Goal: Transaction & Acquisition: Purchase product/service

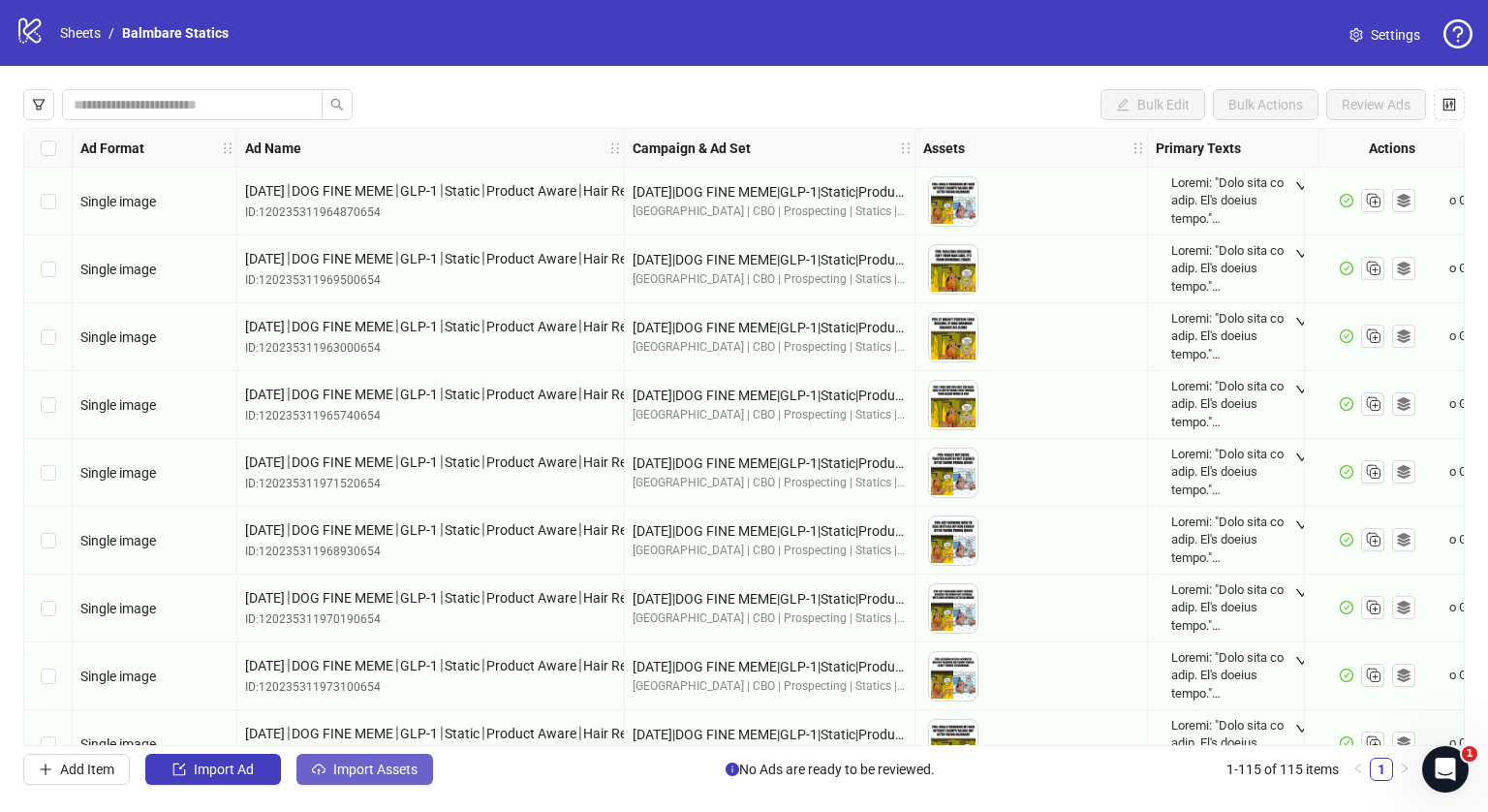
click at [342, 773] on span "Import Assets" at bounding box center [375, 769] width 84 height 16
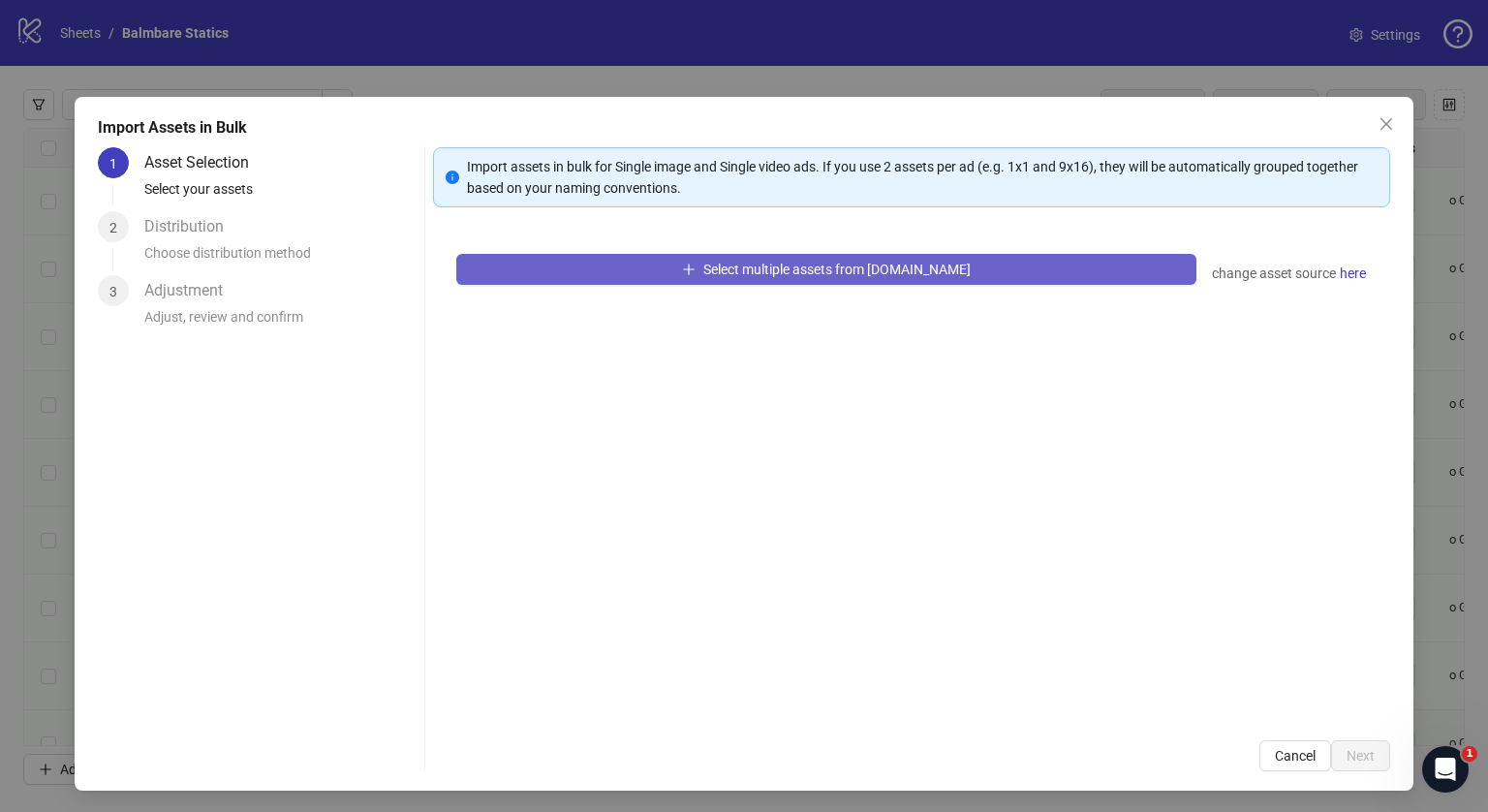
click at [726, 283] on button "Select multiple assets from [DOMAIN_NAME]" at bounding box center [826, 269] width 740 height 31
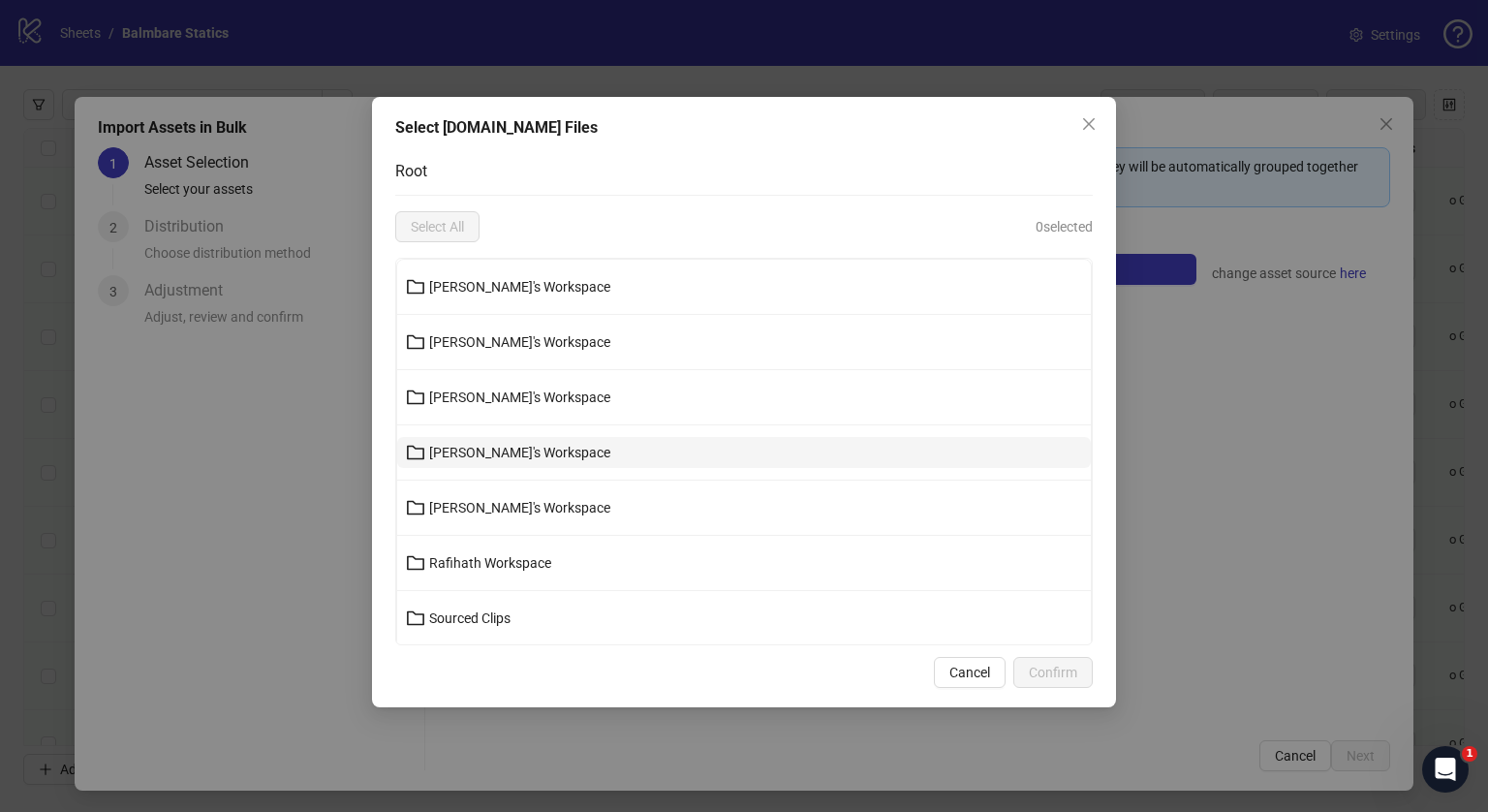
scroll to position [165, 0]
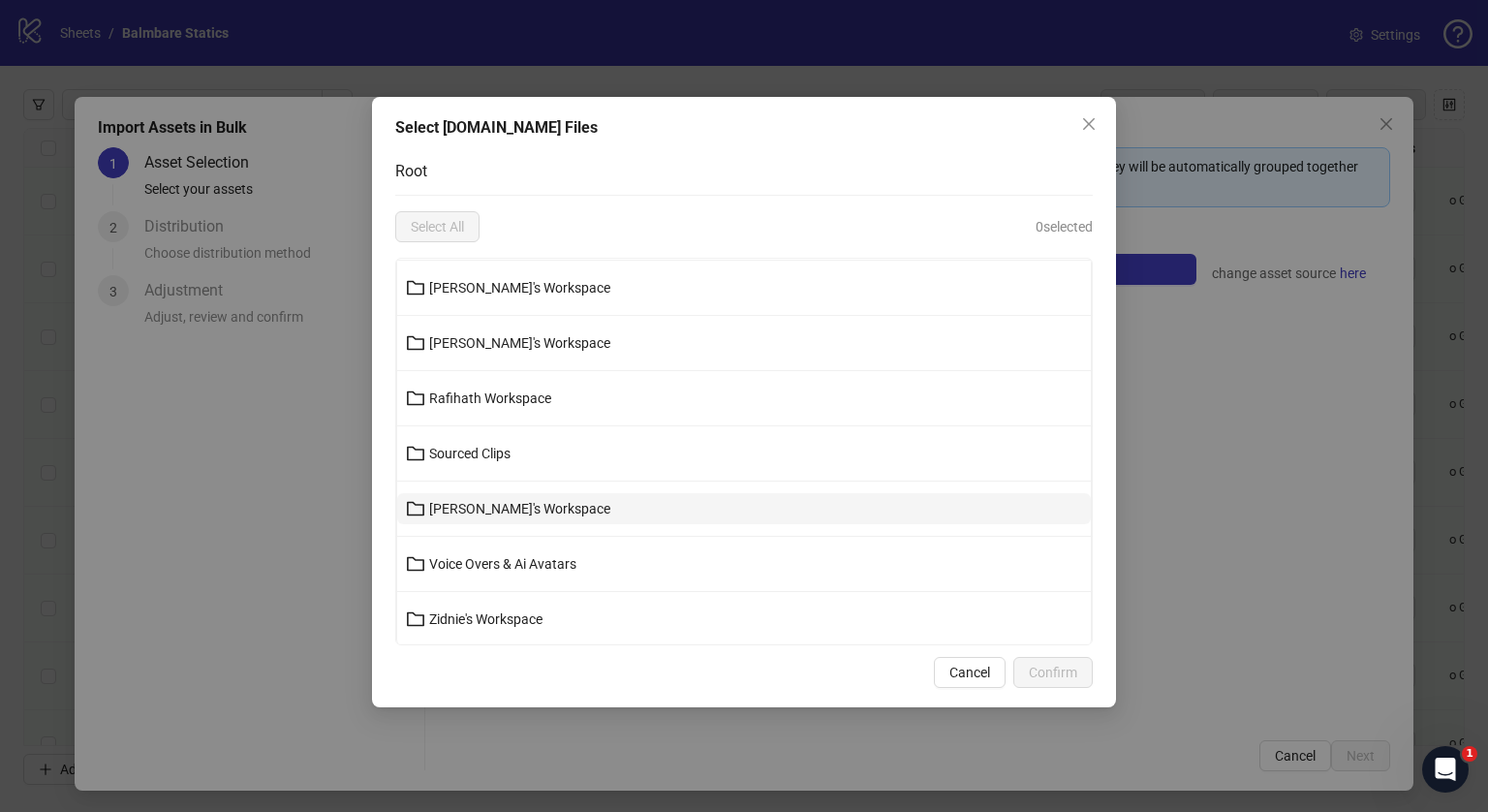
click at [460, 502] on span "[PERSON_NAME]'s Workspace" at bounding box center [520, 509] width 182 height 16
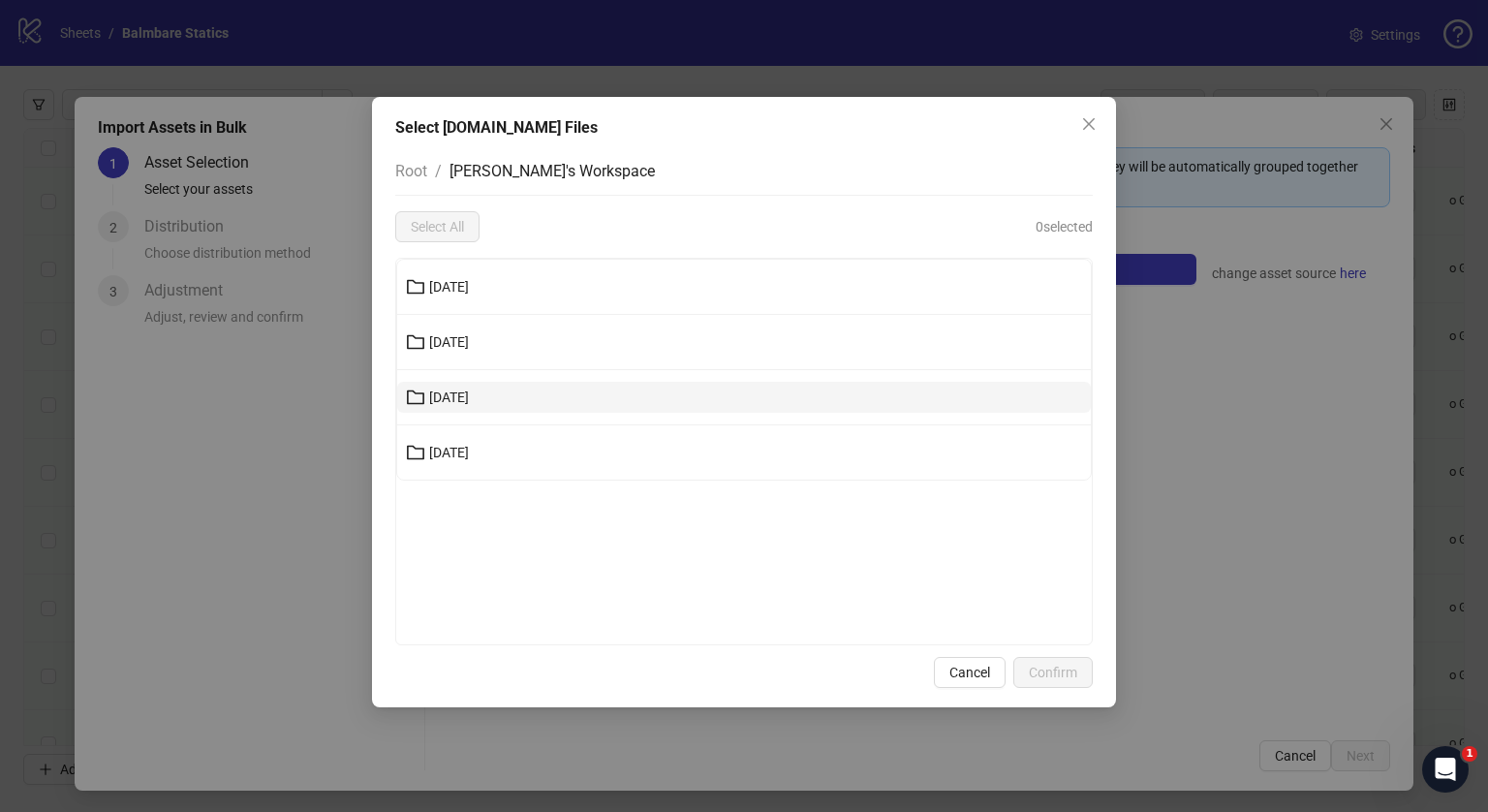
click at [487, 391] on button "[DATE]" at bounding box center [743, 397] width 693 height 31
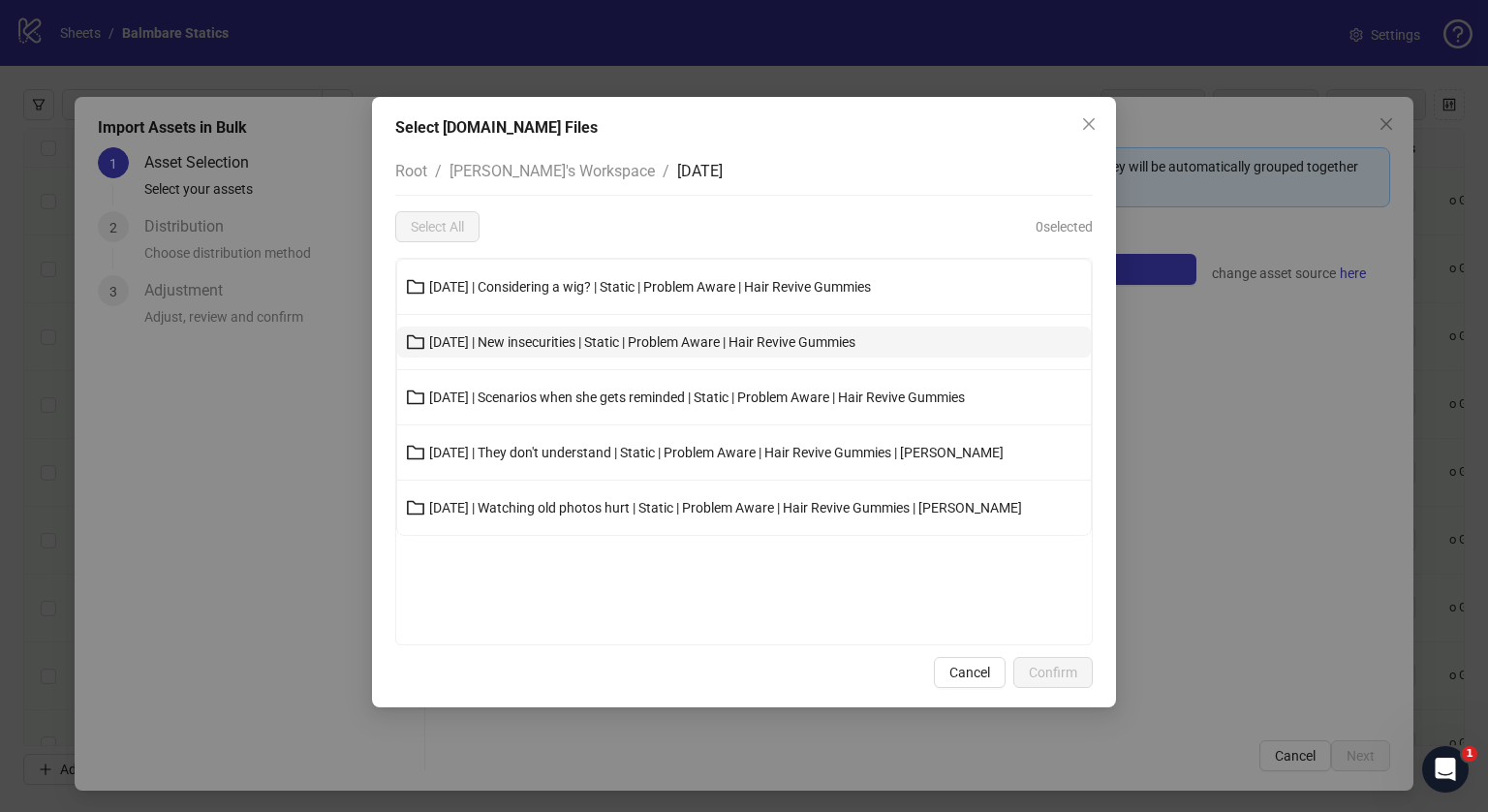
click at [506, 334] on span "[DATE] | New insecurities | Static | Problem Aware | Hair Revive Gummies" at bounding box center [643, 342] width 427 height 16
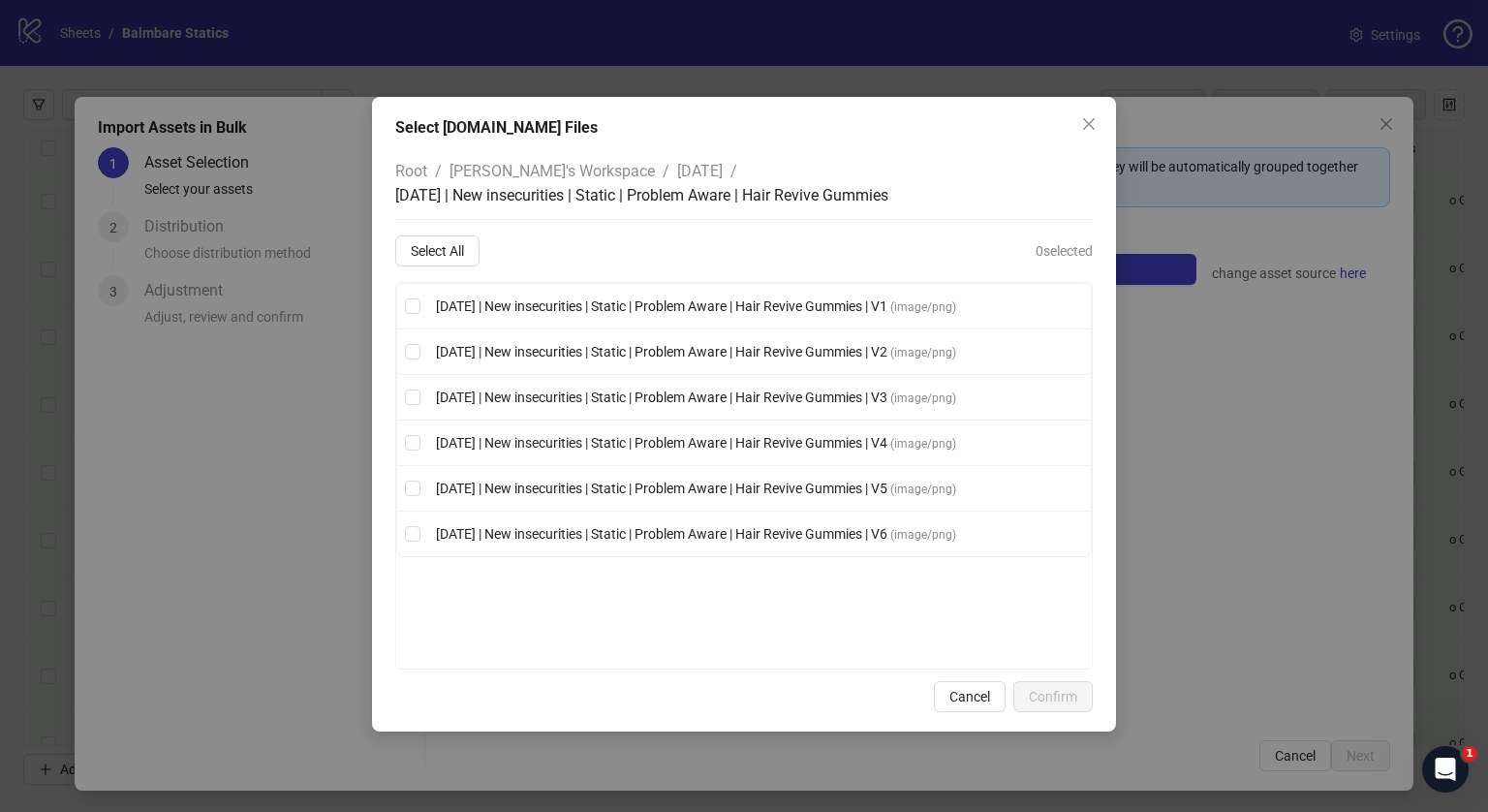
drag, startPoint x: 461, startPoint y: 228, endPoint x: 458, endPoint y: 275, distance: 47.1
click at [458, 275] on div "Root / [PERSON_NAME]'s Workspace / [DATE] / [DATE] | New insecurities | Static …" at bounding box center [744, 407] width 697 height 522
drag, startPoint x: 438, startPoint y: 229, endPoint x: 439, endPoint y: 244, distance: 15.0
click at [439, 244] on div "Root / [PERSON_NAME]'s Workspace / [DATE] / [DATE] | New insecurities | Static …" at bounding box center [744, 407] width 697 height 522
click at [439, 244] on span "Select All" at bounding box center [437, 251] width 54 height 16
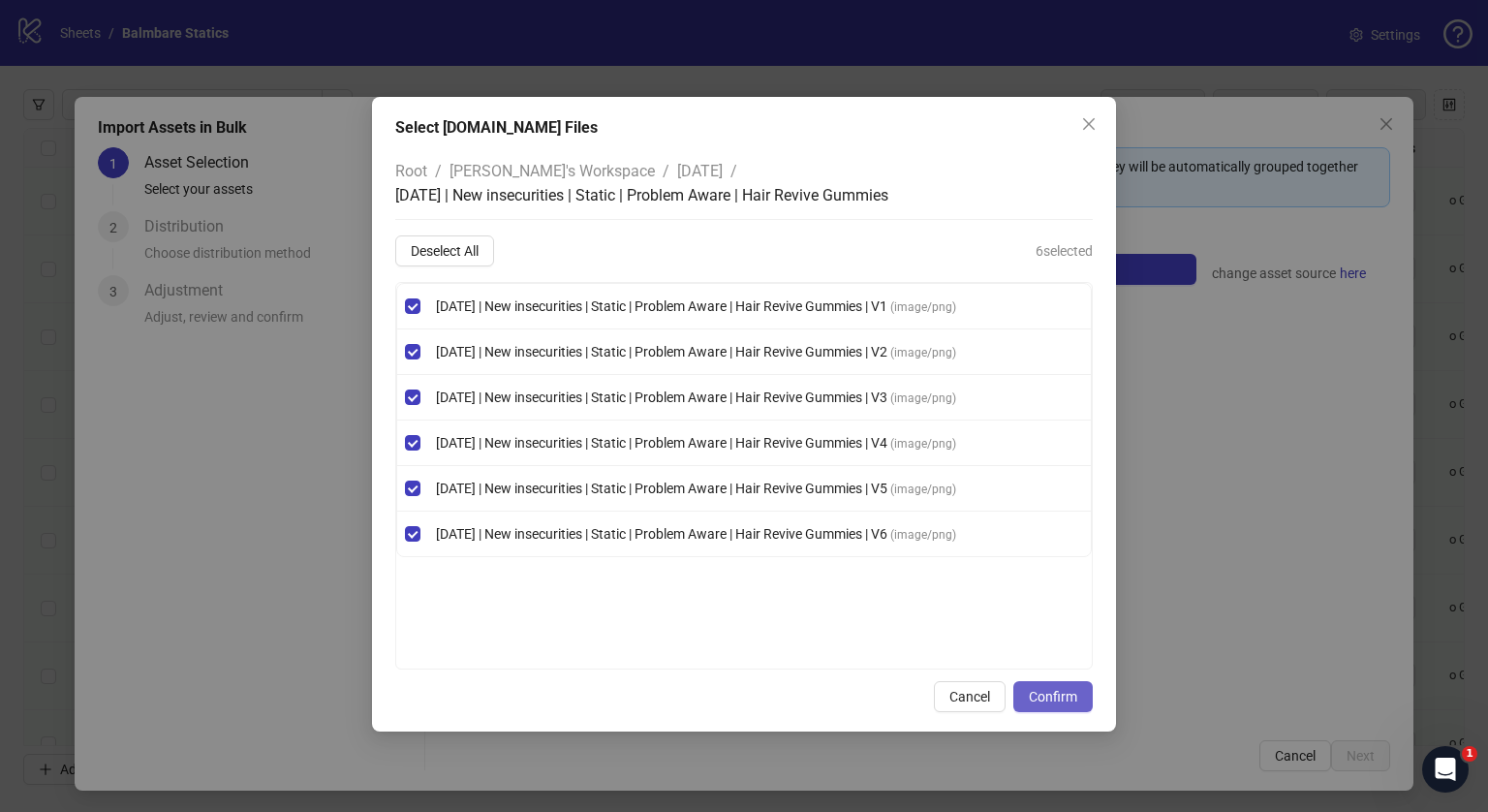
click at [1031, 690] on span "Confirm" at bounding box center [1053, 697] width 49 height 16
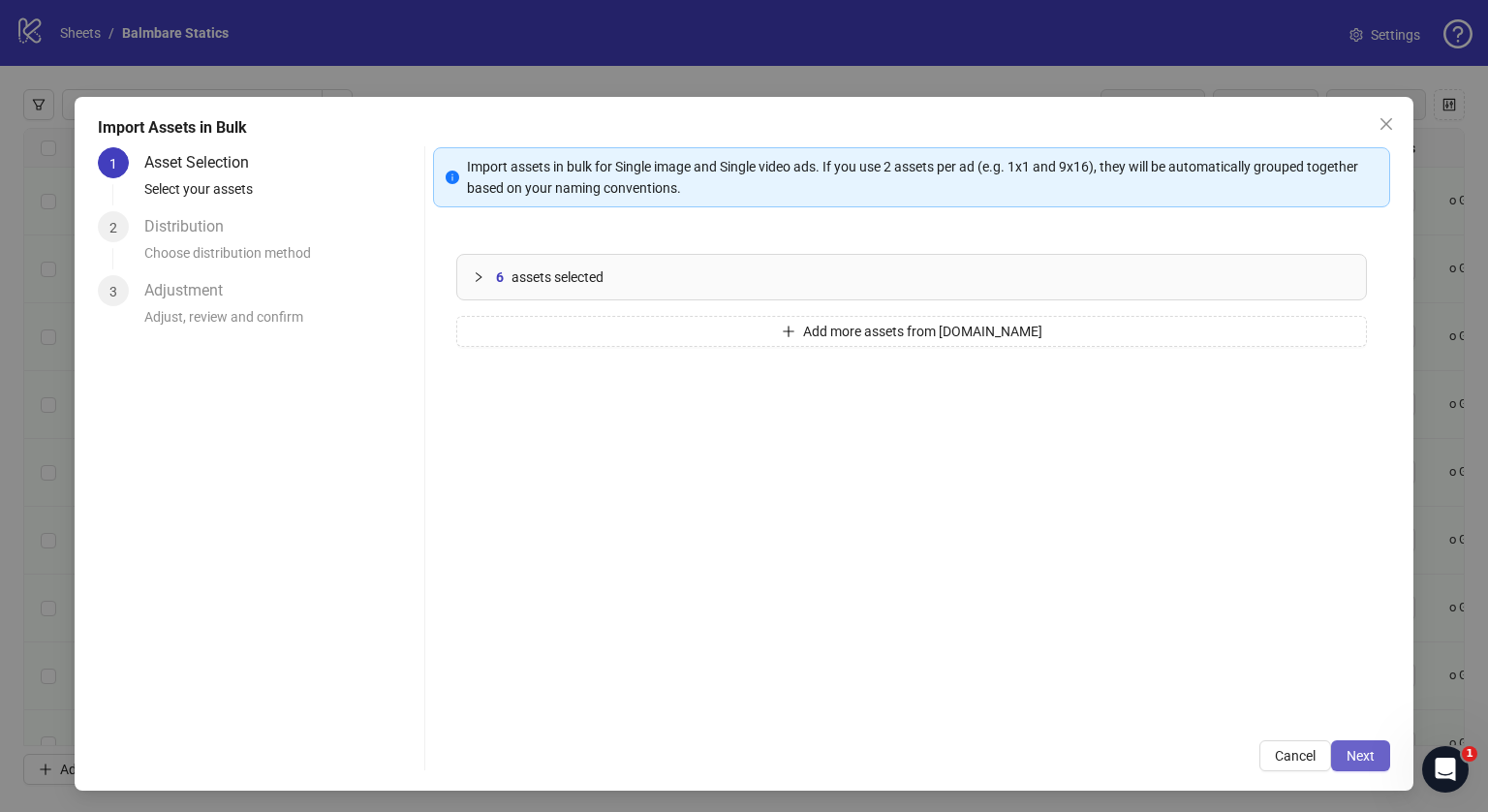
click at [1351, 748] on span "Next" at bounding box center [1361, 755] width 28 height 16
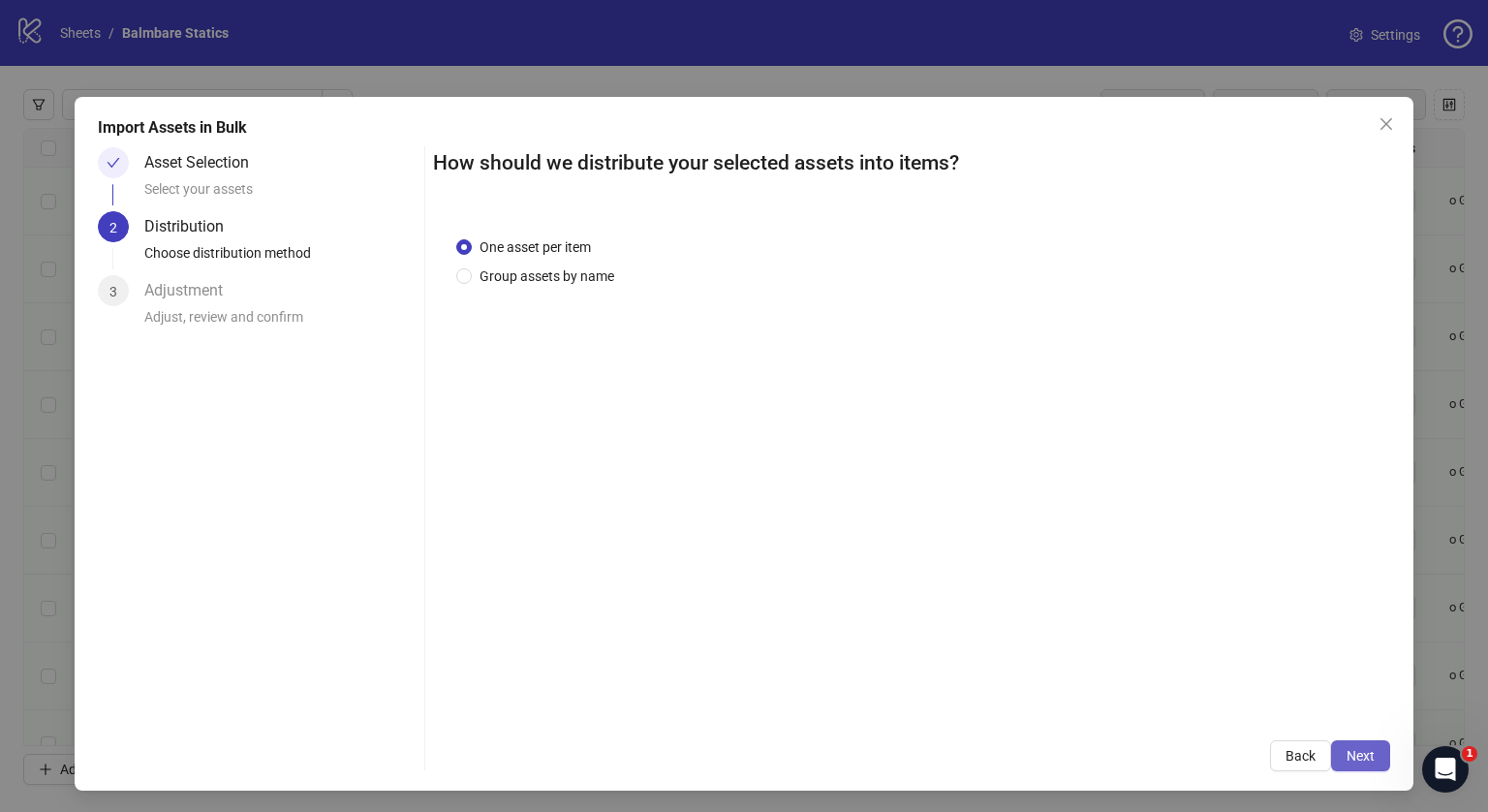
click at [1347, 748] on span "Next" at bounding box center [1361, 755] width 28 height 16
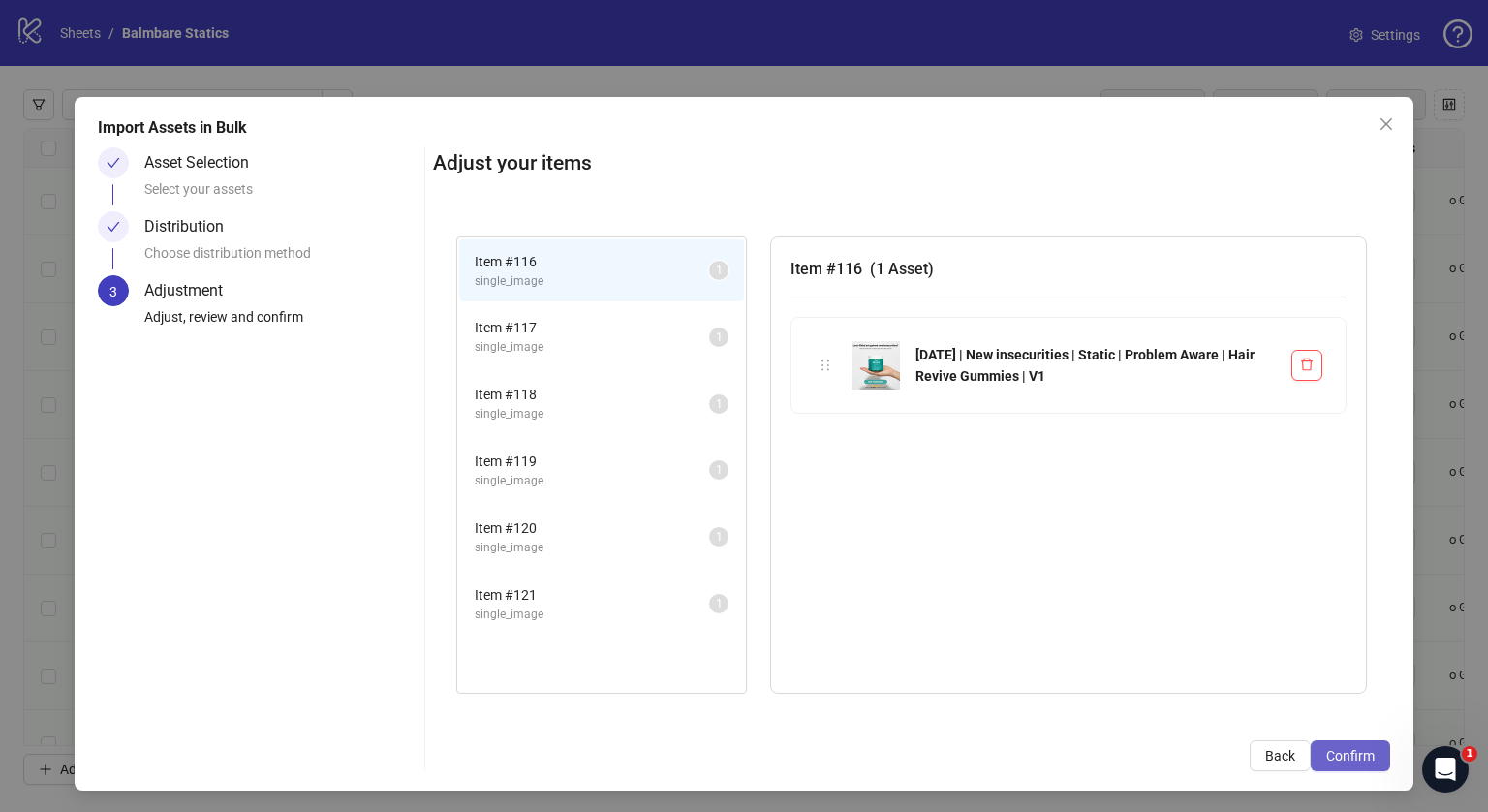
click at [1313, 766] on button "Confirm" at bounding box center [1351, 754] width 79 height 31
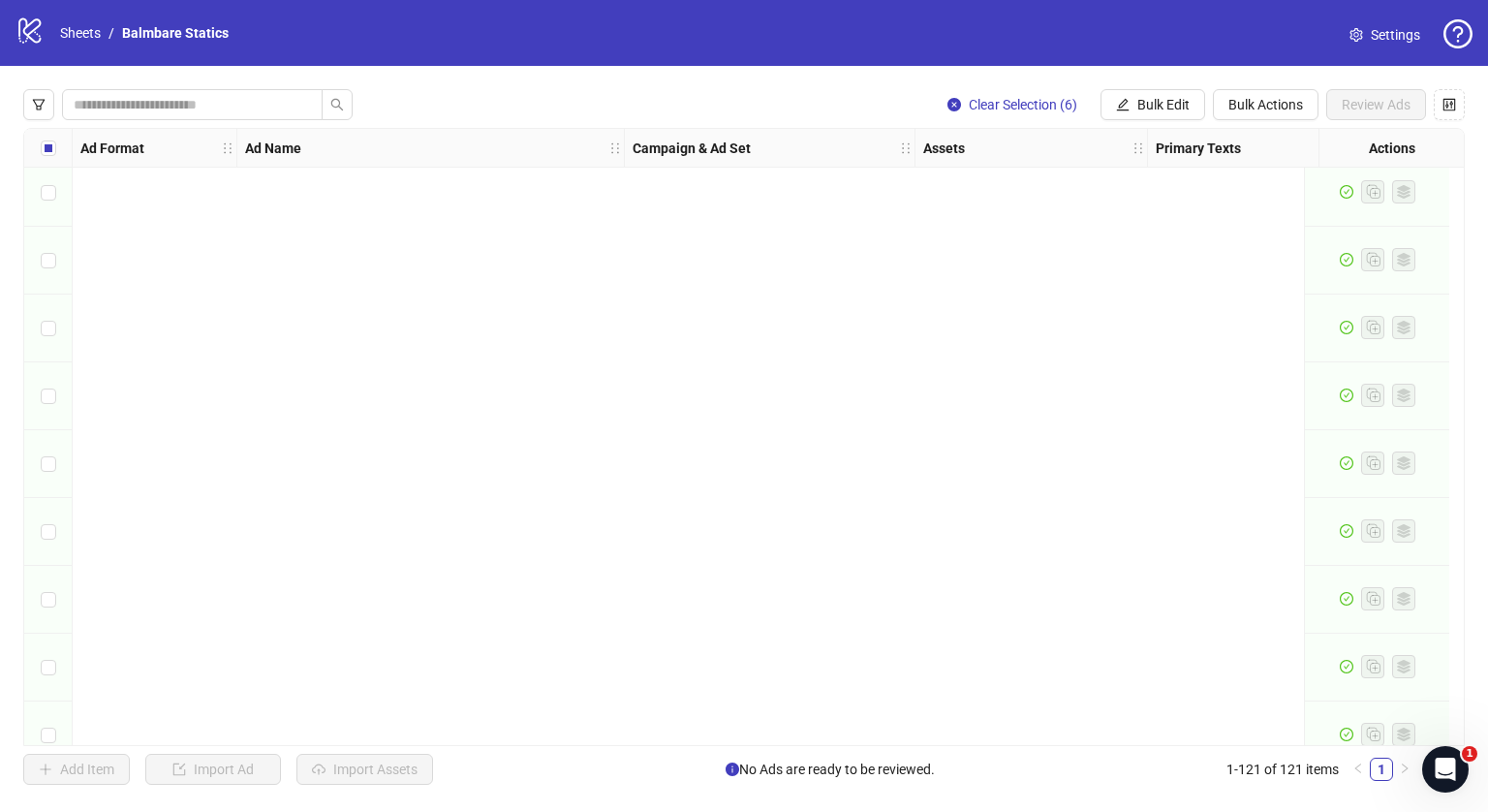
scroll to position [7632, 0]
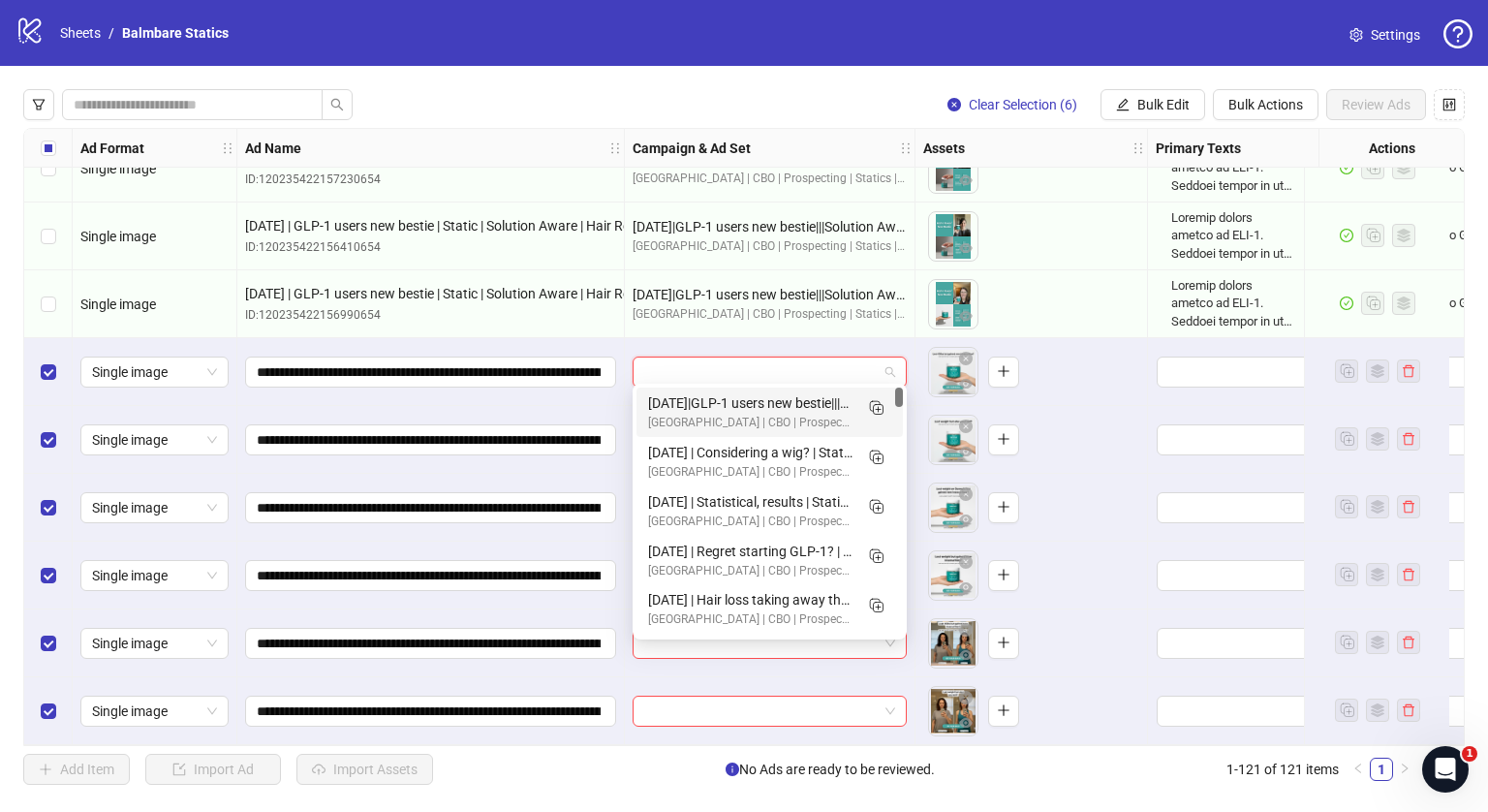
click at [693, 358] on input "search" at bounding box center [761, 371] width 233 height 29
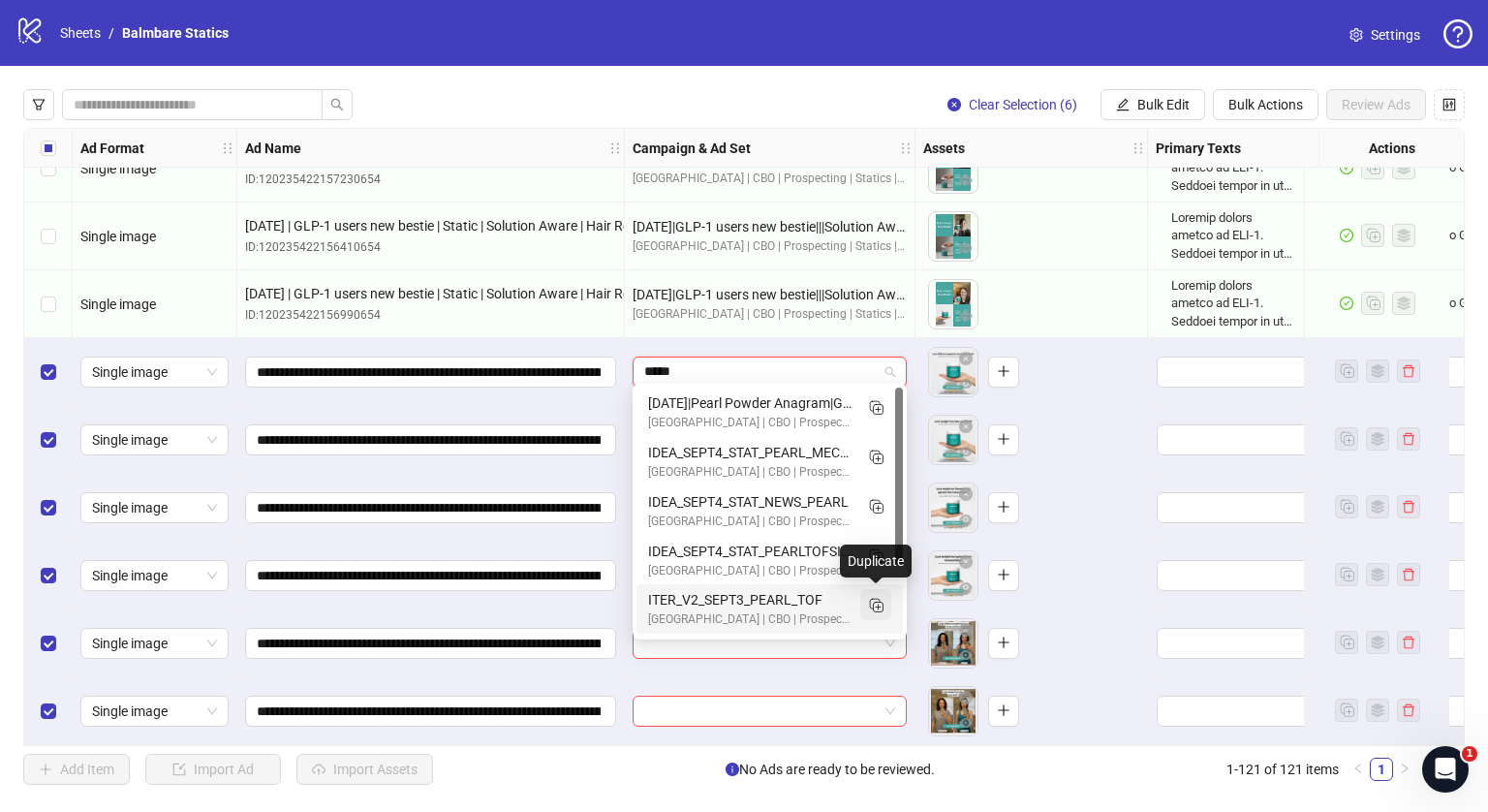
click at [883, 600] on icon "Duplicate" at bounding box center [876, 605] width 20 height 20
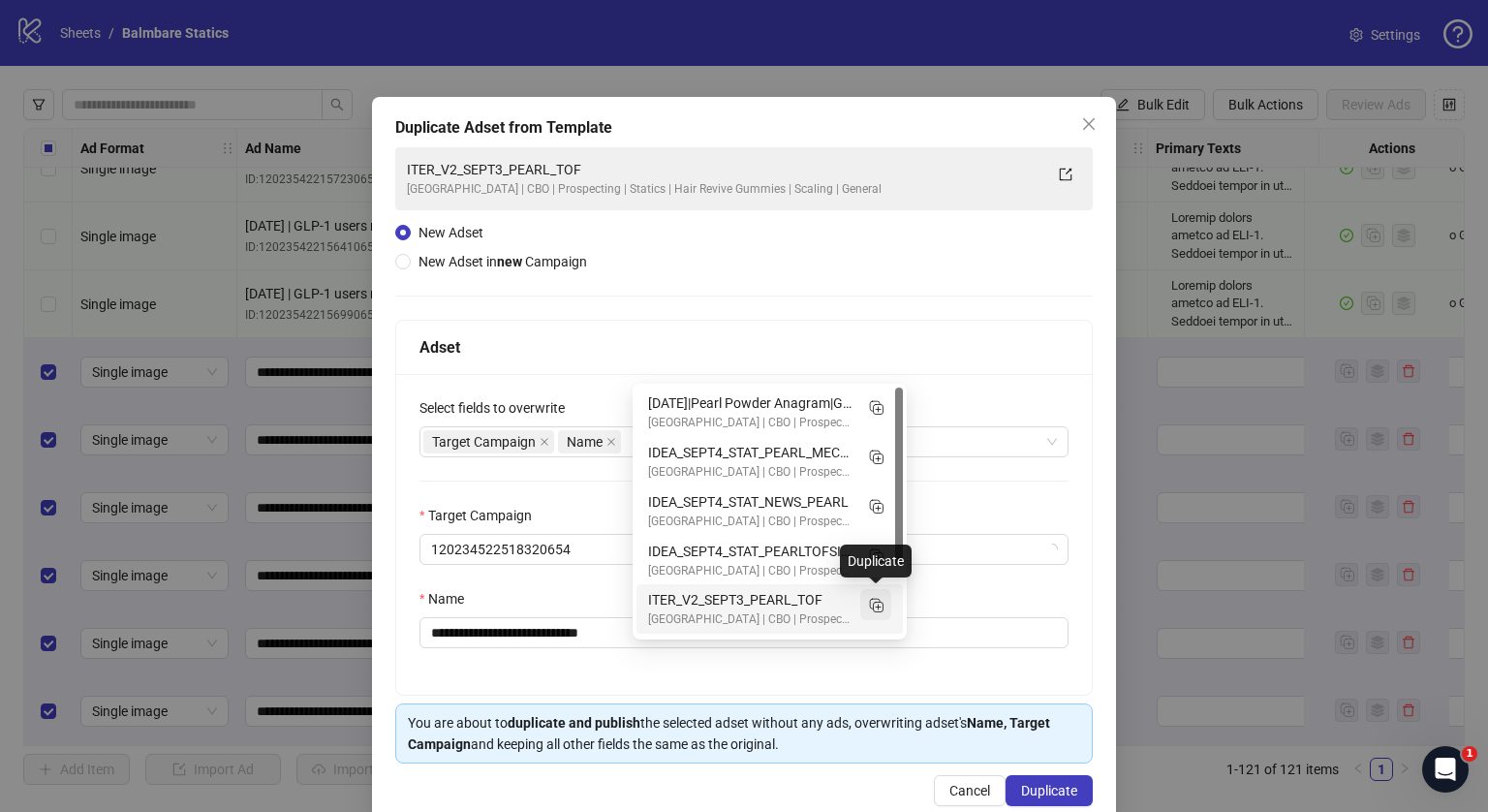
type input "*****"
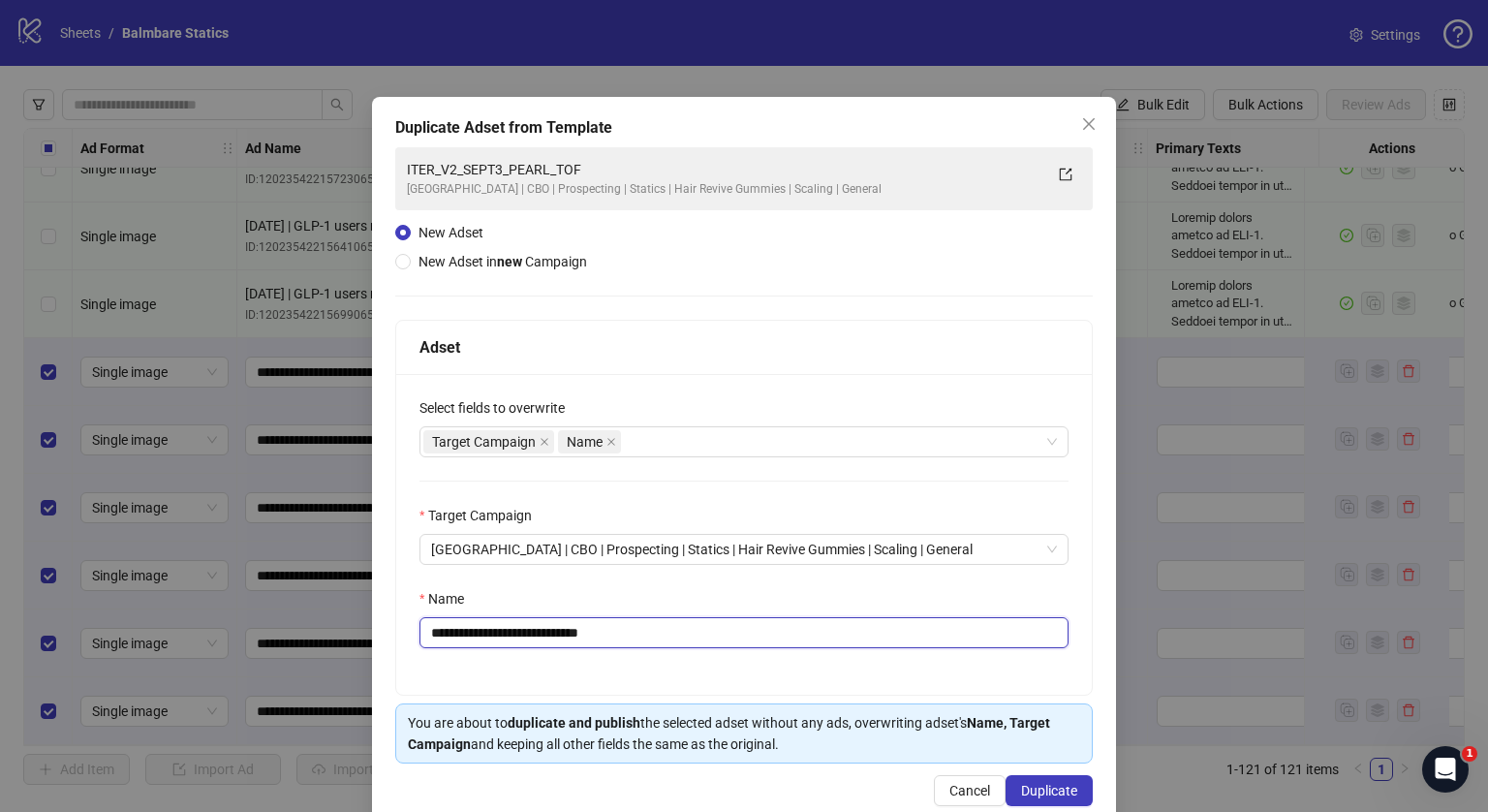
click at [604, 617] on input "**********" at bounding box center [744, 632] width 649 height 31
paste input "**********"
type input "**********"
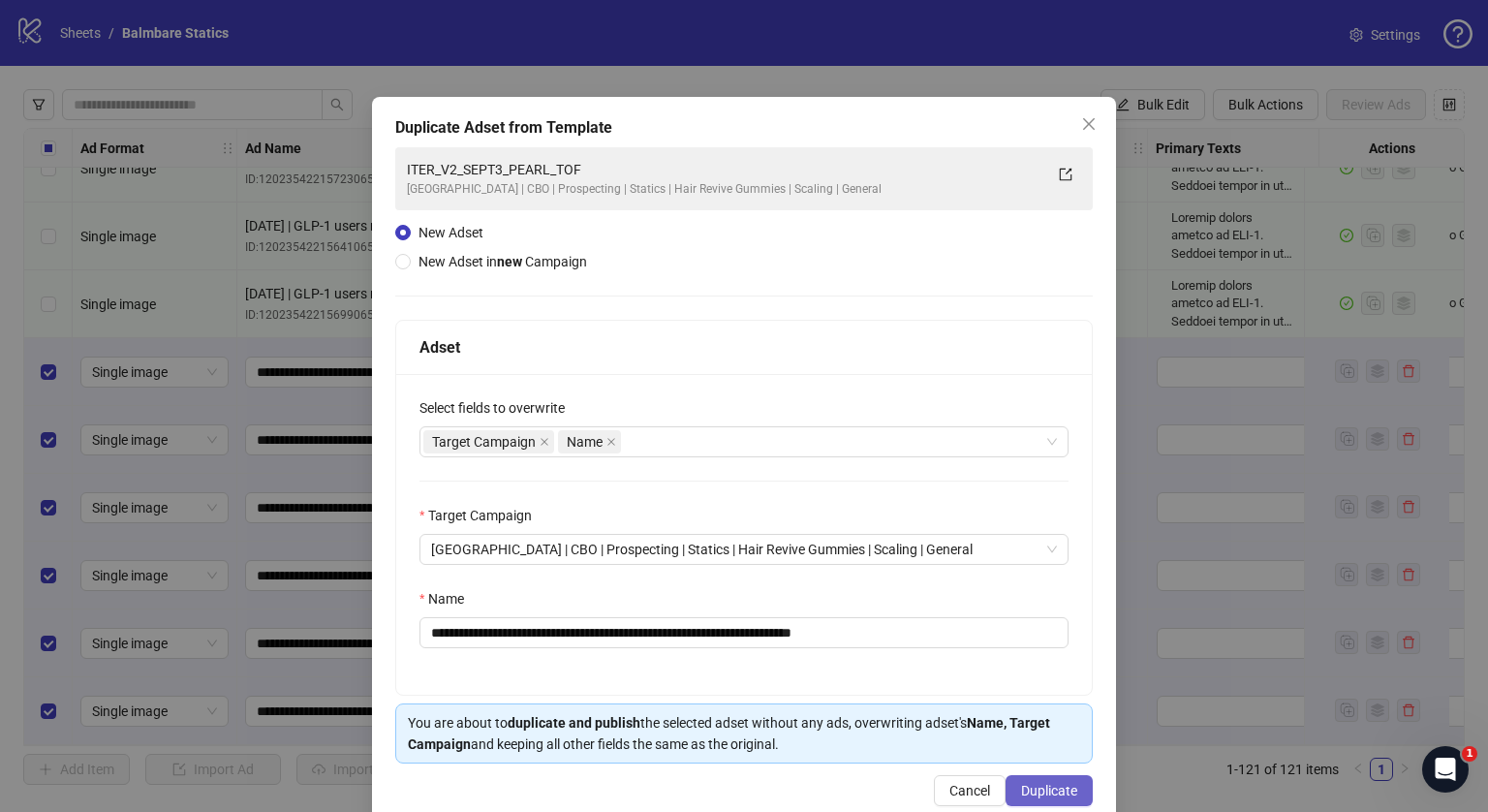
click at [1047, 782] on span "Duplicate" at bounding box center [1050, 790] width 57 height 16
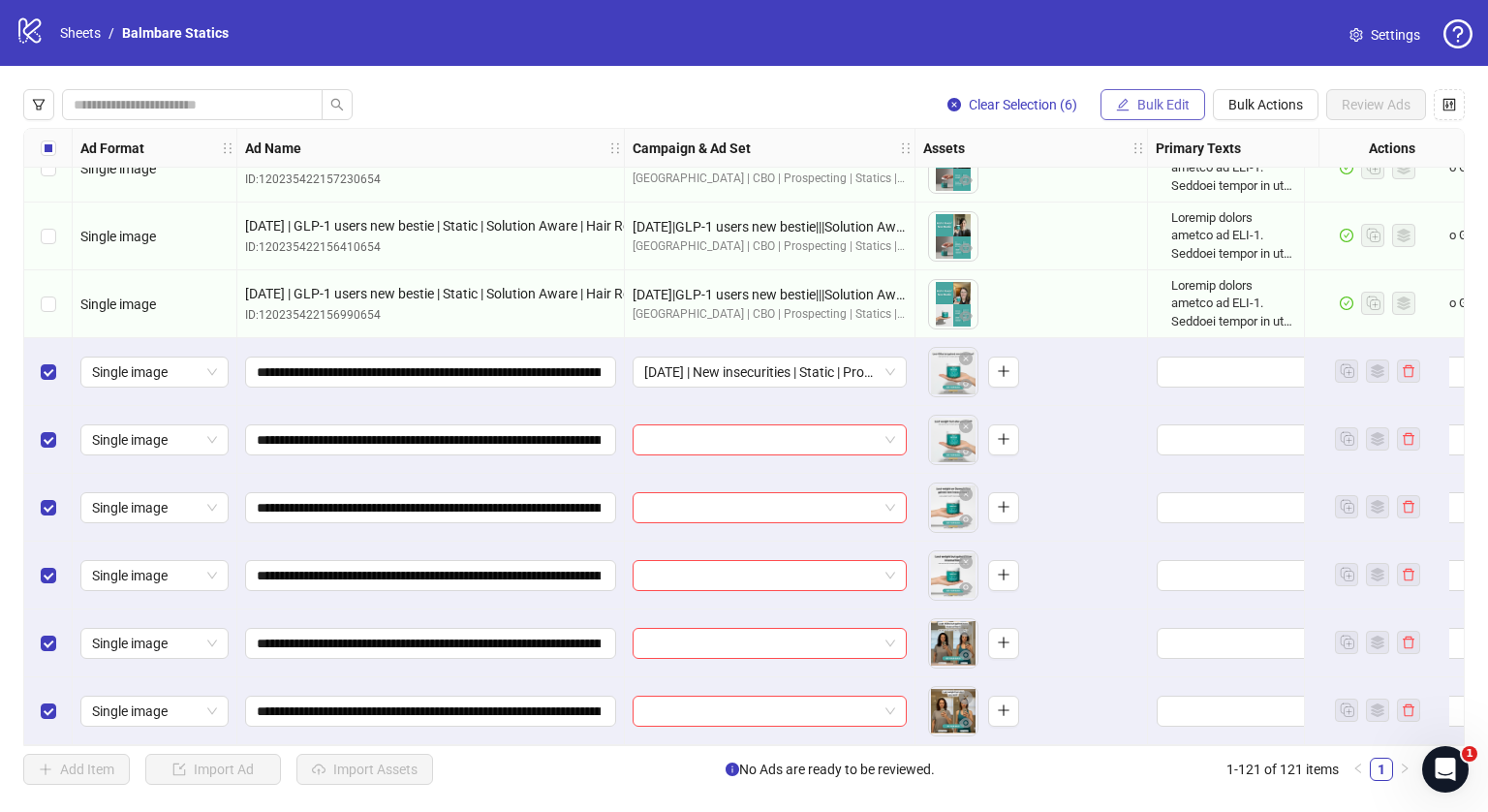
click at [1168, 104] on span "Bulk Edit" at bounding box center [1164, 105] width 53 height 16
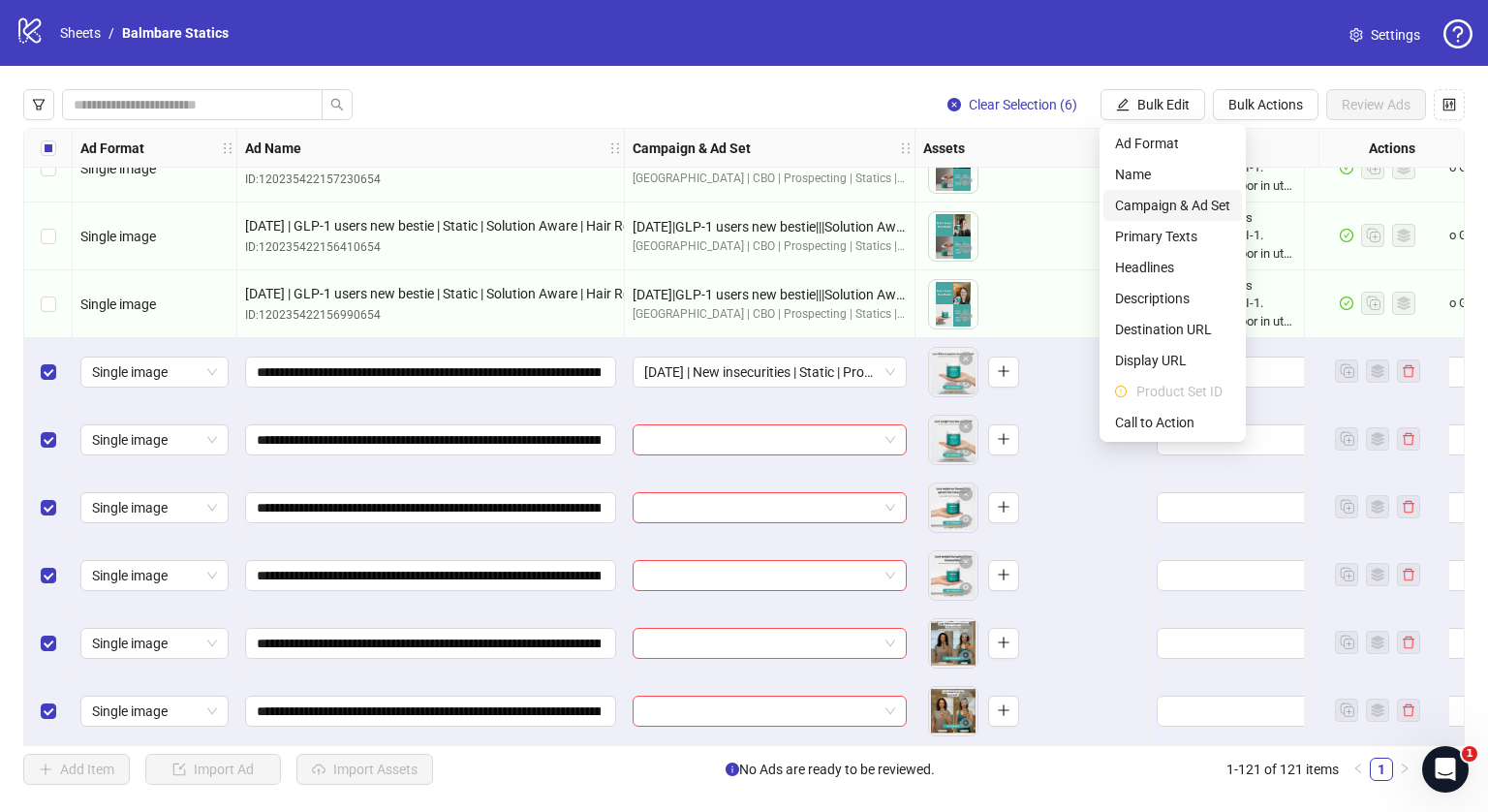
click at [1174, 206] on span "Campaign & Ad Set" at bounding box center [1173, 204] width 115 height 21
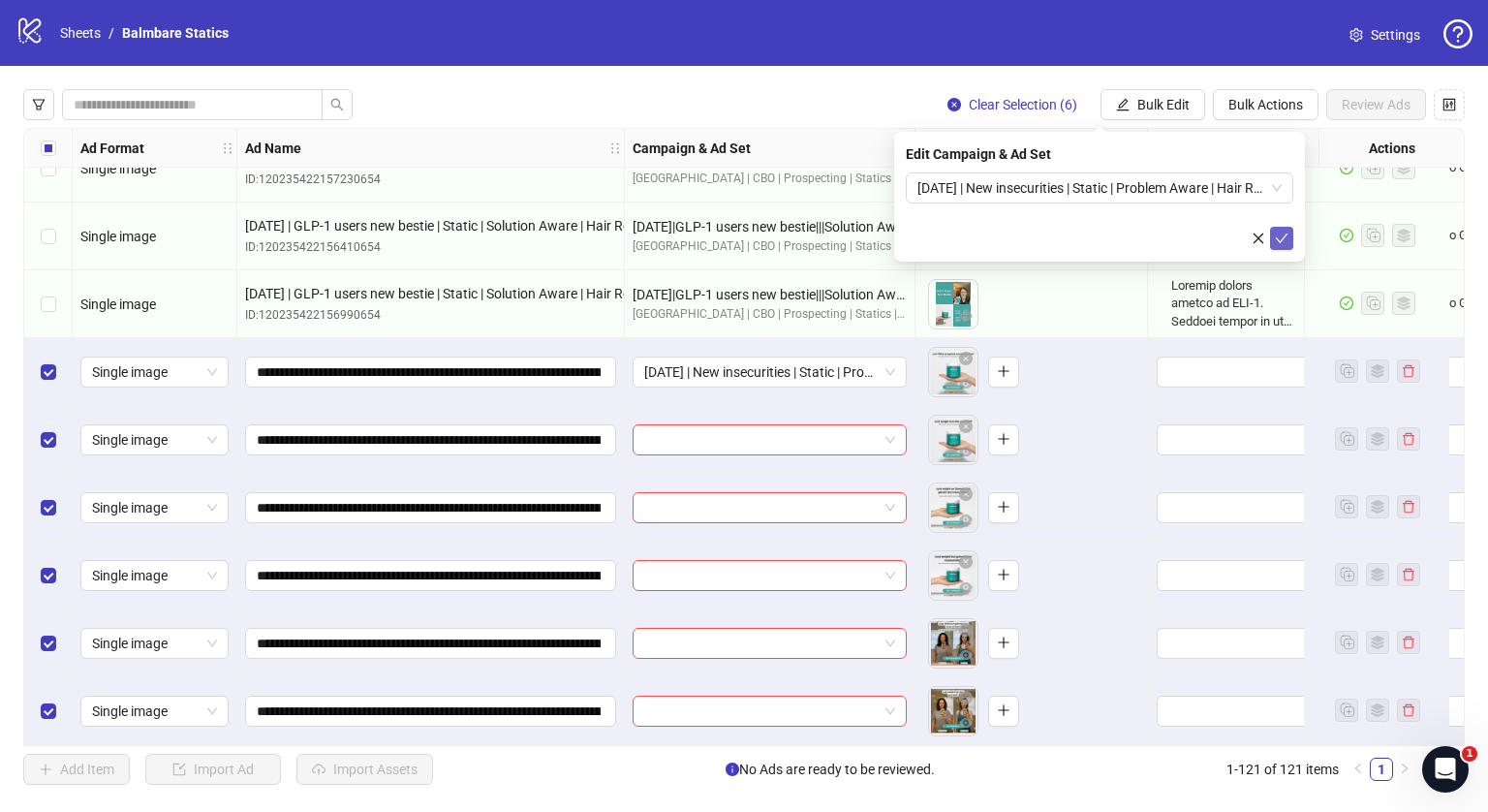
click at [1279, 231] on icon "check" at bounding box center [1282, 238] width 14 height 14
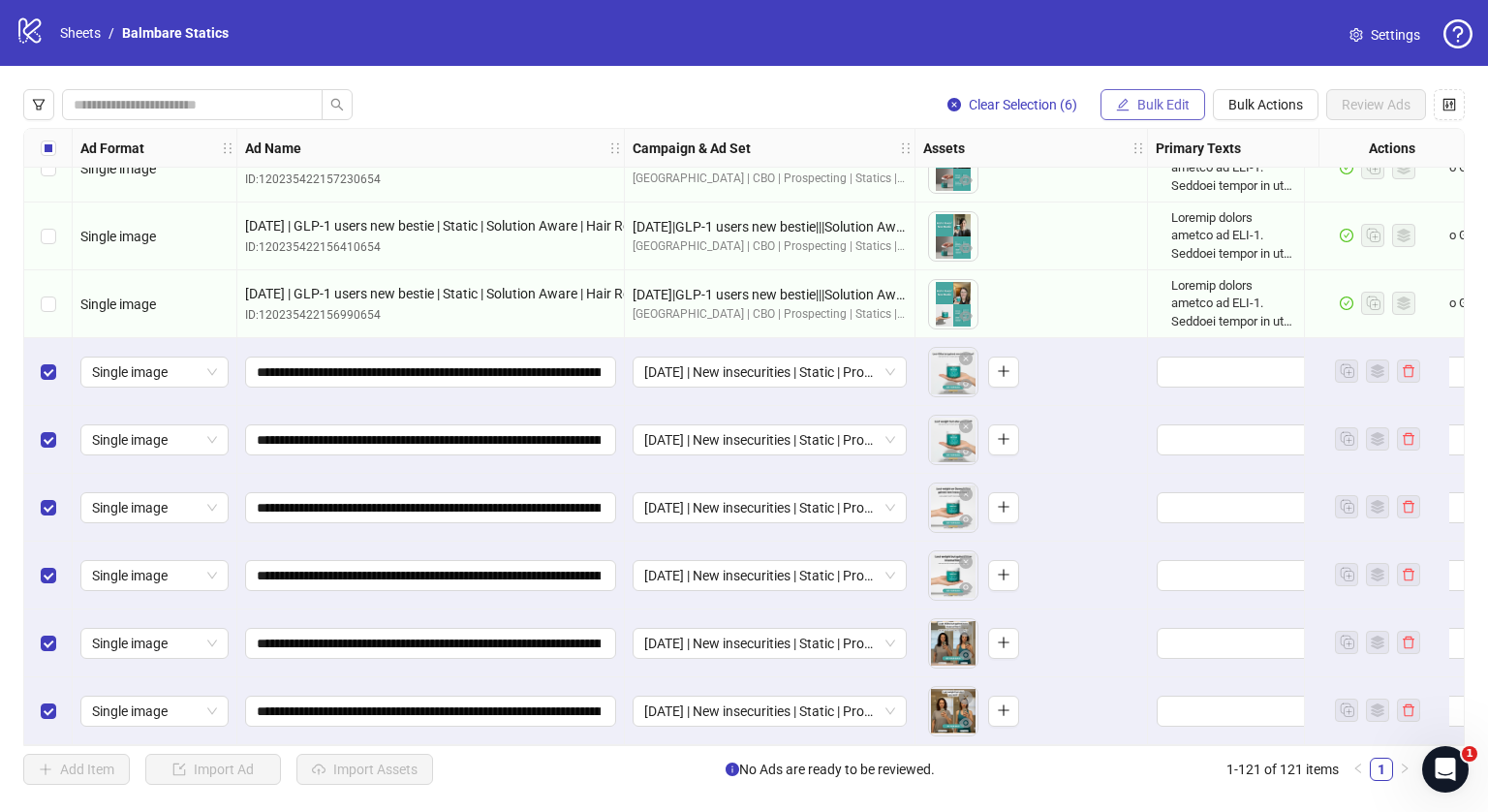
click at [1151, 100] on span "Bulk Edit" at bounding box center [1164, 105] width 53 height 16
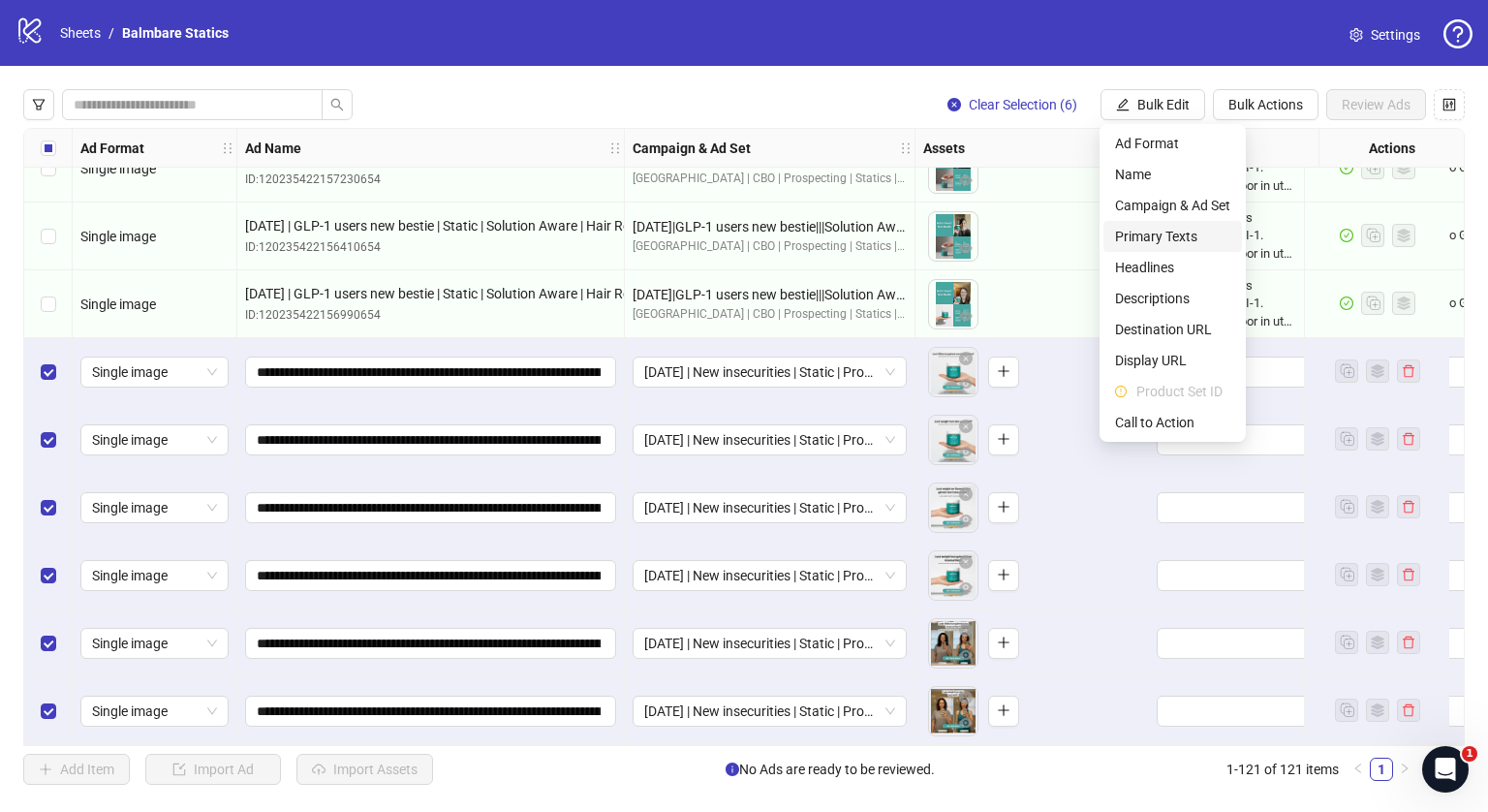
click at [1133, 235] on span "Primary Texts" at bounding box center [1173, 236] width 115 height 21
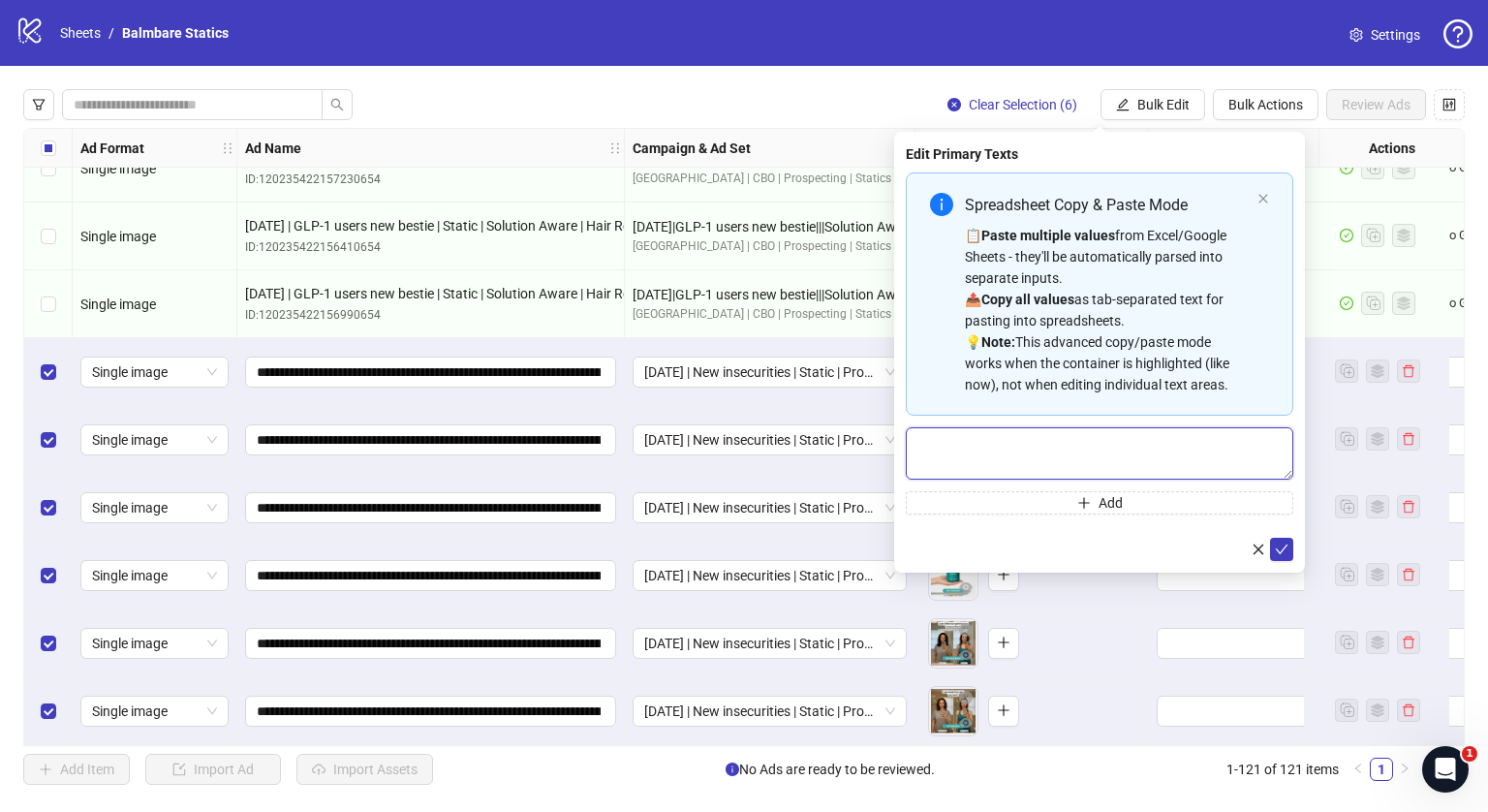
click at [1020, 443] on textarea "Multi-text input container - paste or copy values" at bounding box center [1099, 453] width 388 height 53
paste textarea "**********"
type textarea "**********"
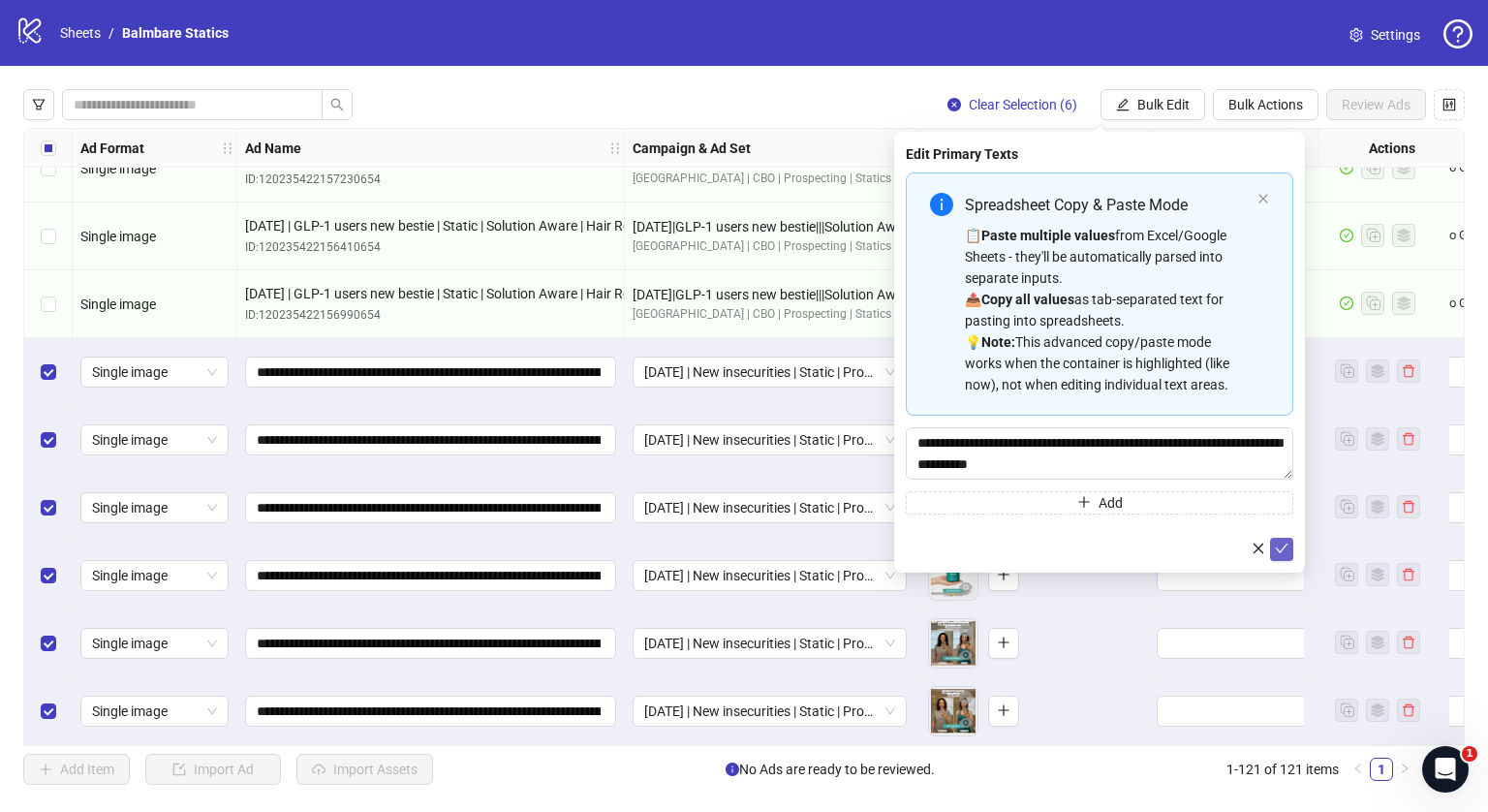
click at [1275, 541] on icon "check" at bounding box center [1282, 548] width 14 height 14
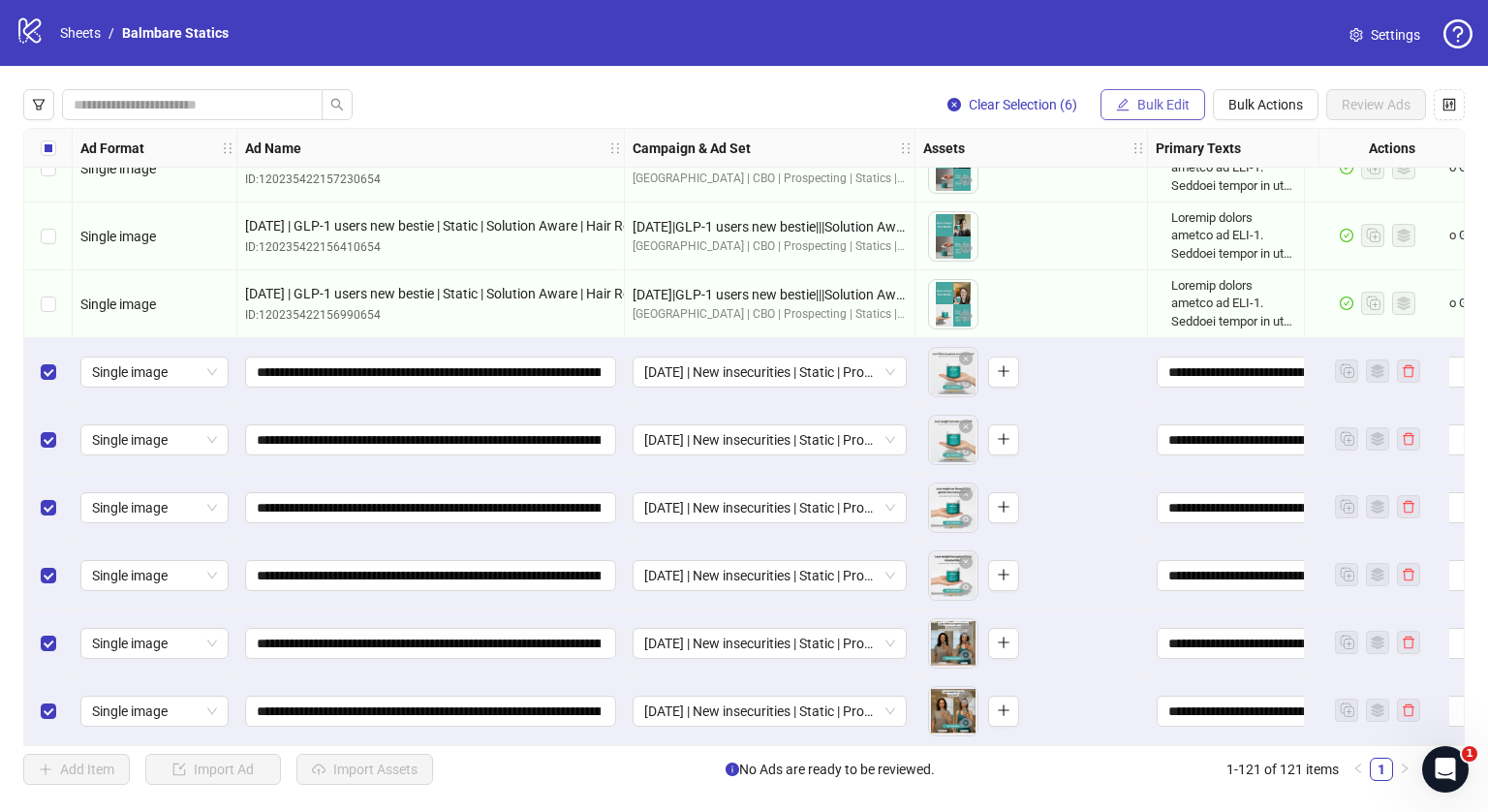
click at [1168, 97] on span "Bulk Edit" at bounding box center [1164, 105] width 53 height 16
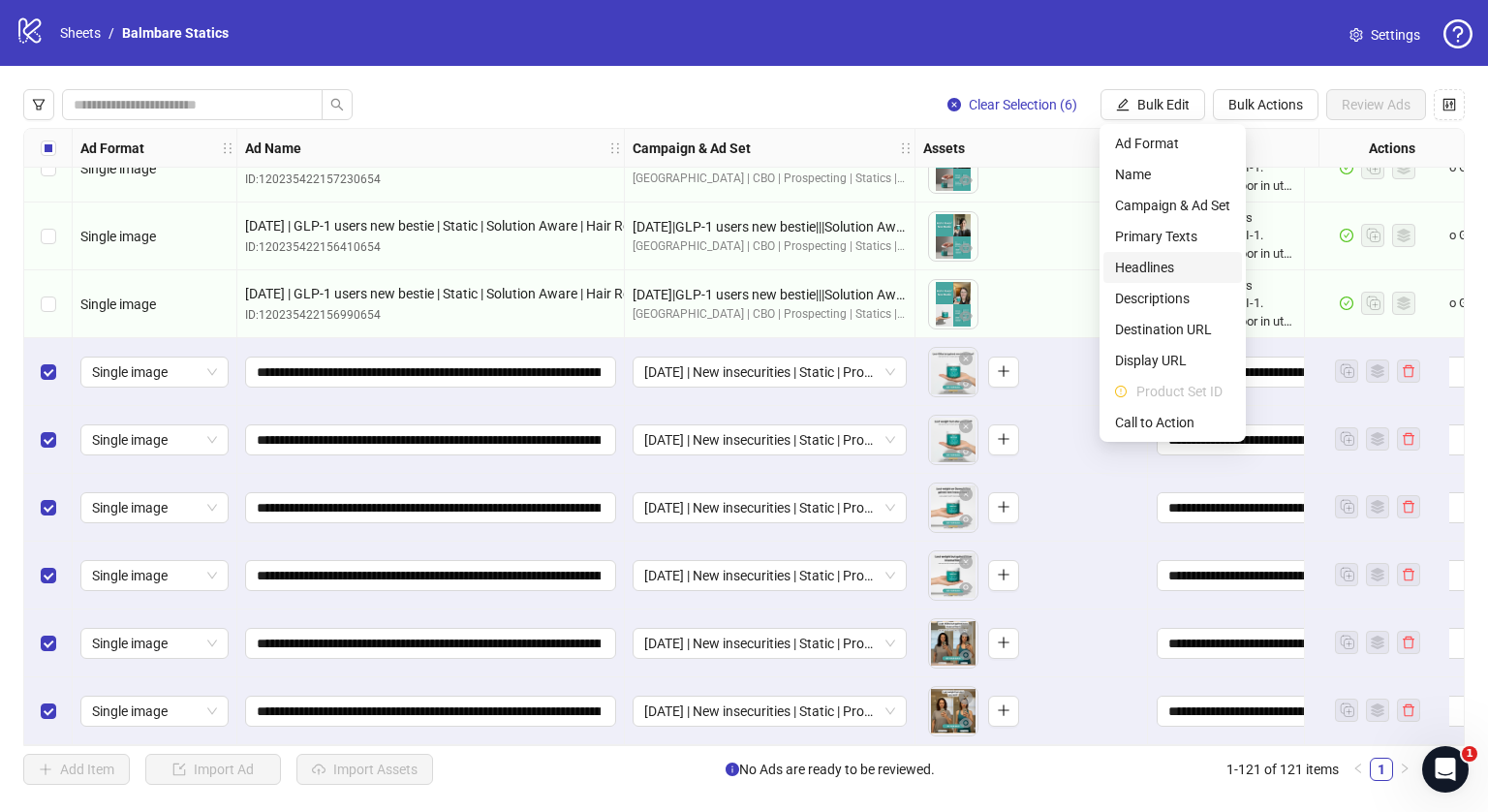
click at [1145, 262] on span "Headlines" at bounding box center [1173, 267] width 115 height 21
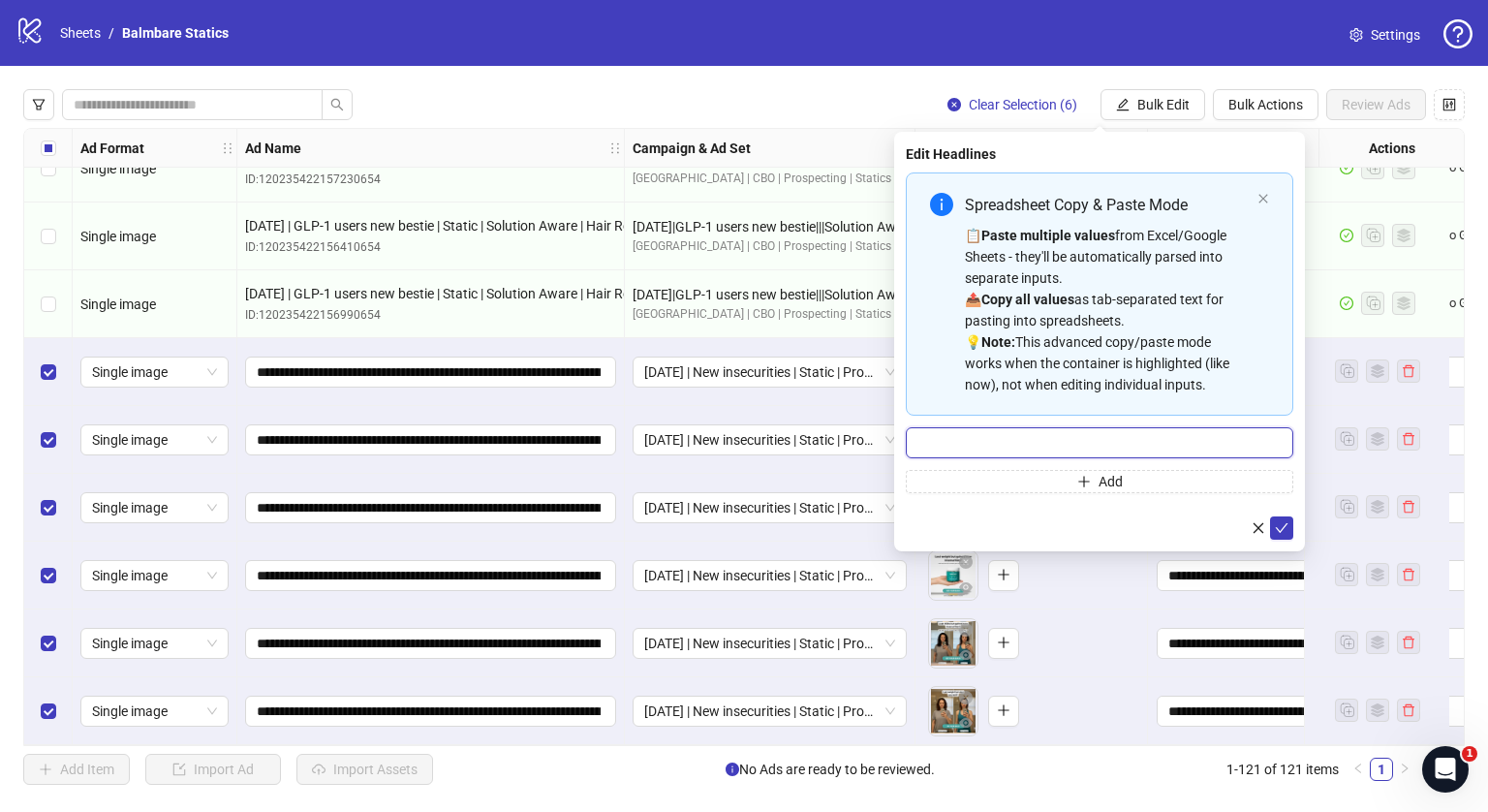
click at [996, 436] on input "Multi-input container - paste or copy values" at bounding box center [1099, 442] width 388 height 31
type input "**********"
click at [1280, 526] on icon "check" at bounding box center [1282, 528] width 14 height 14
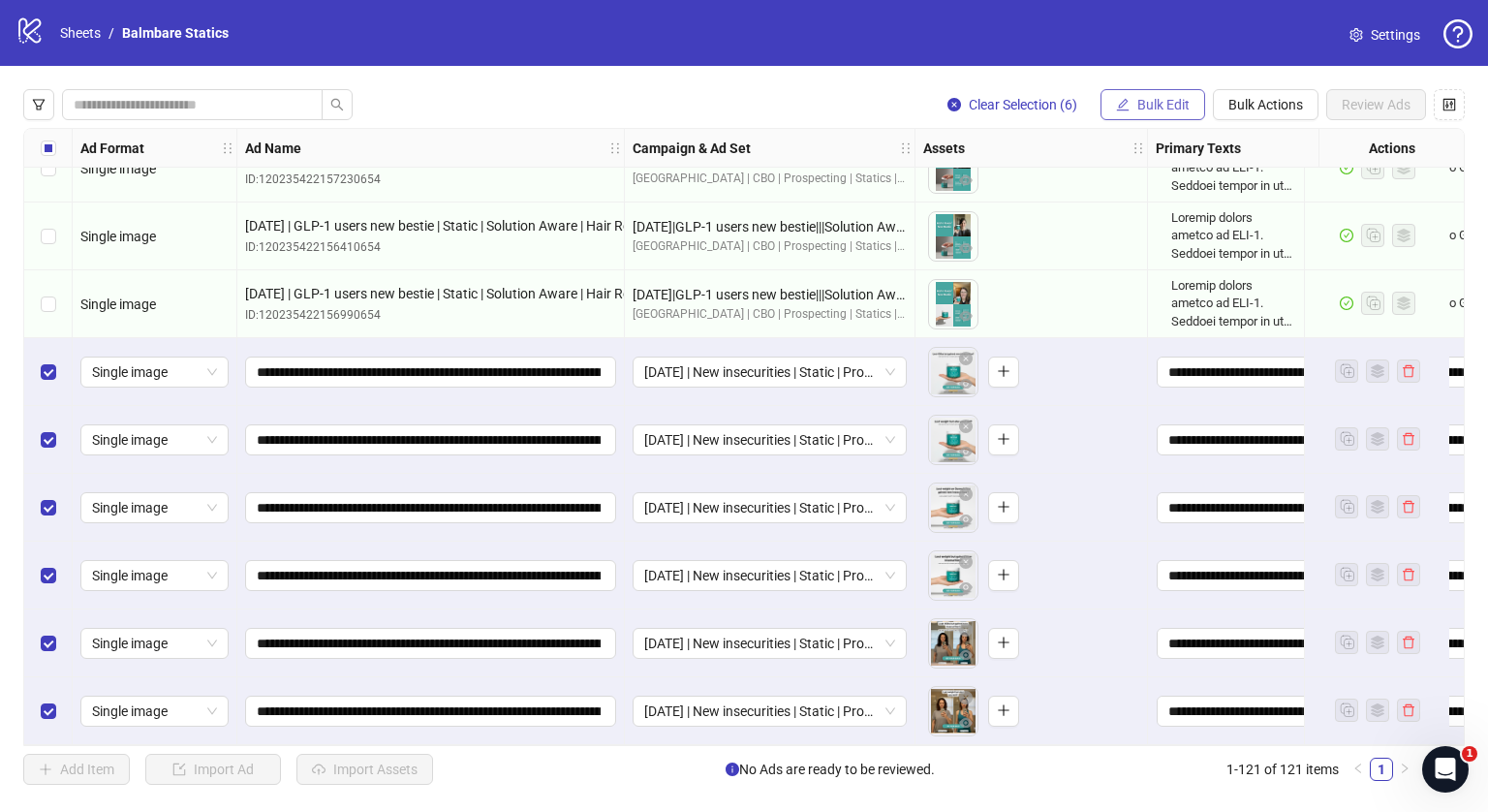
click at [1169, 104] on span "Bulk Edit" at bounding box center [1164, 105] width 53 height 16
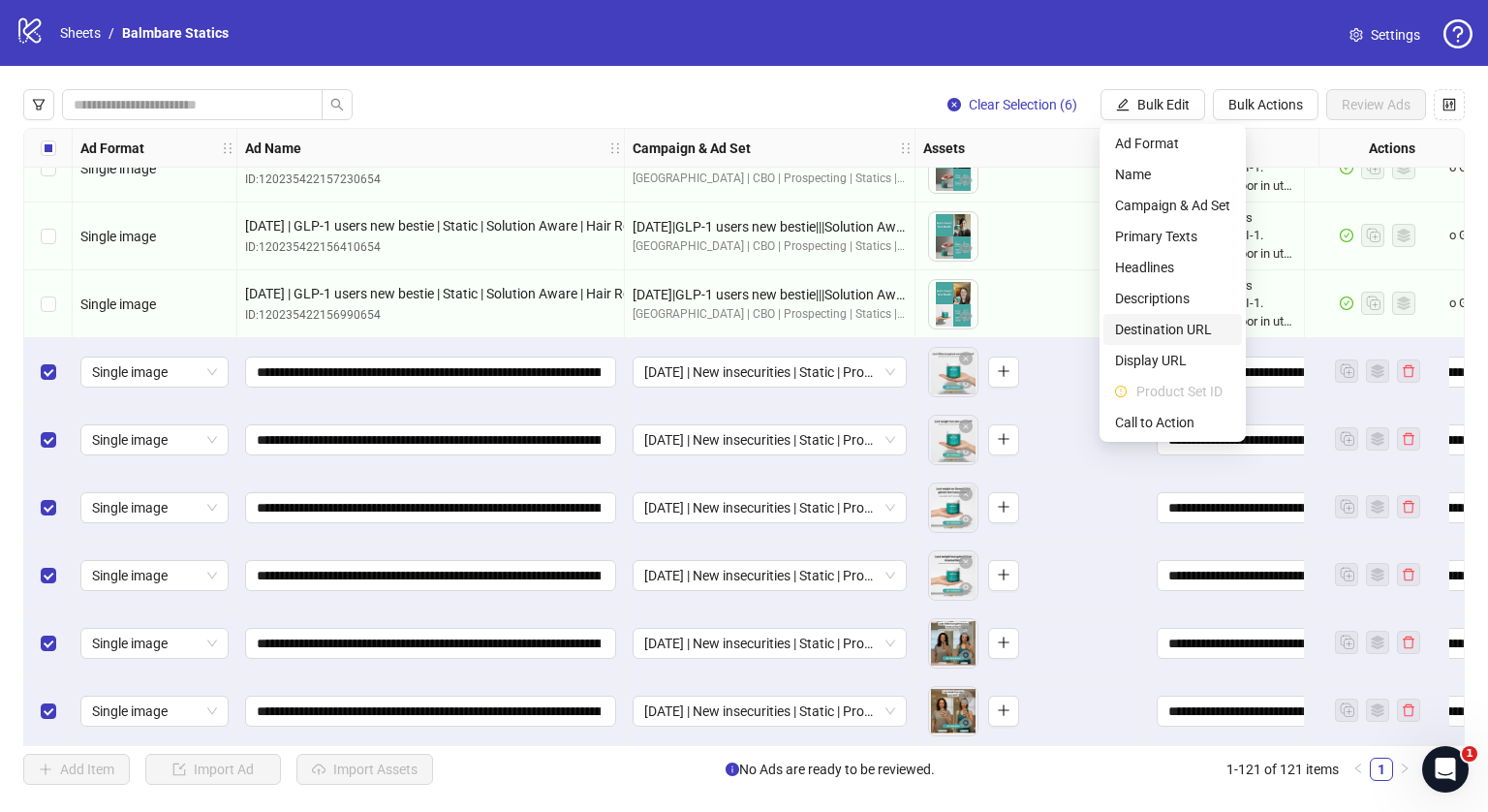
click at [1147, 318] on span "Destination URL" at bounding box center [1173, 328] width 115 height 21
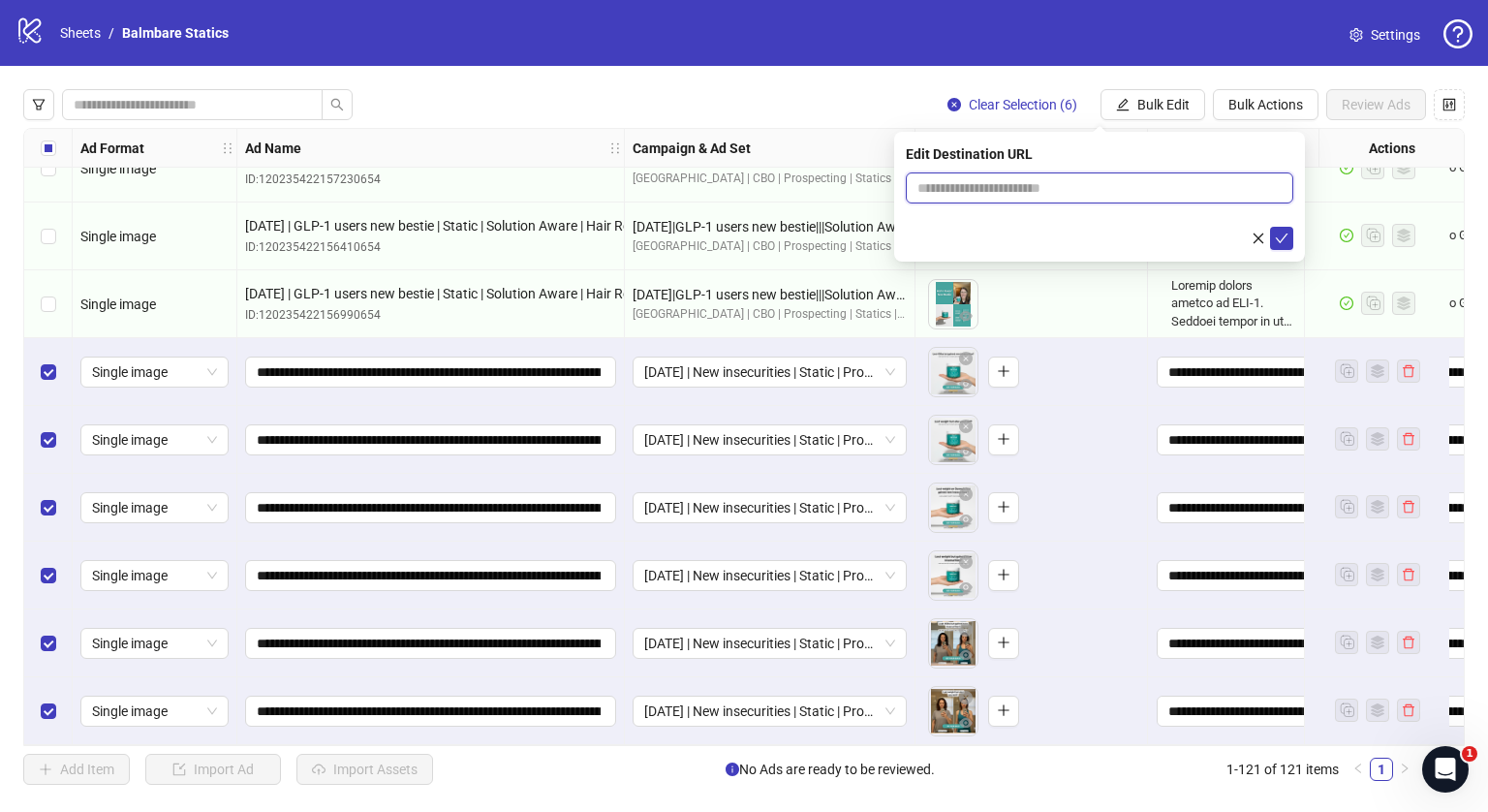
click at [1065, 185] on input "text" at bounding box center [1092, 187] width 349 height 21
type input "**********"
drag, startPoint x: 1299, startPoint y: 239, endPoint x: 1281, endPoint y: 242, distance: 18.2
click at [1281, 242] on div "**********" at bounding box center [1100, 196] width 411 height 130
click at [1281, 242] on icon "check" at bounding box center [1282, 238] width 14 height 14
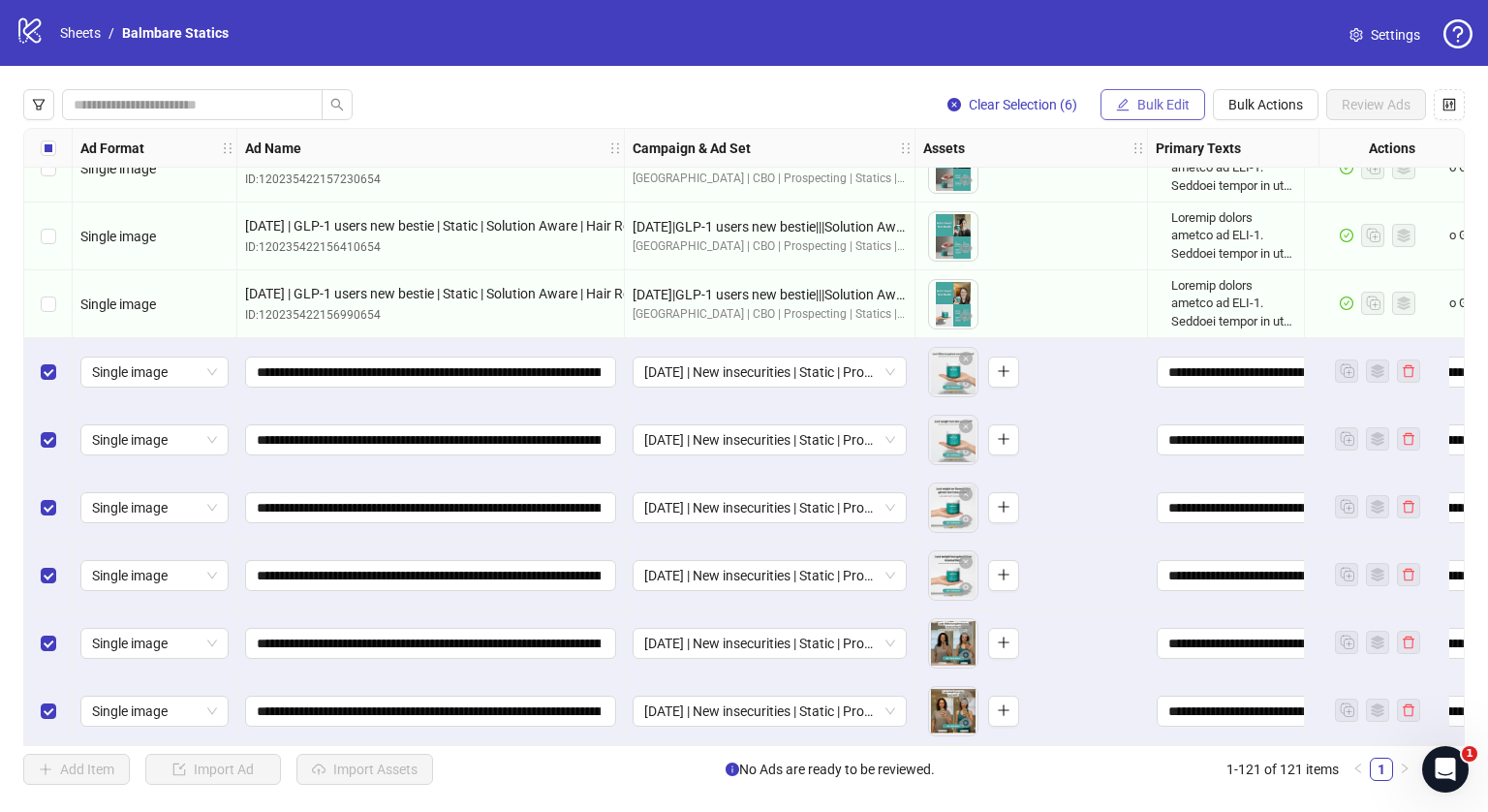
click at [1154, 107] on span "Bulk Edit" at bounding box center [1164, 105] width 53 height 16
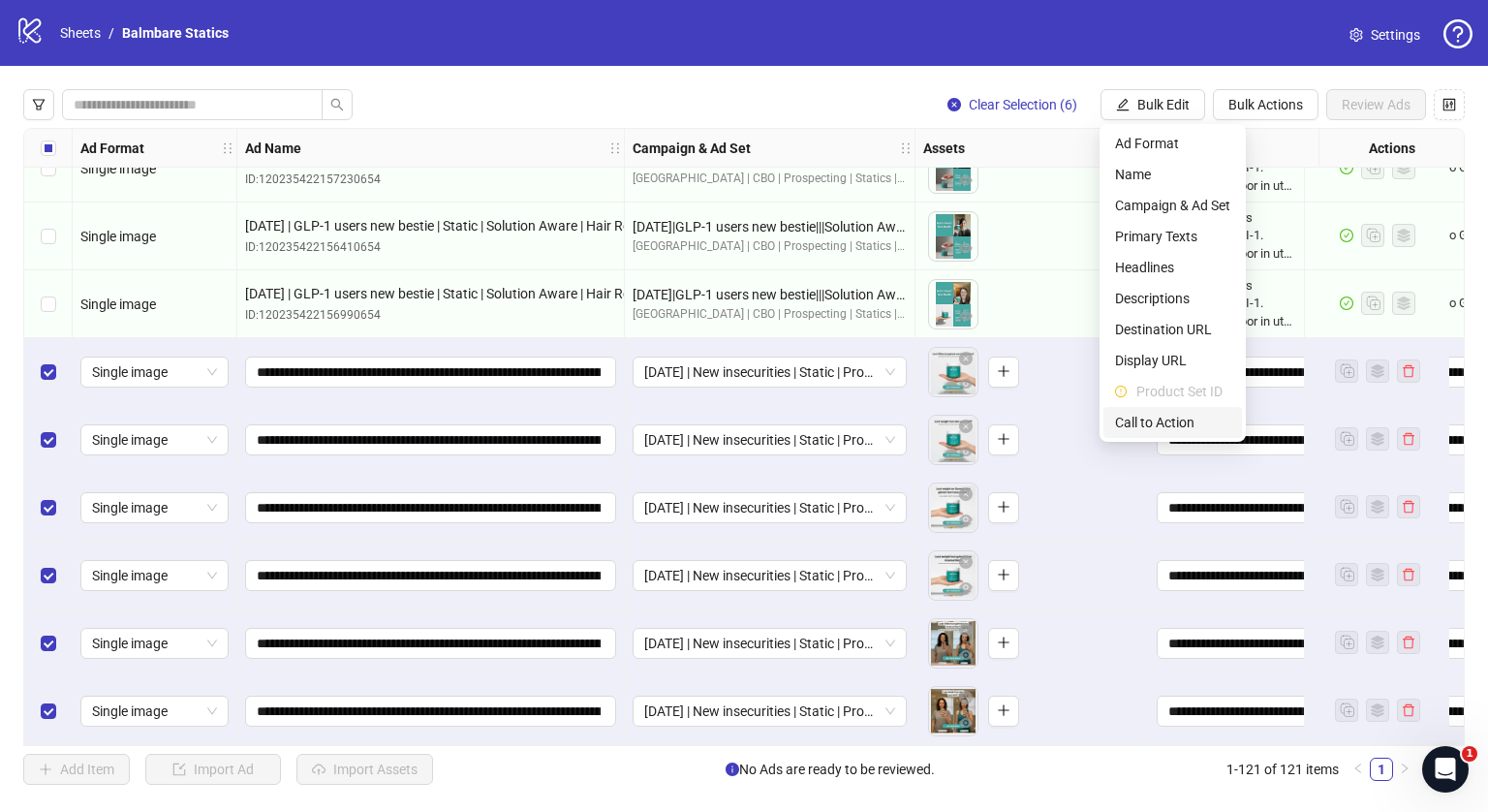
click at [1132, 422] on span "Call to Action" at bounding box center [1173, 421] width 115 height 21
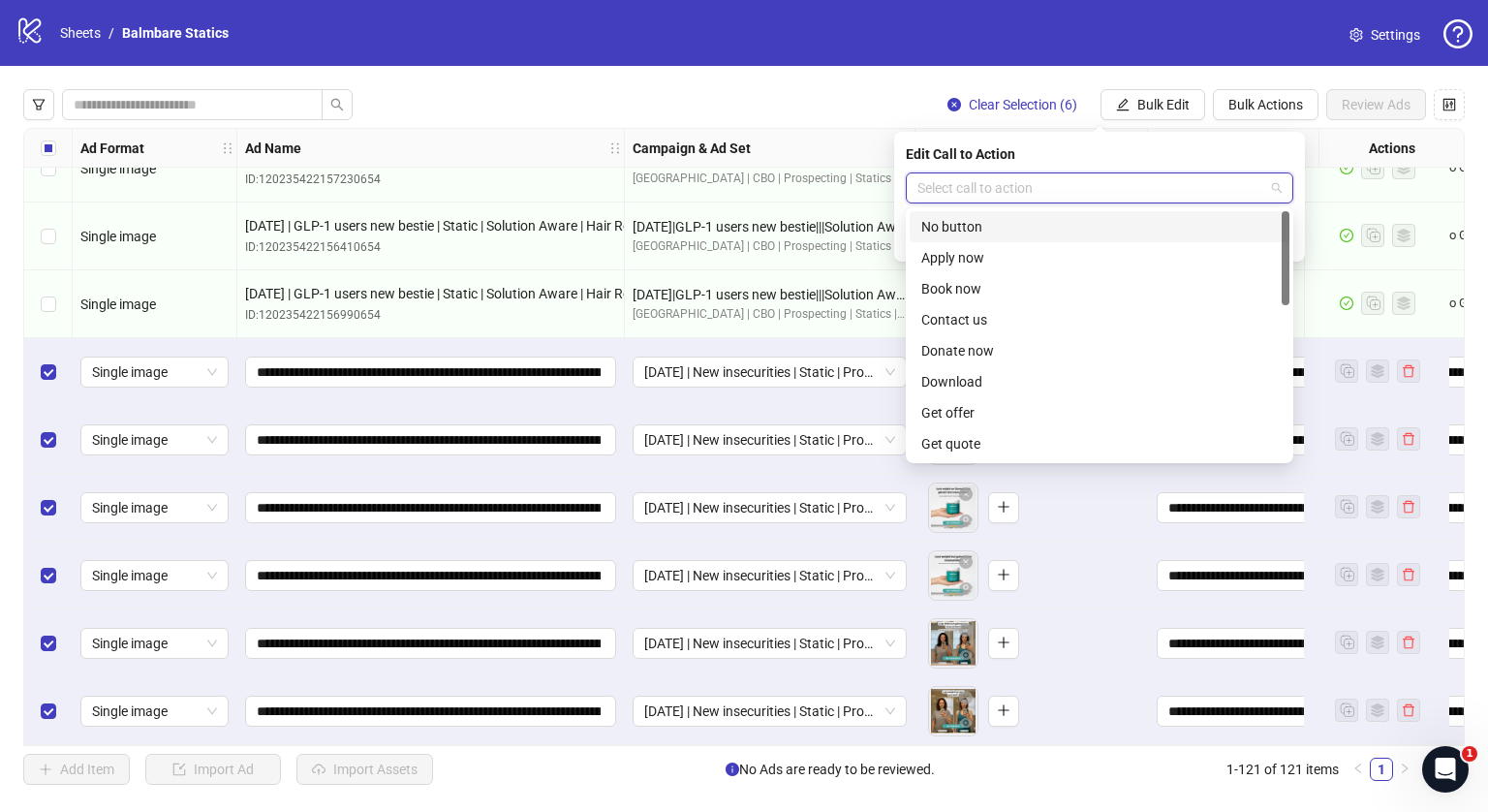
click at [1103, 192] on input "search" at bounding box center [1091, 187] width 347 height 29
type input "*"
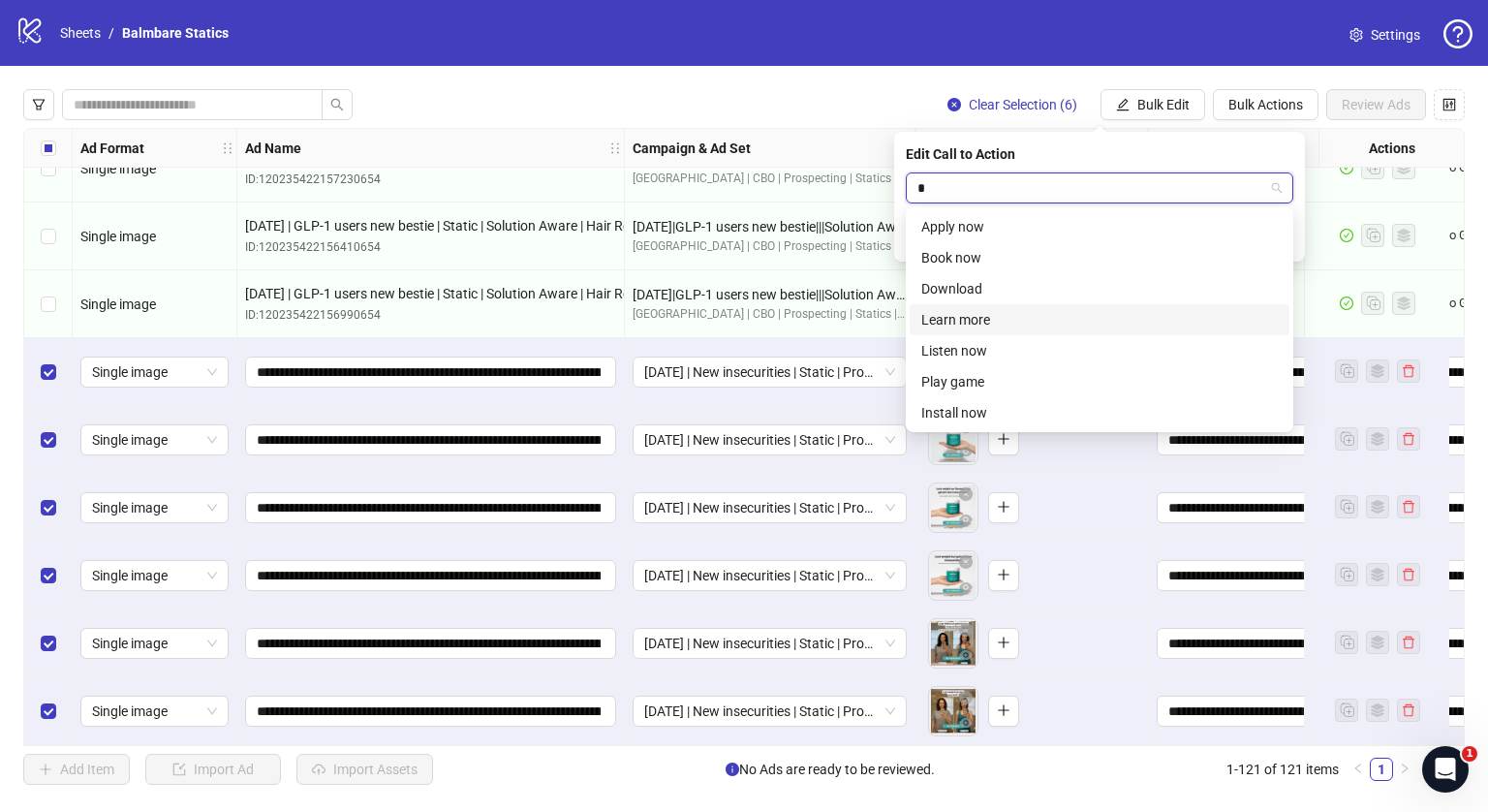
click at [977, 308] on div "Learn more" at bounding box center [1099, 319] width 380 height 31
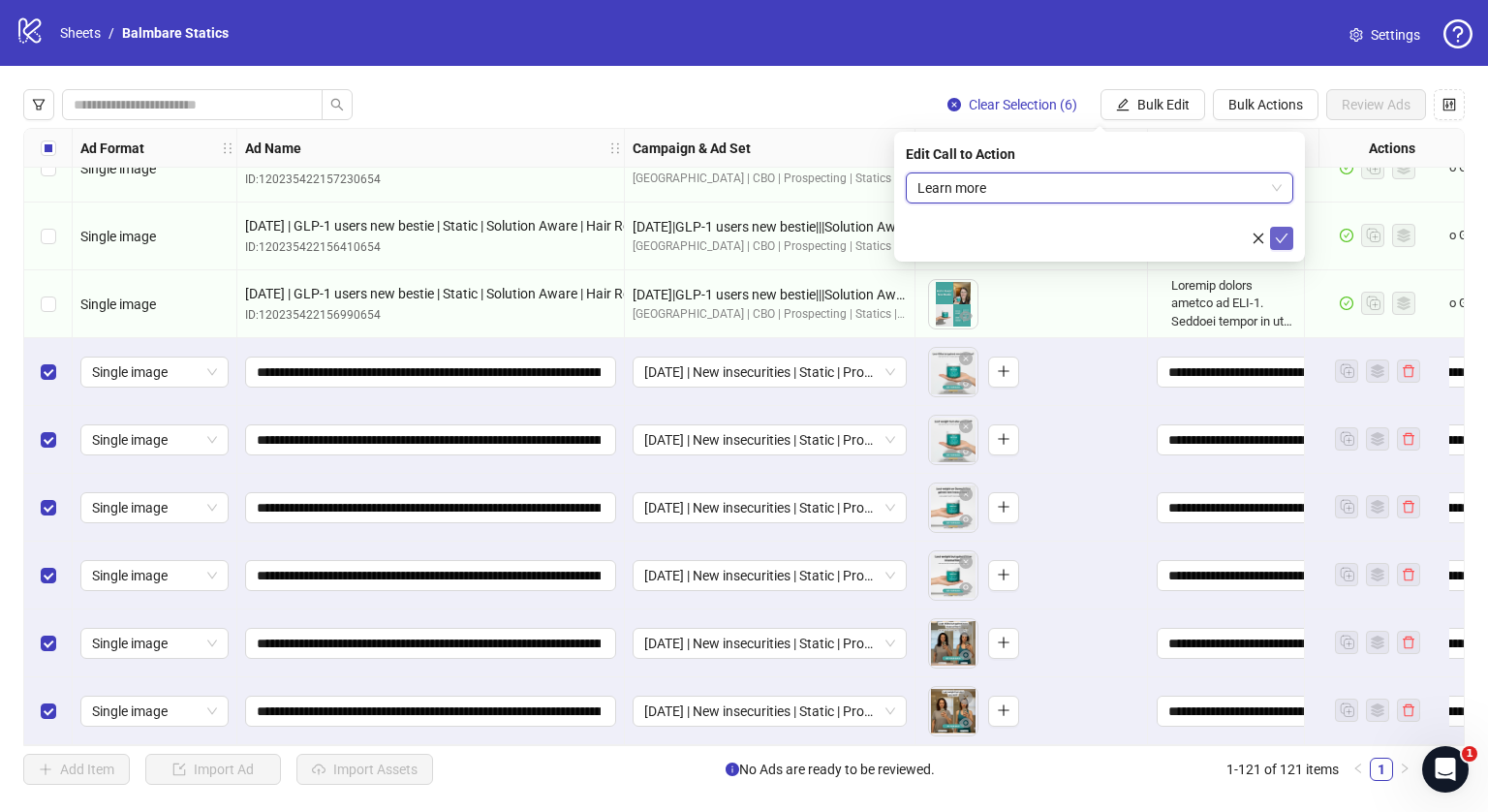
click at [1278, 239] on icon "check" at bounding box center [1282, 238] width 13 height 10
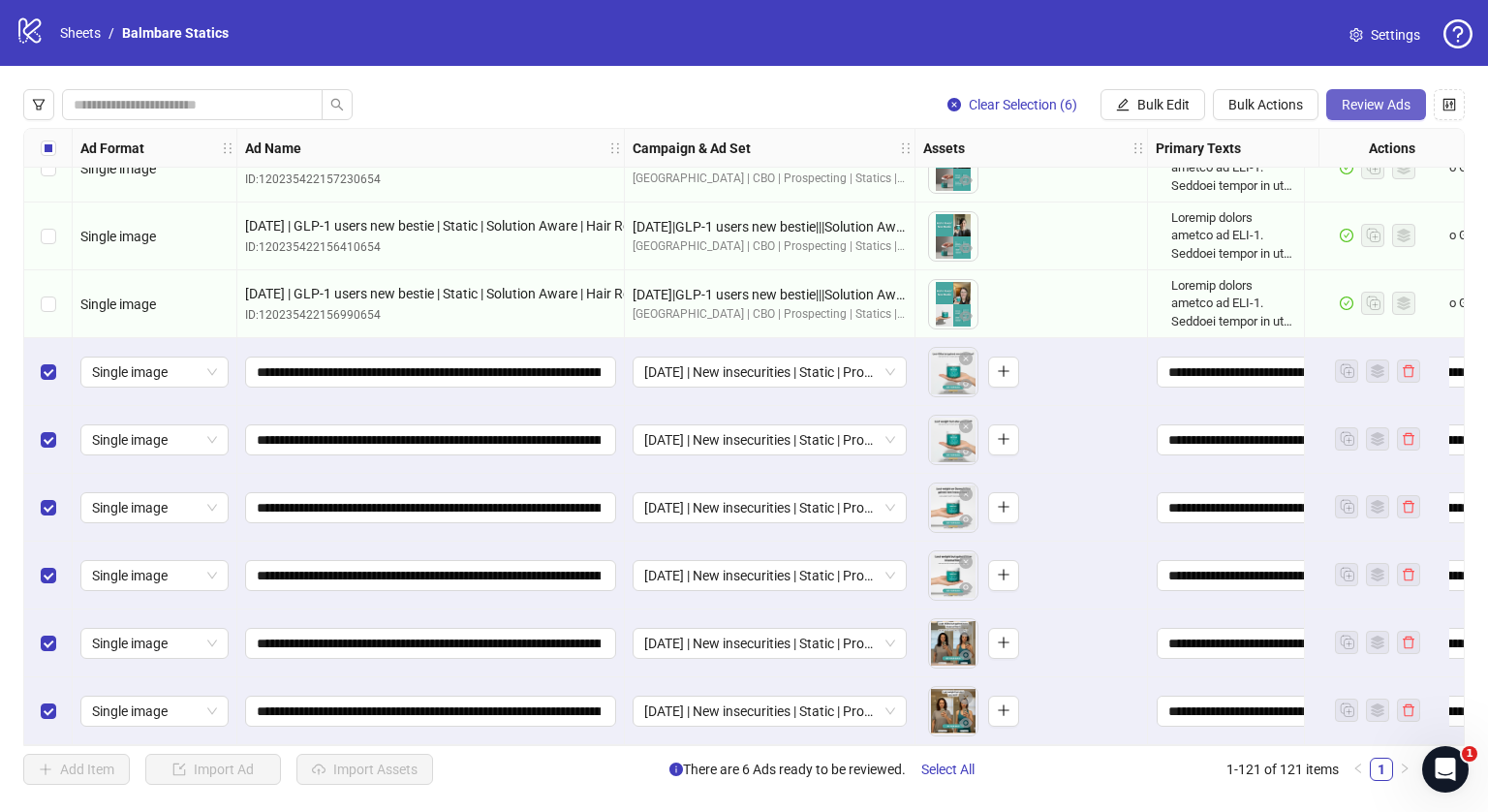
click at [1378, 109] on span "Review Ads" at bounding box center [1376, 105] width 68 height 16
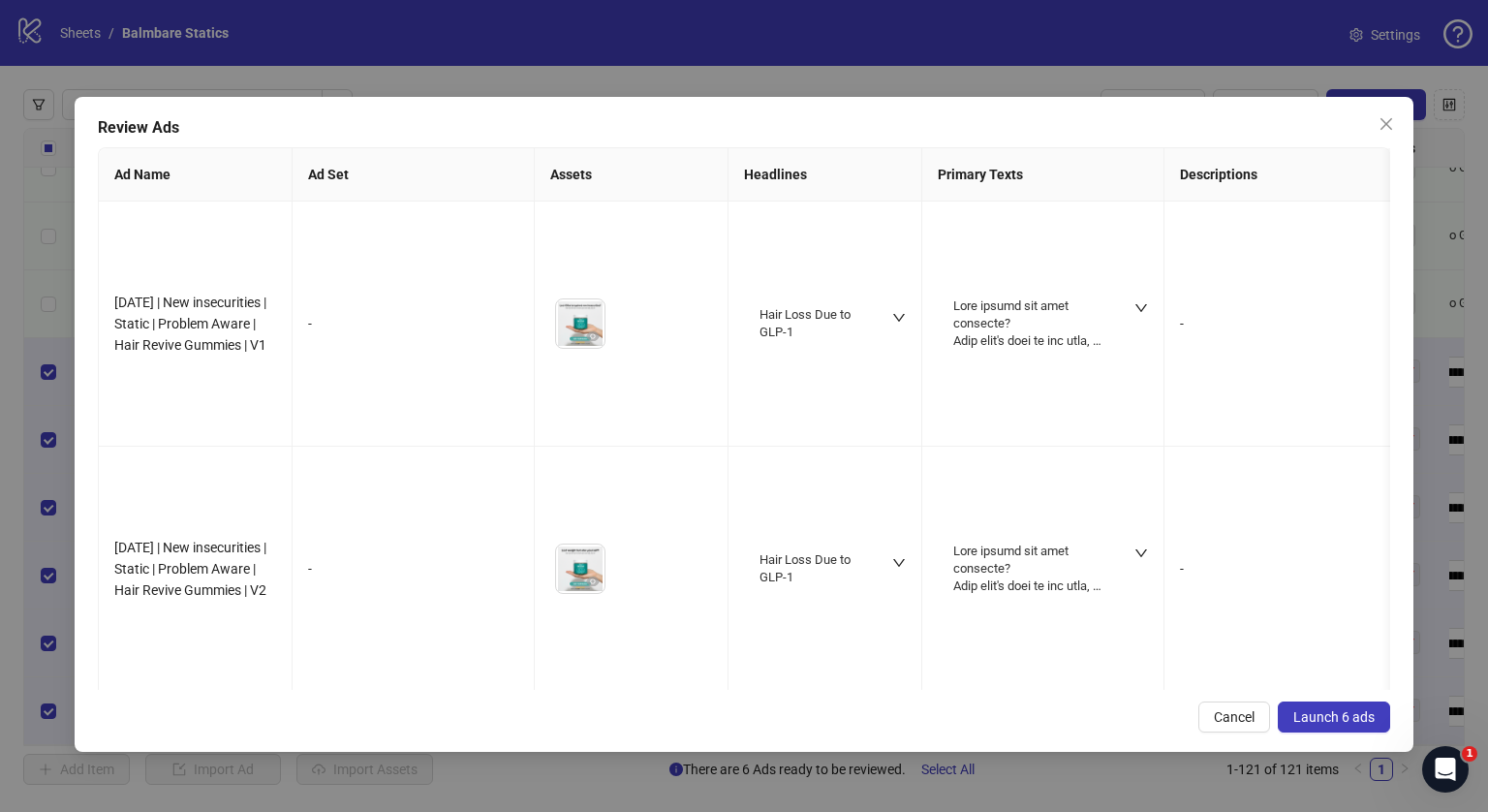
click at [1317, 721] on span "Launch 6 ads" at bounding box center [1334, 717] width 81 height 16
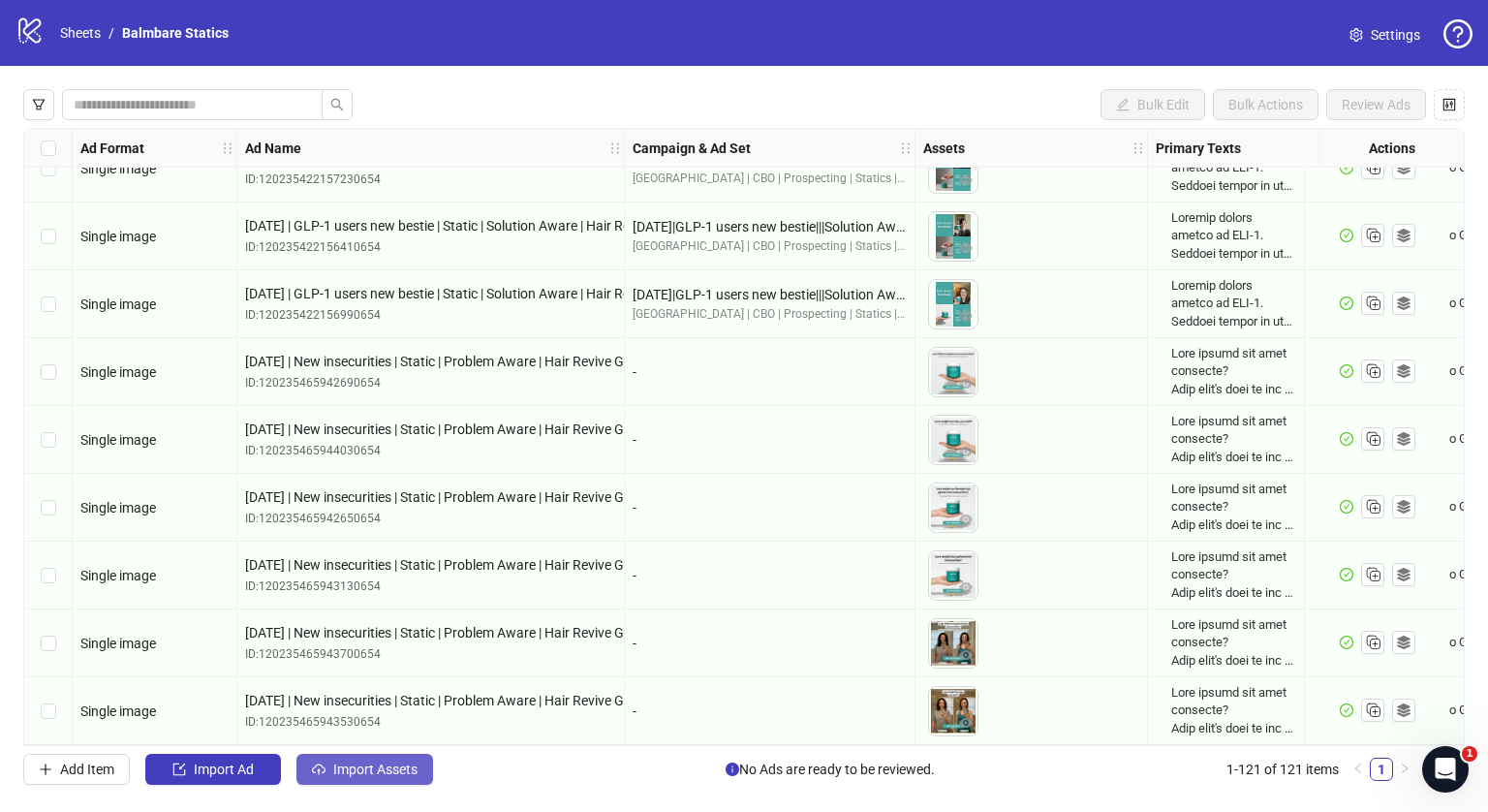
click at [365, 768] on span "Import Assets" at bounding box center [375, 769] width 84 height 16
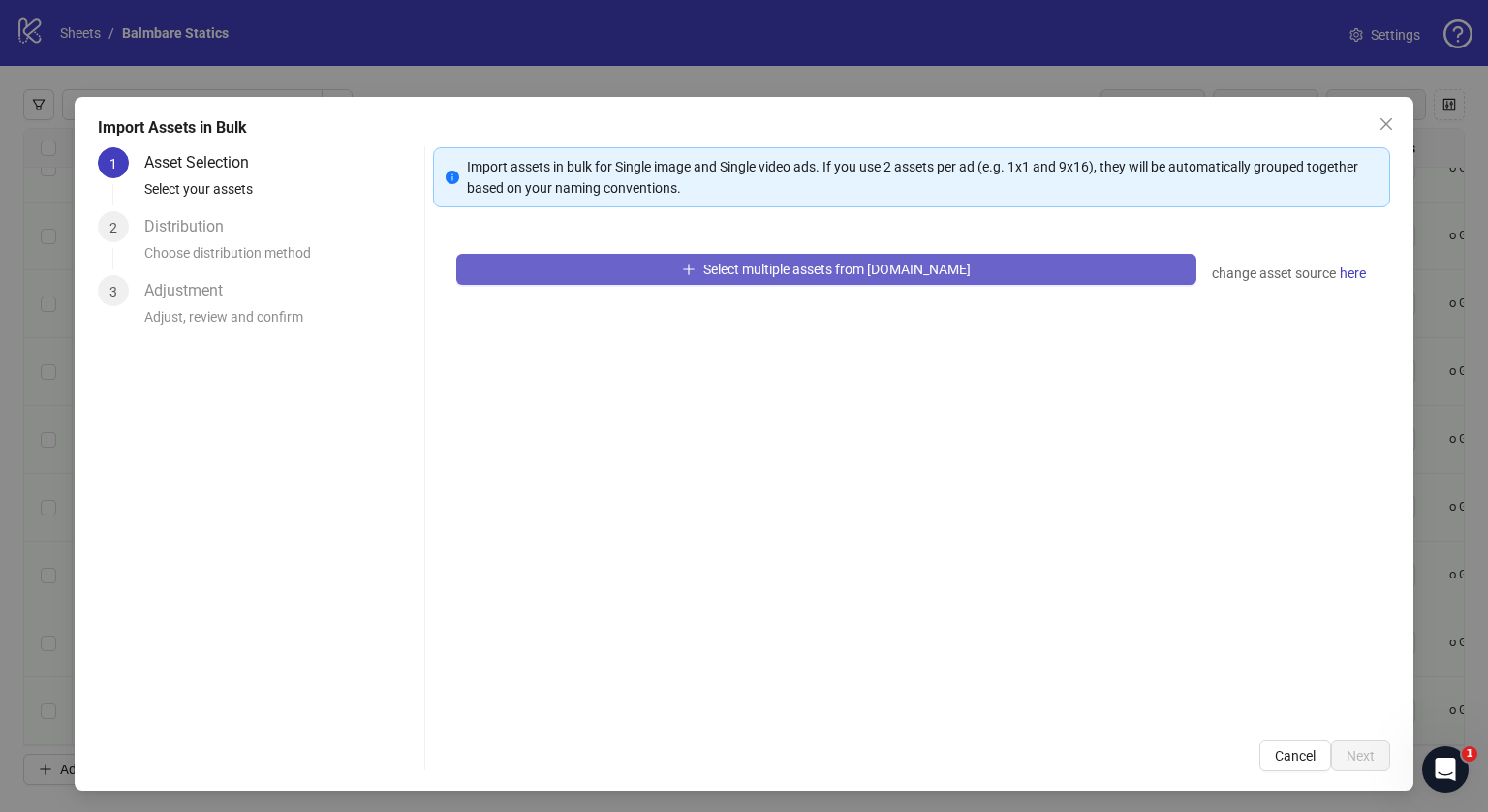
click at [722, 270] on span "Select multiple assets from [DOMAIN_NAME]" at bounding box center [837, 270] width 268 height 16
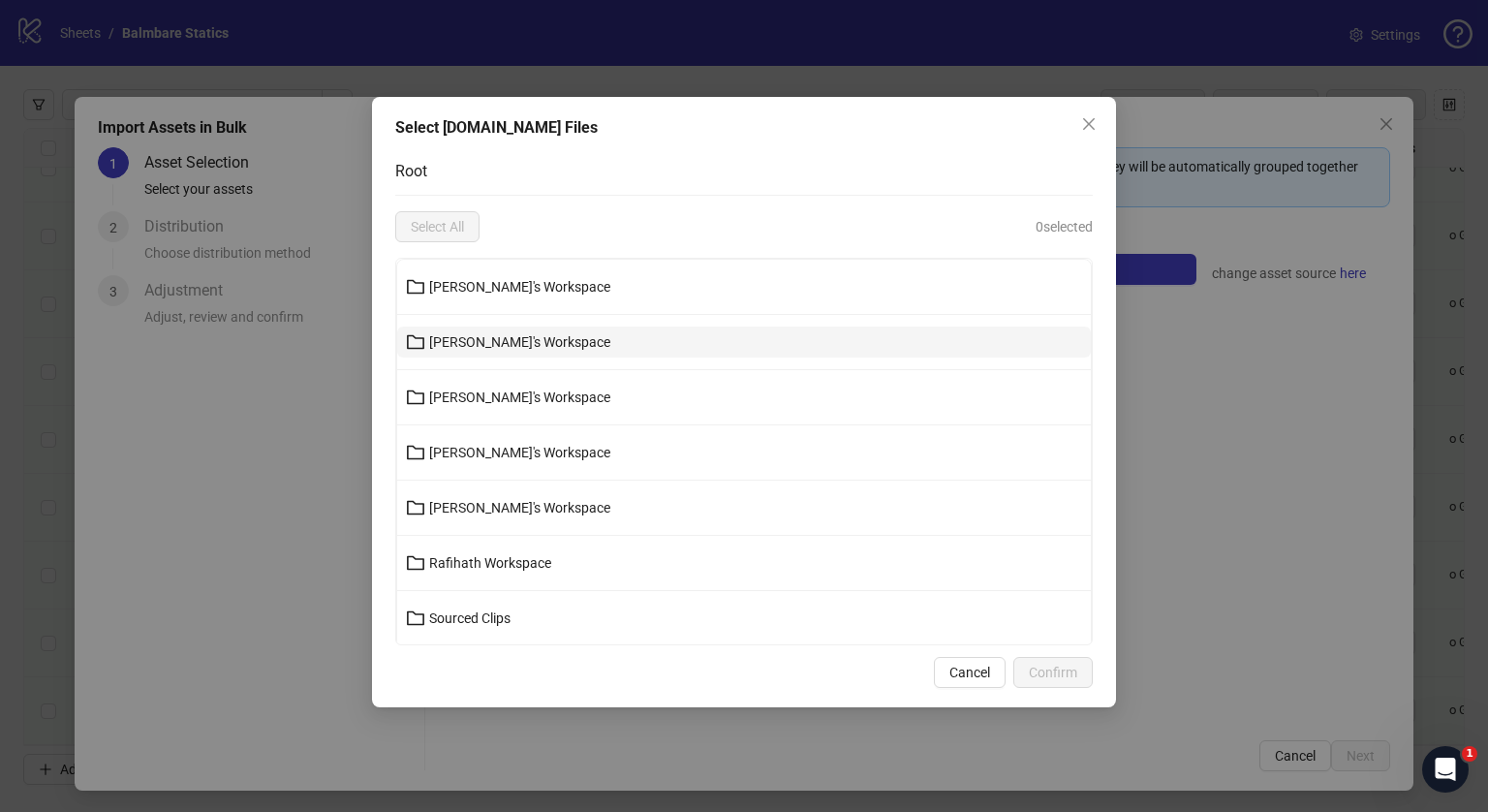
scroll to position [165, 0]
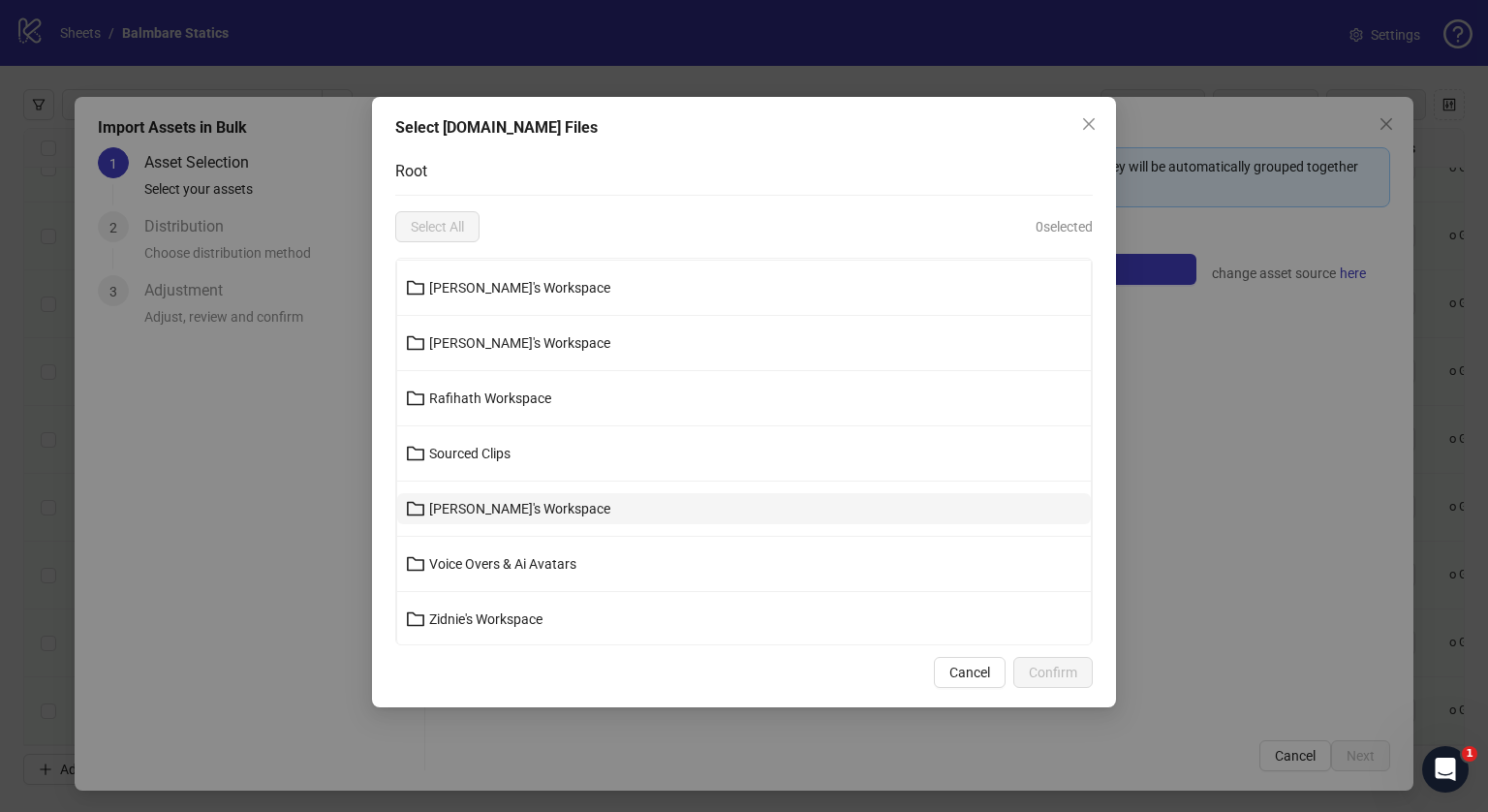
click at [479, 501] on span "[PERSON_NAME]'s Workspace" at bounding box center [520, 509] width 182 height 16
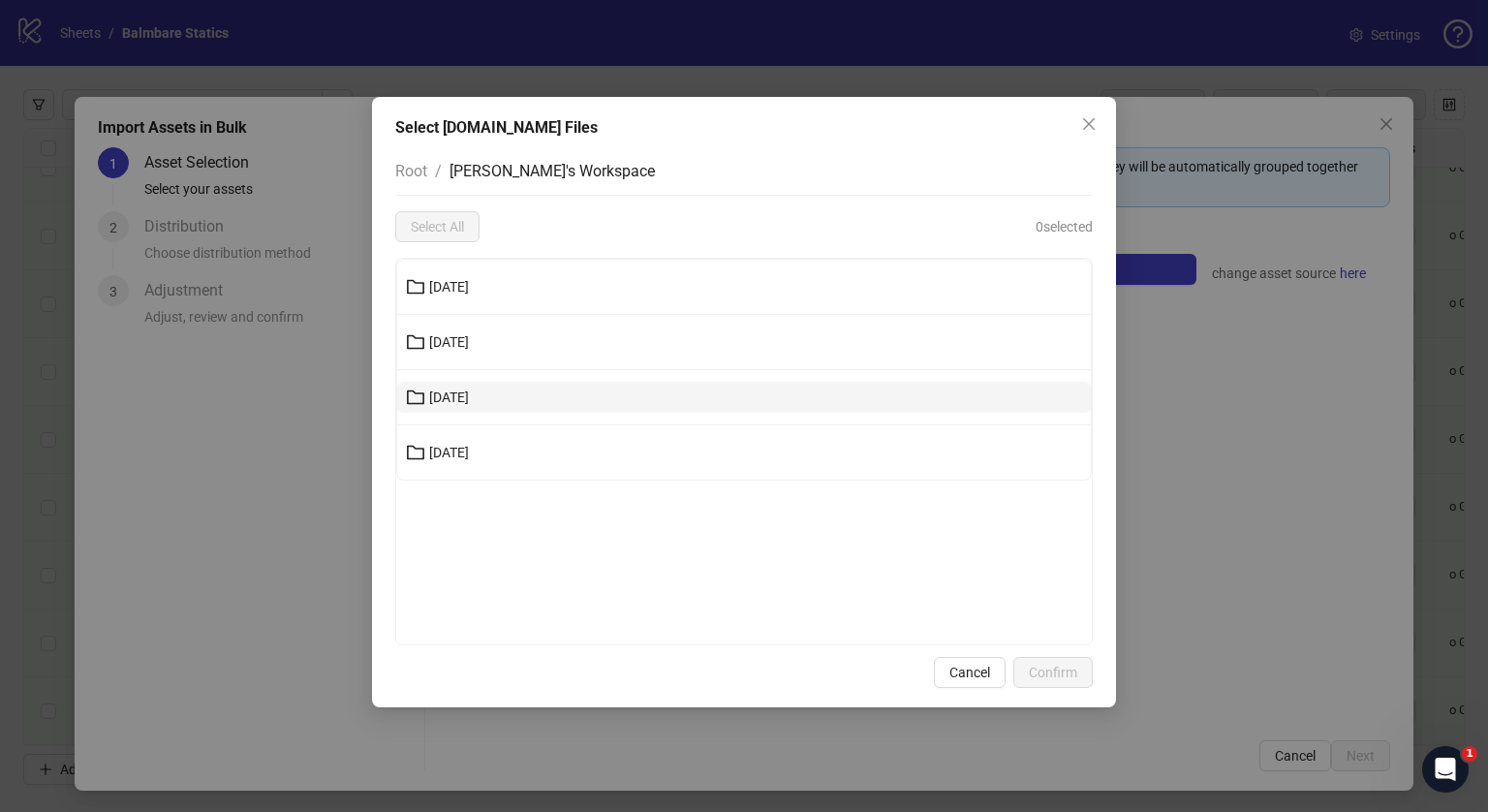
click at [469, 397] on span "[DATE]" at bounding box center [449, 398] width 40 height 16
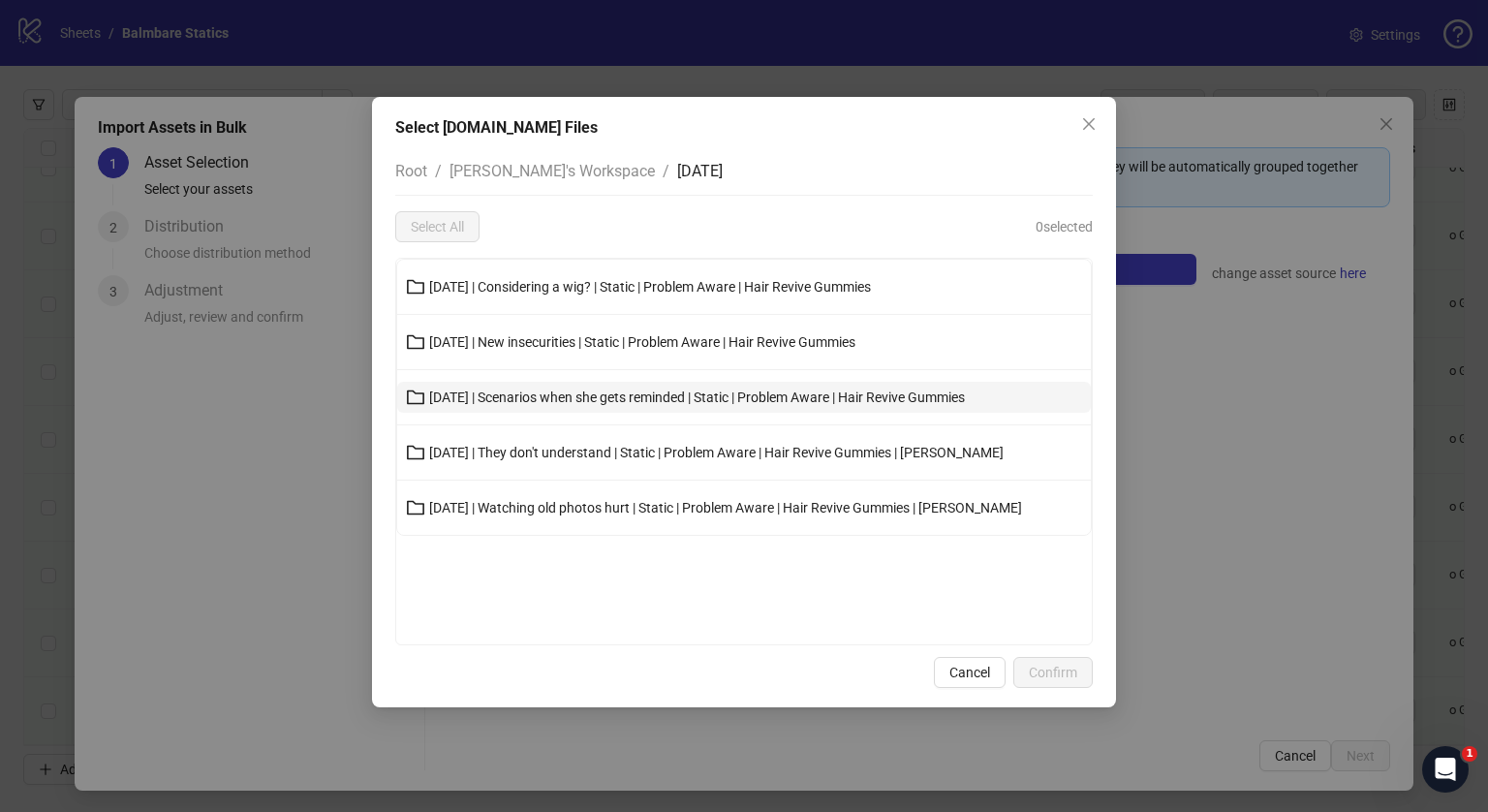
click at [498, 386] on button "[DATE] | Scenarios when she gets reminded | Static | Problem Aware | Hair Reviv…" at bounding box center [743, 397] width 693 height 31
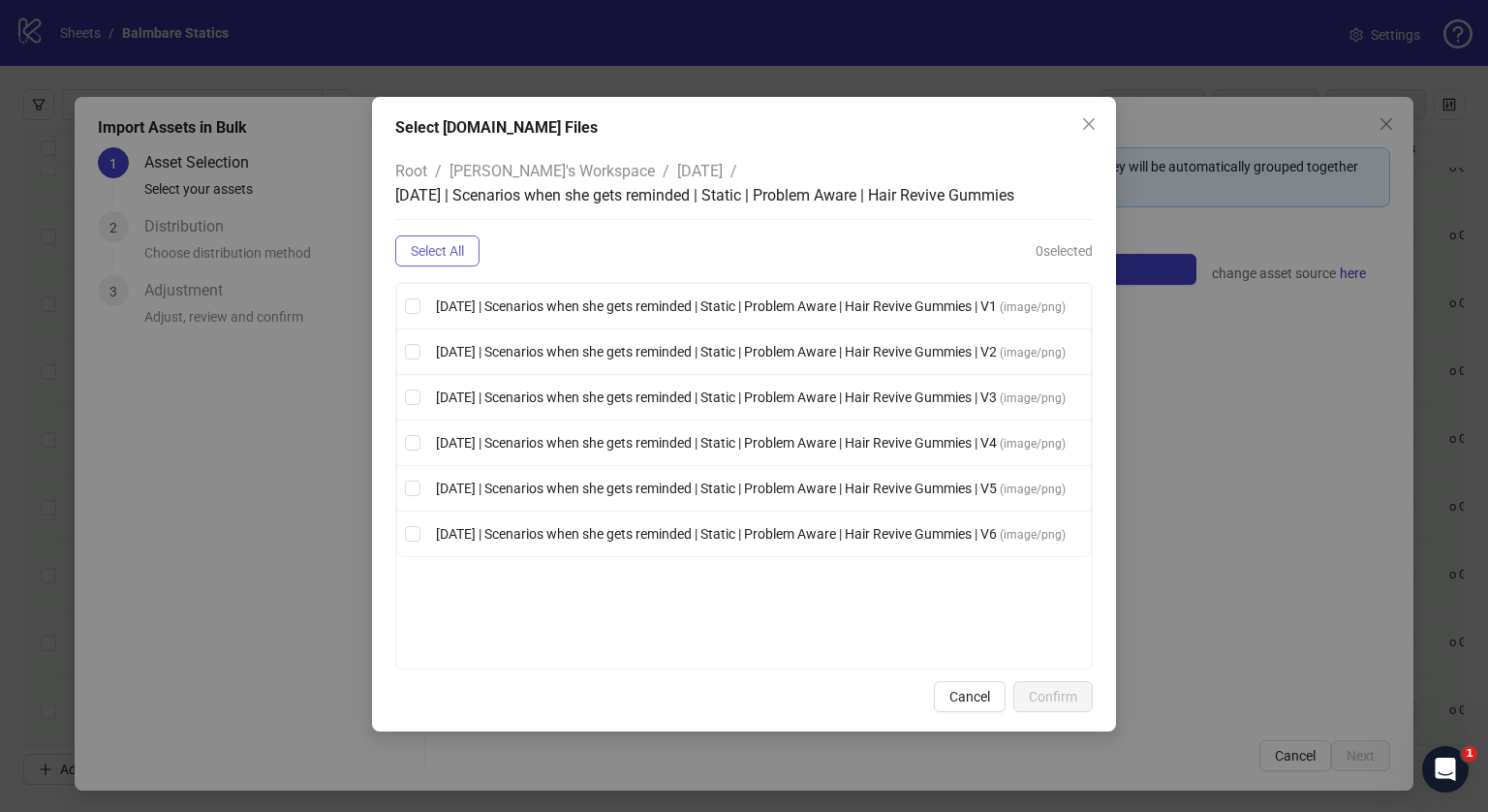
click at [434, 247] on span "Select All" at bounding box center [437, 251] width 54 height 16
click at [1064, 699] on span "Confirm" at bounding box center [1053, 697] width 49 height 16
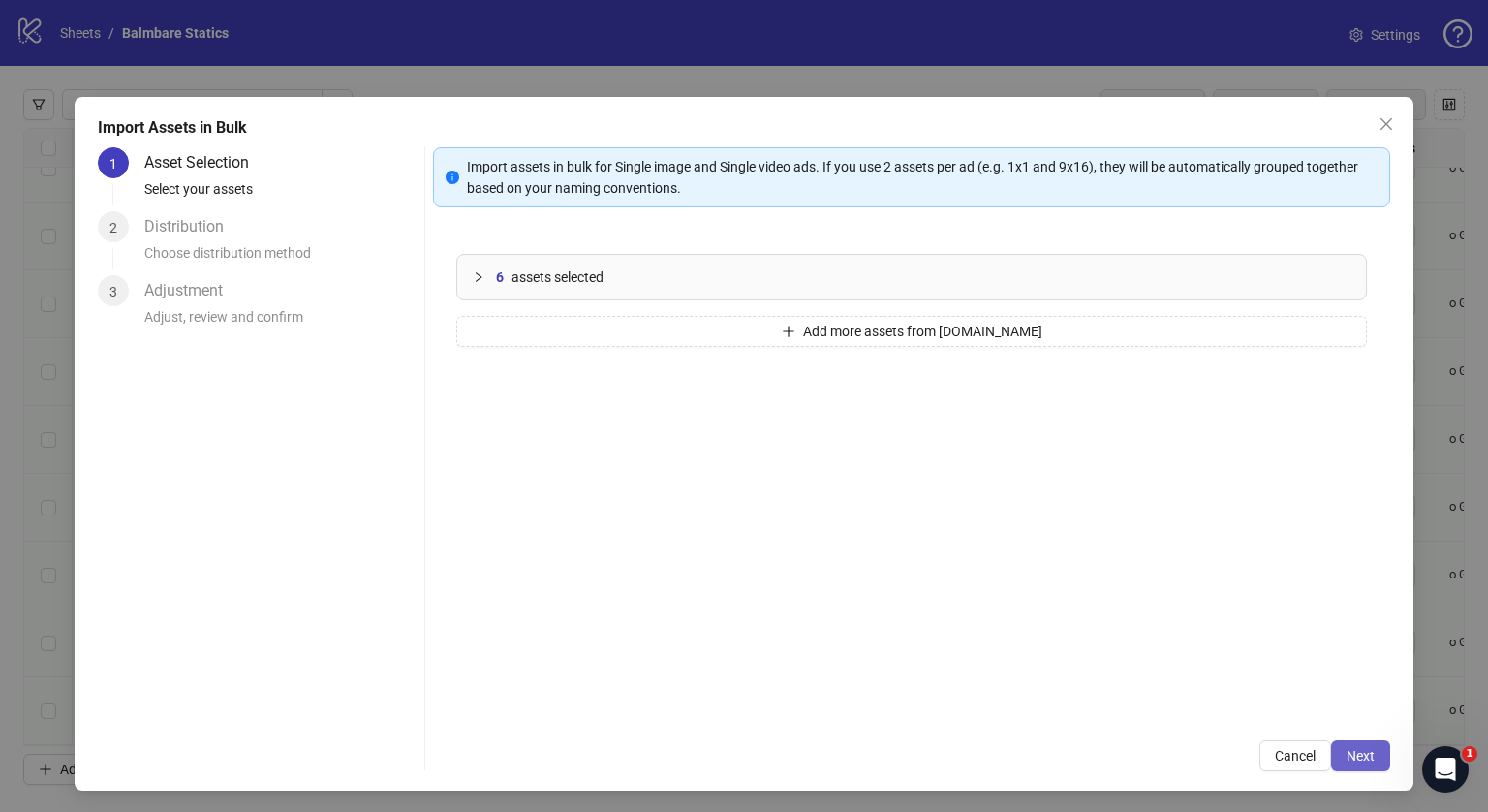
click at [1347, 754] on span "Next" at bounding box center [1361, 755] width 28 height 16
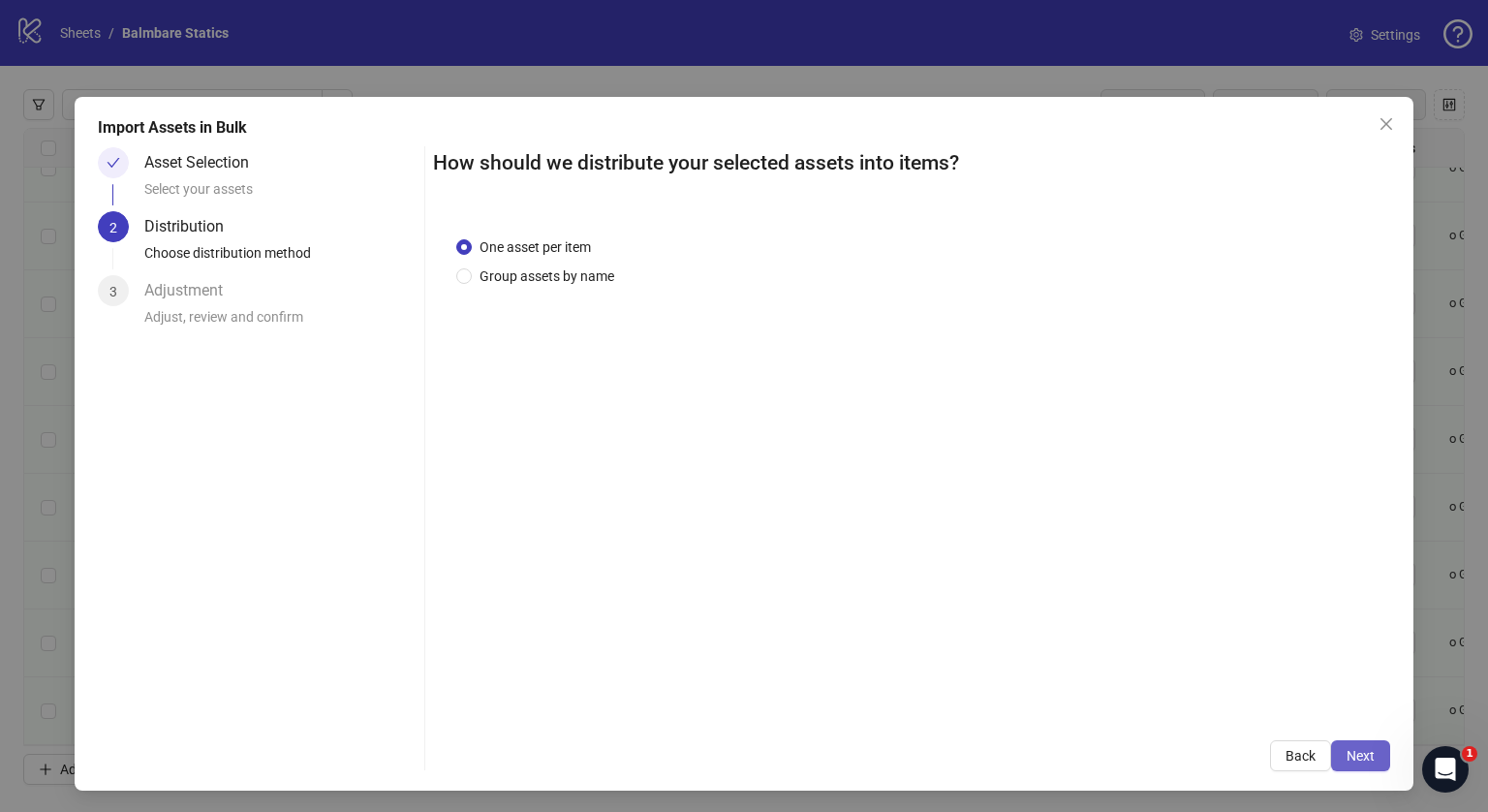
click at [1347, 754] on span "Next" at bounding box center [1361, 755] width 28 height 16
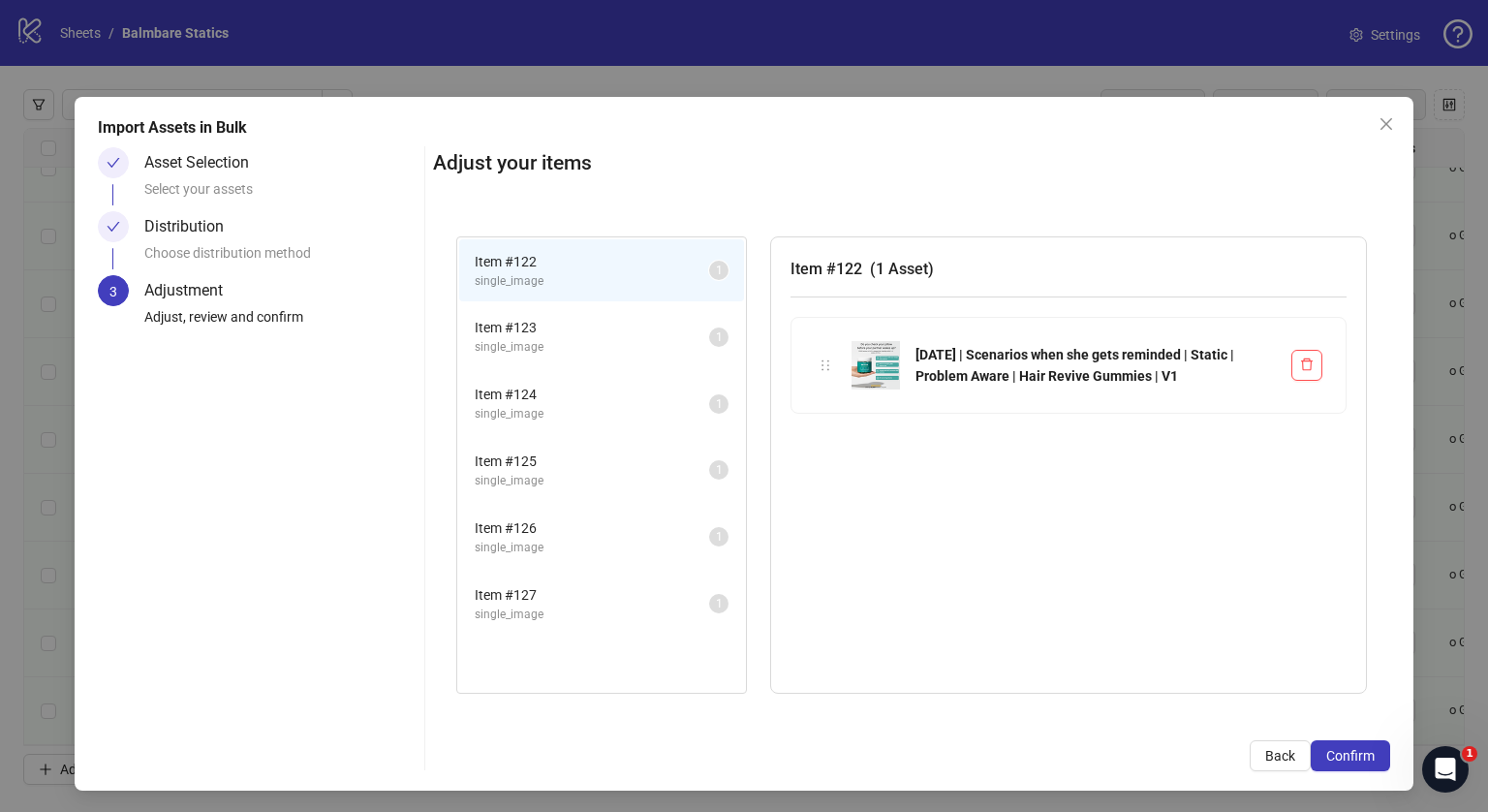
click at [1339, 754] on span "Confirm" at bounding box center [1350, 755] width 49 height 16
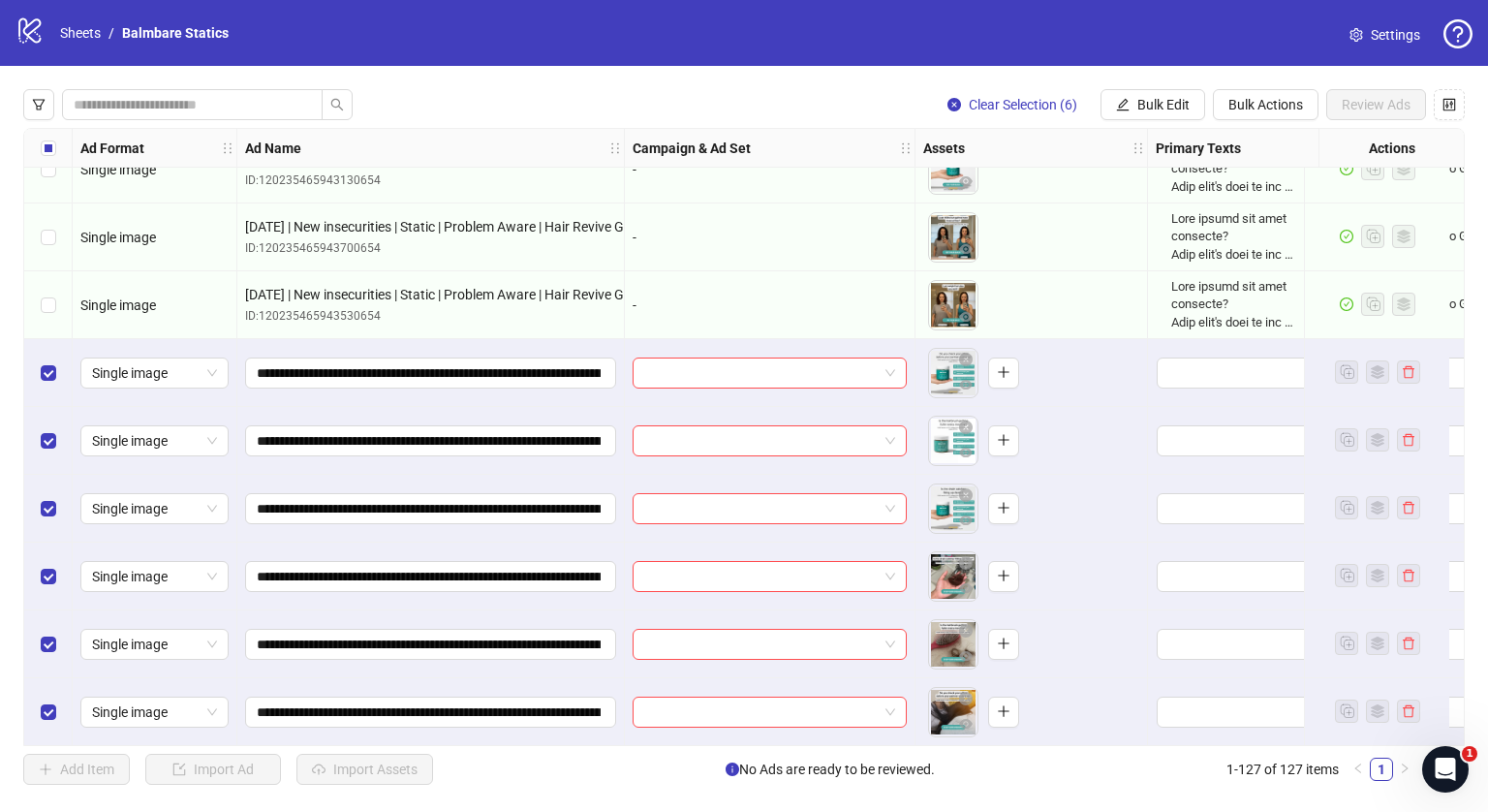
scroll to position [8040, 0]
click at [1133, 102] on button "Bulk Edit" at bounding box center [1153, 104] width 104 height 31
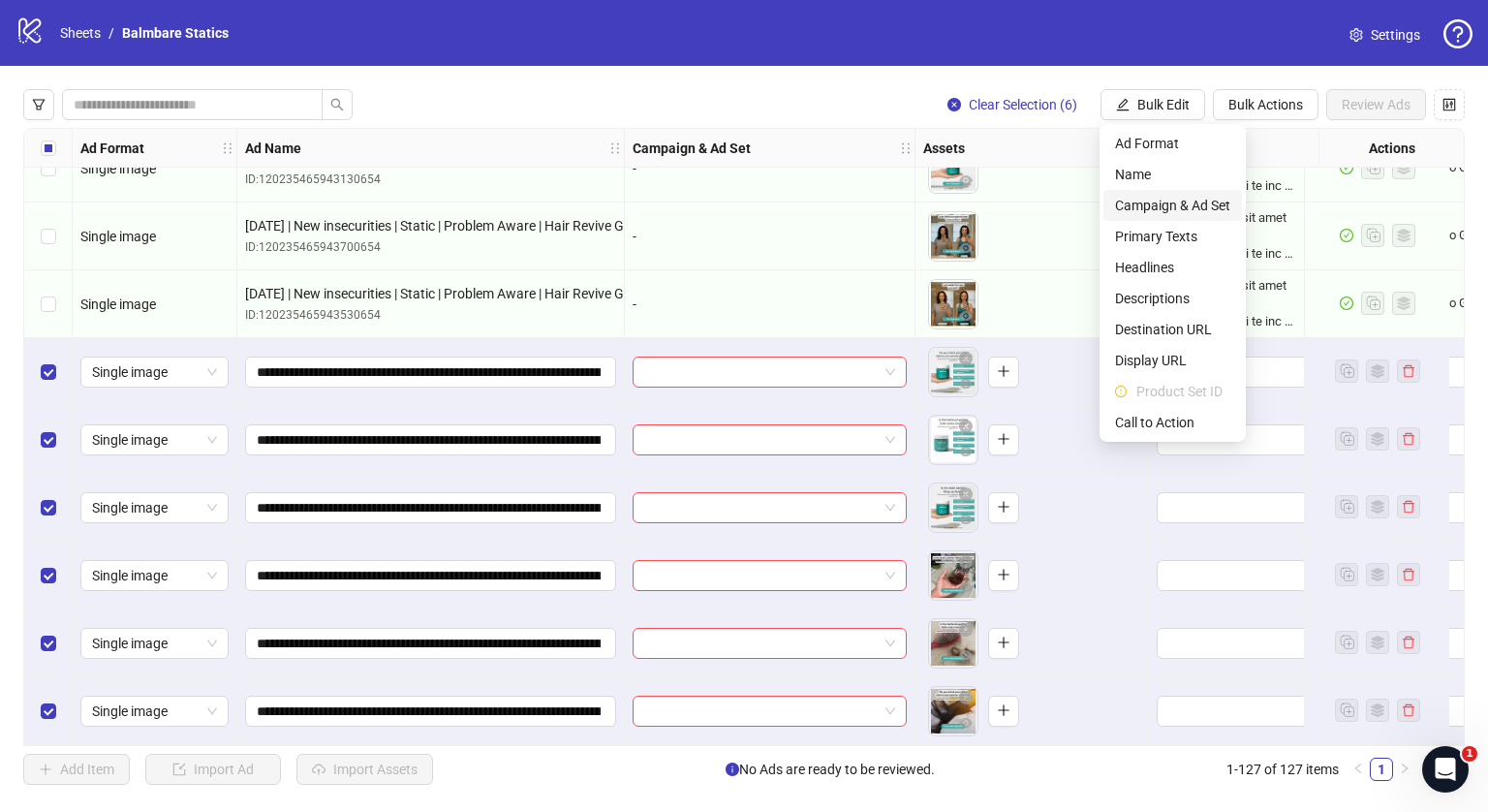
click at [1134, 204] on span "Campaign & Ad Set" at bounding box center [1173, 204] width 115 height 21
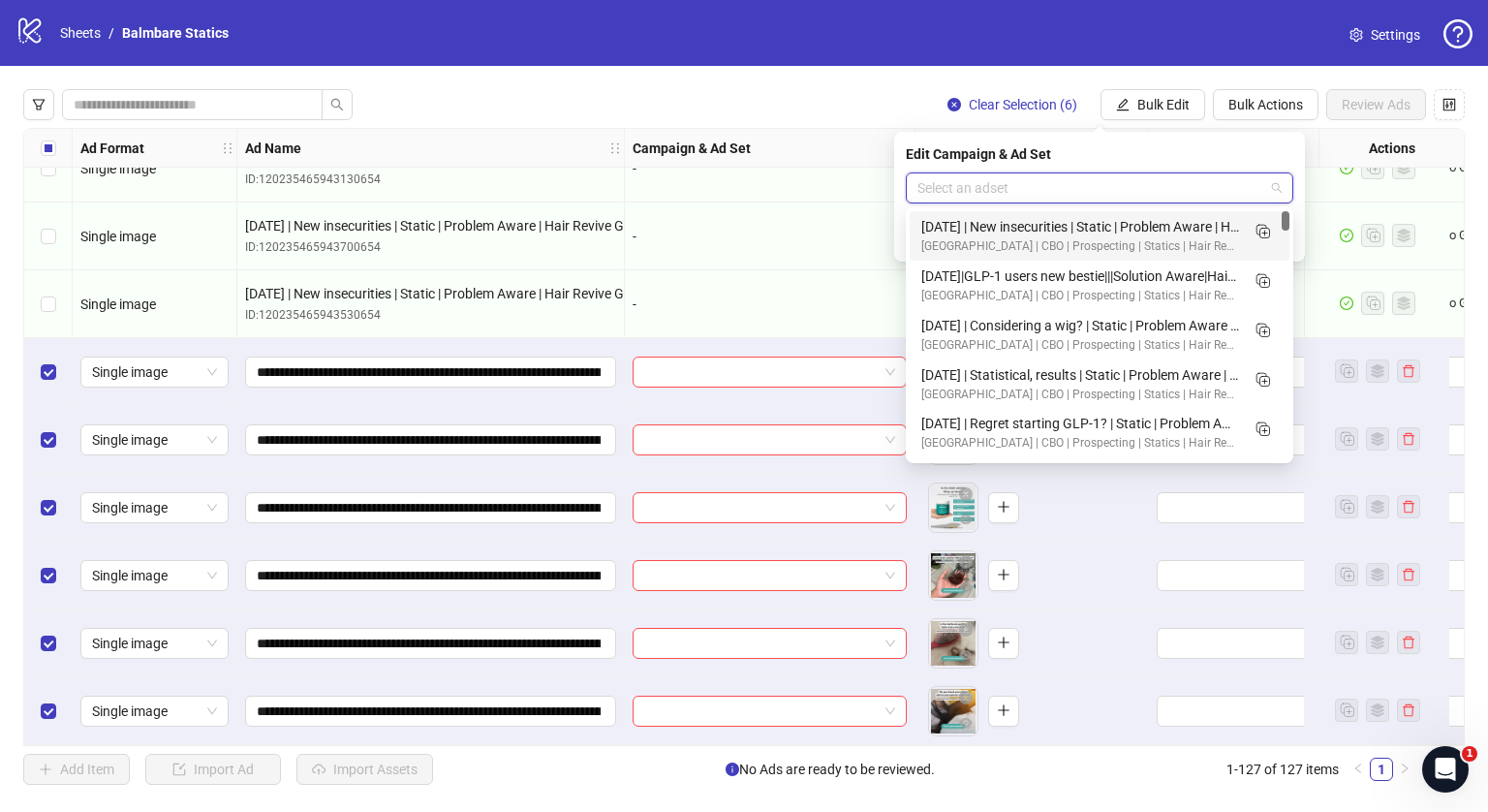
click at [1076, 187] on input "search" at bounding box center [1091, 187] width 347 height 29
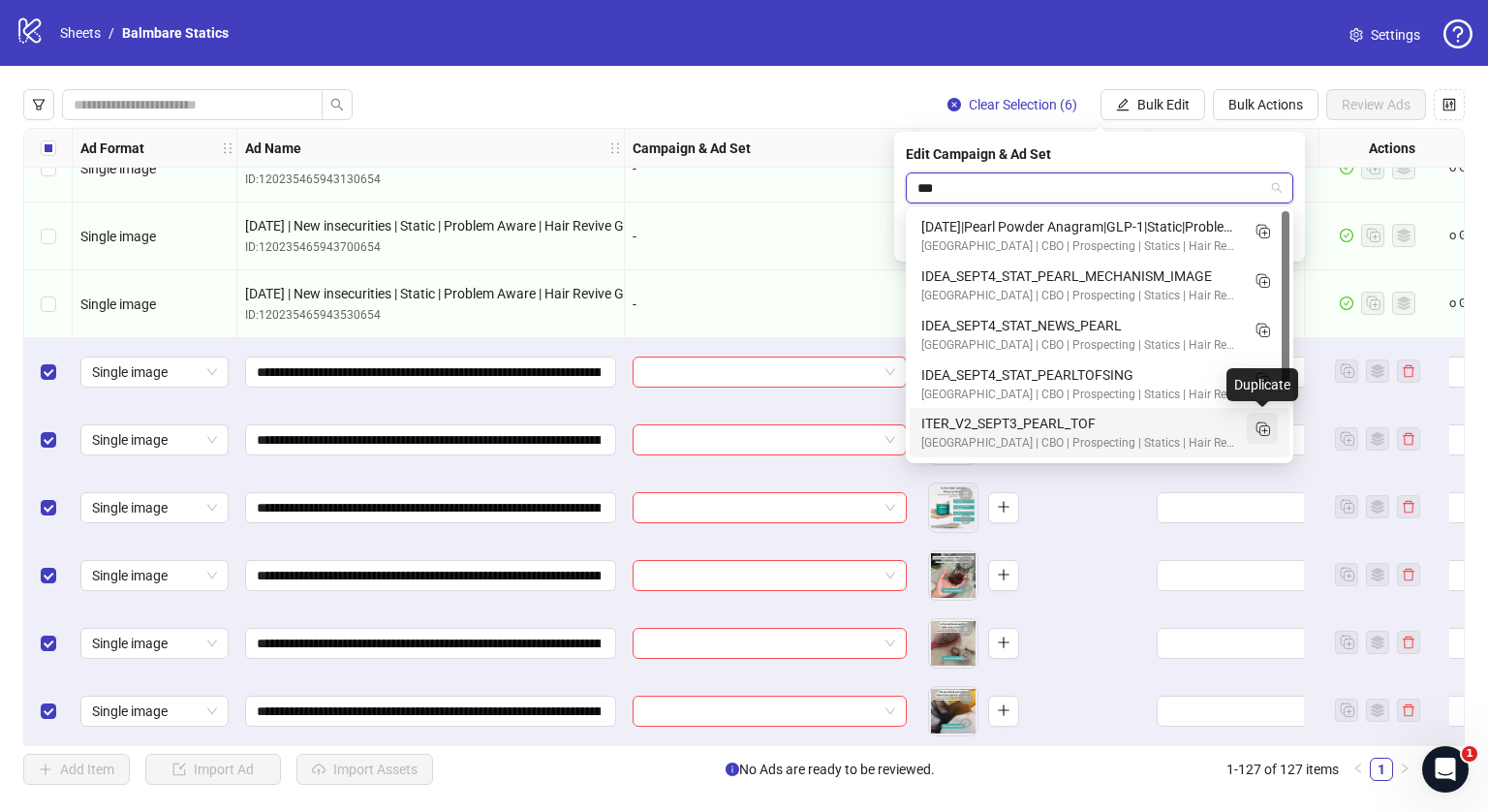
click at [1264, 427] on icon "Duplicate" at bounding box center [1263, 428] width 20 height 20
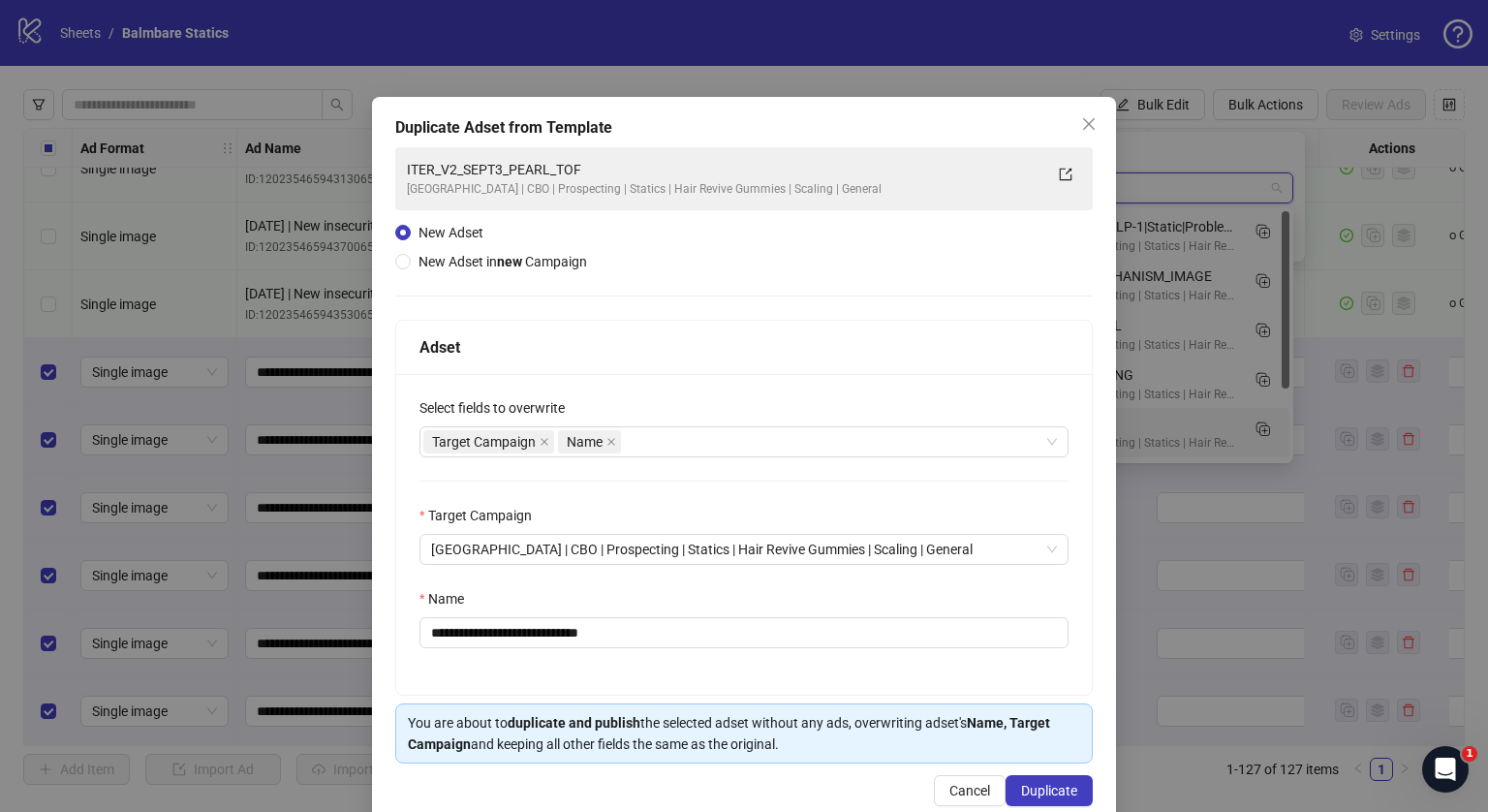
type input "***"
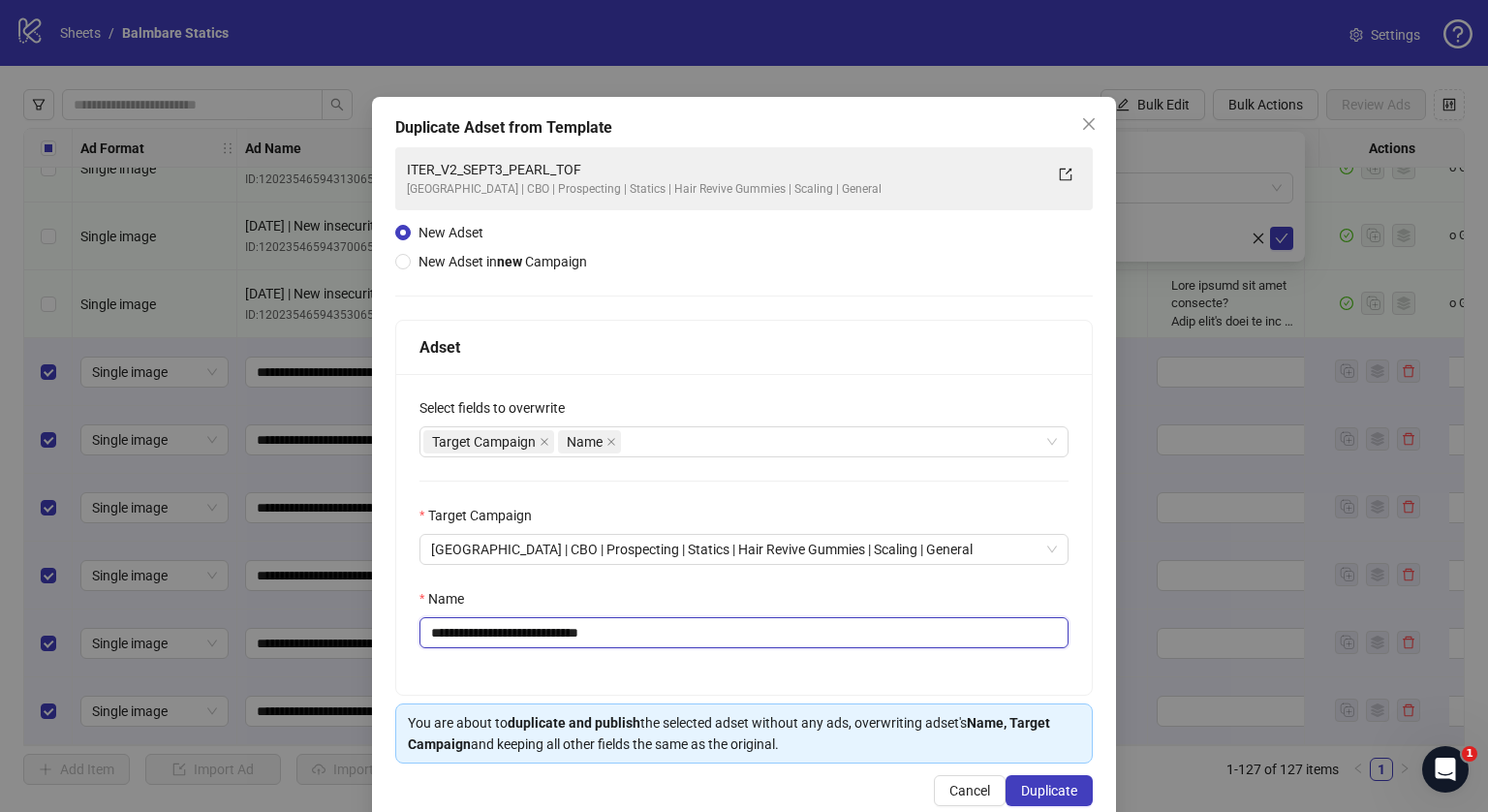
click at [788, 639] on input "**********" at bounding box center [744, 632] width 649 height 31
paste input "**********"
type input "**********"
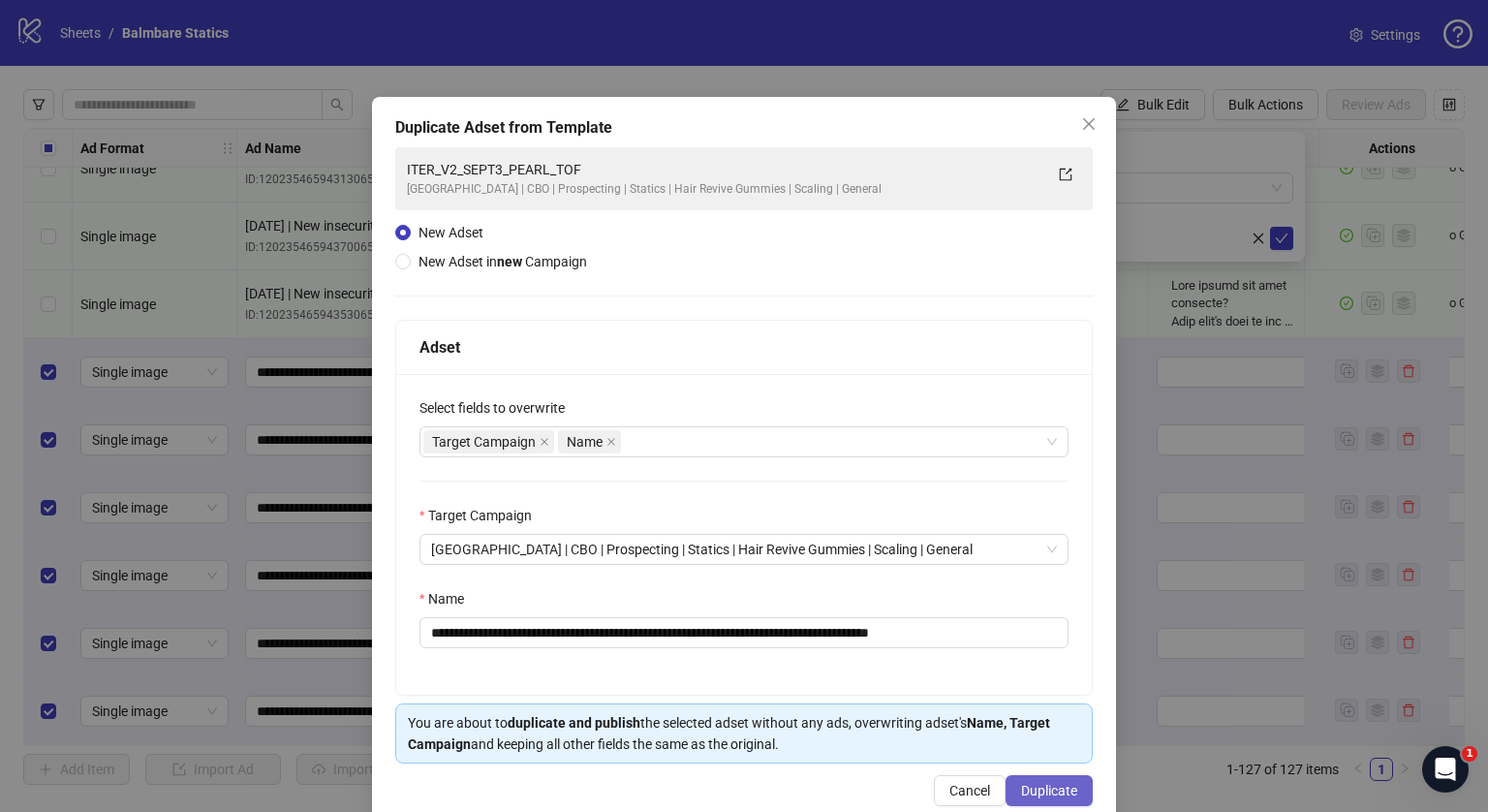
click at [1041, 782] on span "Duplicate" at bounding box center [1050, 790] width 57 height 16
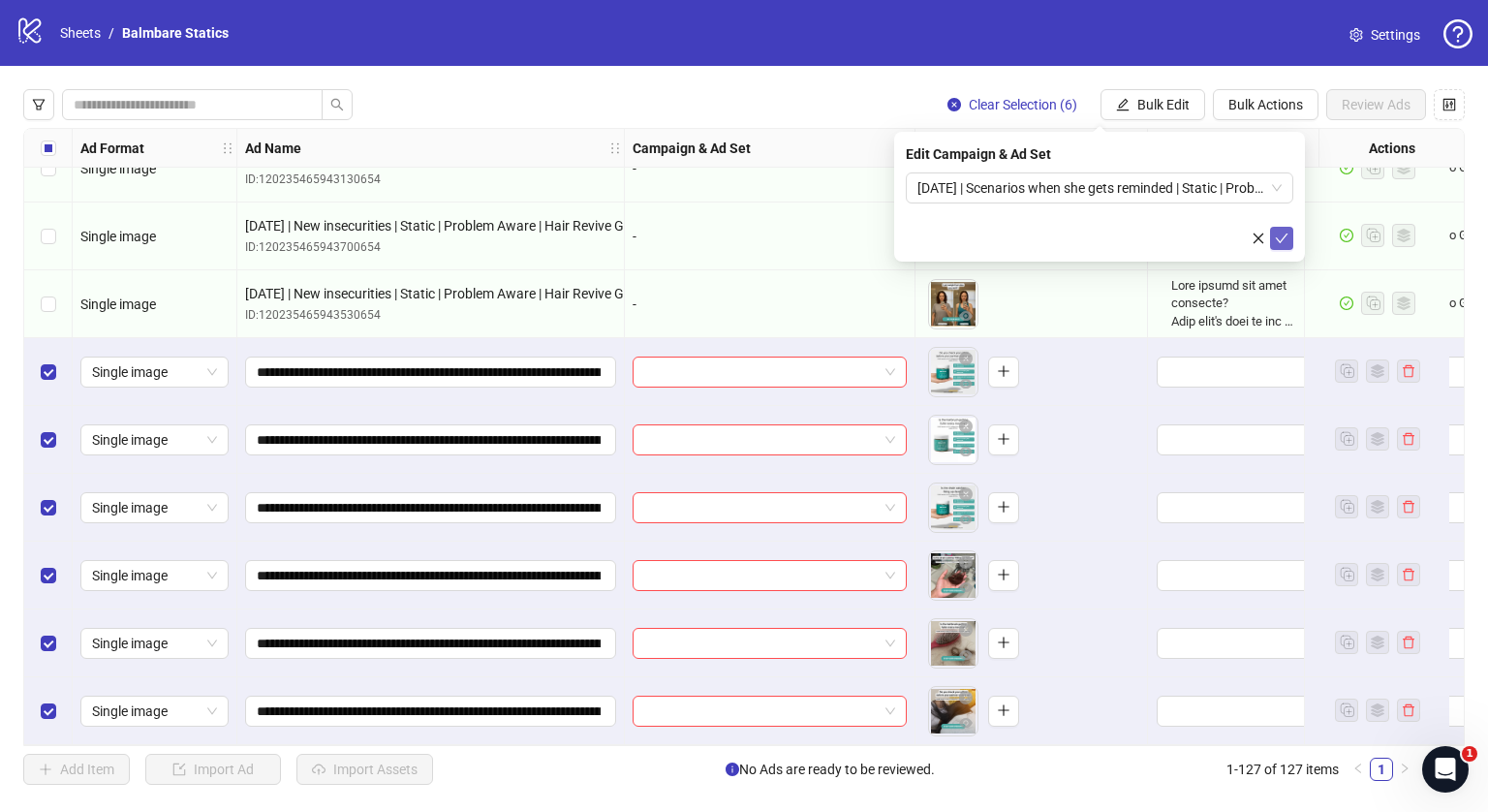
click at [1281, 236] on icon "check" at bounding box center [1282, 238] width 14 height 14
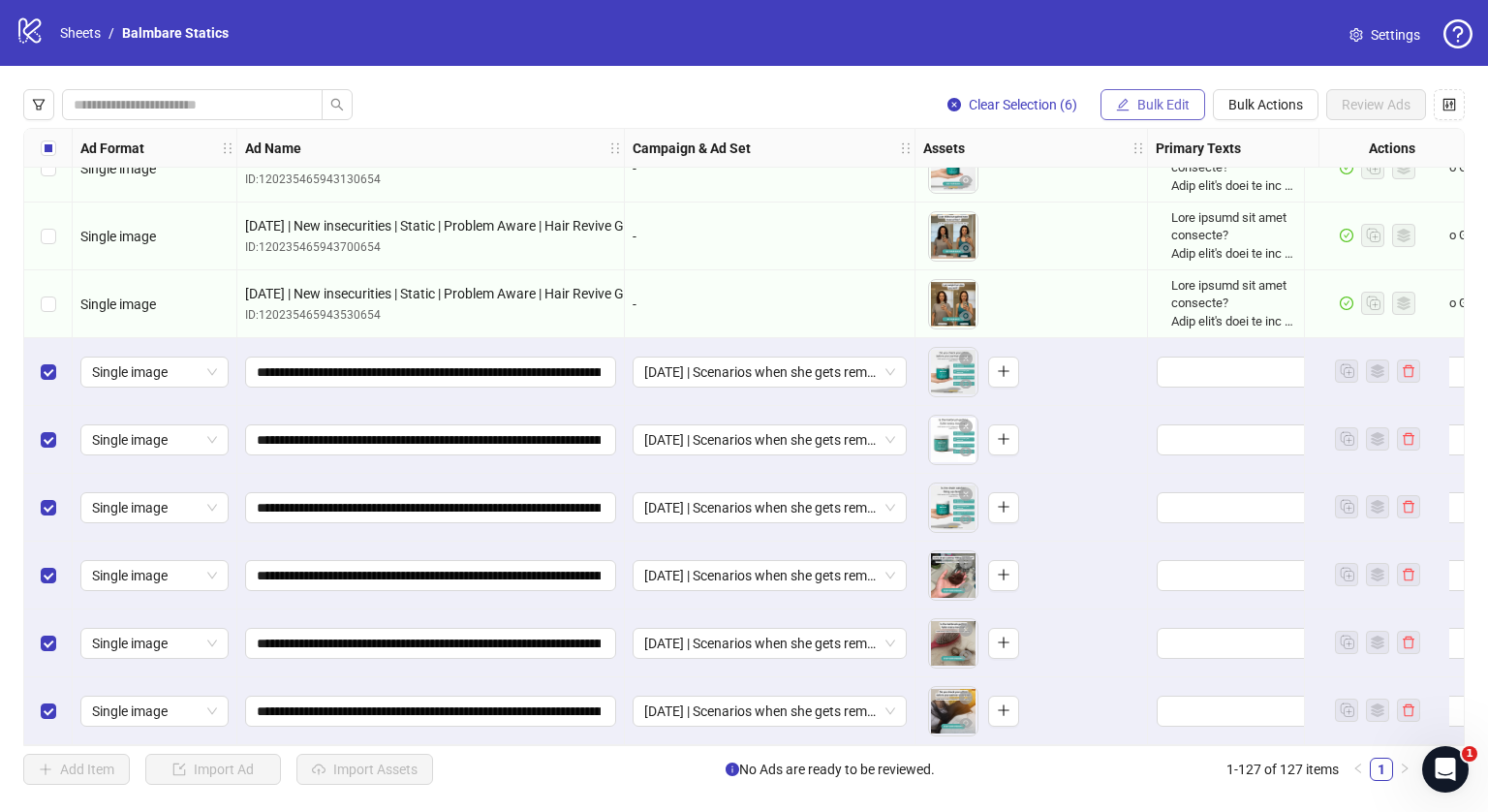
click at [1160, 97] on span "Bulk Edit" at bounding box center [1164, 105] width 53 height 16
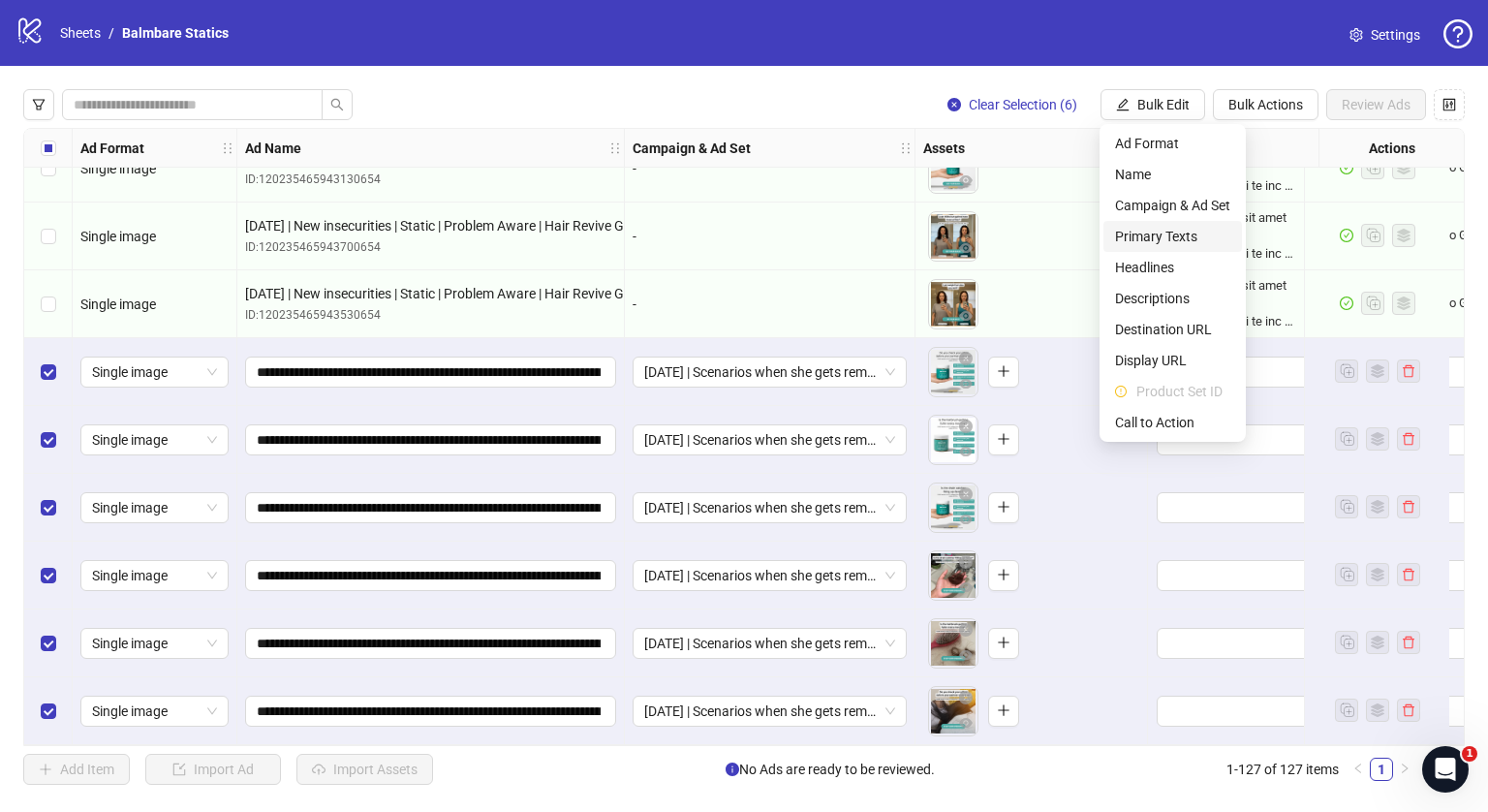
click at [1145, 227] on span "Primary Texts" at bounding box center [1173, 236] width 115 height 21
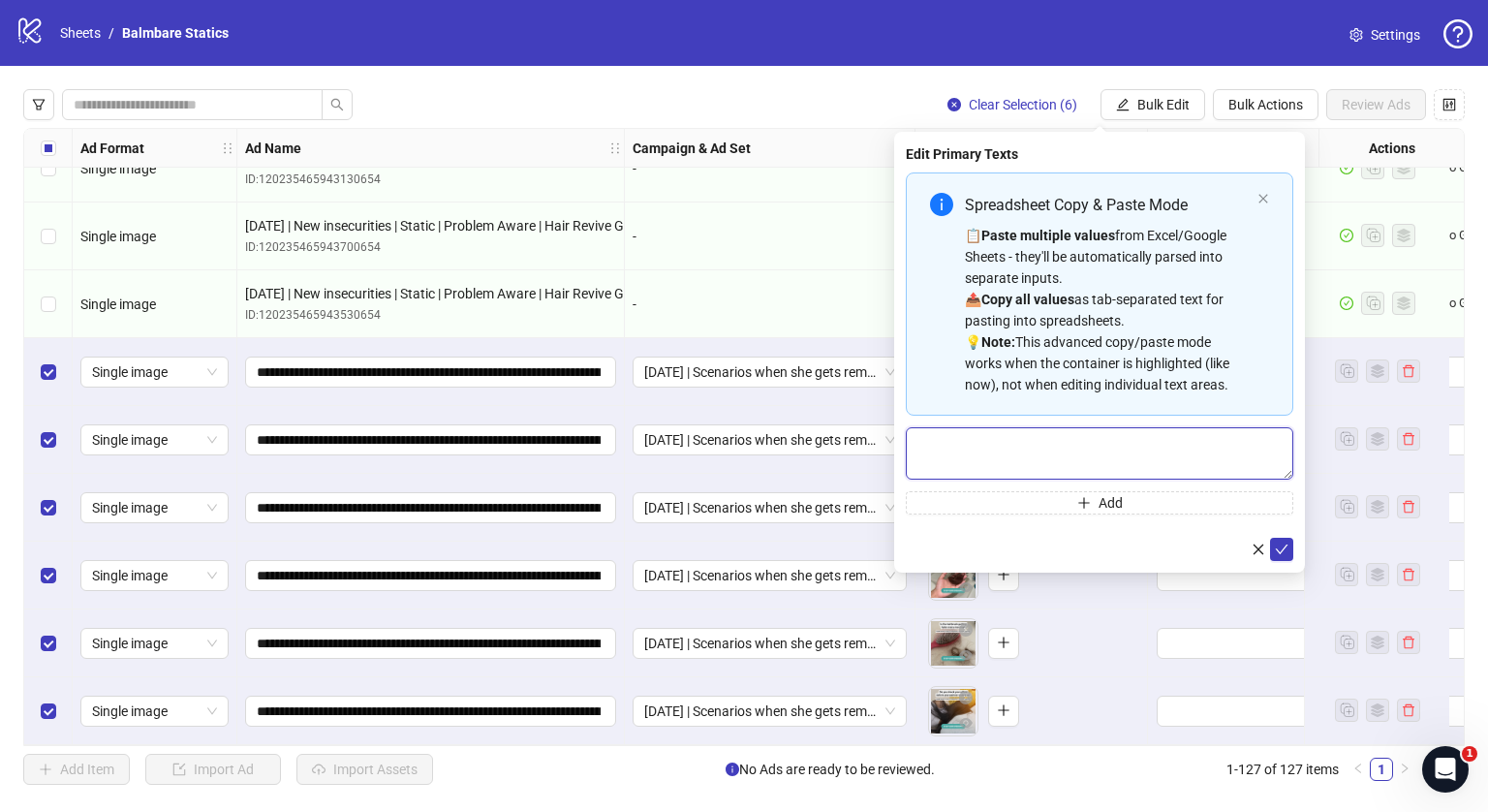
paste textarea "**********"
click at [991, 458] on textarea "Multi-text input container - paste or copy values" at bounding box center [1099, 453] width 388 height 53
type textarea "**********"
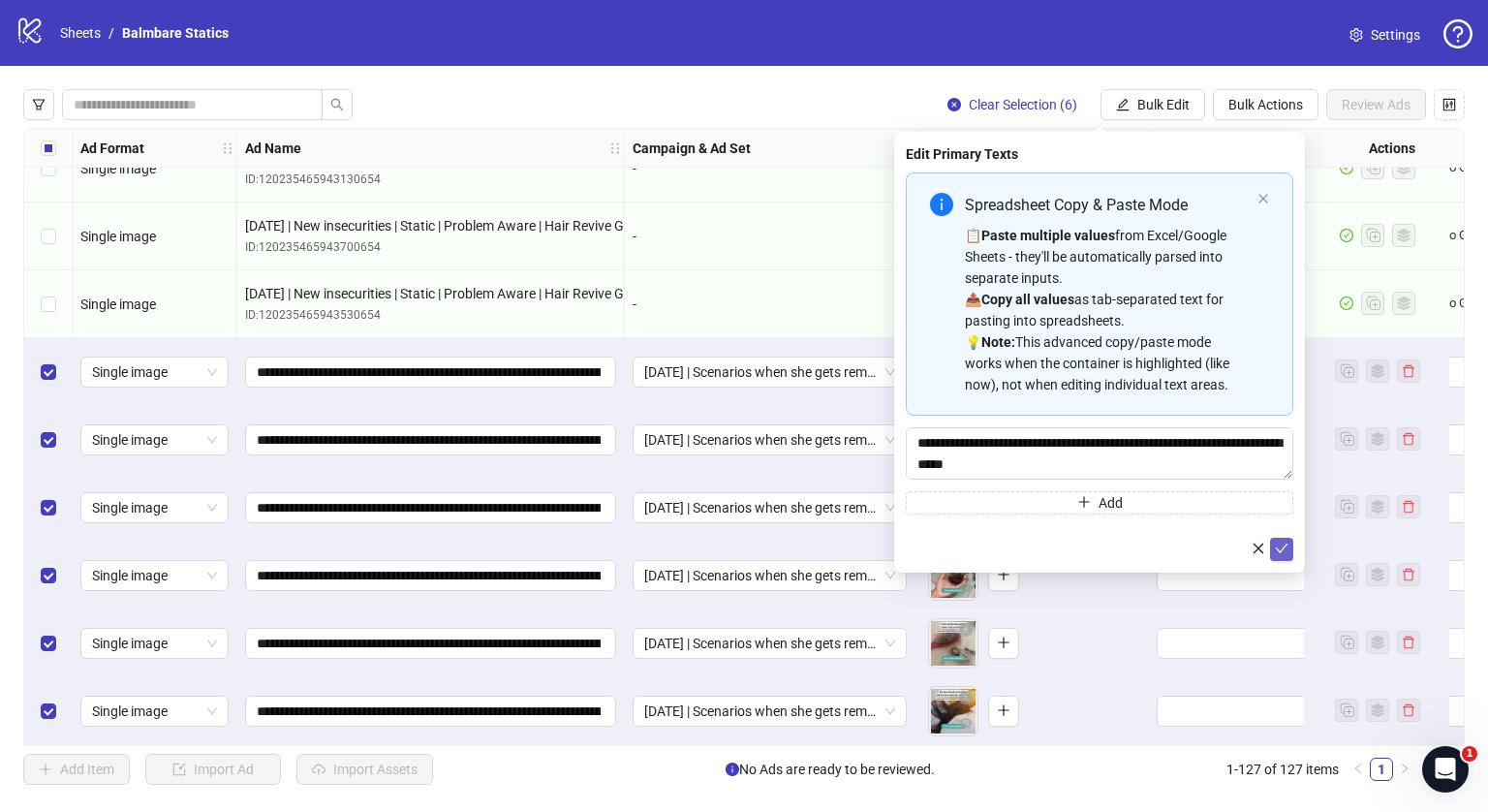
click at [1278, 557] on button "submit" at bounding box center [1282, 548] width 23 height 23
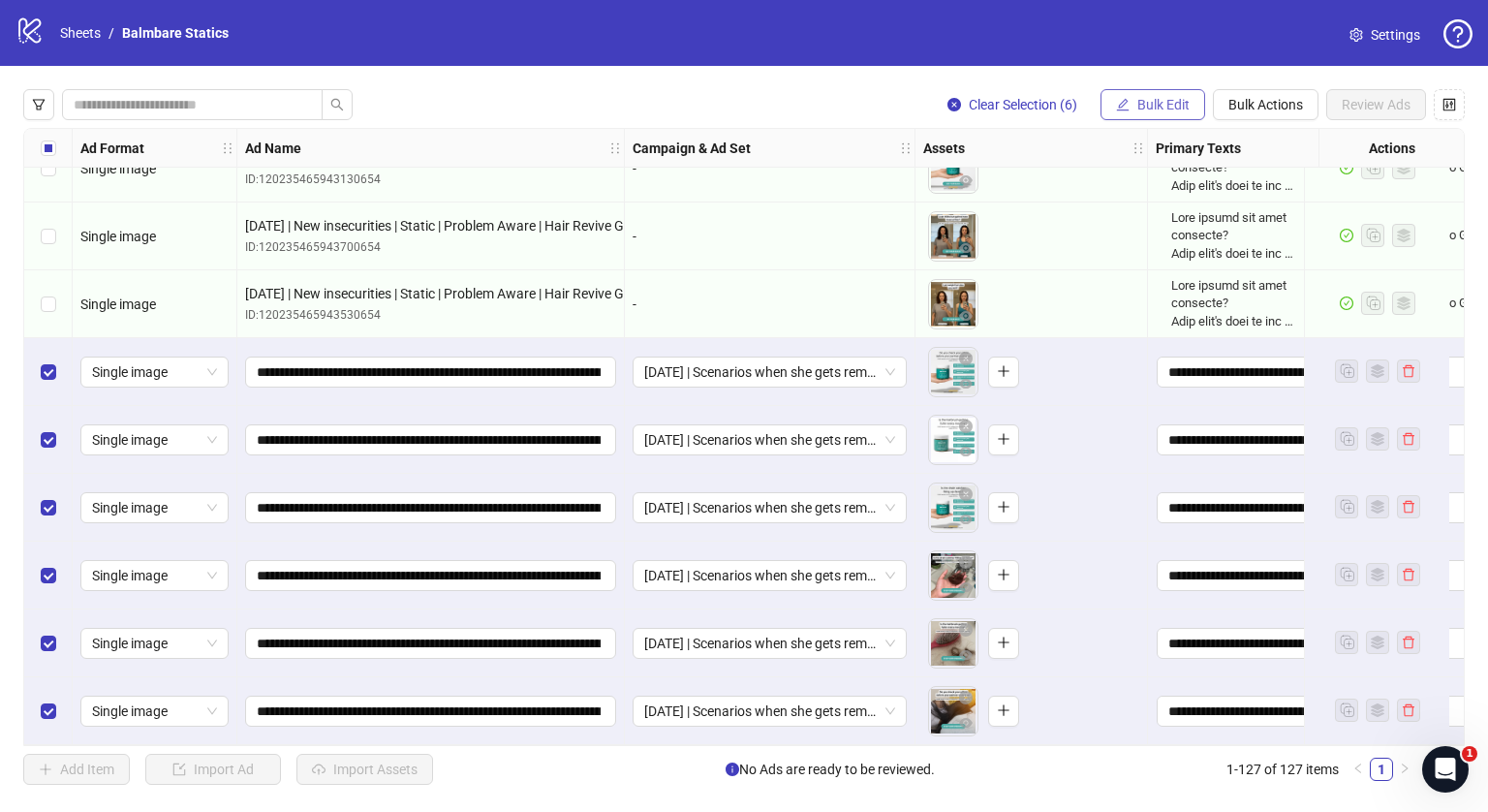
click at [1153, 110] on span "Bulk Edit" at bounding box center [1164, 105] width 53 height 16
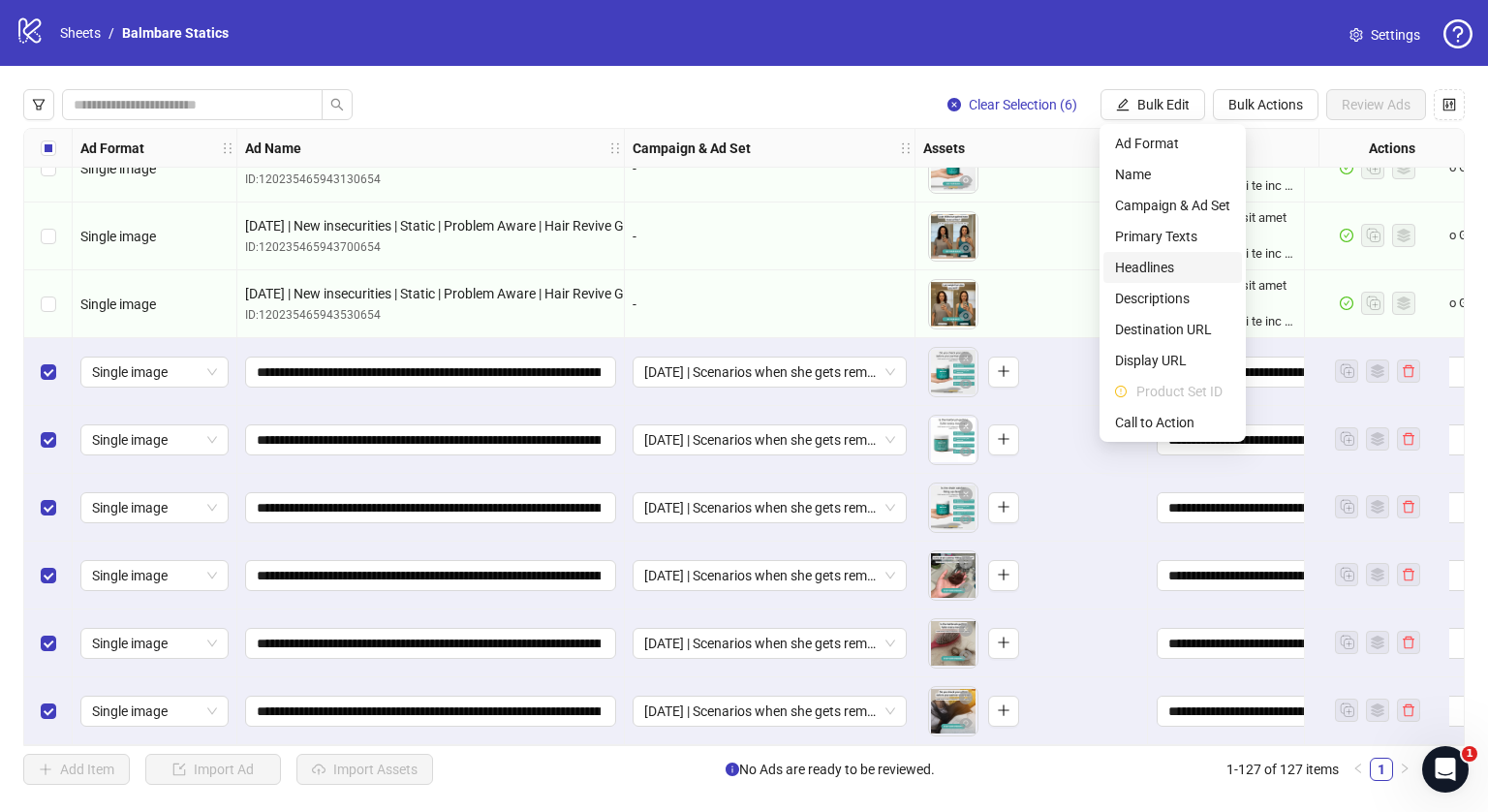
click at [1140, 264] on span "Headlines" at bounding box center [1173, 267] width 115 height 21
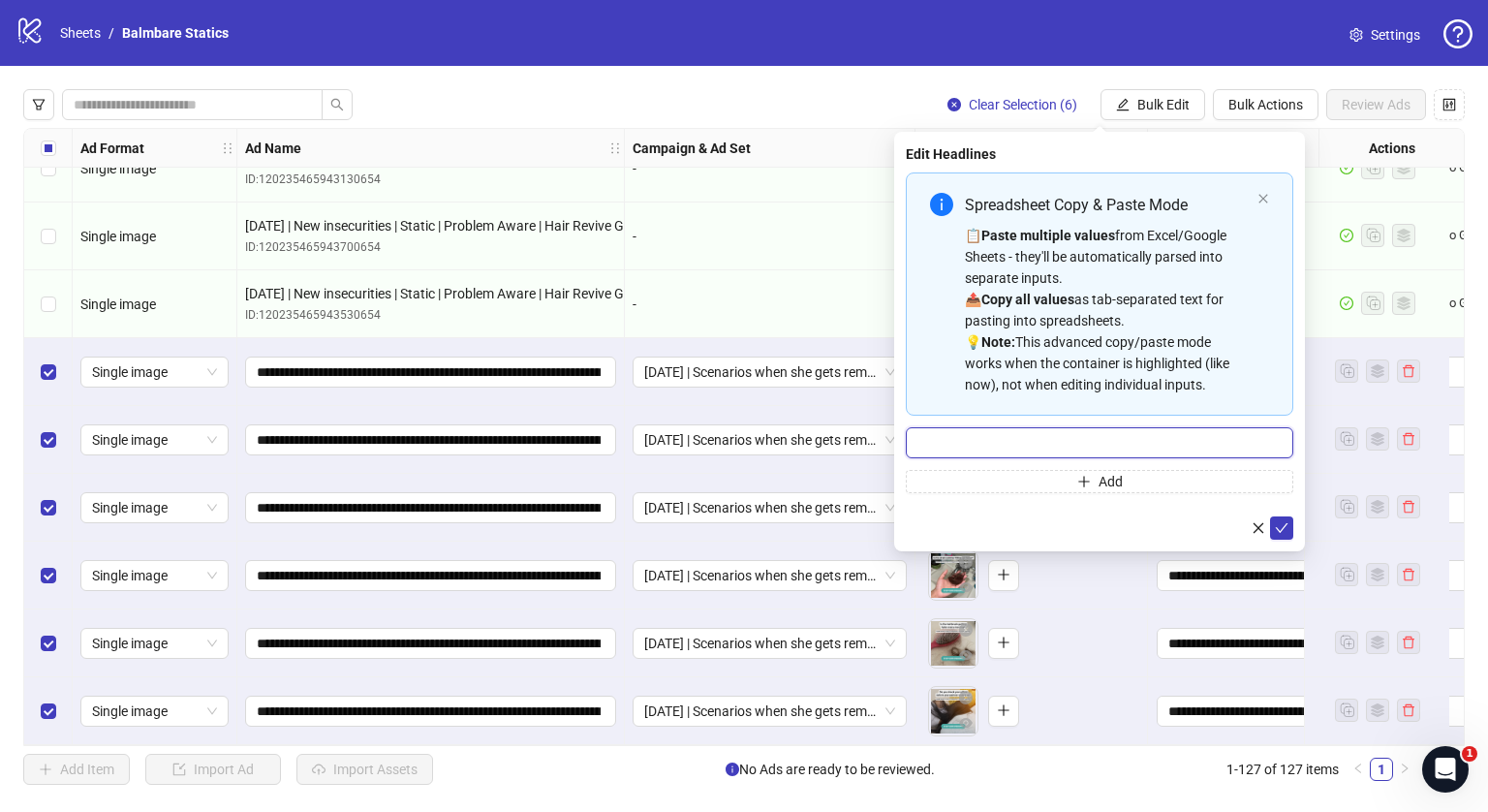
click at [1002, 455] on input "Multi-input container - paste or copy values" at bounding box center [1099, 442] width 388 height 31
type input "**********"
click at [1277, 530] on icon "check" at bounding box center [1282, 528] width 14 height 14
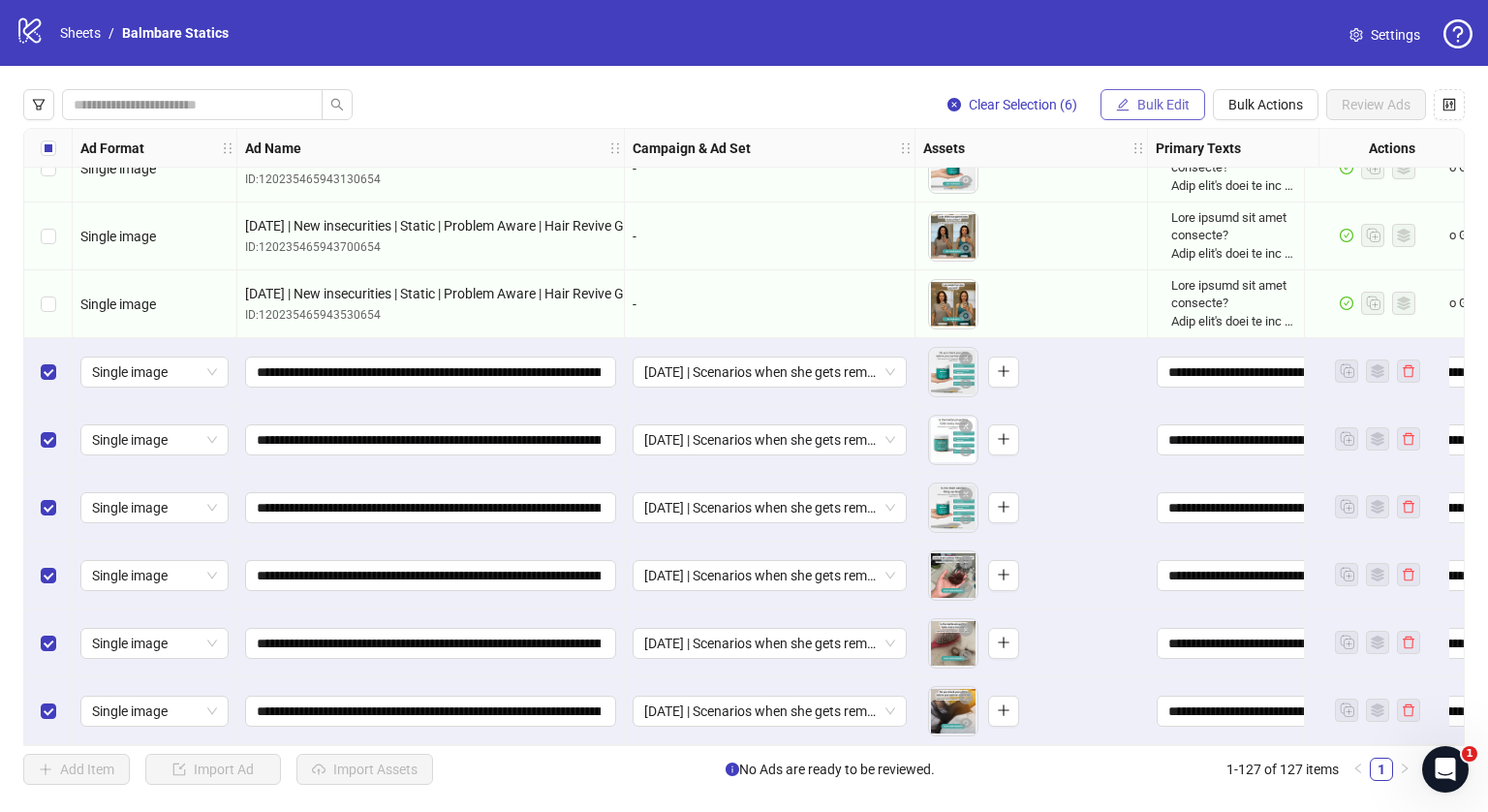
click at [1144, 105] on span "Bulk Edit" at bounding box center [1164, 105] width 53 height 16
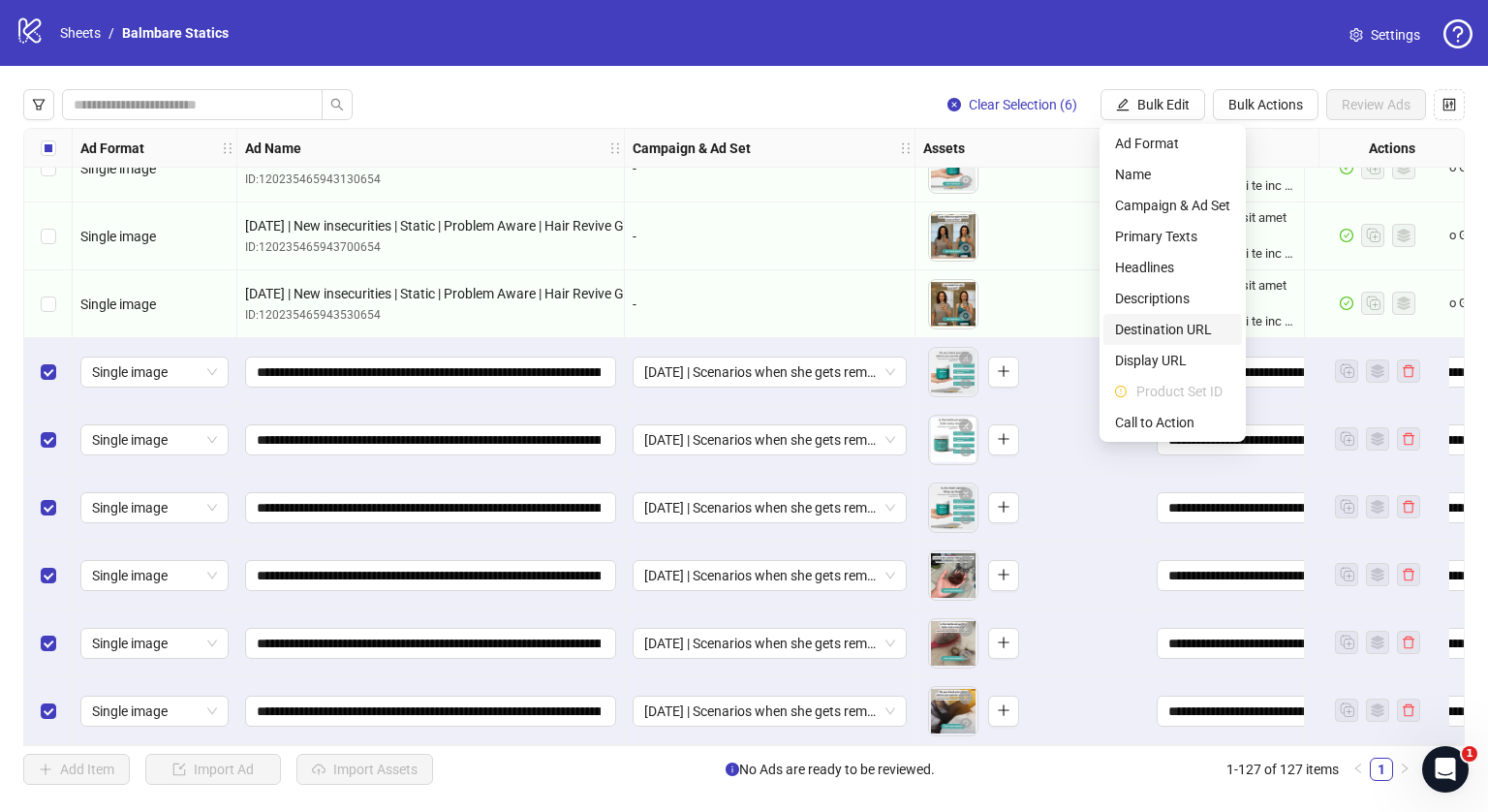
click at [1132, 324] on span "Destination URL" at bounding box center [1173, 328] width 115 height 21
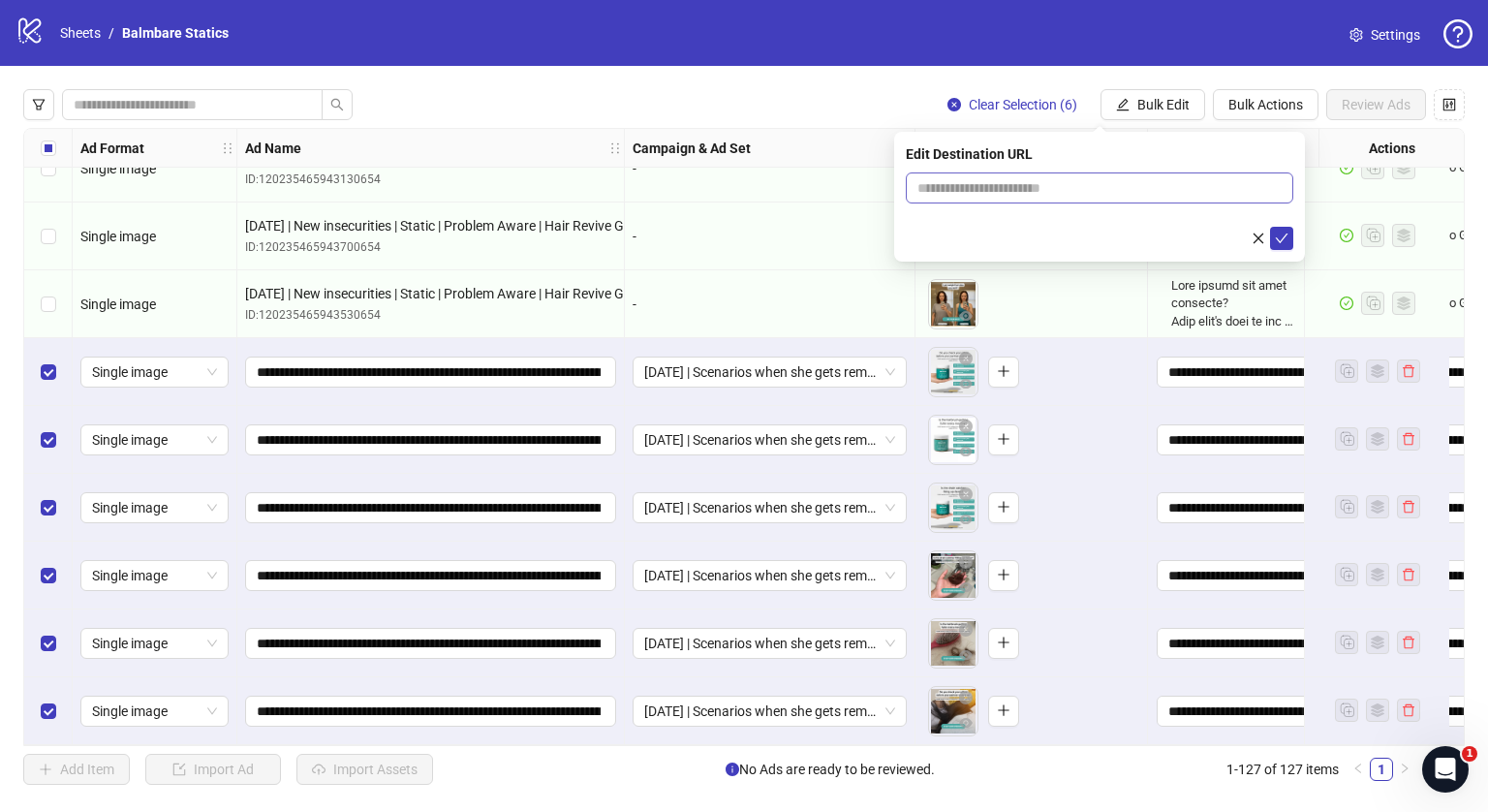
drag, startPoint x: 980, startPoint y: 168, endPoint x: 976, endPoint y: 186, distance: 18.4
click at [976, 186] on div "Edit Destination URL" at bounding box center [1100, 196] width 411 height 130
click at [976, 186] on input "text" at bounding box center [1092, 187] width 349 height 21
type input "**********"
click at [1283, 234] on icon "check" at bounding box center [1282, 238] width 14 height 14
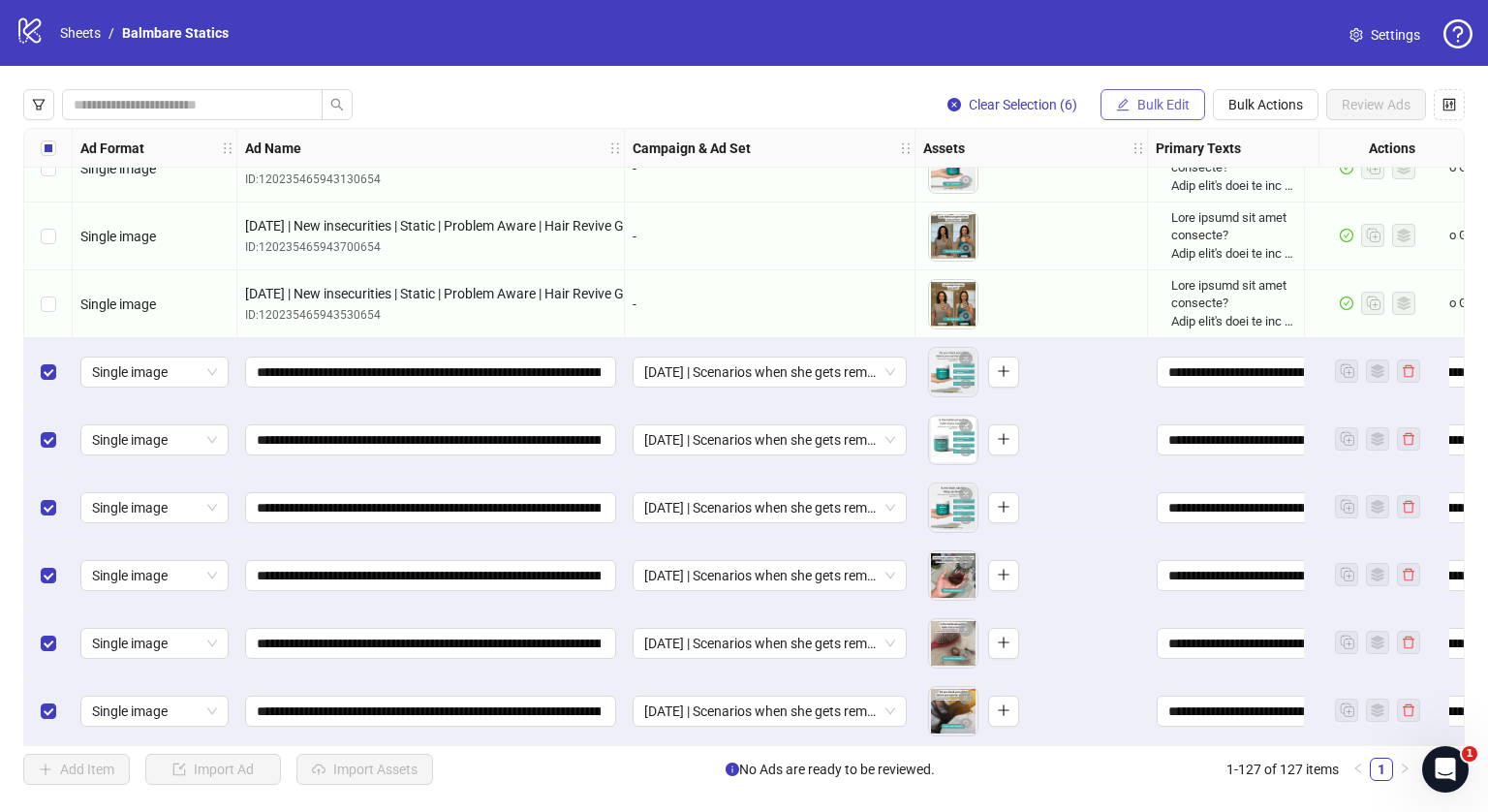
click at [1148, 93] on button "Bulk Edit" at bounding box center [1153, 104] width 104 height 31
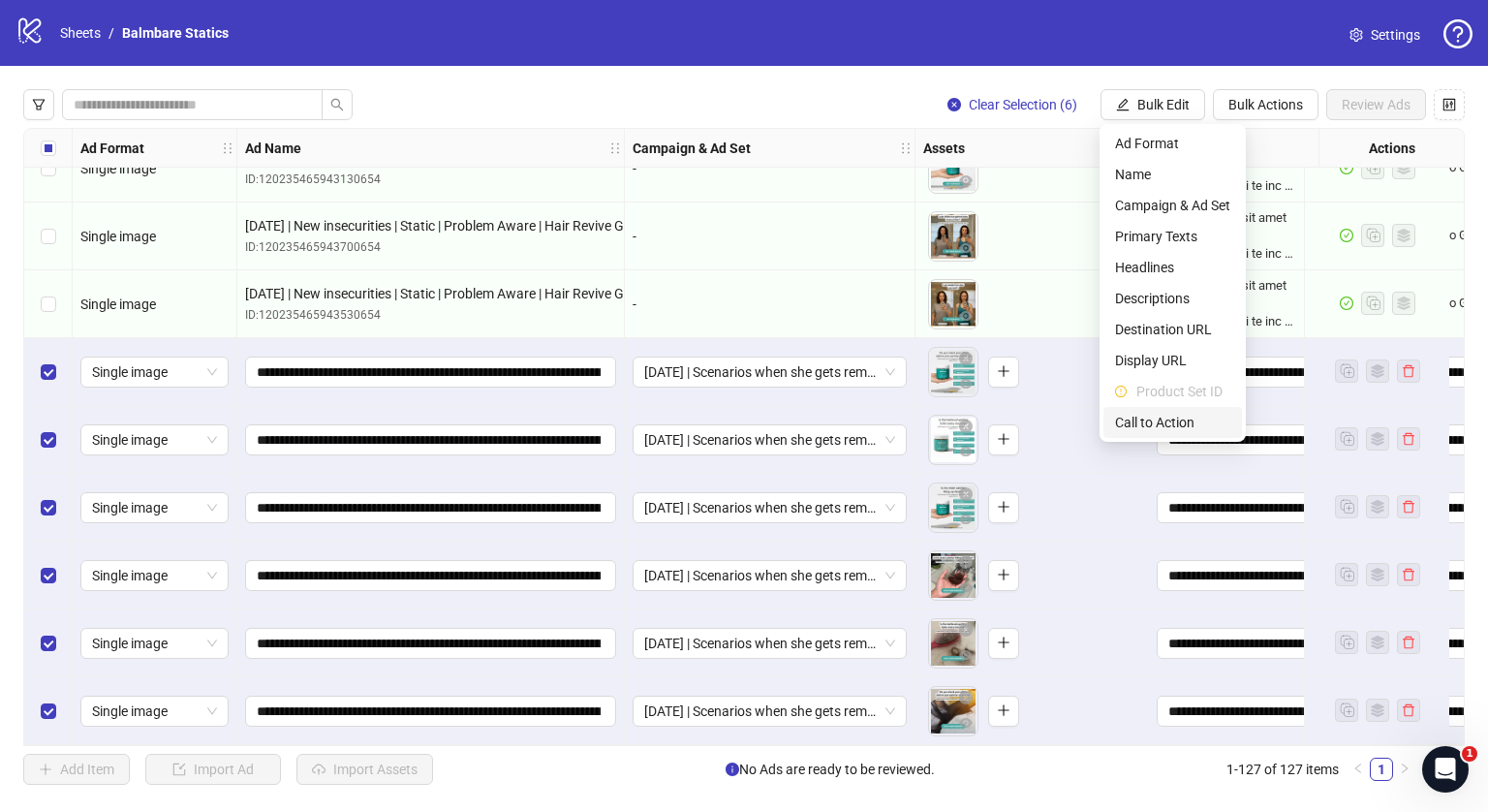
click at [1136, 429] on span "Call to Action" at bounding box center [1173, 421] width 115 height 21
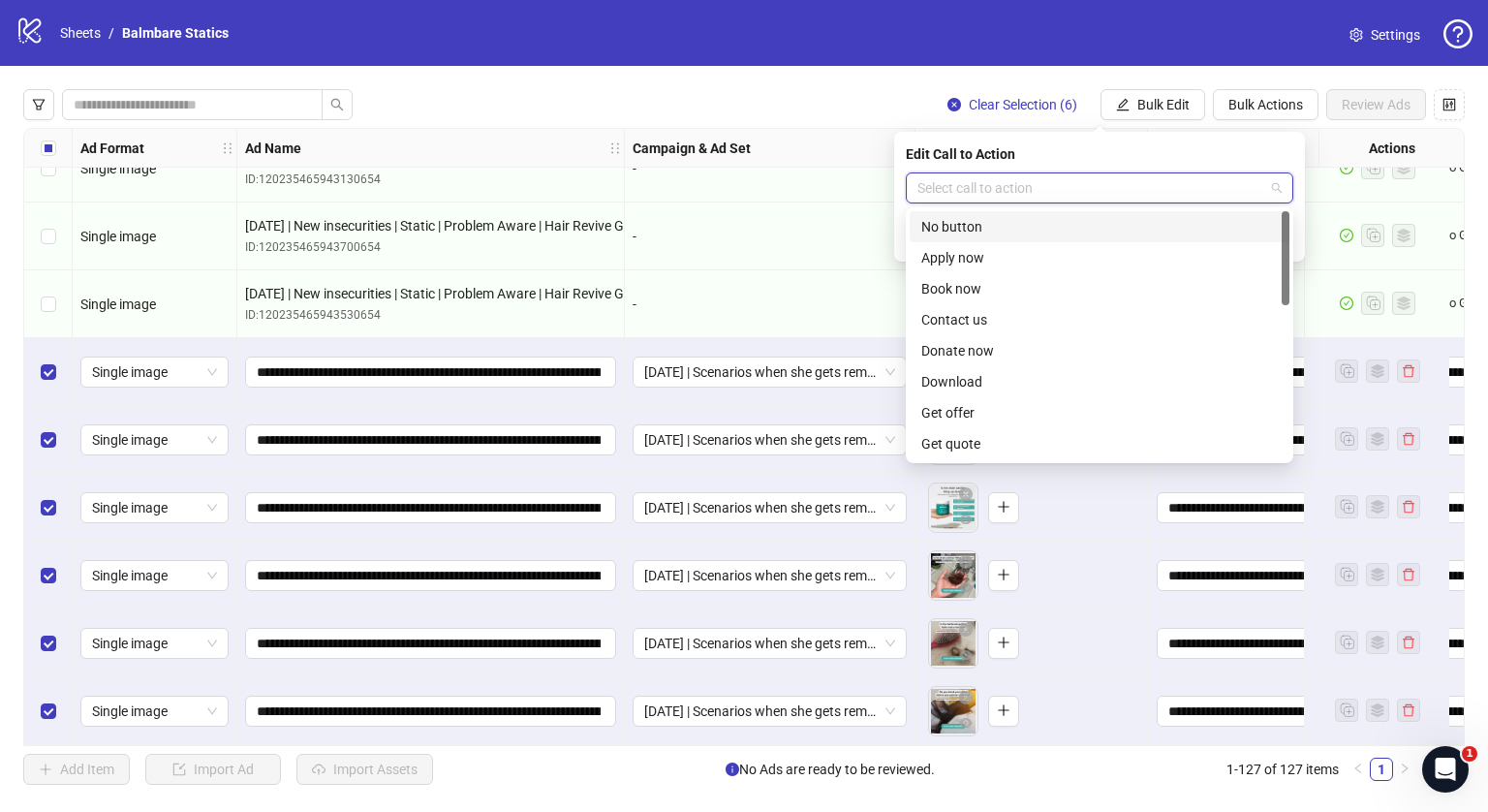
click at [1055, 189] on input "search" at bounding box center [1091, 187] width 347 height 29
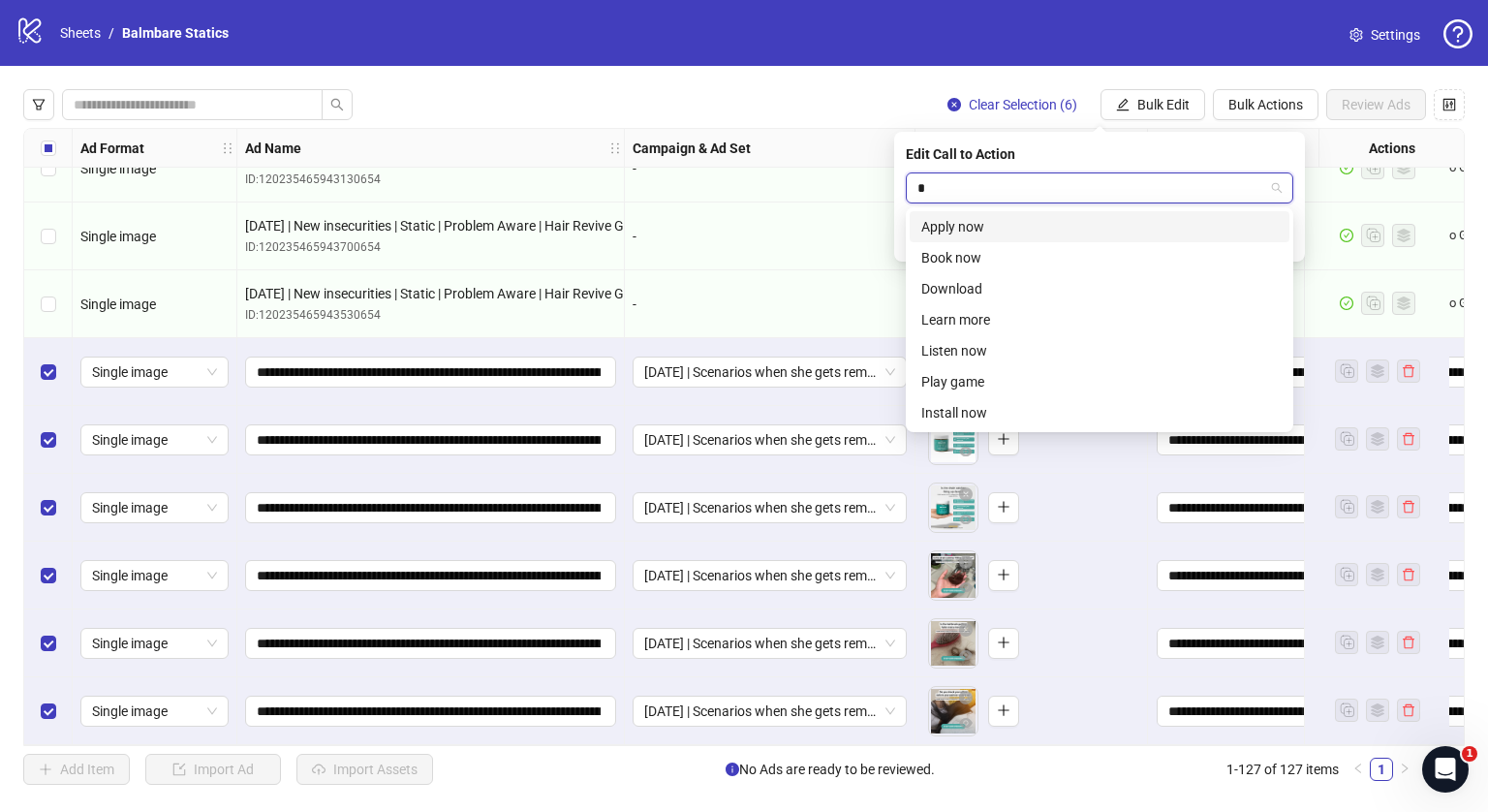
type input "**"
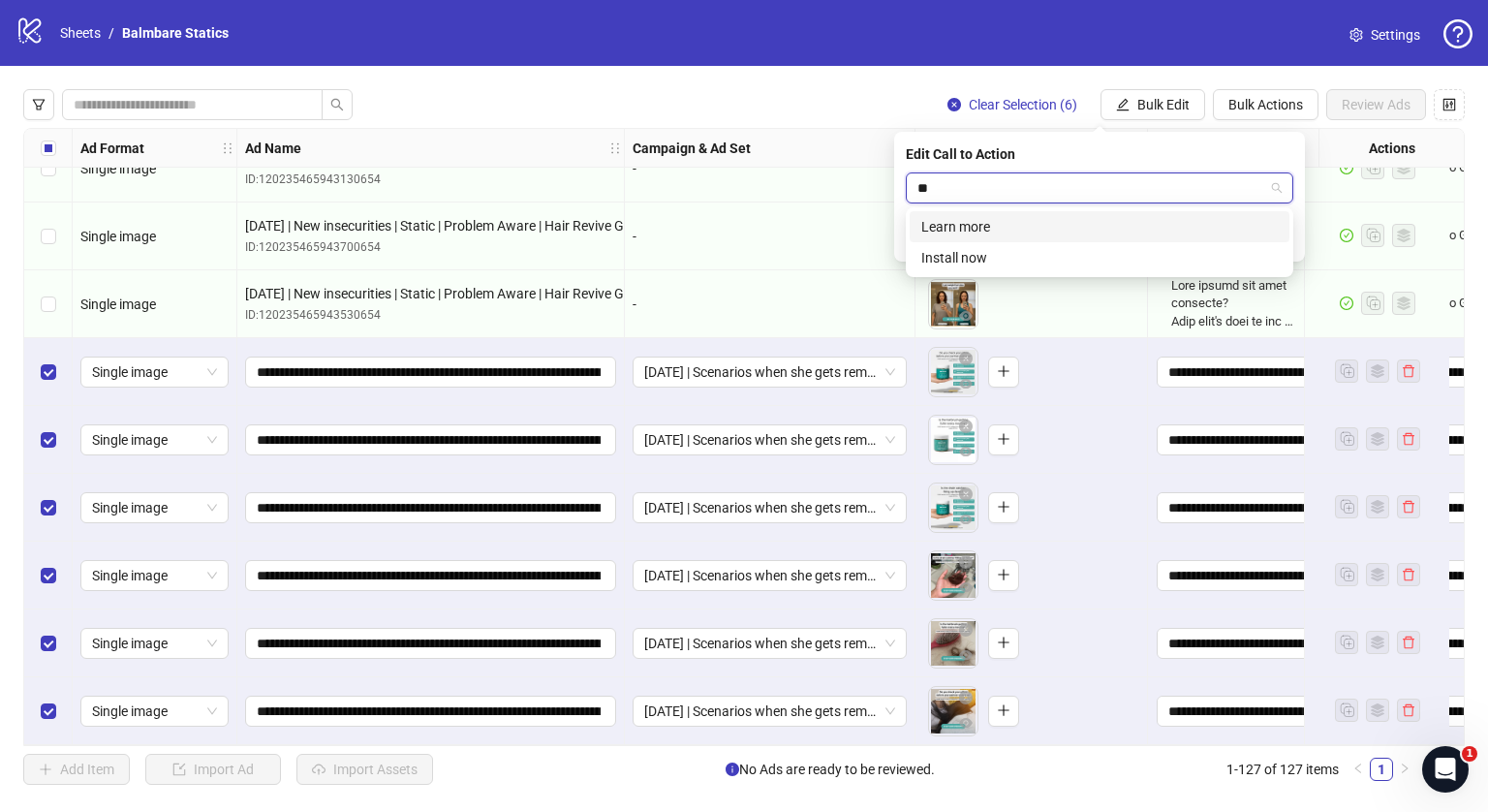
click at [1140, 226] on div "Learn more" at bounding box center [1099, 226] width 356 height 21
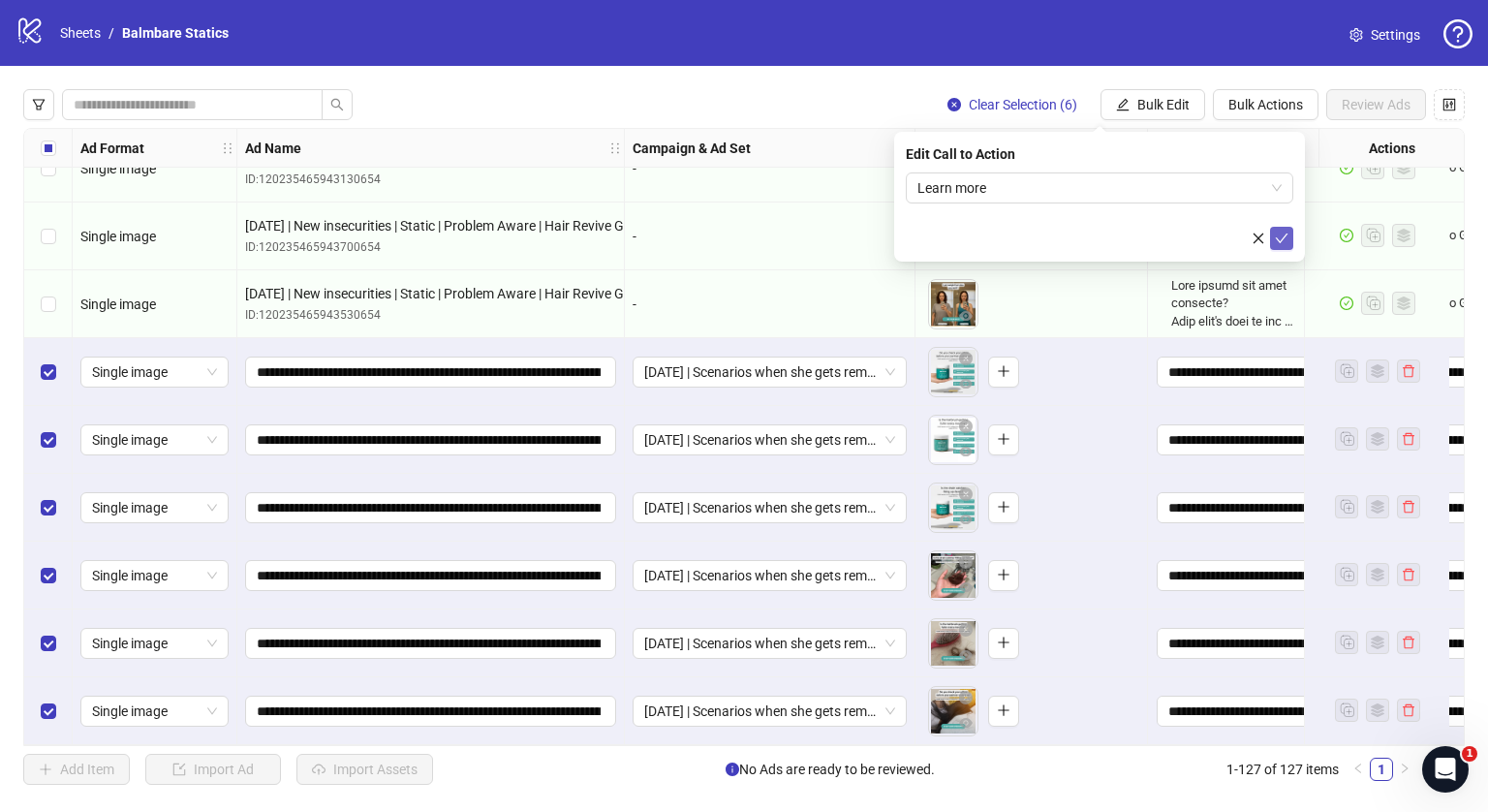
click at [1288, 239] on icon "check" at bounding box center [1282, 238] width 14 height 14
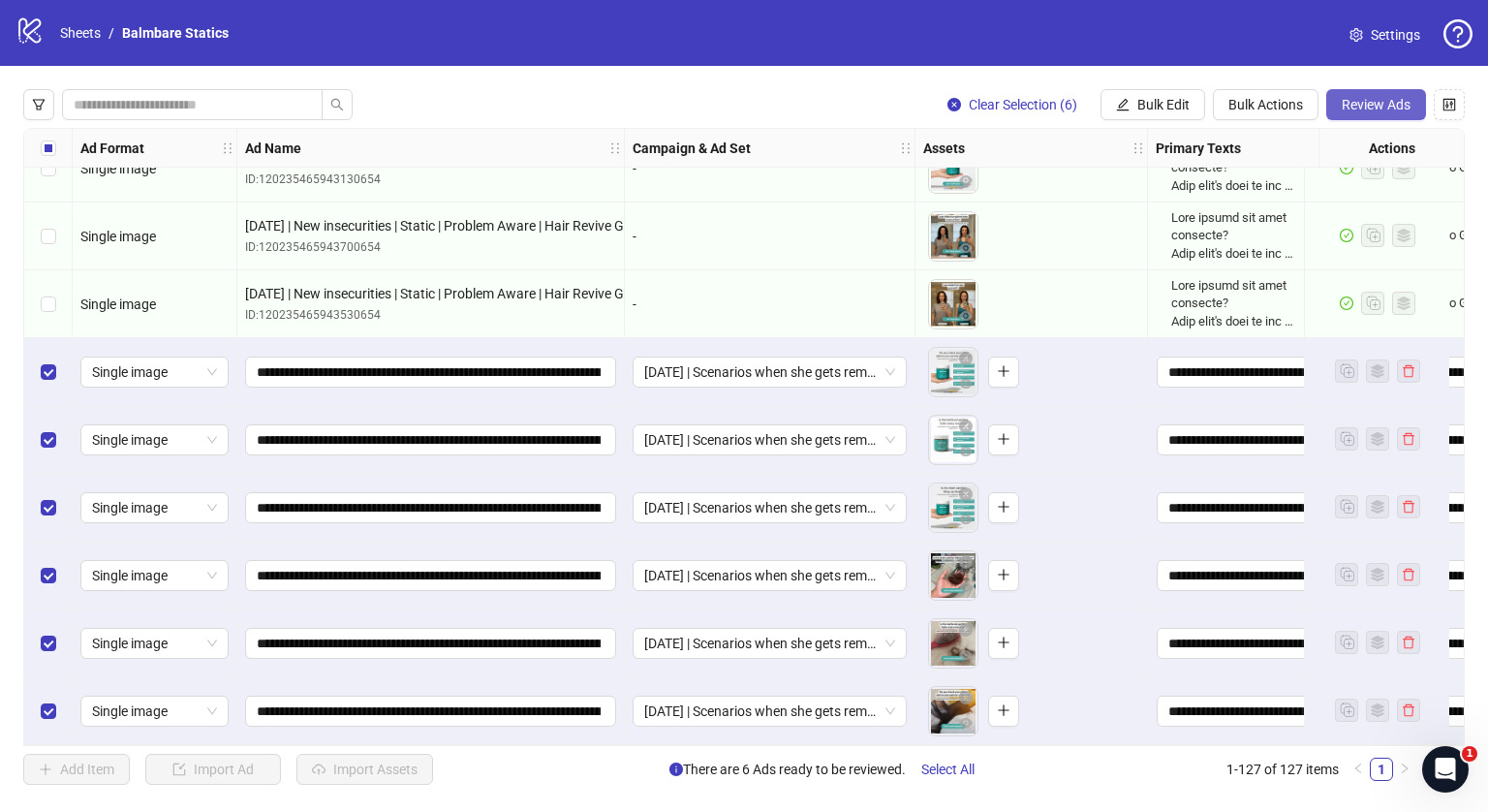
click at [1361, 118] on button "Review Ads" at bounding box center [1376, 104] width 100 height 31
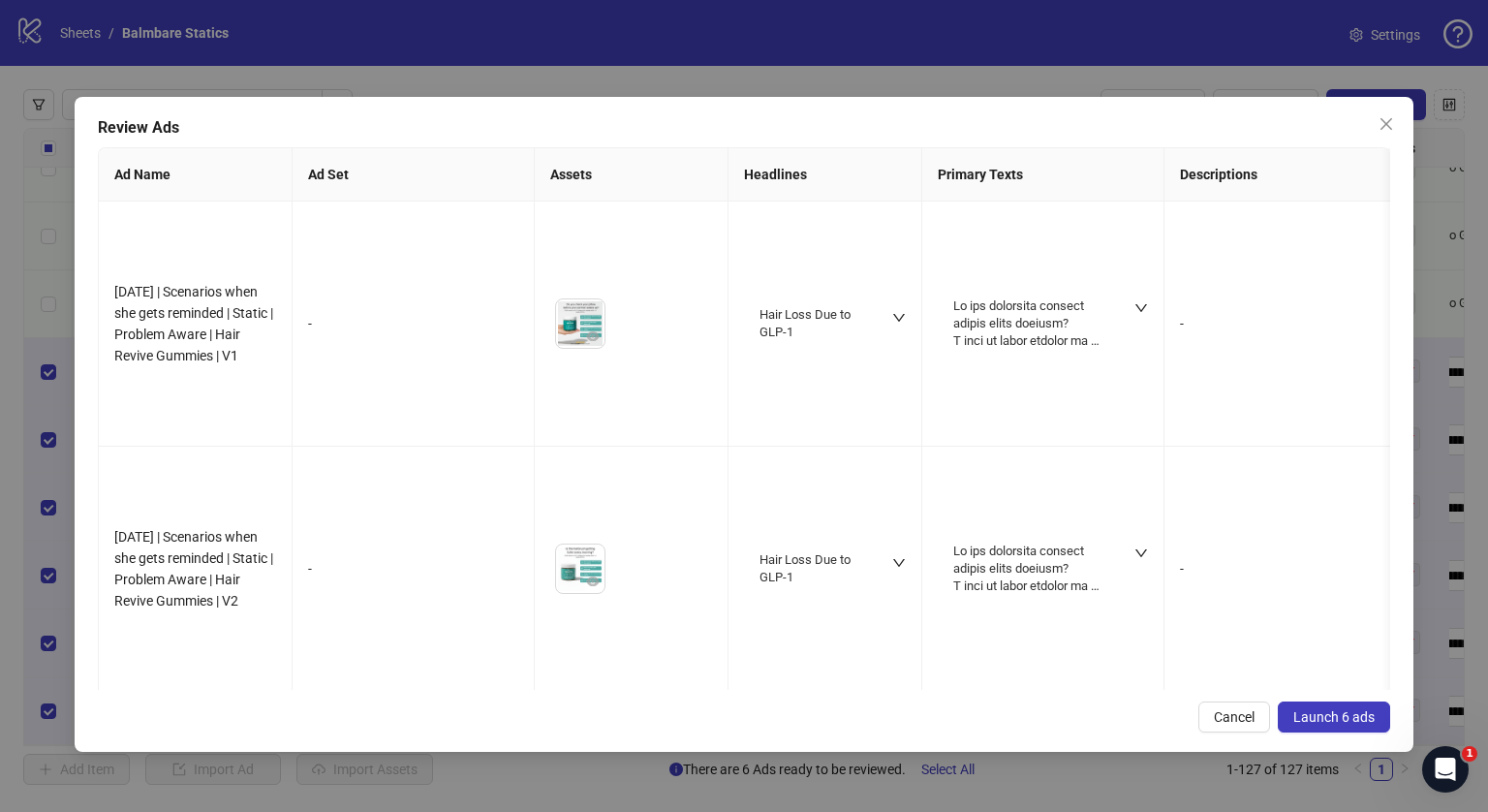
click at [1330, 713] on span "Launch 6 ads" at bounding box center [1334, 717] width 81 height 16
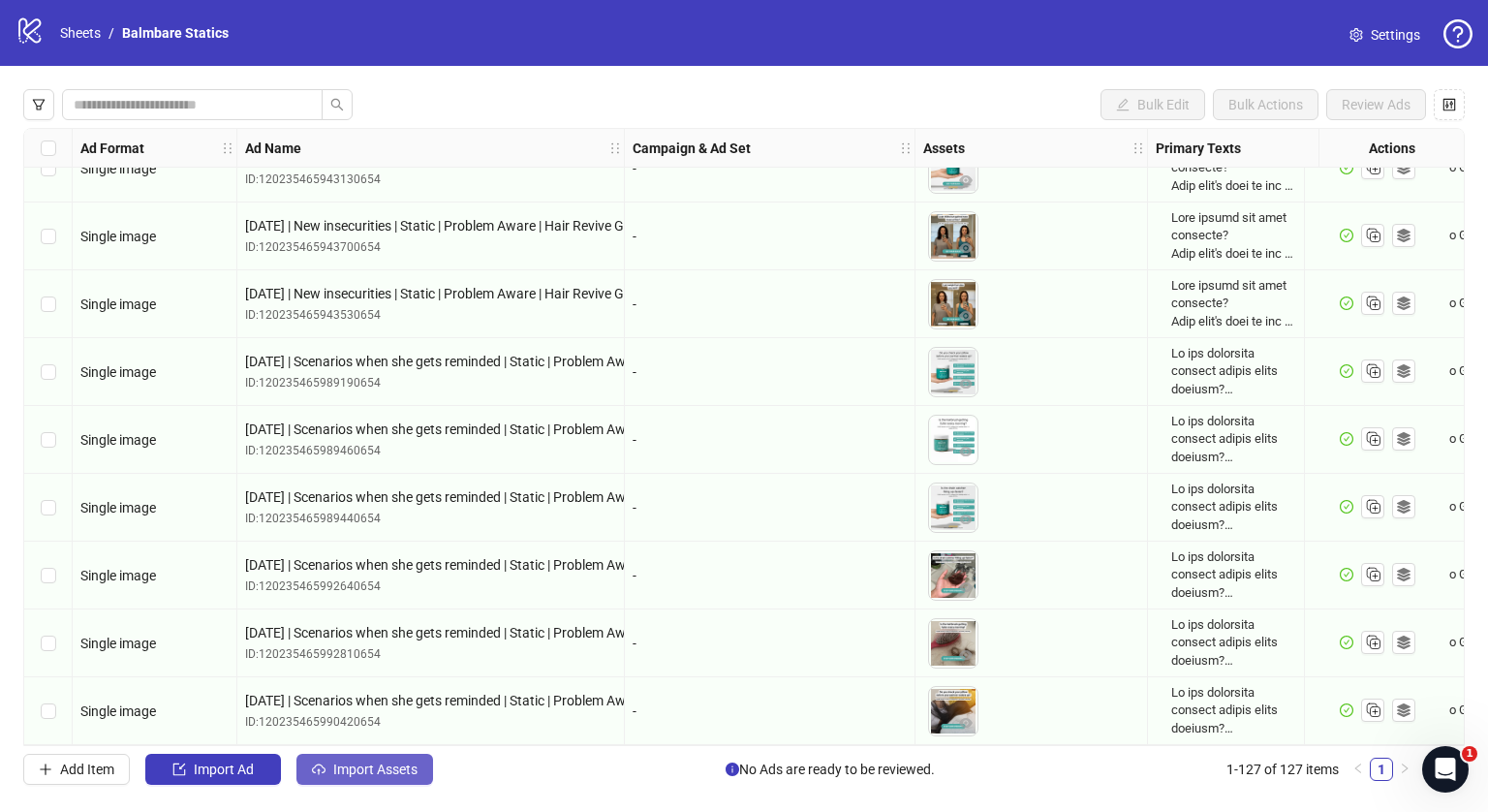
click at [392, 756] on button "Import Assets" at bounding box center [365, 768] width 137 height 31
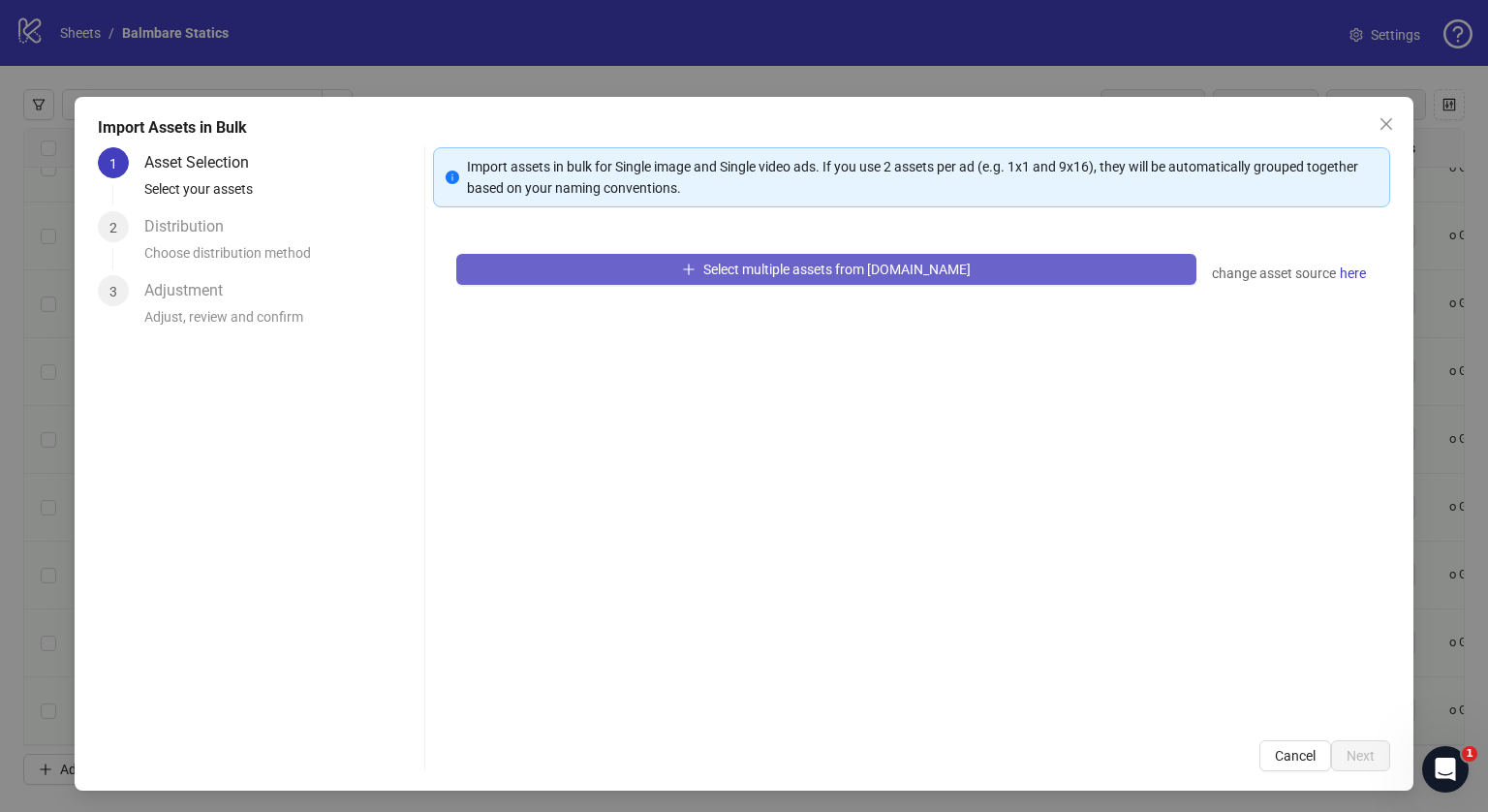
drag, startPoint x: 811, startPoint y: 298, endPoint x: 811, endPoint y: 259, distance: 39.0
click at [811, 259] on div "Select multiple assets from [DOMAIN_NAME] change asset source here" at bounding box center [912, 473] width 957 height 486
click at [811, 259] on button "Select multiple assets from [DOMAIN_NAME]" at bounding box center [826, 269] width 740 height 31
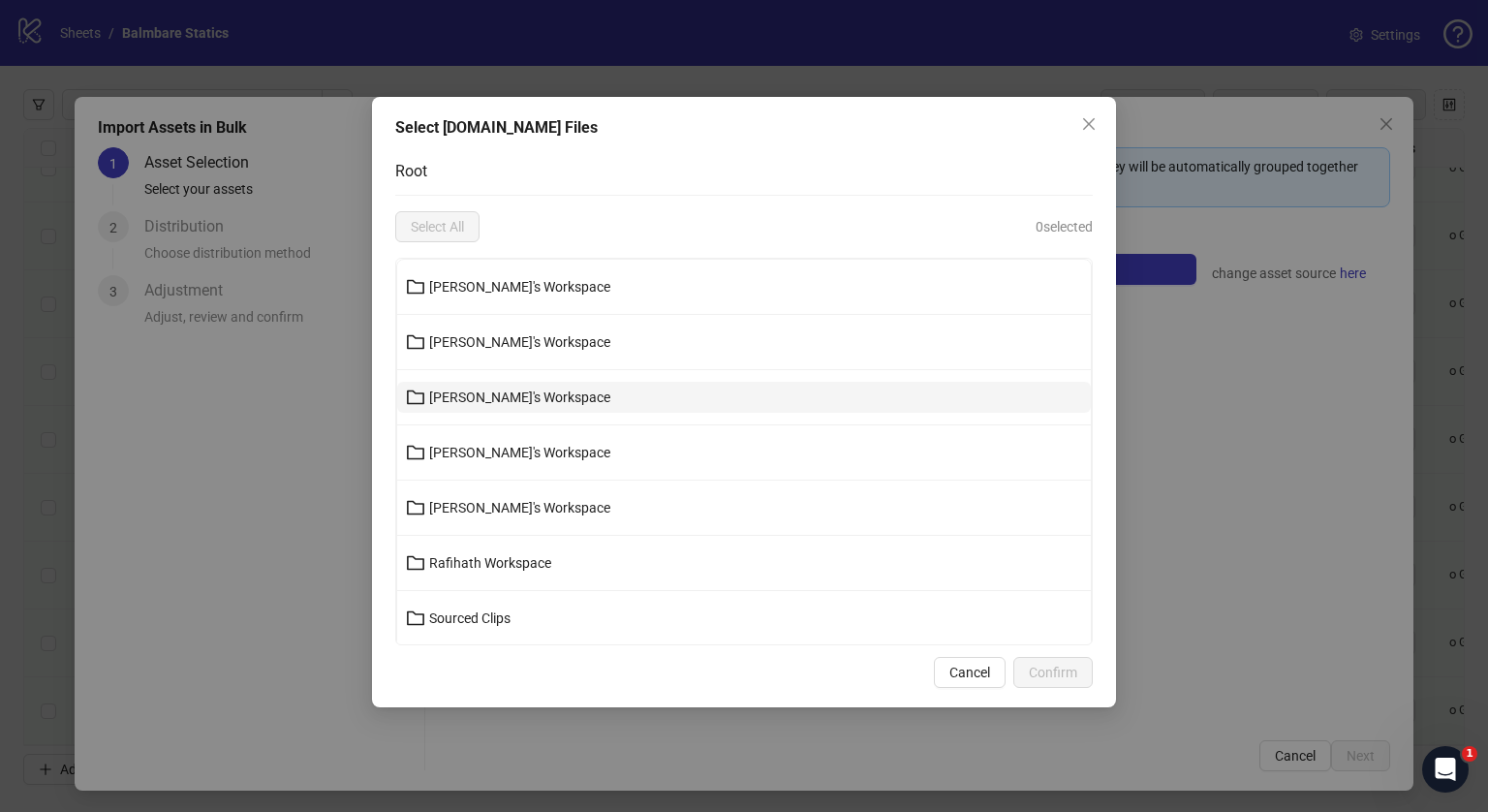
scroll to position [165, 0]
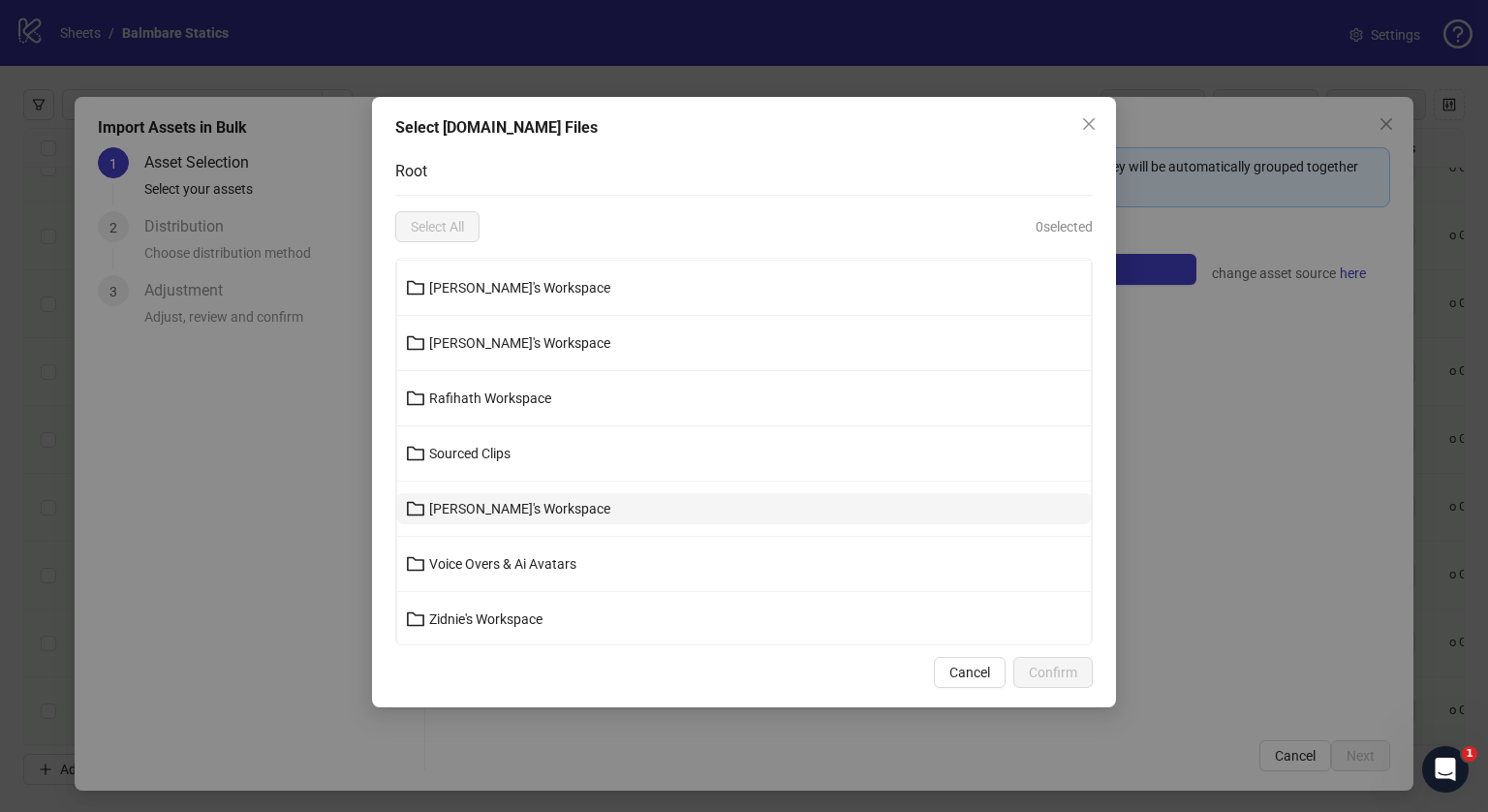
click at [481, 493] on button "[PERSON_NAME]'s Workspace" at bounding box center [743, 508] width 693 height 31
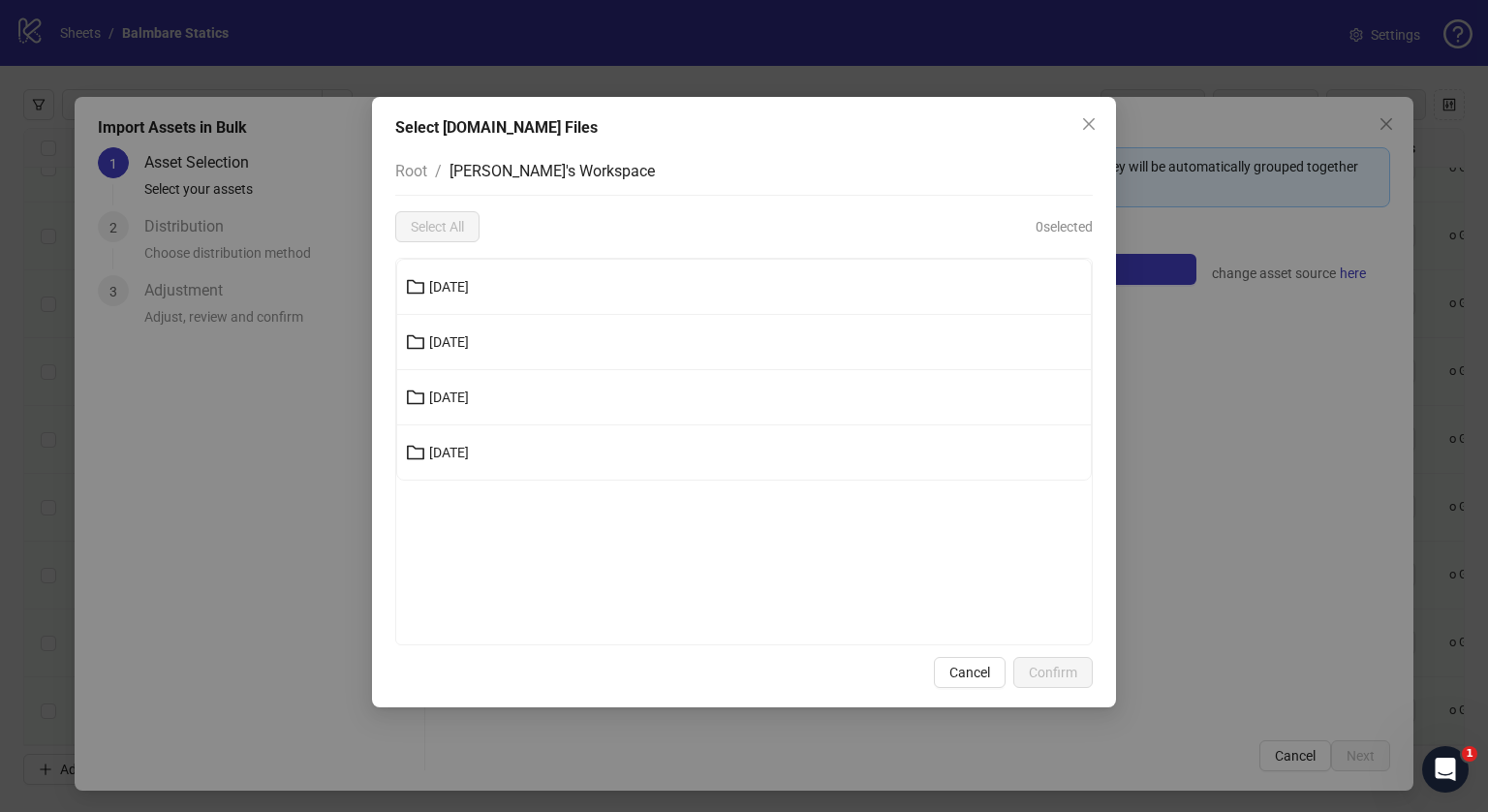
scroll to position [0, 0]
click at [469, 395] on span "[DATE]" at bounding box center [449, 398] width 40 height 16
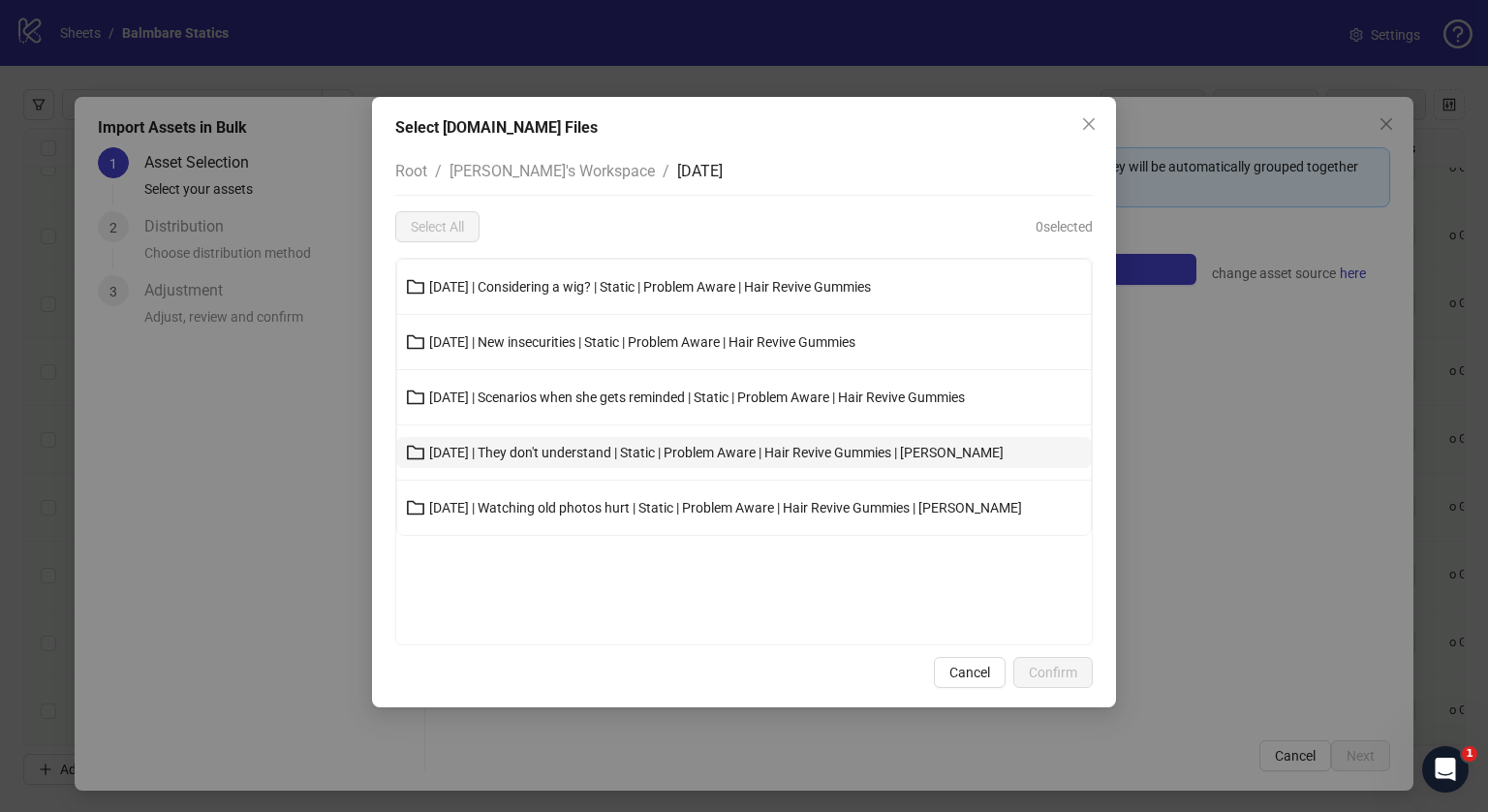
click at [497, 451] on span "[DATE] | They don't understand | Static | Problem Aware | Hair Revive Gummies |…" at bounding box center [716, 452] width 574 height 16
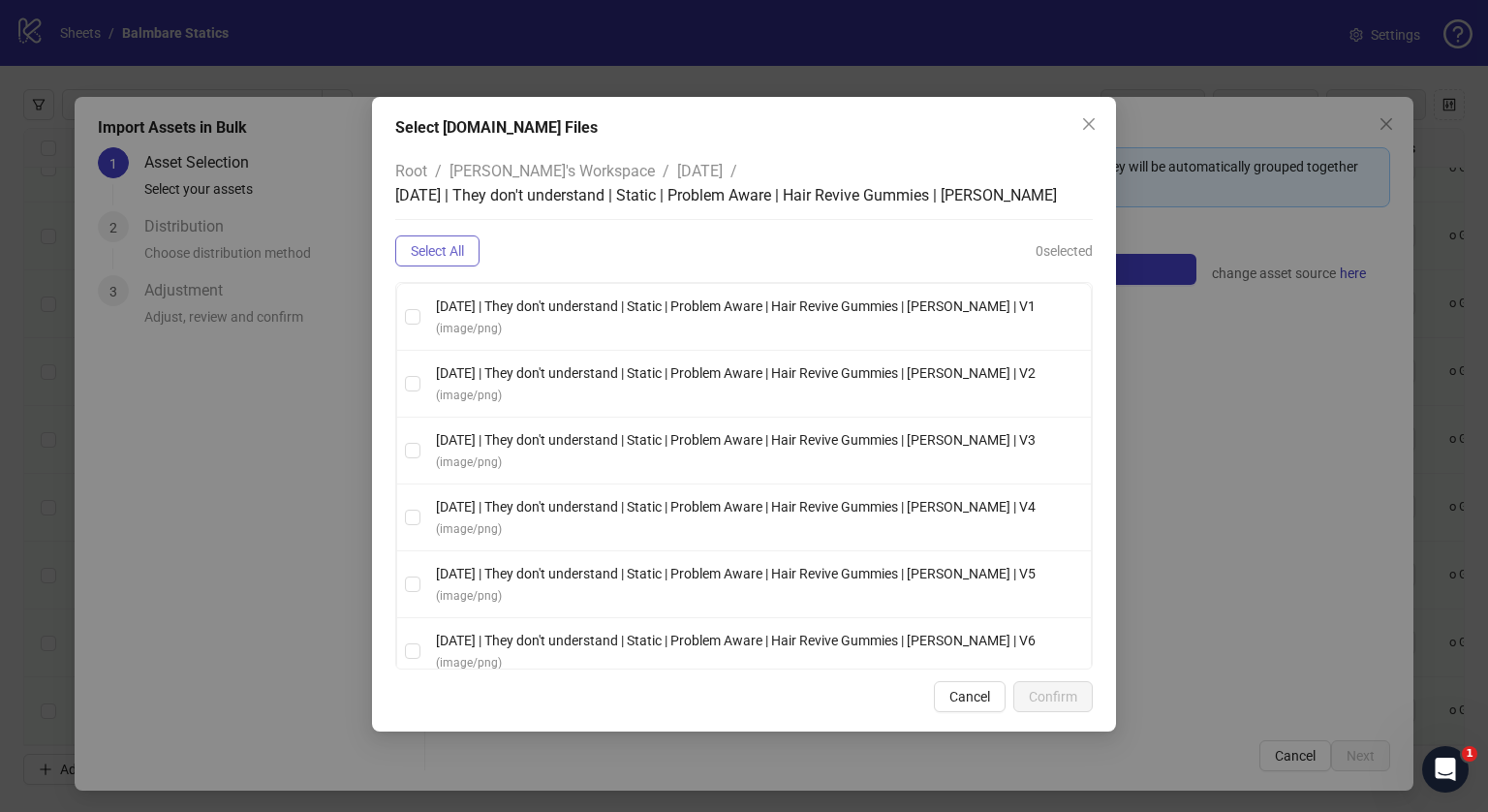
click at [438, 238] on button "Select All" at bounding box center [437, 250] width 84 height 31
click at [1051, 700] on span "Confirm" at bounding box center [1053, 697] width 49 height 16
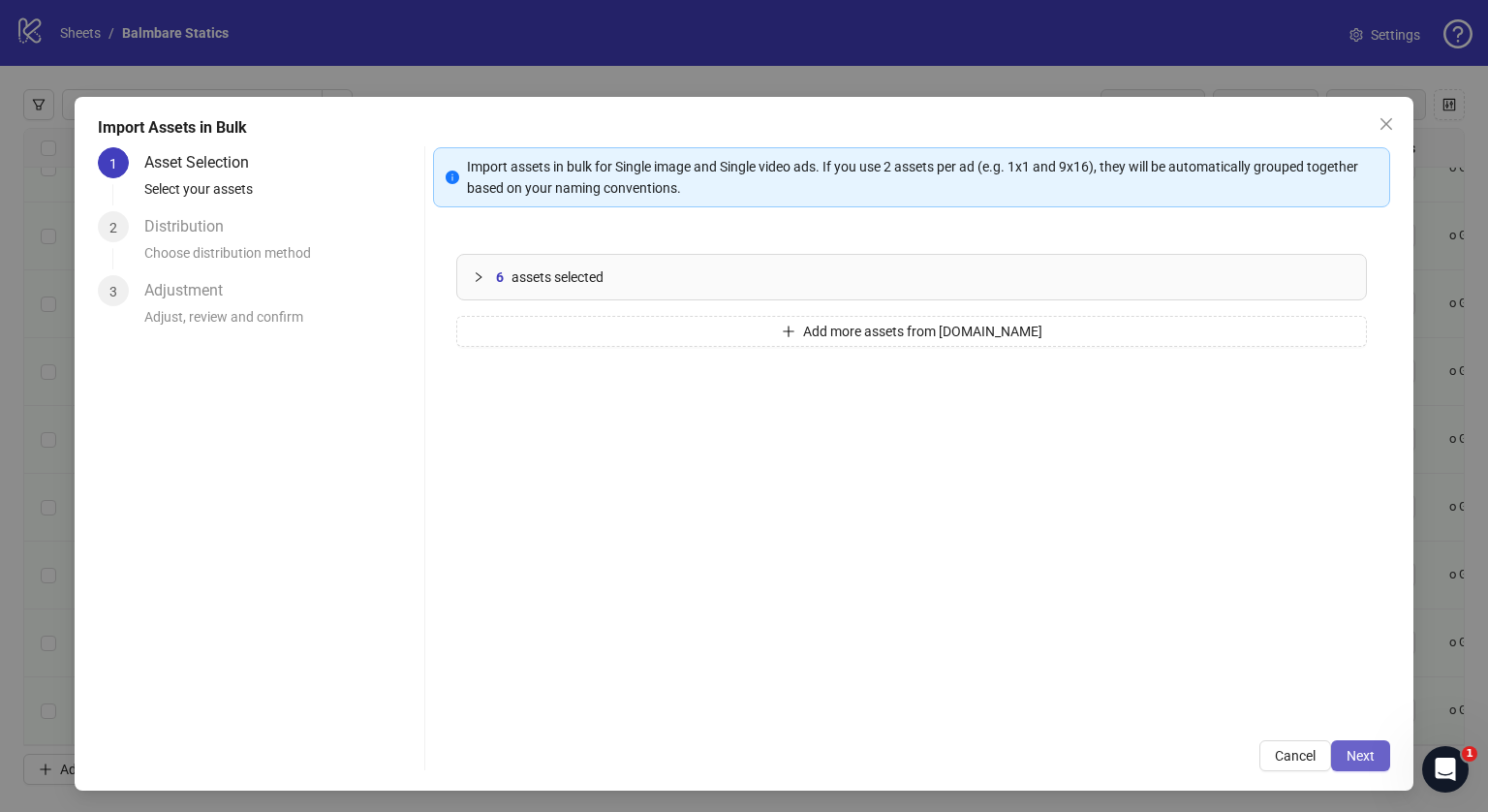
click at [1347, 752] on span "Next" at bounding box center [1361, 755] width 28 height 16
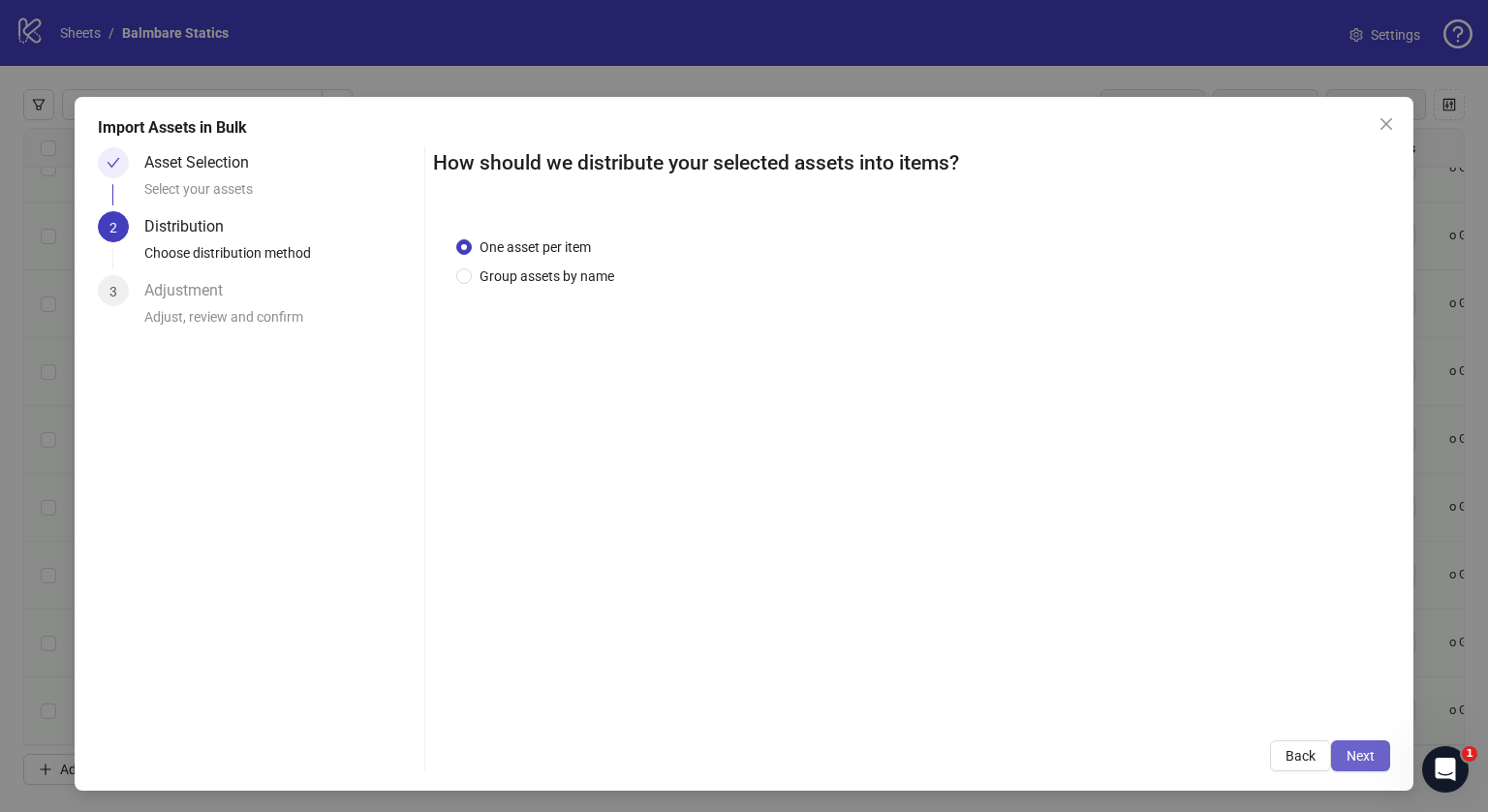
click at [1357, 748] on span "Next" at bounding box center [1361, 755] width 28 height 16
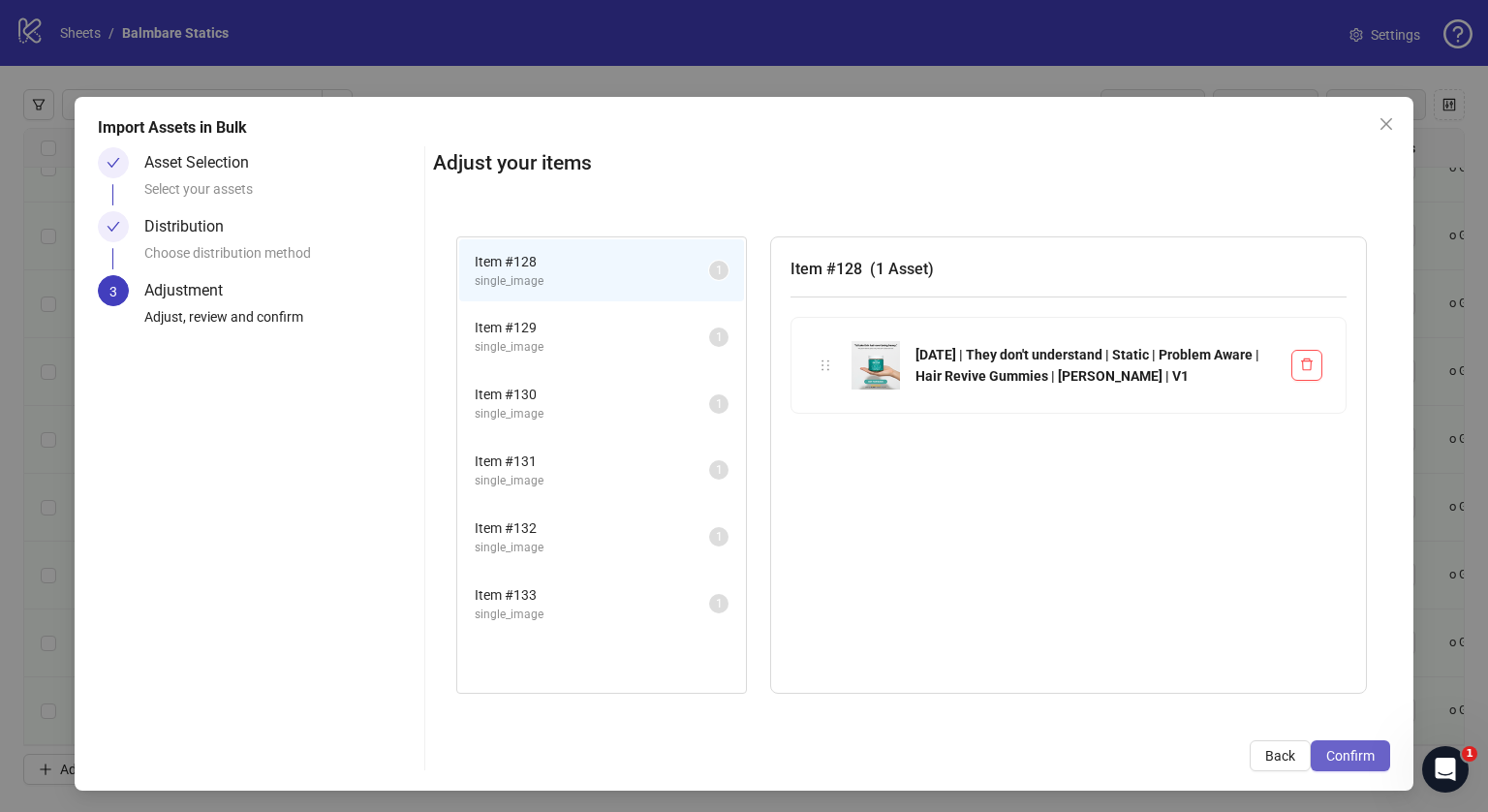
click at [1336, 746] on button "Confirm" at bounding box center [1351, 754] width 79 height 31
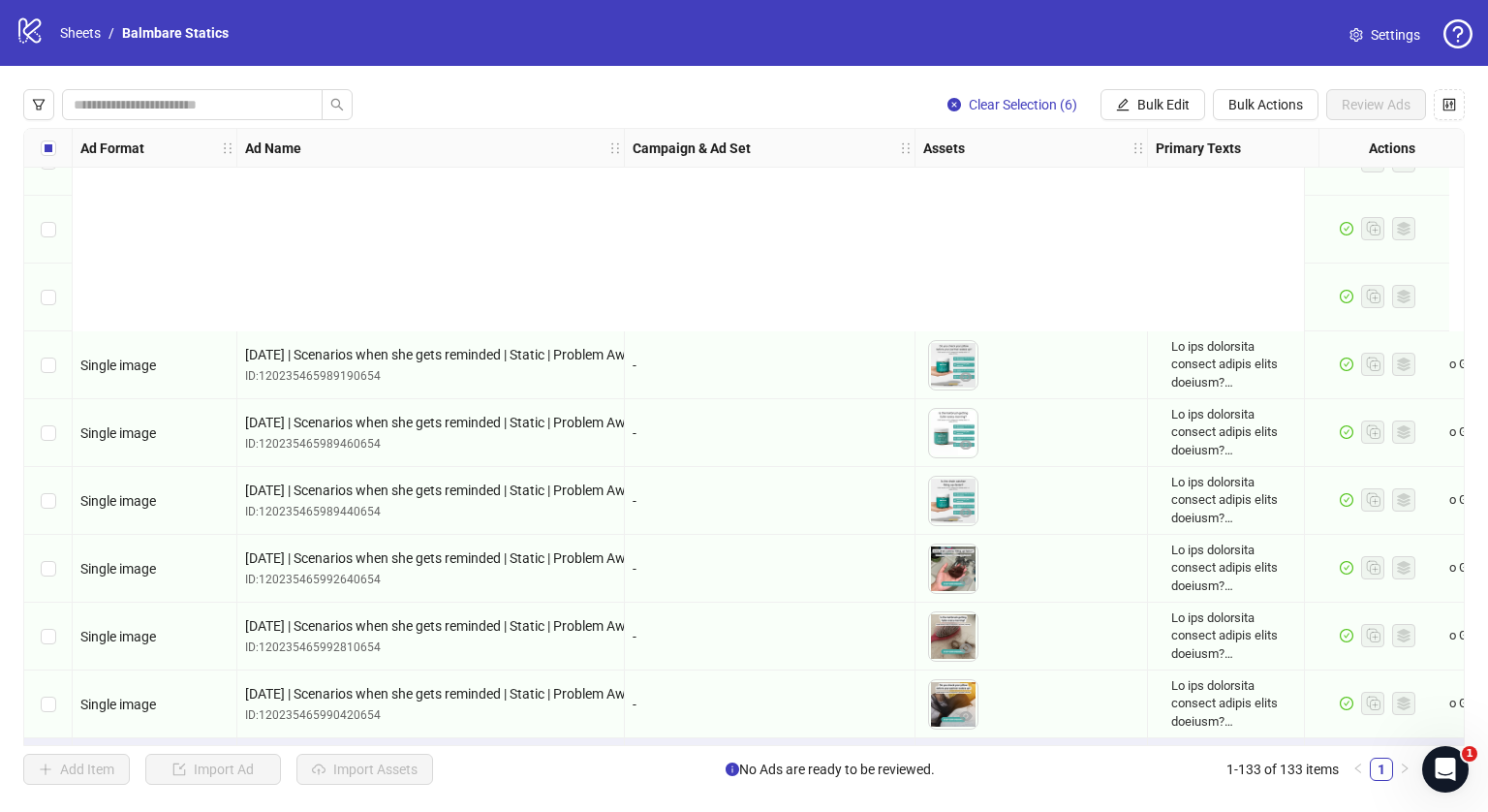
scroll to position [8446, 0]
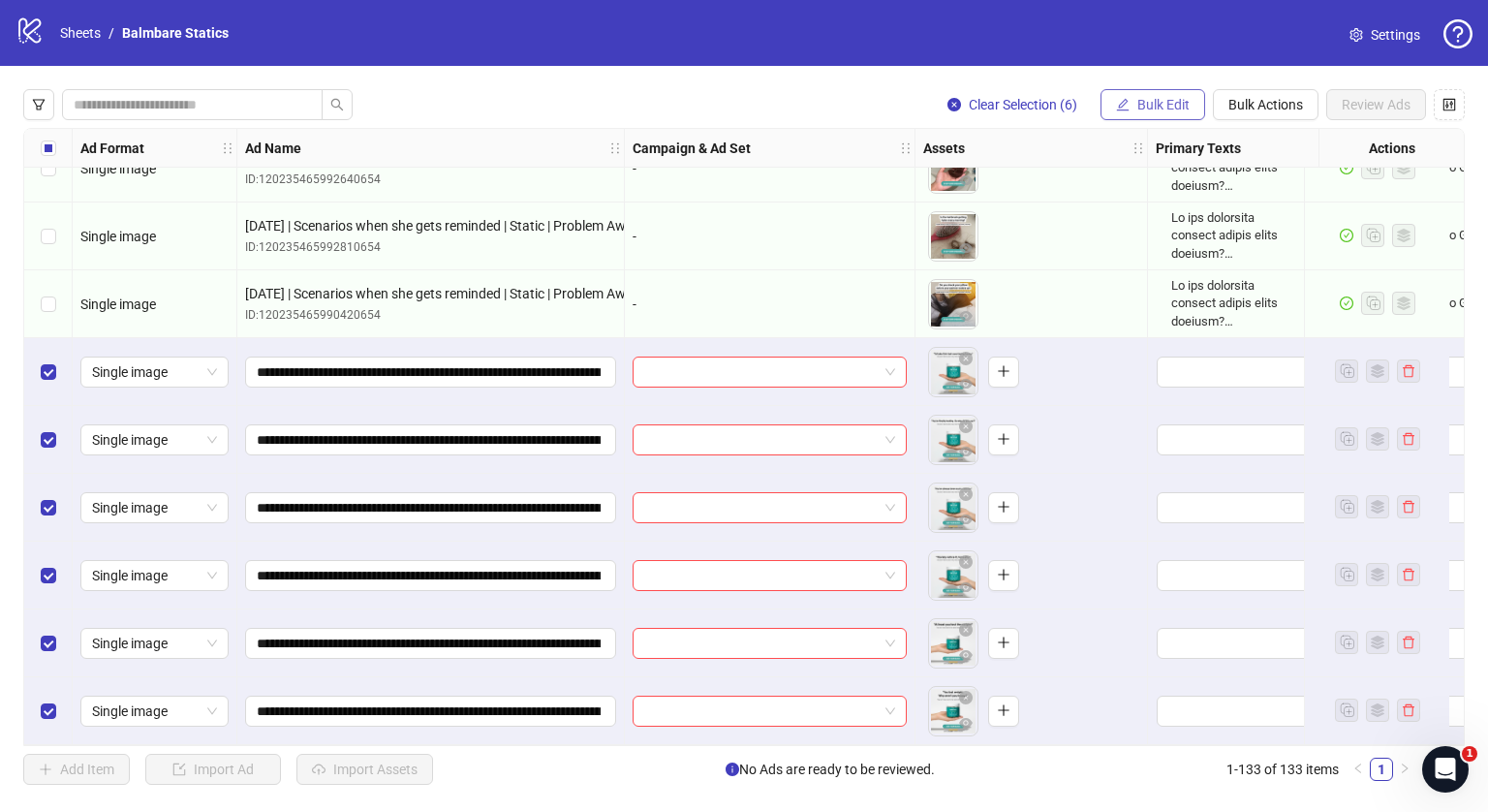
click at [1155, 100] on span "Bulk Edit" at bounding box center [1164, 105] width 53 height 16
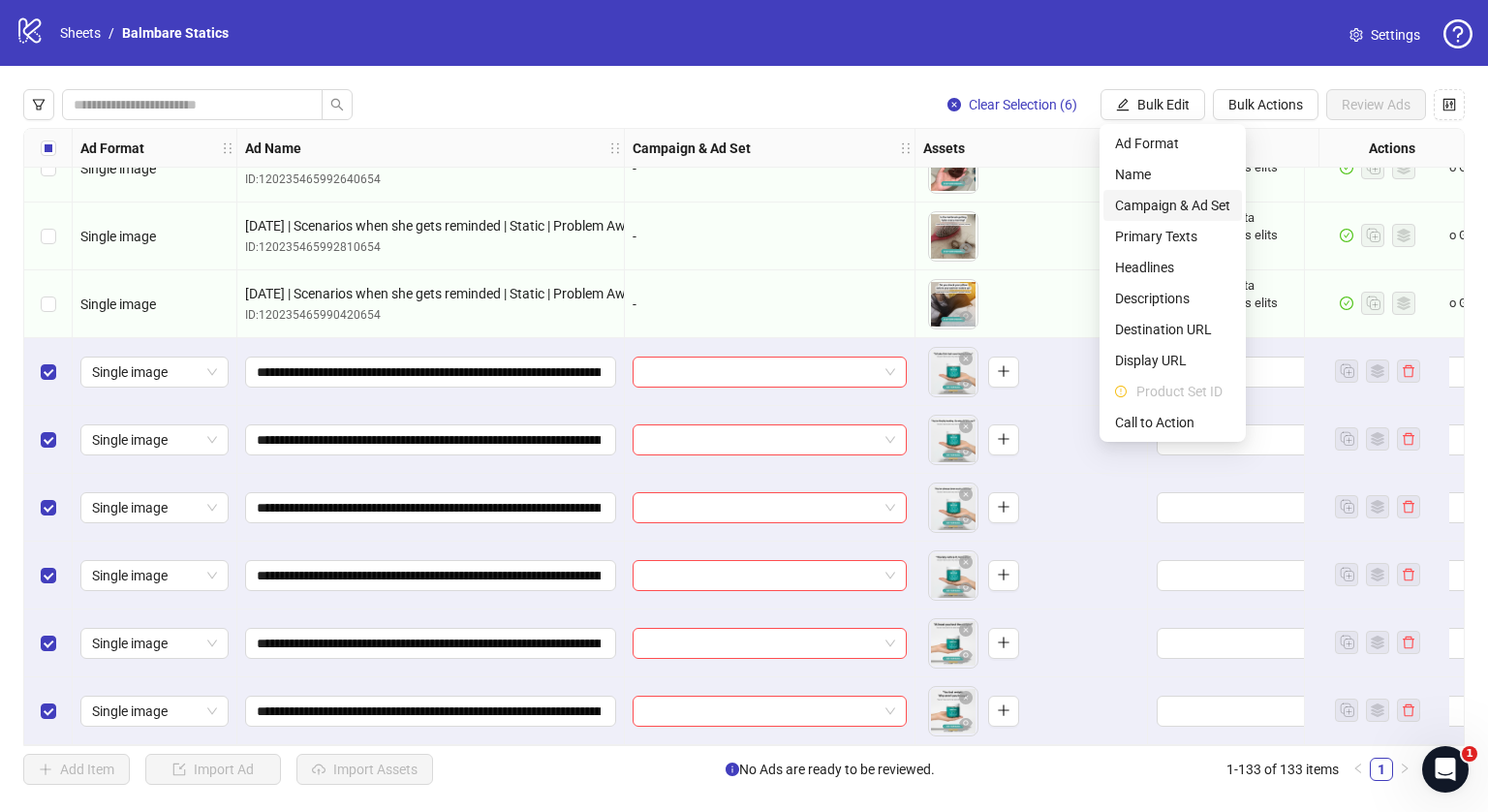
click at [1161, 211] on span "Campaign & Ad Set" at bounding box center [1173, 204] width 115 height 21
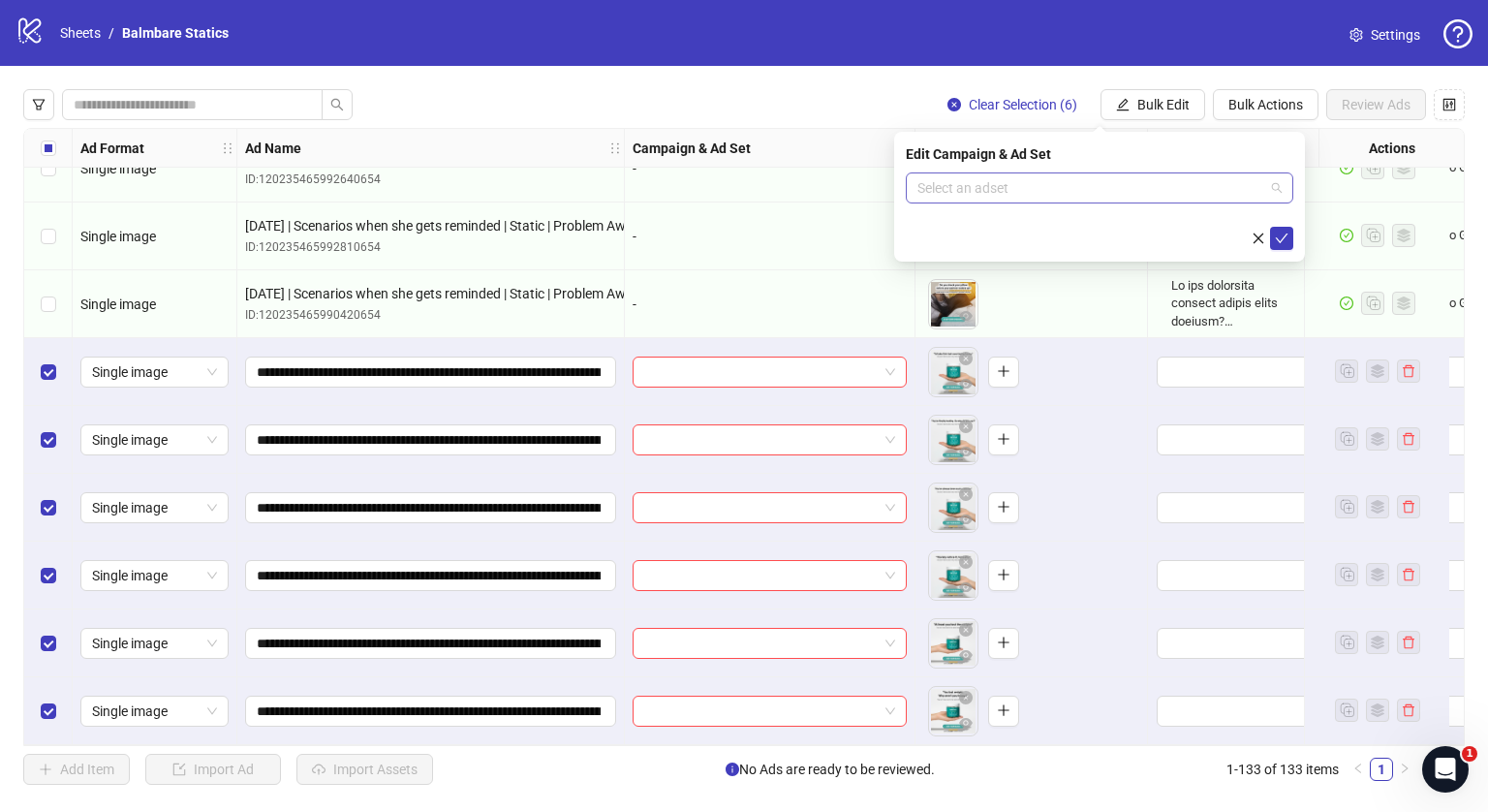
click at [1169, 183] on input "search" at bounding box center [1091, 187] width 347 height 29
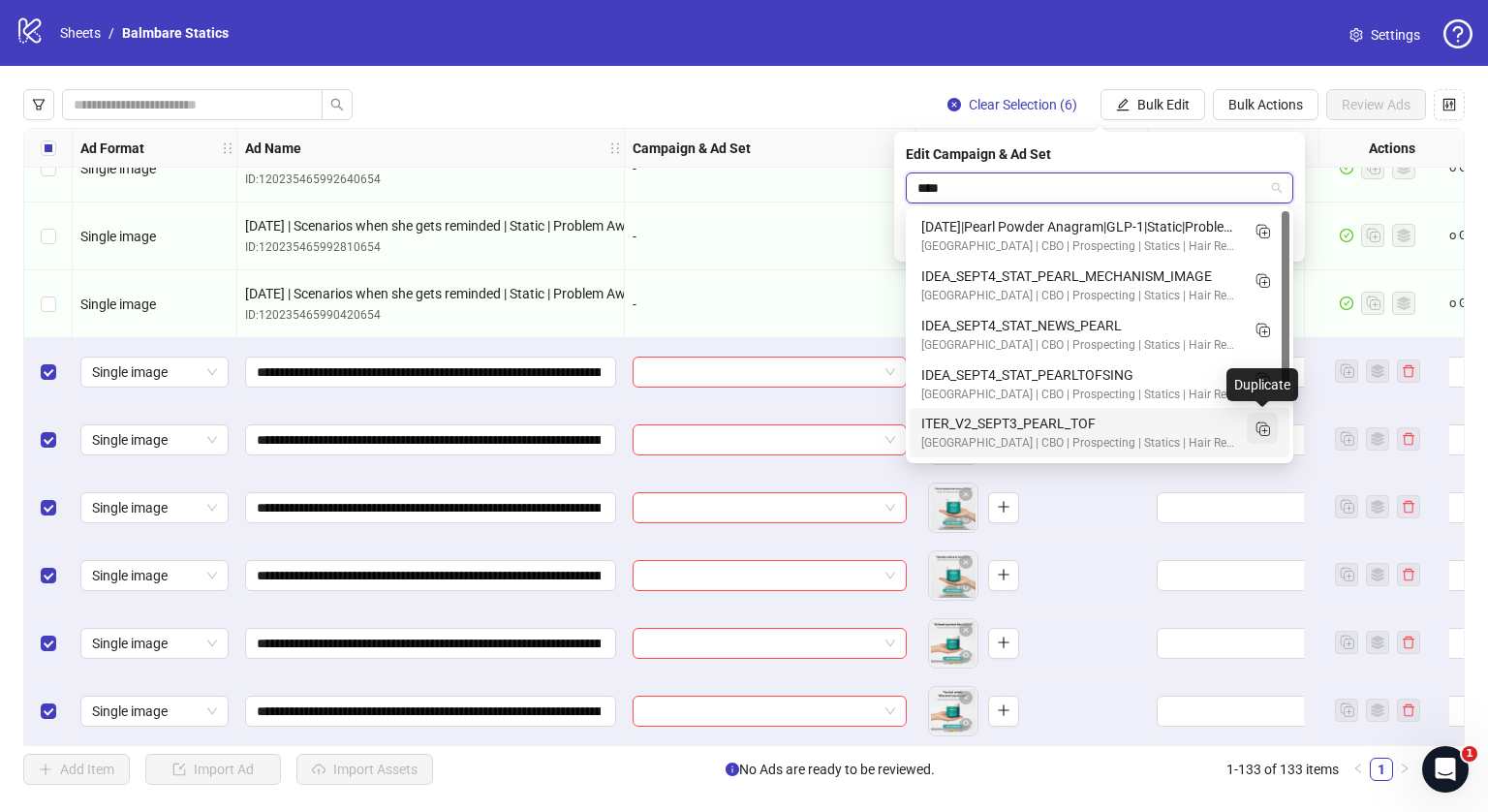
click at [1259, 424] on icon "Duplicate" at bounding box center [1263, 428] width 20 height 20
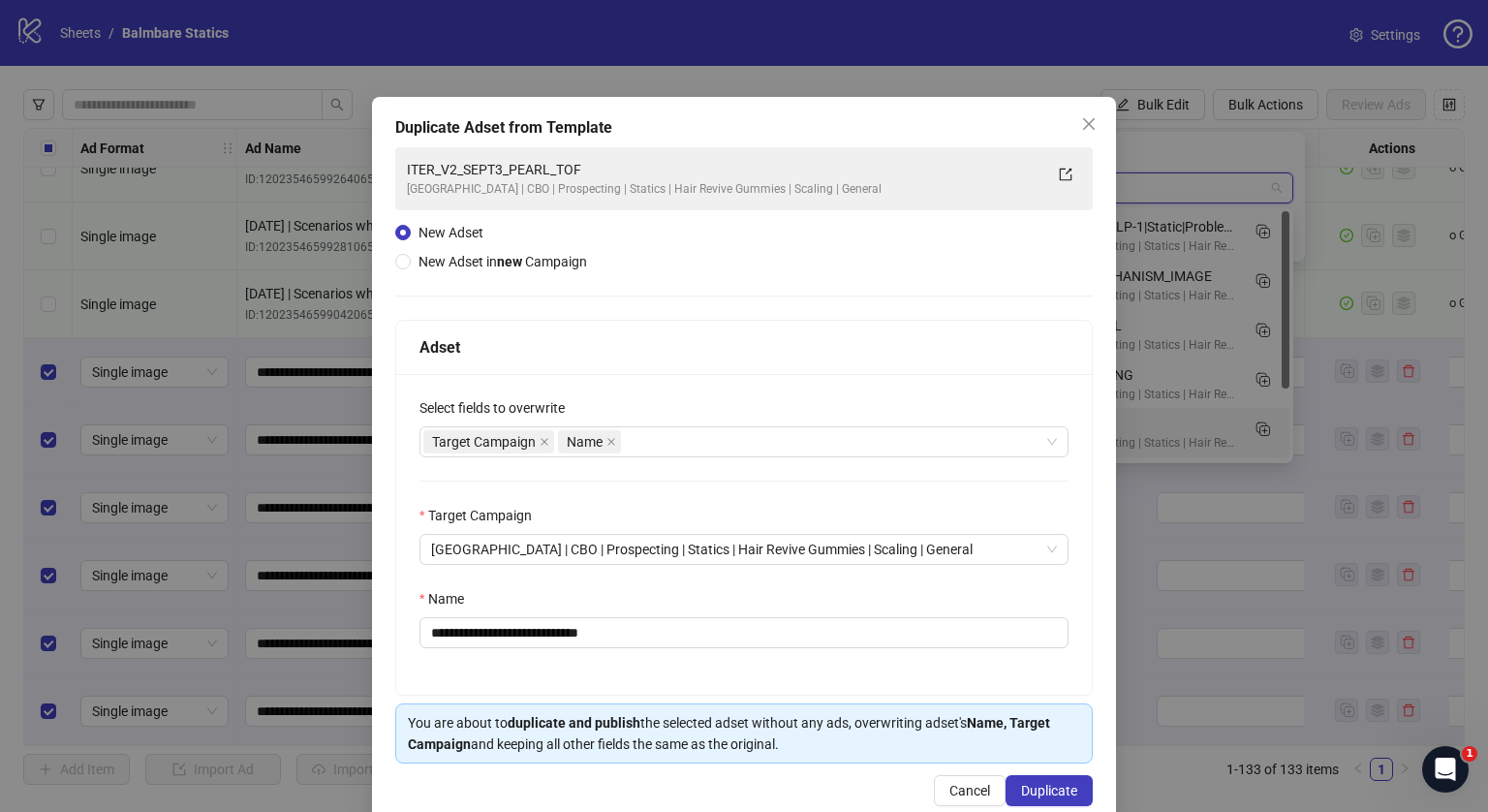
type input "****"
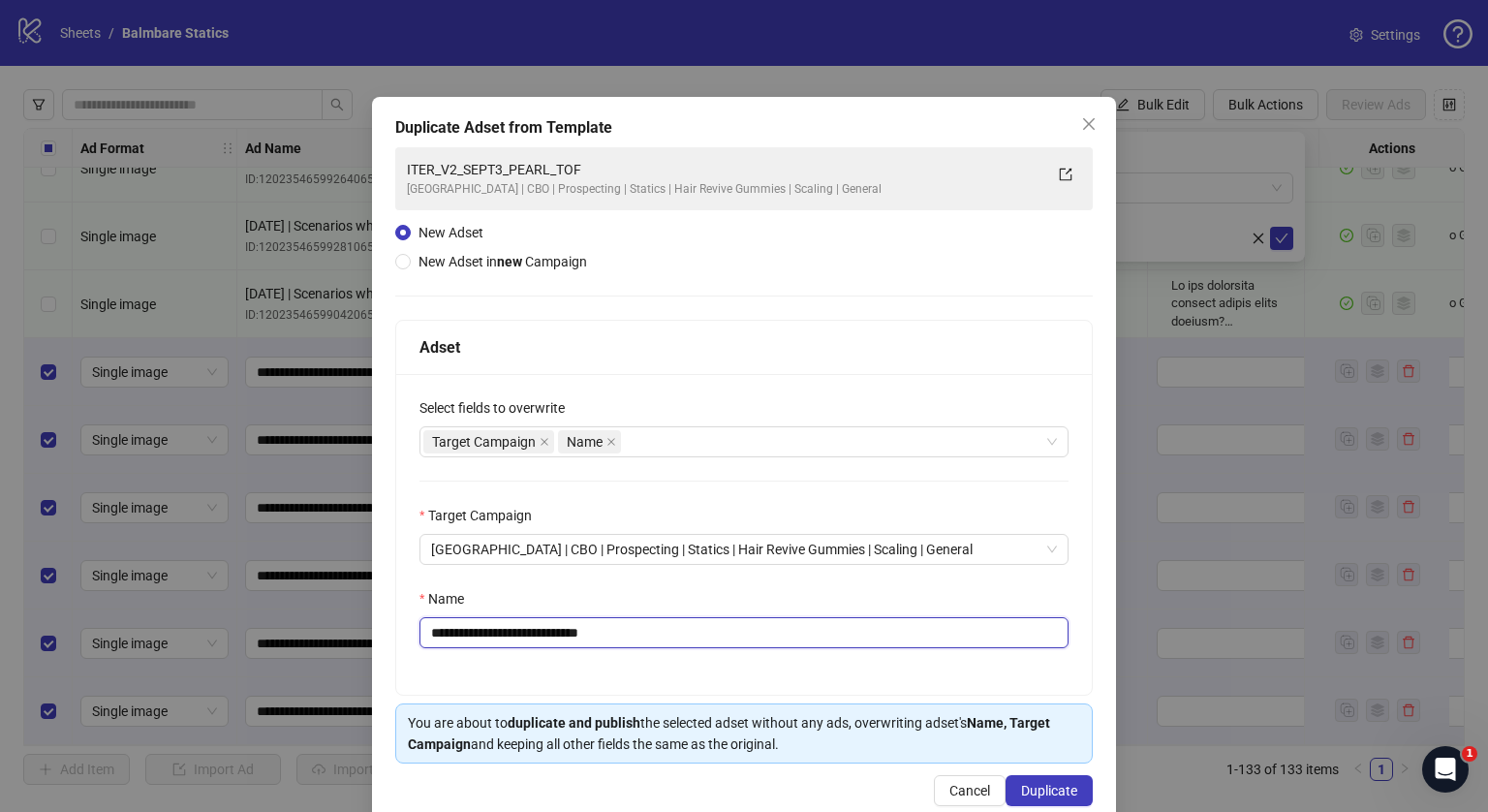
click at [663, 642] on input "**********" at bounding box center [744, 632] width 649 height 31
paste input "**********"
type input "**********"
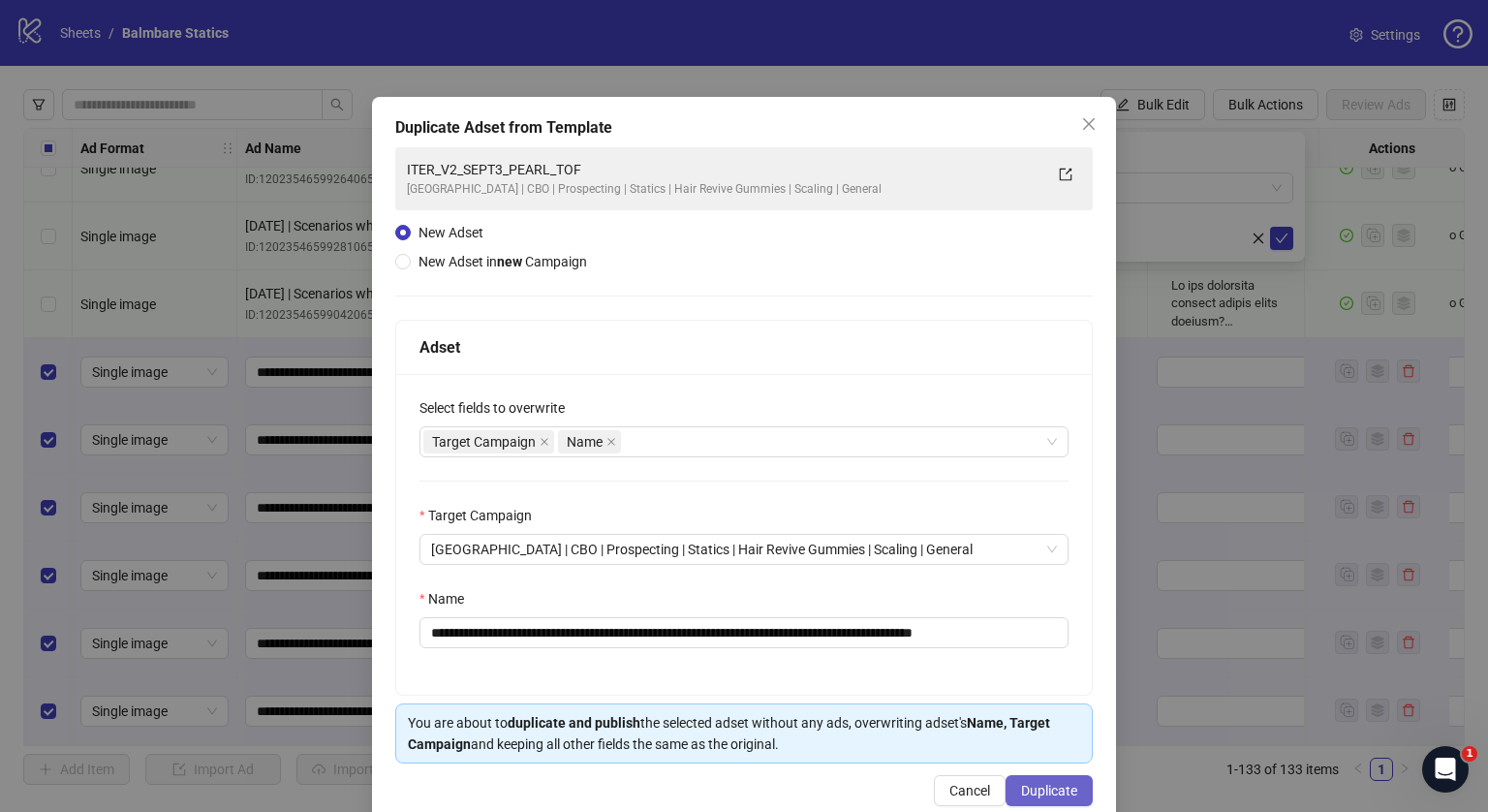
click at [1054, 789] on span "Duplicate" at bounding box center [1050, 790] width 57 height 16
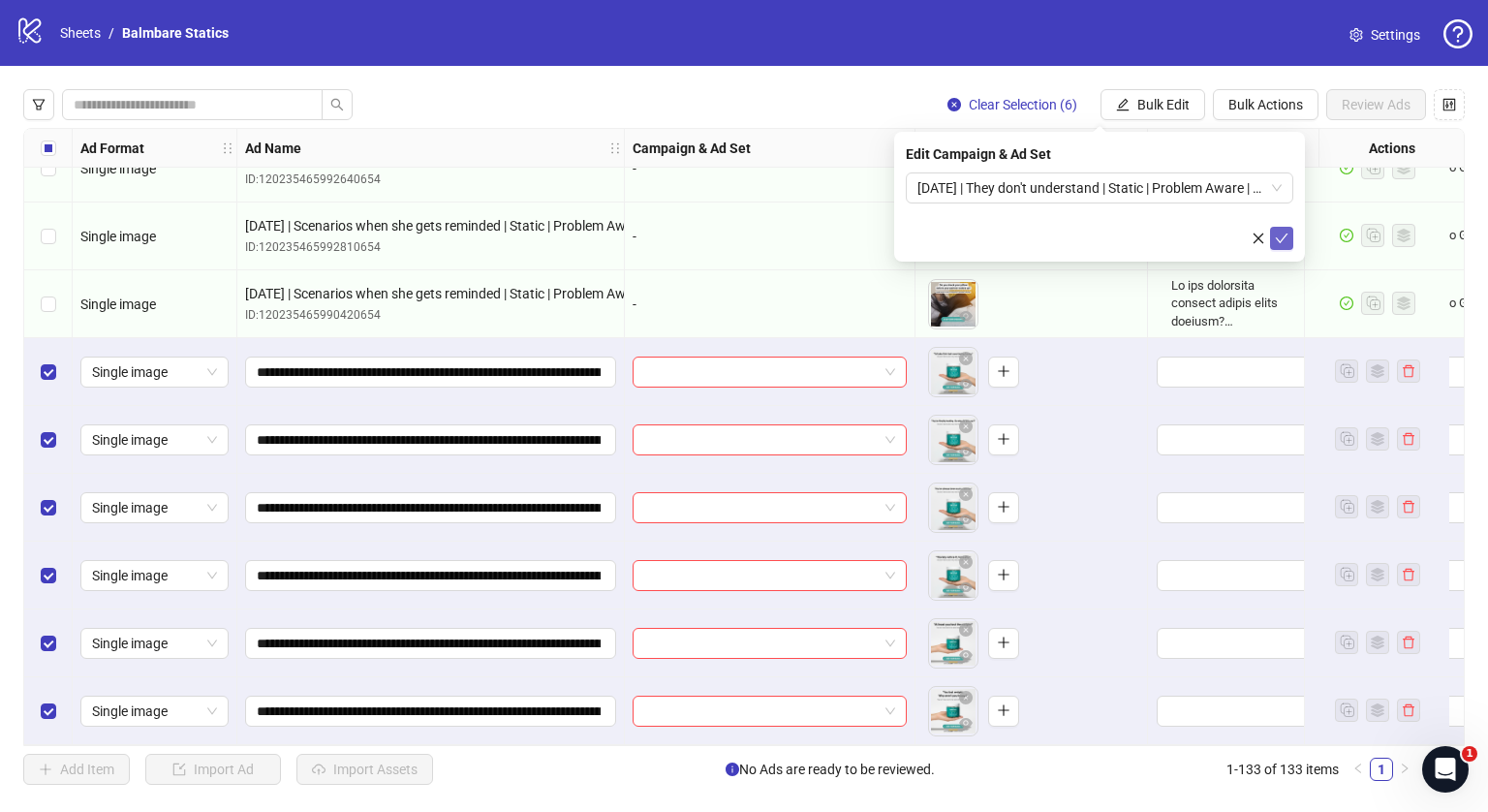
click at [1283, 239] on icon "check" at bounding box center [1282, 238] width 13 height 10
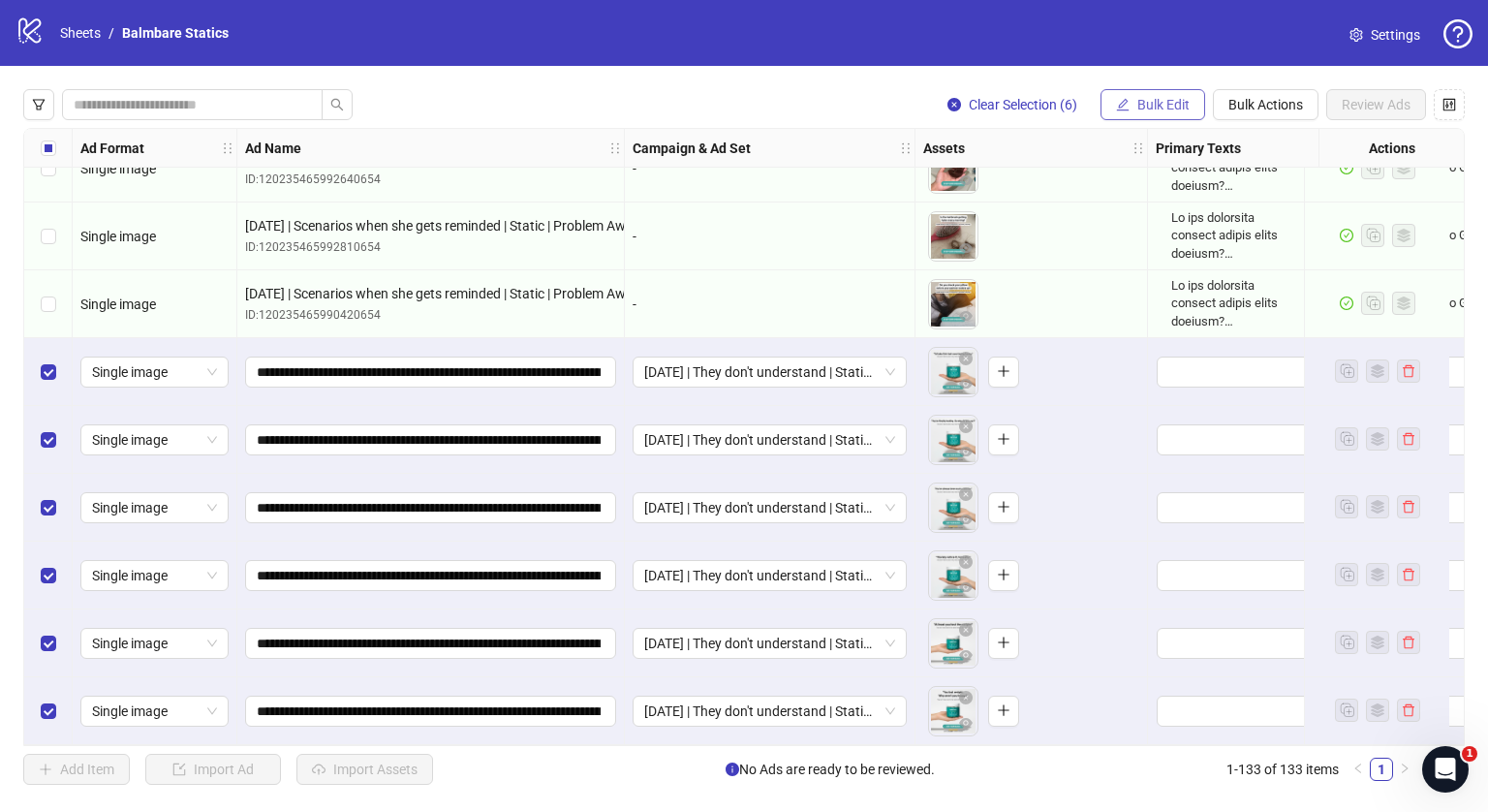
click at [1143, 105] on span "Bulk Edit" at bounding box center [1164, 105] width 53 height 16
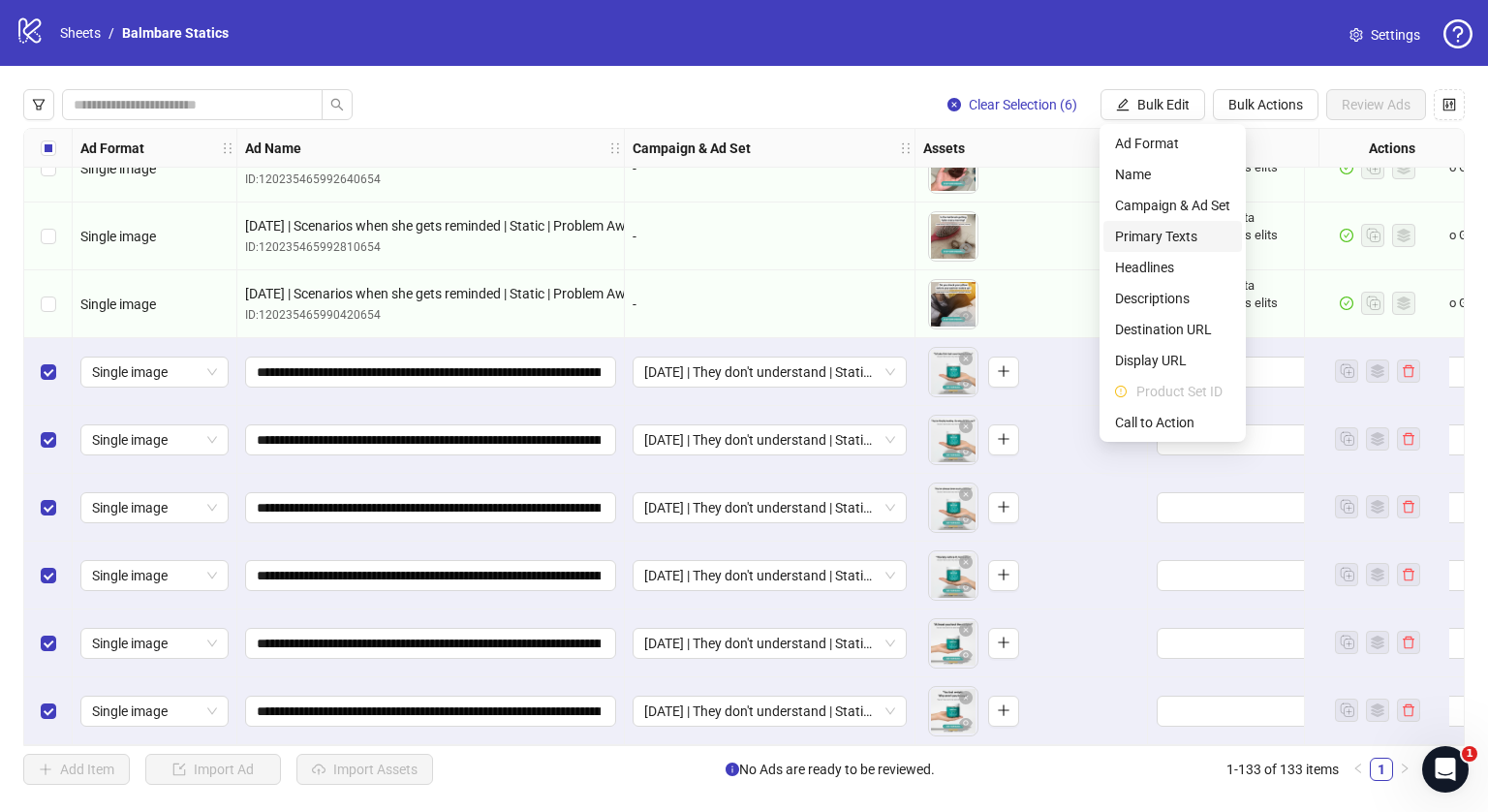
click at [1136, 234] on span "Primary Texts" at bounding box center [1173, 236] width 115 height 21
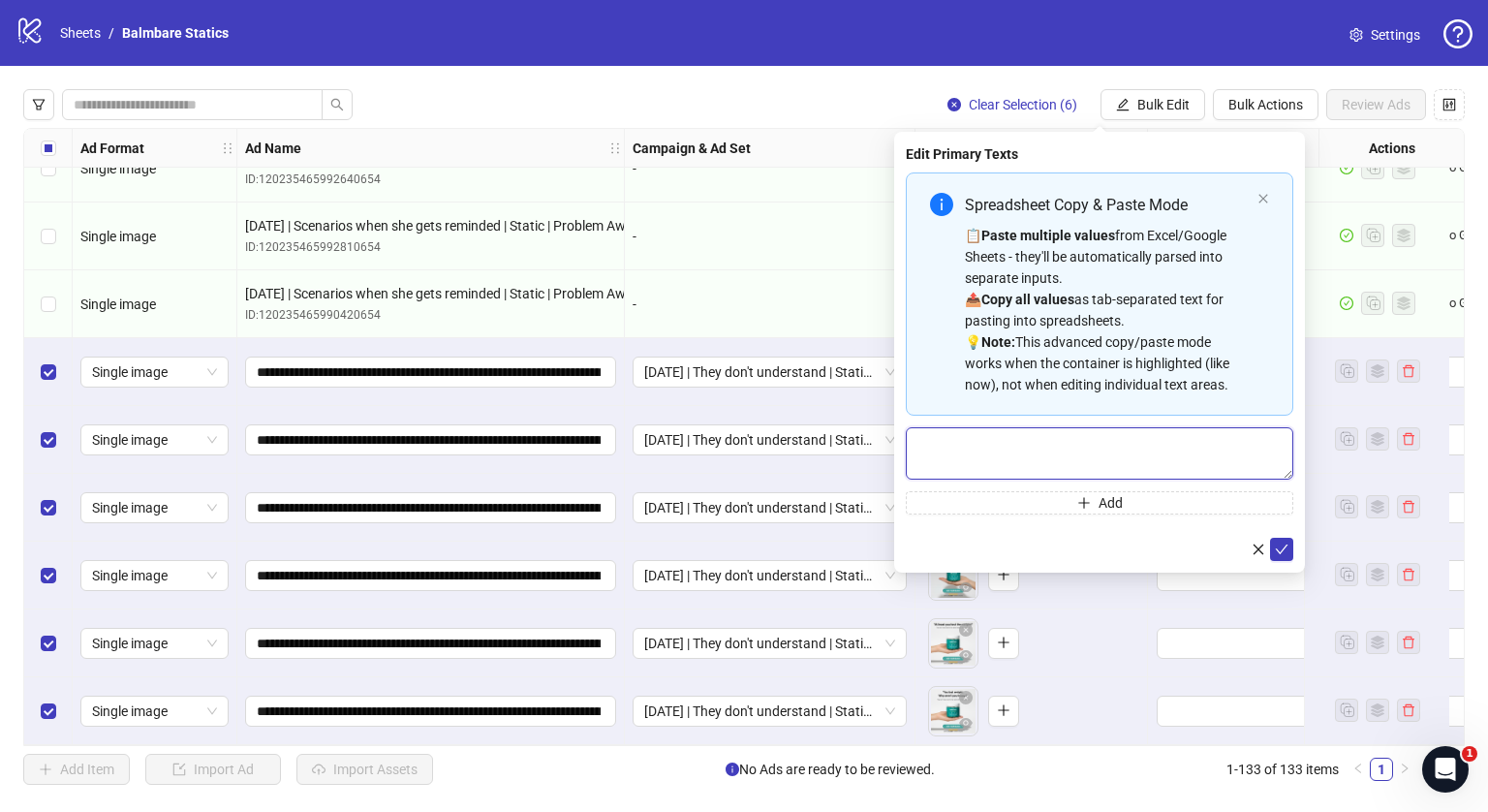
click at [959, 455] on textarea "Multi-text input container - paste or copy values" at bounding box center [1099, 453] width 388 height 53
paste textarea "**********"
type textarea "**********"
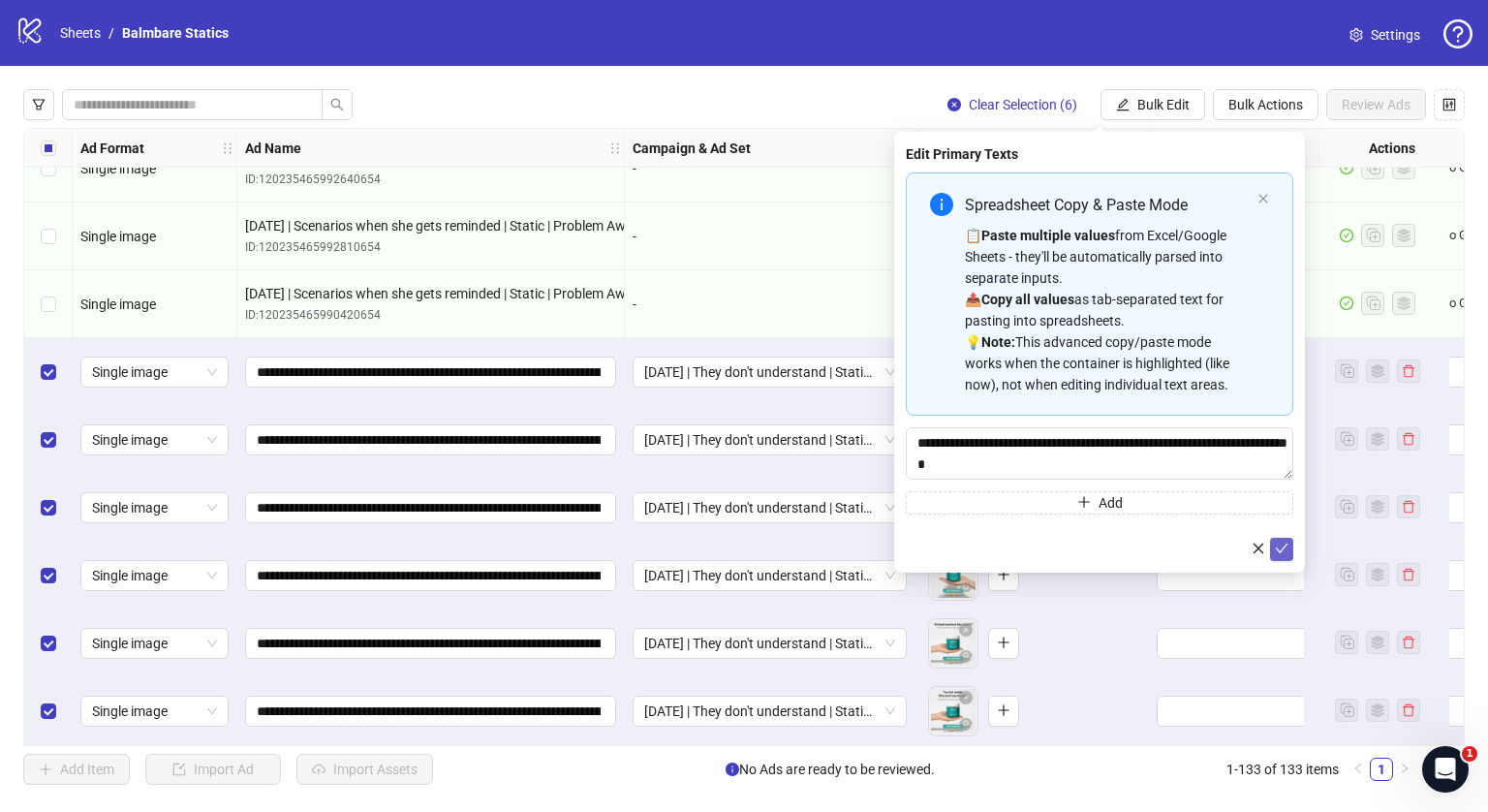
drag, startPoint x: 1302, startPoint y: 545, endPoint x: 1282, endPoint y: 549, distance: 20.4
click at [1282, 549] on div "Edit Primary Texts Spreadsheet Copy & Paste Mode 📋 Paste multiple values from E…" at bounding box center [1100, 352] width 411 height 440
click at [1282, 549] on icon "check" at bounding box center [1282, 548] width 13 height 10
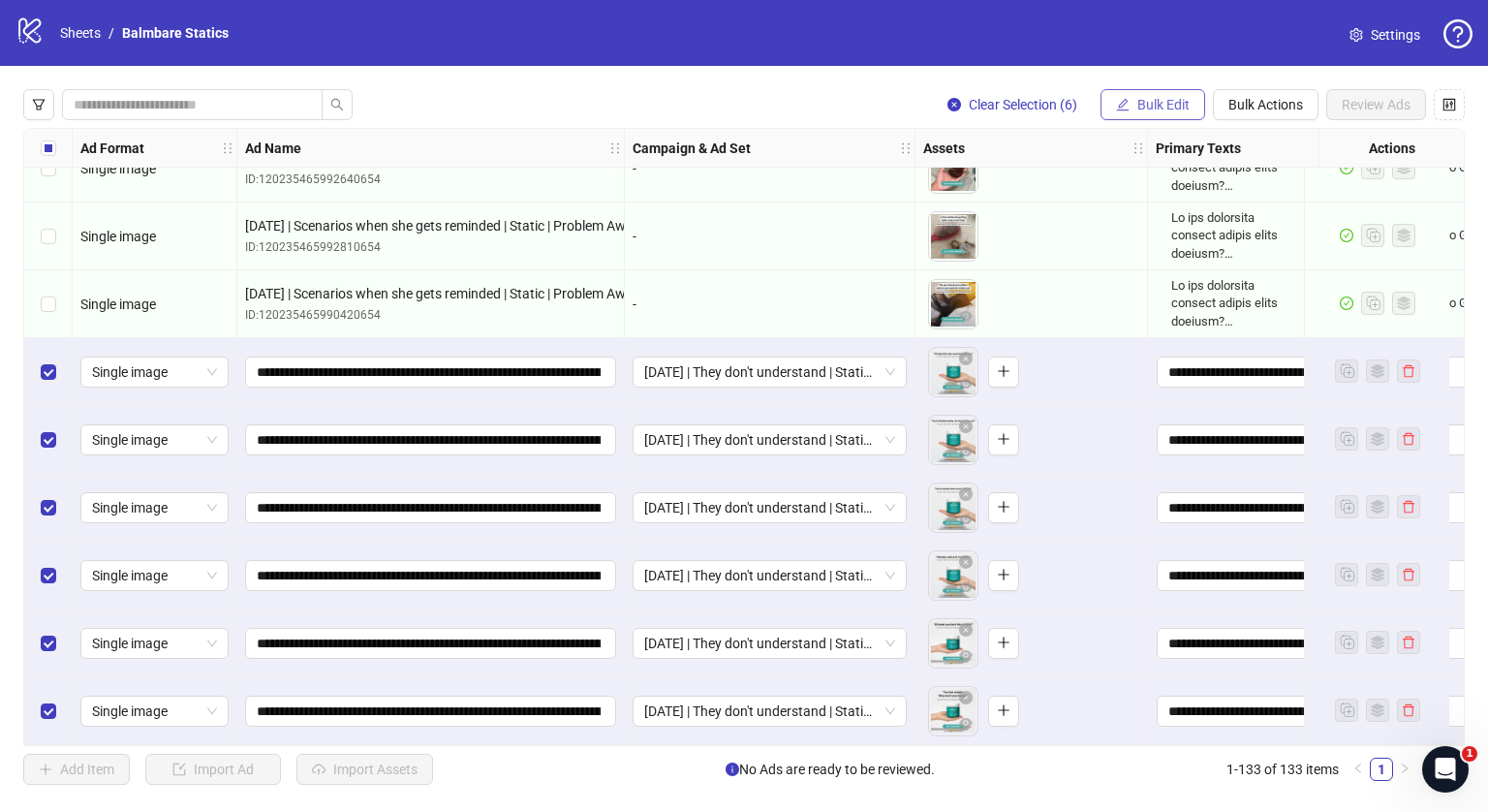
click at [1150, 112] on button "Bulk Edit" at bounding box center [1153, 104] width 104 height 31
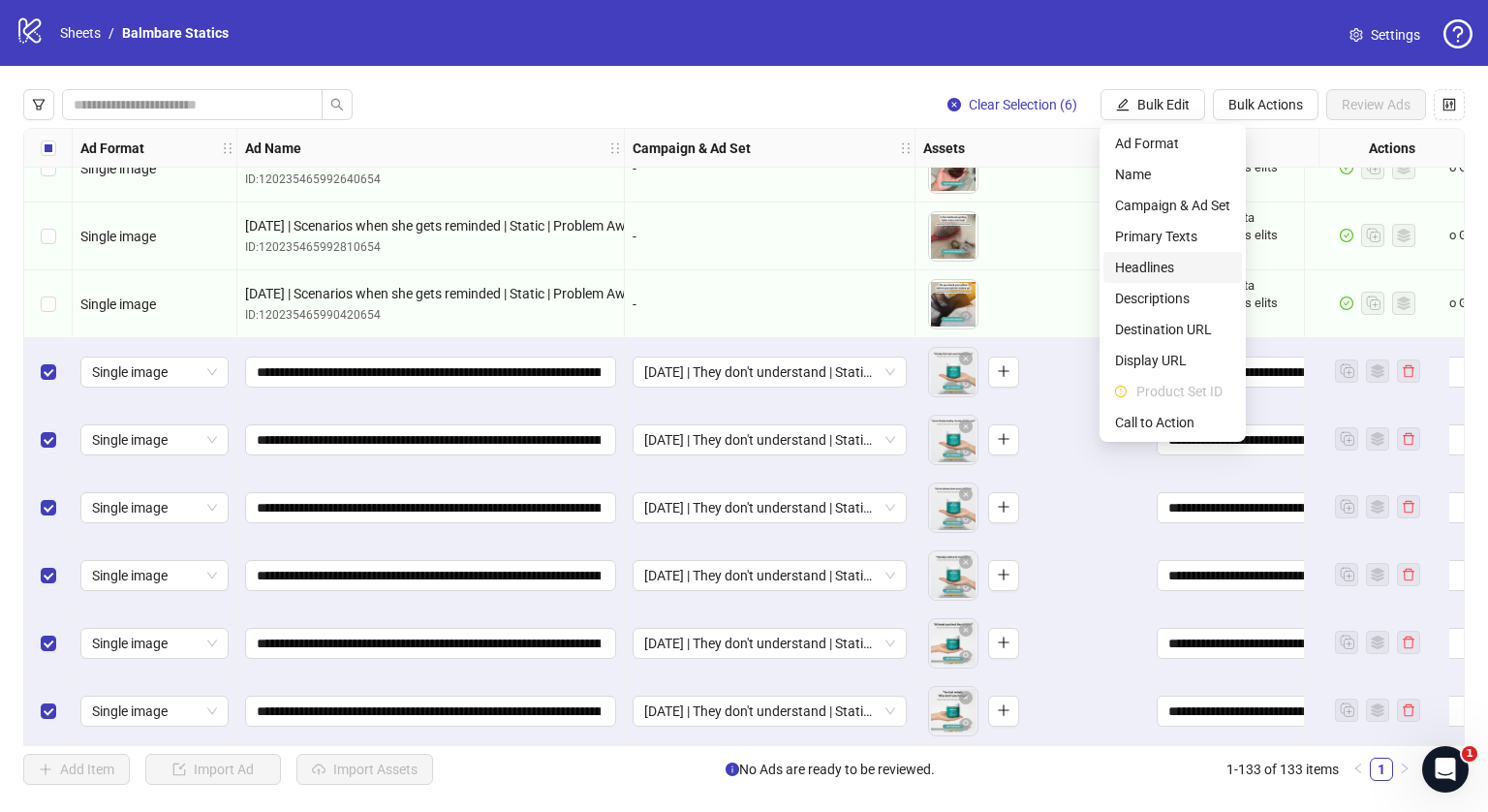
click at [1132, 271] on span "Headlines" at bounding box center [1173, 267] width 115 height 21
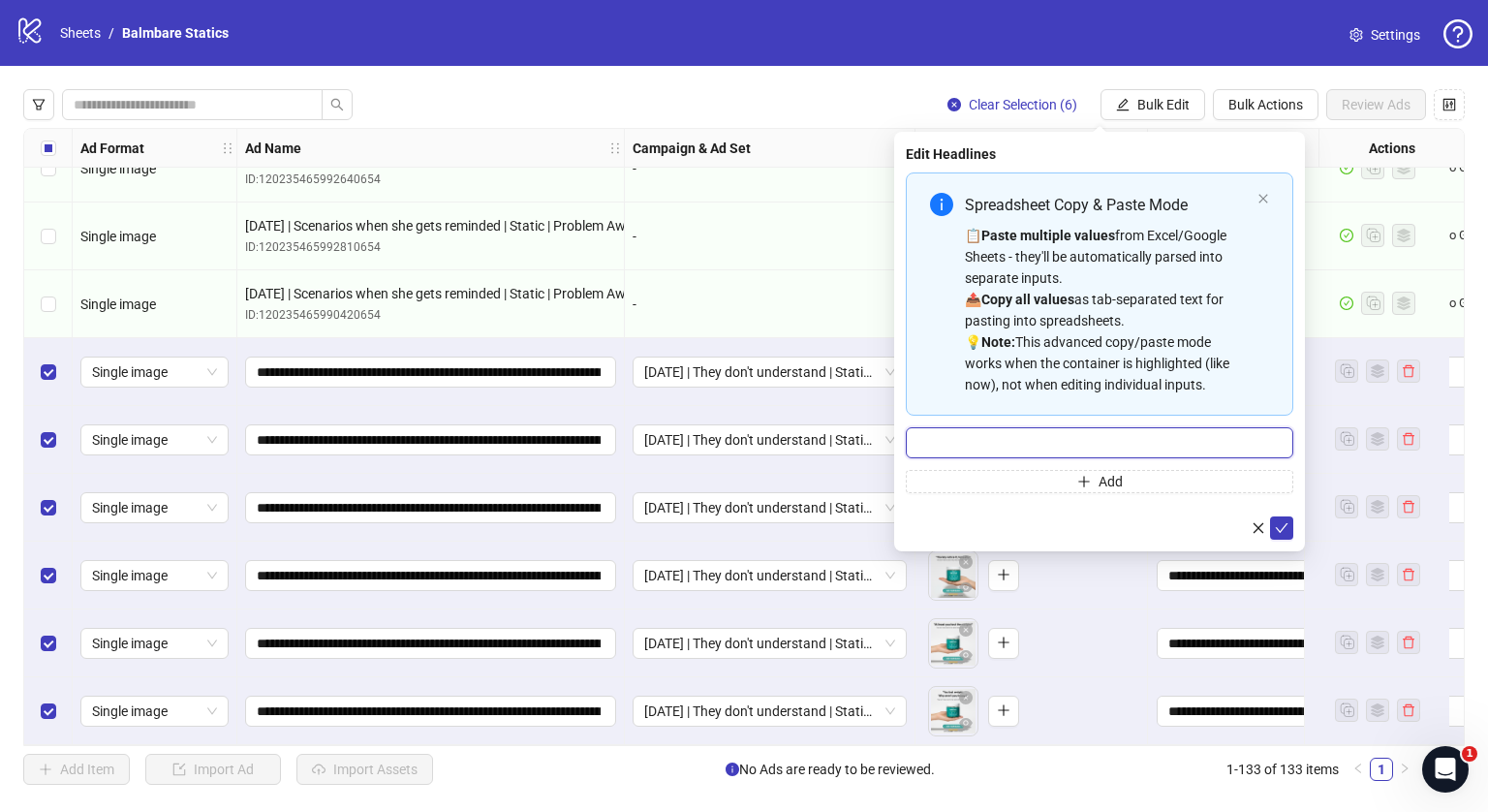
click at [987, 432] on input "Multi-input container - paste or copy values" at bounding box center [1099, 442] width 388 height 31
type input "**********"
click at [1287, 529] on icon "check" at bounding box center [1282, 528] width 14 height 14
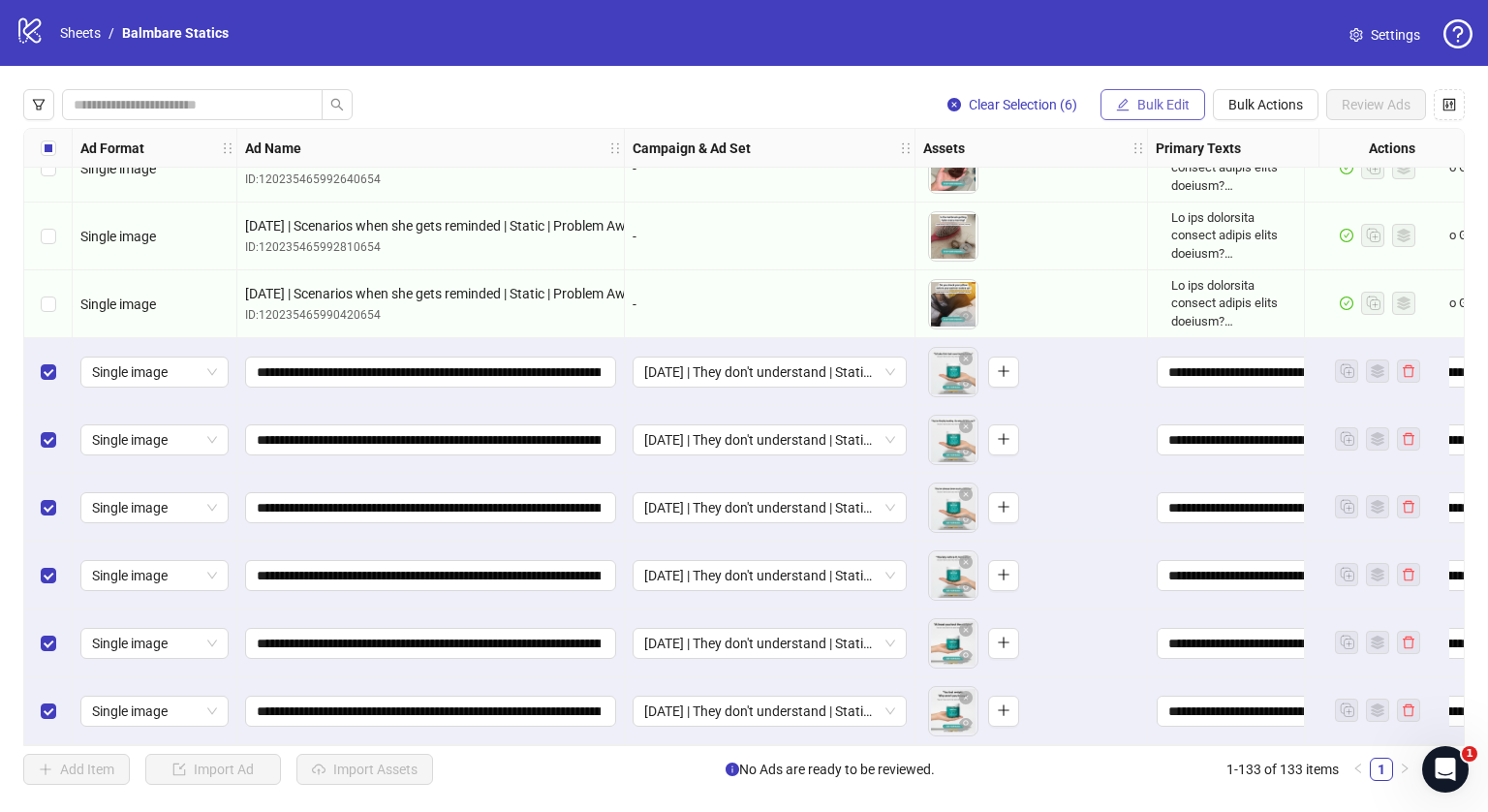
click at [1182, 101] on span "Bulk Edit" at bounding box center [1164, 105] width 53 height 16
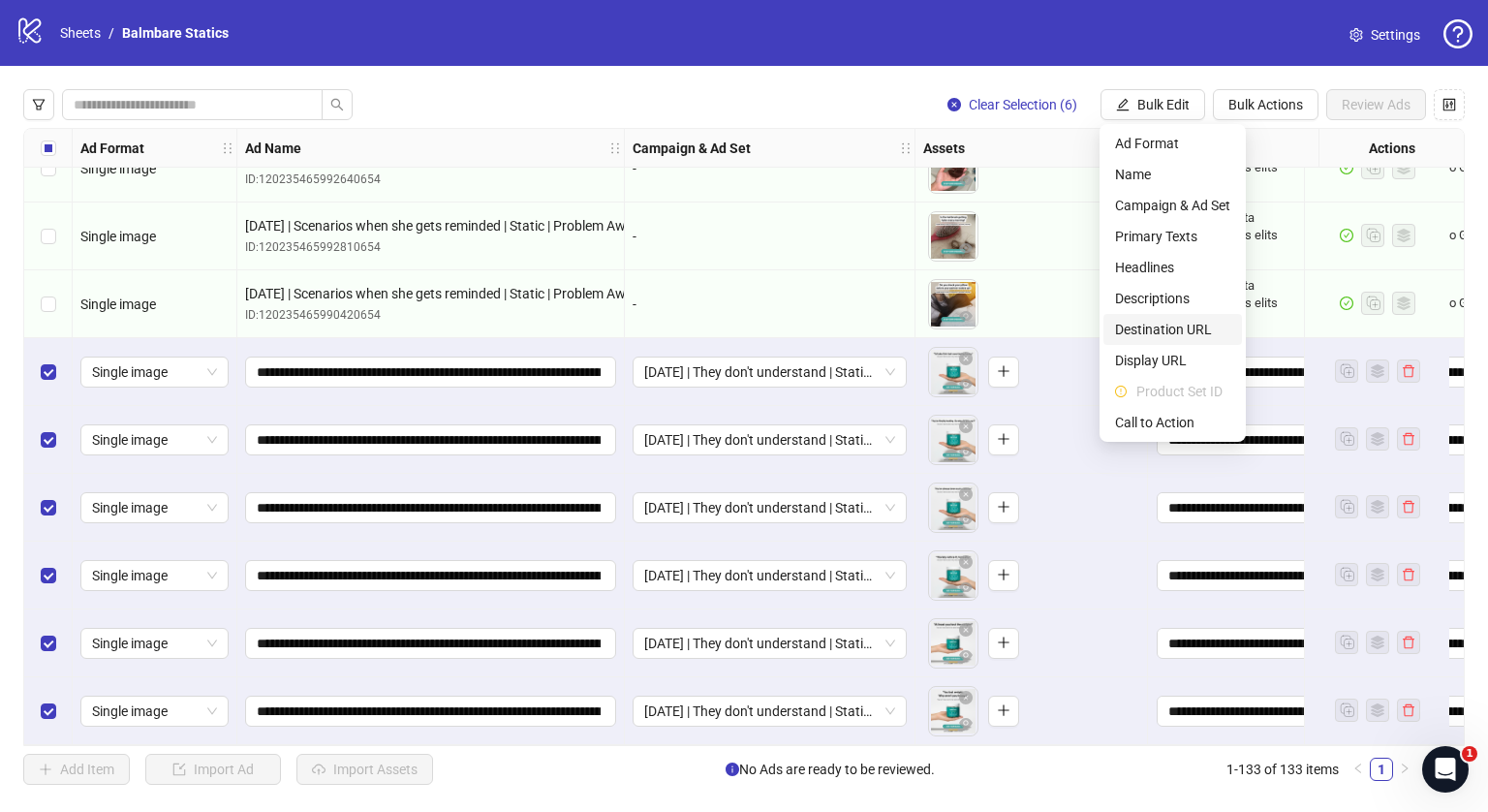
click at [1172, 327] on span "Destination URL" at bounding box center [1173, 328] width 115 height 21
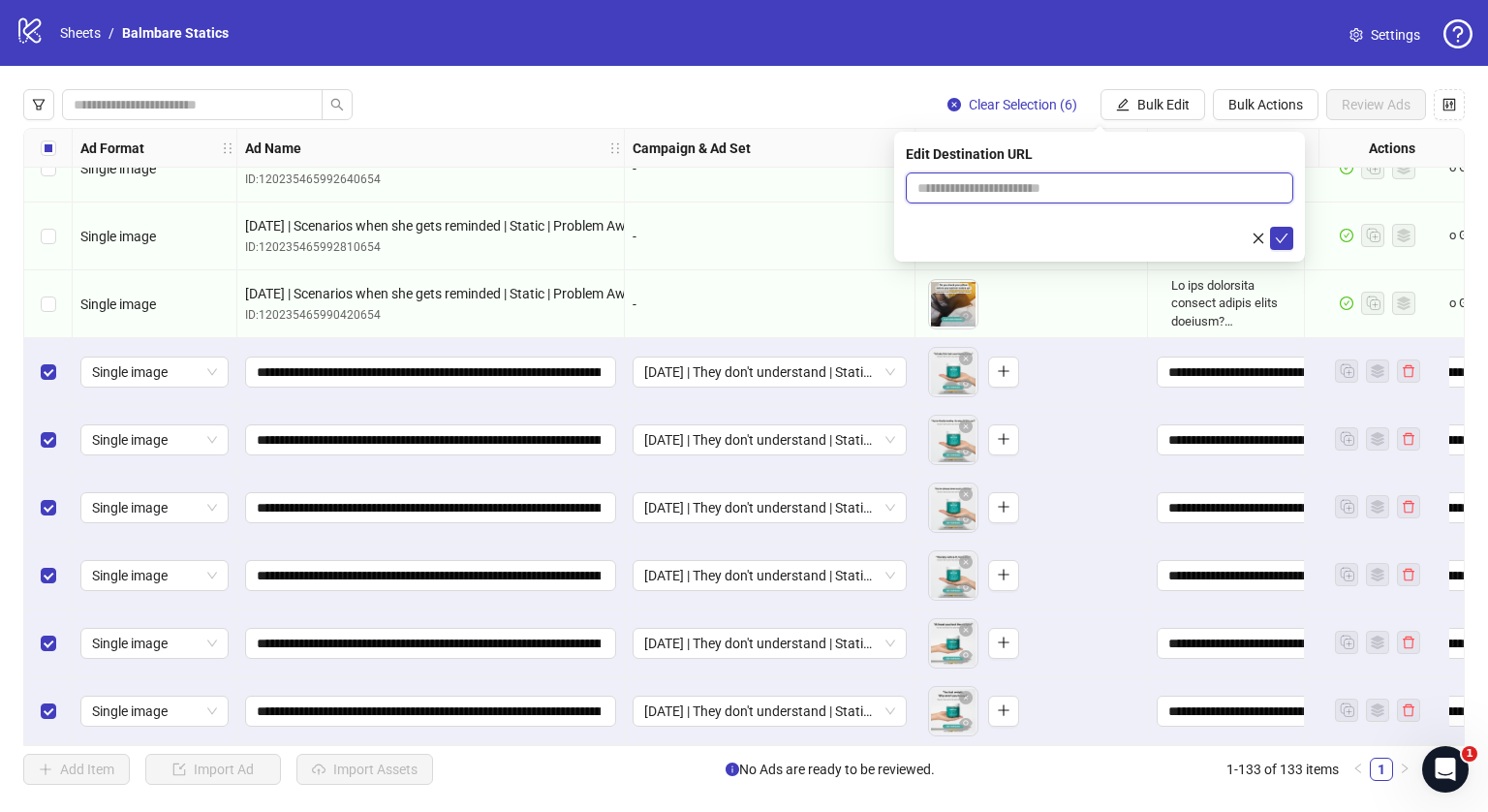
click at [1050, 177] on input "text" at bounding box center [1092, 187] width 349 height 21
type input "**********"
click at [1285, 237] on icon "check" at bounding box center [1282, 238] width 14 height 14
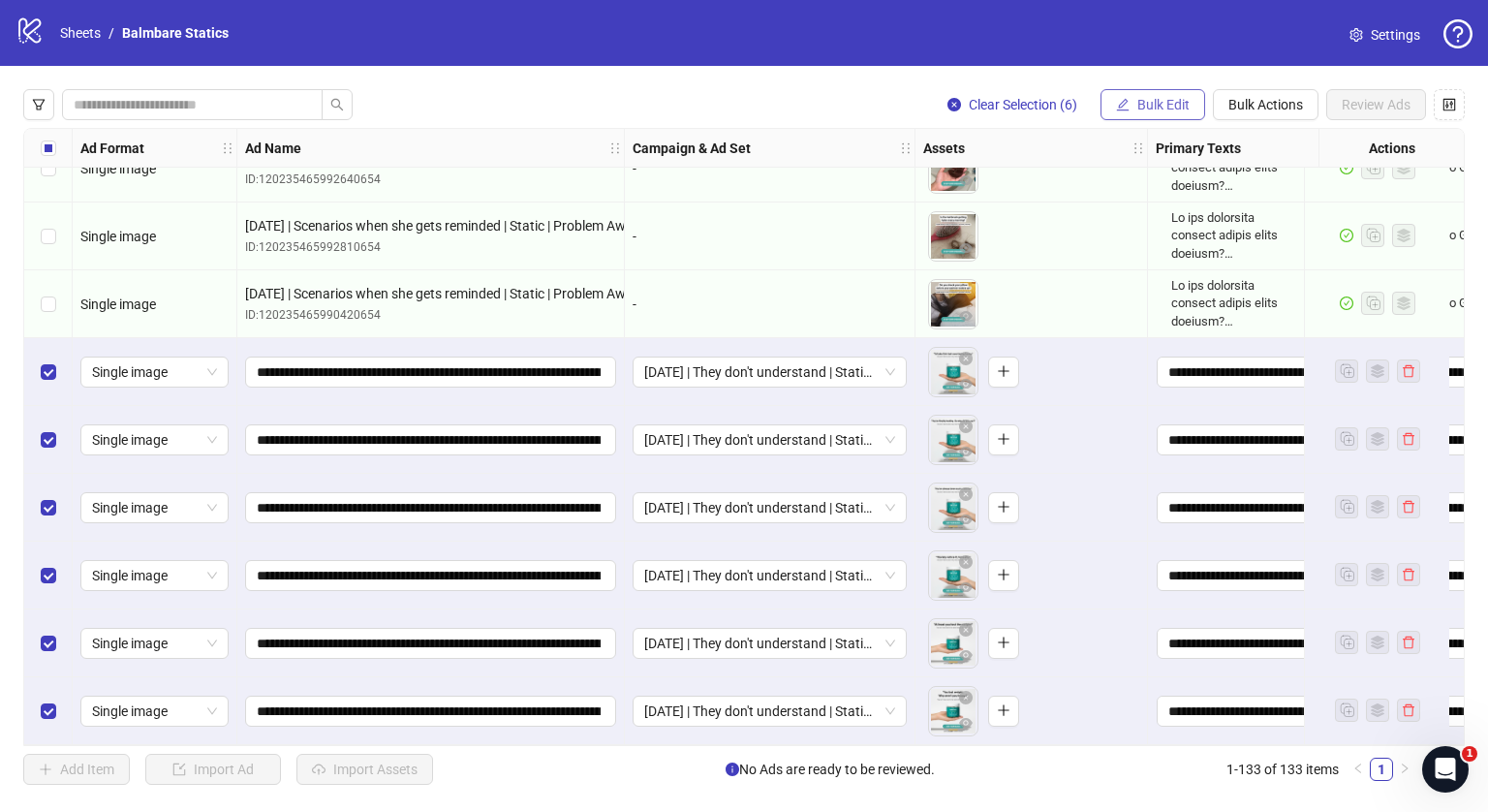
click at [1190, 109] on button "Bulk Edit" at bounding box center [1153, 104] width 104 height 31
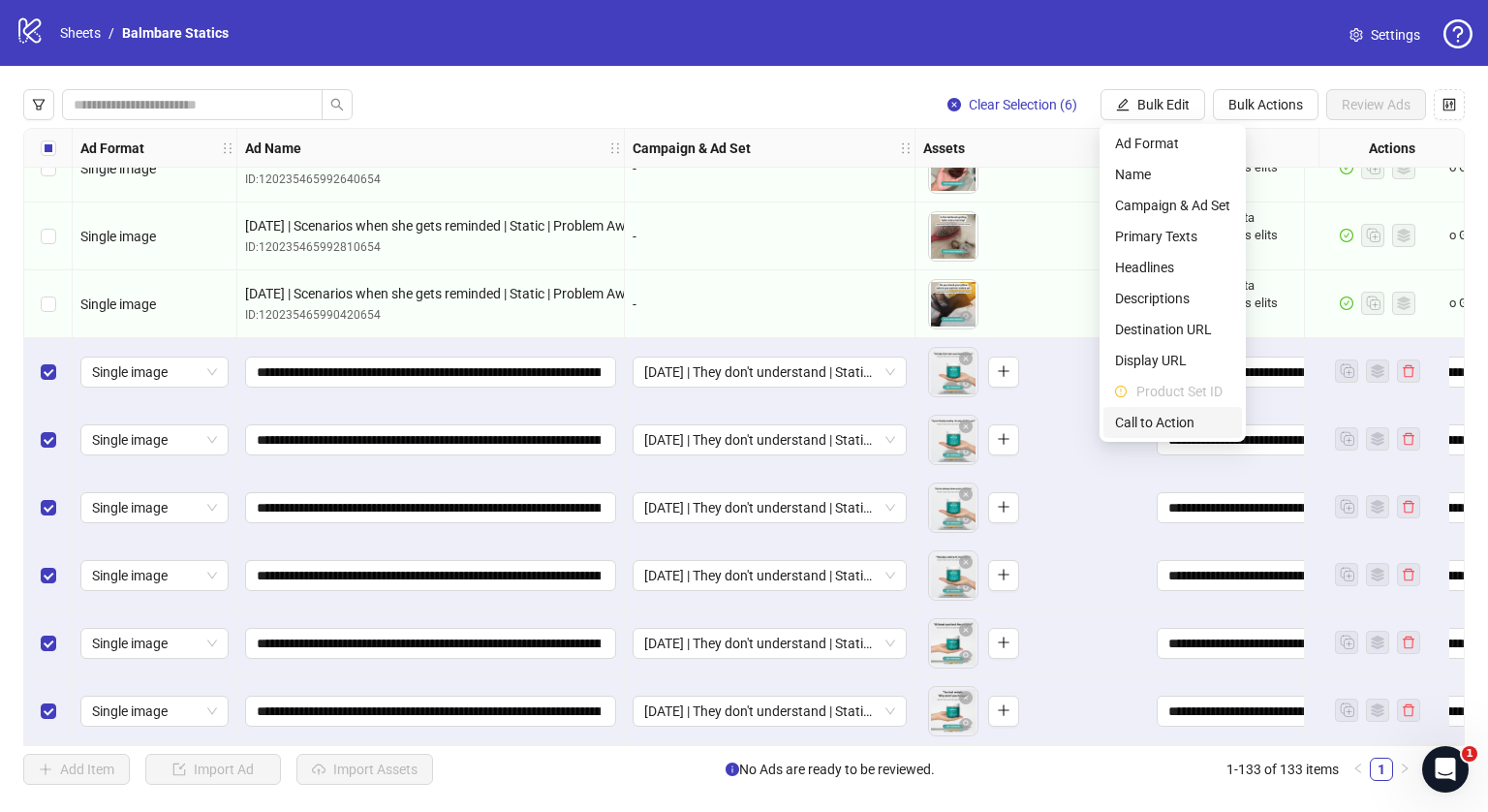
click at [1155, 421] on span "Call to Action" at bounding box center [1173, 421] width 115 height 21
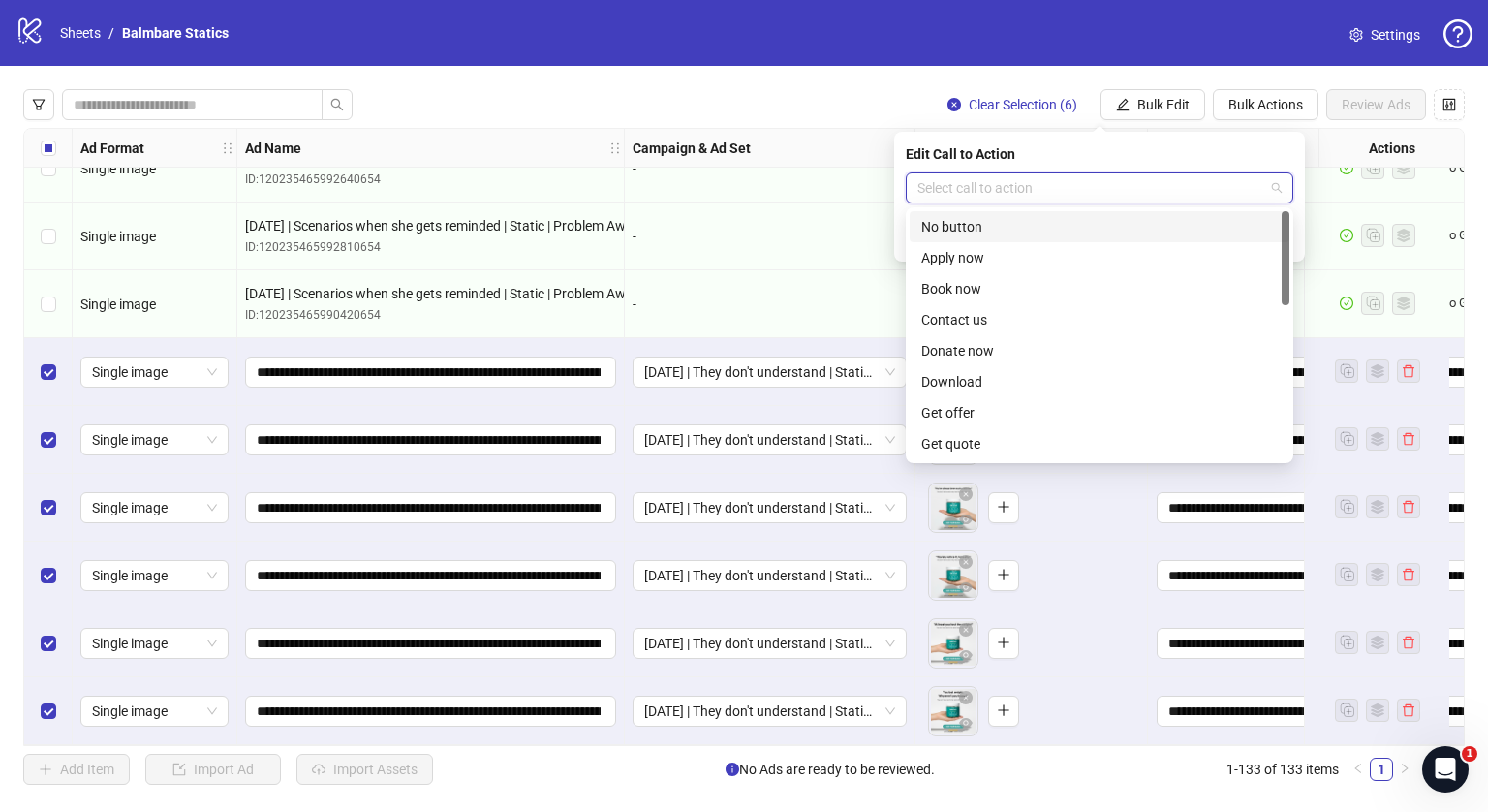
click at [1071, 186] on input "search" at bounding box center [1091, 187] width 347 height 29
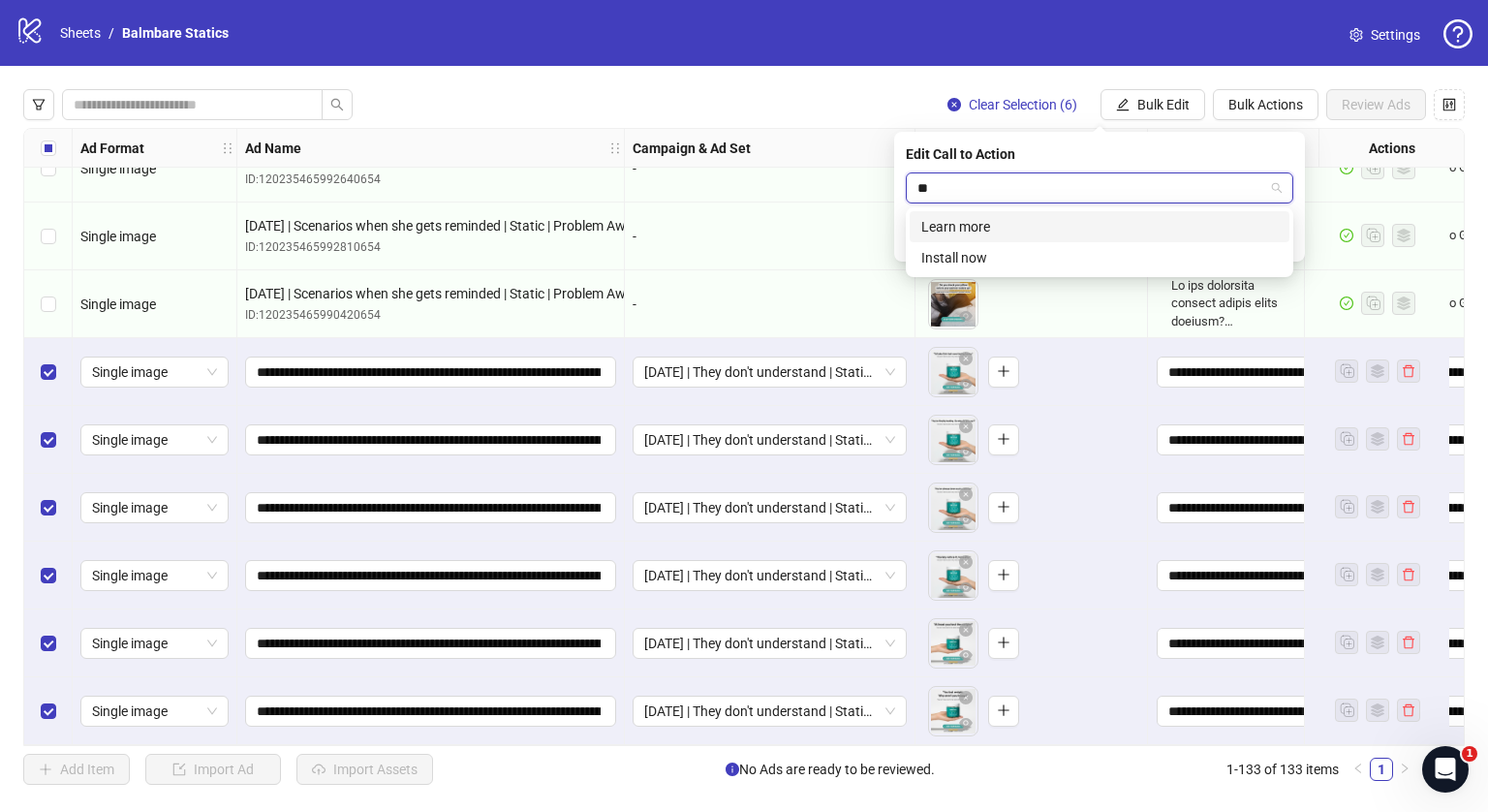
type input "***"
click at [1040, 213] on div "Learn more" at bounding box center [1099, 226] width 380 height 31
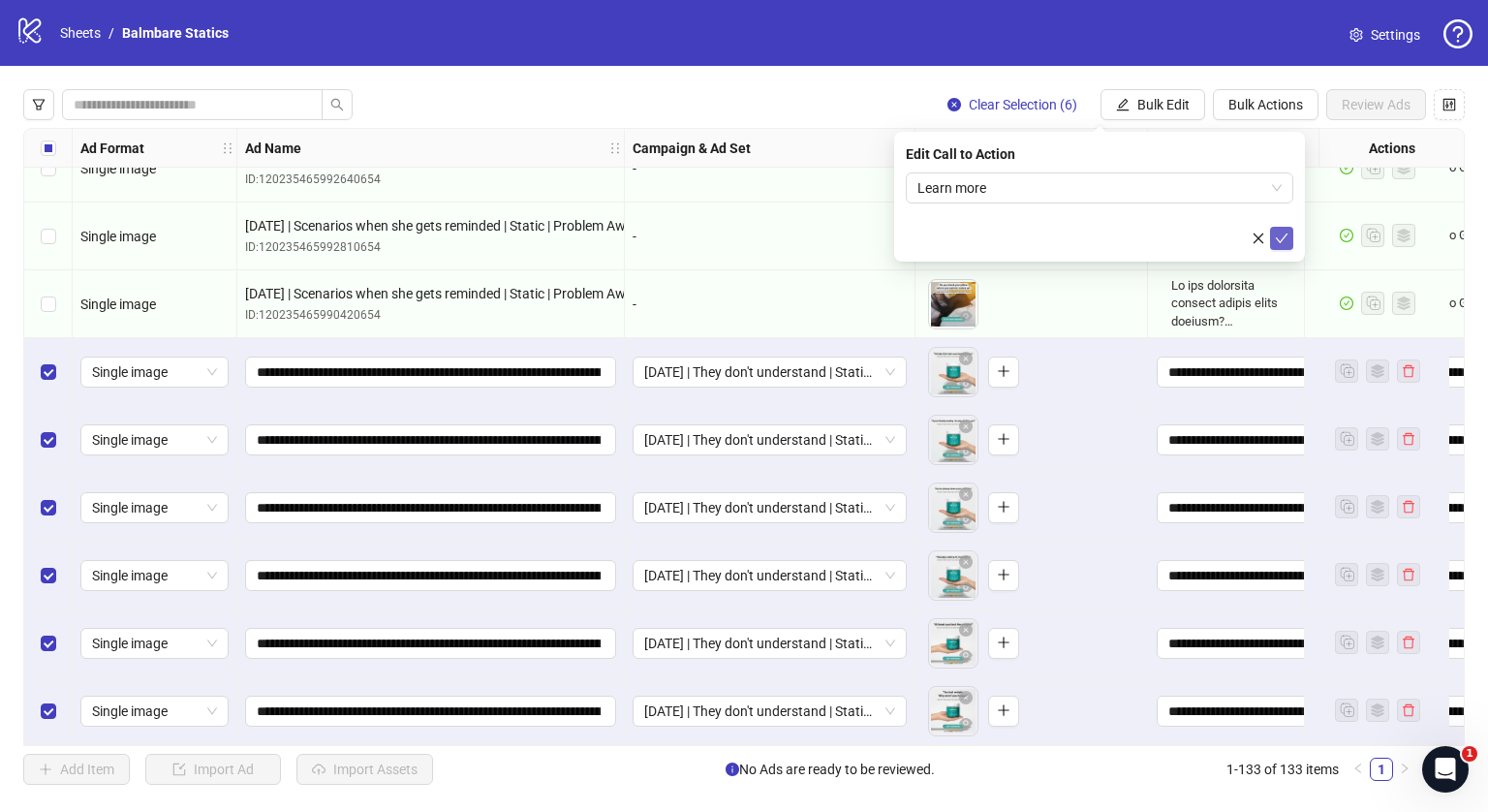
click at [1287, 243] on icon "check" at bounding box center [1282, 238] width 14 height 14
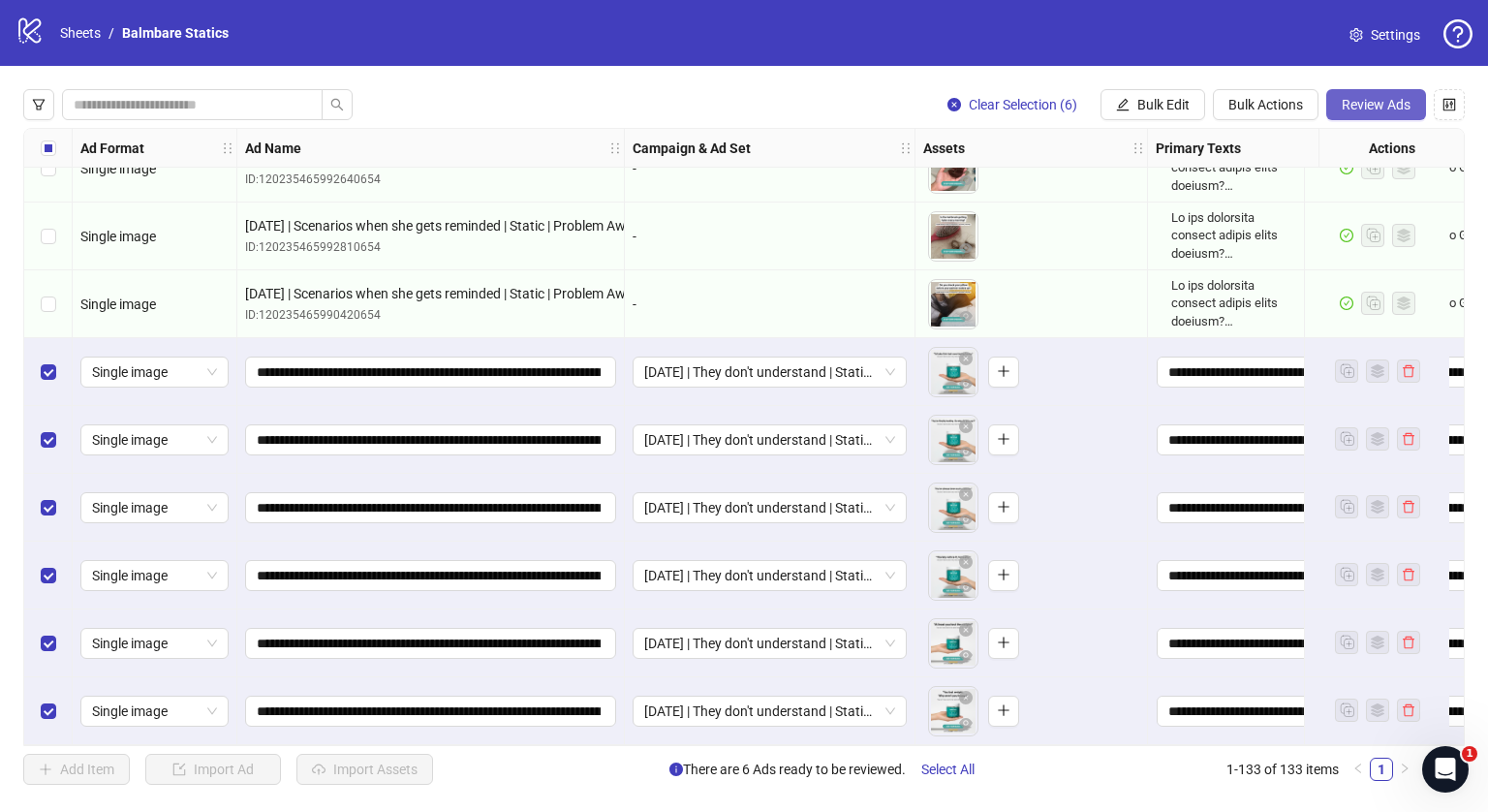
click at [1357, 109] on span "Review Ads" at bounding box center [1376, 105] width 68 height 16
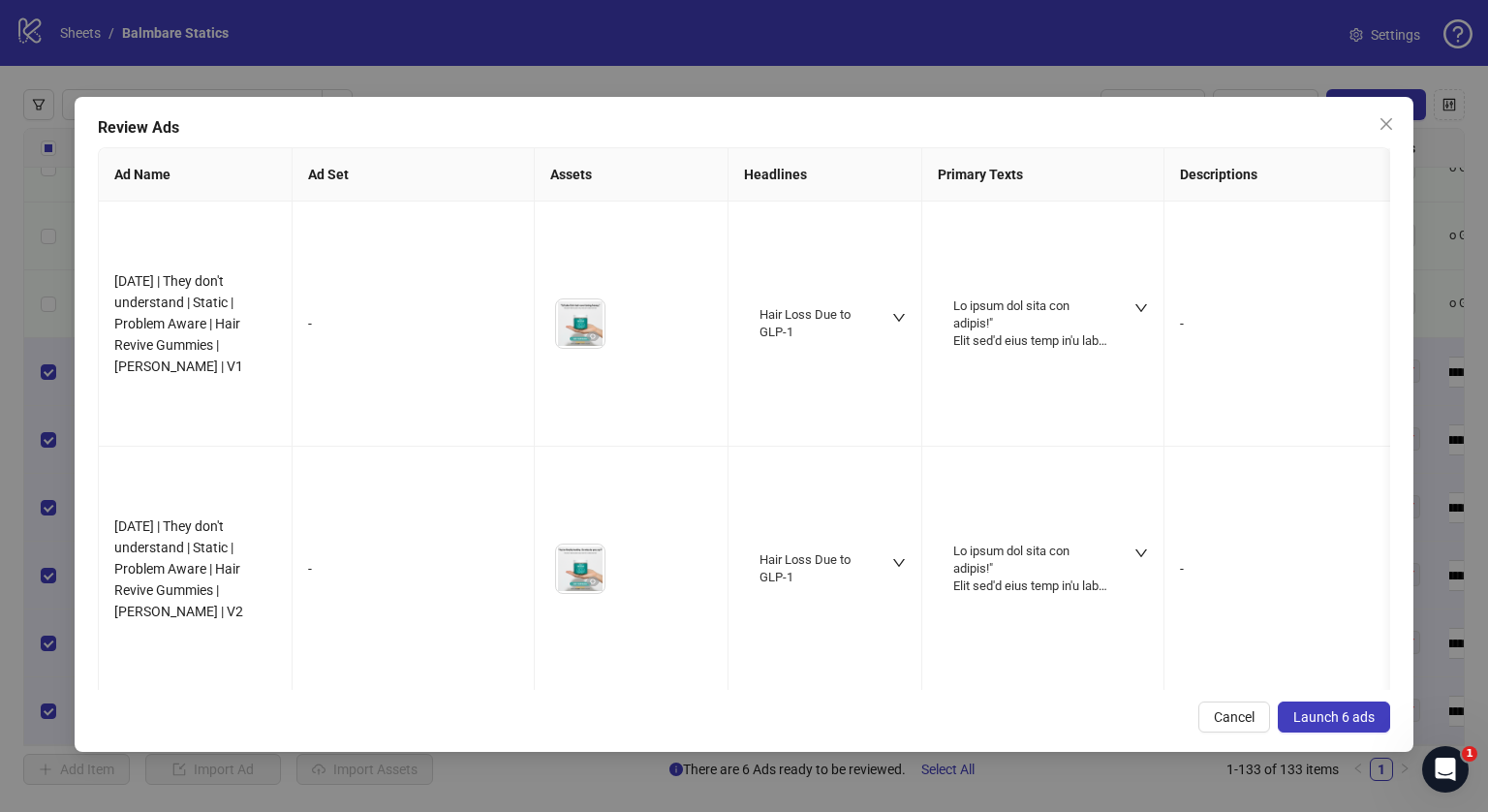
click at [1347, 735] on div "Review Ads Ad Name Ad Set Assets Headlines Primary Texts Descriptions Destinati…" at bounding box center [744, 424] width 1339 height 654
click at [1338, 716] on span "Launch 6 ads" at bounding box center [1334, 717] width 81 height 16
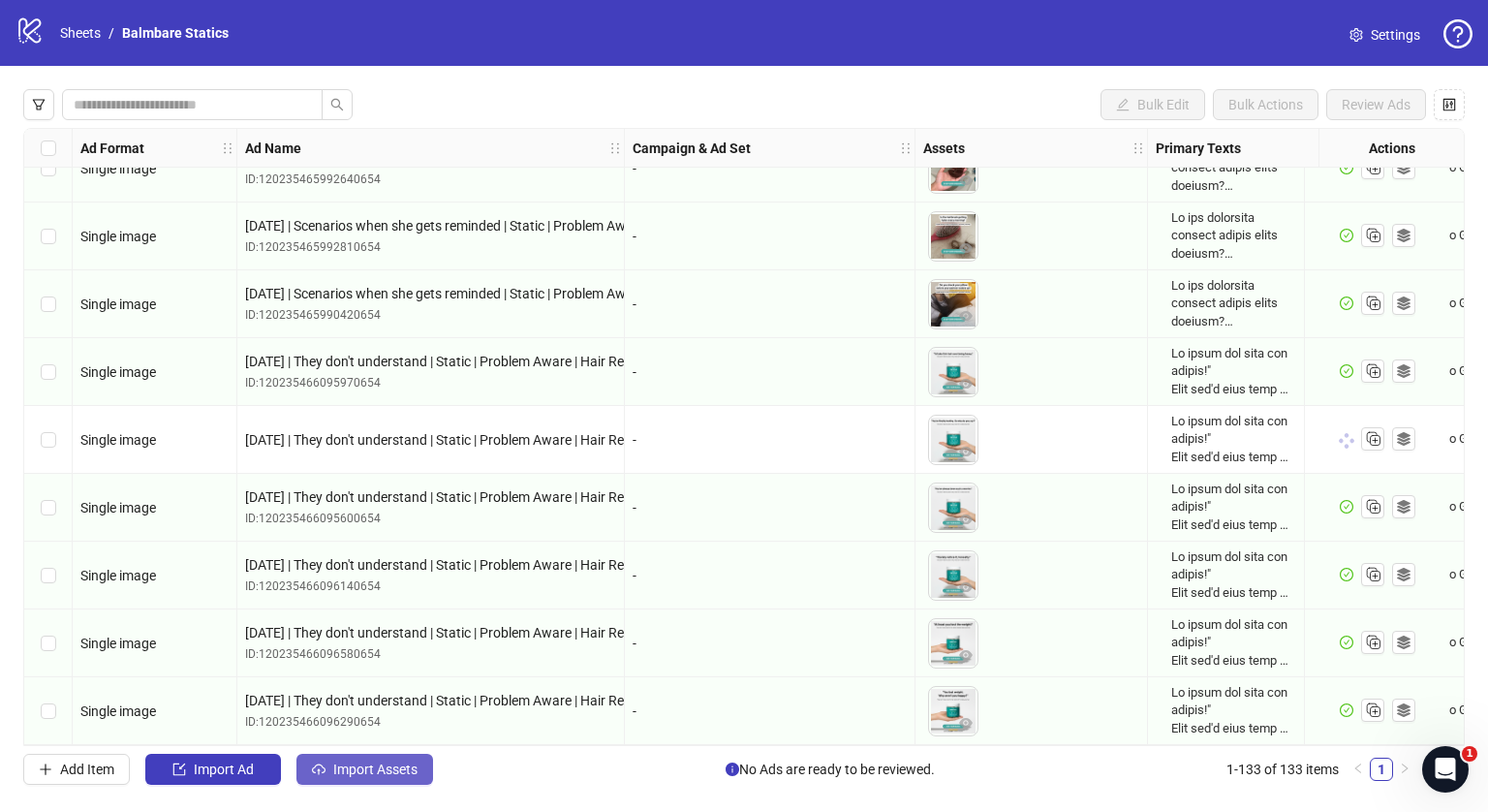
click at [364, 781] on button "Import Assets" at bounding box center [365, 768] width 137 height 31
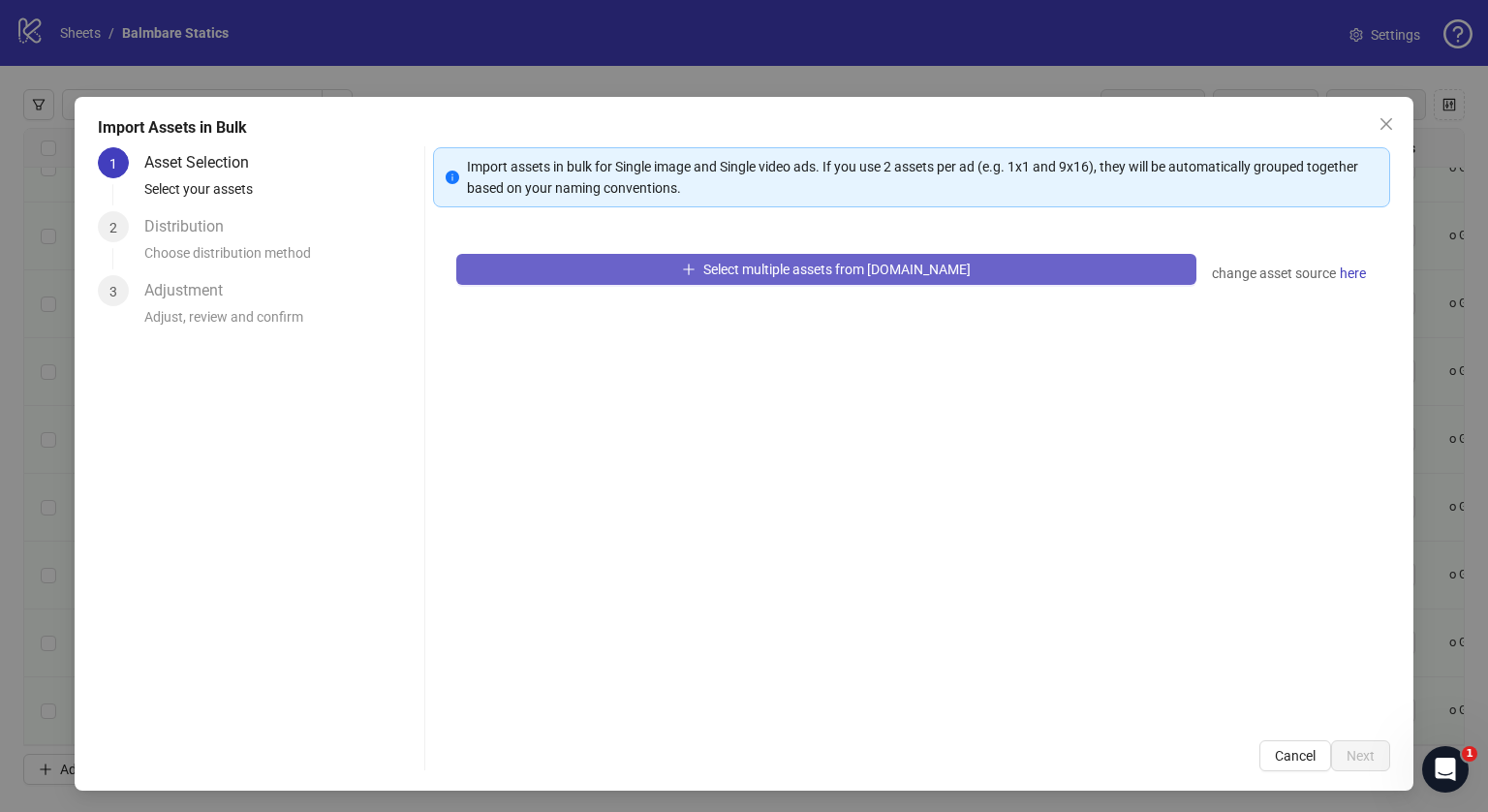
click at [694, 273] on icon "plus" at bounding box center [689, 270] width 14 height 14
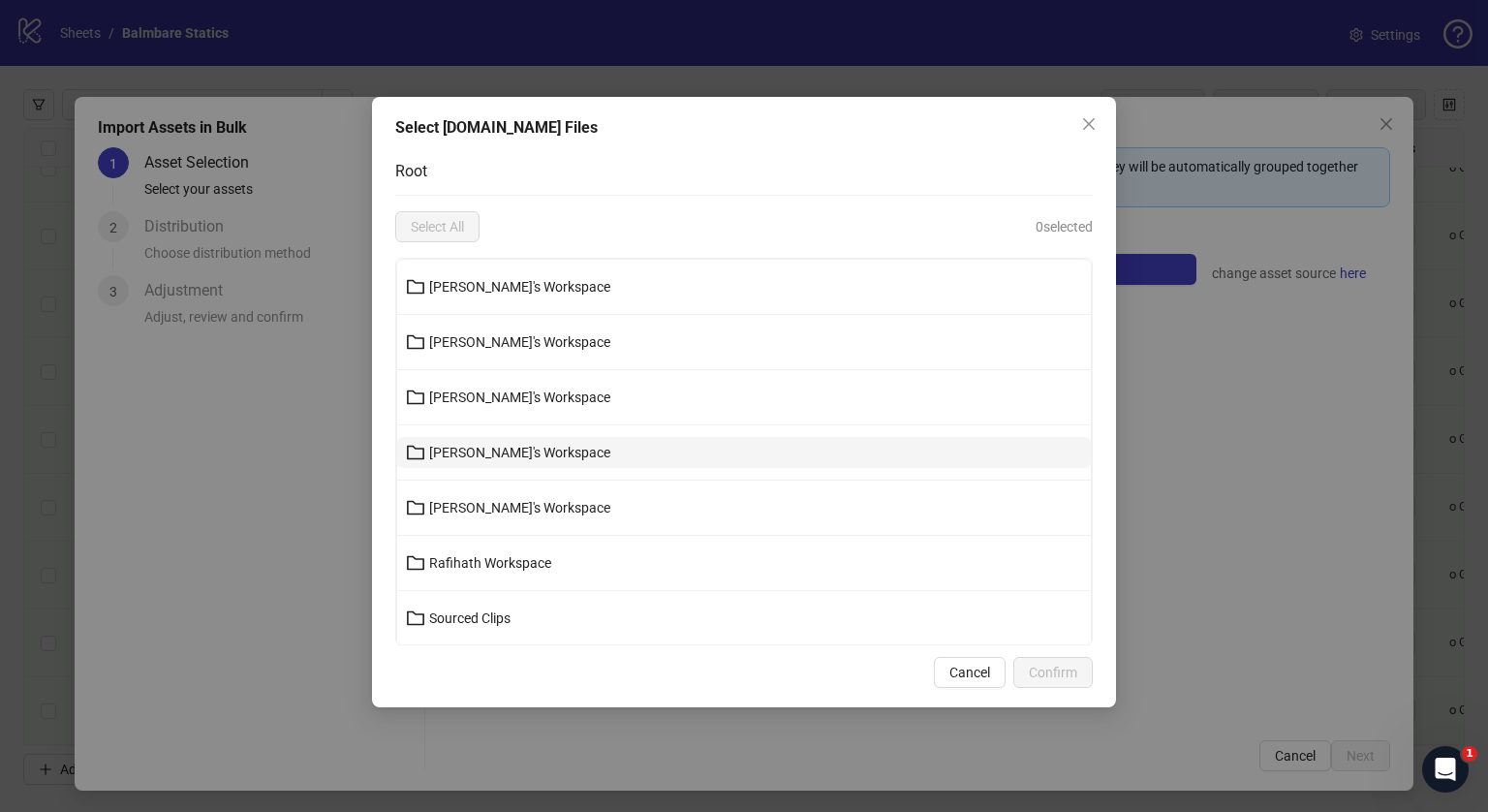
scroll to position [165, 0]
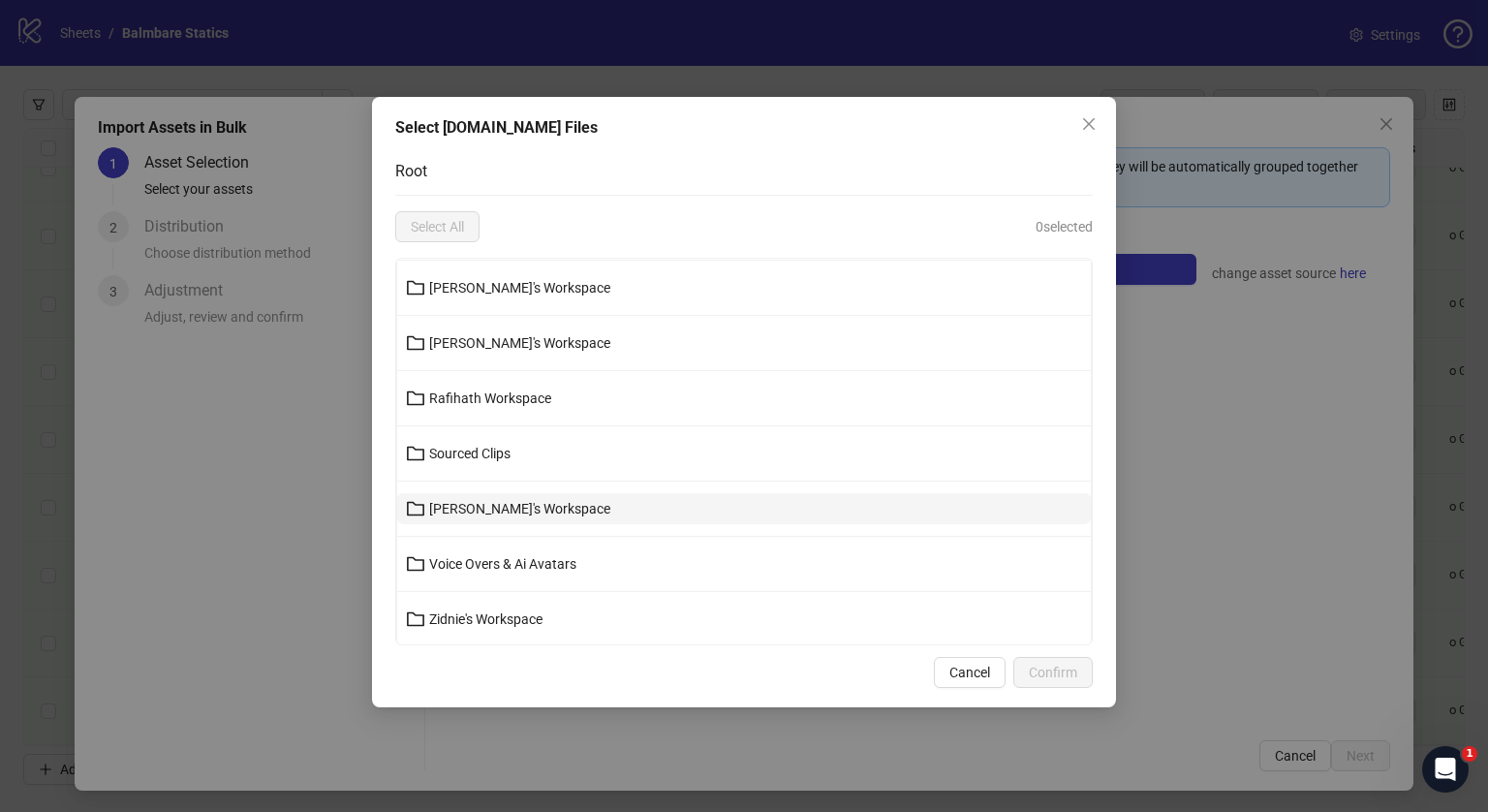
click at [496, 507] on span "[PERSON_NAME]'s Workspace" at bounding box center [520, 509] width 182 height 16
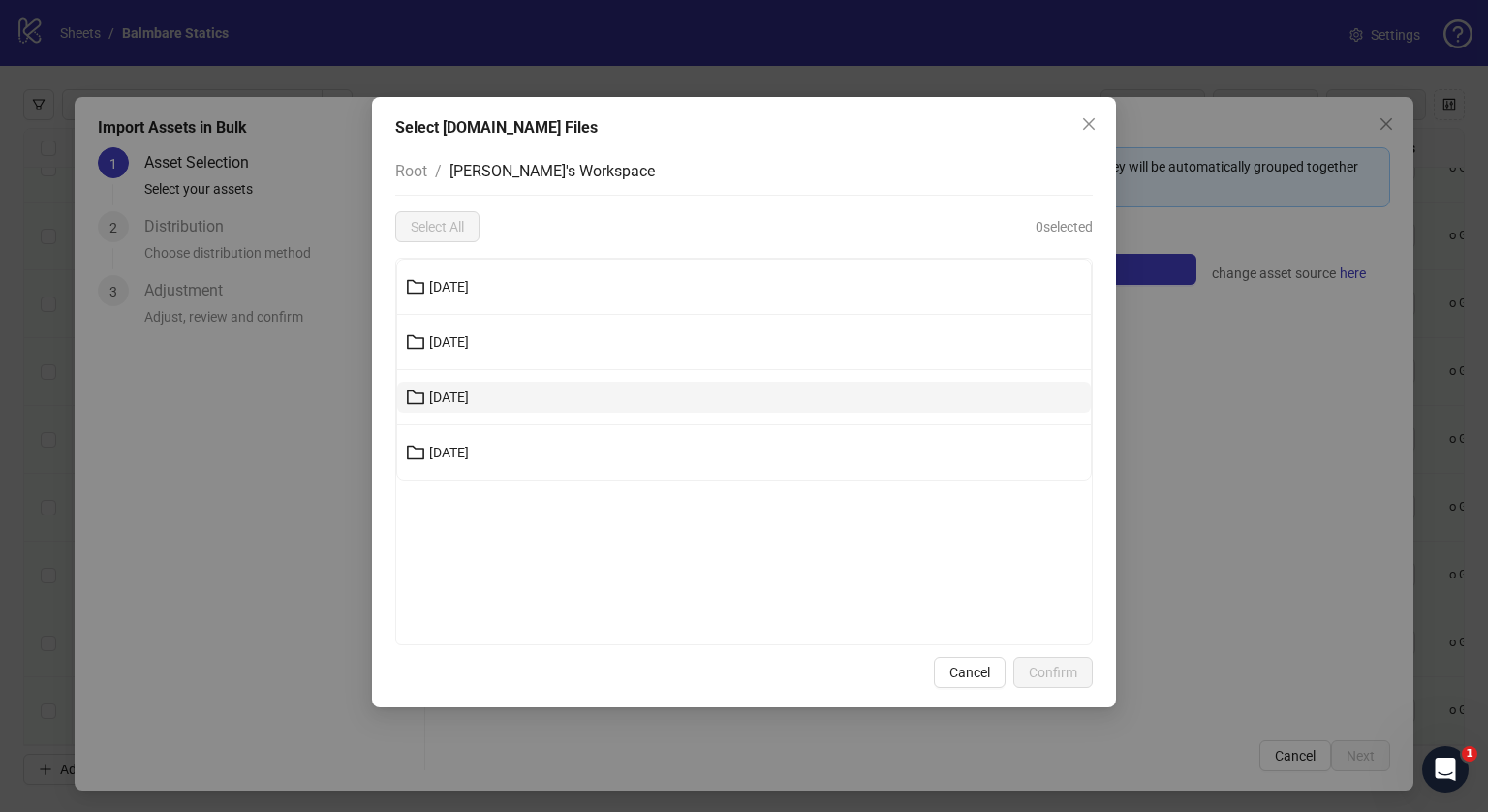
click at [498, 387] on button "[DATE]" at bounding box center [743, 397] width 693 height 31
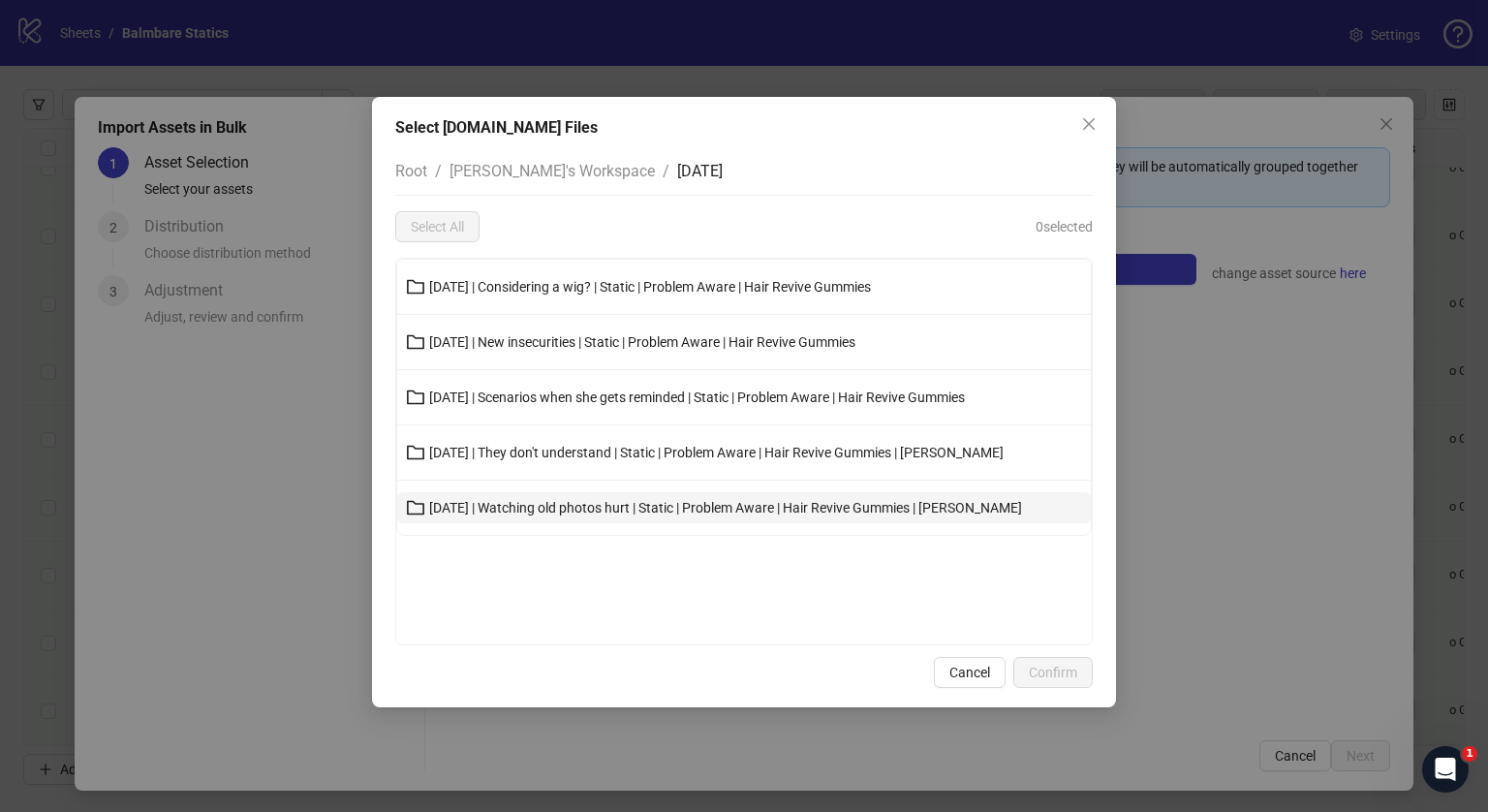
click at [520, 505] on span "[DATE] | Watching old photos hurt | Static | Problem Aware | Hair Revive Gummie…" at bounding box center [726, 508] width 593 height 16
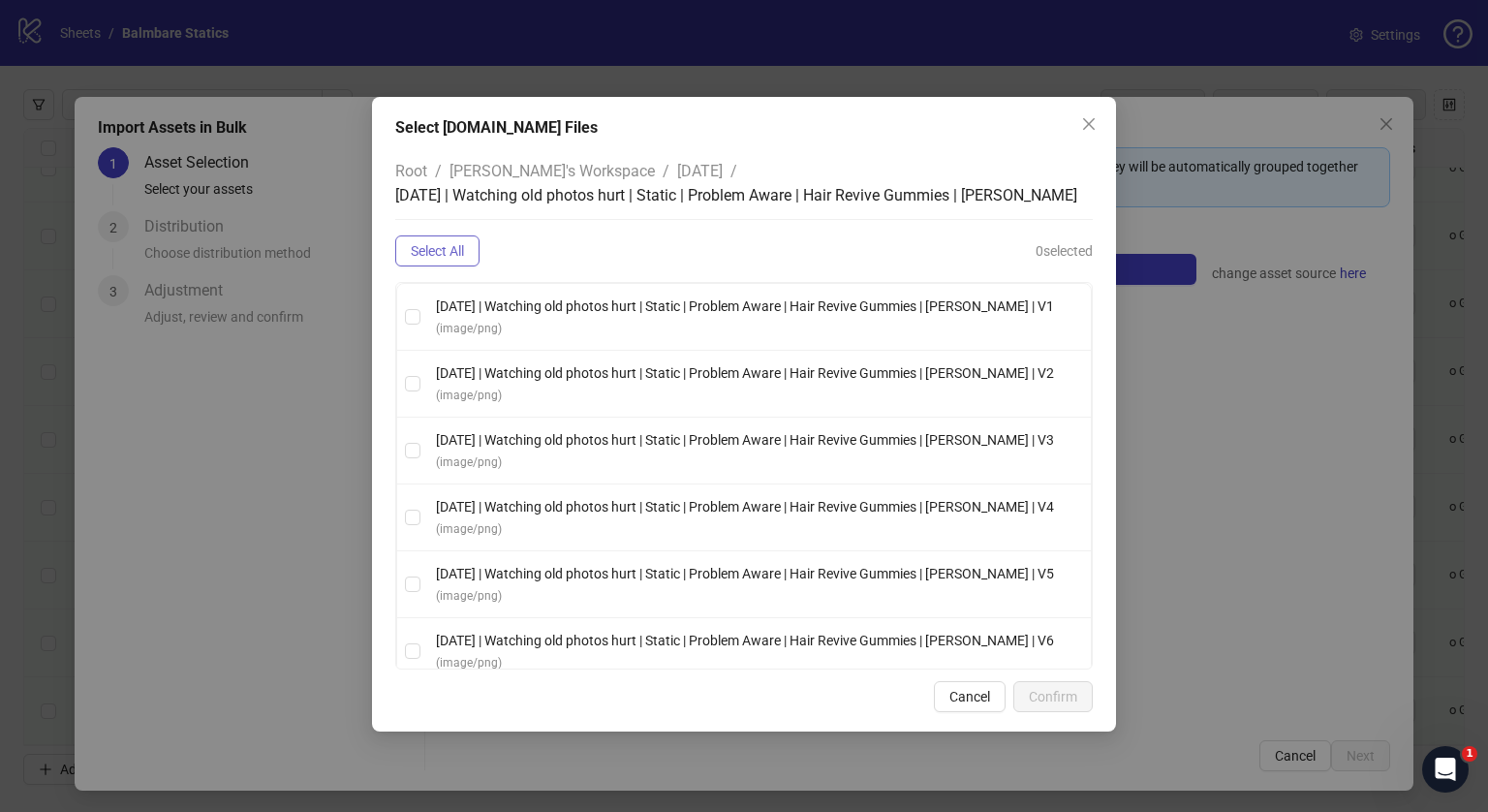
click at [453, 254] on span "Select All" at bounding box center [437, 251] width 54 height 16
click at [1042, 684] on button "Confirm" at bounding box center [1054, 696] width 79 height 31
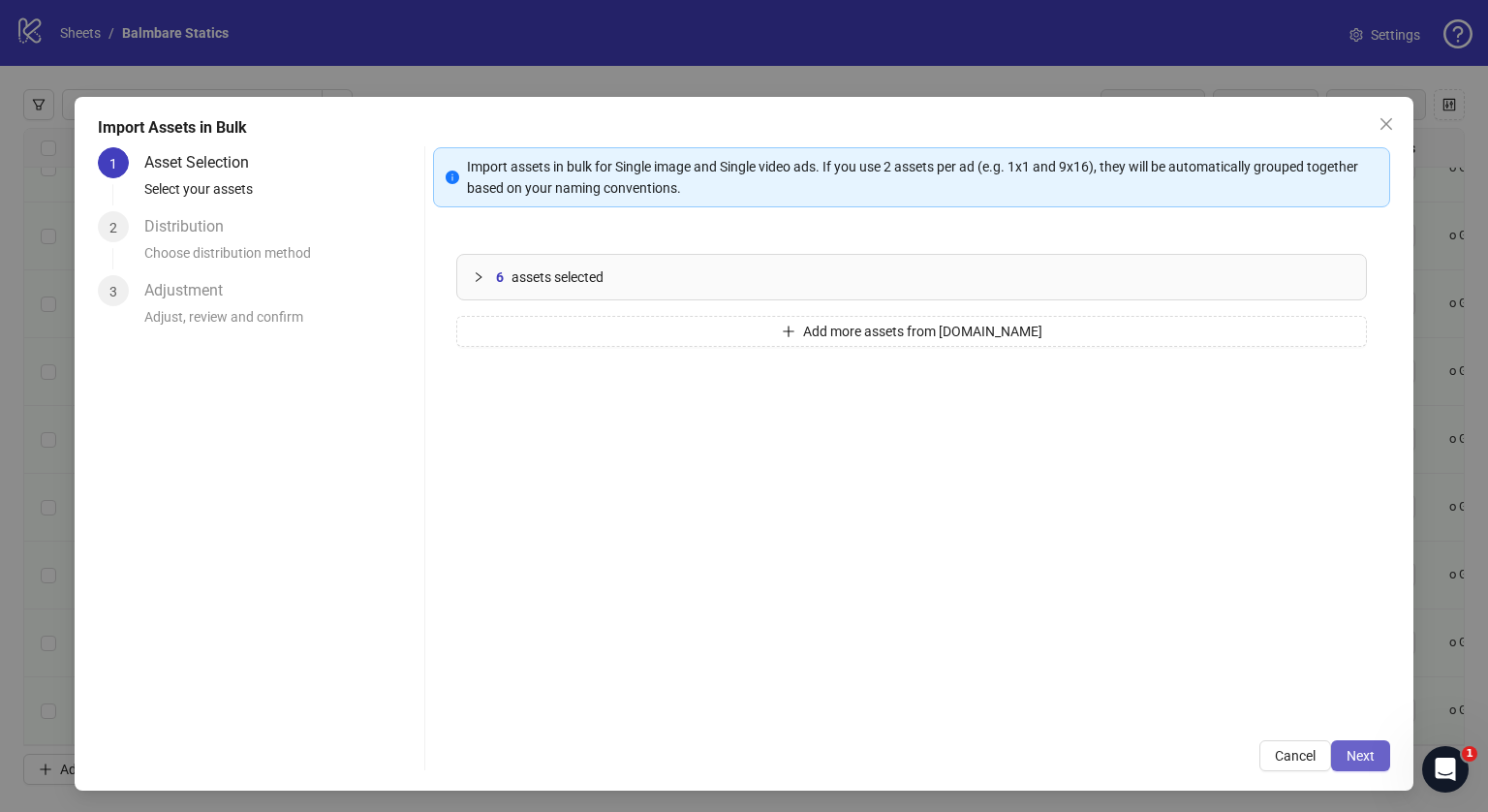
drag, startPoint x: 1333, startPoint y: 739, endPoint x: 1343, endPoint y: 753, distance: 17.2
click at [1343, 753] on div "Cancel Next" at bounding box center [912, 754] width 957 height 31
click at [1347, 753] on span "Next" at bounding box center [1361, 755] width 28 height 16
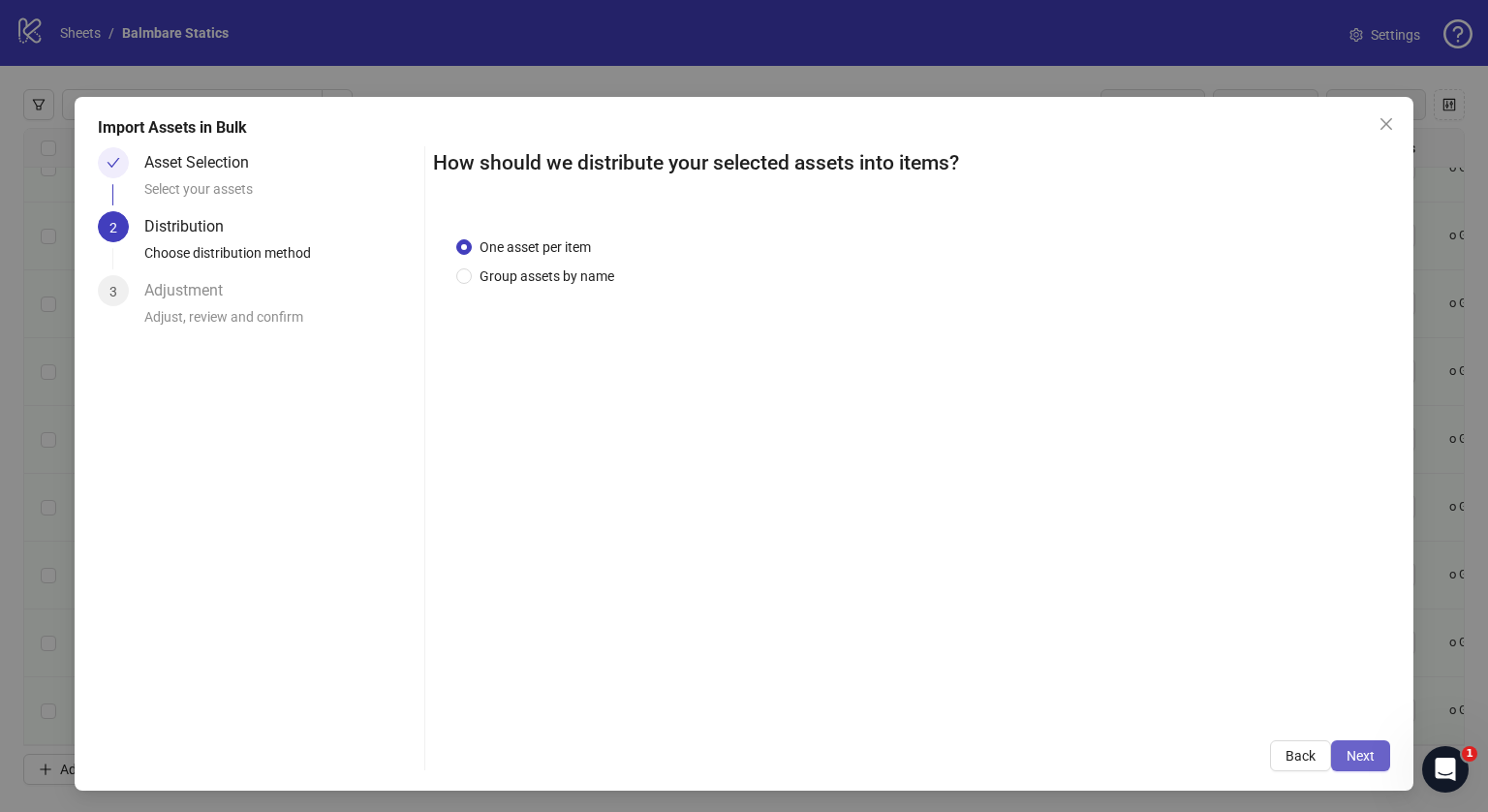
click at [1347, 754] on span "Next" at bounding box center [1361, 755] width 28 height 16
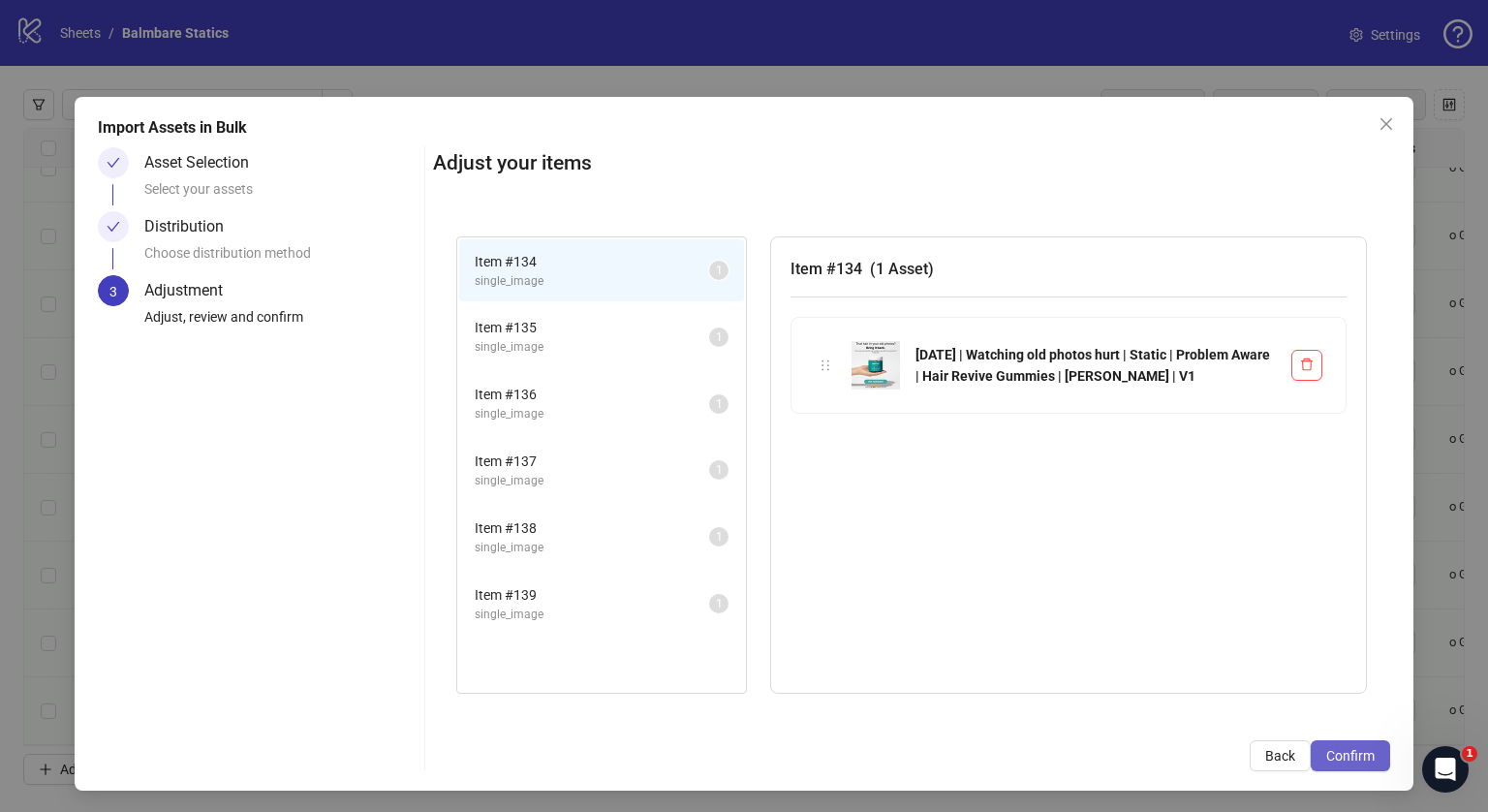
click at [1320, 747] on button "Confirm" at bounding box center [1351, 754] width 79 height 31
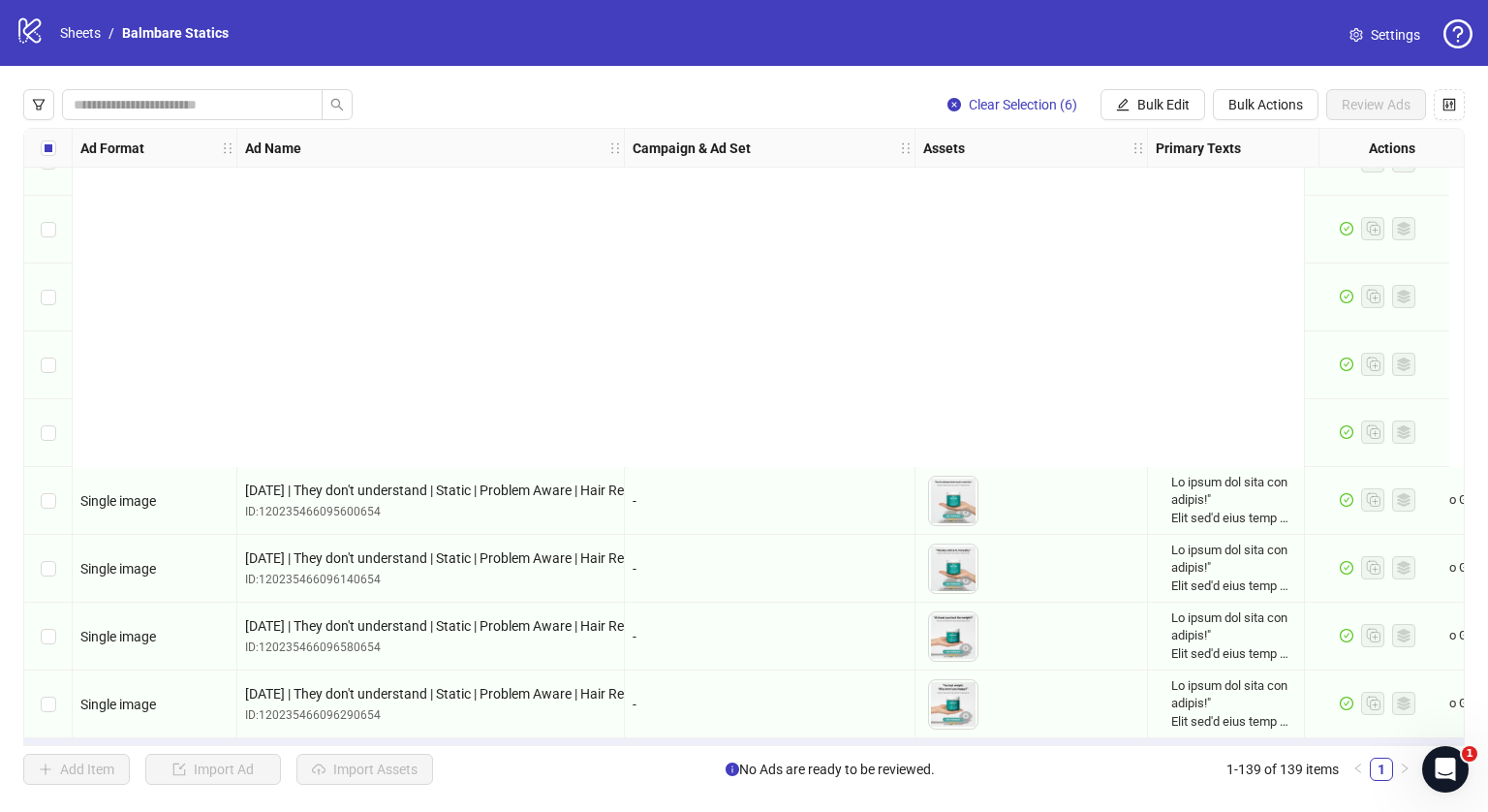
scroll to position [8853, 0]
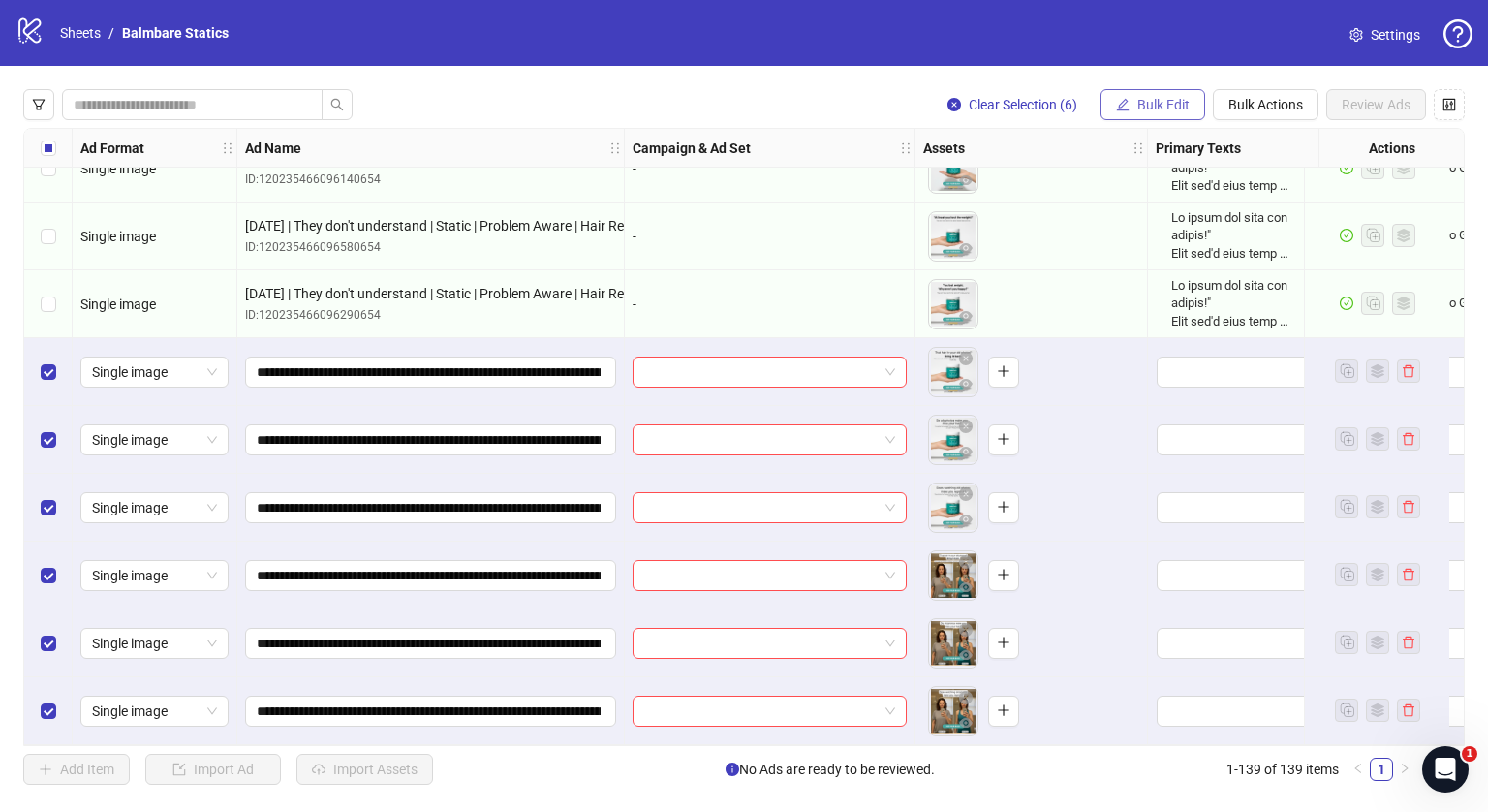
click at [1122, 98] on icon "edit" at bounding box center [1123, 105] width 14 height 14
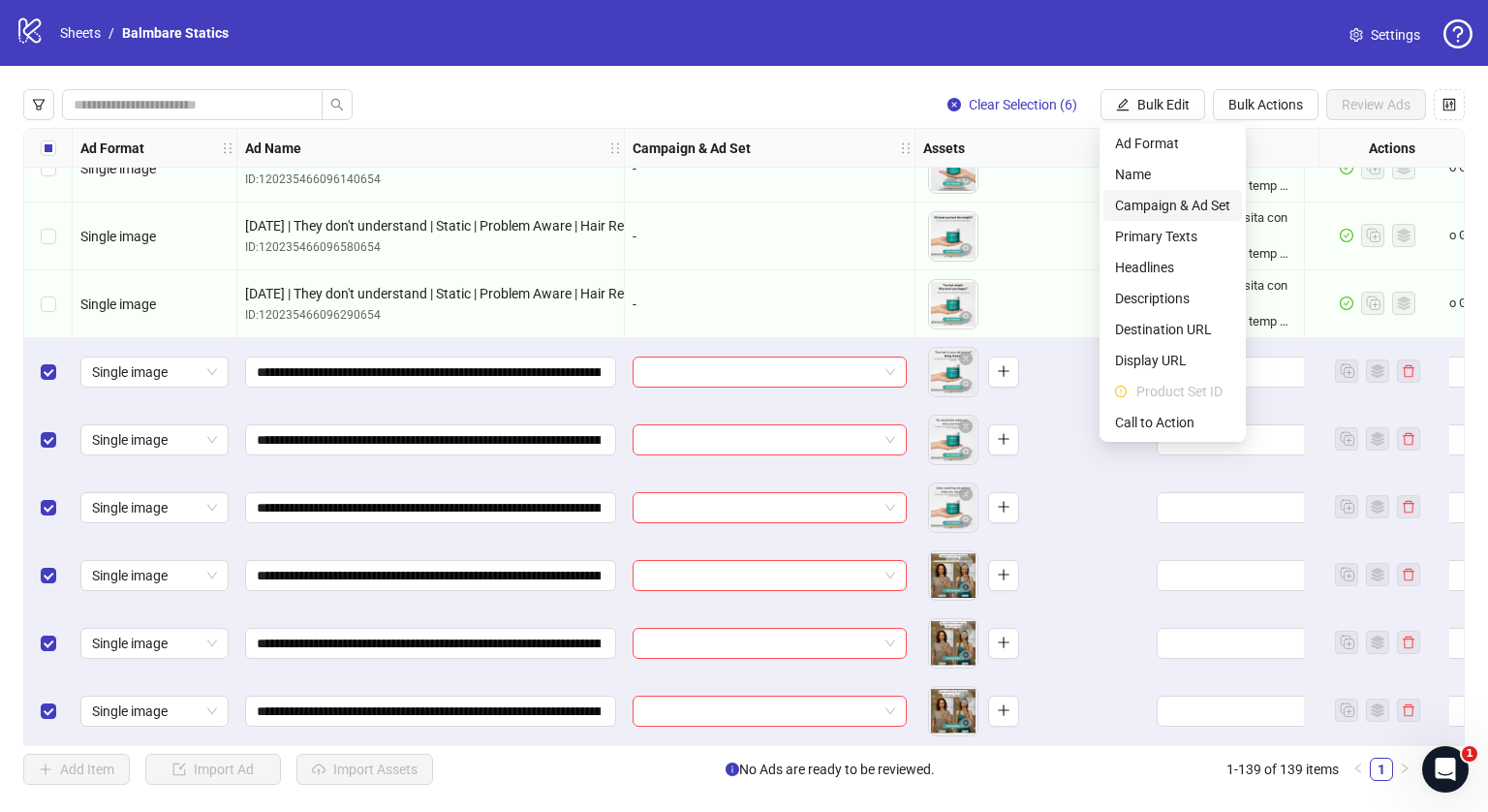
click at [1140, 192] on li "Campaign & Ad Set" at bounding box center [1174, 204] width 139 height 31
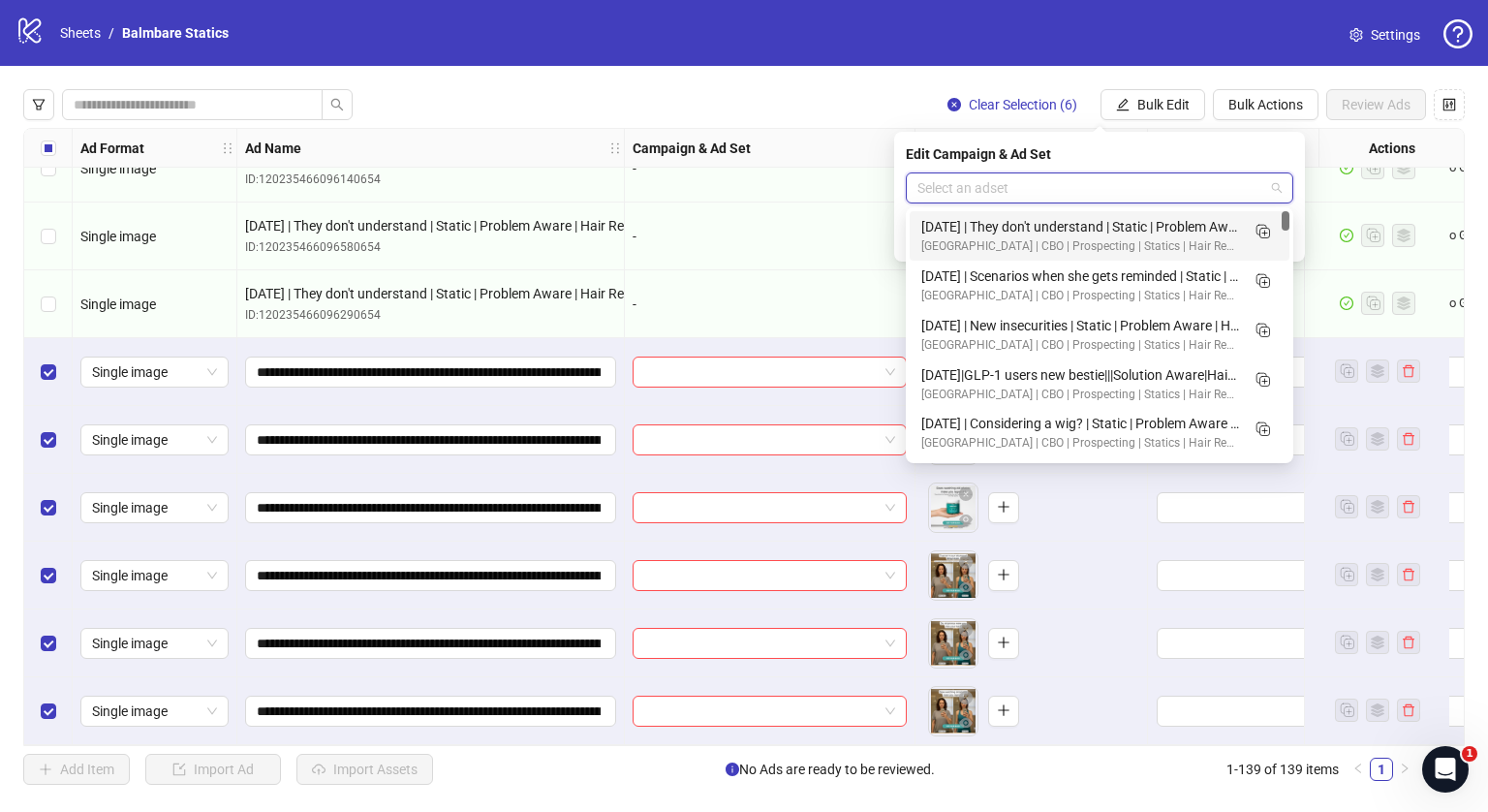
click at [1022, 196] on input "search" at bounding box center [1091, 187] width 347 height 29
paste input "**********"
type input "**********"
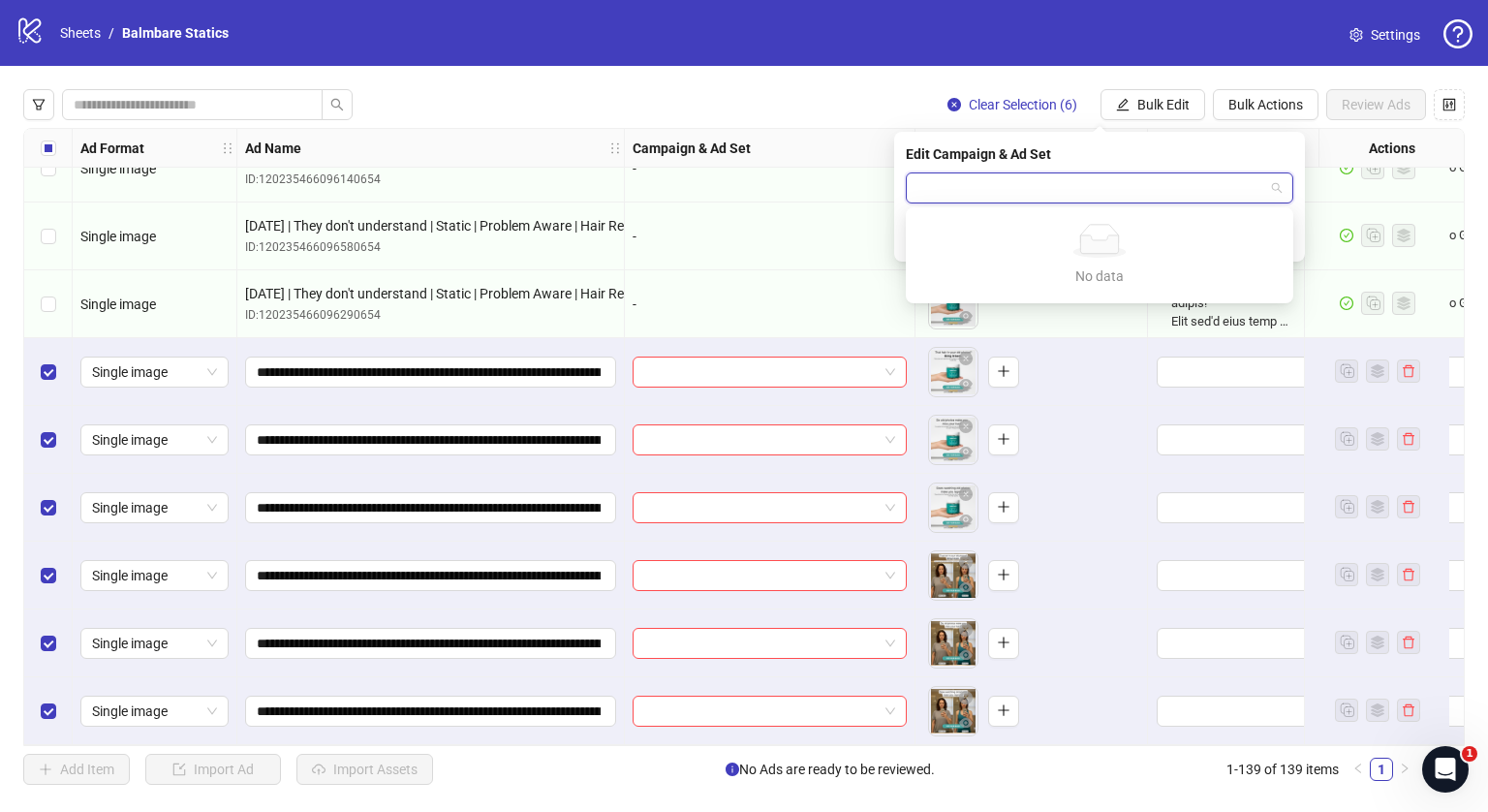
scroll to position [0, 0]
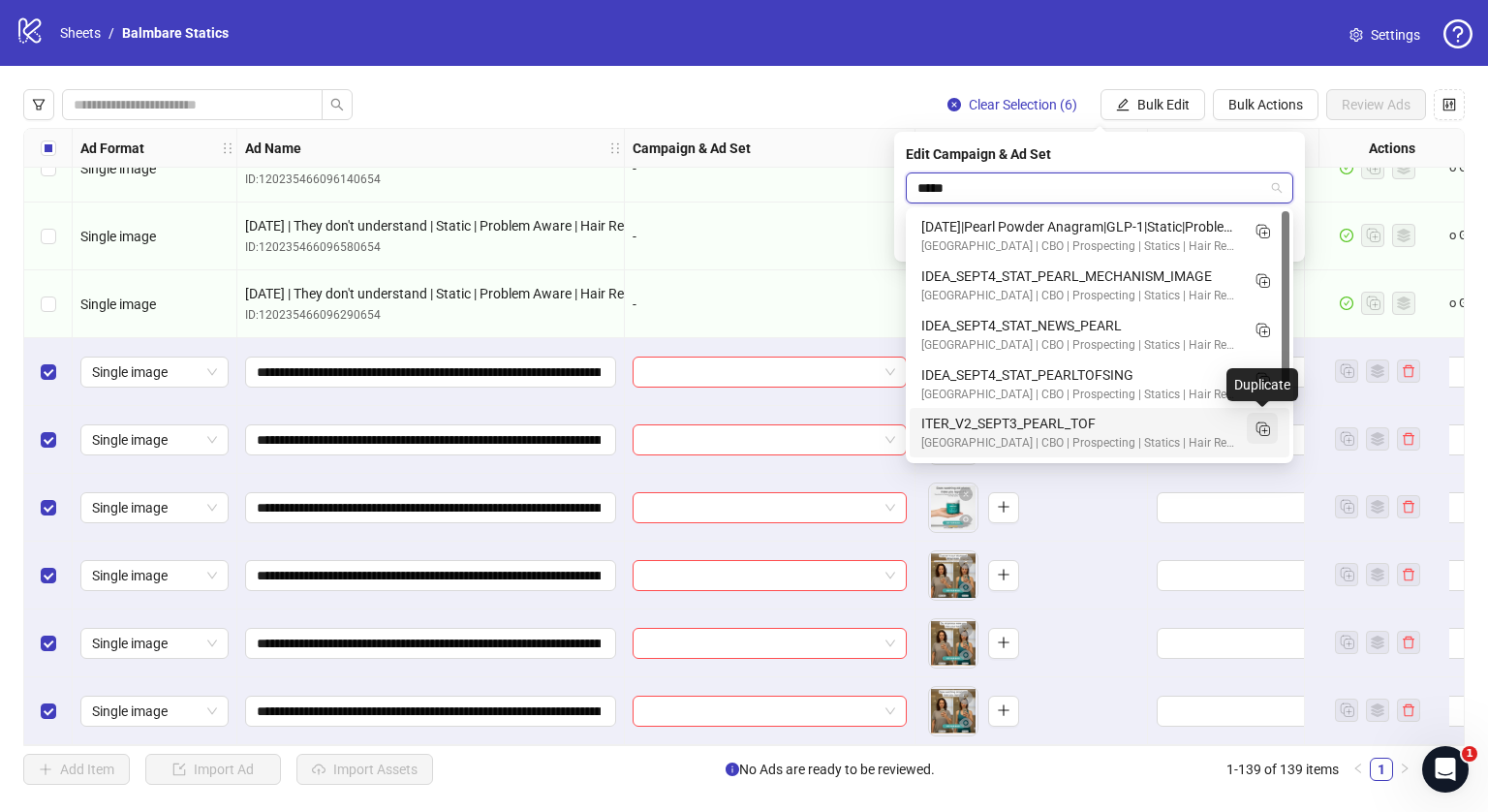
click at [1267, 425] on rect "Duplicate" at bounding box center [1266, 430] width 10 height 10
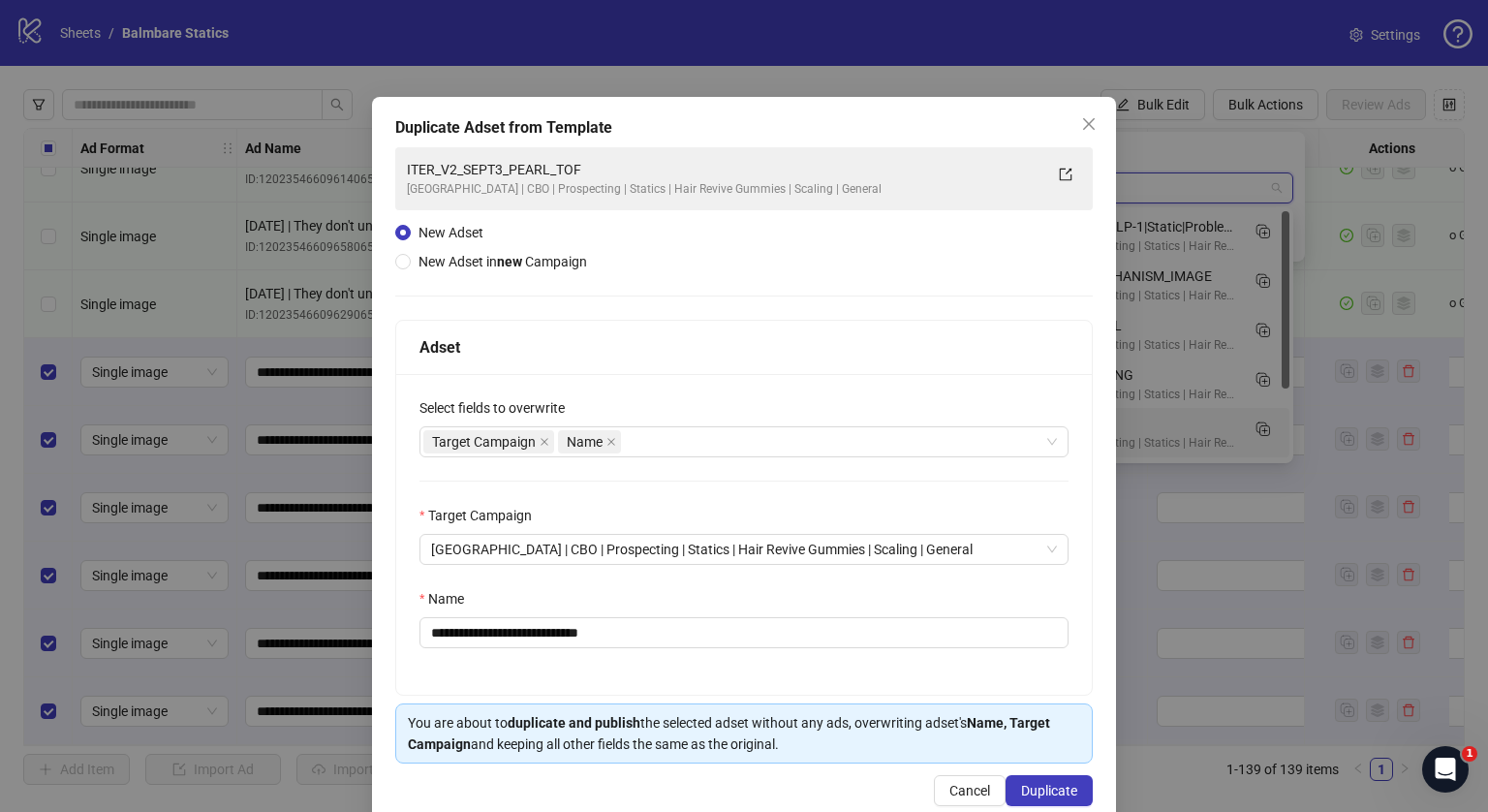
type input "*****"
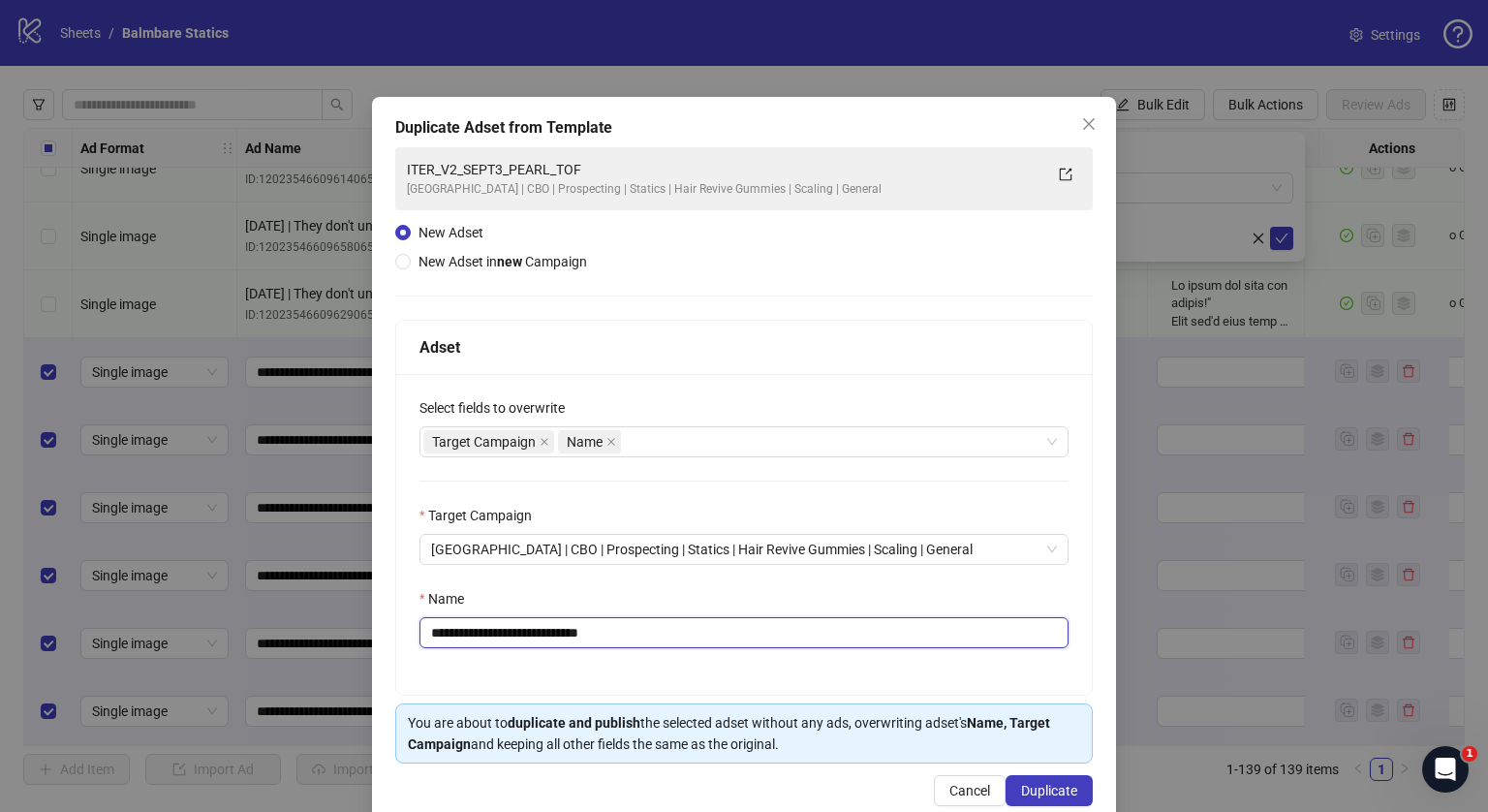
click at [788, 627] on input "**********" at bounding box center [744, 632] width 649 height 31
paste input "**********"
type input "**********"
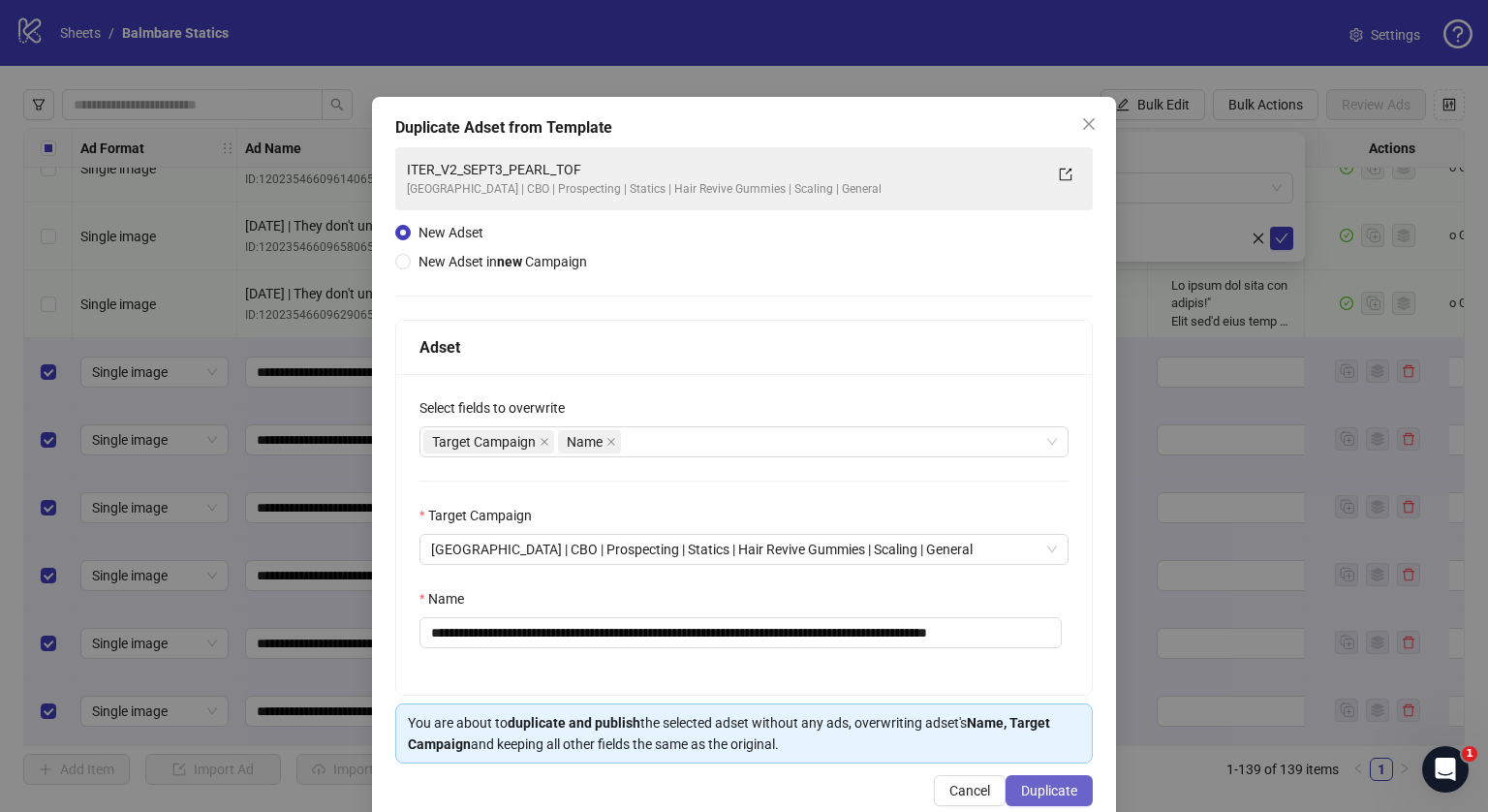
scroll to position [0, 0]
click at [1032, 788] on span "Duplicate" at bounding box center [1050, 790] width 57 height 16
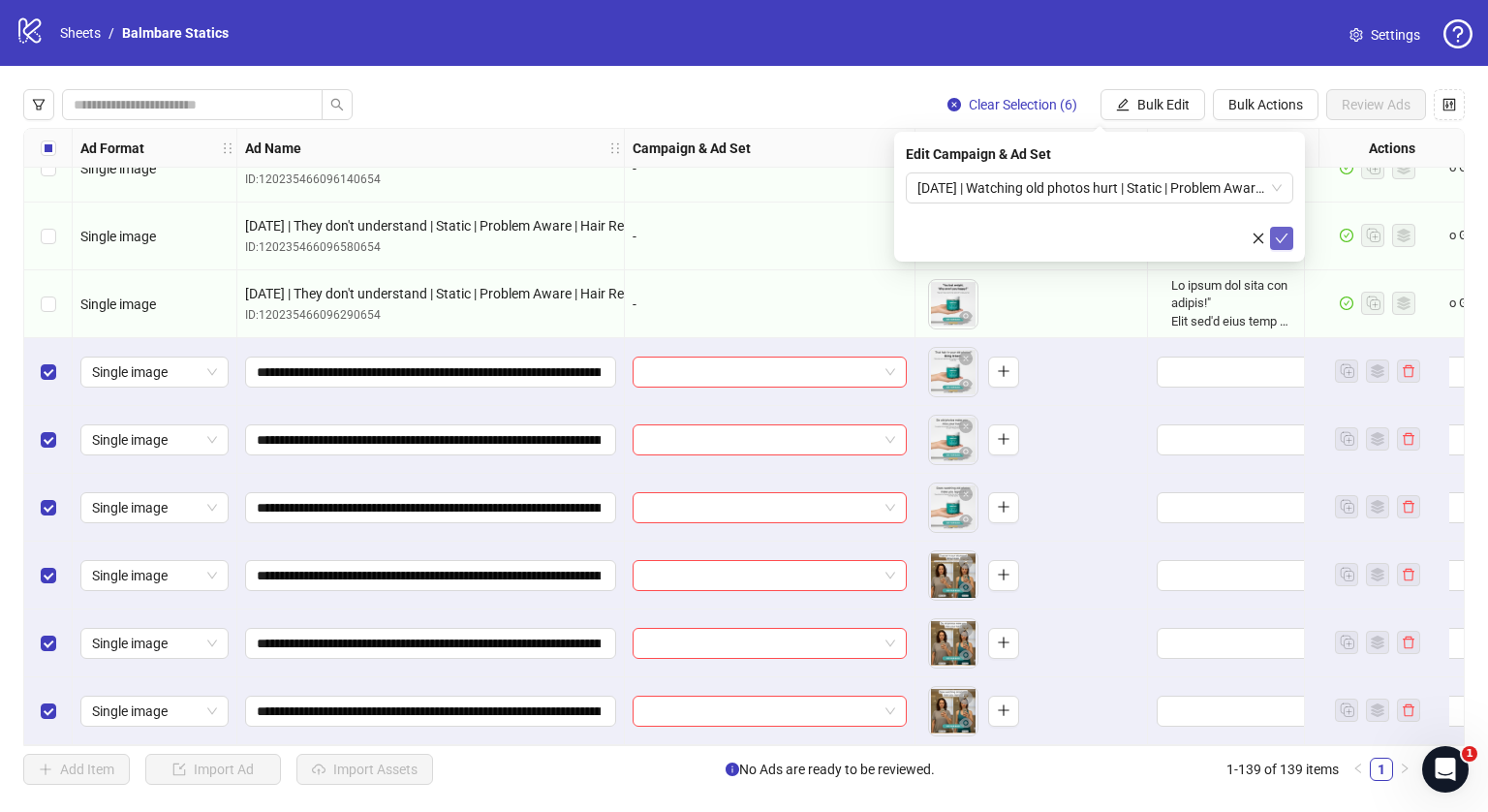
click at [1279, 238] on icon "check" at bounding box center [1282, 238] width 14 height 14
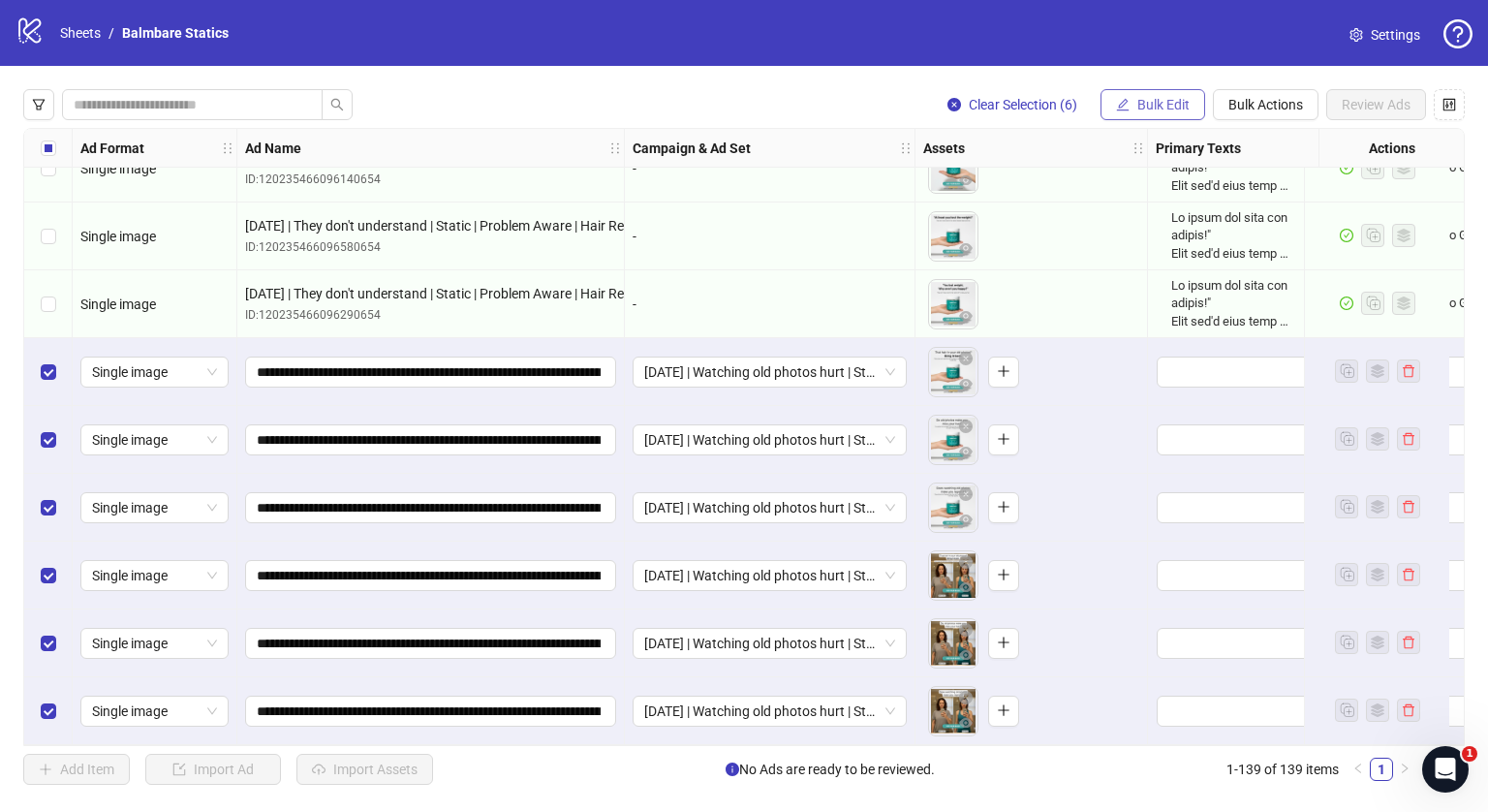
click at [1136, 115] on button "Bulk Edit" at bounding box center [1153, 104] width 104 height 31
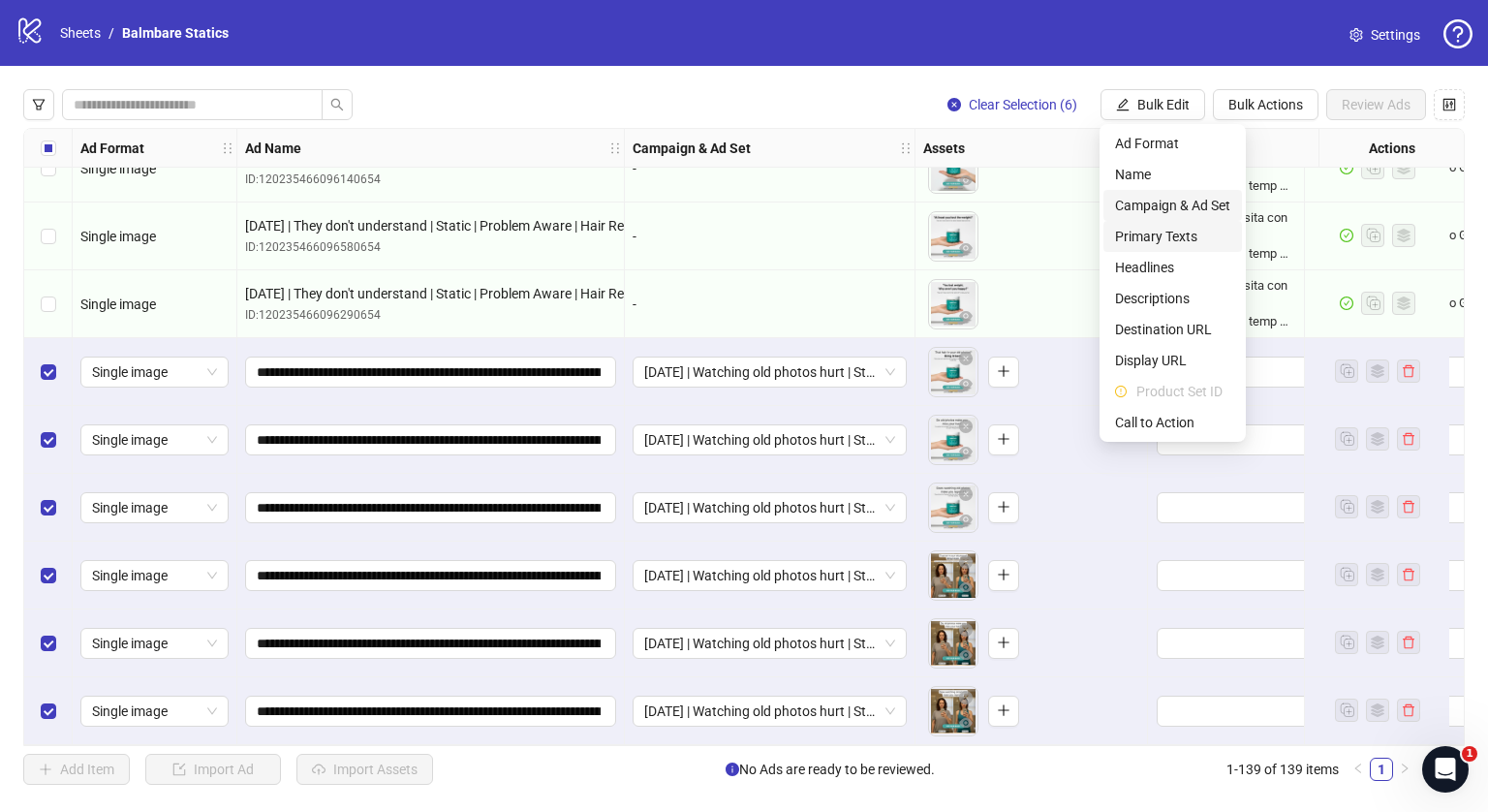
click at [1141, 220] on li "Campaign & Ad Set" at bounding box center [1174, 204] width 139 height 31
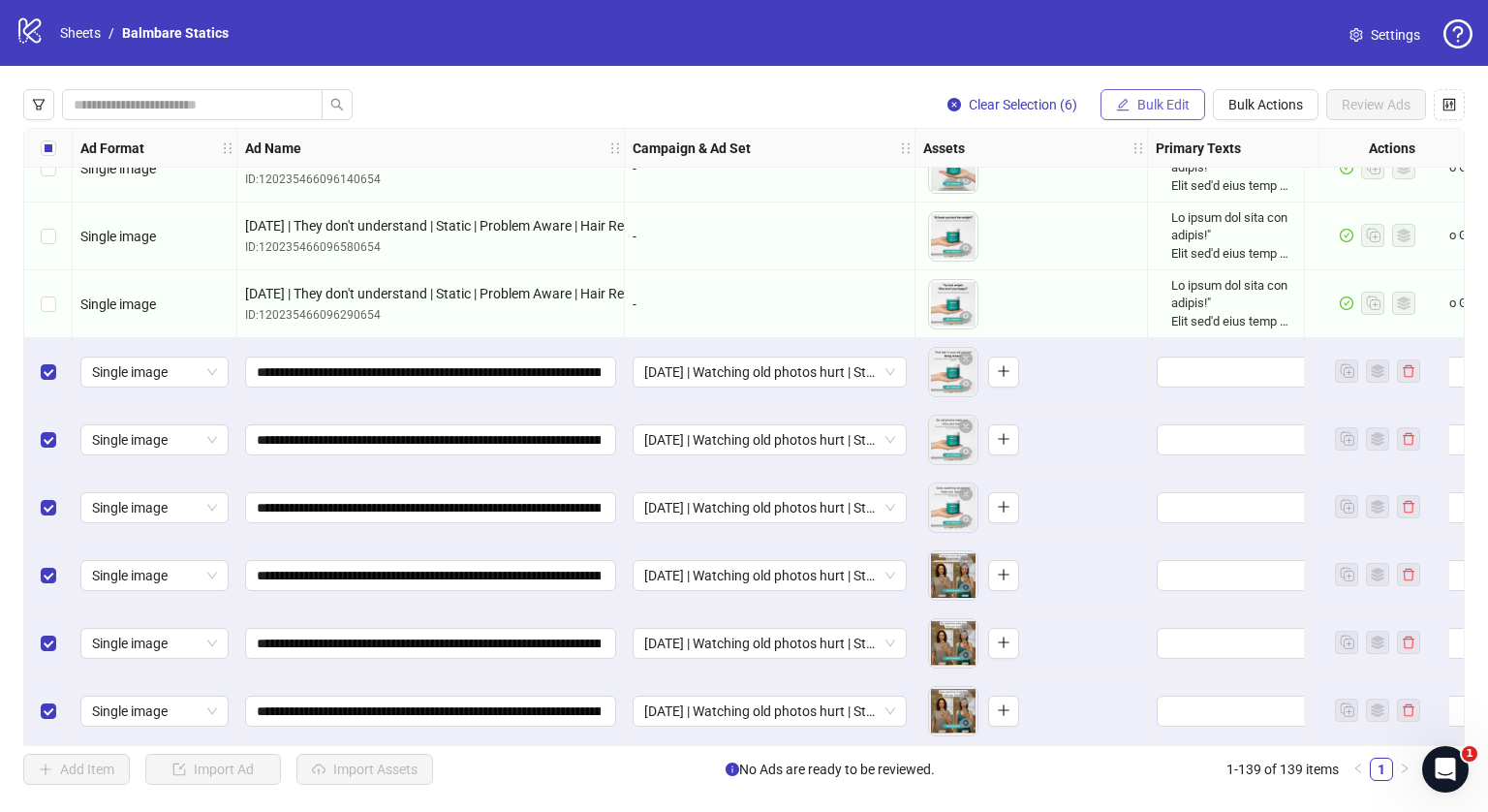
drag, startPoint x: 1144, startPoint y: 80, endPoint x: 1145, endPoint y: 103, distance: 23.0
click at [1145, 103] on div "Clear Selection (6) Bulk Edit Bulk Actions Review Ads Ad Format Ad Name Campaig…" at bounding box center [744, 436] width 1488 height 742
click at [1145, 103] on span "Bulk Edit" at bounding box center [1164, 105] width 53 height 16
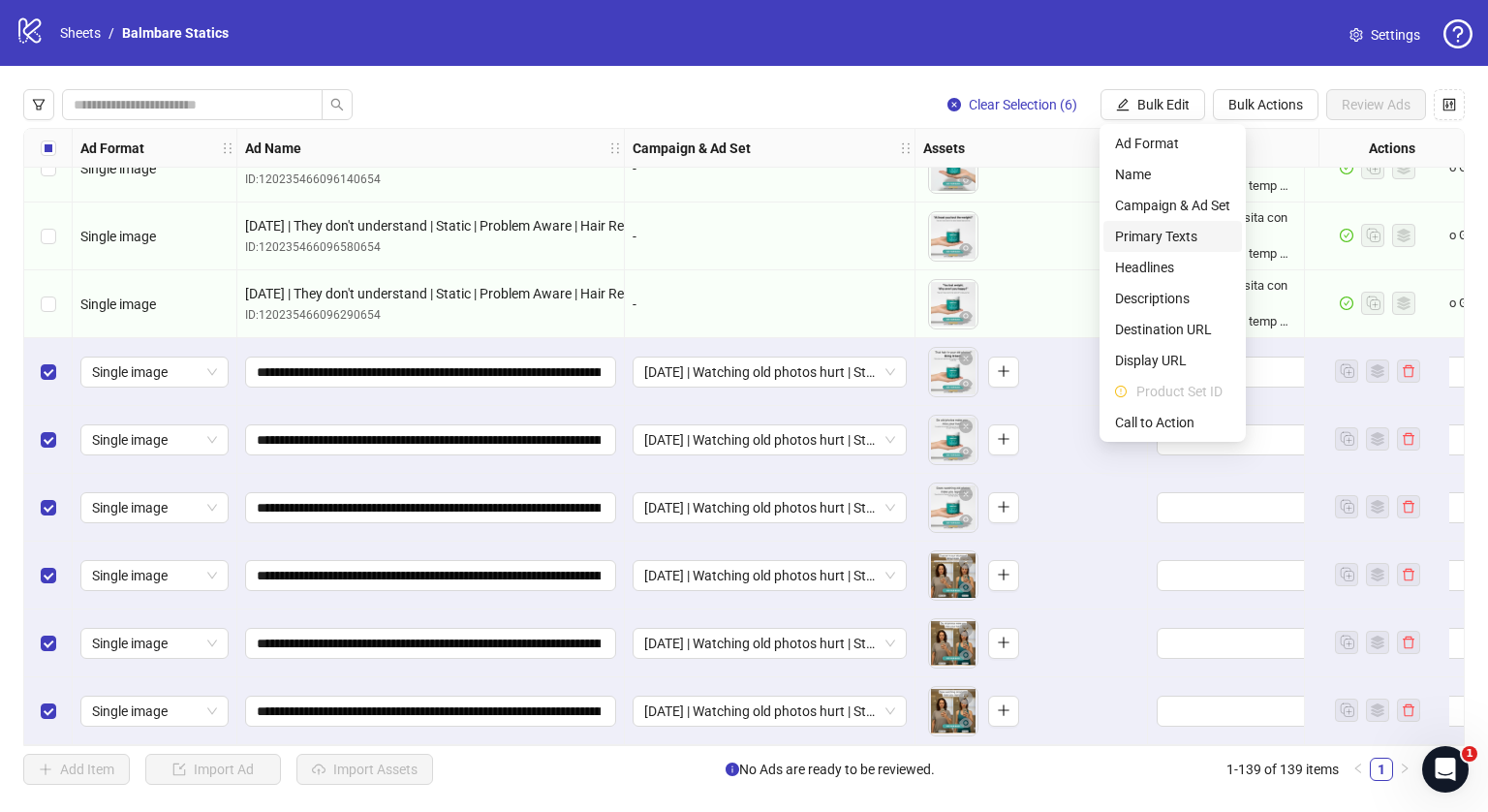
click at [1149, 226] on span "Primary Texts" at bounding box center [1173, 236] width 115 height 21
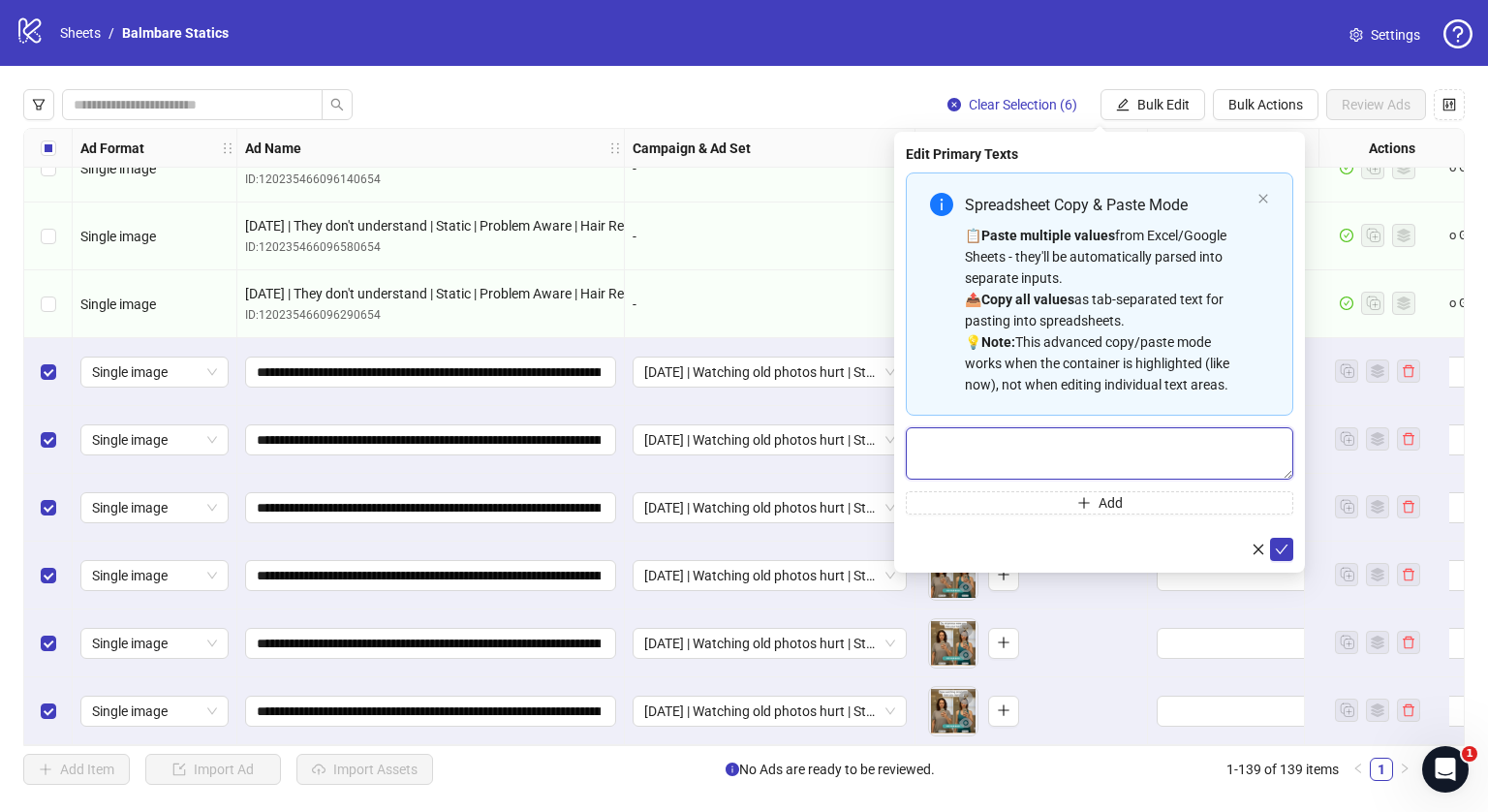
click at [1010, 454] on textarea "Multi-text input container - paste or copy values" at bounding box center [1099, 453] width 388 height 53
paste textarea "**********"
type textarea "**********"
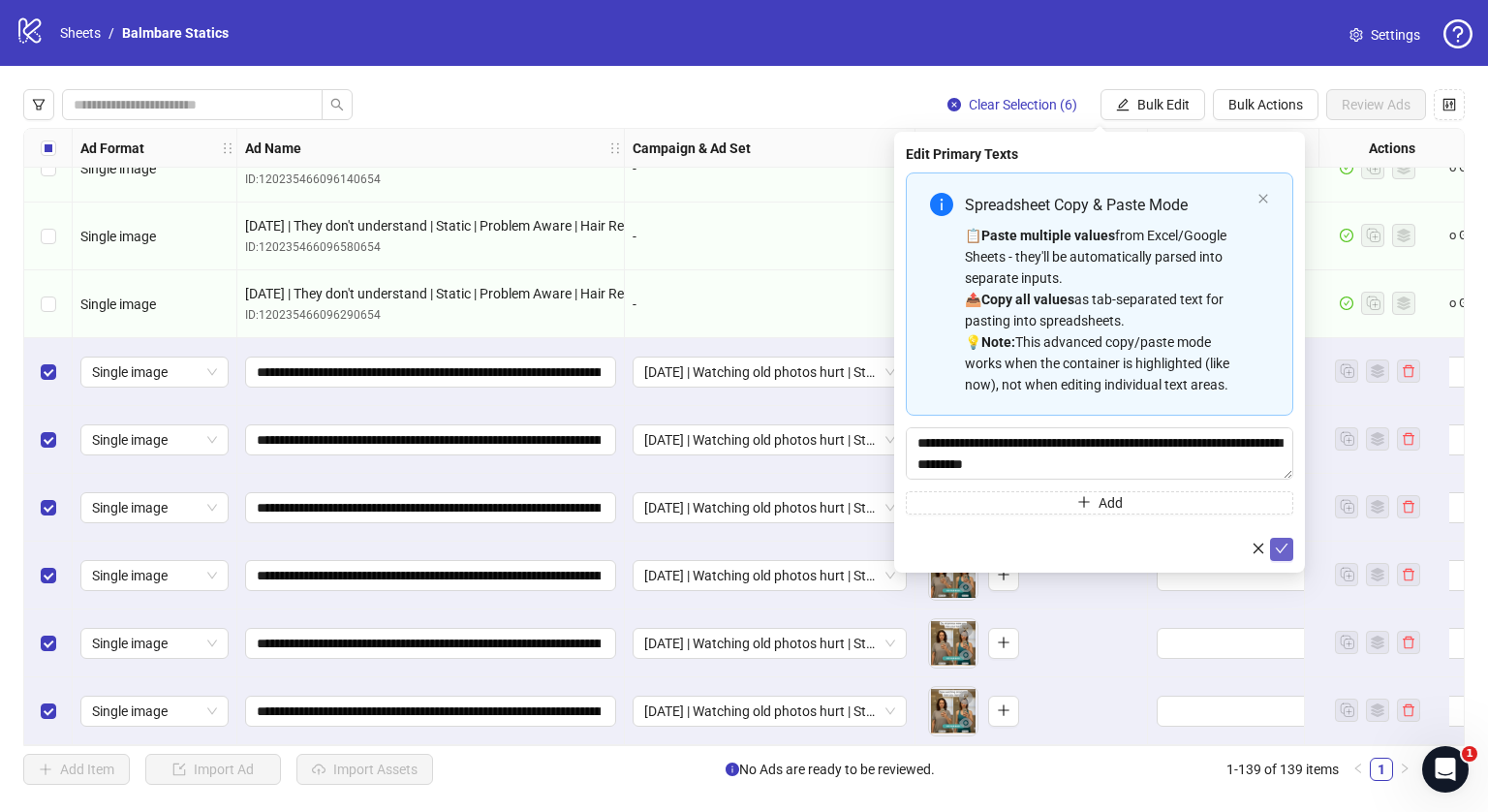
click at [1271, 550] on button "submit" at bounding box center [1282, 548] width 23 height 23
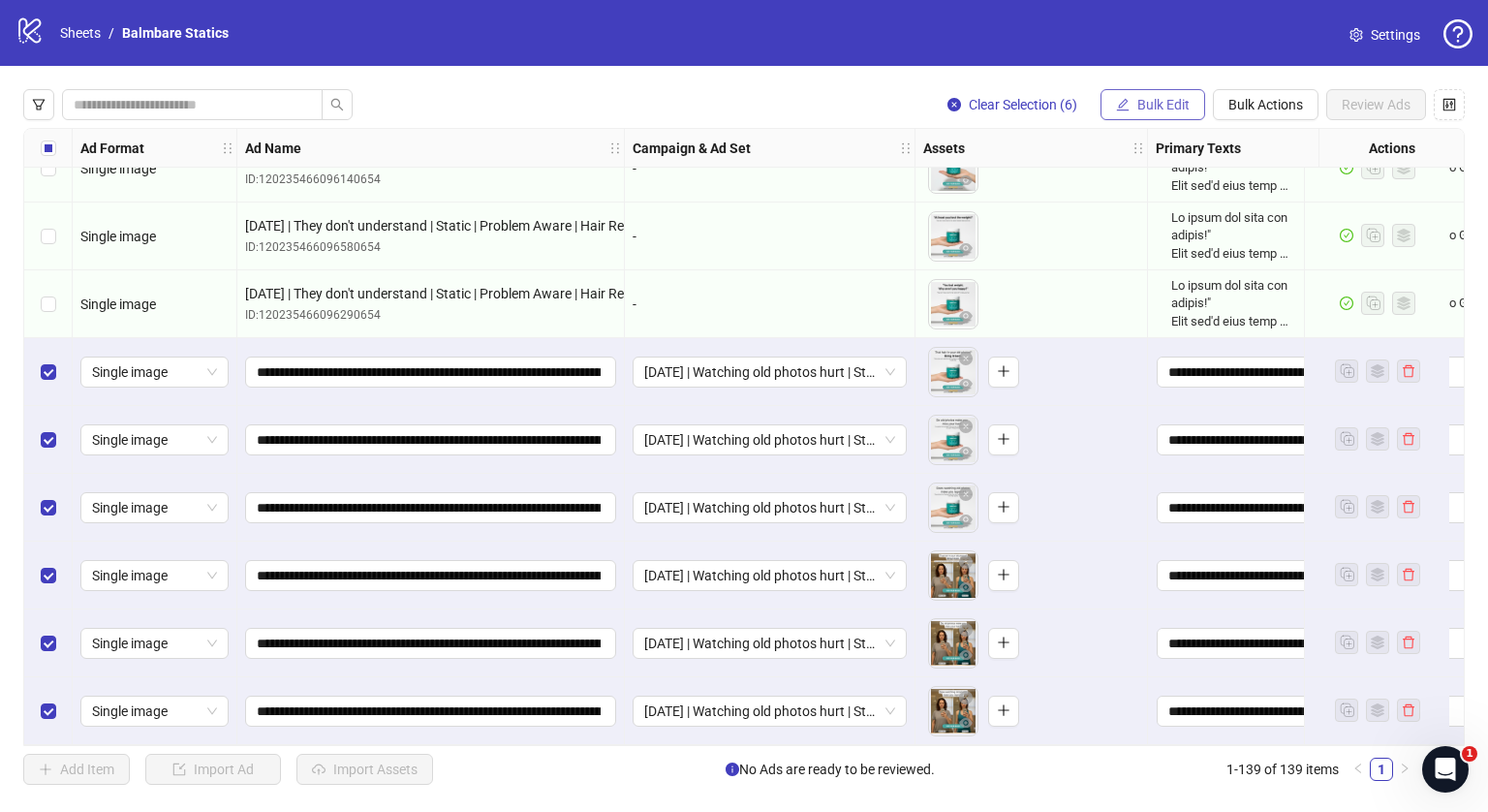
click at [1159, 92] on button "Bulk Edit" at bounding box center [1153, 104] width 104 height 31
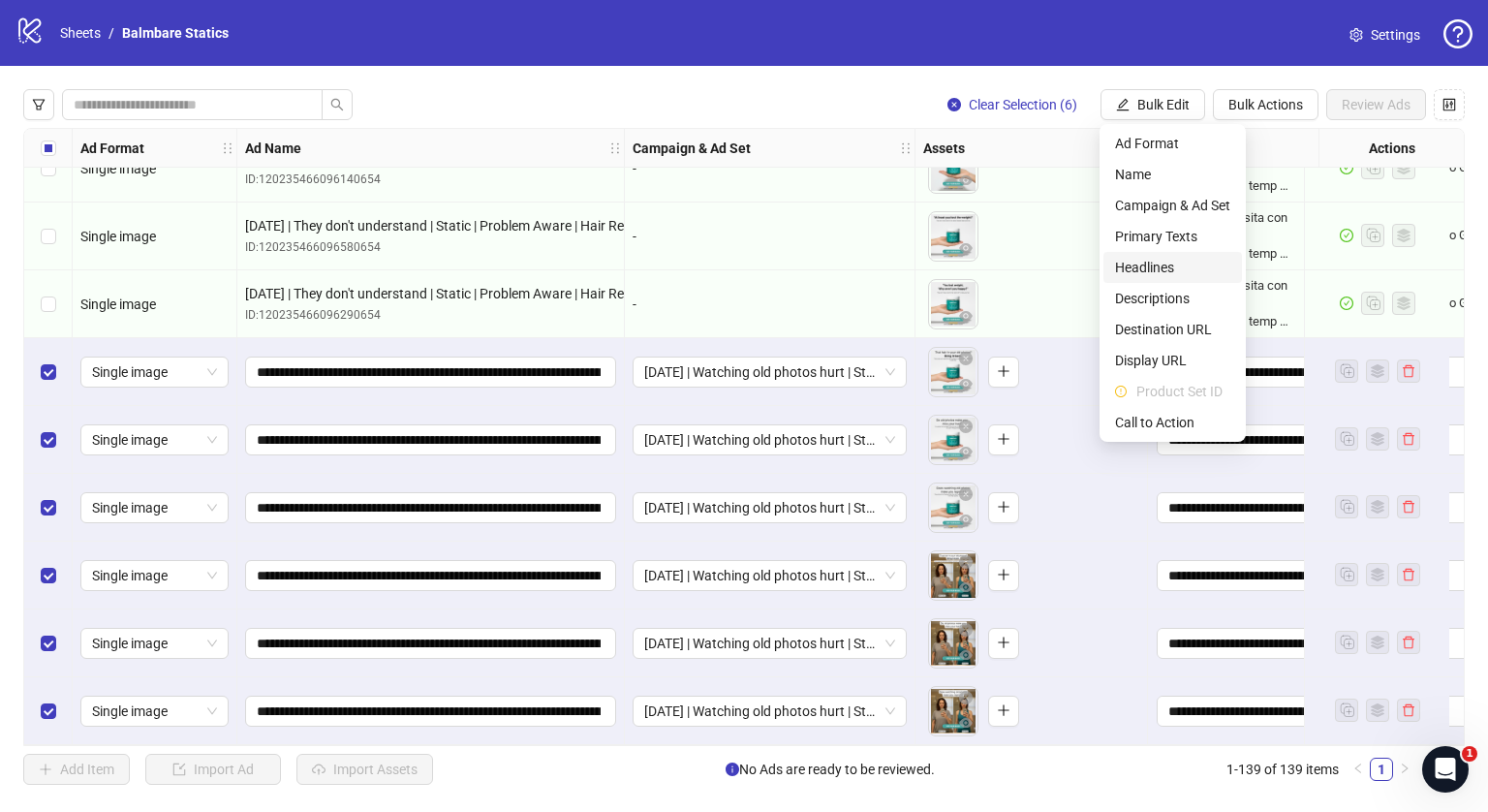
click at [1177, 272] on span "Headlines" at bounding box center [1173, 267] width 115 height 21
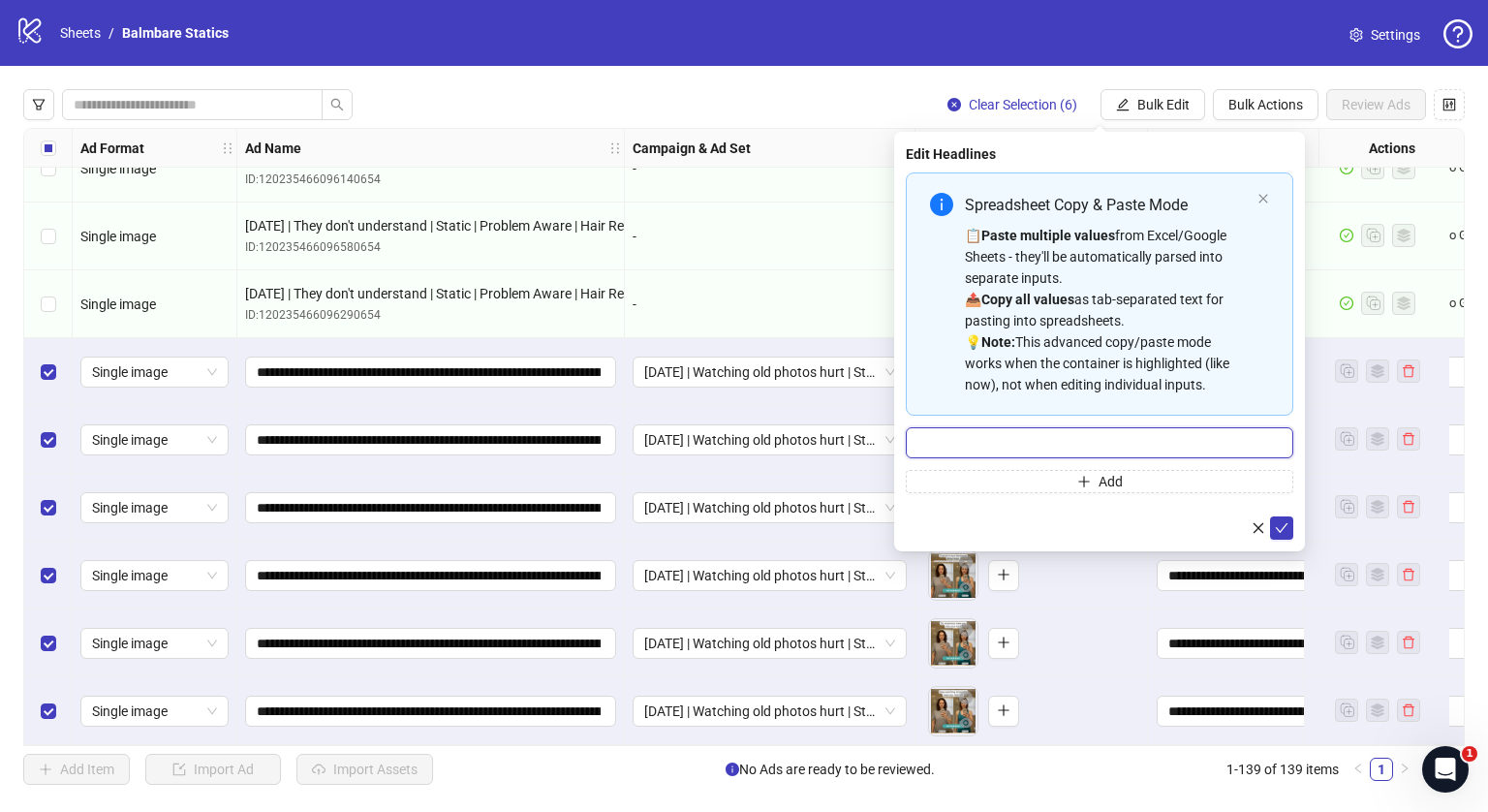
click at [1090, 447] on input "Multi-input container - paste or copy values" at bounding box center [1099, 442] width 388 height 31
type input "**********"
click at [1287, 540] on div "**********" at bounding box center [1100, 341] width 411 height 419
click at [1280, 526] on icon "check" at bounding box center [1282, 528] width 14 height 14
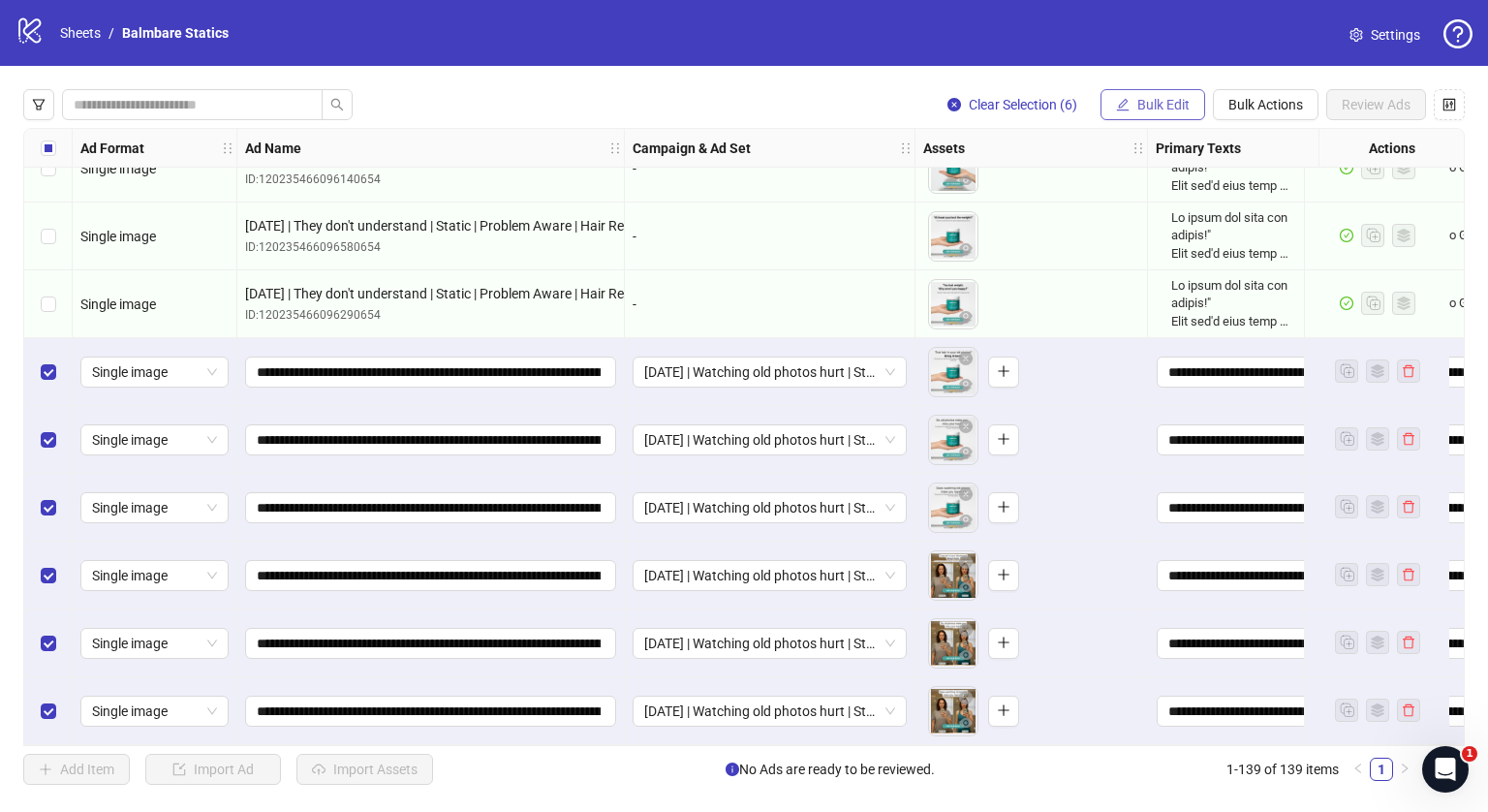
click at [1153, 106] on span "Bulk Edit" at bounding box center [1164, 105] width 53 height 16
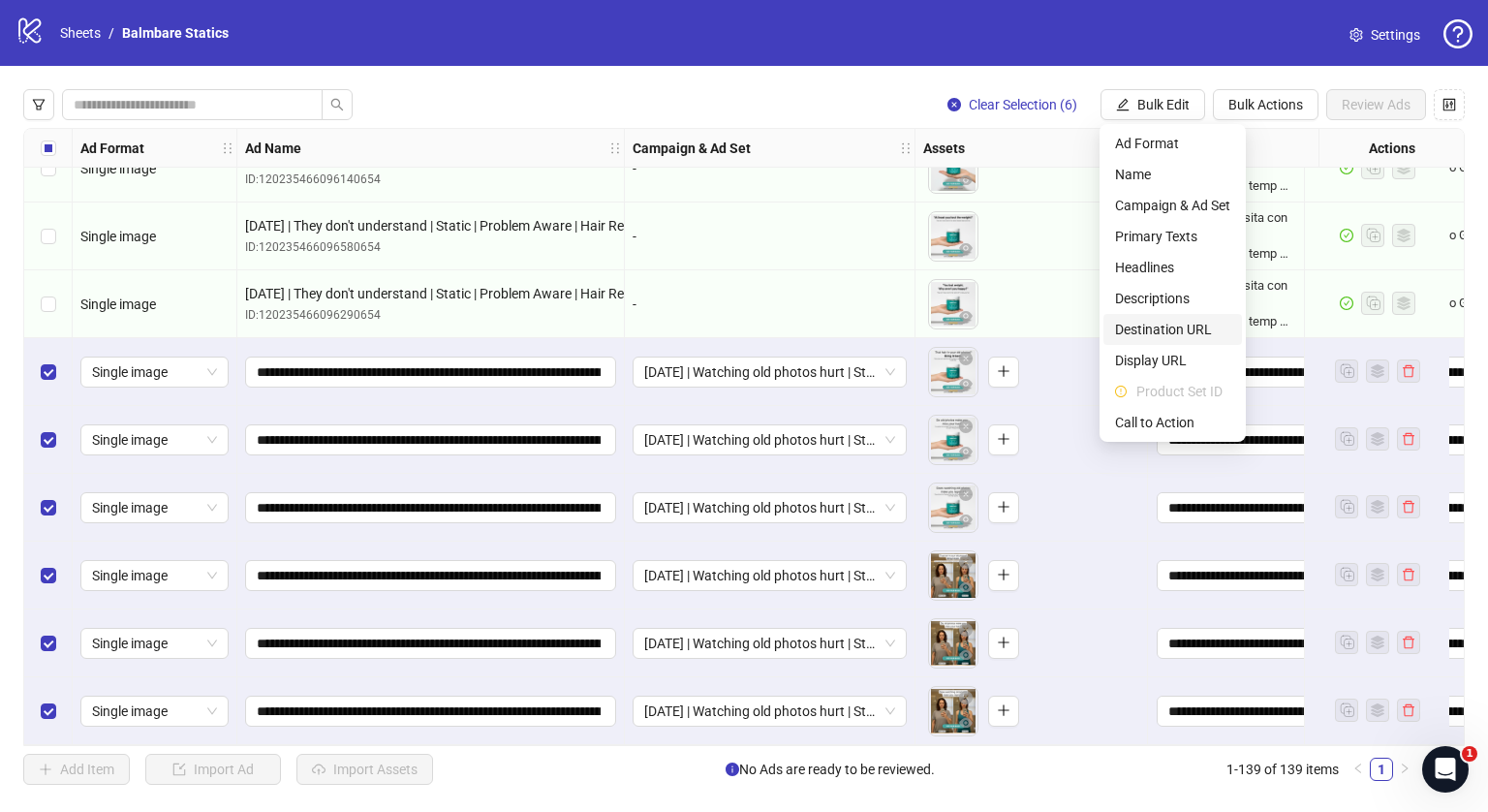
click at [1148, 324] on span "Destination URL" at bounding box center [1173, 328] width 115 height 21
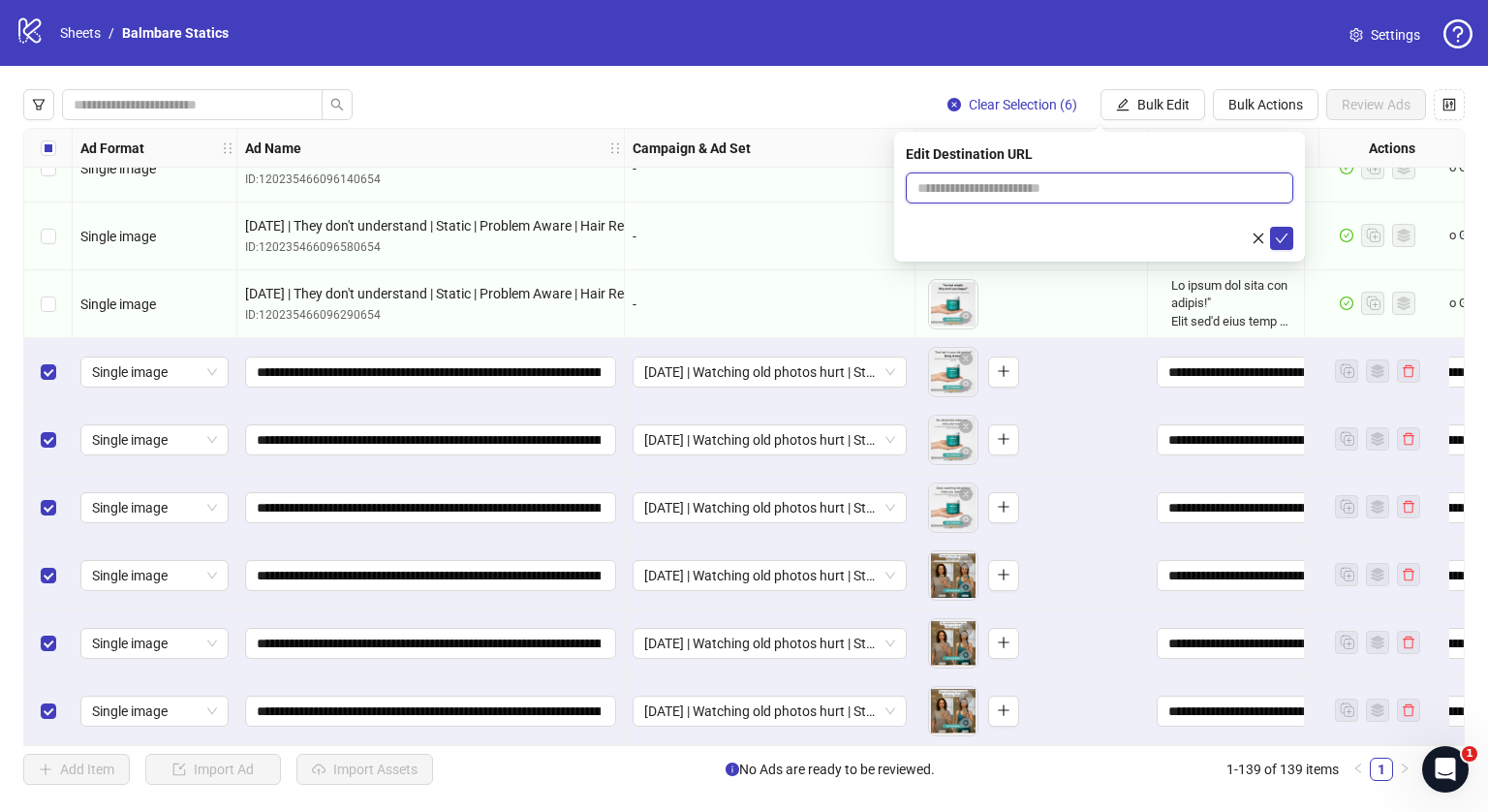
click at [1059, 179] on input "text" at bounding box center [1092, 187] width 349 height 21
type input "**********"
click at [1278, 239] on icon "check" at bounding box center [1282, 238] width 13 height 10
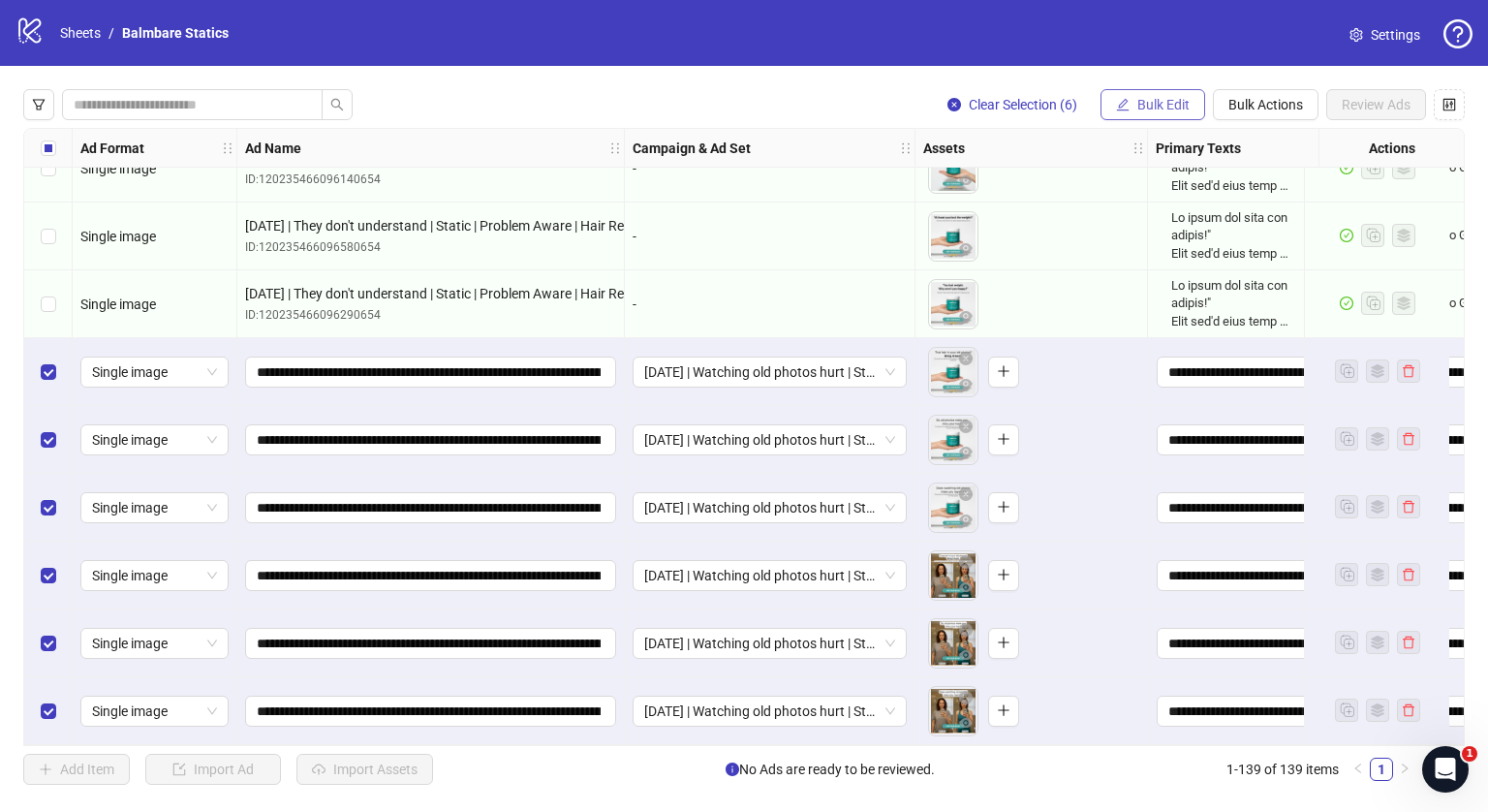
click at [1143, 106] on span "Bulk Edit" at bounding box center [1164, 105] width 53 height 16
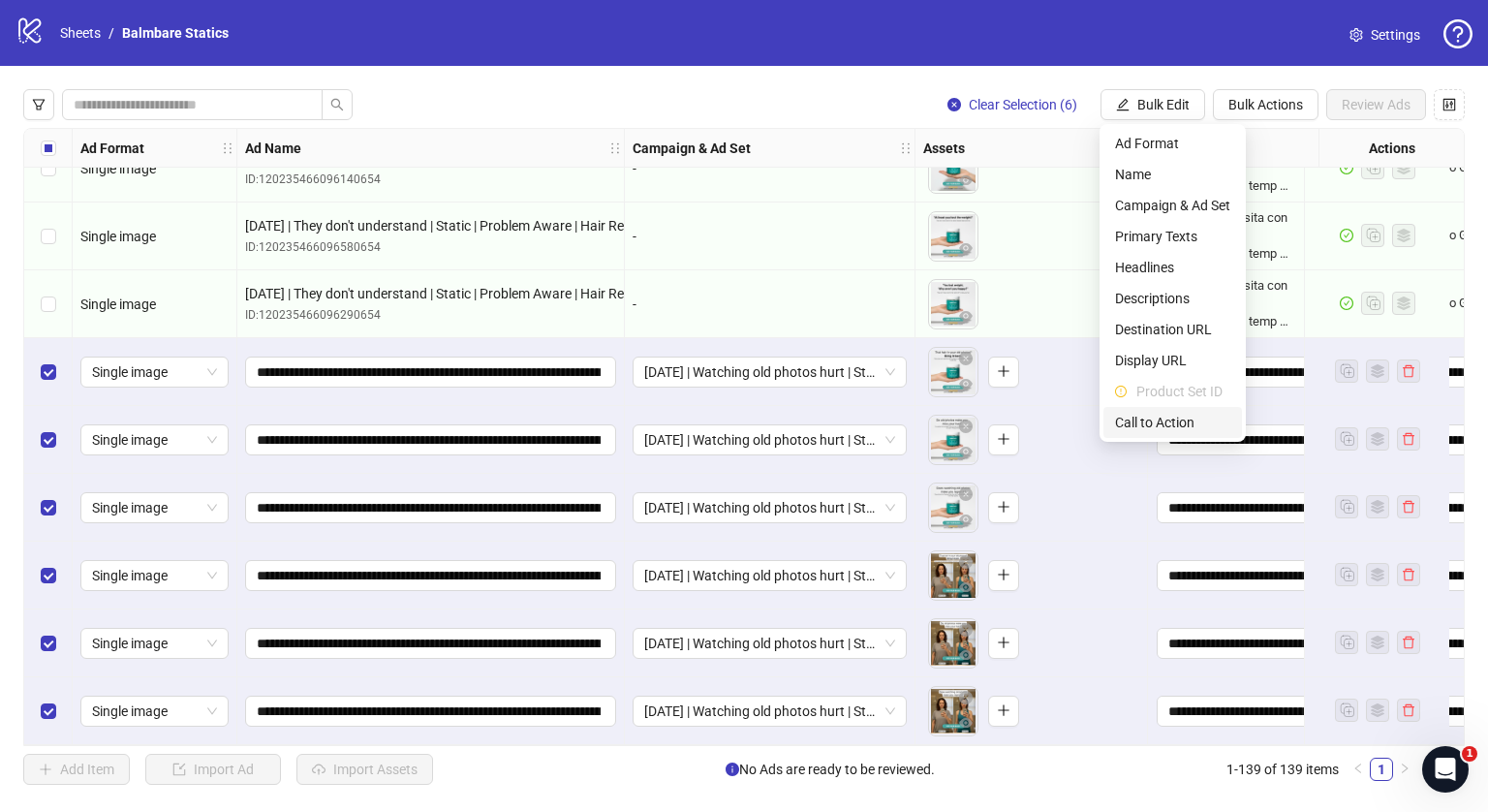
click at [1144, 409] on li "Call to Action" at bounding box center [1174, 421] width 139 height 31
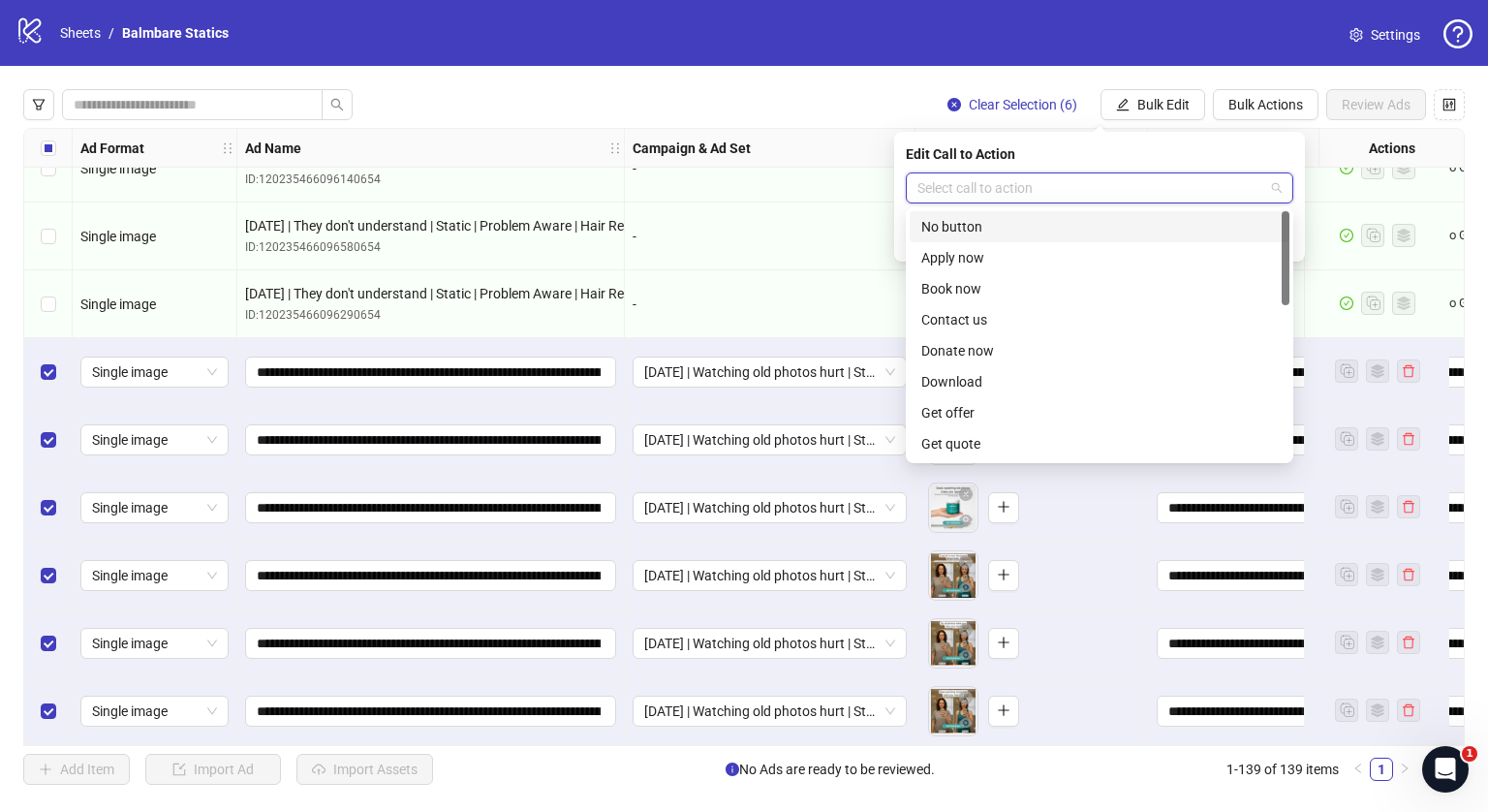
click at [1028, 185] on input "search" at bounding box center [1091, 187] width 347 height 29
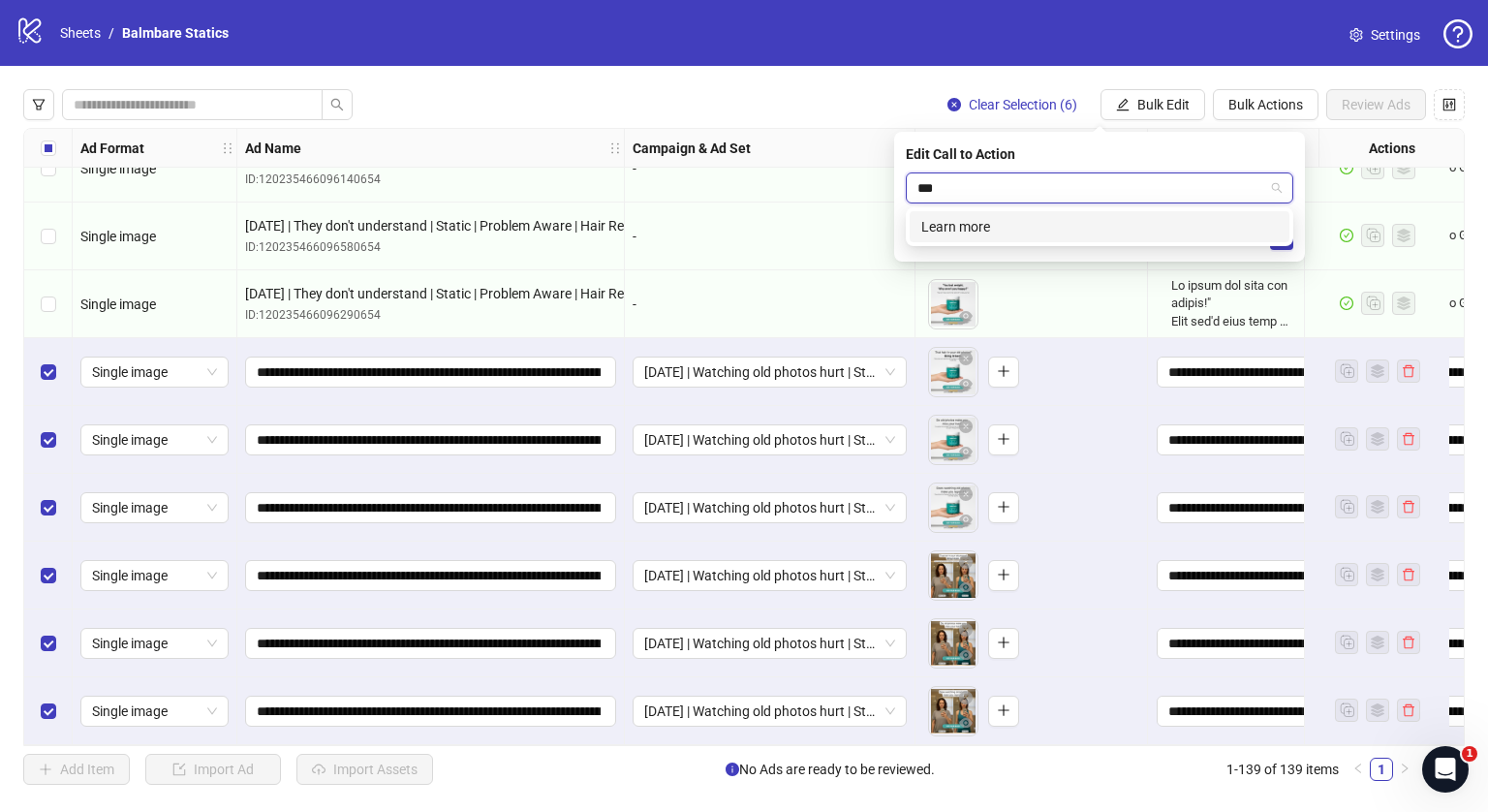
type input "****"
click at [1001, 233] on div "Learn more" at bounding box center [1099, 226] width 356 height 21
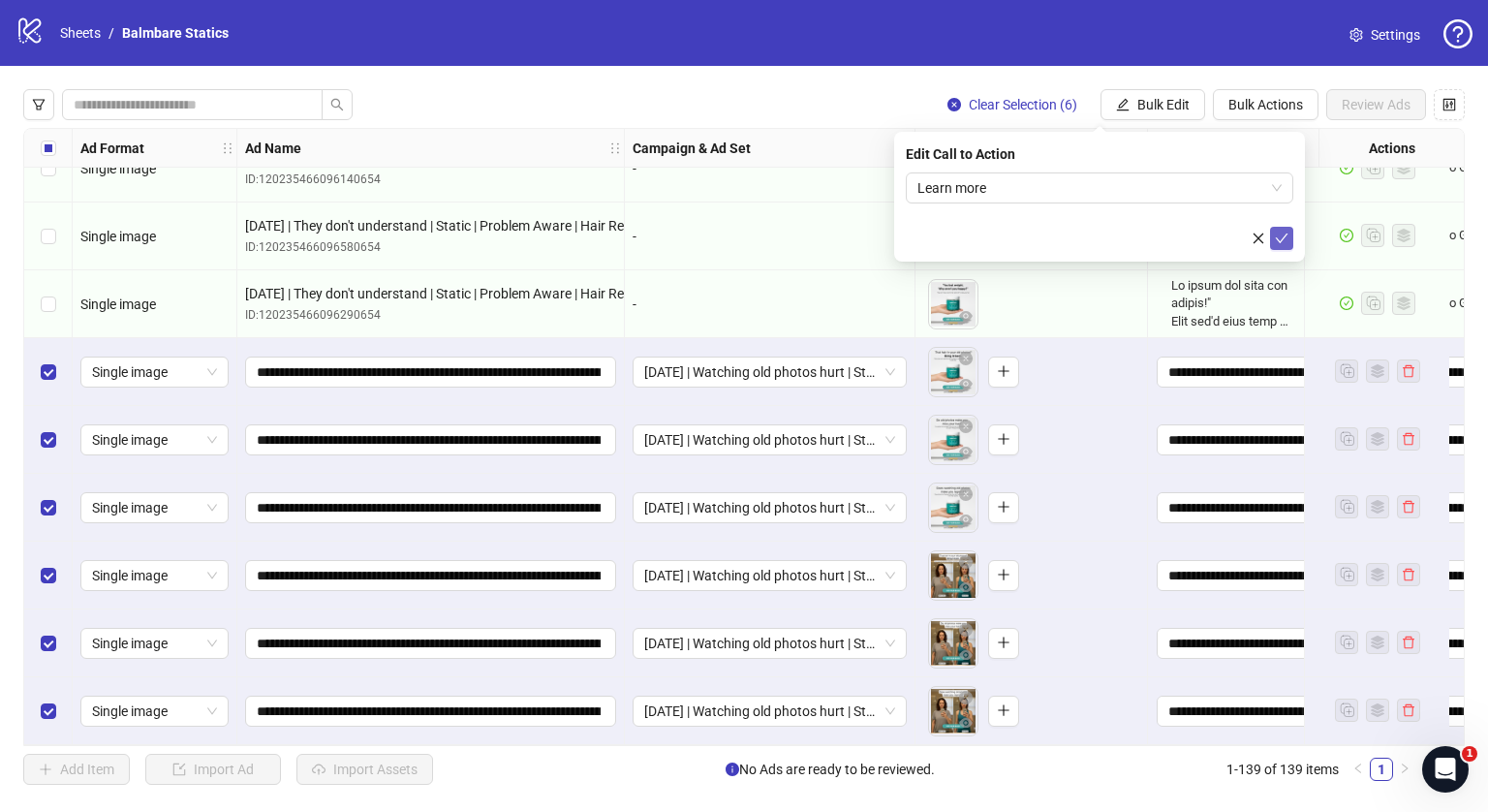
click at [1293, 241] on button "submit" at bounding box center [1282, 238] width 23 height 23
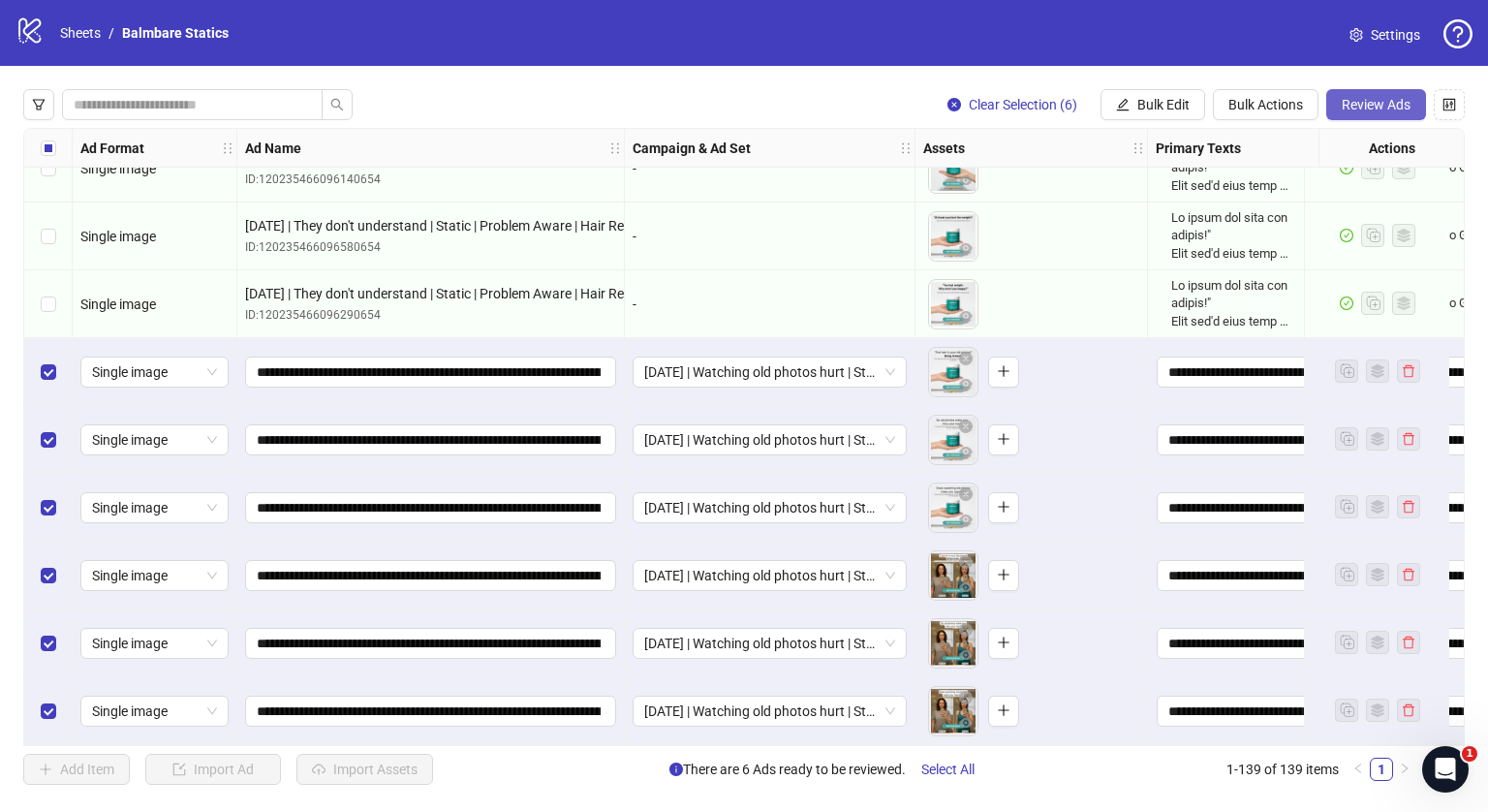
click at [1379, 103] on span "Review Ads" at bounding box center [1376, 105] width 68 height 16
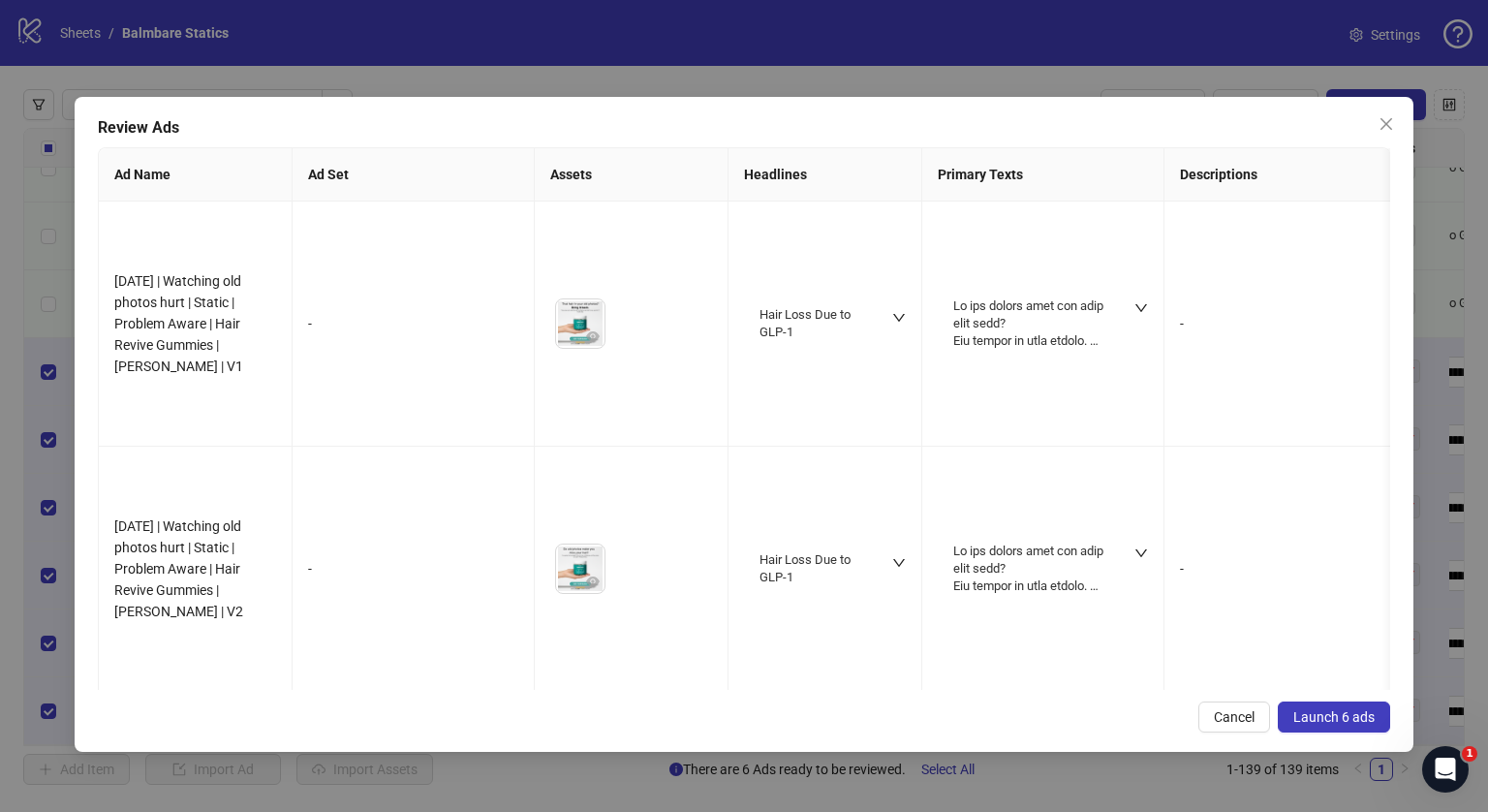
click at [1304, 719] on span "Launch 6 ads" at bounding box center [1334, 717] width 81 height 16
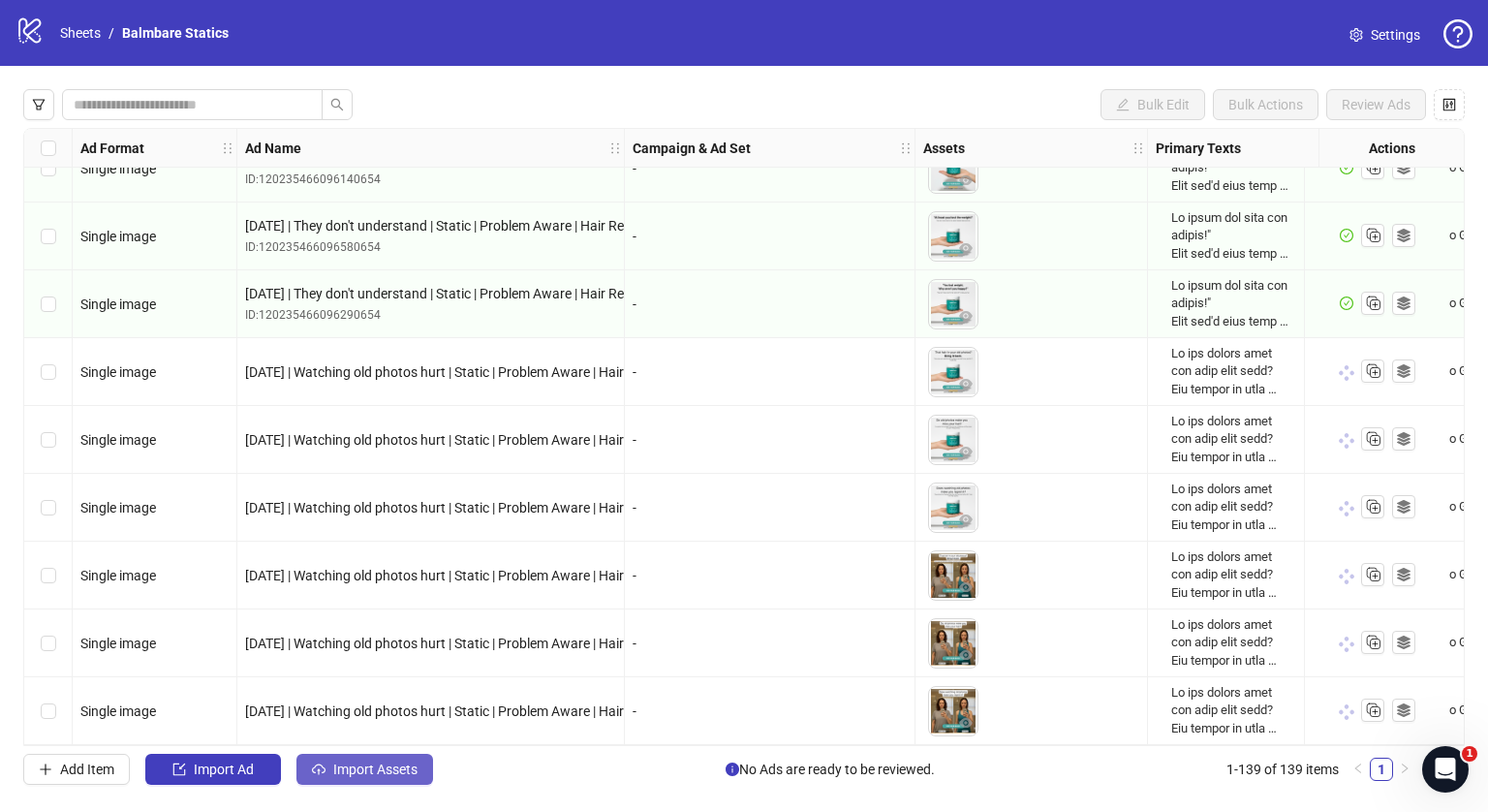
click at [391, 759] on button "Import Assets" at bounding box center [365, 768] width 137 height 31
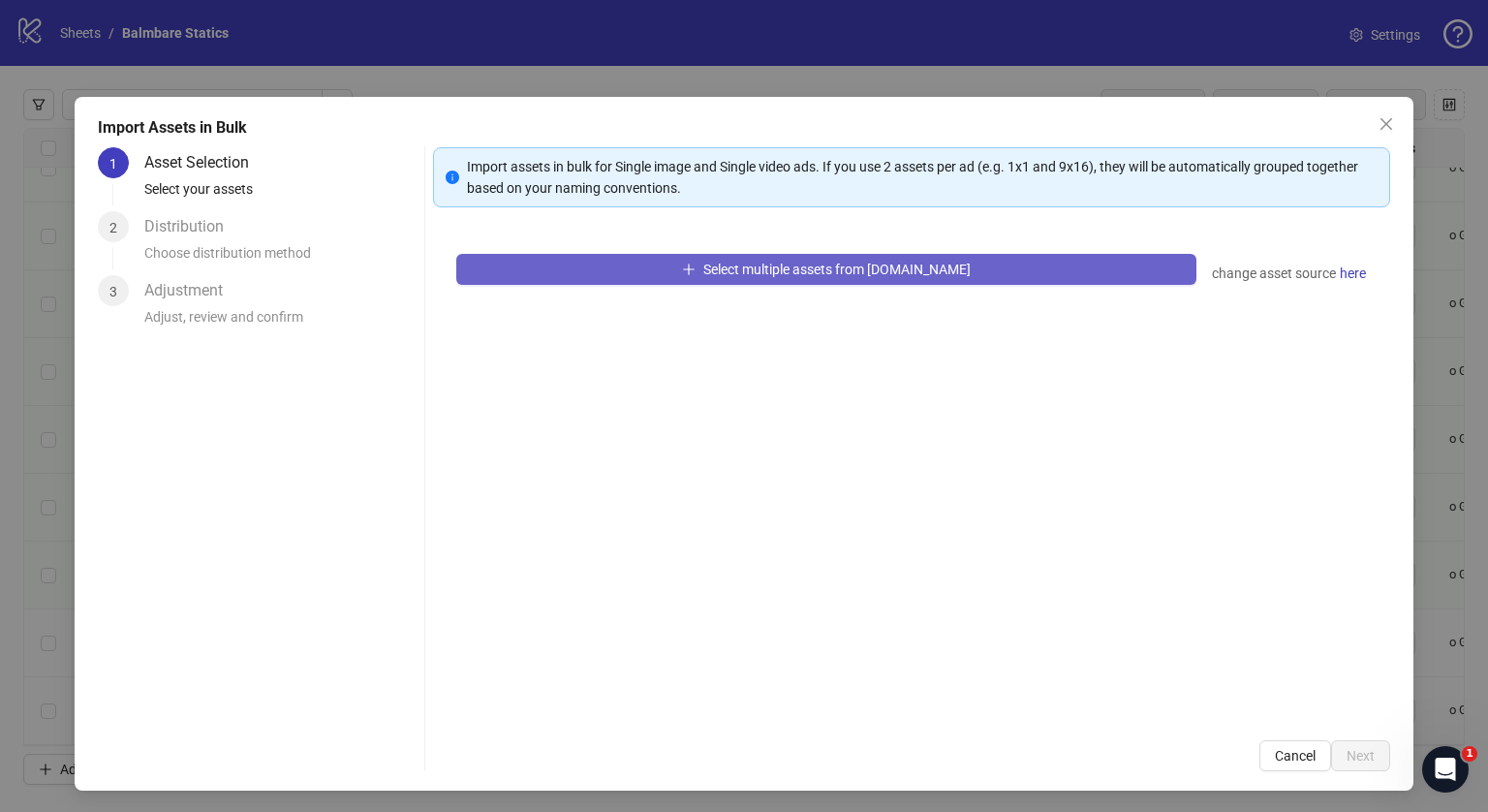
click at [731, 283] on button "Select multiple assets from [DOMAIN_NAME]" at bounding box center [826, 269] width 740 height 31
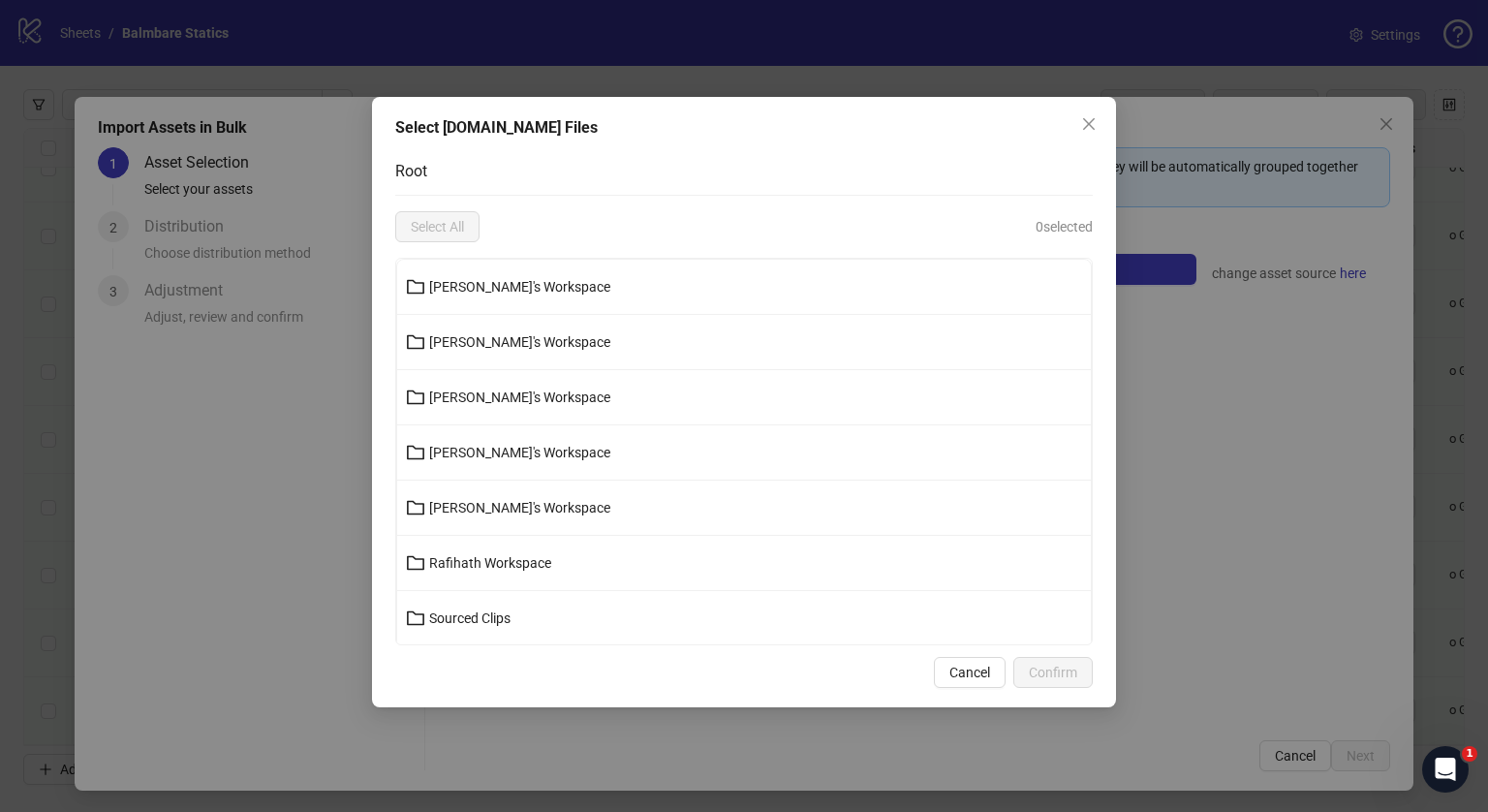
scroll to position [165, 0]
click at [500, 504] on span "[PERSON_NAME]'s Workspace" at bounding box center [520, 509] width 182 height 16
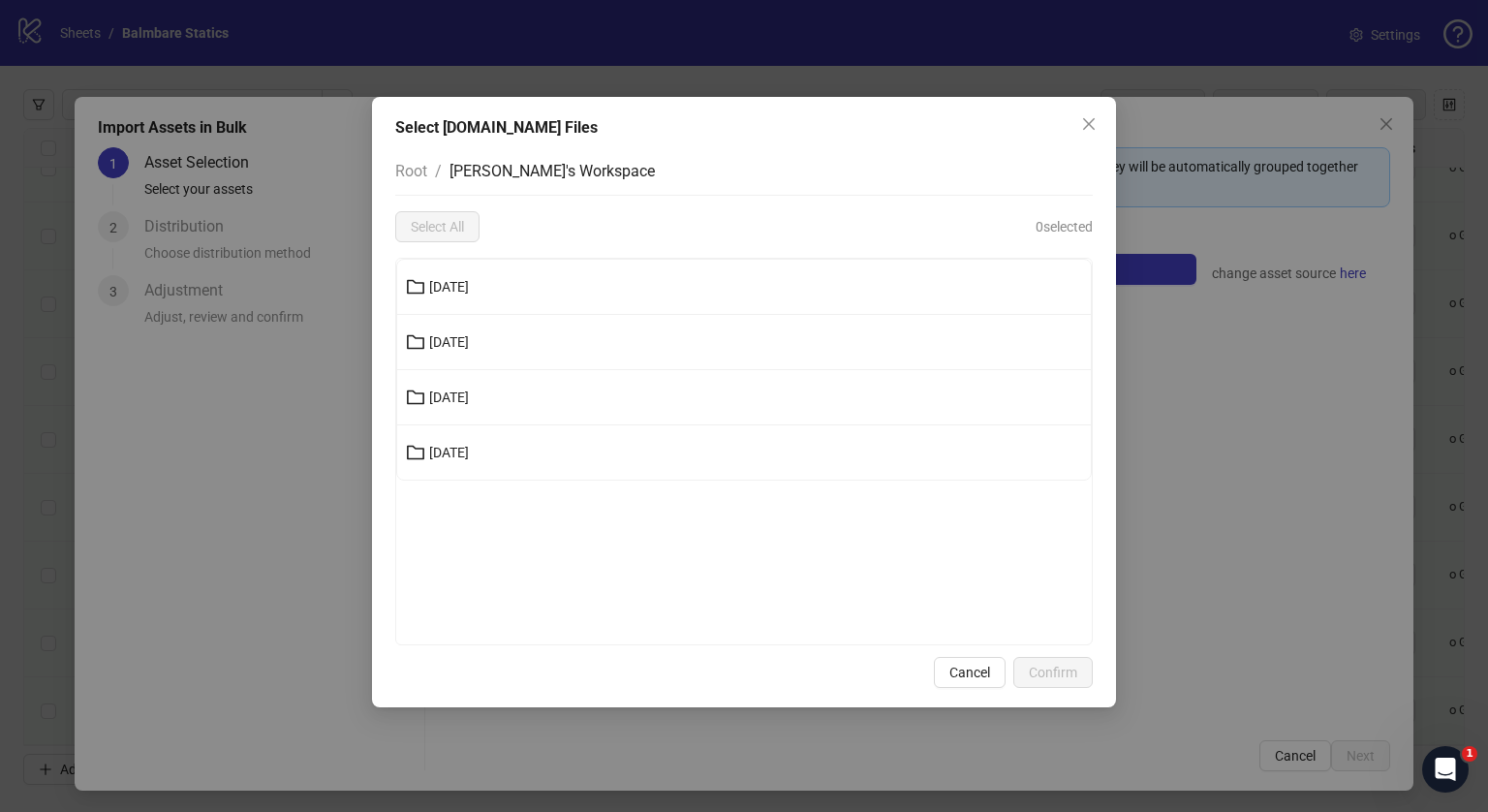
scroll to position [0, 0]
click at [511, 425] on li "[DATE]" at bounding box center [743, 452] width 693 height 55
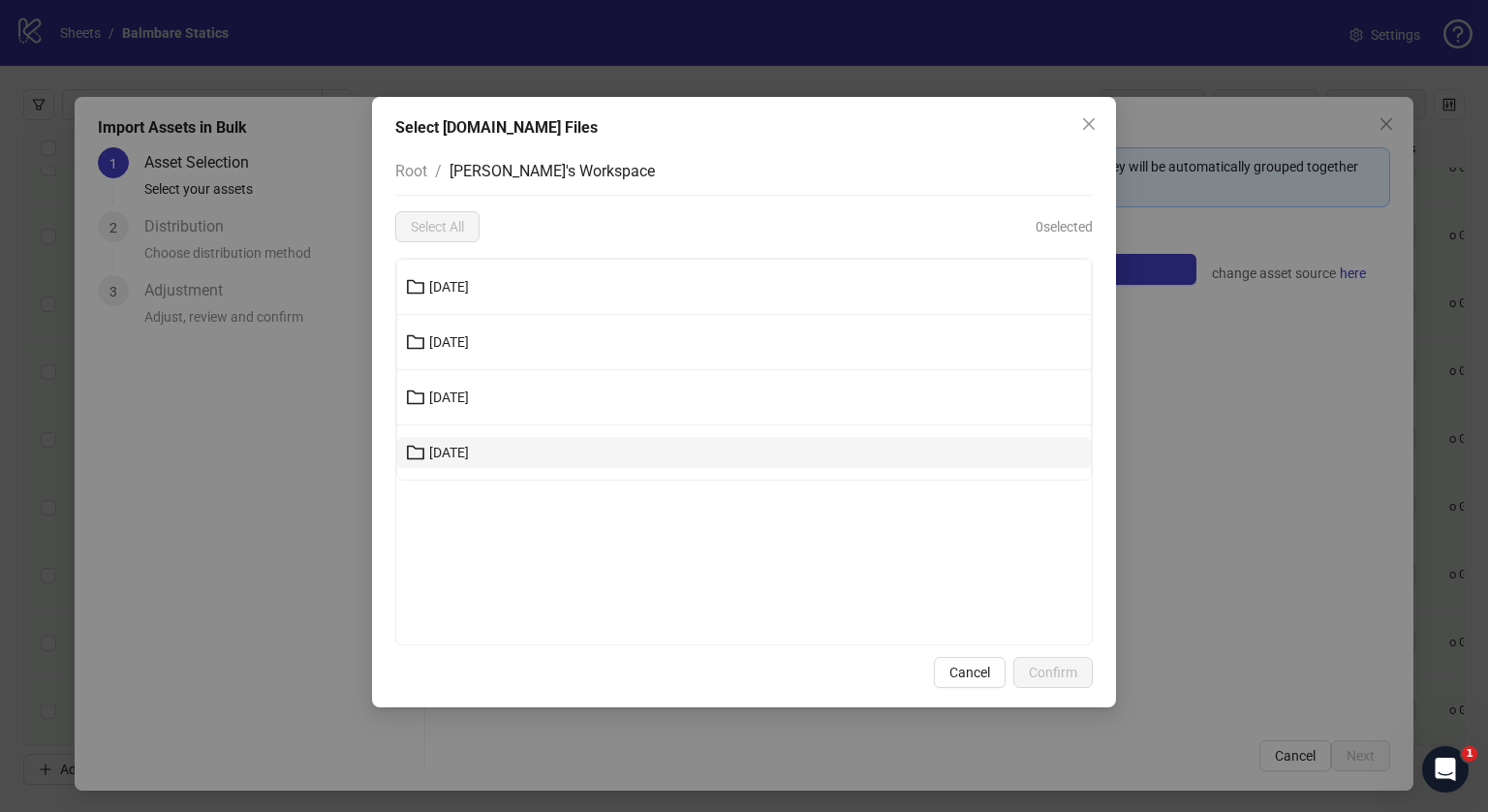
drag, startPoint x: 505, startPoint y: 428, endPoint x: 484, endPoint y: 438, distance: 23.3
click at [484, 438] on li "[DATE]" at bounding box center [743, 452] width 693 height 55
click at [484, 438] on button "[DATE]" at bounding box center [743, 452] width 693 height 31
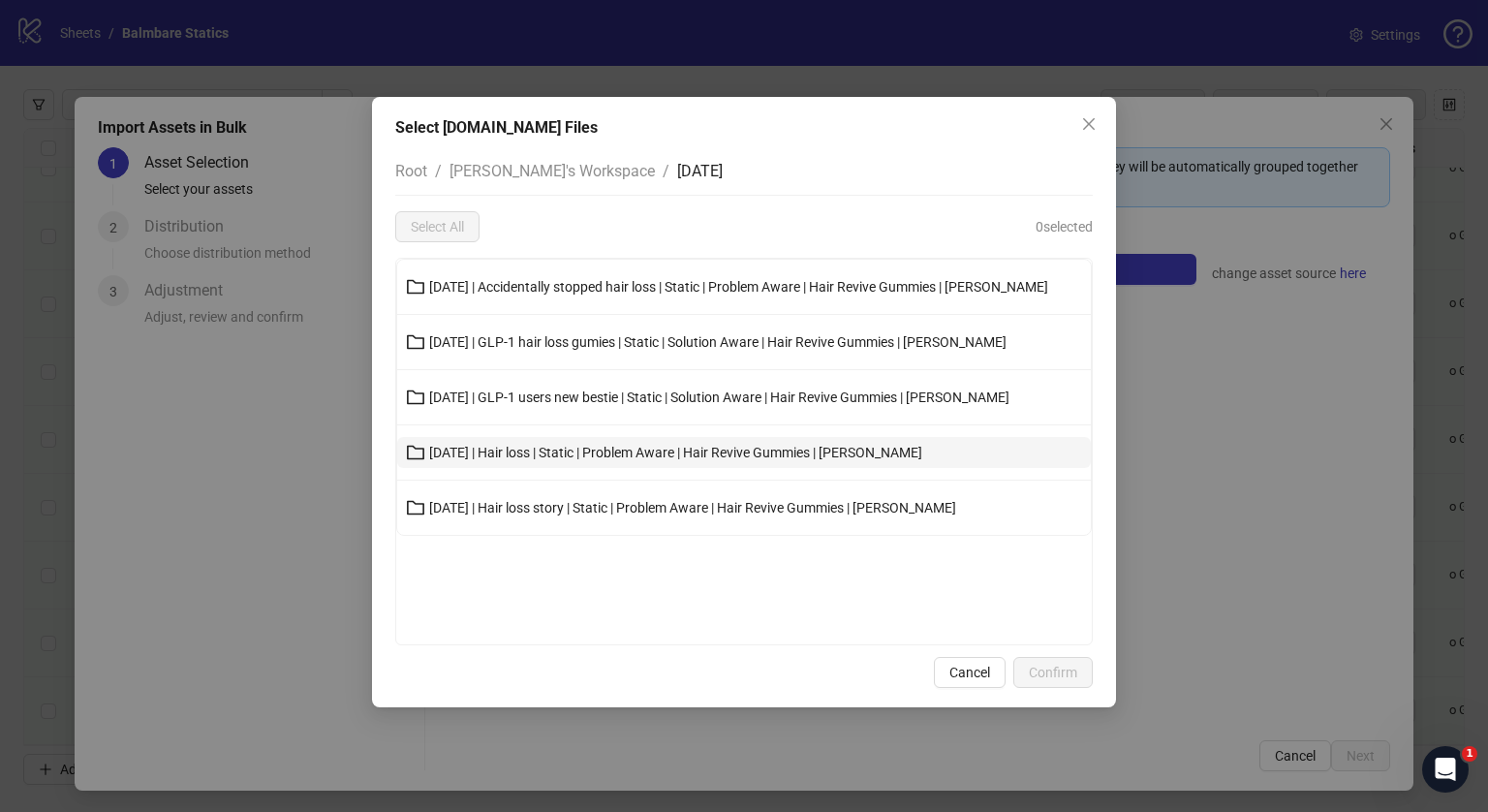
click at [480, 449] on span "[DATE] | Hair loss | Static | Problem Aware | Hair Revive Gummies | [PERSON_NAM…" at bounding box center [676, 452] width 493 height 16
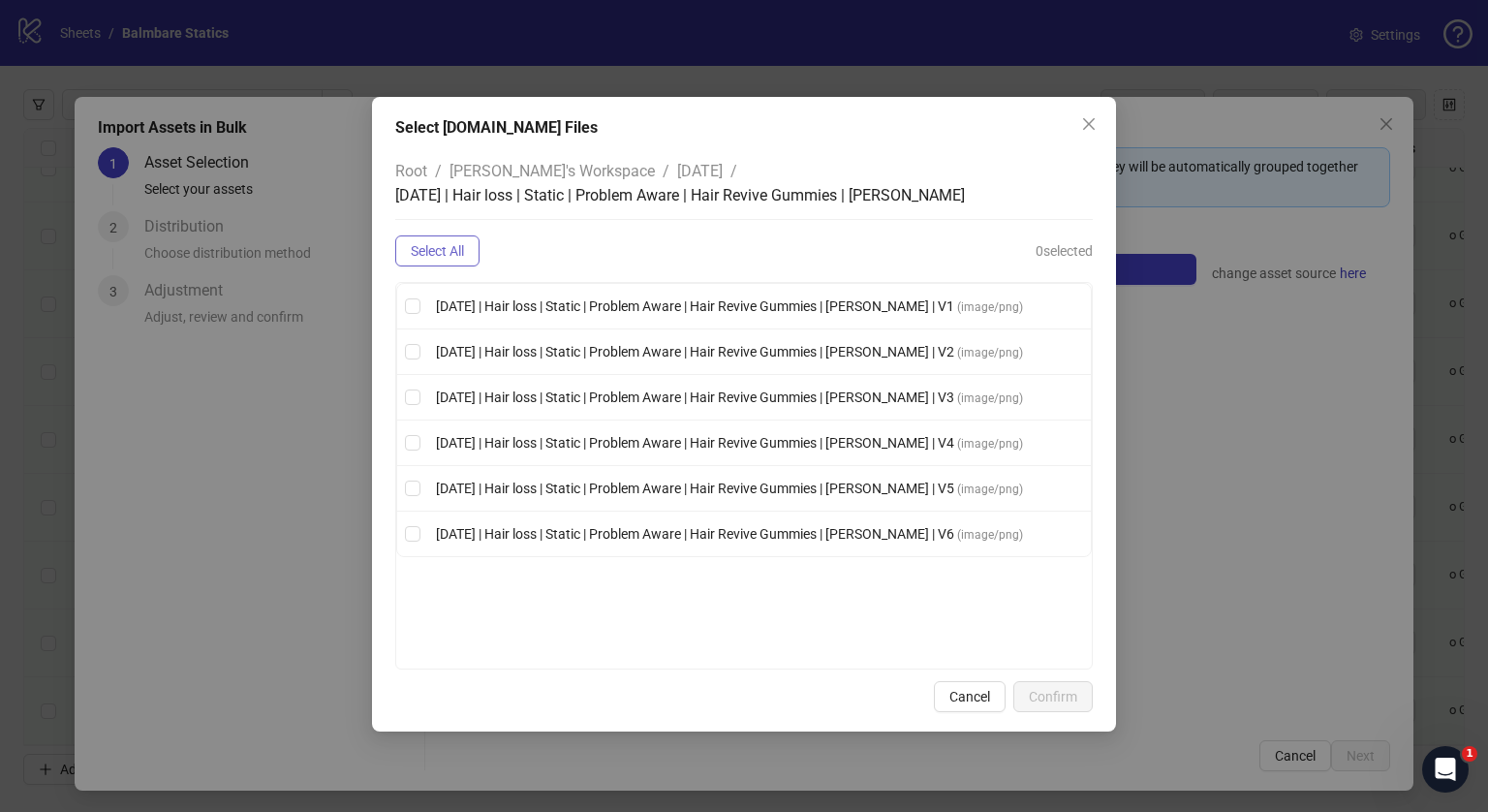
click at [446, 241] on button "Select All" at bounding box center [437, 250] width 84 height 31
click at [1046, 696] on span "Confirm" at bounding box center [1053, 697] width 49 height 16
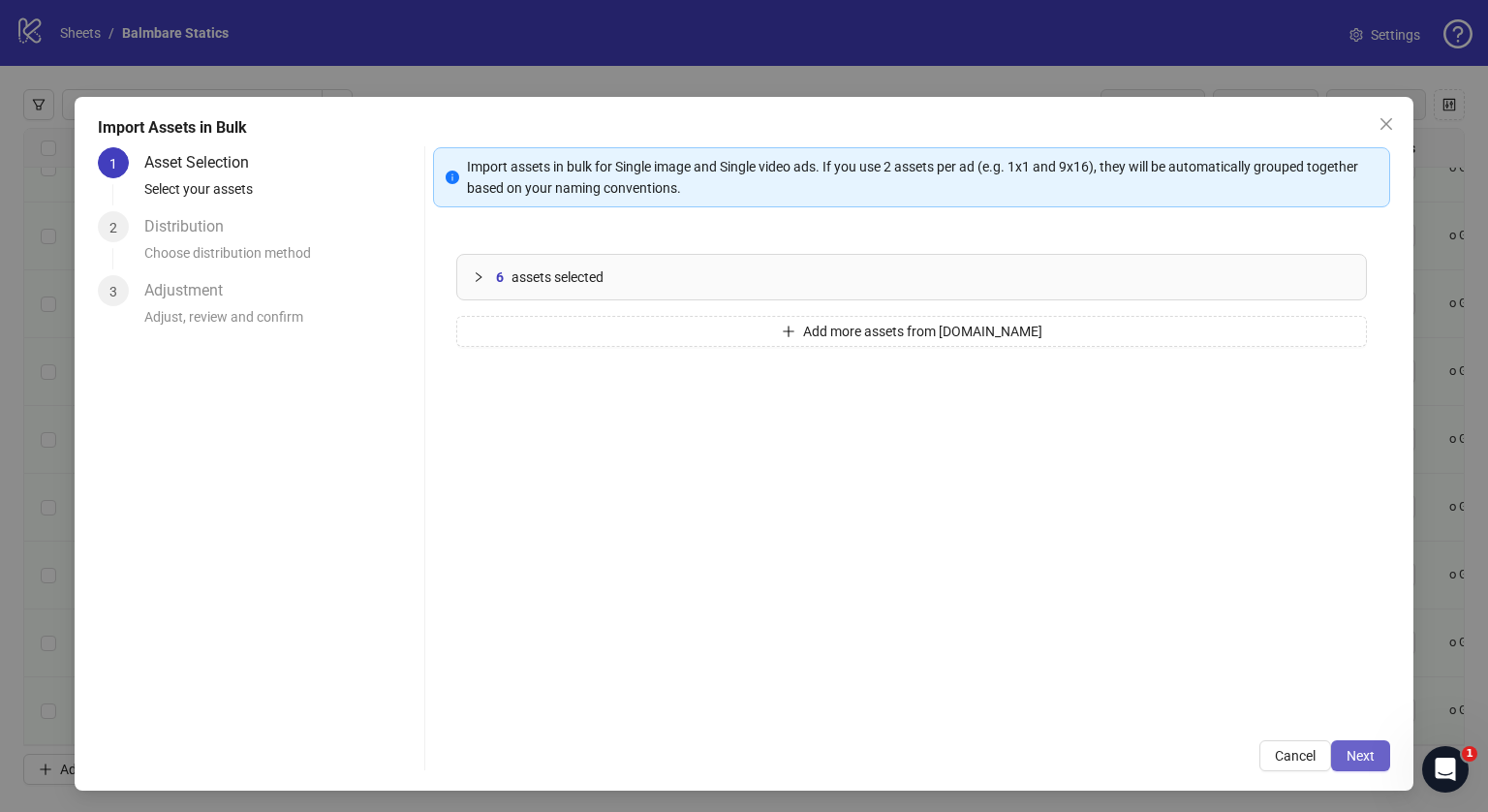
click at [1356, 765] on button "Next" at bounding box center [1361, 754] width 60 height 31
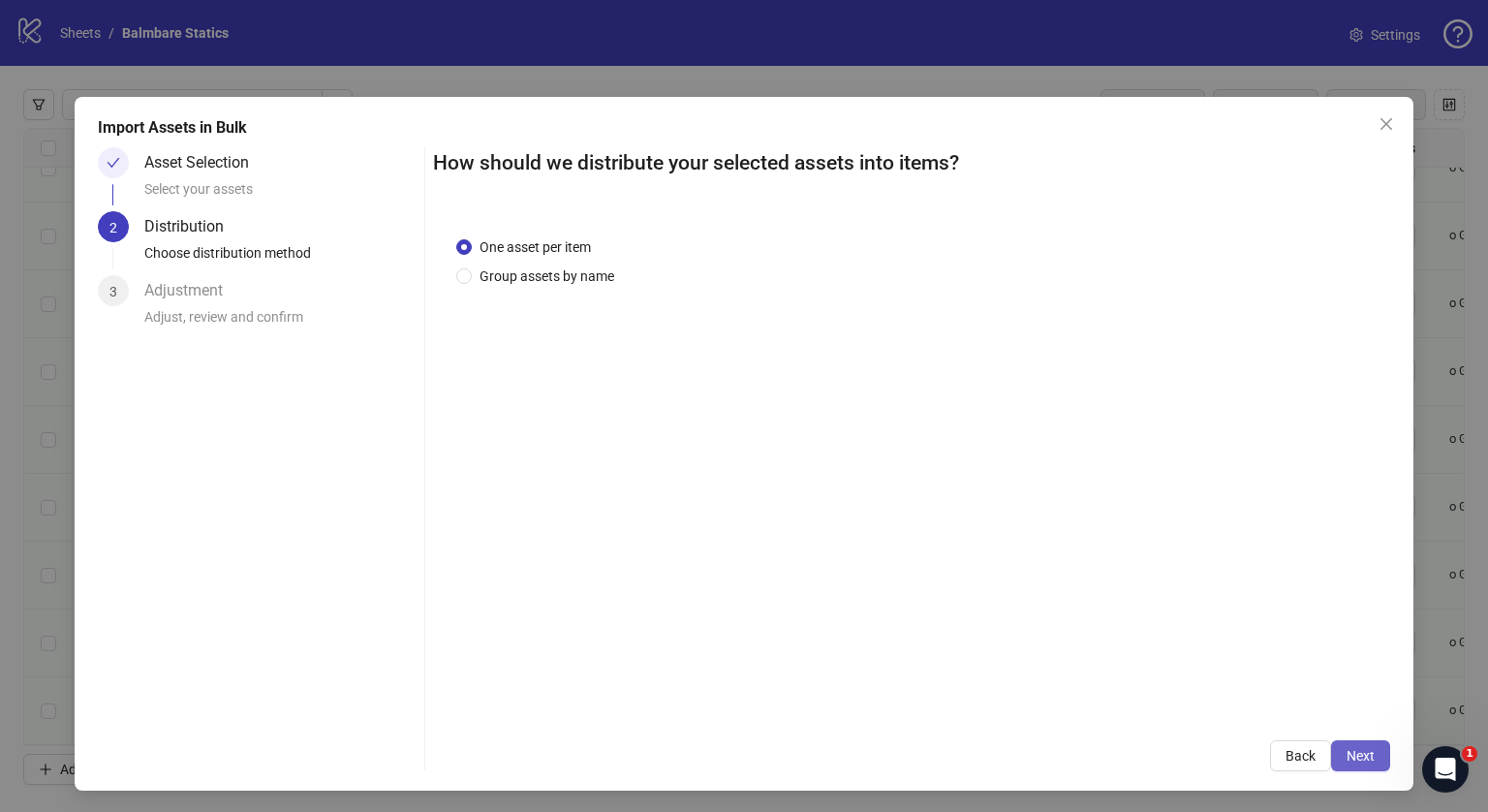
click at [1331, 754] on button "Next" at bounding box center [1361, 754] width 60 height 31
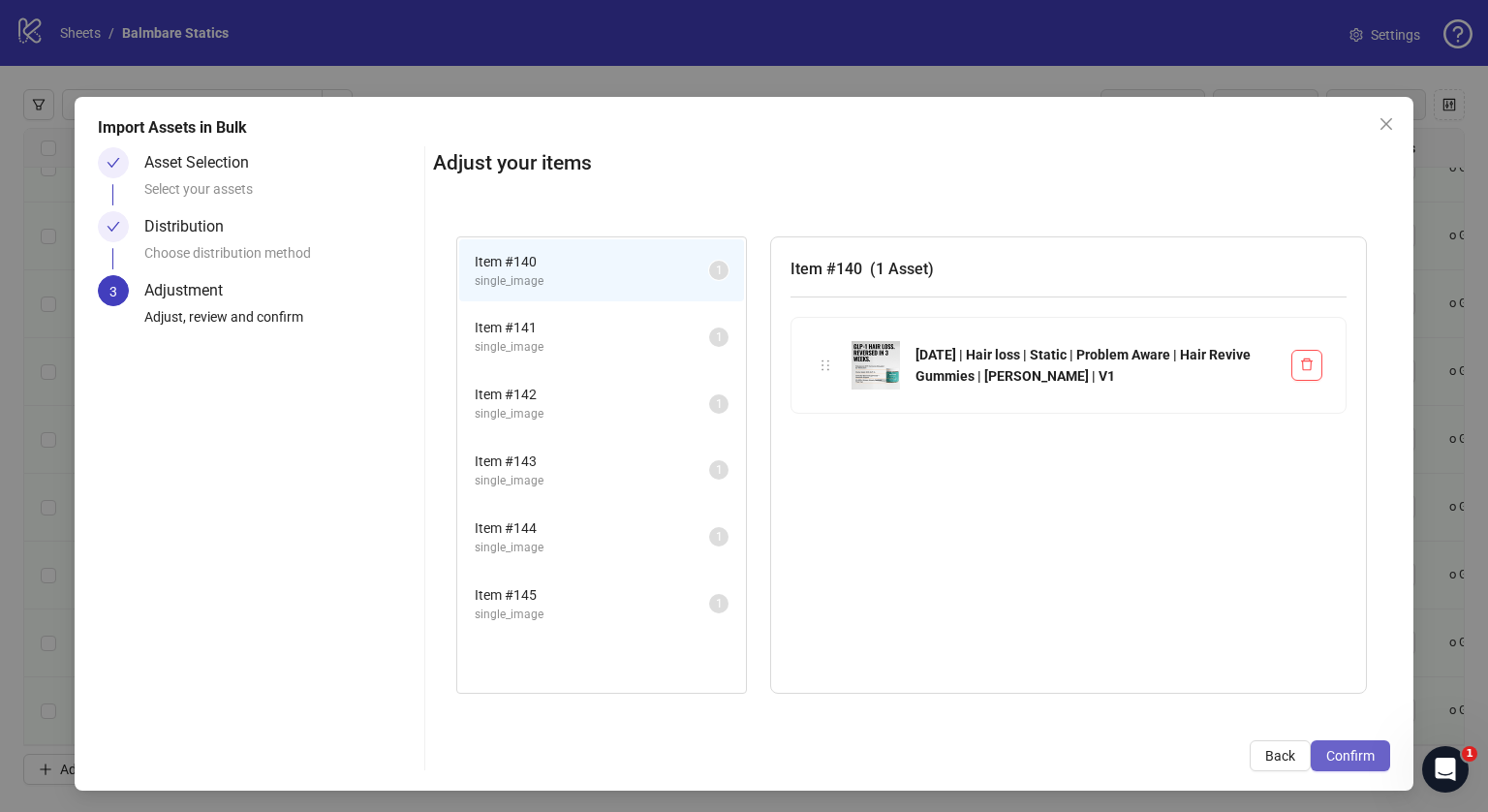
click at [1326, 748] on span "Confirm" at bounding box center [1350, 755] width 49 height 16
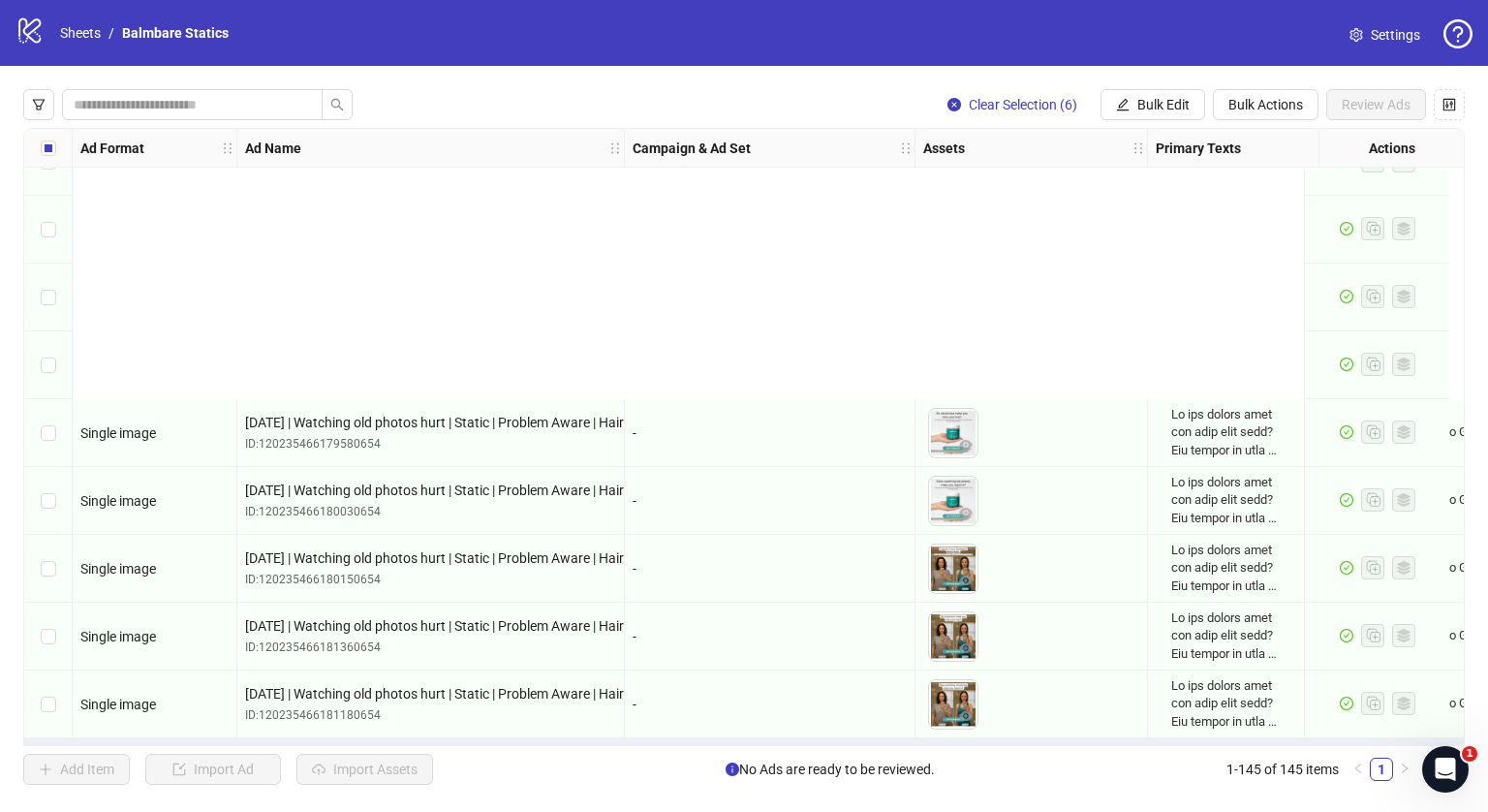
scroll to position [9259, 0]
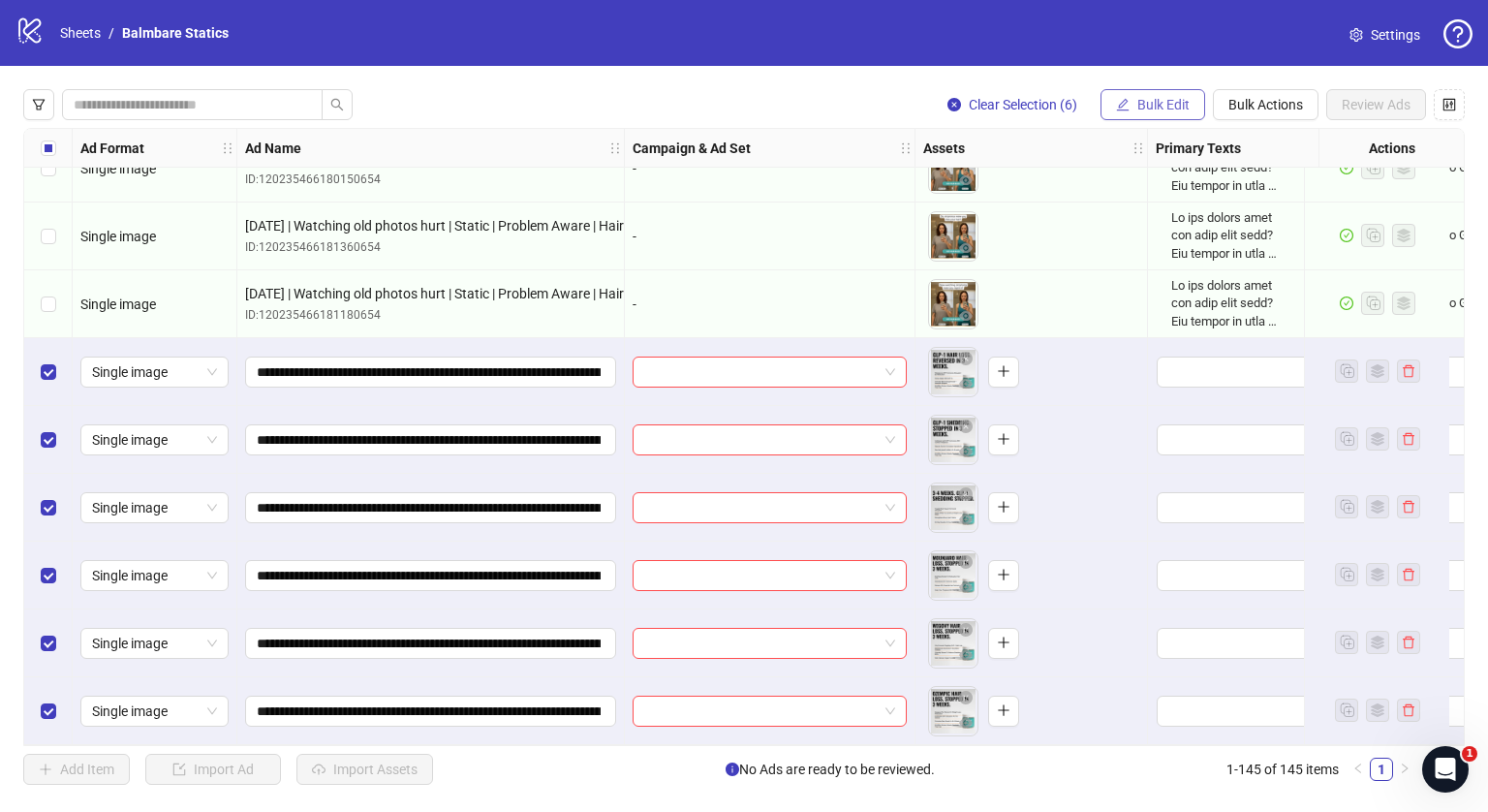
click at [1117, 116] on button "Bulk Edit" at bounding box center [1153, 104] width 104 height 31
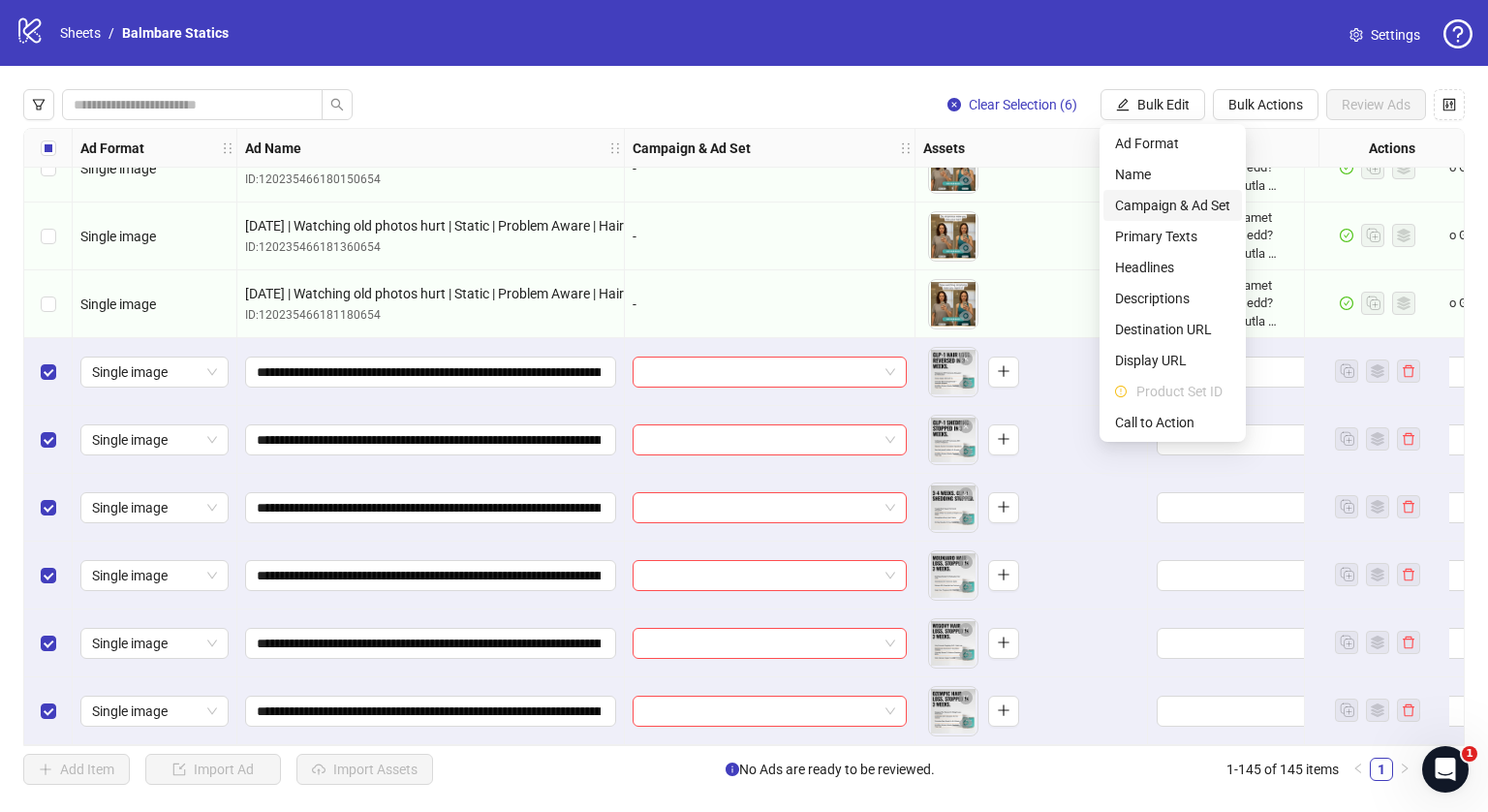
click at [1136, 215] on span "Campaign & Ad Set" at bounding box center [1173, 204] width 115 height 21
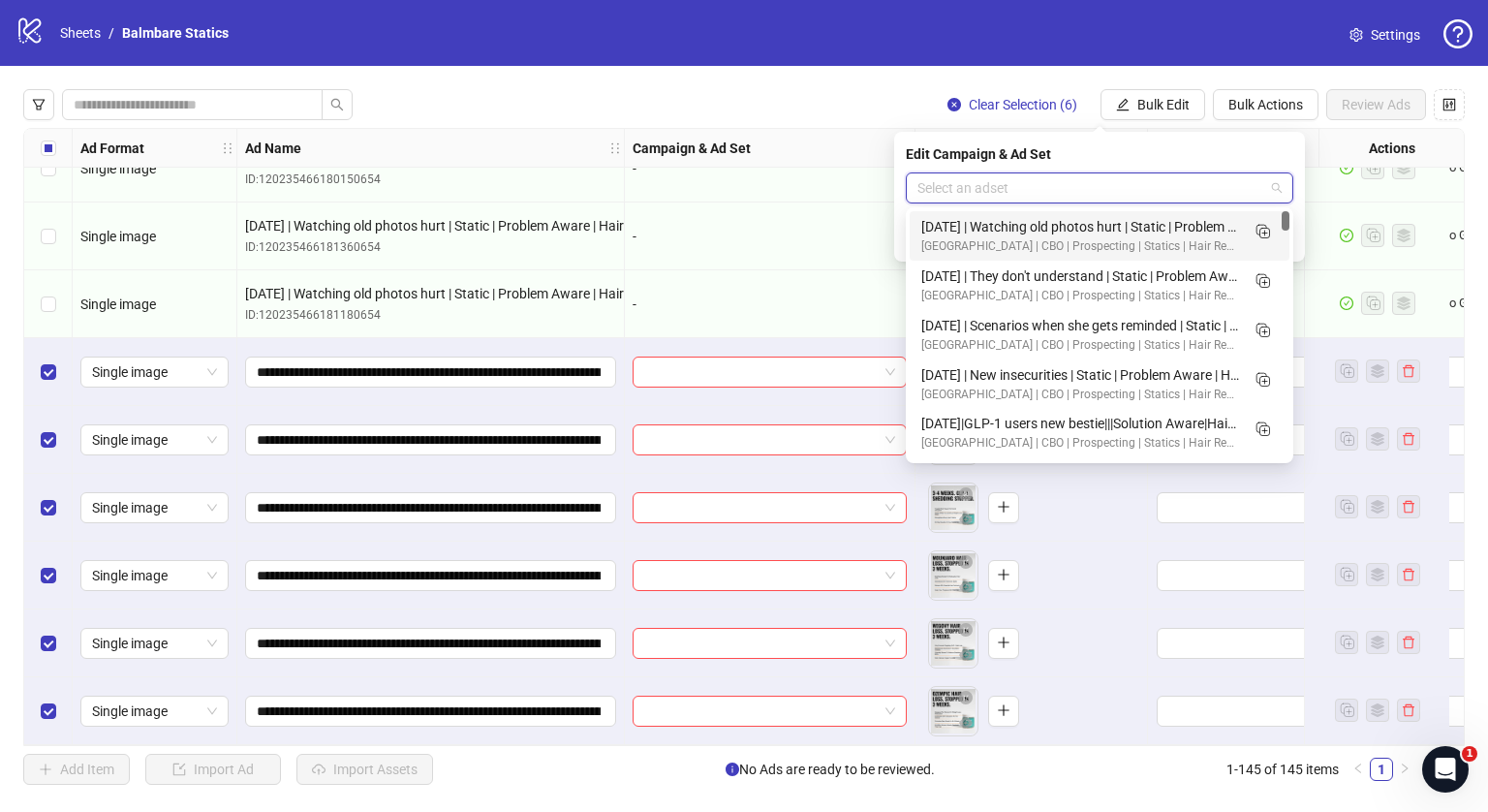
click at [1204, 192] on input "search" at bounding box center [1091, 187] width 347 height 29
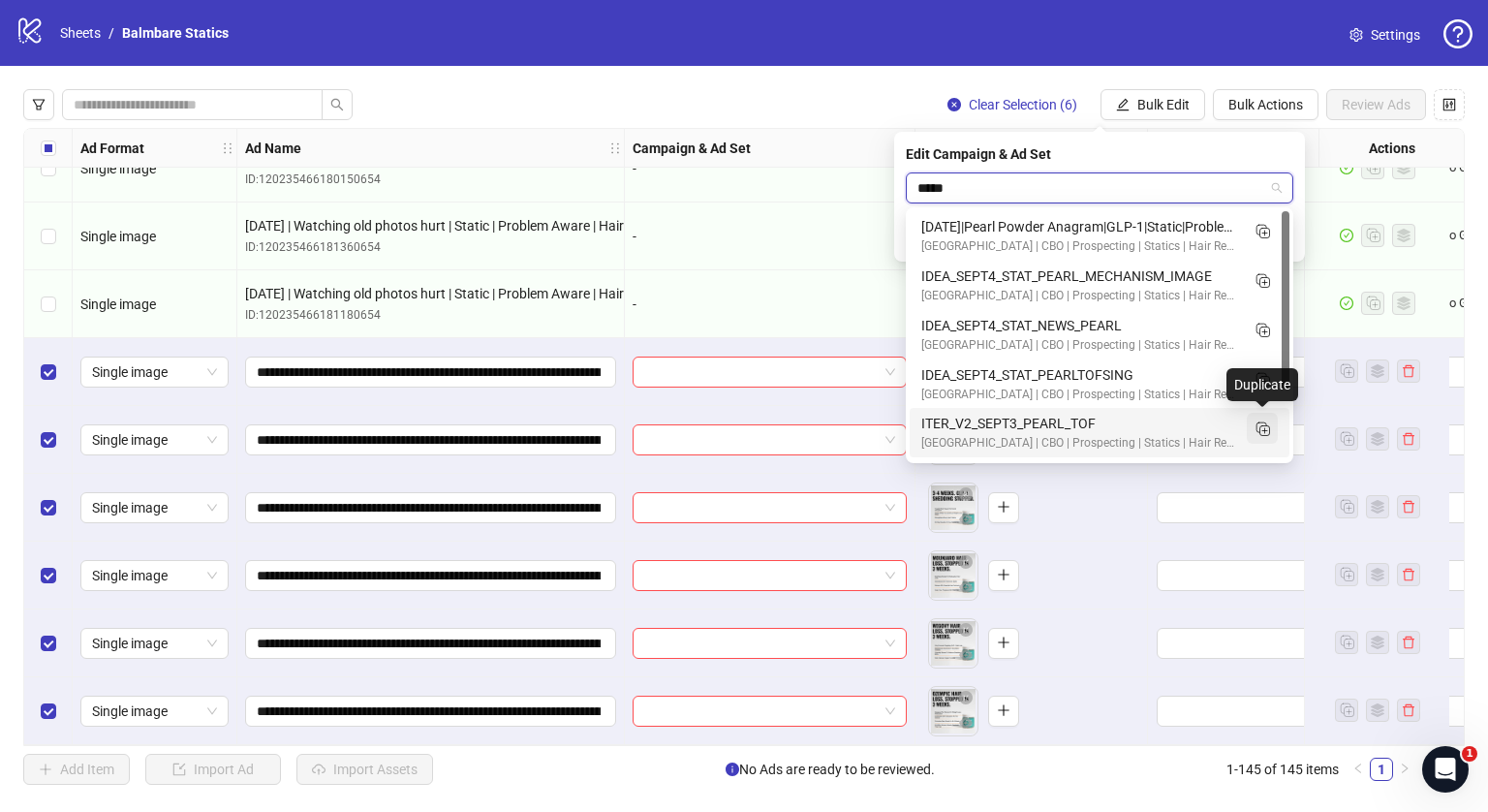
click at [1272, 425] on icon "Duplicate" at bounding box center [1263, 428] width 20 height 20
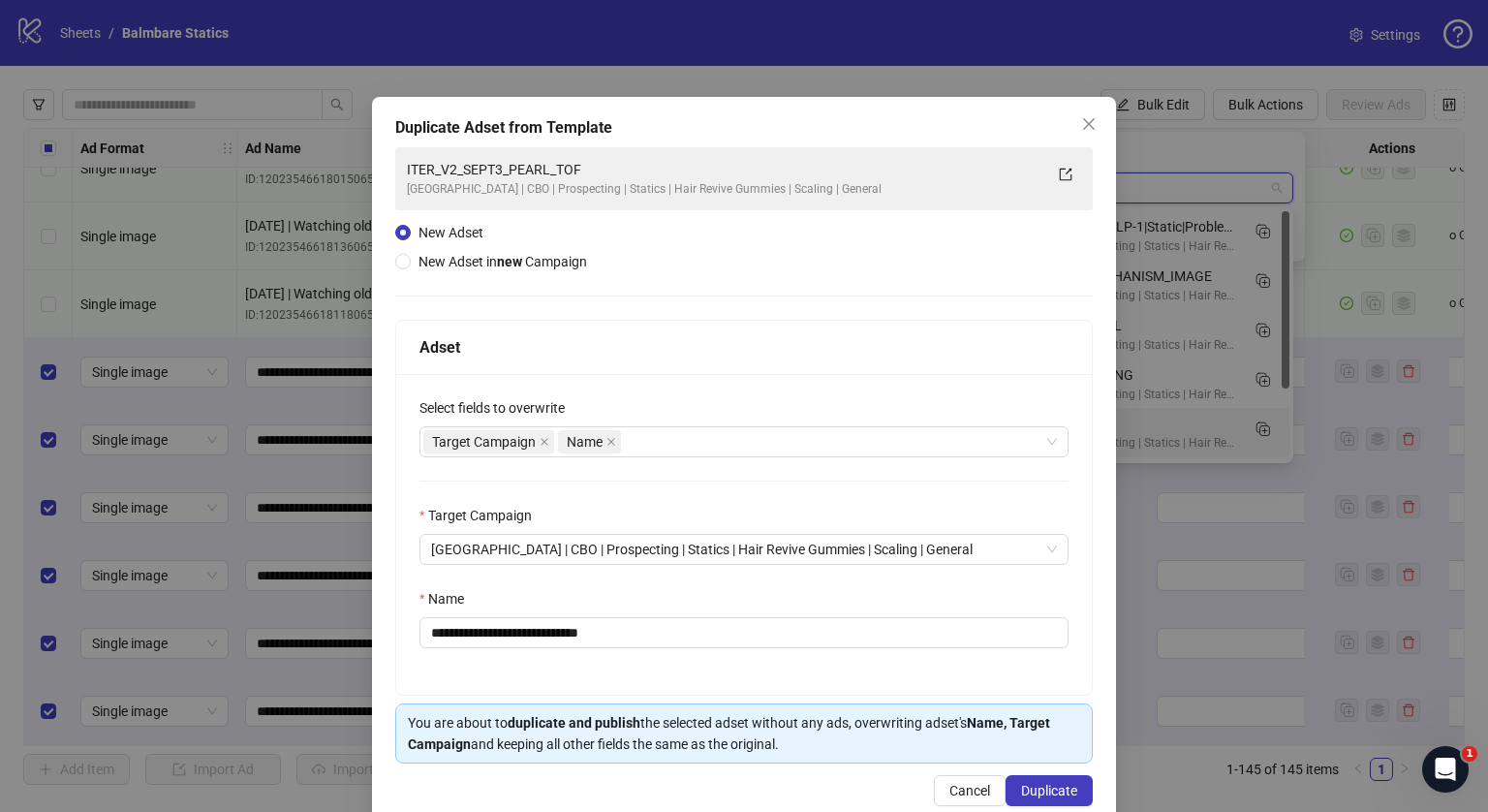
type input "*****"
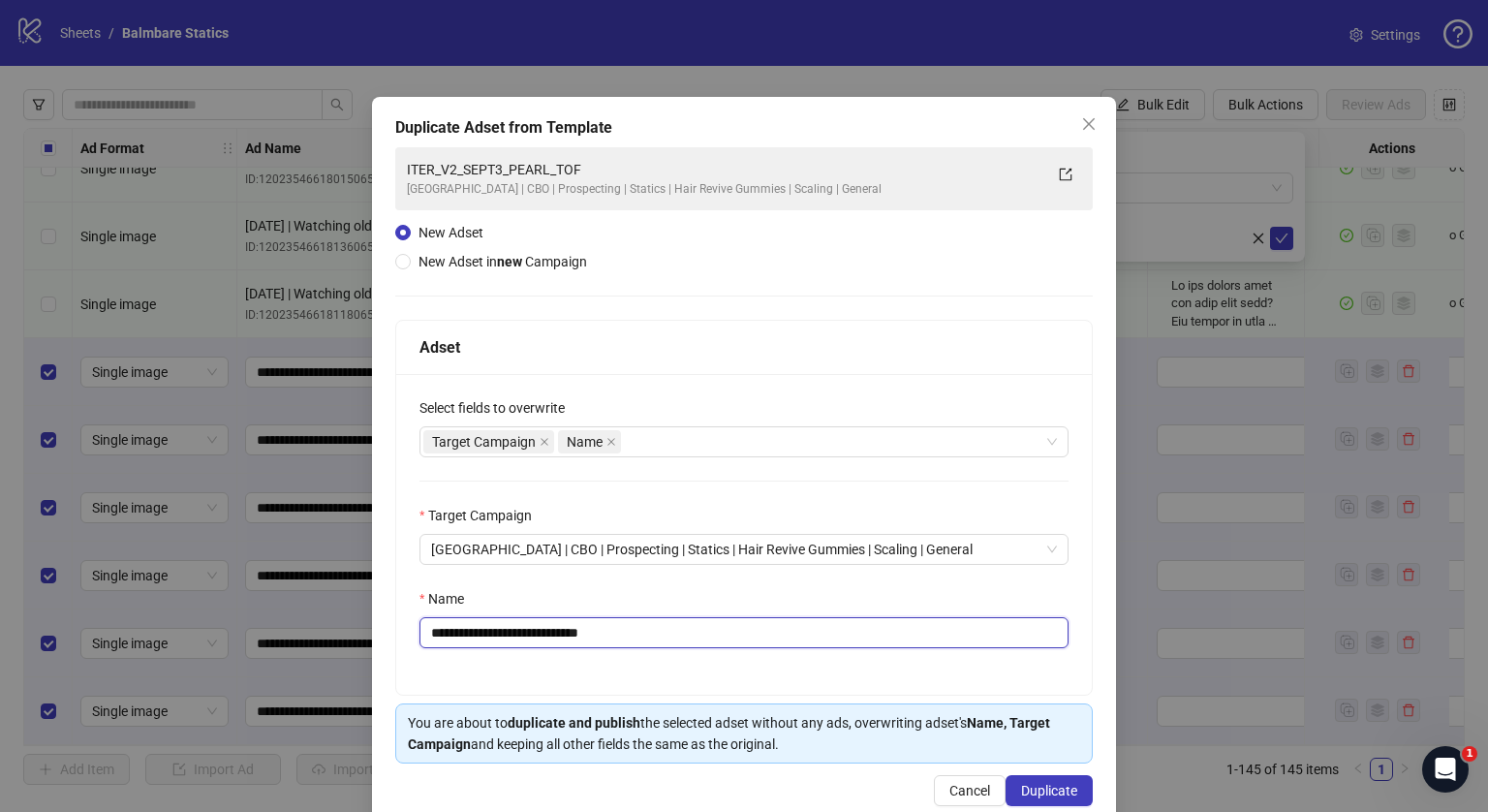
click at [752, 640] on input "**********" at bounding box center [744, 632] width 649 height 31
paste input "**********"
type input "**********"
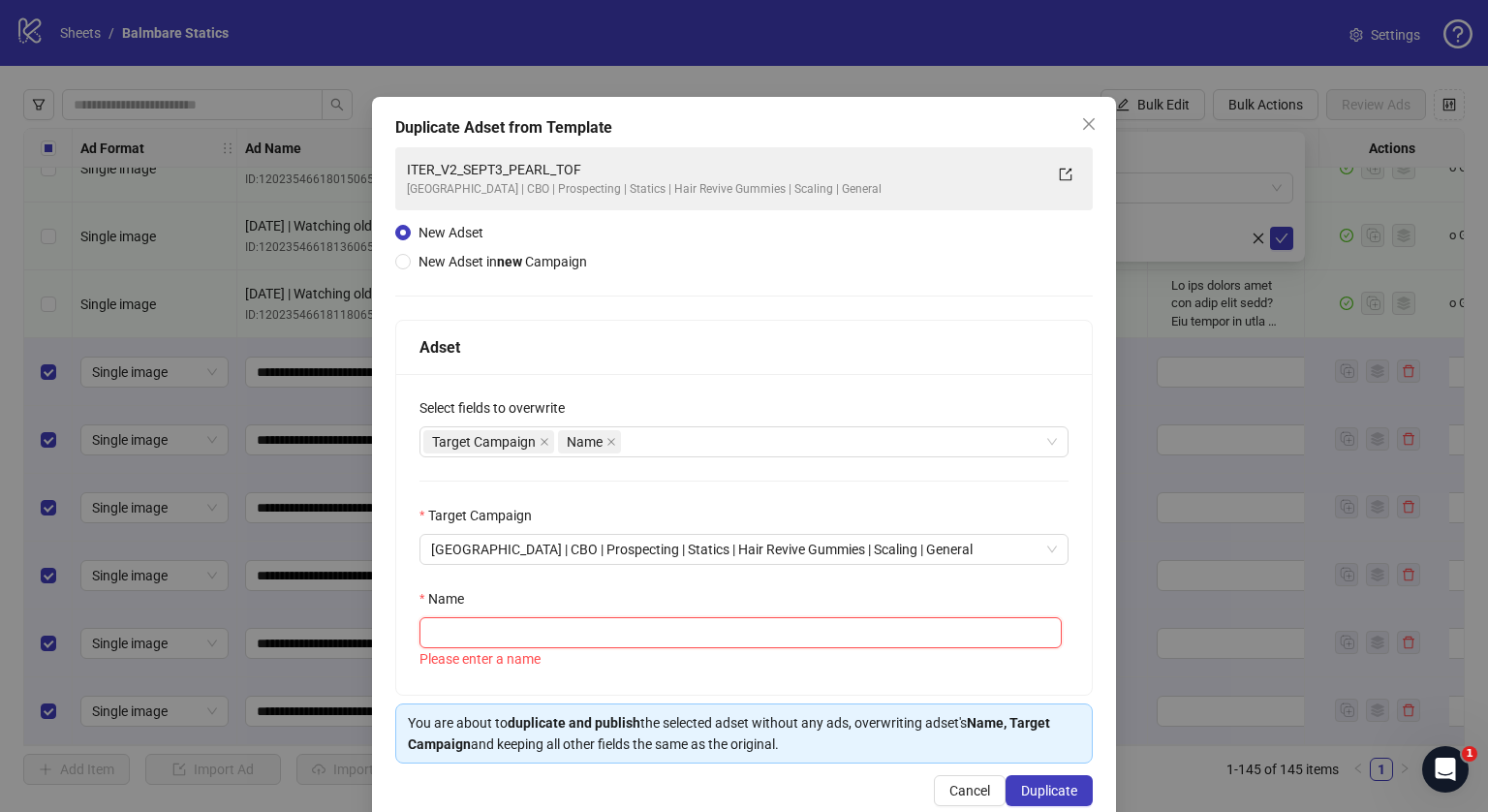
paste input "**********"
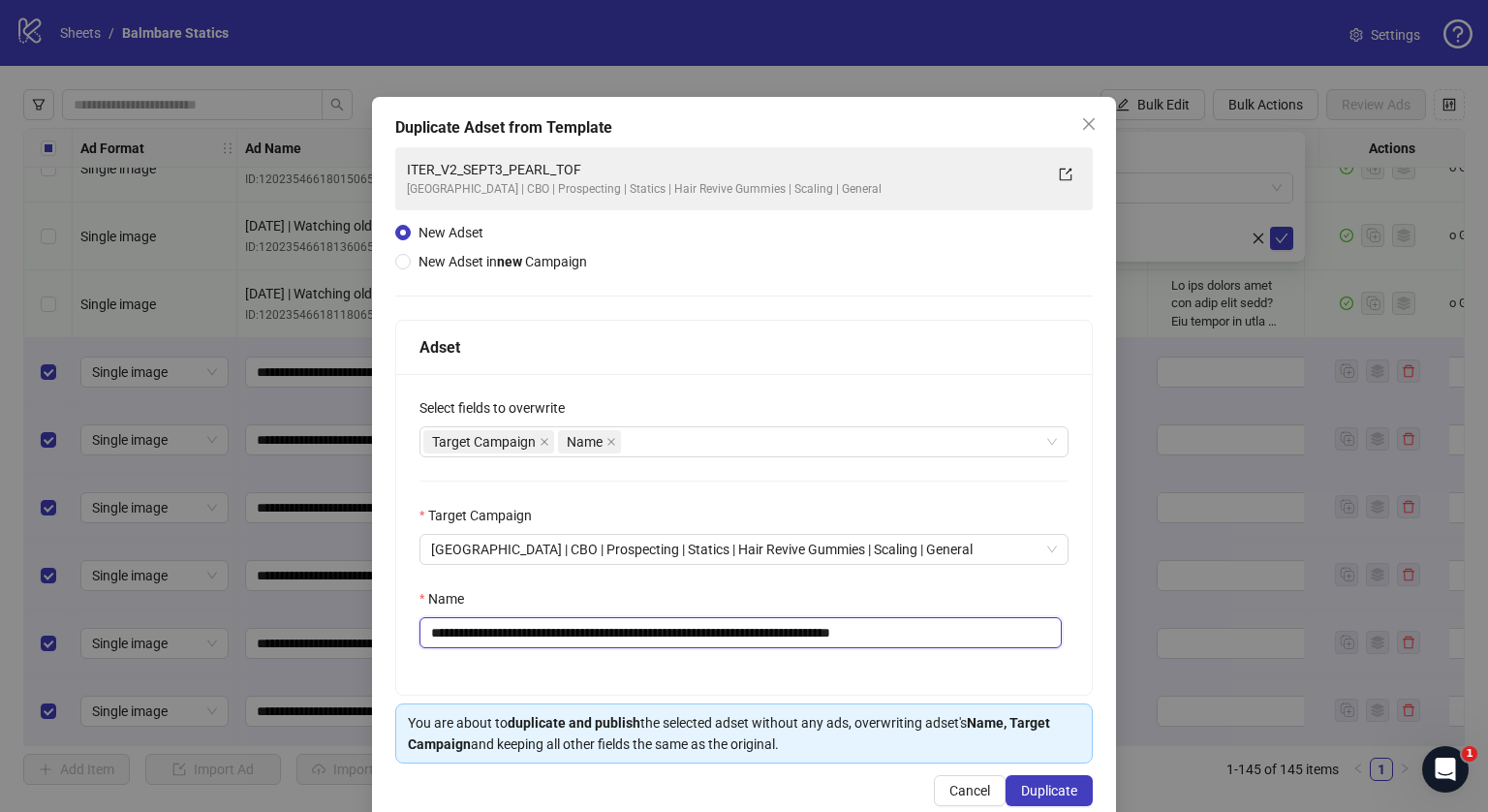
type input "**********"
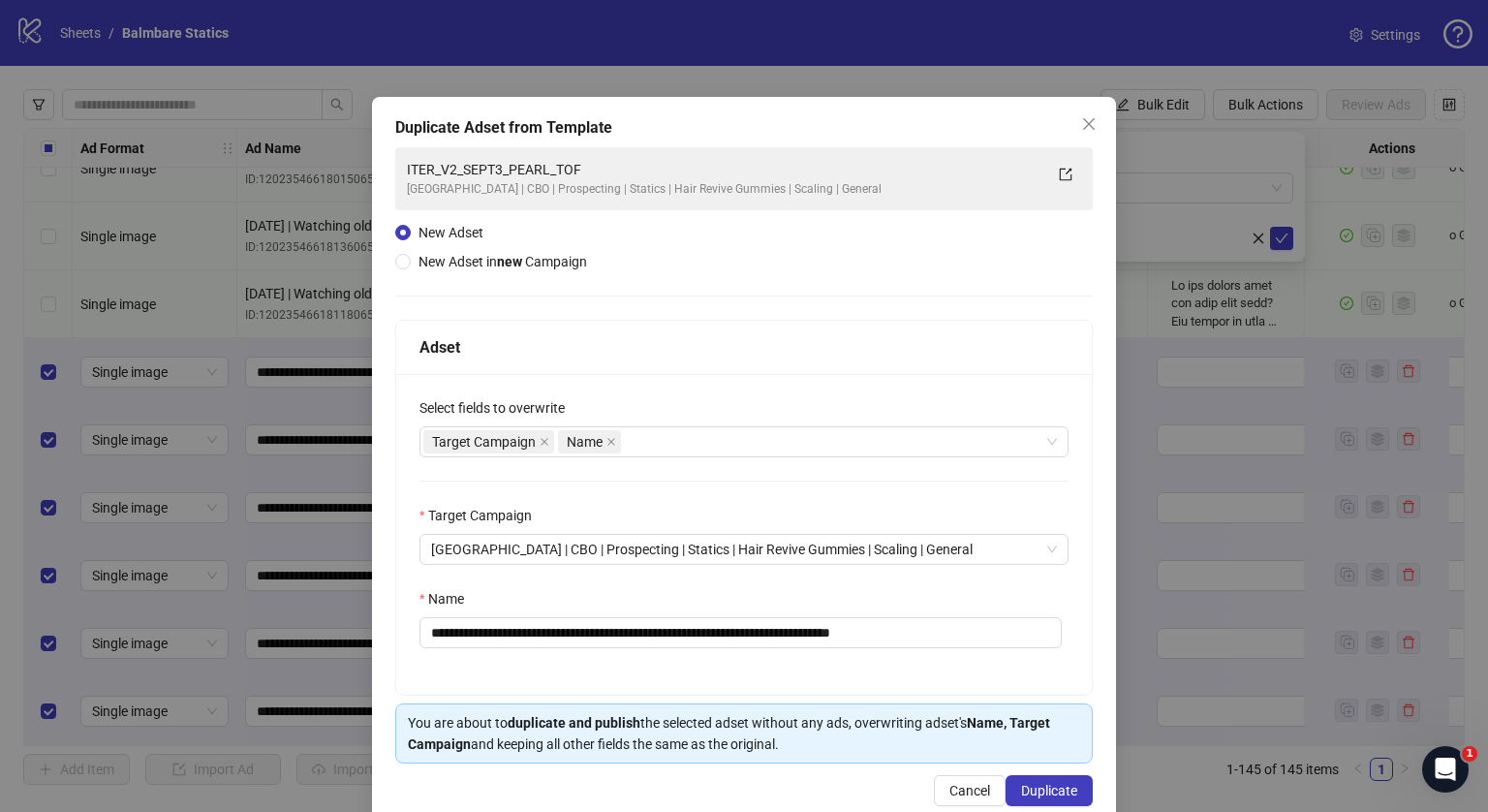
click at [997, 692] on div "**********" at bounding box center [744, 533] width 695 height 320
click at [1027, 774] on button "Duplicate" at bounding box center [1050, 789] width 87 height 31
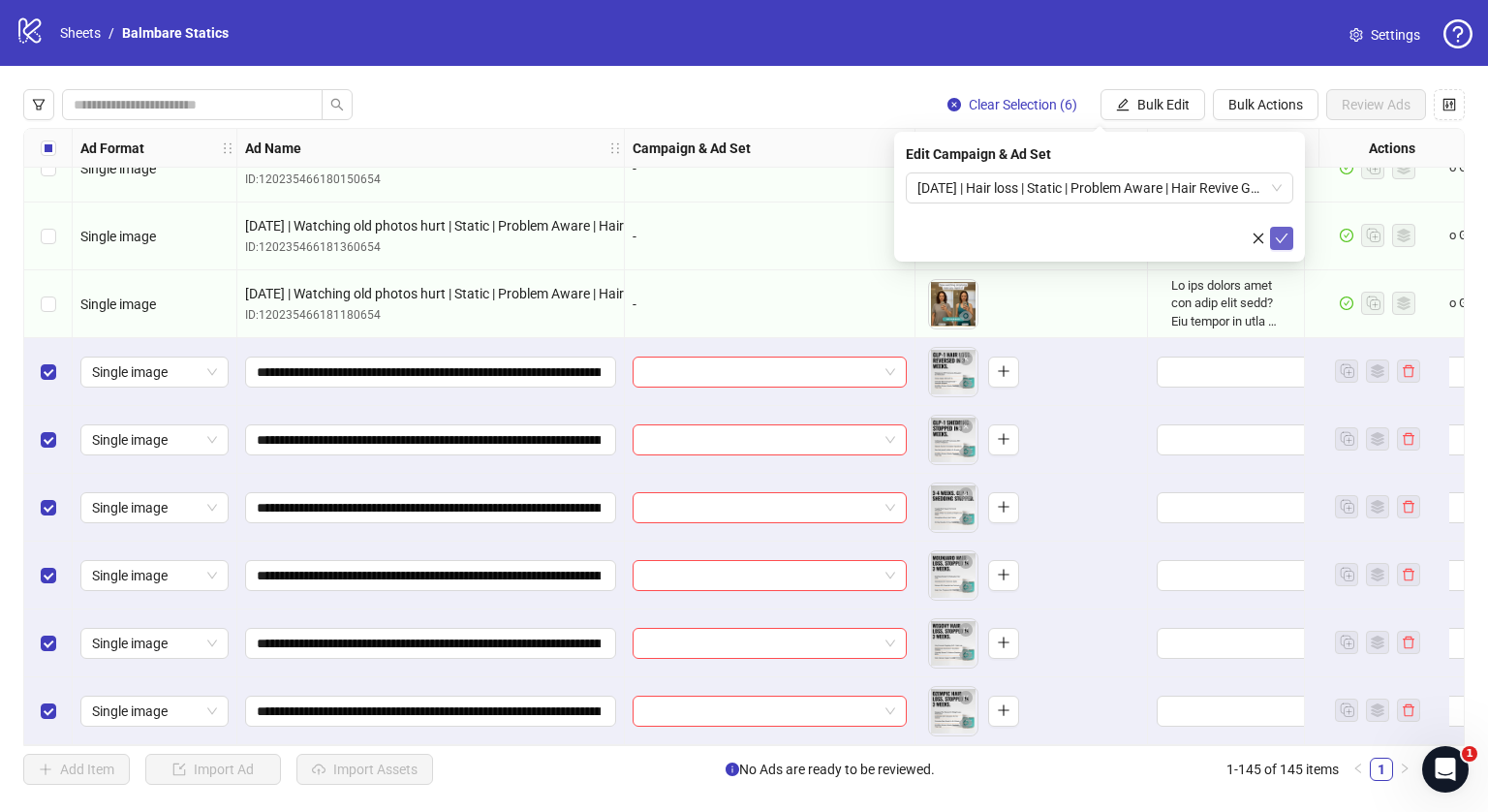
click at [1291, 246] on button "submit" at bounding box center [1282, 238] width 23 height 23
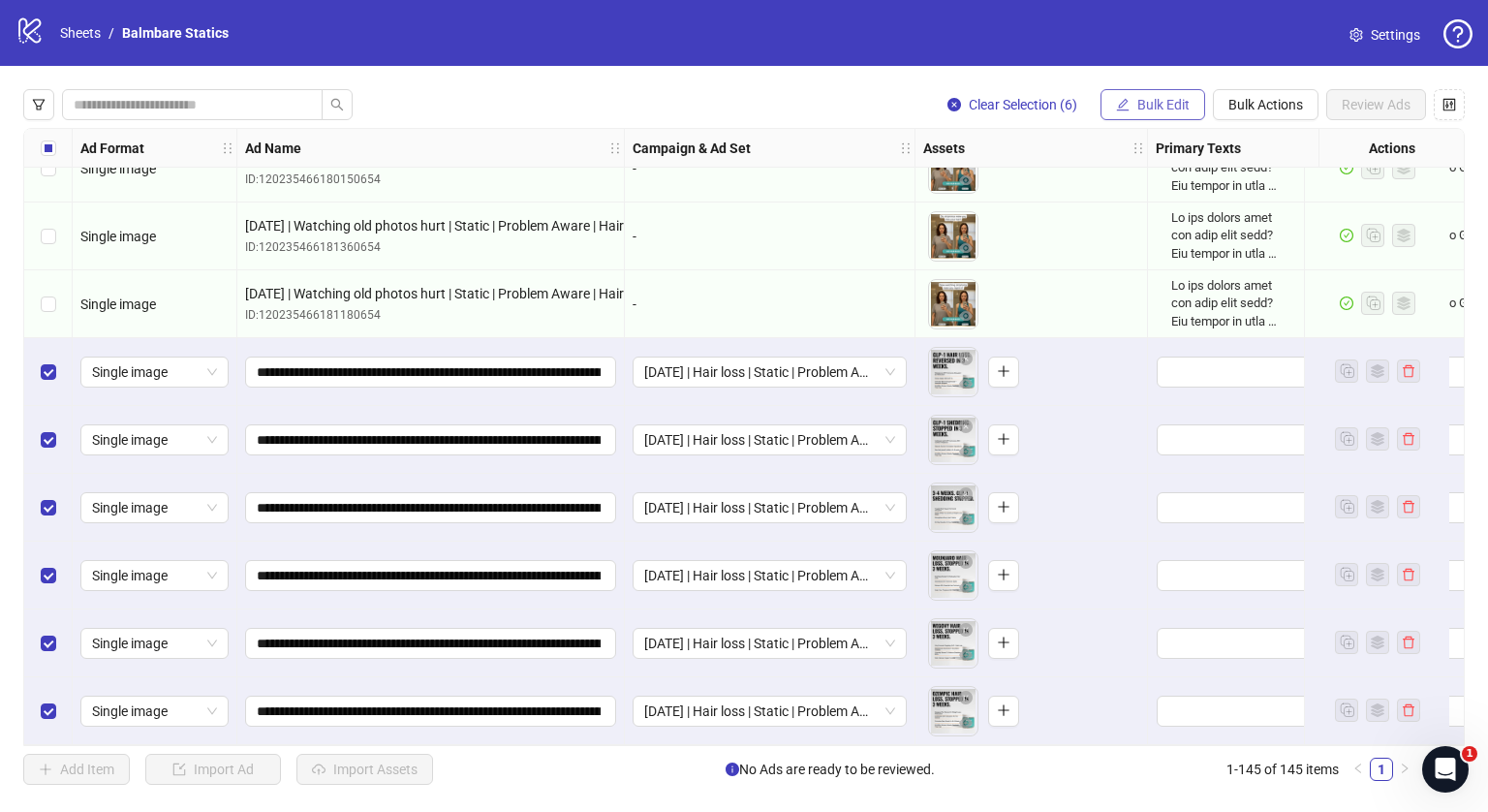
click at [1143, 98] on span "Bulk Edit" at bounding box center [1164, 105] width 53 height 16
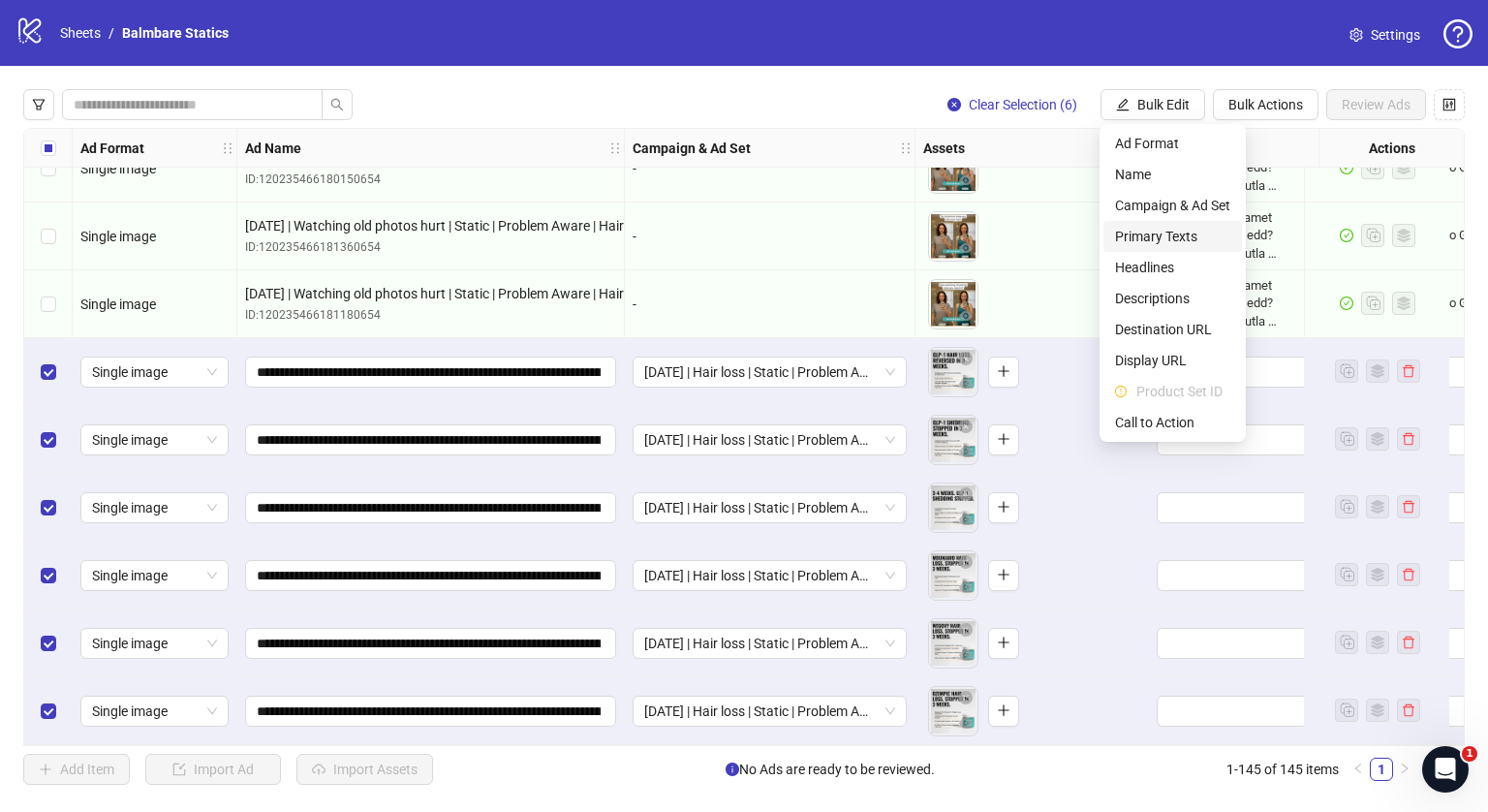
click at [1144, 243] on span "Primary Texts" at bounding box center [1173, 236] width 115 height 21
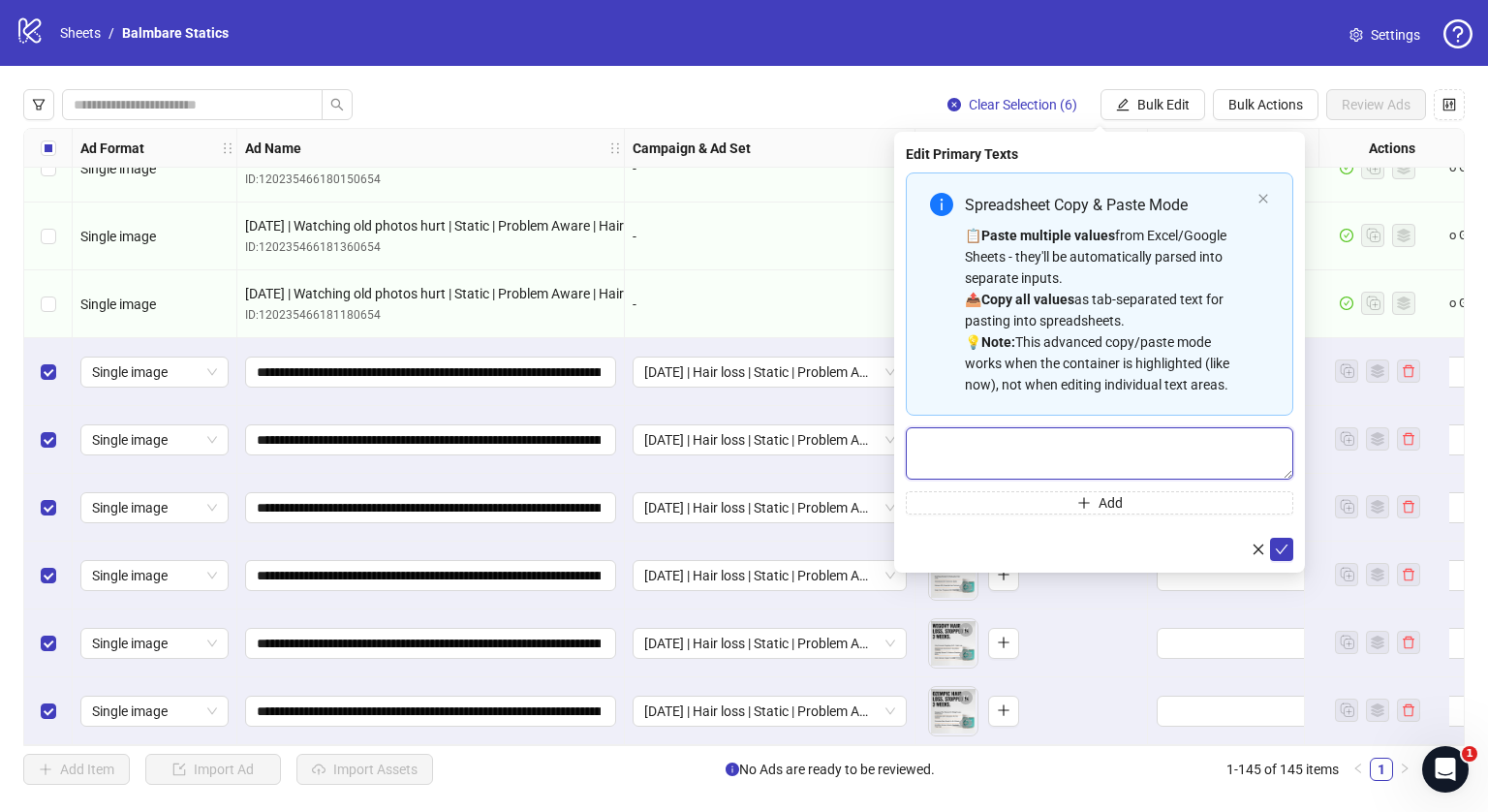
paste textarea "**********"
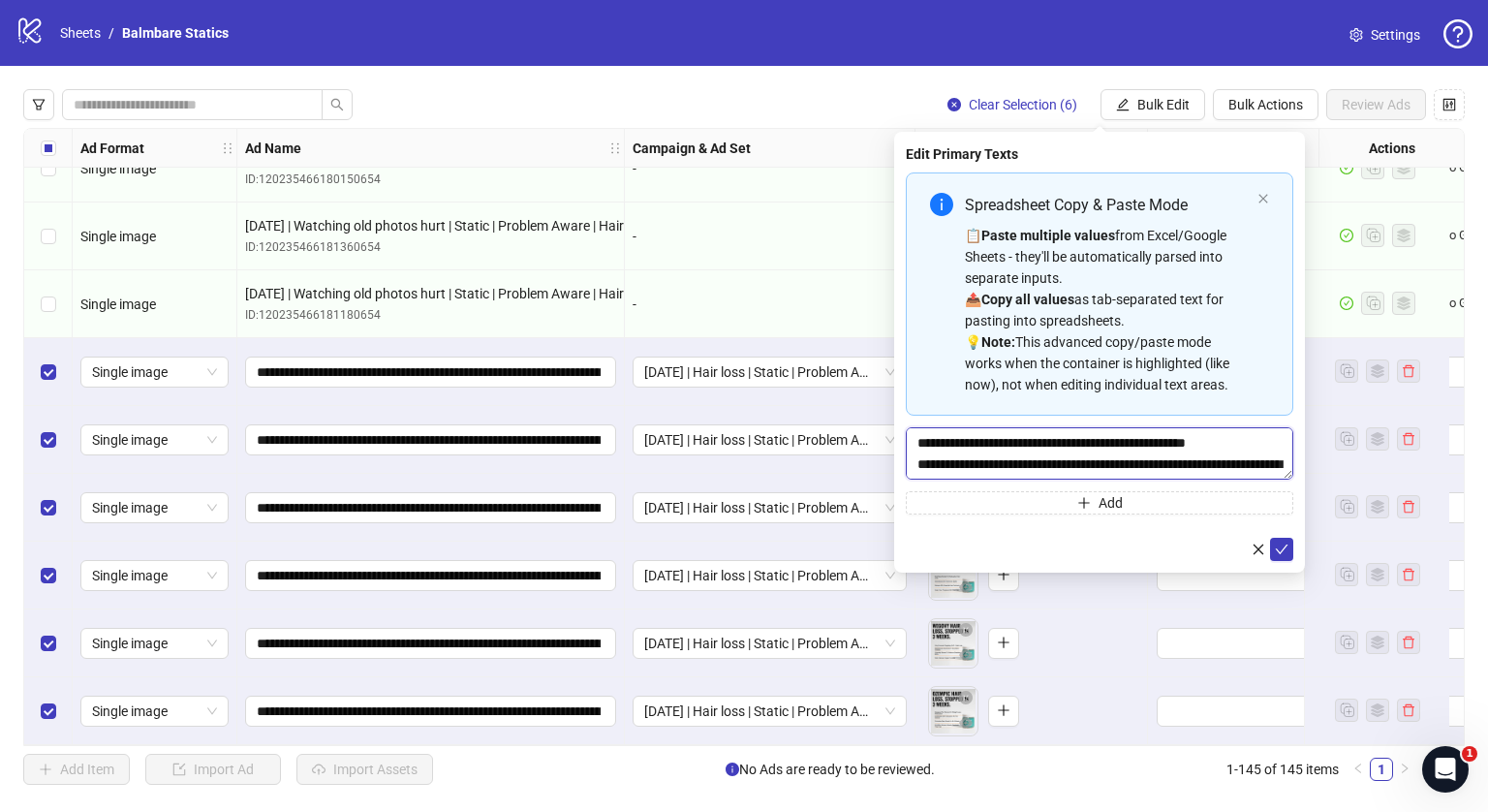
click at [983, 453] on textarea "Multi-text input container - paste or copy values" at bounding box center [1099, 453] width 388 height 53
type textarea "**********"
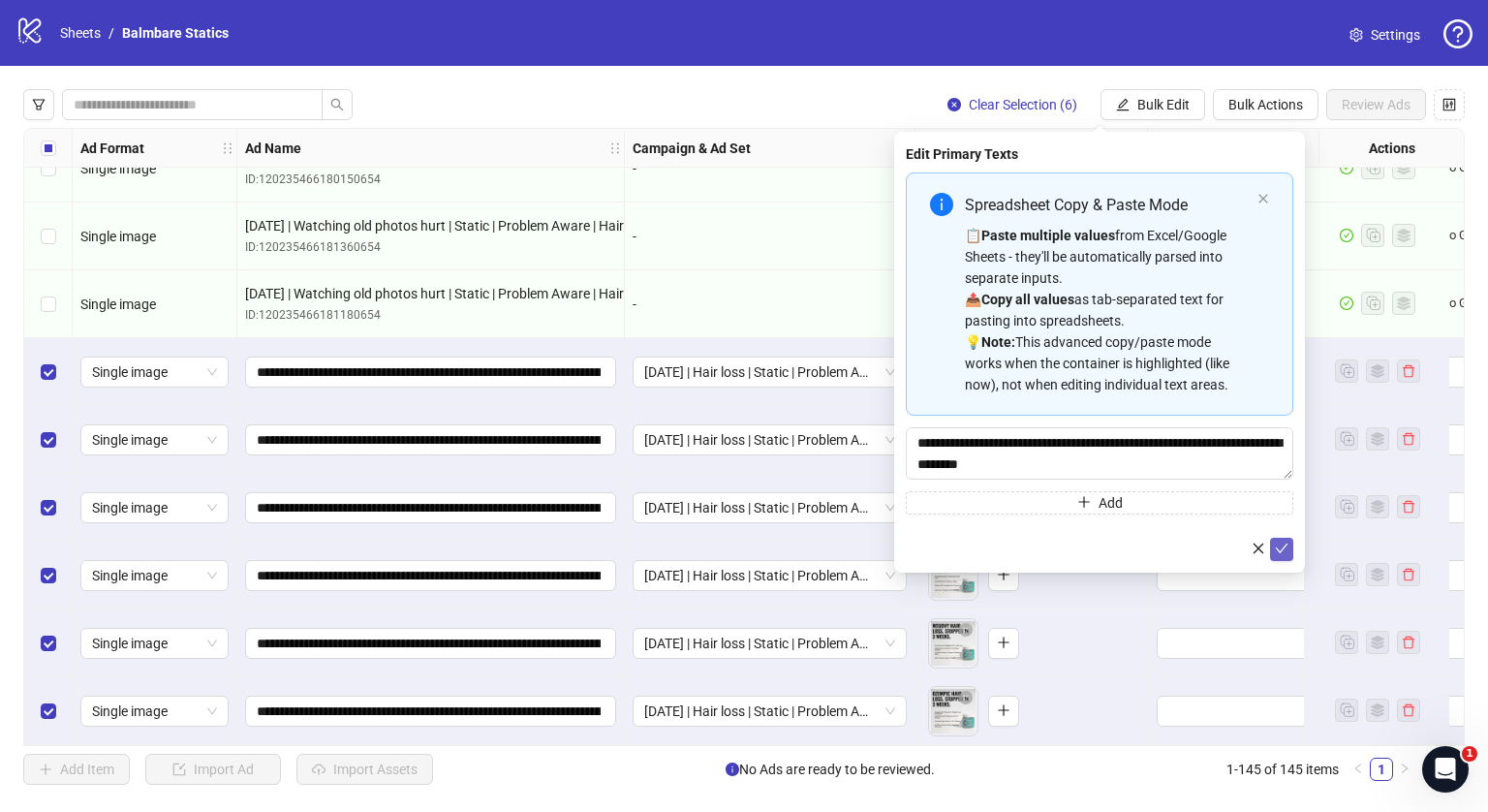
click at [1273, 553] on button "submit" at bounding box center [1282, 548] width 23 height 23
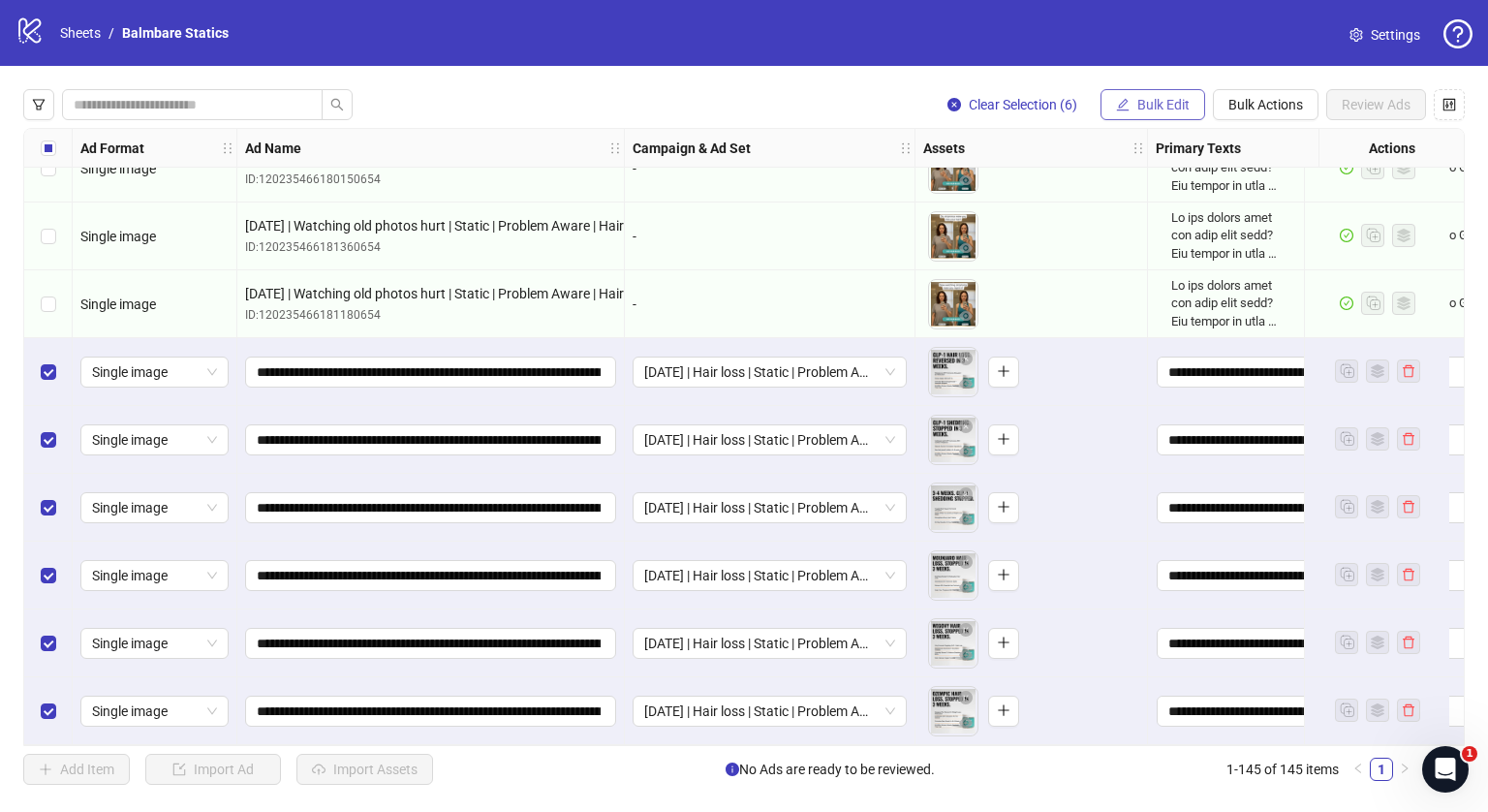
click at [1167, 111] on span "Bulk Edit" at bounding box center [1164, 105] width 53 height 16
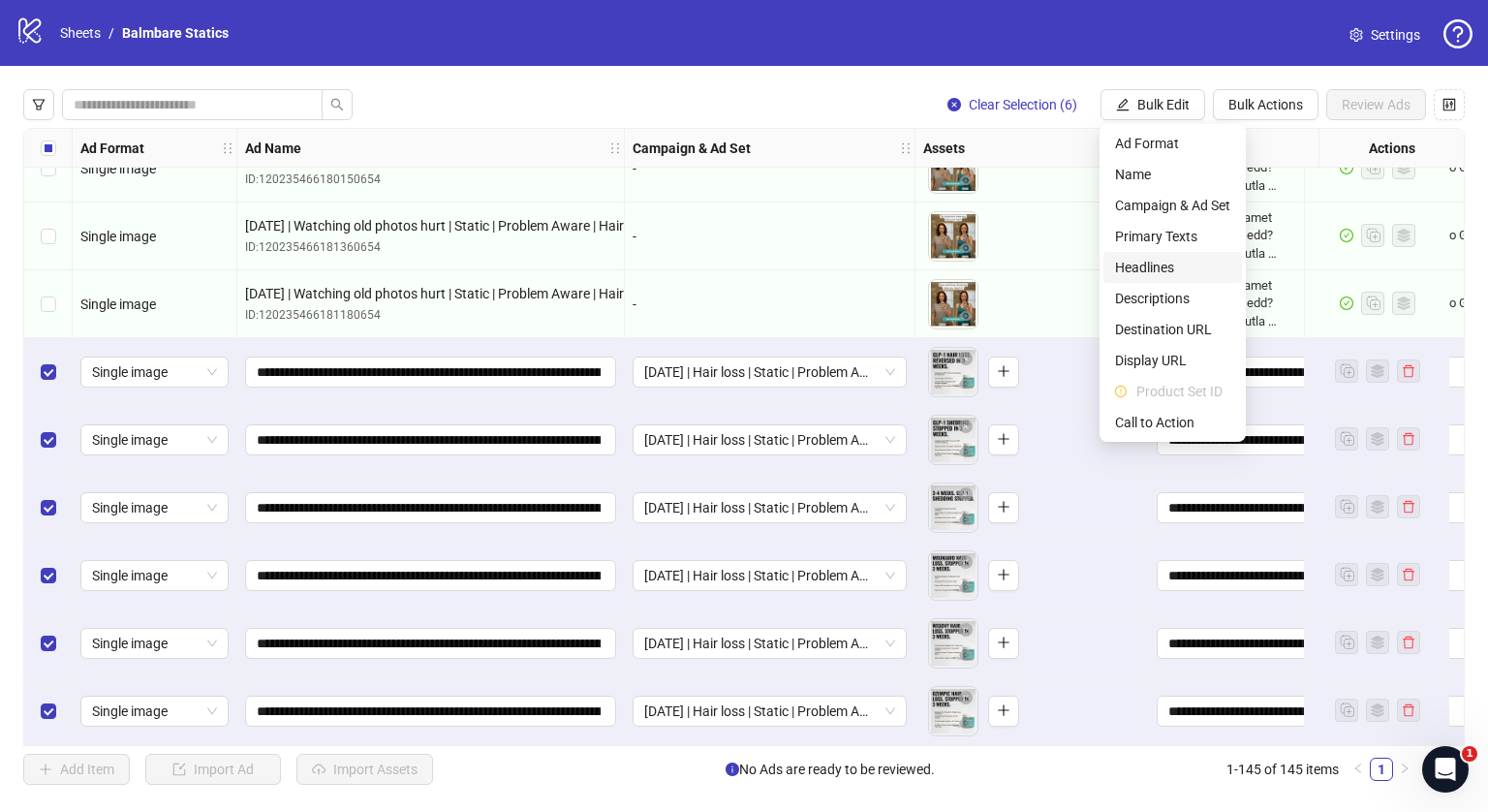
click at [1143, 274] on span "Headlines" at bounding box center [1173, 267] width 115 height 21
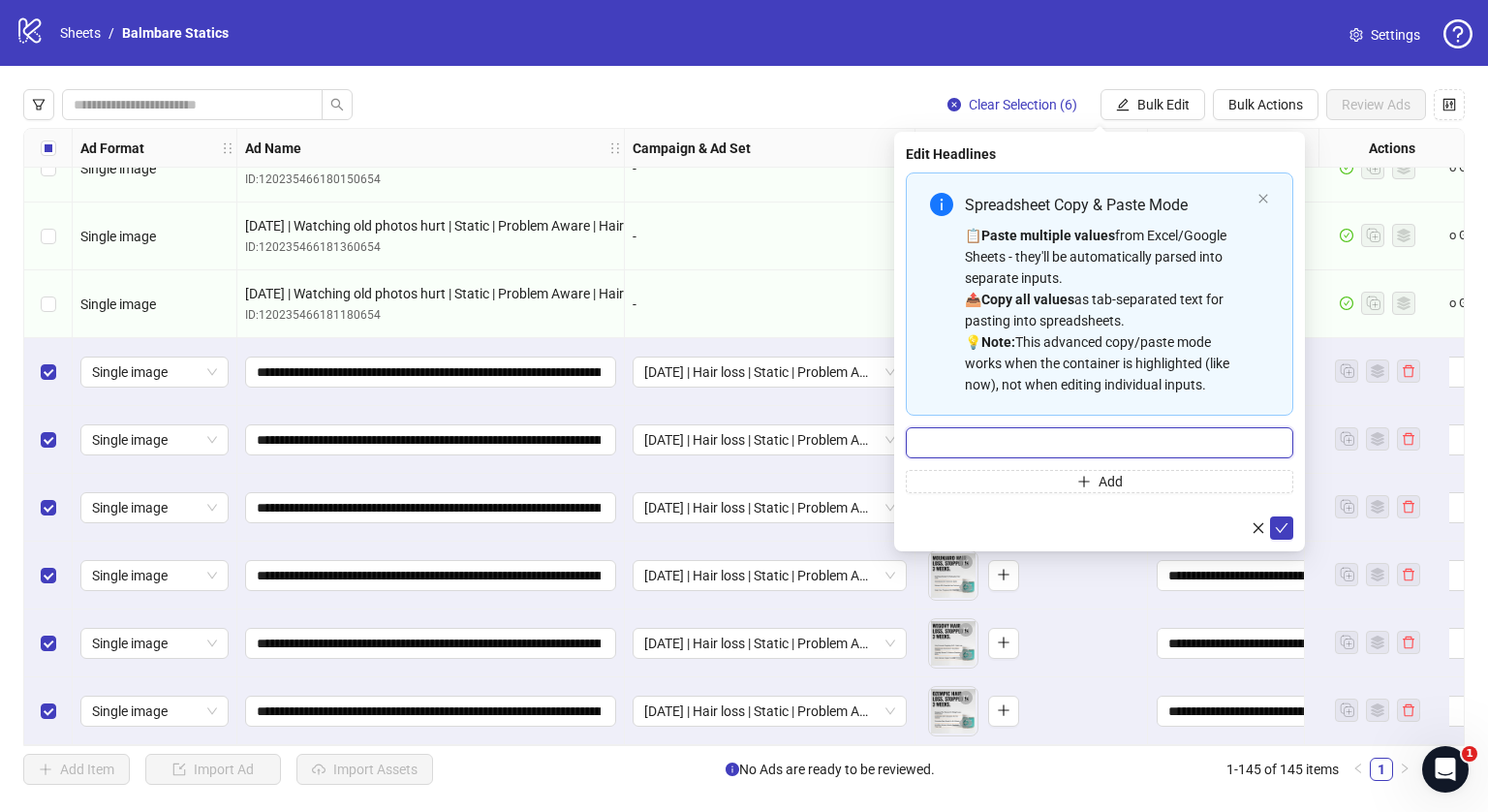
click at [1019, 441] on input "Multi-input container - paste or copy values" at bounding box center [1099, 442] width 388 height 31
type input "**********"
click at [1287, 529] on icon "check" at bounding box center [1282, 528] width 14 height 14
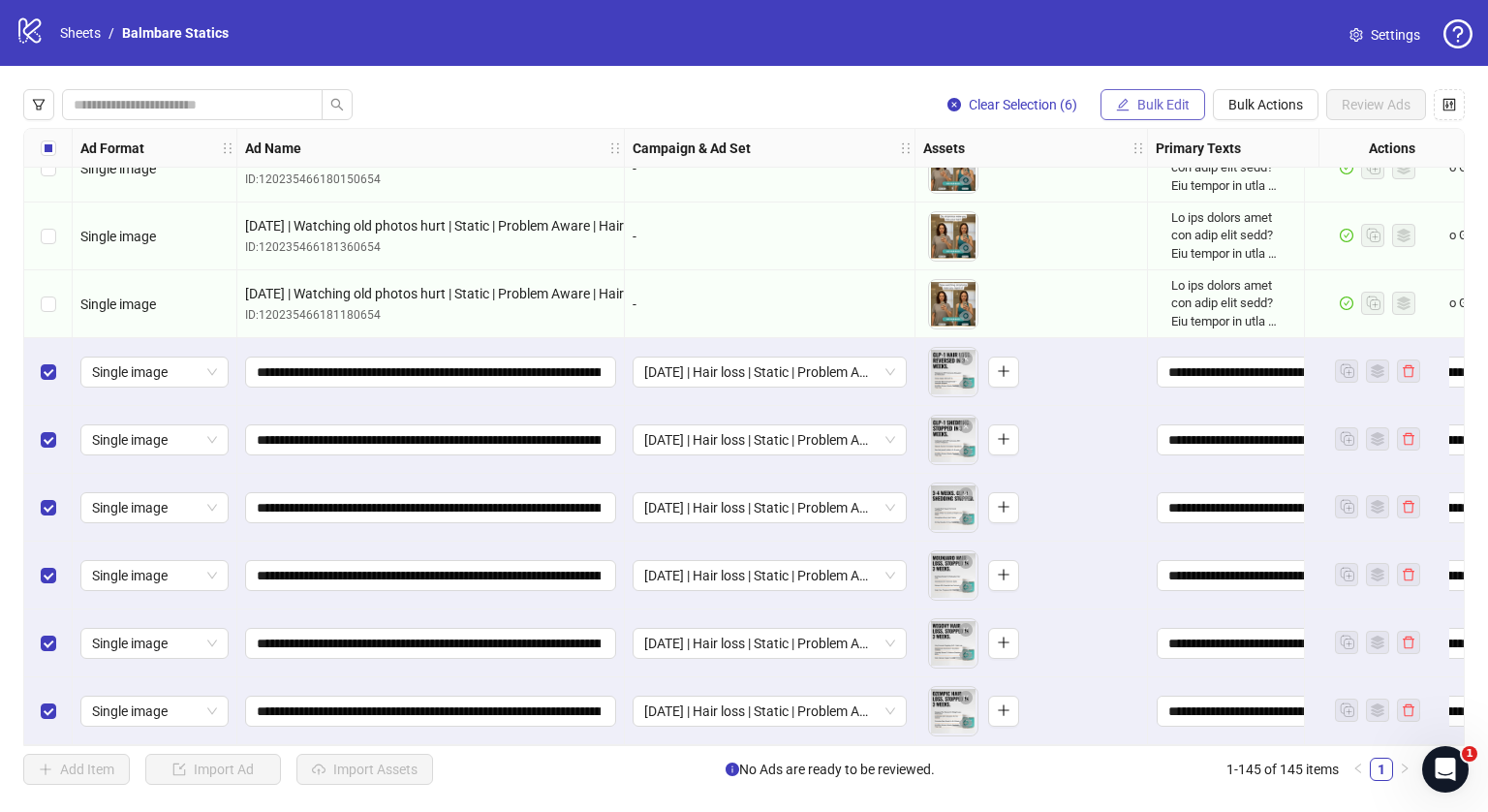
click at [1171, 97] on span "Bulk Edit" at bounding box center [1164, 105] width 53 height 16
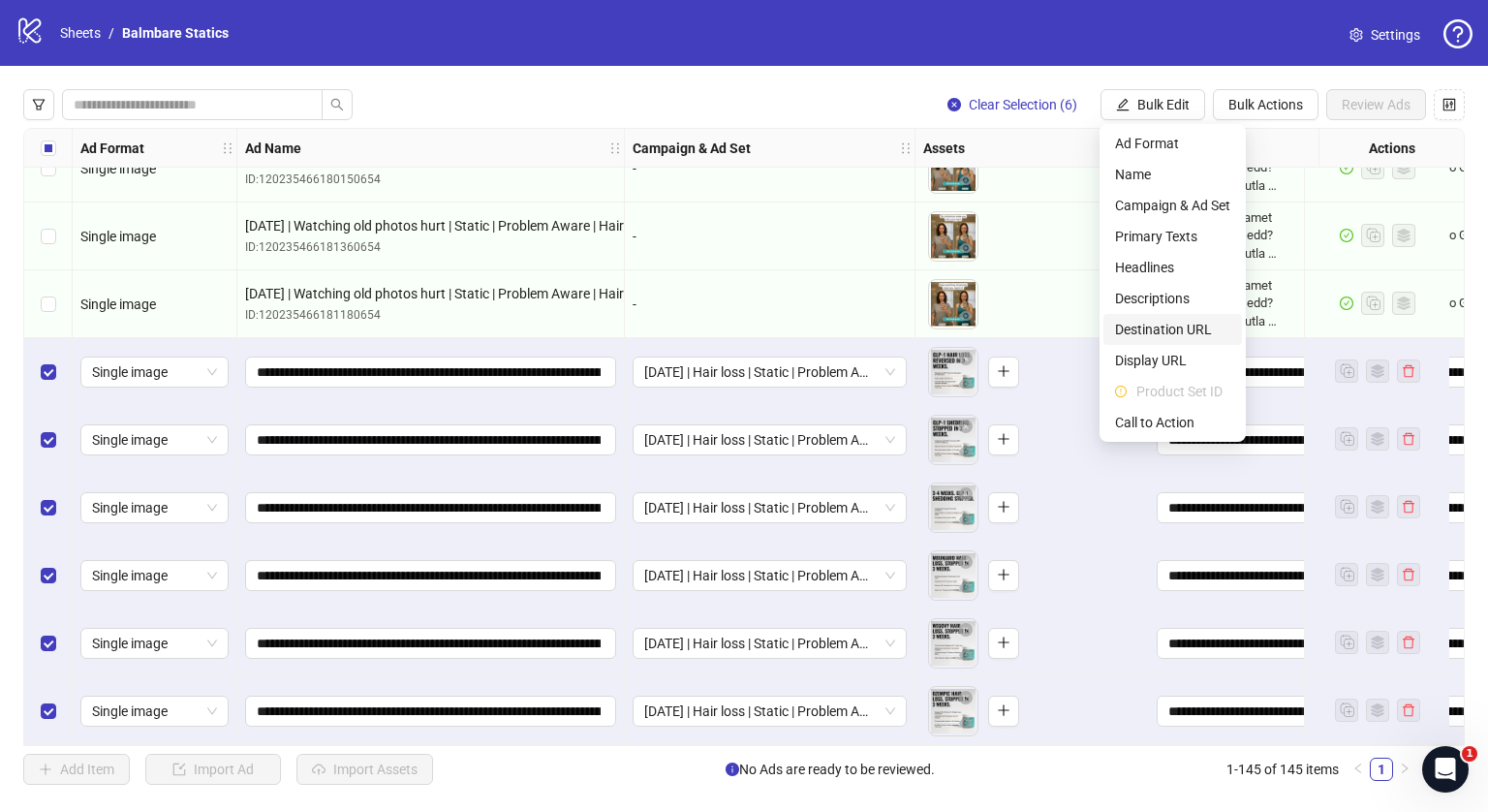
click at [1139, 313] on li "Destination URL" at bounding box center [1174, 328] width 139 height 31
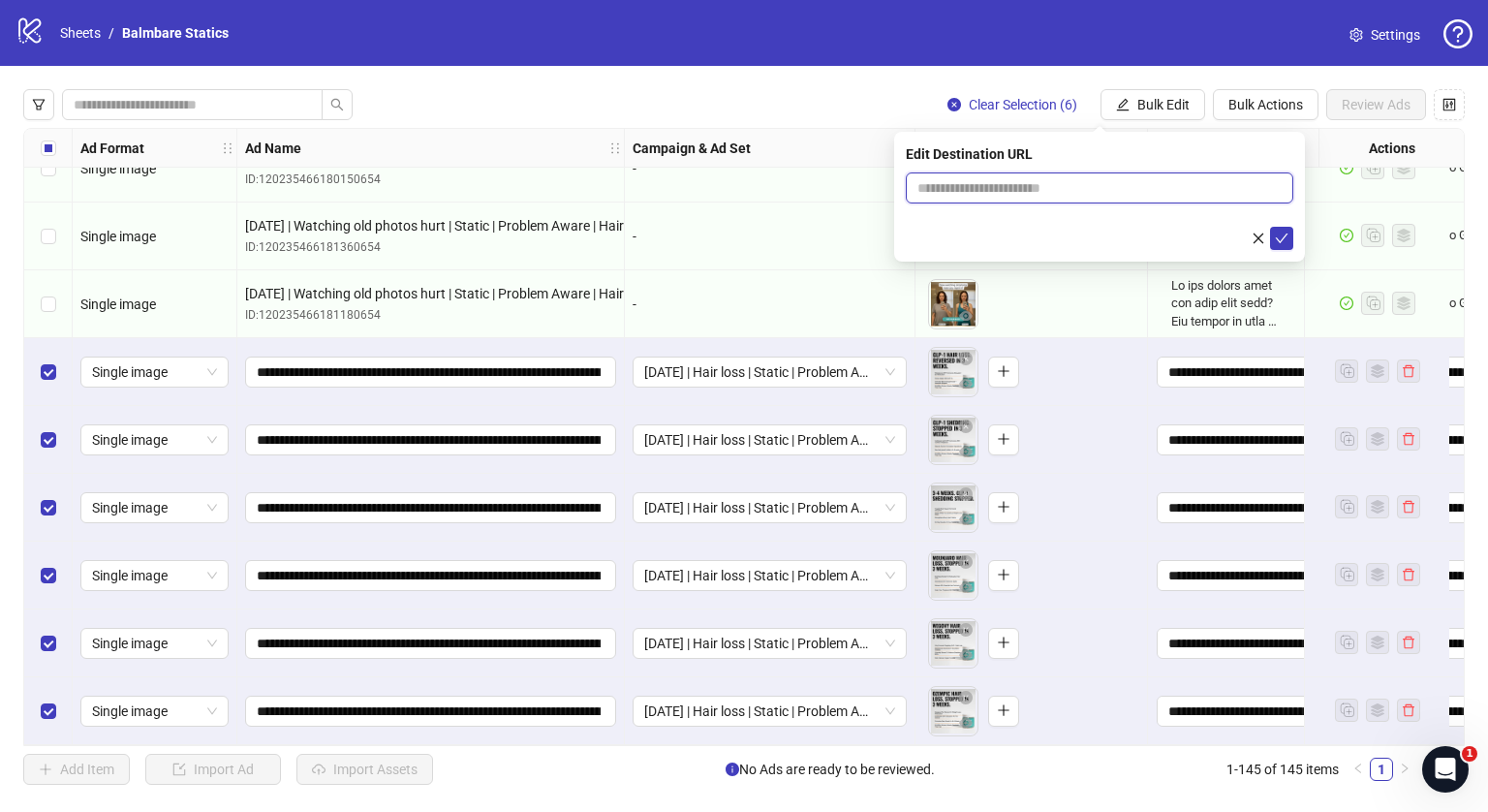
drag, startPoint x: 1039, startPoint y: 191, endPoint x: 1056, endPoint y: 241, distance: 52.8
click at [1056, 241] on form at bounding box center [1099, 211] width 388 height 77
type input "**********"
click at [1279, 241] on icon "check" at bounding box center [1282, 238] width 14 height 14
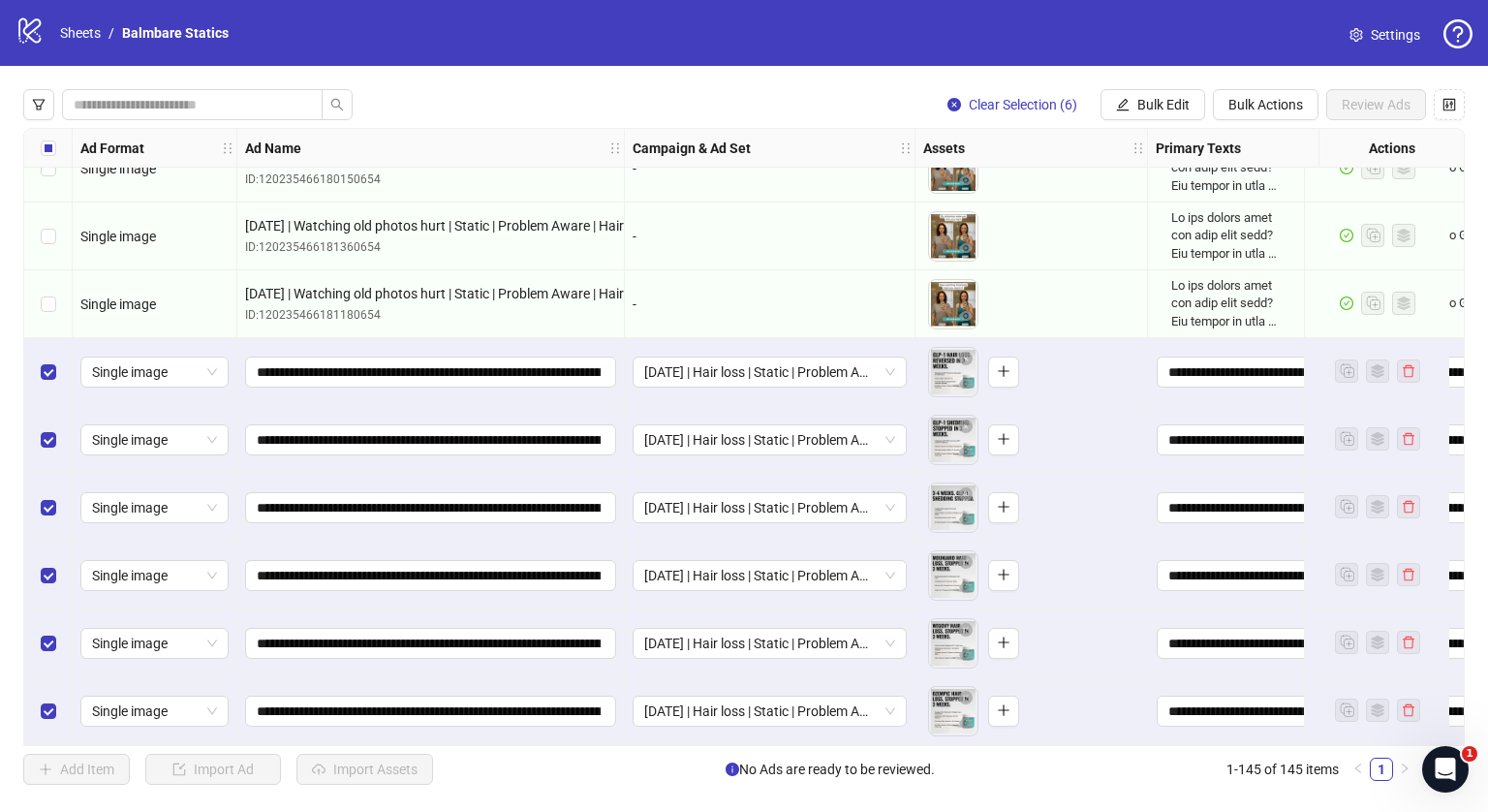
click at [1171, 88] on div "Clear Selection (6) Bulk Edit Bulk Actions Review Ads Ad Format Ad Name Campaig…" at bounding box center [744, 436] width 1488 height 742
drag, startPoint x: 1171, startPoint y: 88, endPoint x: 1169, endPoint y: 106, distance: 18.1
click at [1169, 106] on div "Clear Selection (6) Bulk Edit Bulk Actions Review Ads Ad Format Ad Name Campaig…" at bounding box center [744, 436] width 1488 height 742
click at [1169, 106] on span "Bulk Edit" at bounding box center [1164, 105] width 53 height 16
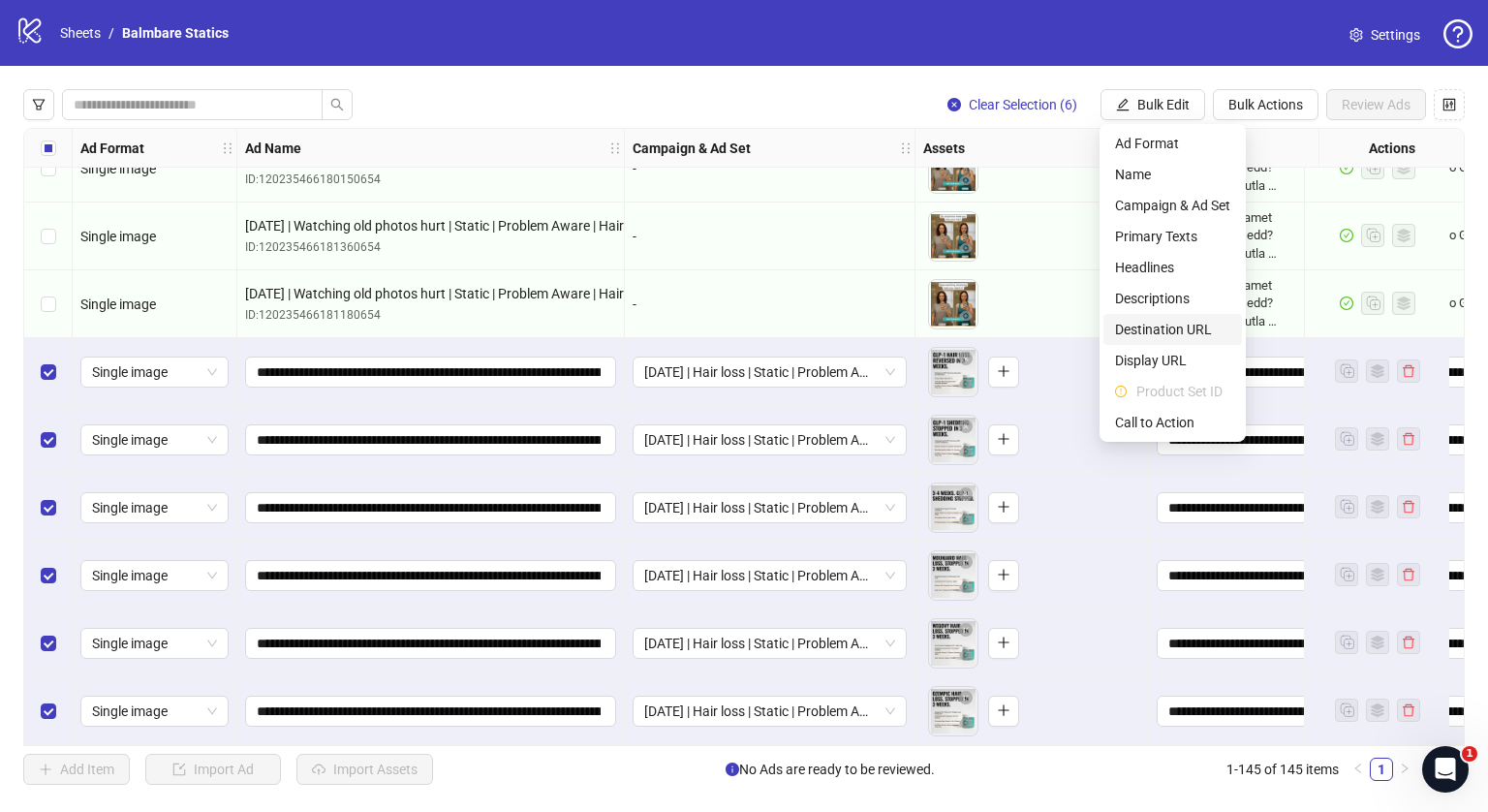
click at [1151, 329] on span "Destination URL" at bounding box center [1173, 328] width 115 height 21
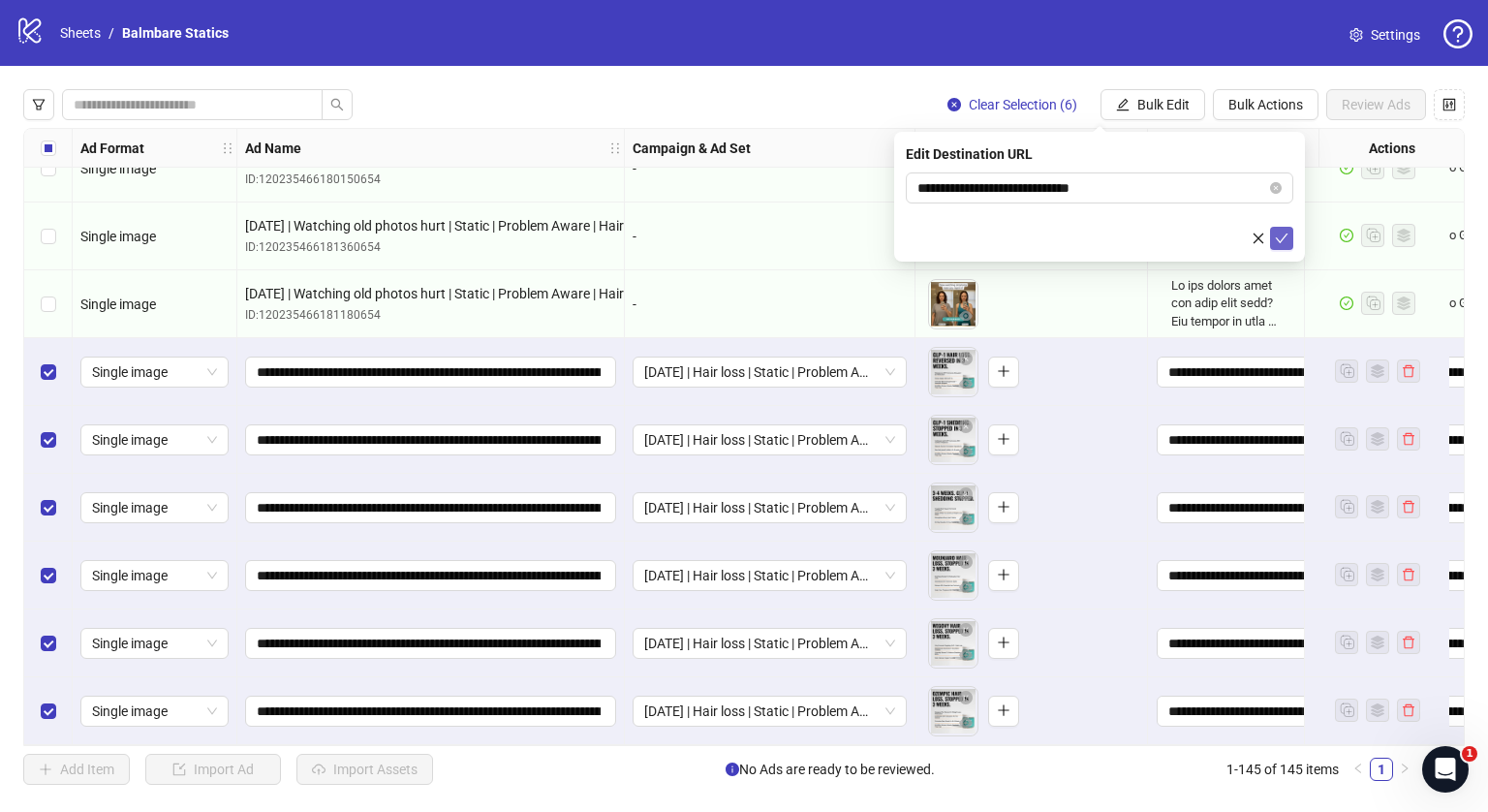
click at [1291, 228] on button "submit" at bounding box center [1282, 238] width 23 height 23
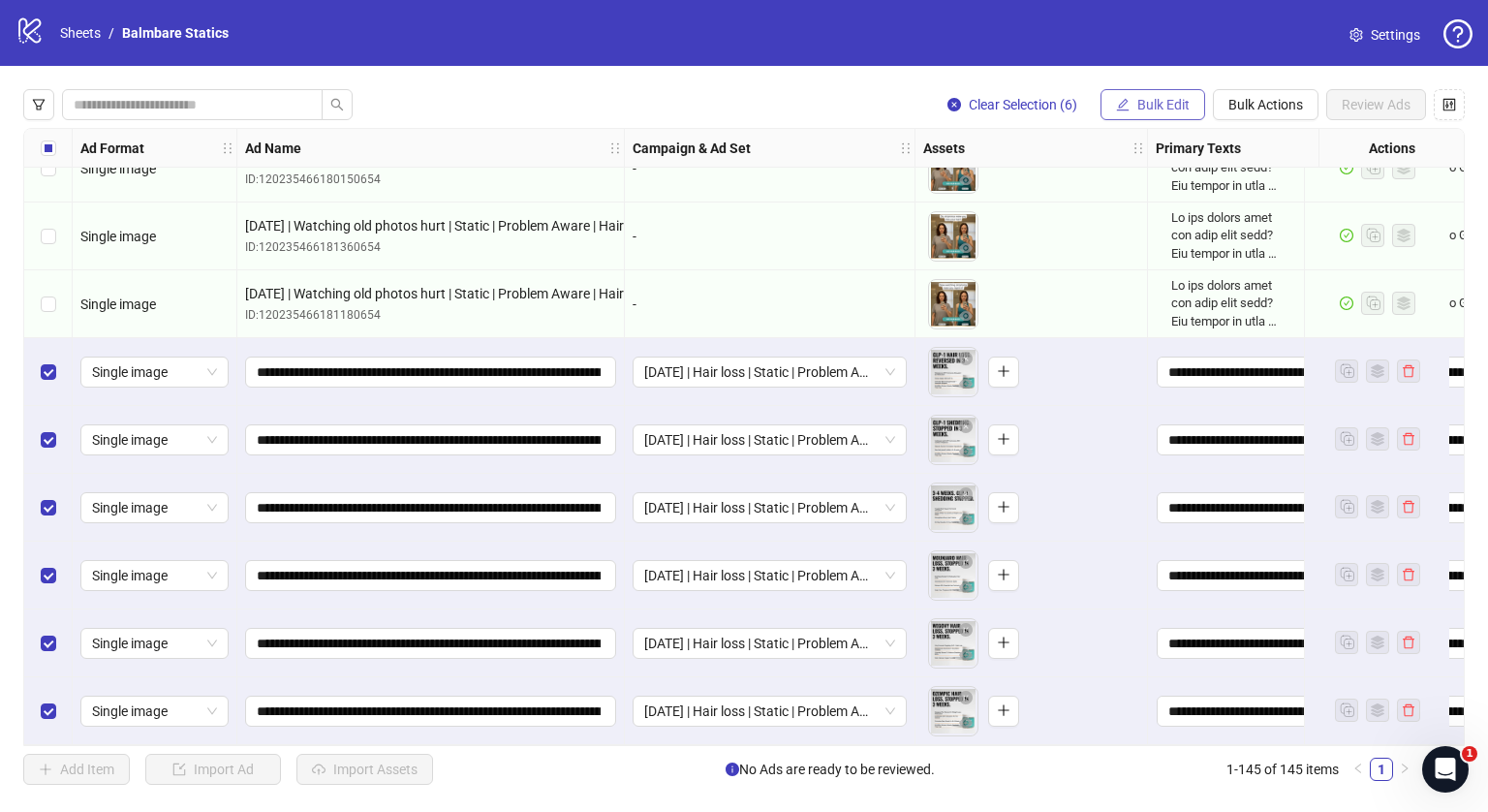
click at [1162, 106] on span "Bulk Edit" at bounding box center [1164, 105] width 53 height 16
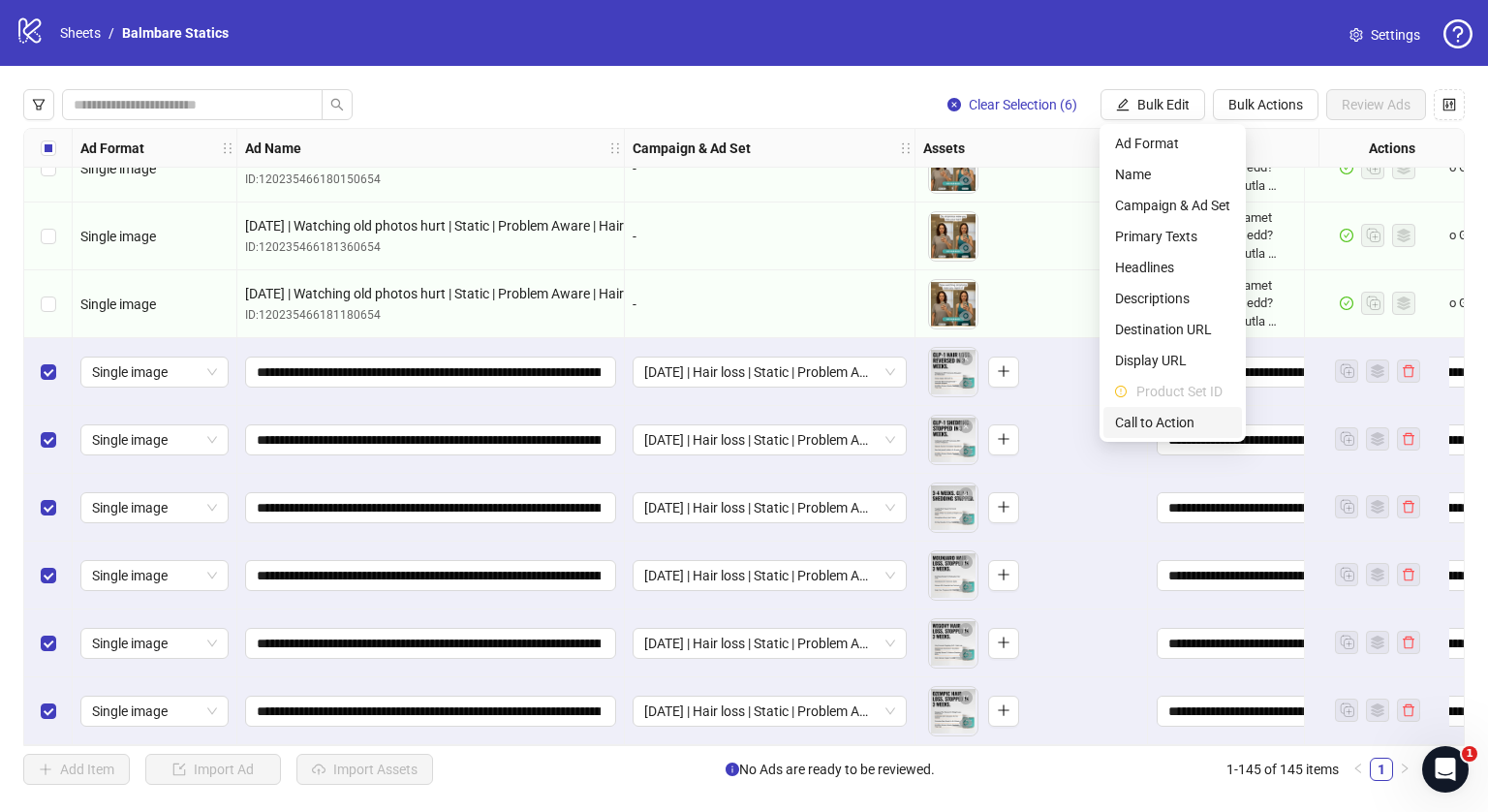
click at [1151, 421] on span "Call to Action" at bounding box center [1173, 421] width 115 height 21
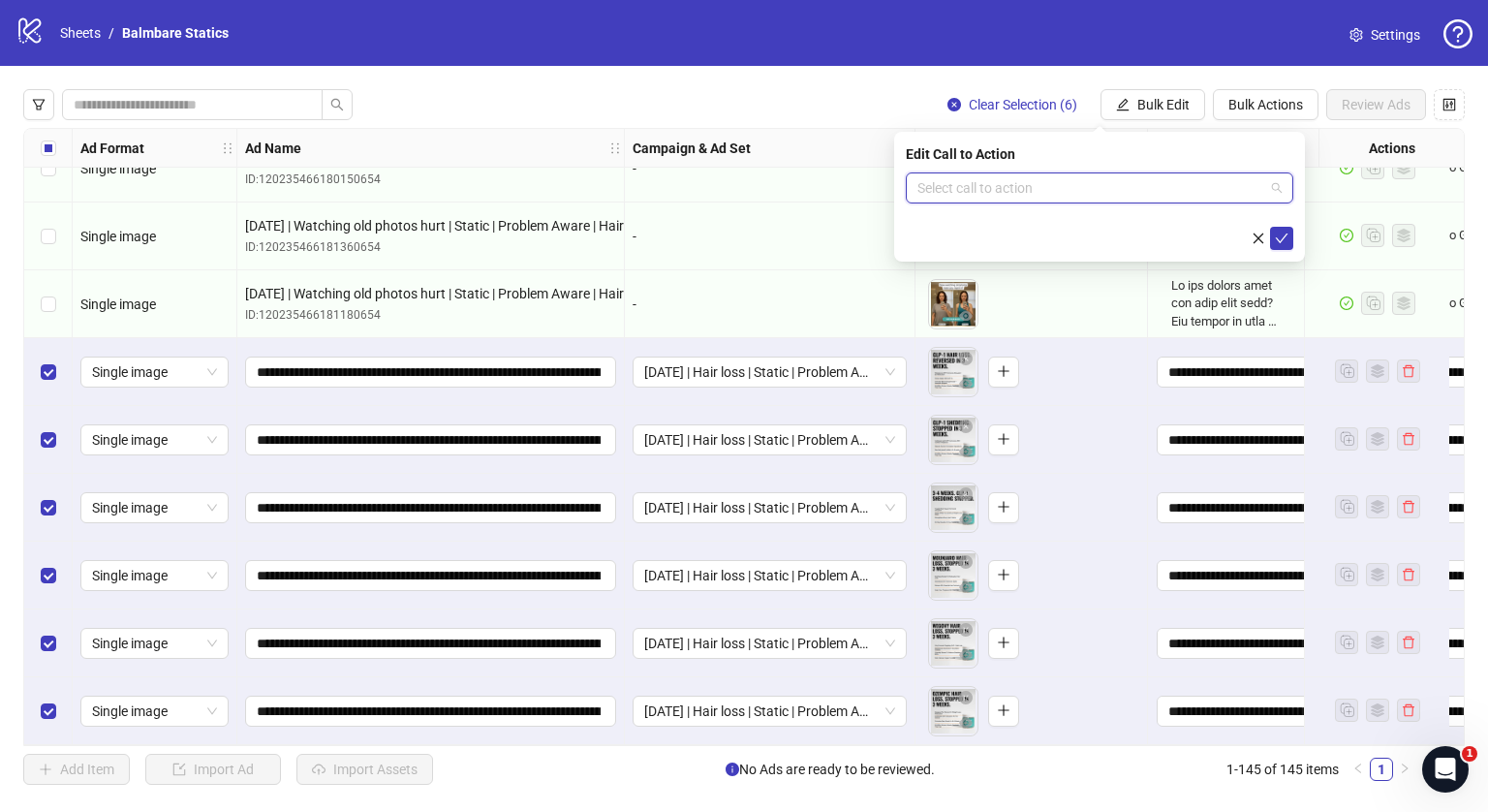
click at [1021, 182] on input "search" at bounding box center [1091, 187] width 347 height 29
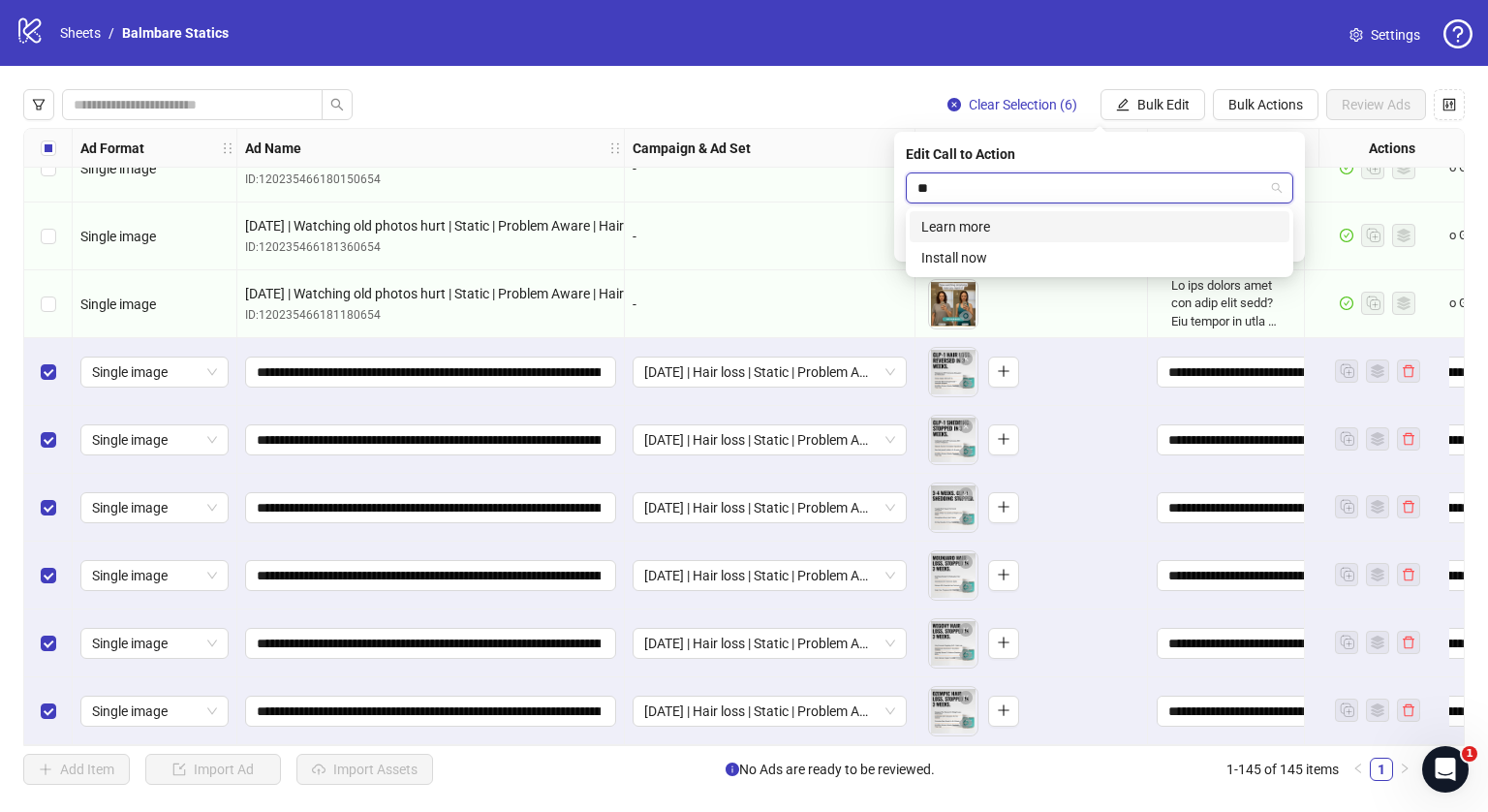
type input "***"
click at [991, 226] on div "Learn more" at bounding box center [1099, 226] width 356 height 21
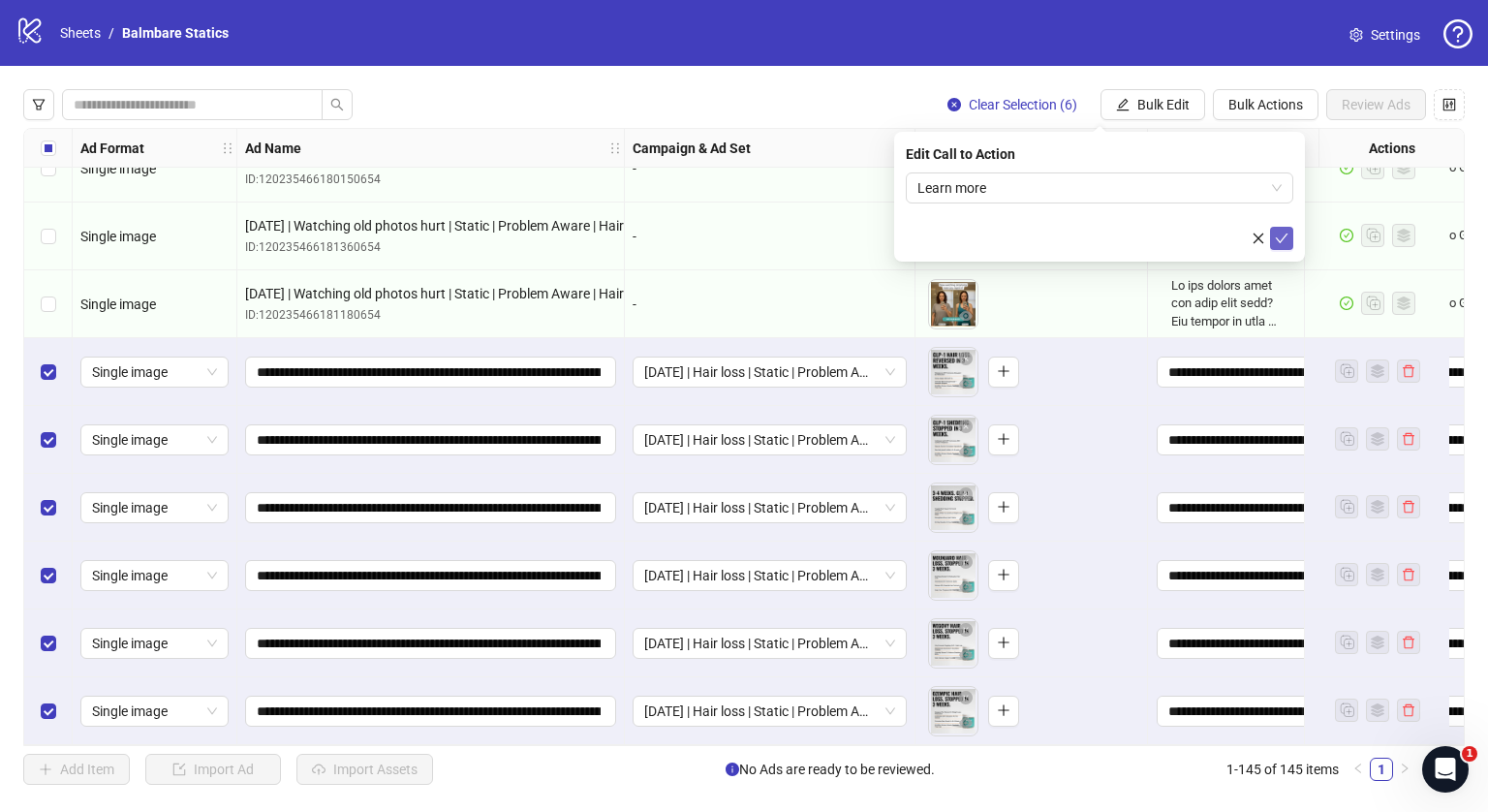
click at [1287, 240] on icon "check" at bounding box center [1282, 238] width 14 height 14
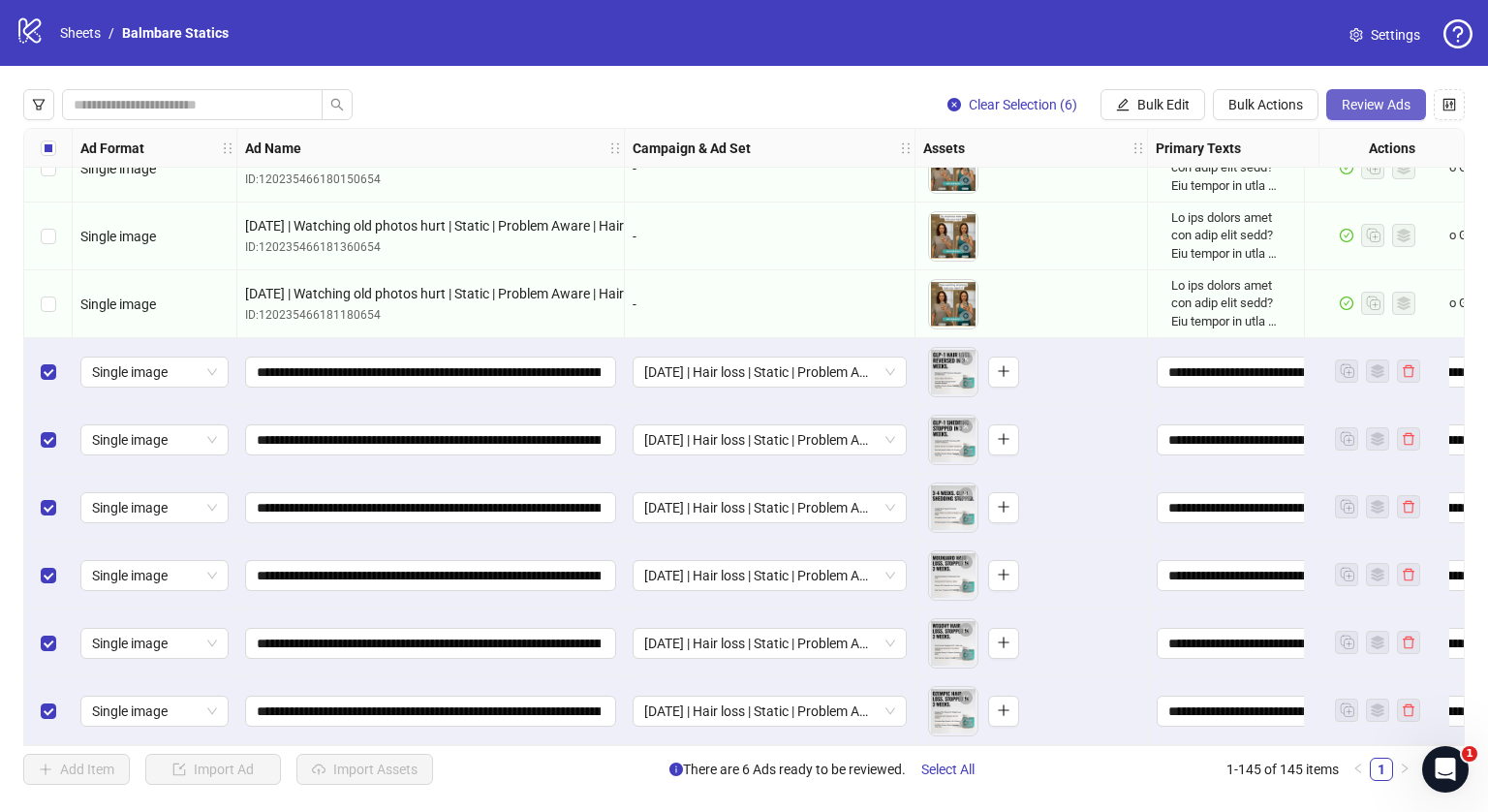
click at [1386, 110] on span "Review Ads" at bounding box center [1376, 105] width 68 height 16
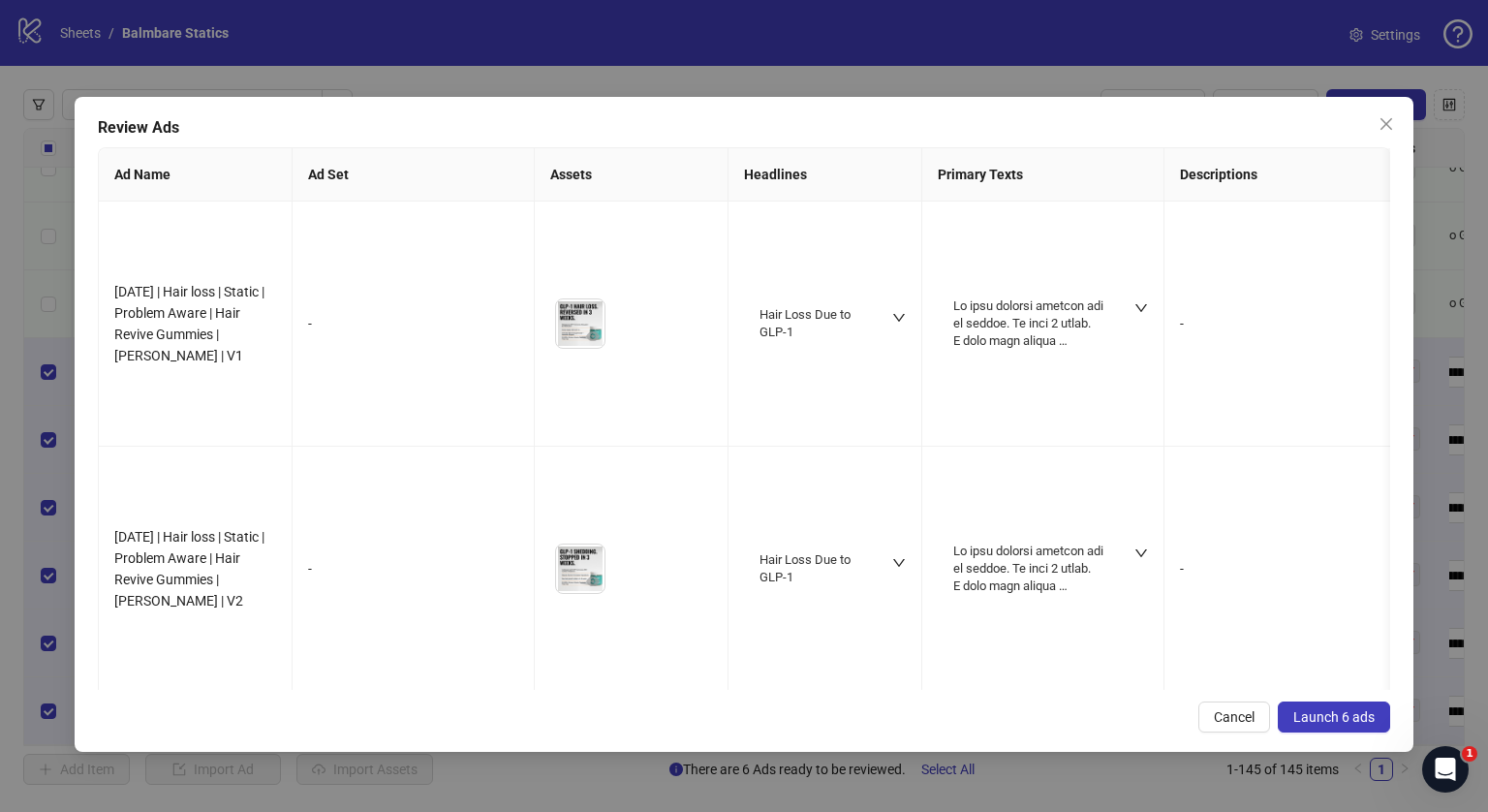
click at [1302, 729] on button "Launch 6 ads" at bounding box center [1333, 716] width 112 height 31
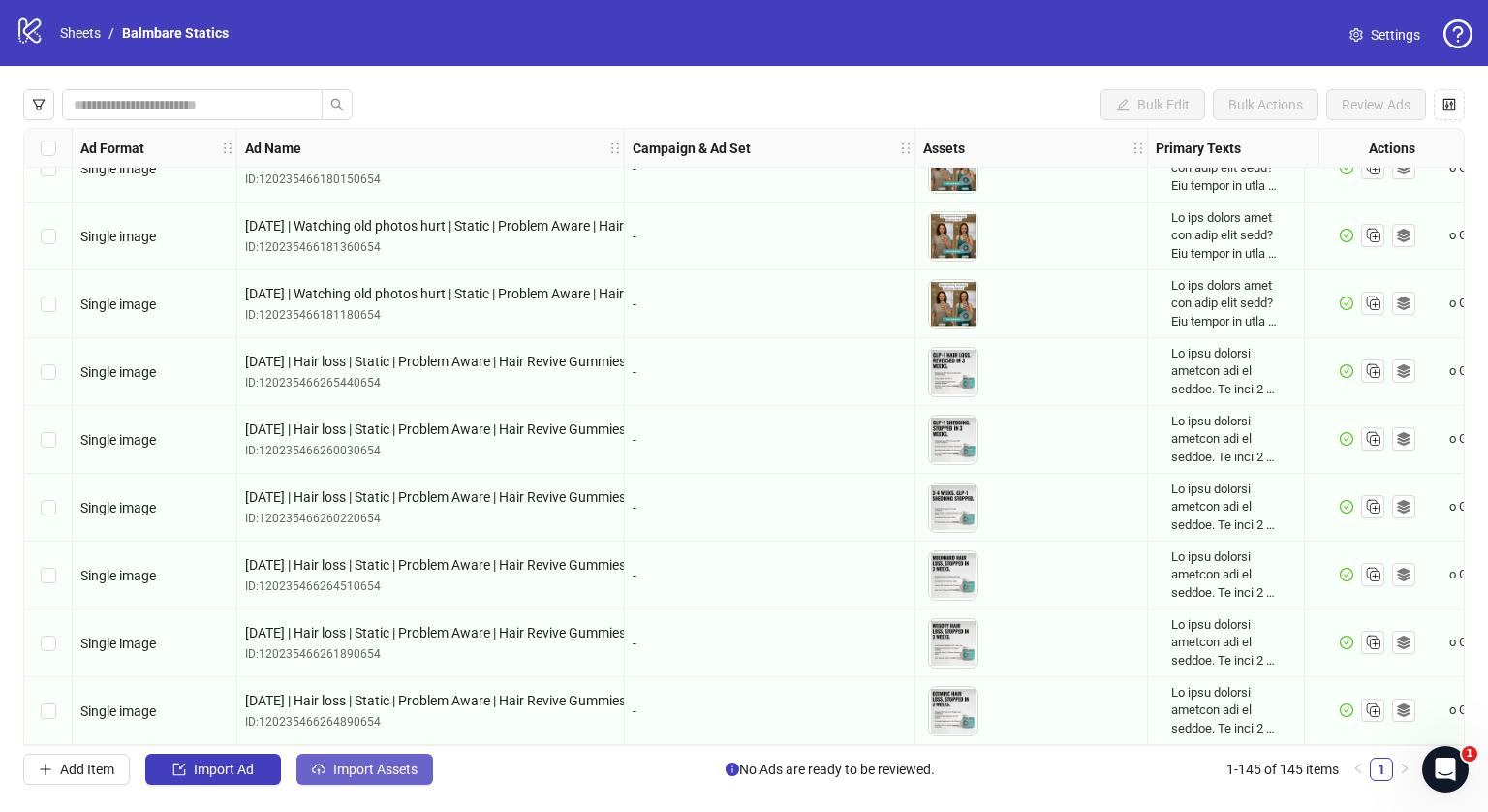
click at [396, 766] on span "Import Assets" at bounding box center [375, 769] width 84 height 16
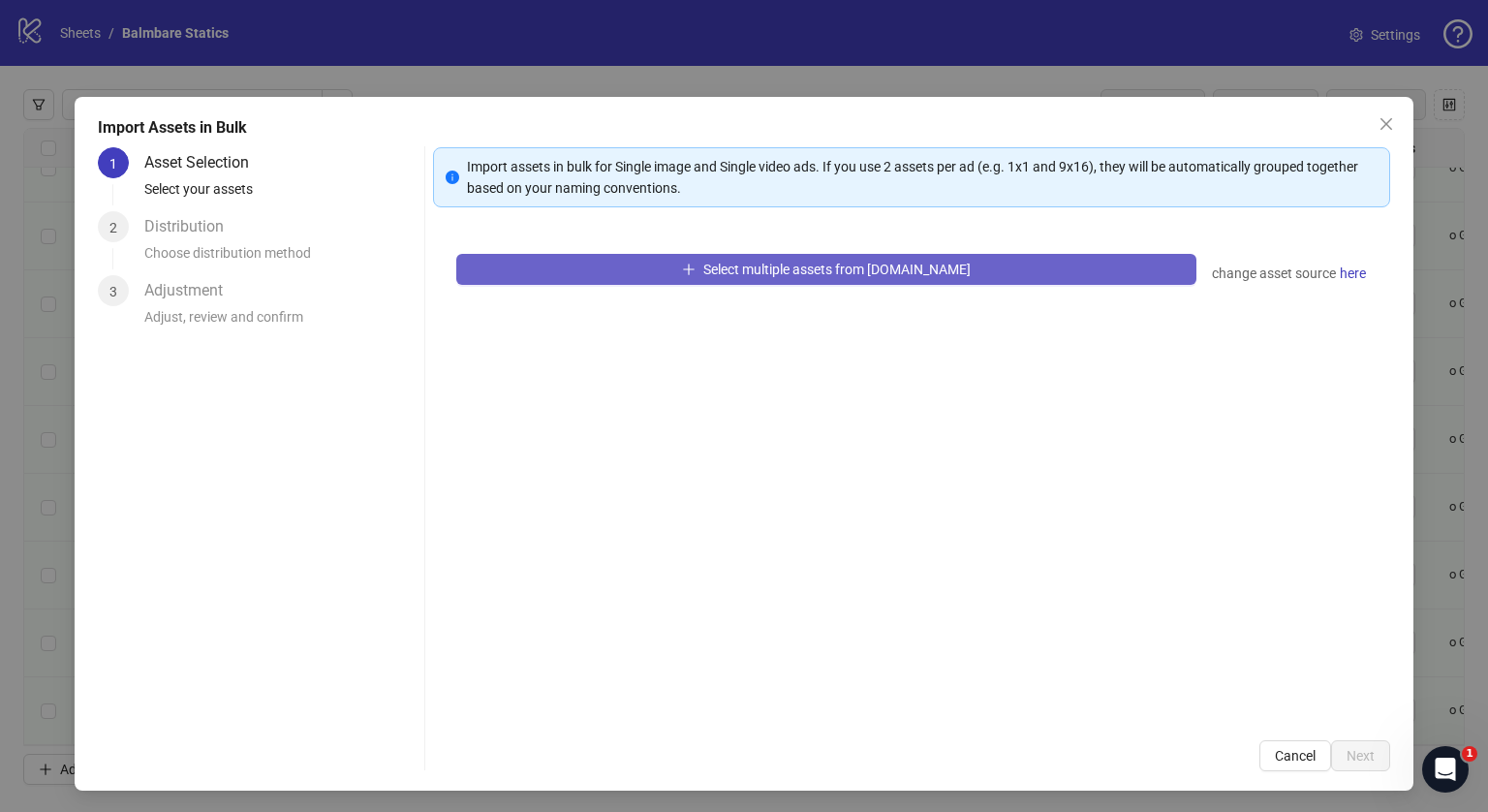
click at [814, 282] on button "Select multiple assets from [DOMAIN_NAME]" at bounding box center [826, 269] width 740 height 31
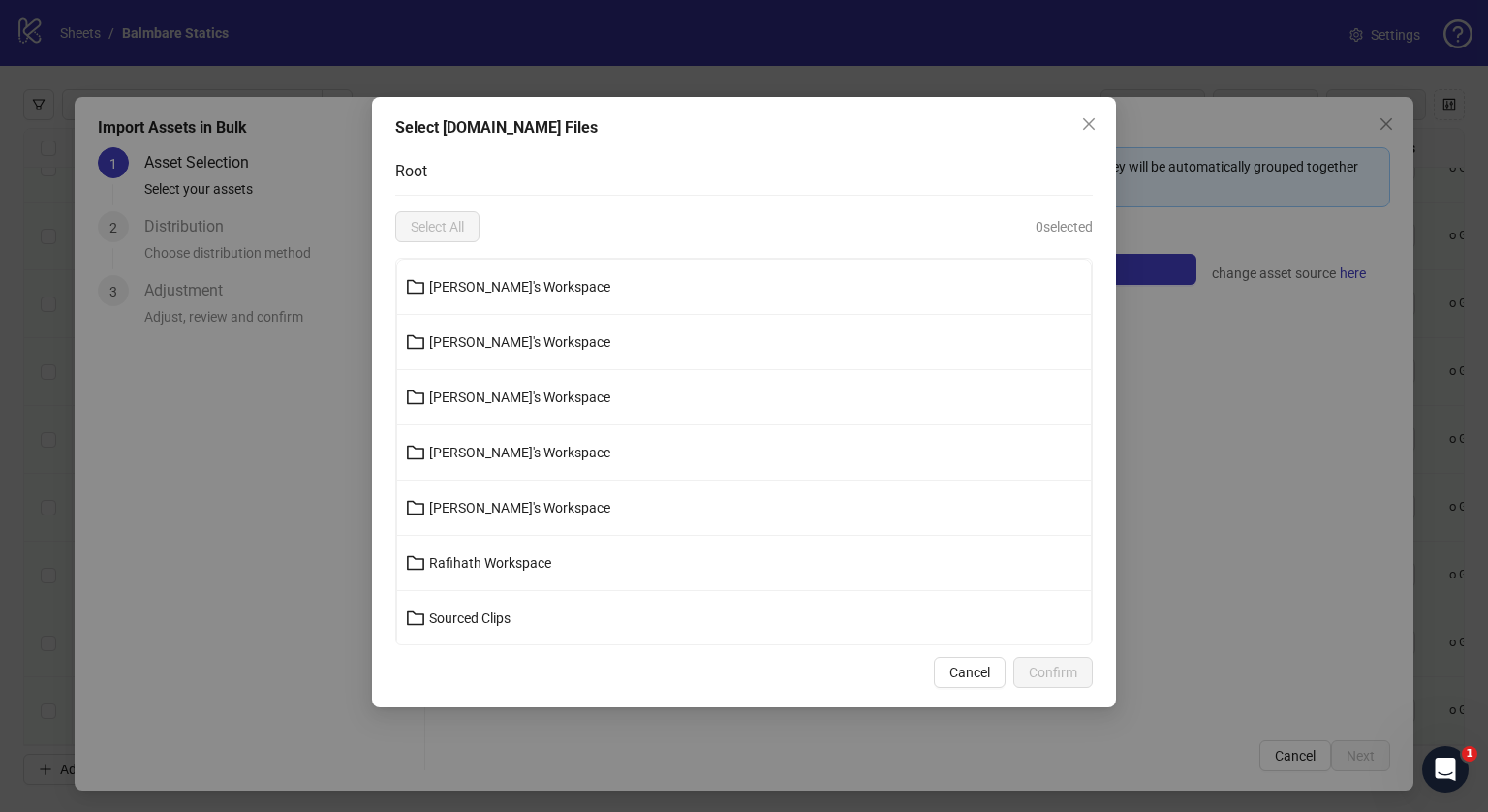
scroll to position [165, 0]
click at [465, 502] on span "[PERSON_NAME]'s Workspace" at bounding box center [520, 509] width 182 height 16
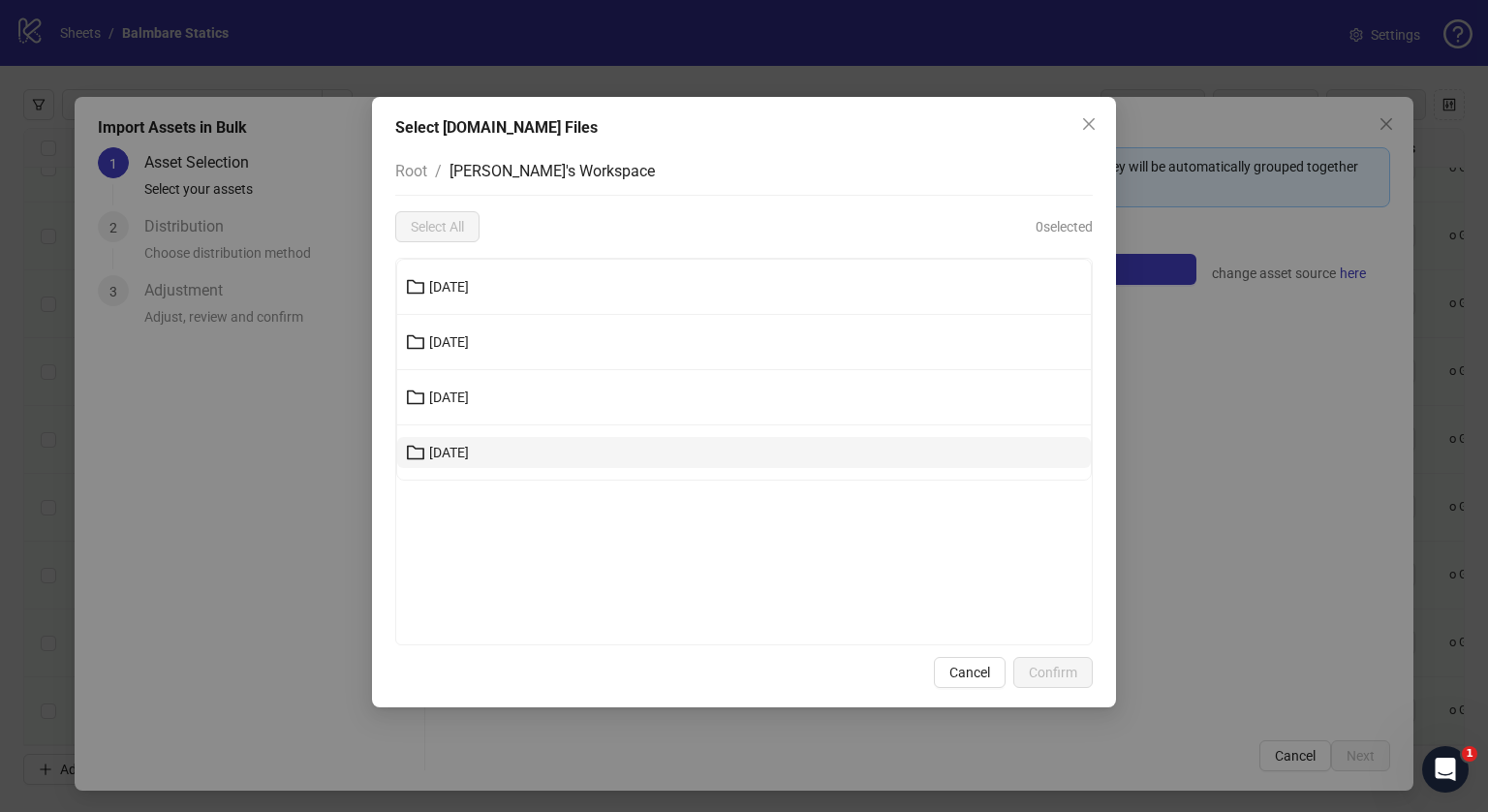
click at [453, 463] on button "[DATE]" at bounding box center [743, 452] width 693 height 31
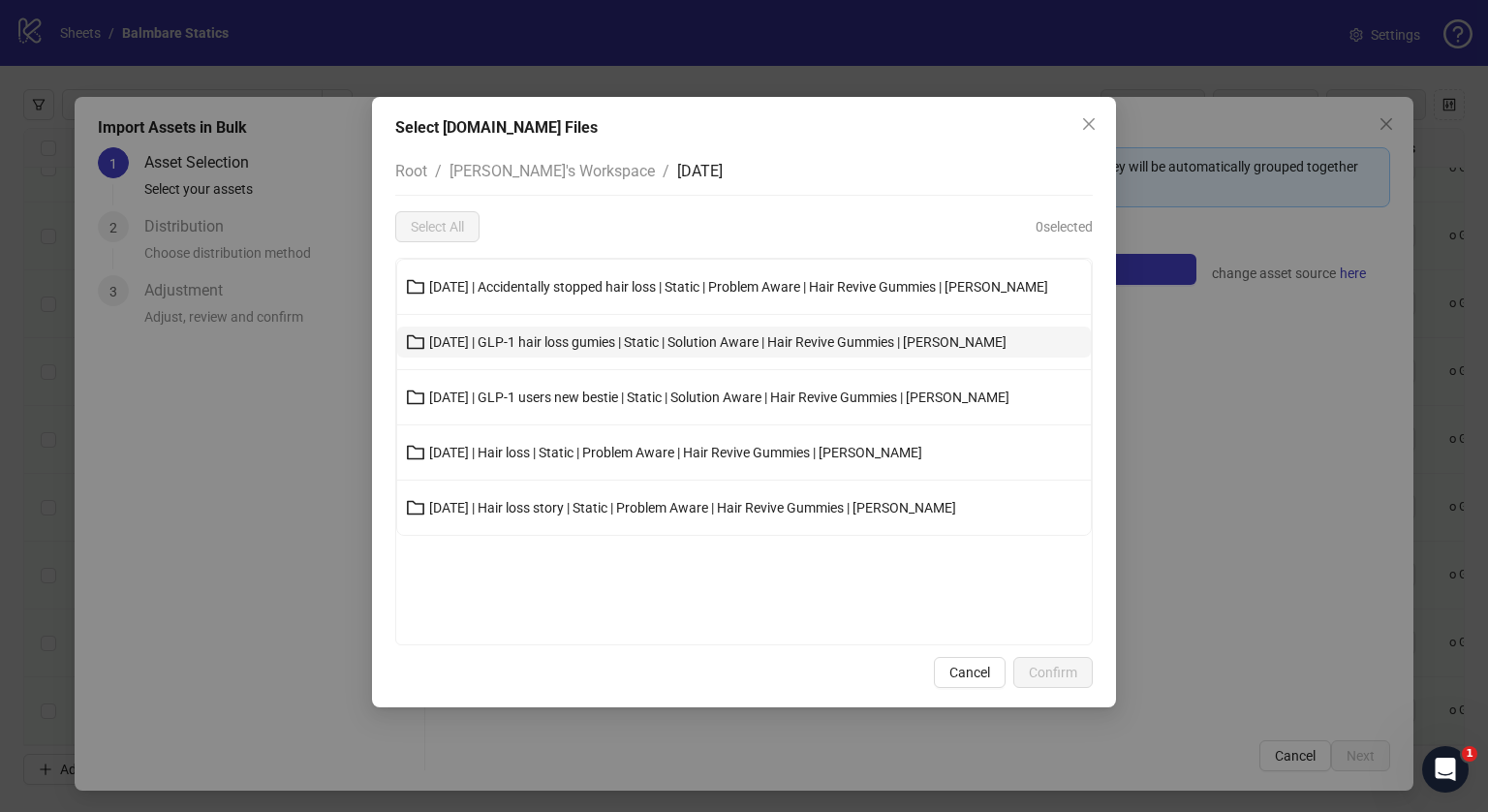
click at [494, 351] on button "[DATE] | GLP-1 hair loss gumies | Static | Solution Aware | Hair Revive Gummies…" at bounding box center [743, 341] width 693 height 31
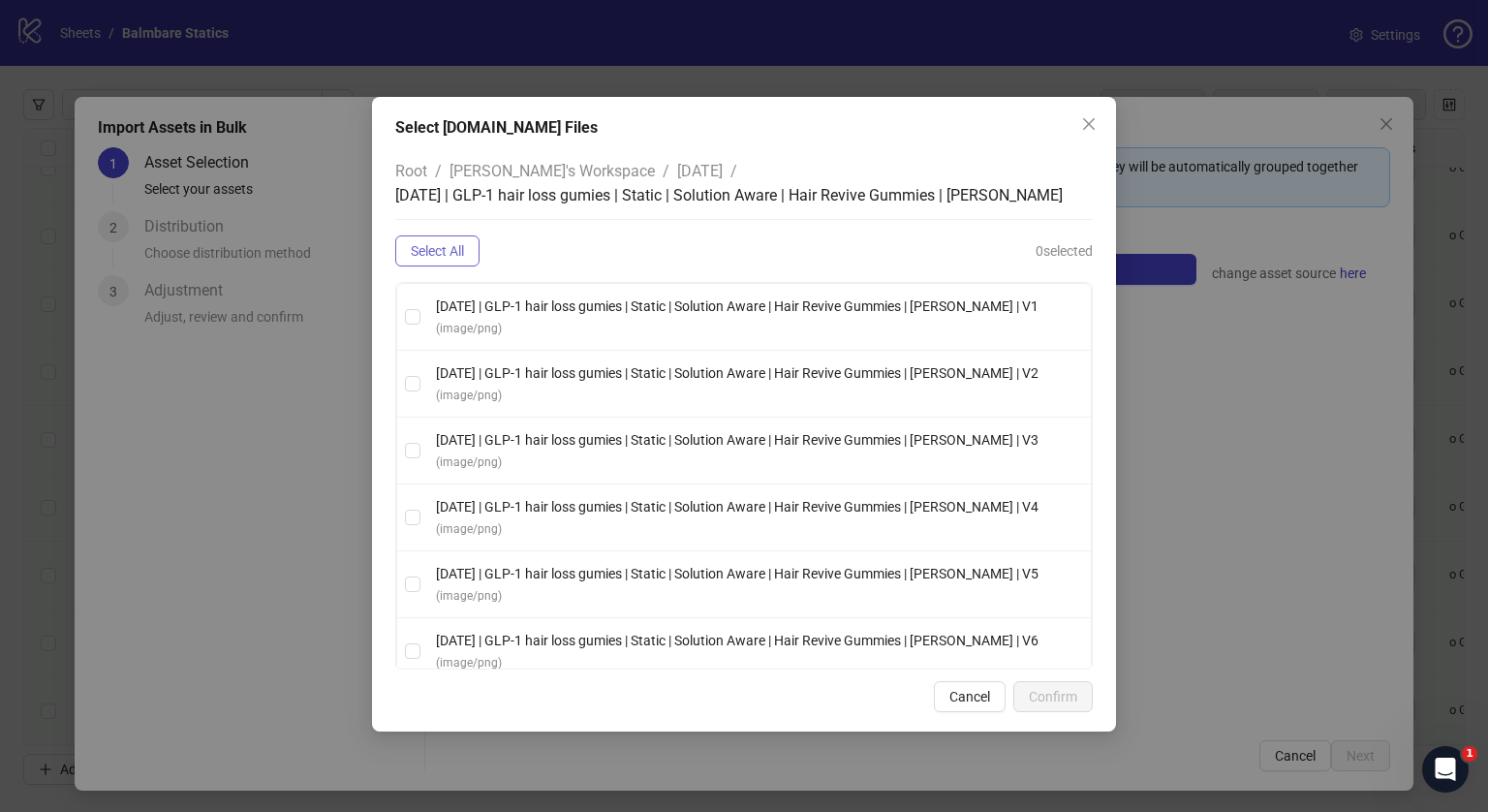
click at [451, 249] on span "Select All" at bounding box center [437, 251] width 54 height 16
click at [1054, 697] on span "Confirm" at bounding box center [1053, 697] width 49 height 16
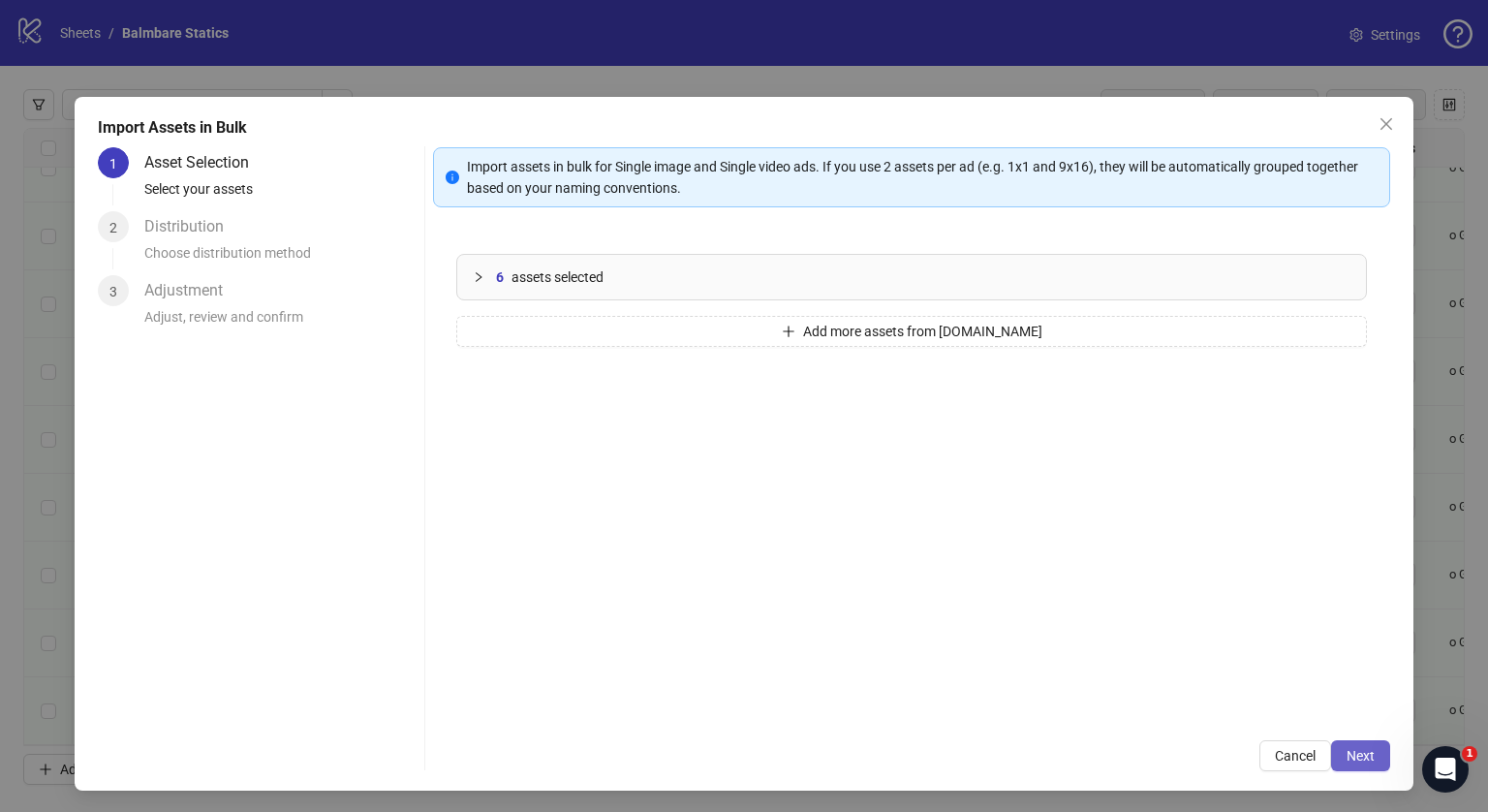
click at [1361, 750] on button "Next" at bounding box center [1361, 754] width 60 height 31
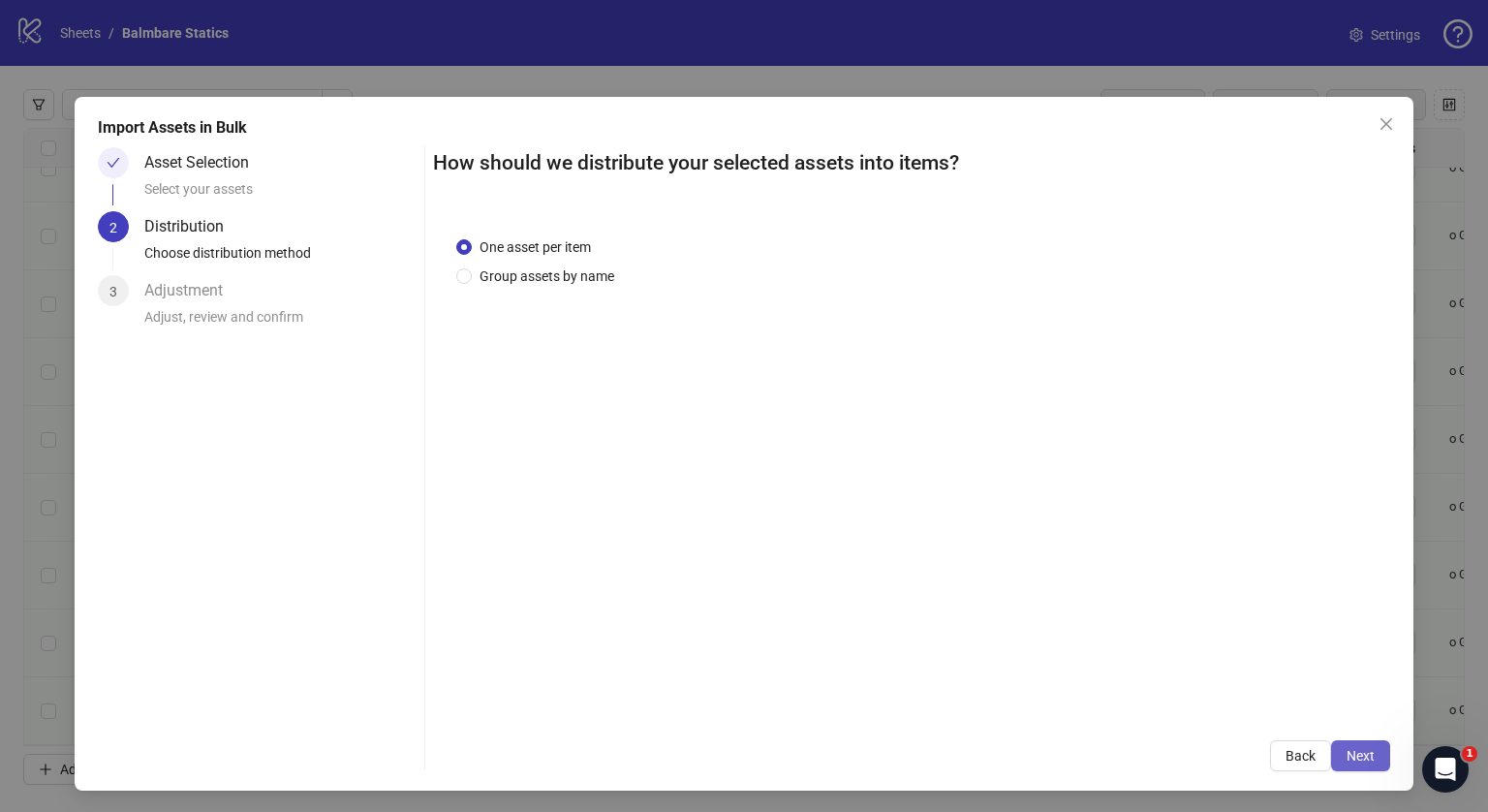
click at [1347, 754] on span "Next" at bounding box center [1361, 755] width 28 height 16
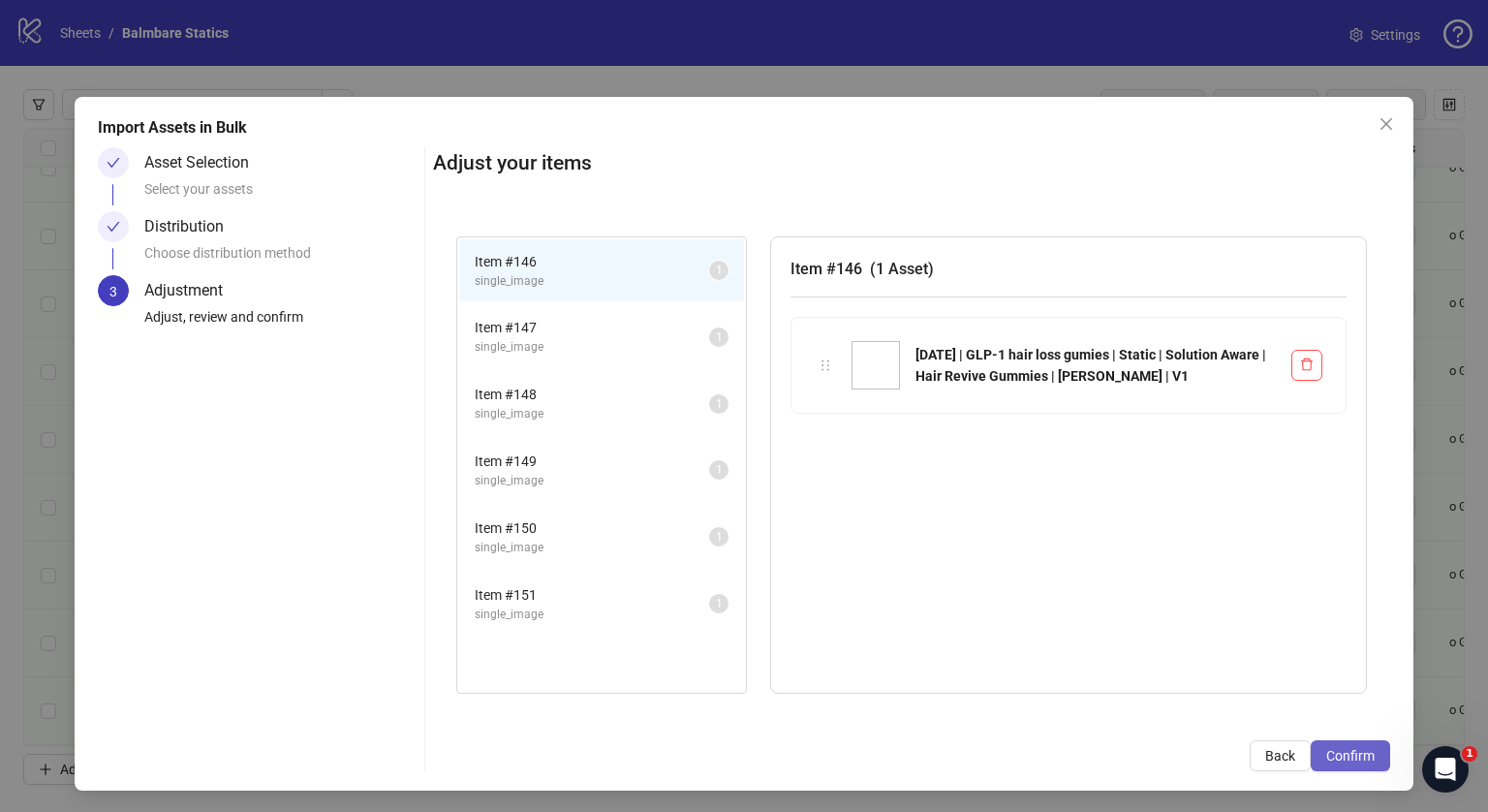
click at [1350, 768] on button "Confirm" at bounding box center [1351, 754] width 79 height 31
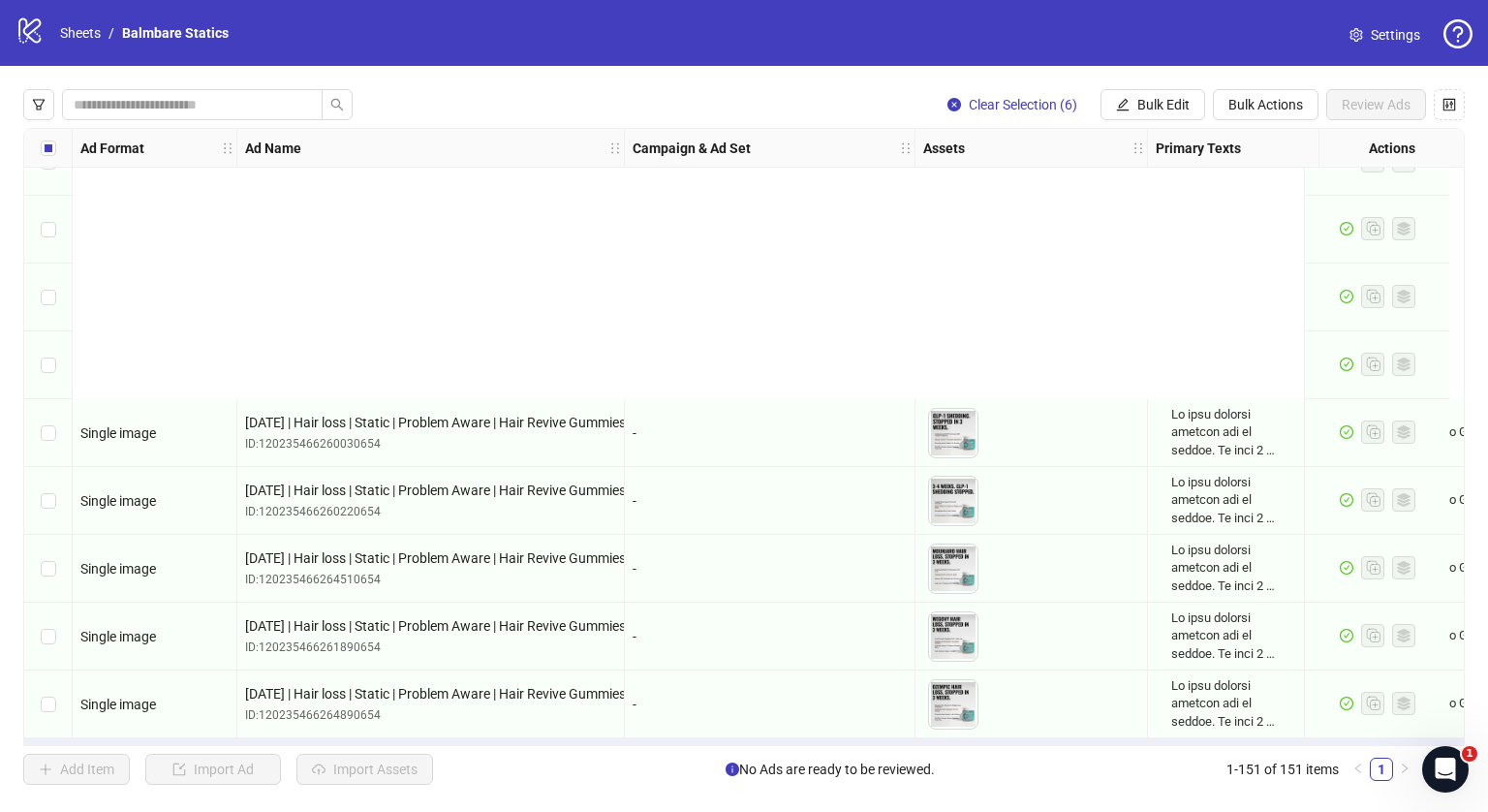
scroll to position [9667, 0]
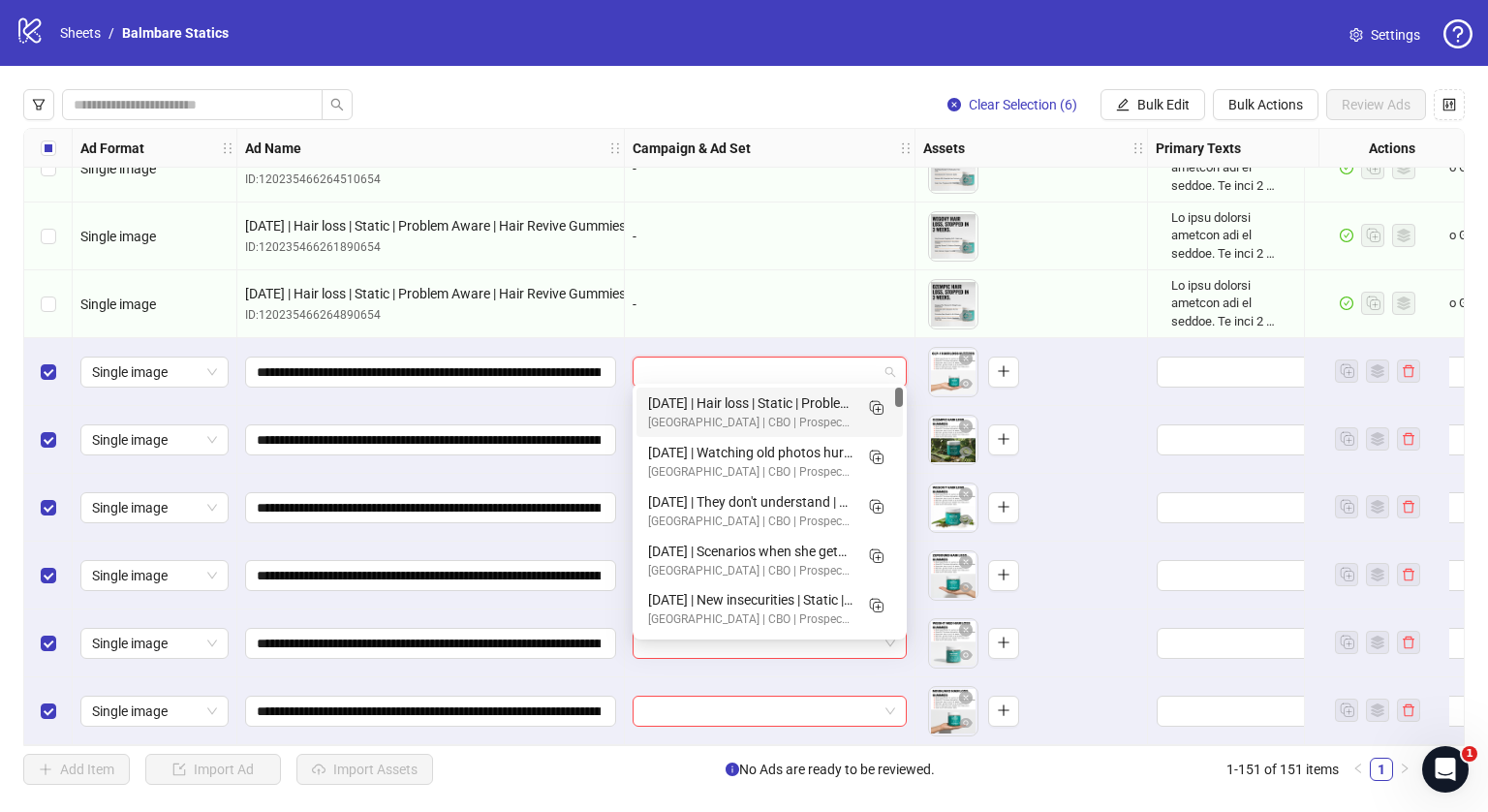
click at [709, 359] on input "search" at bounding box center [761, 371] width 233 height 29
click at [1128, 104] on icon "edit" at bounding box center [1123, 105] width 14 height 14
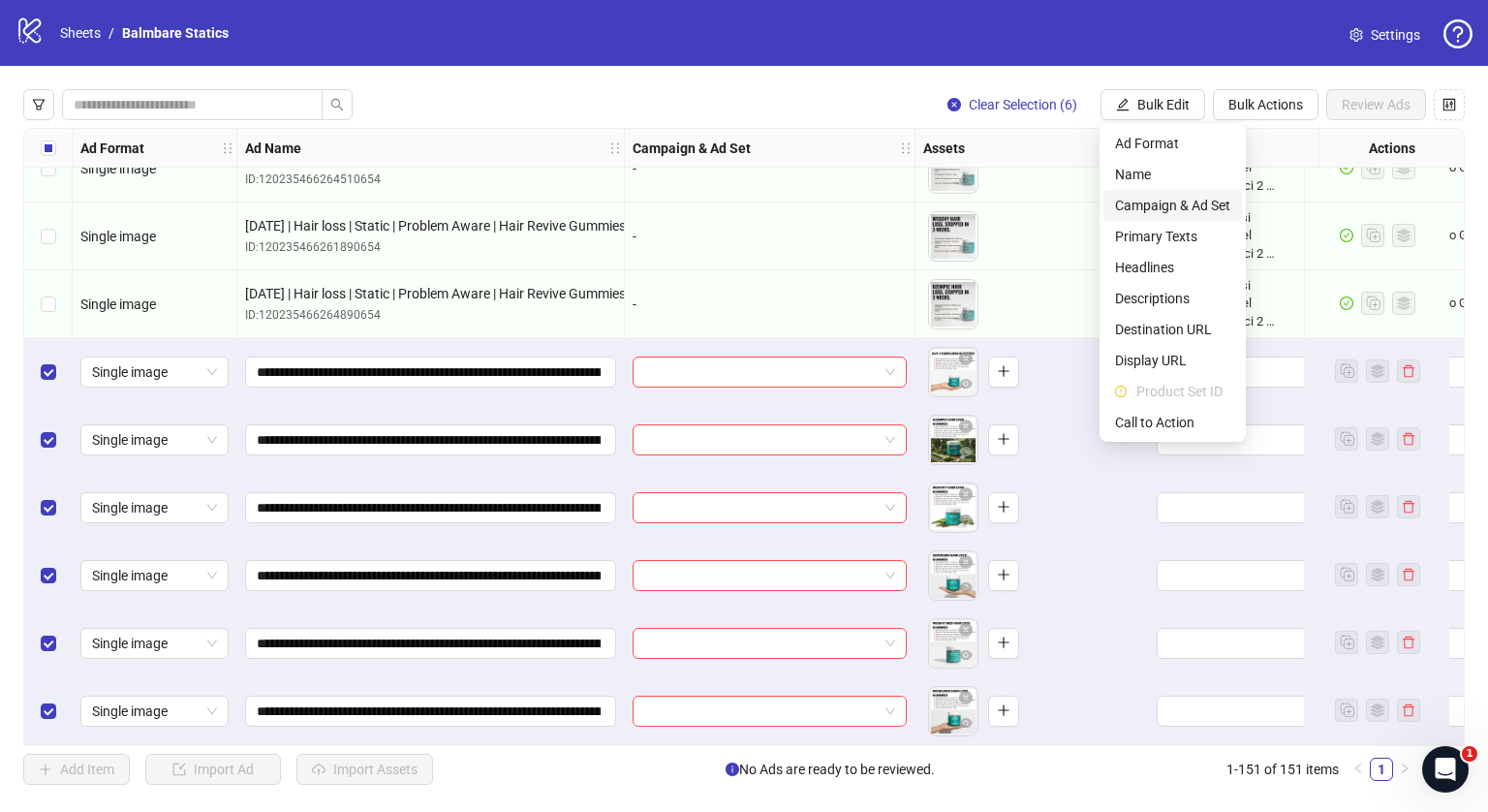
click at [1167, 205] on span "Campaign & Ad Set" at bounding box center [1173, 204] width 115 height 21
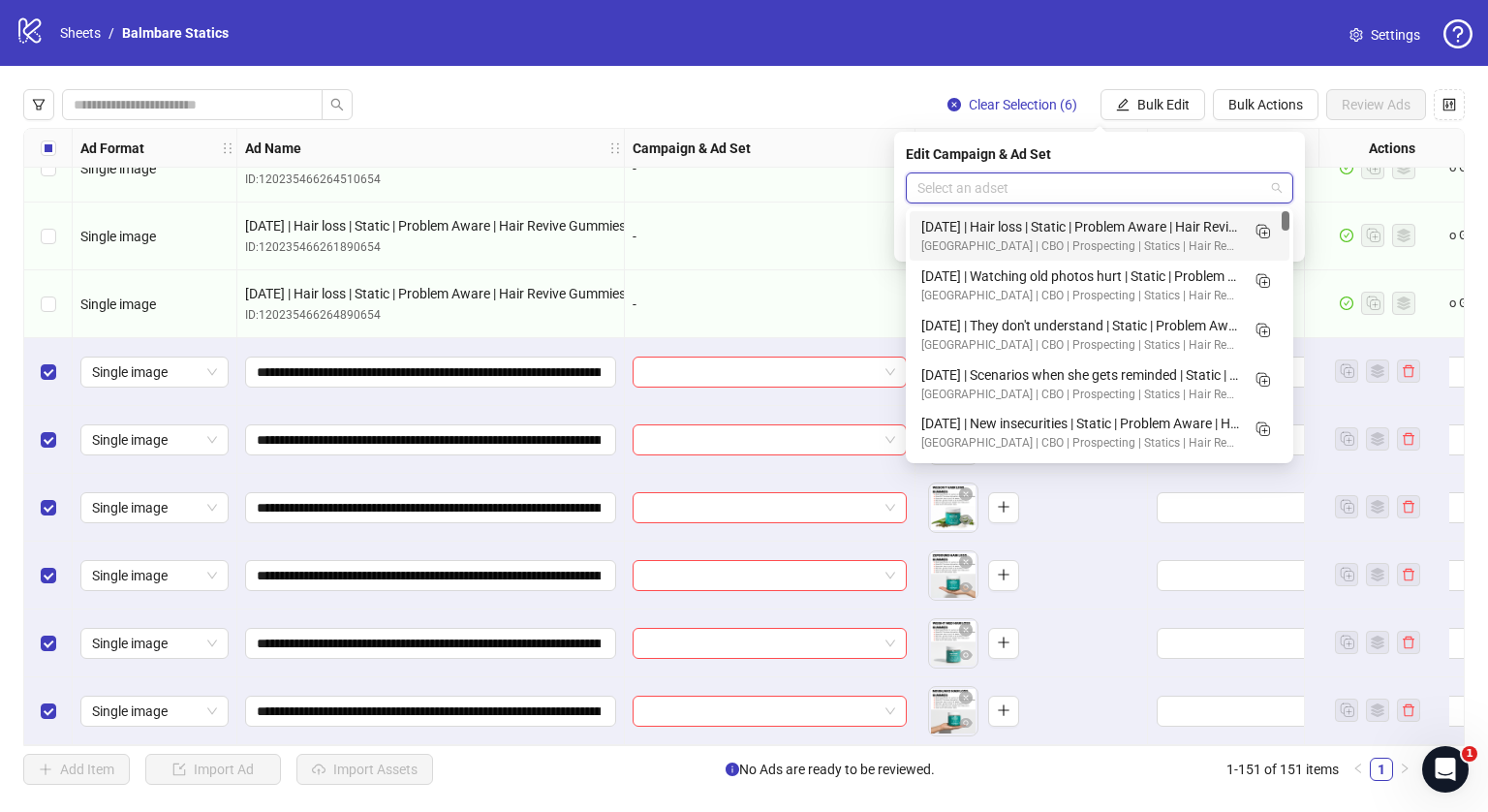
click at [1203, 188] on input "search" at bounding box center [1091, 187] width 347 height 29
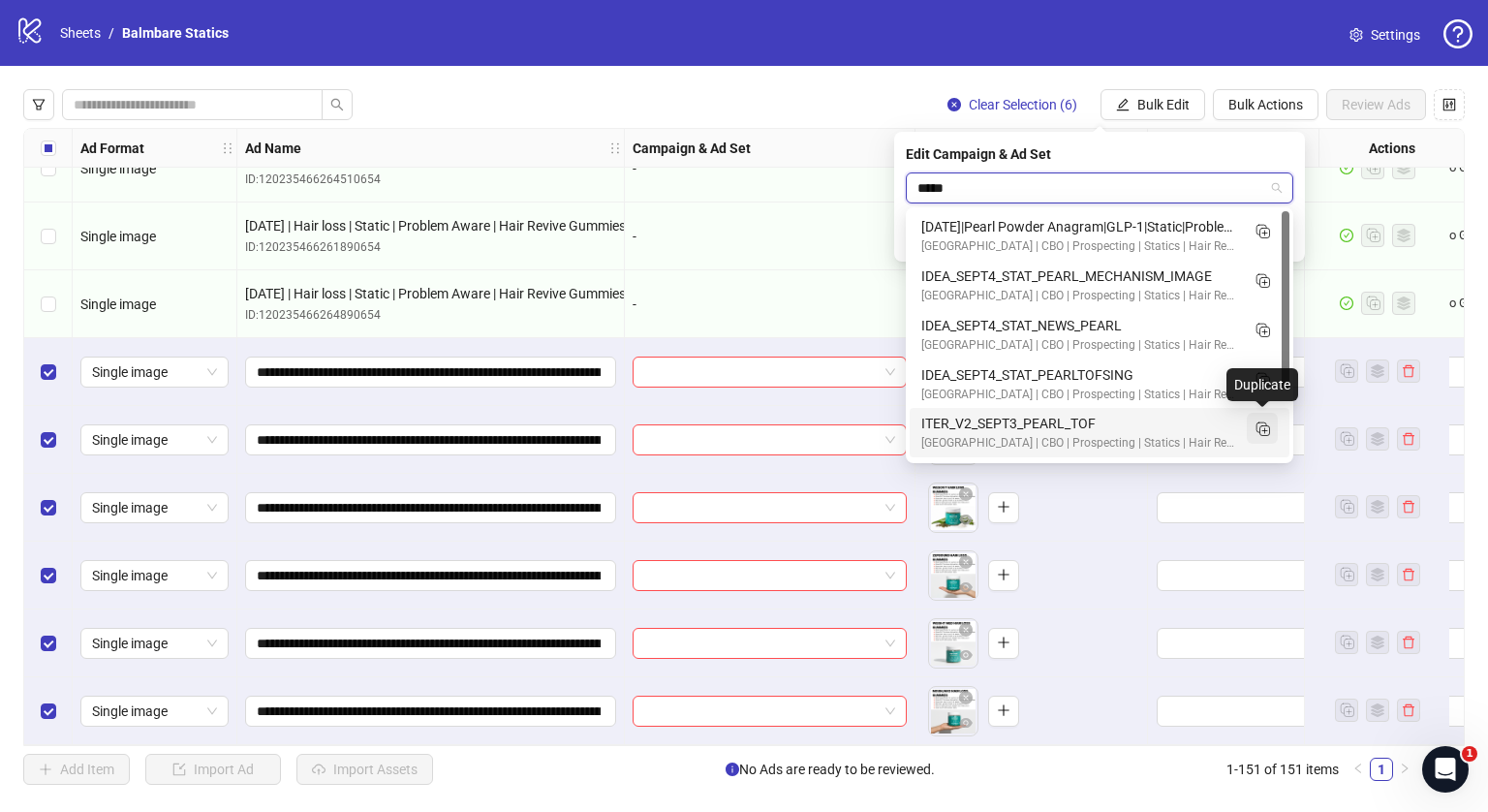
click at [1255, 418] on icon "Duplicate" at bounding box center [1263, 428] width 20 height 20
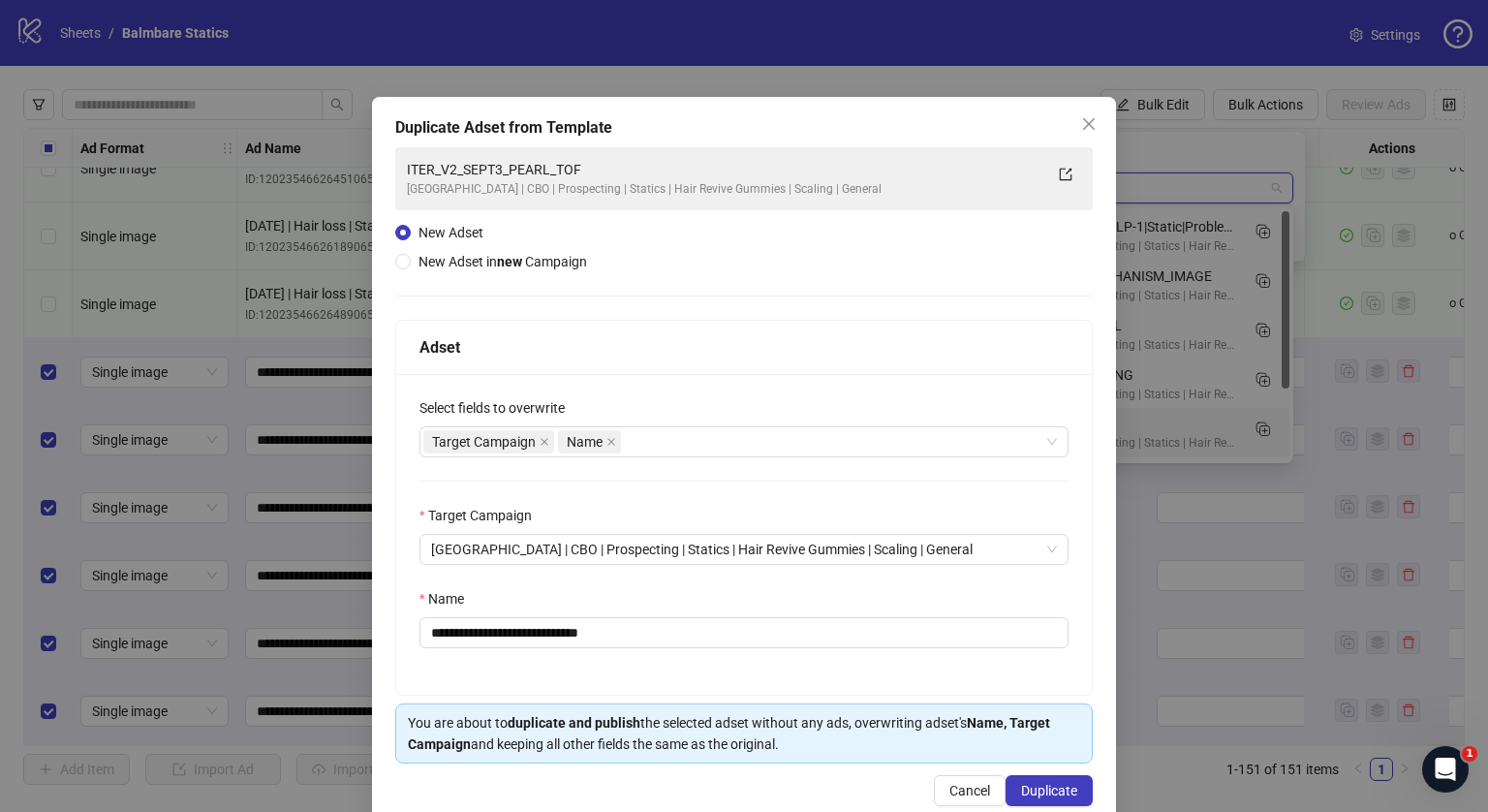
type input "*****"
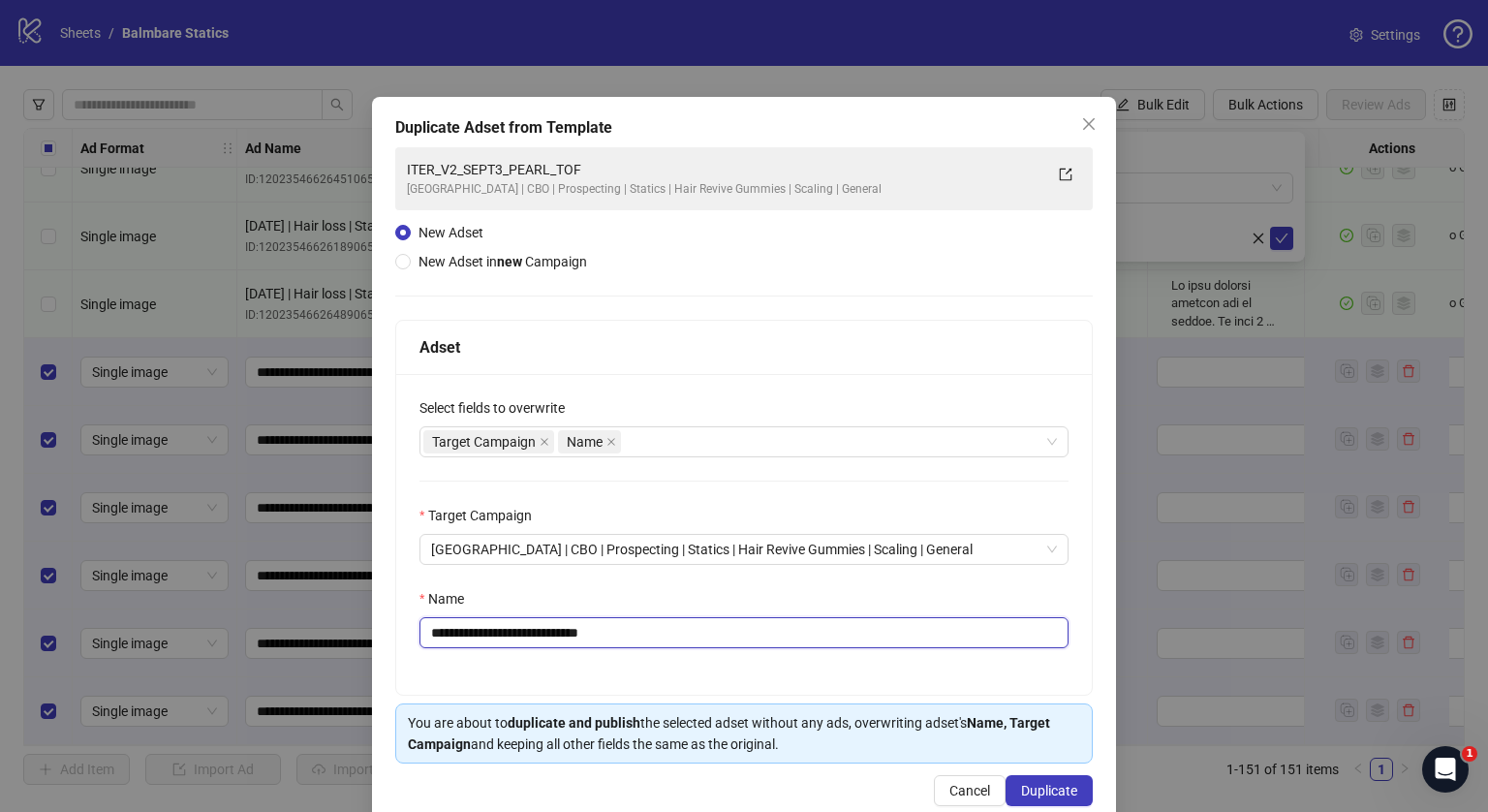
click at [725, 629] on input "**********" at bounding box center [744, 632] width 649 height 31
paste input "**********"
type input "**********"
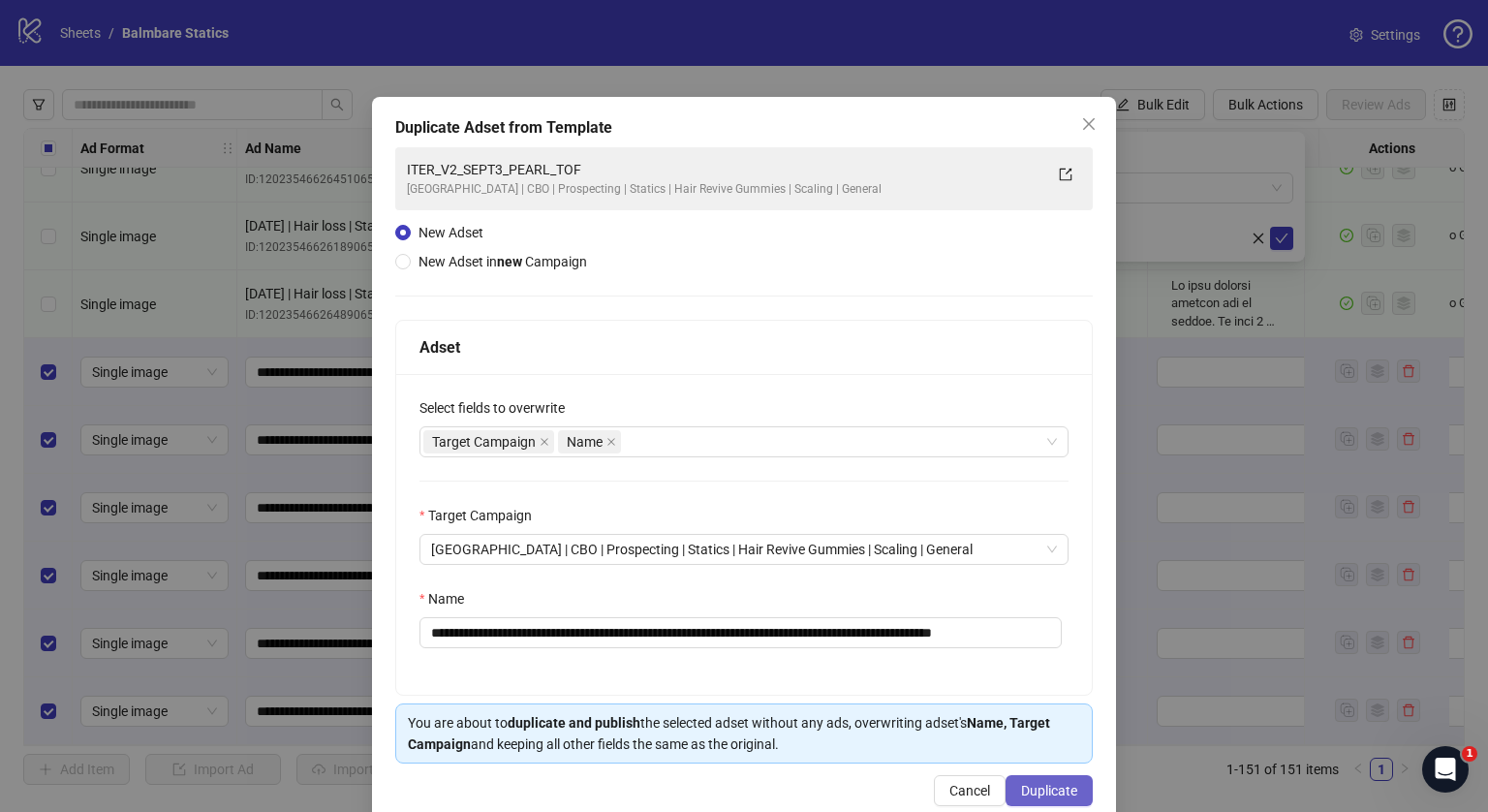
scroll to position [0, 0]
click at [1036, 777] on button "Duplicate" at bounding box center [1050, 789] width 87 height 31
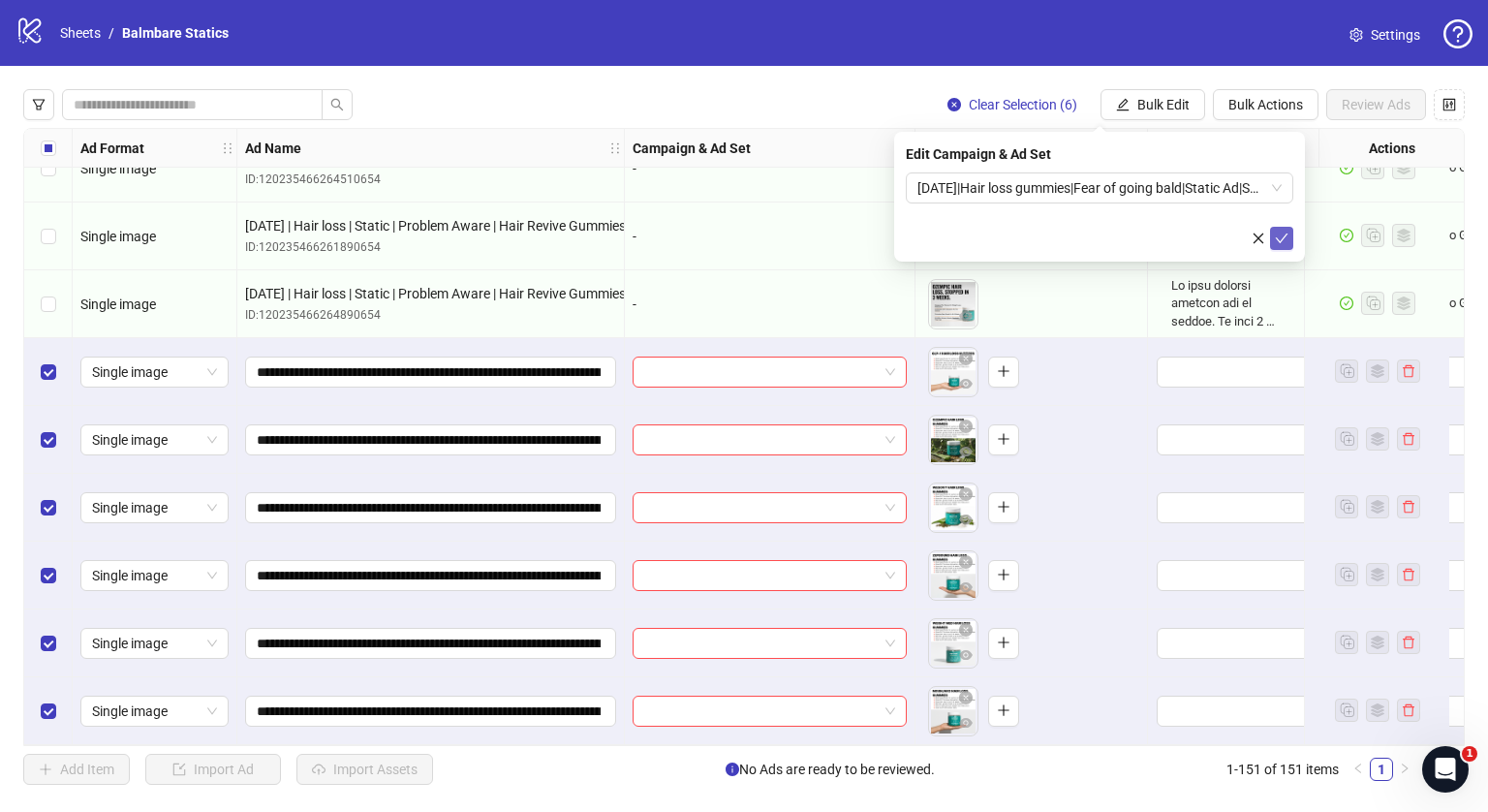
click at [1287, 233] on icon "check" at bounding box center [1282, 238] width 14 height 14
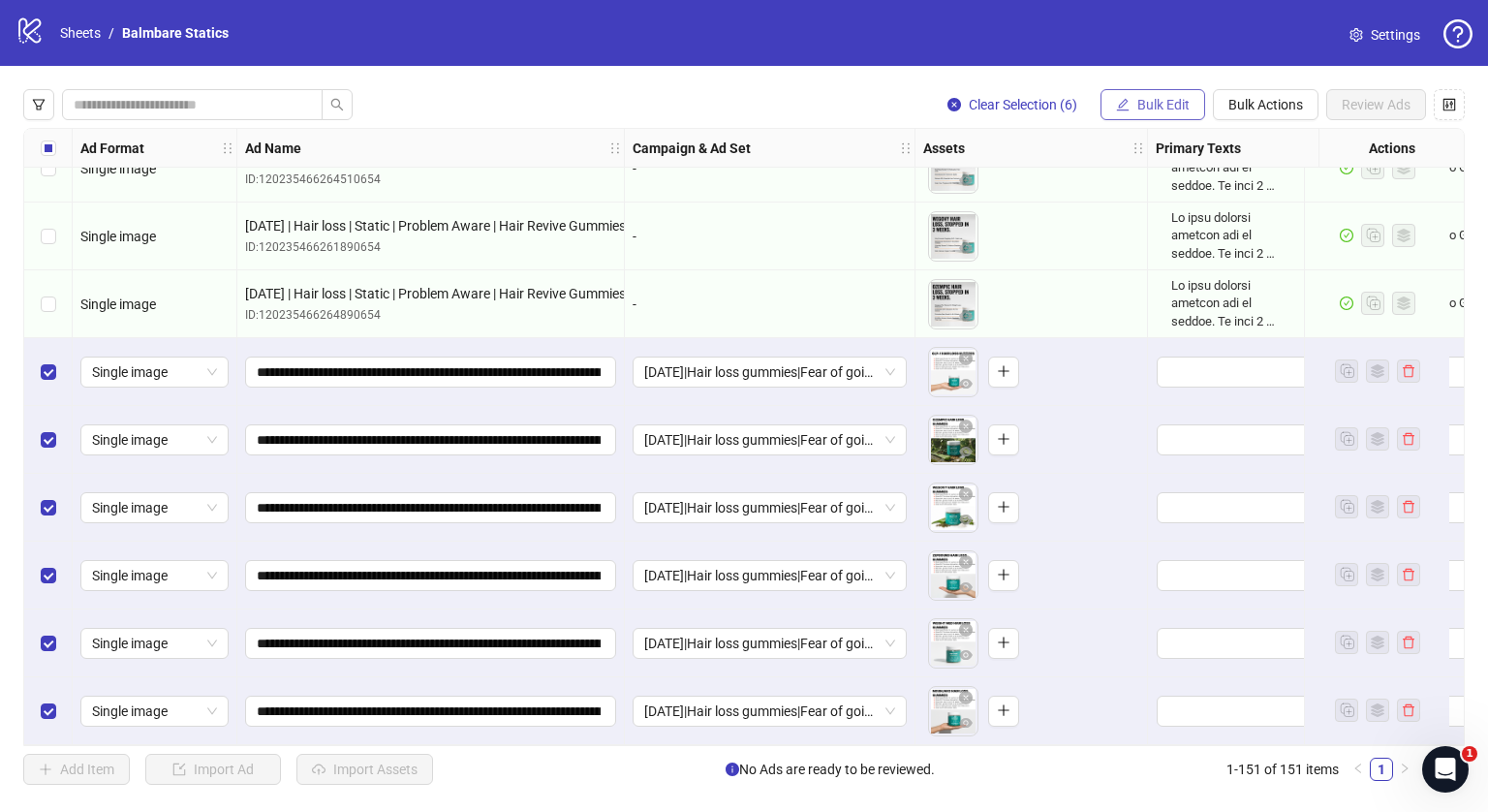
click at [1138, 104] on span "Bulk Edit" at bounding box center [1164, 105] width 53 height 16
click at [481, 365] on input "**********" at bounding box center [429, 371] width 344 height 21
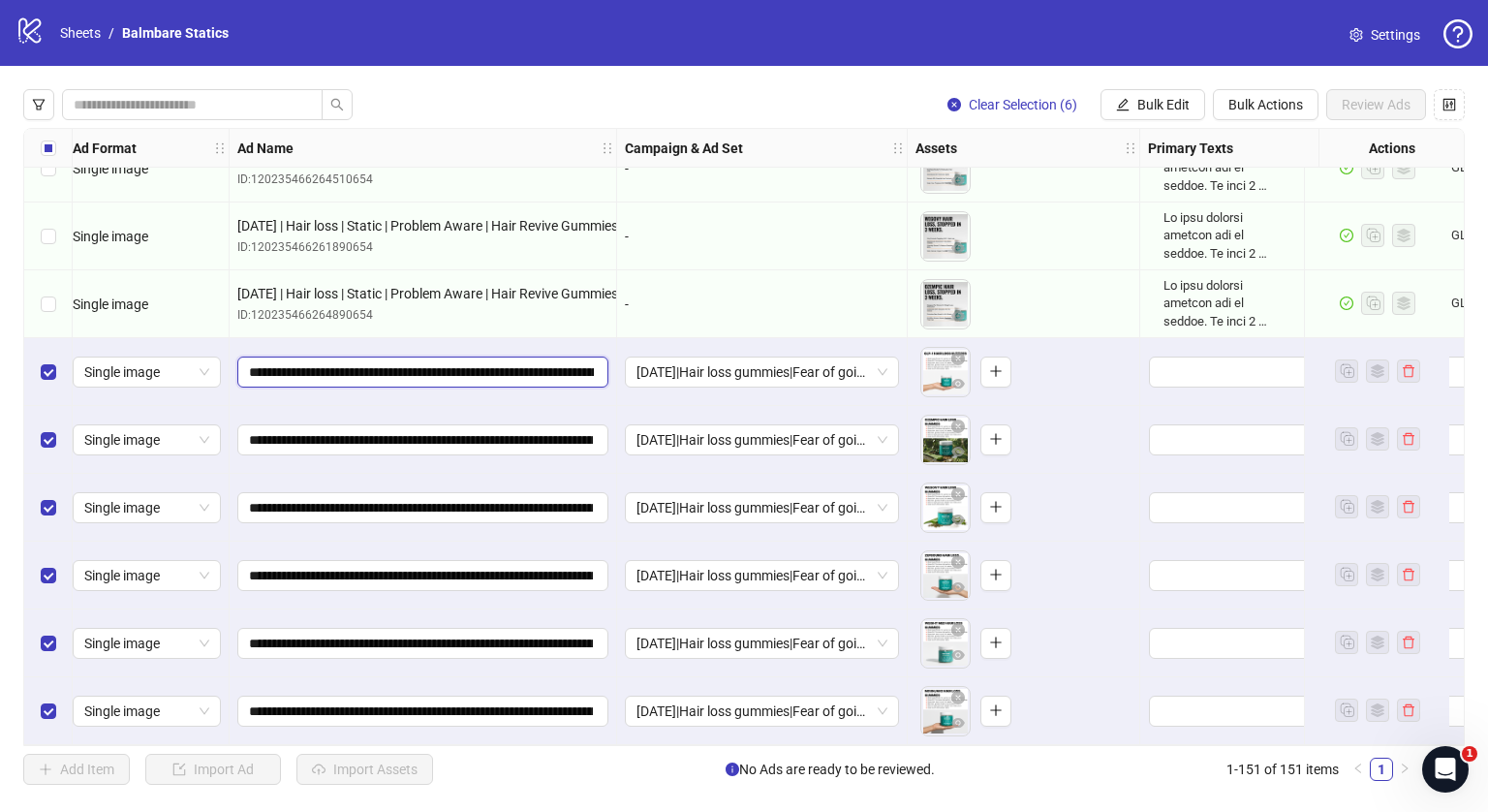
scroll to position [9667, 0]
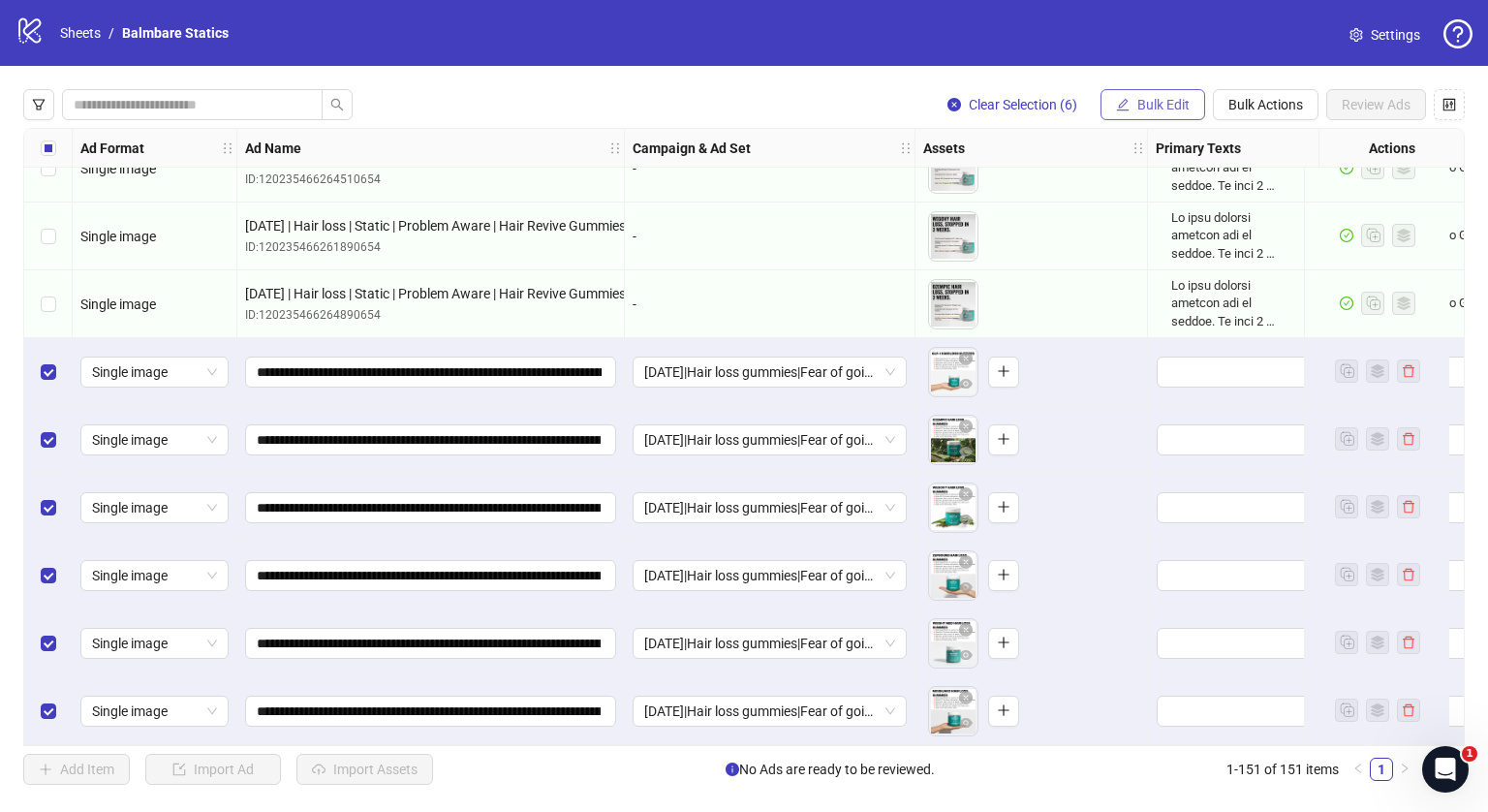
click at [1178, 95] on button "Bulk Edit" at bounding box center [1153, 104] width 104 height 31
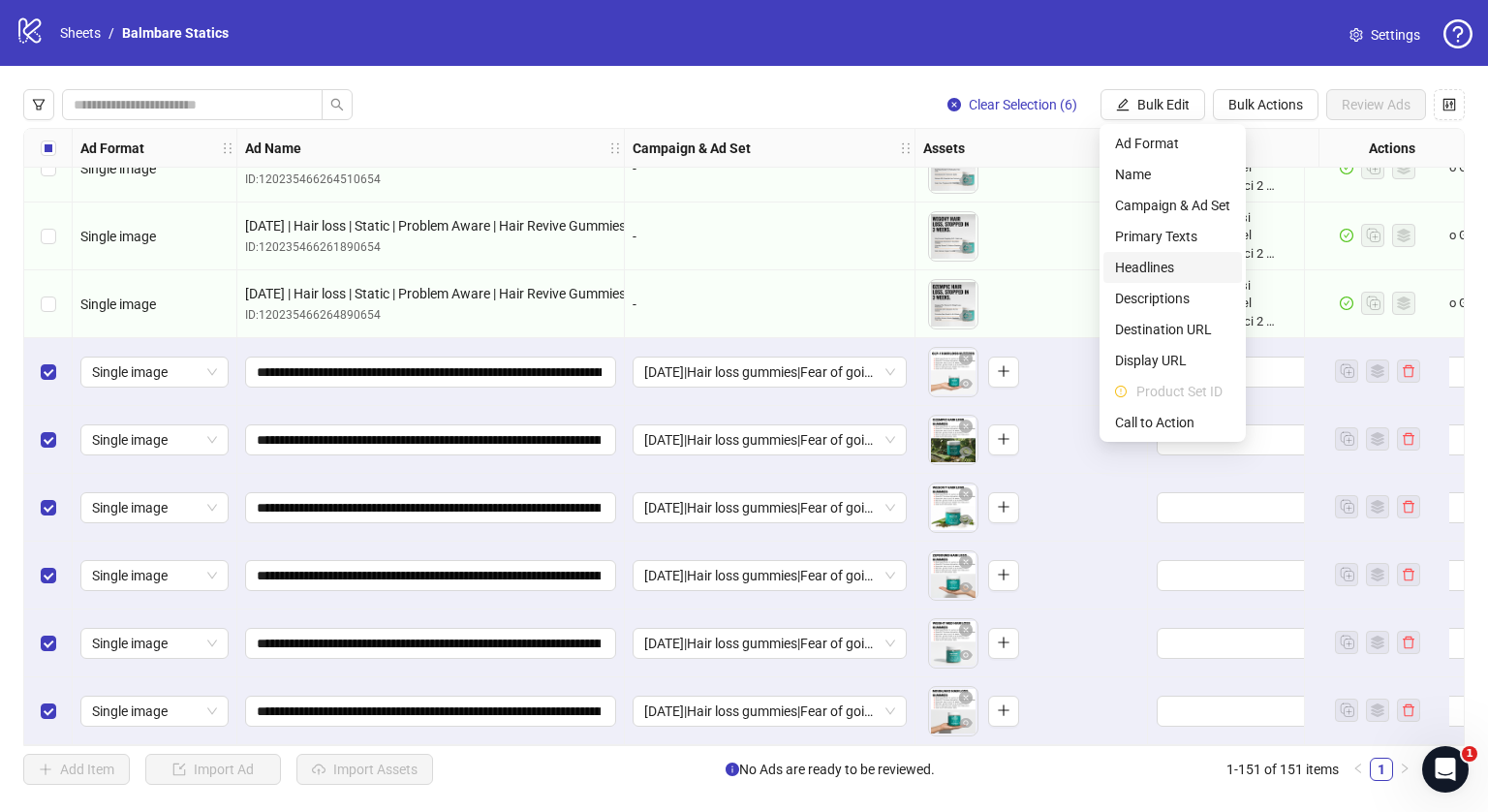
click at [1150, 271] on span "Headlines" at bounding box center [1173, 267] width 115 height 21
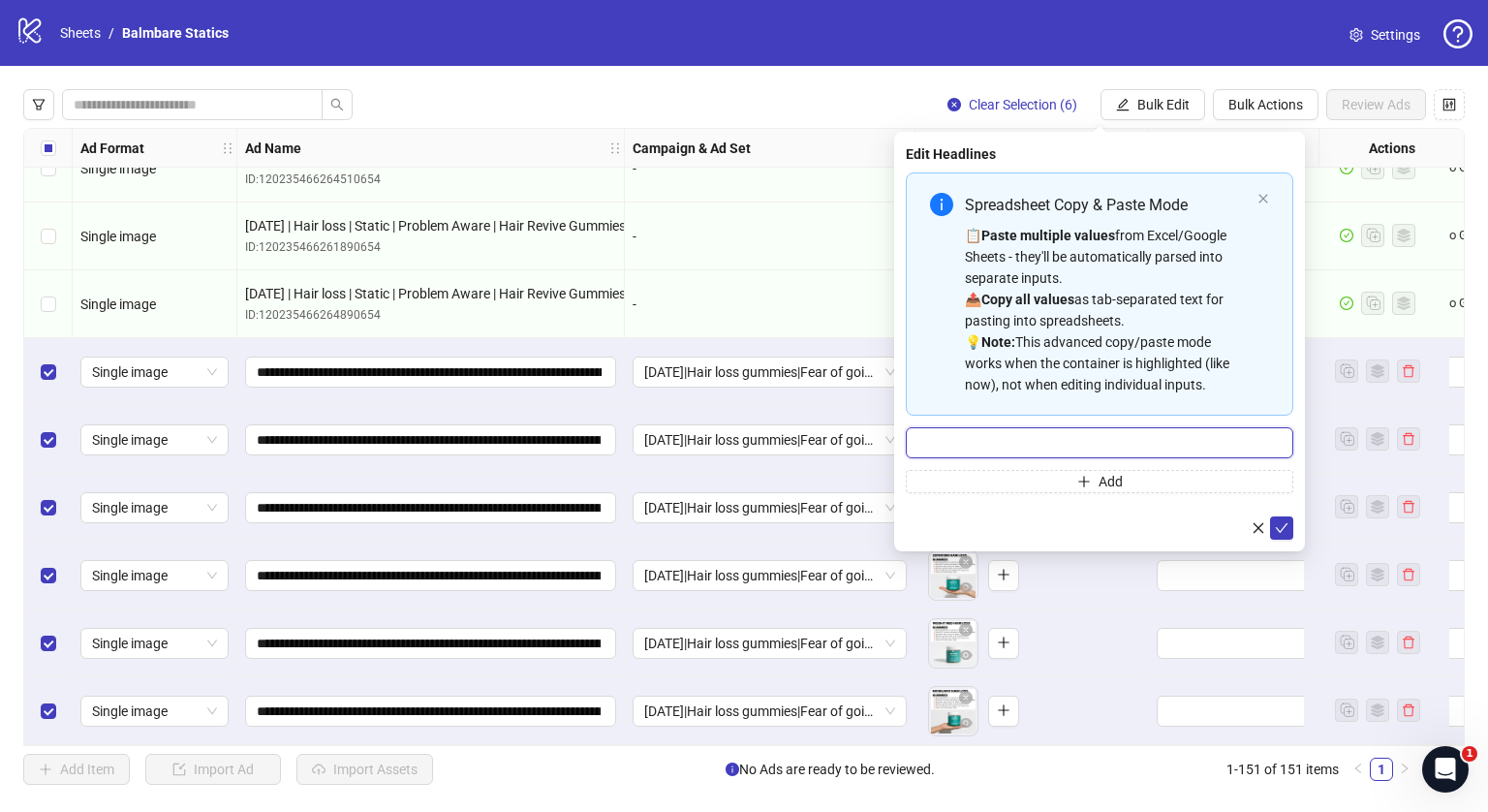
click at [1061, 441] on input "Multi-input container - paste or copy values" at bounding box center [1099, 442] width 388 height 31
type input "**********"
click at [1273, 521] on button "submit" at bounding box center [1282, 527] width 23 height 23
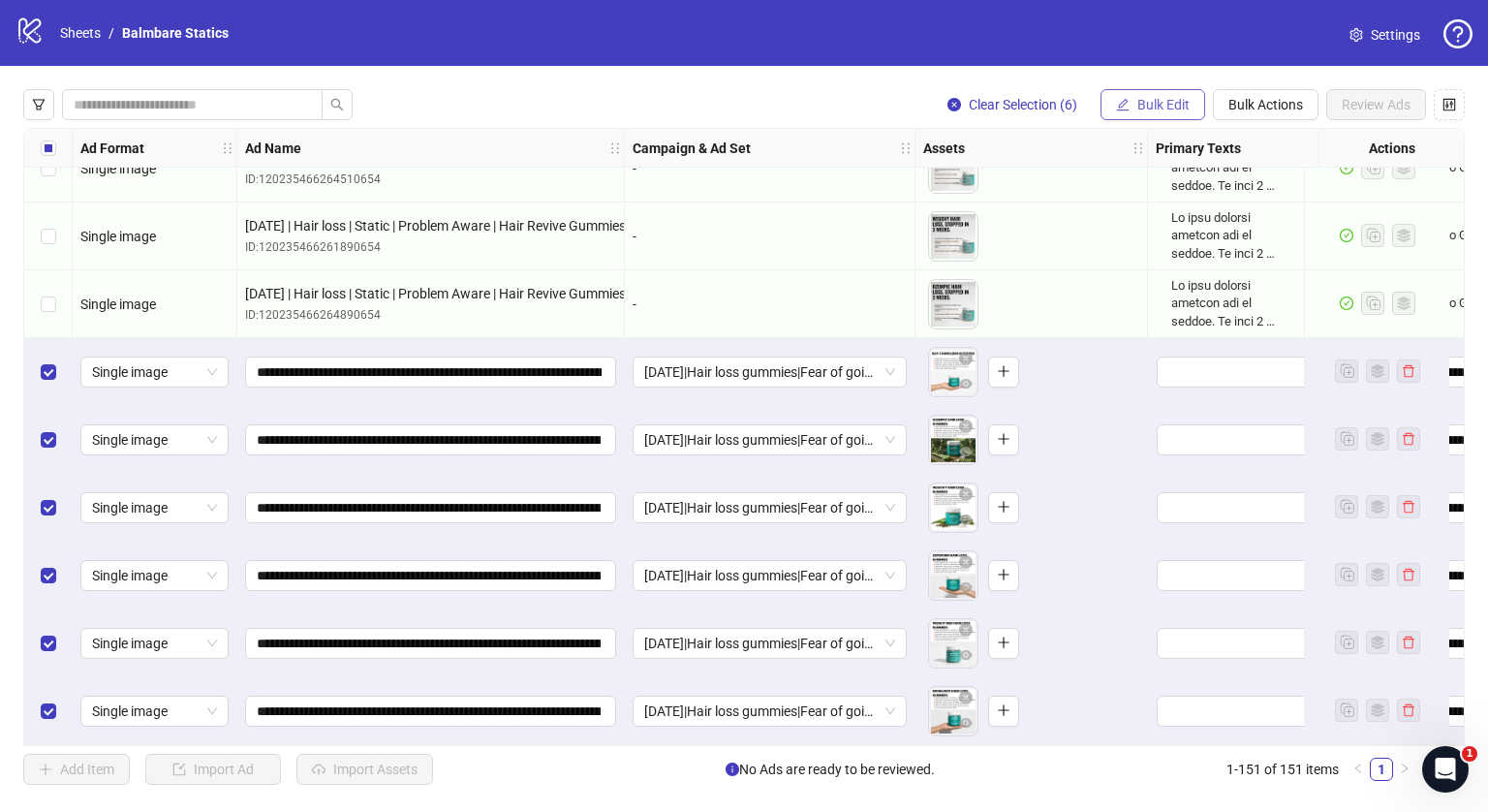
click at [1165, 99] on span "Bulk Edit" at bounding box center [1164, 105] width 53 height 16
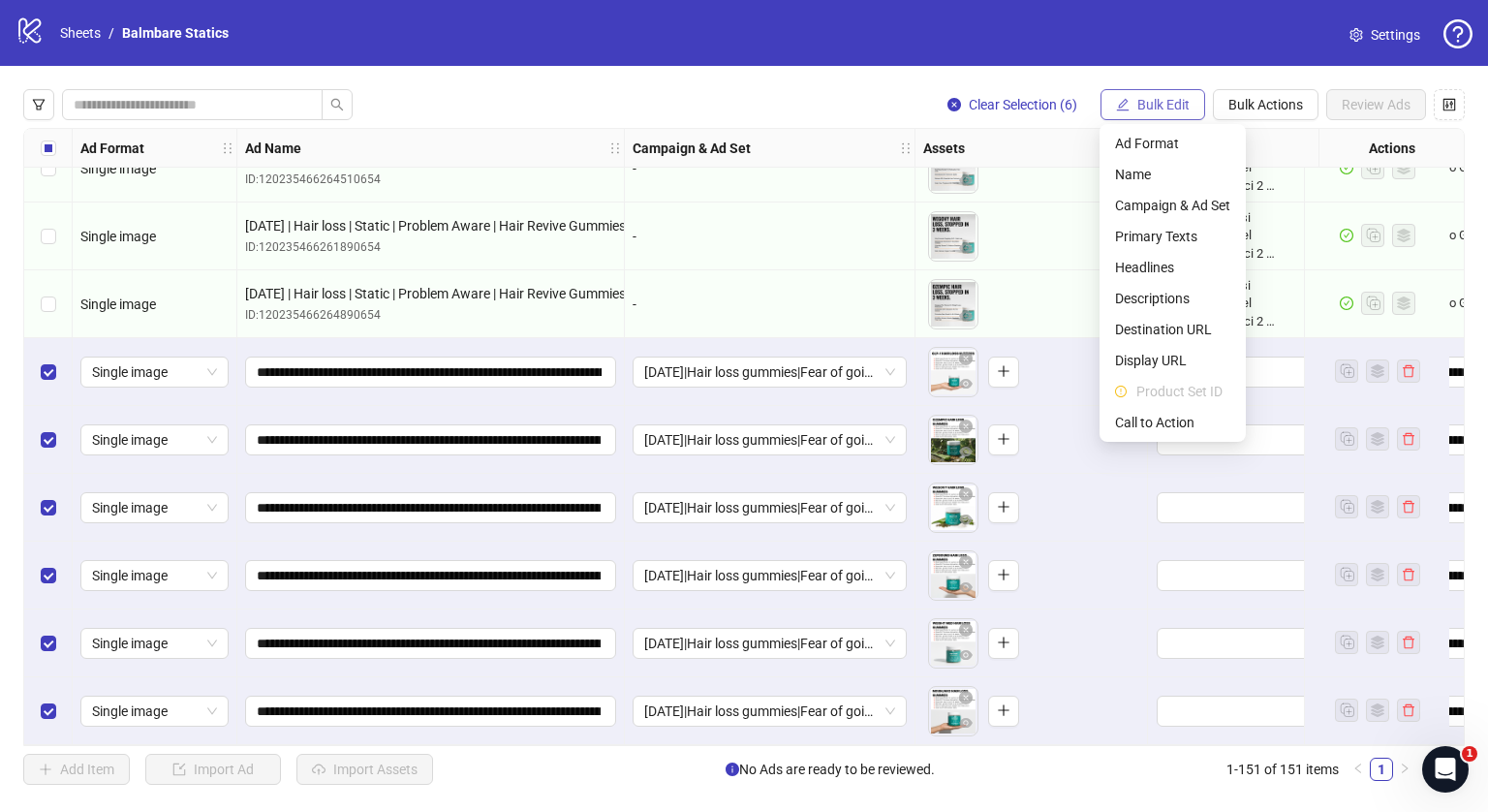
click at [1165, 99] on span "Bulk Edit" at bounding box center [1164, 105] width 53 height 16
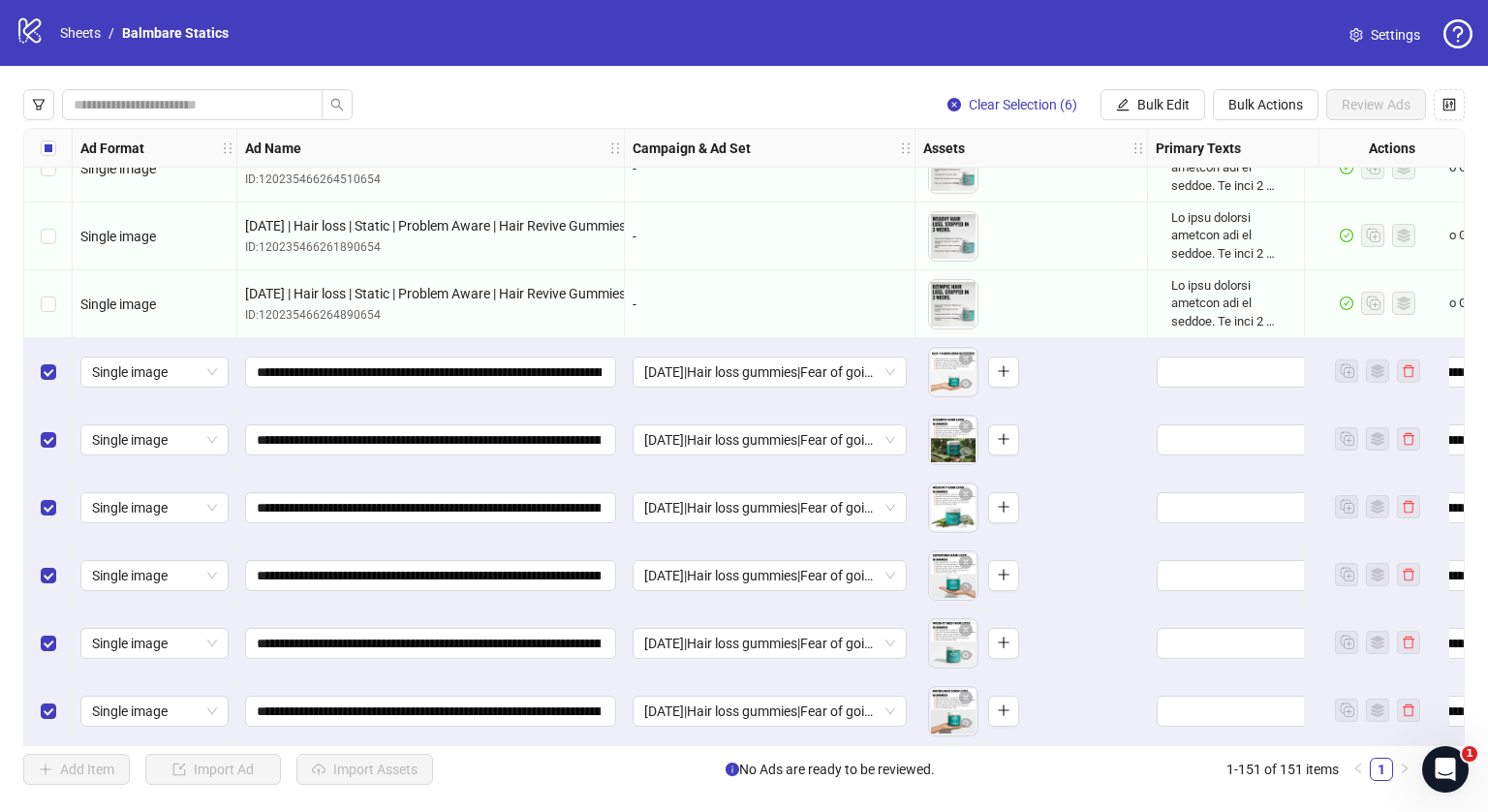
click at [1144, 120] on div "Clear Selection (6) Bulk Edit Bulk Actions Review Ads Ad Format Ad Name Campaig…" at bounding box center [744, 436] width 1488 height 742
click at [1144, 118] on button "Bulk Edit" at bounding box center [1153, 104] width 104 height 31
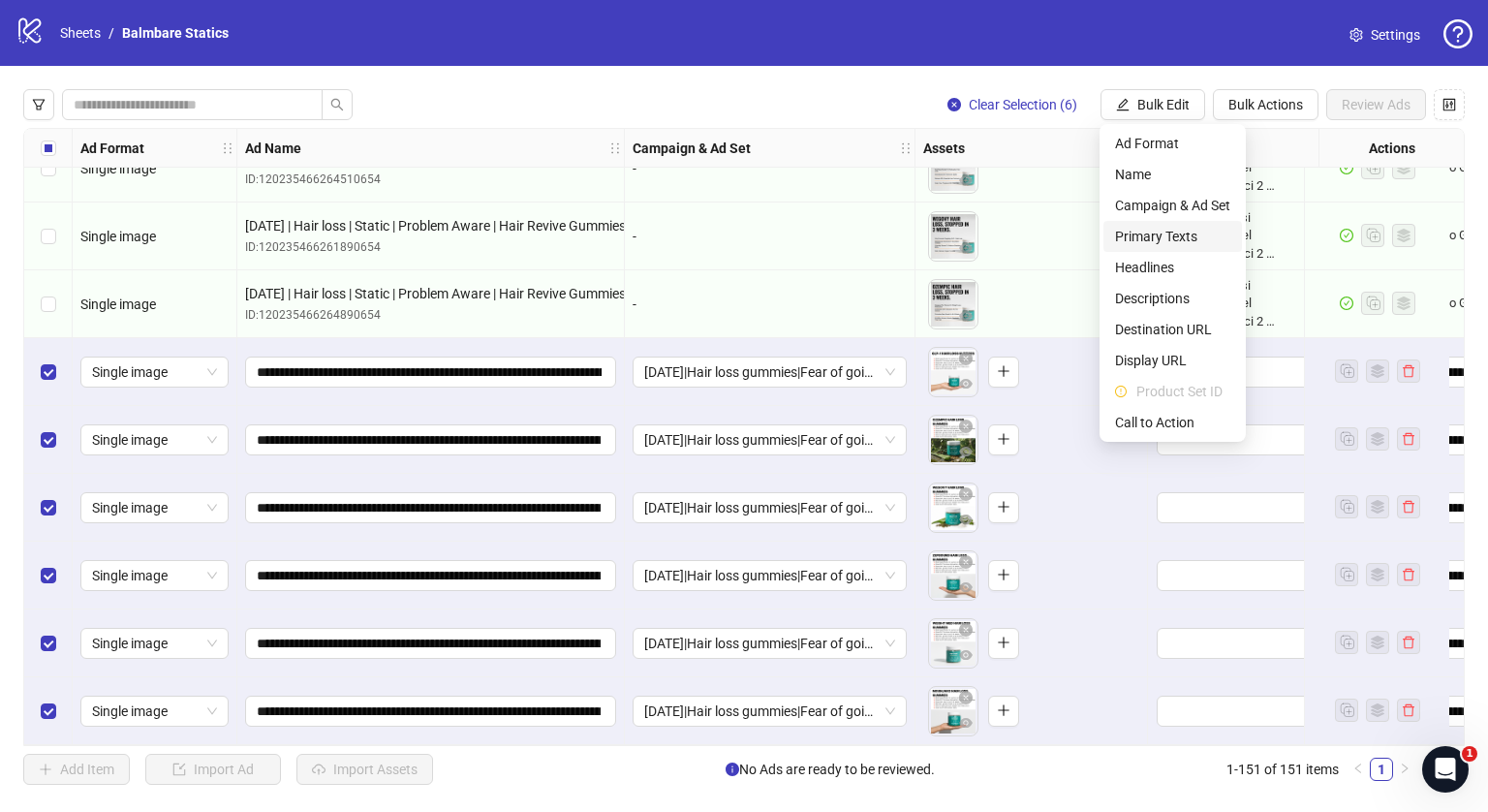
click at [1145, 230] on span "Primary Texts" at bounding box center [1173, 236] width 115 height 21
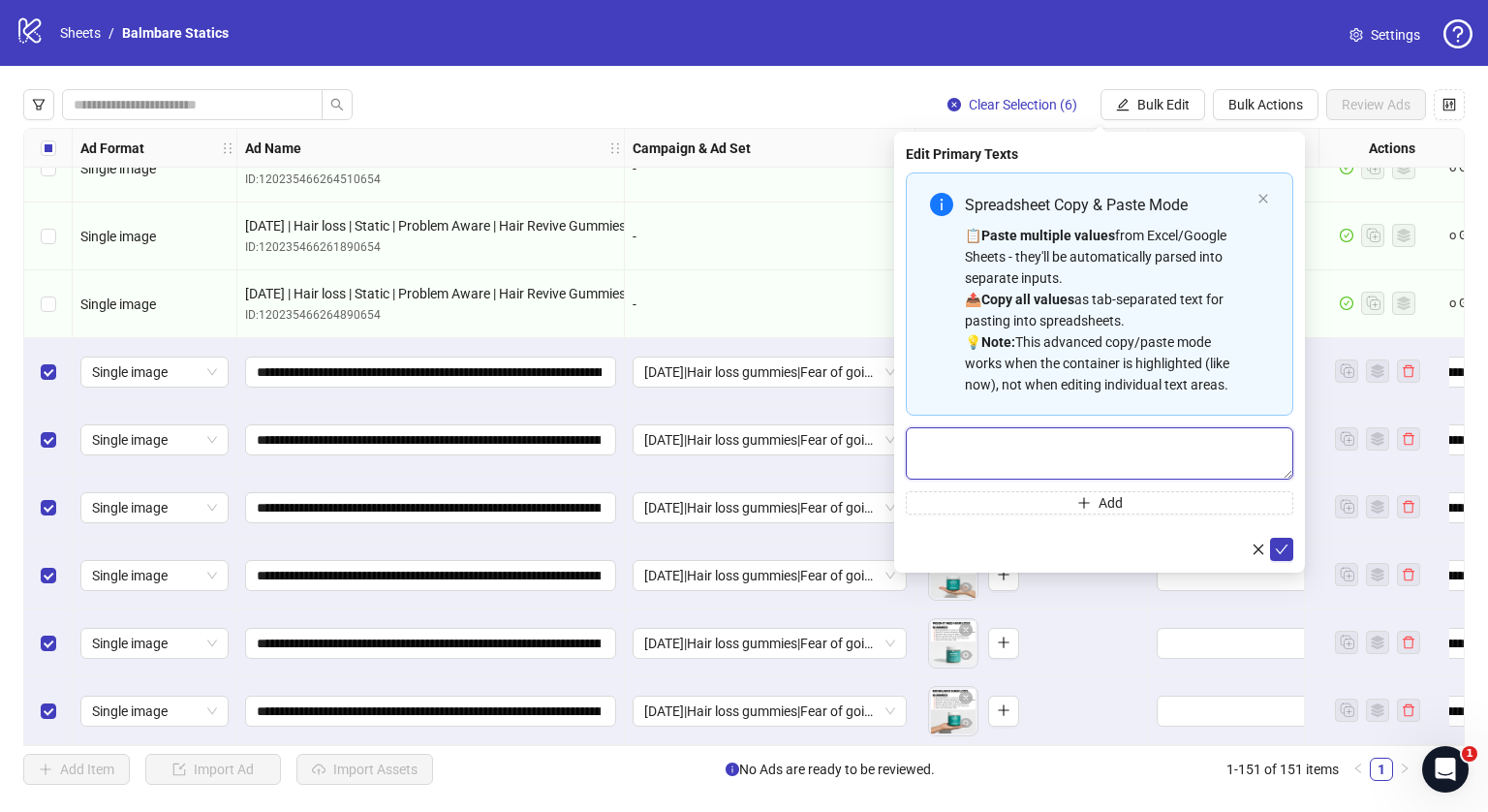
click at [1012, 438] on textarea "Multi-text input container - paste or copy values" at bounding box center [1099, 453] width 388 height 53
paste textarea "**********"
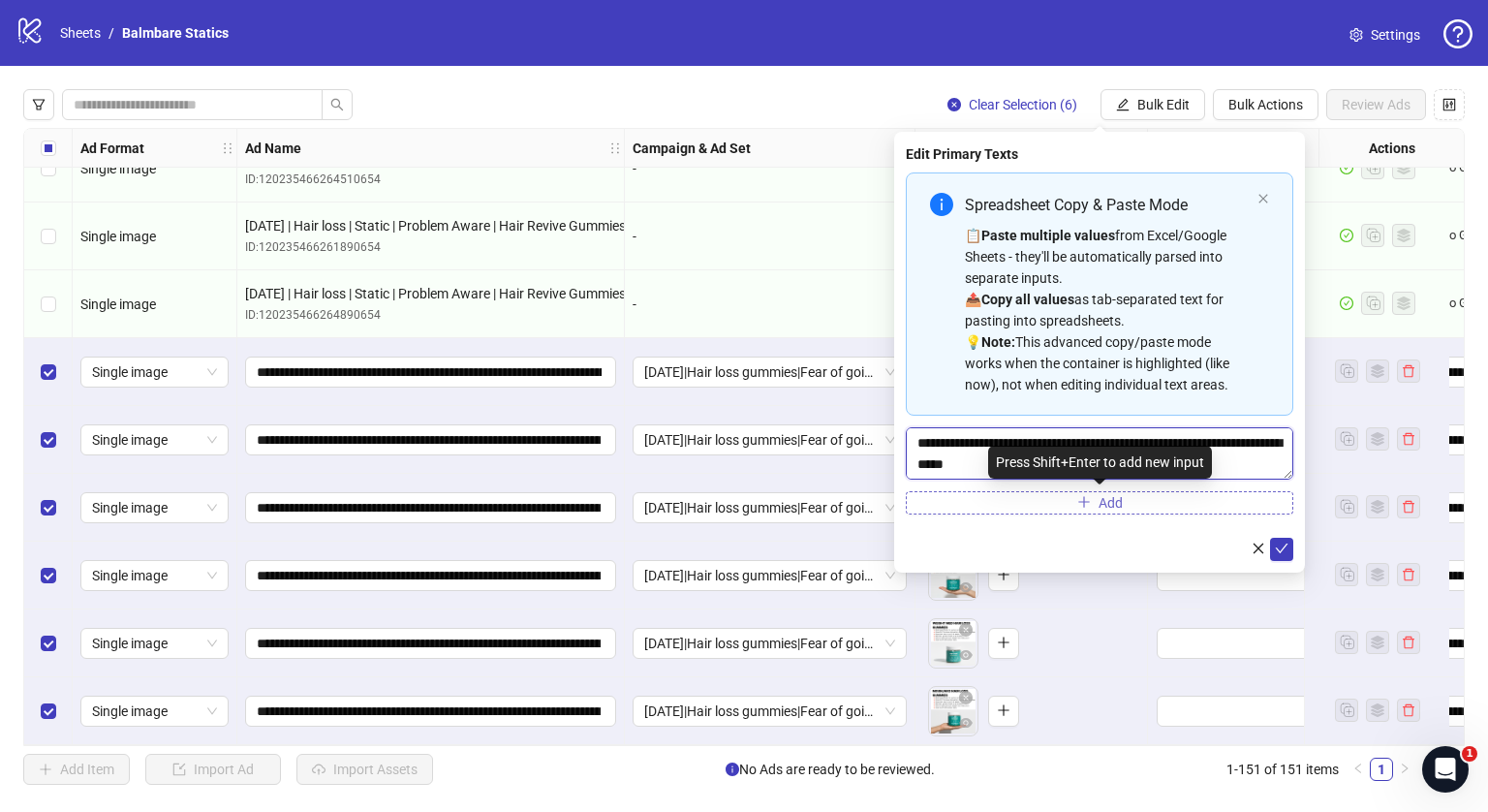
scroll to position [639, 0]
type textarea "**********"
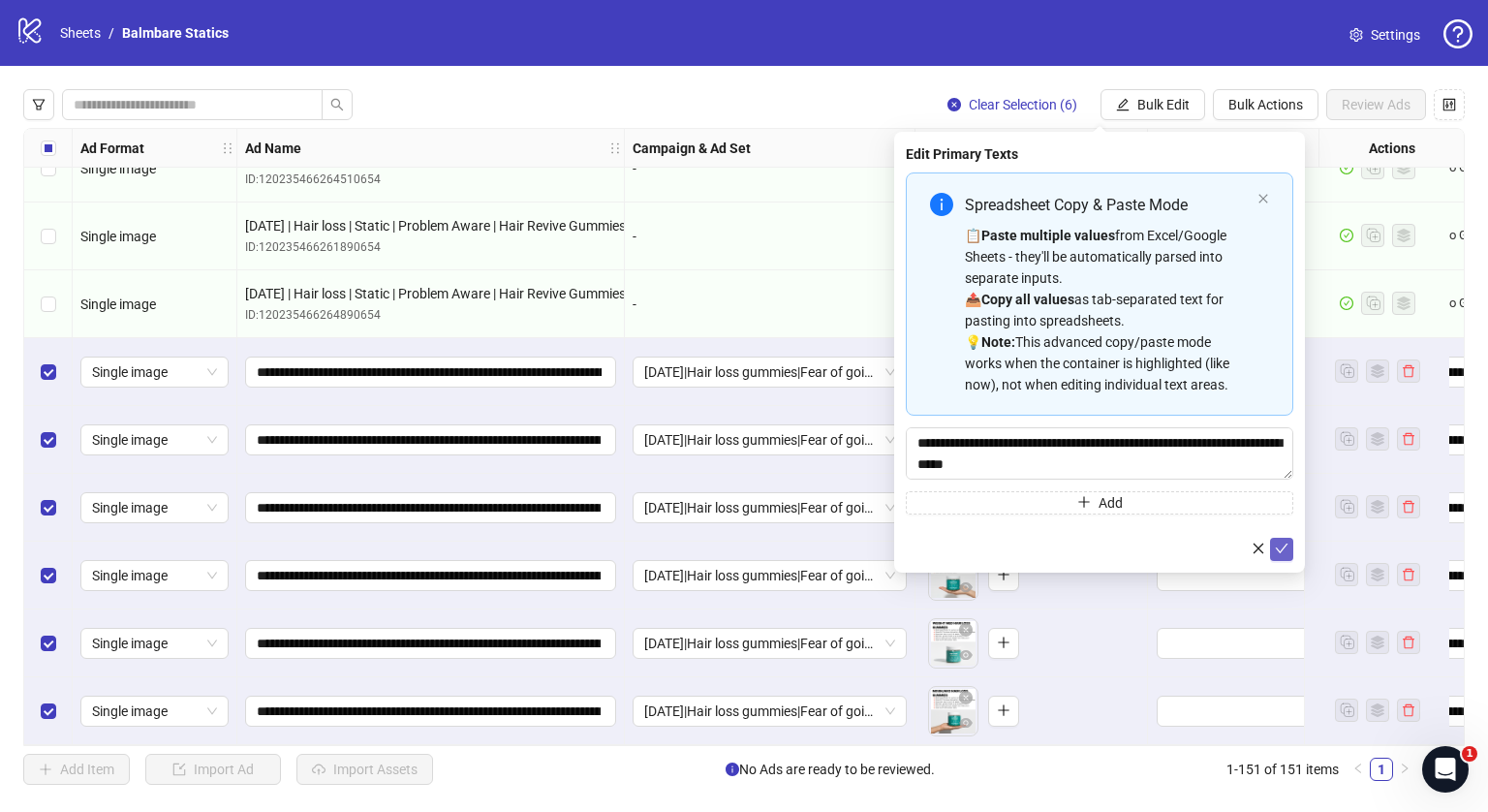
click at [1284, 545] on icon "check" at bounding box center [1282, 548] width 14 height 14
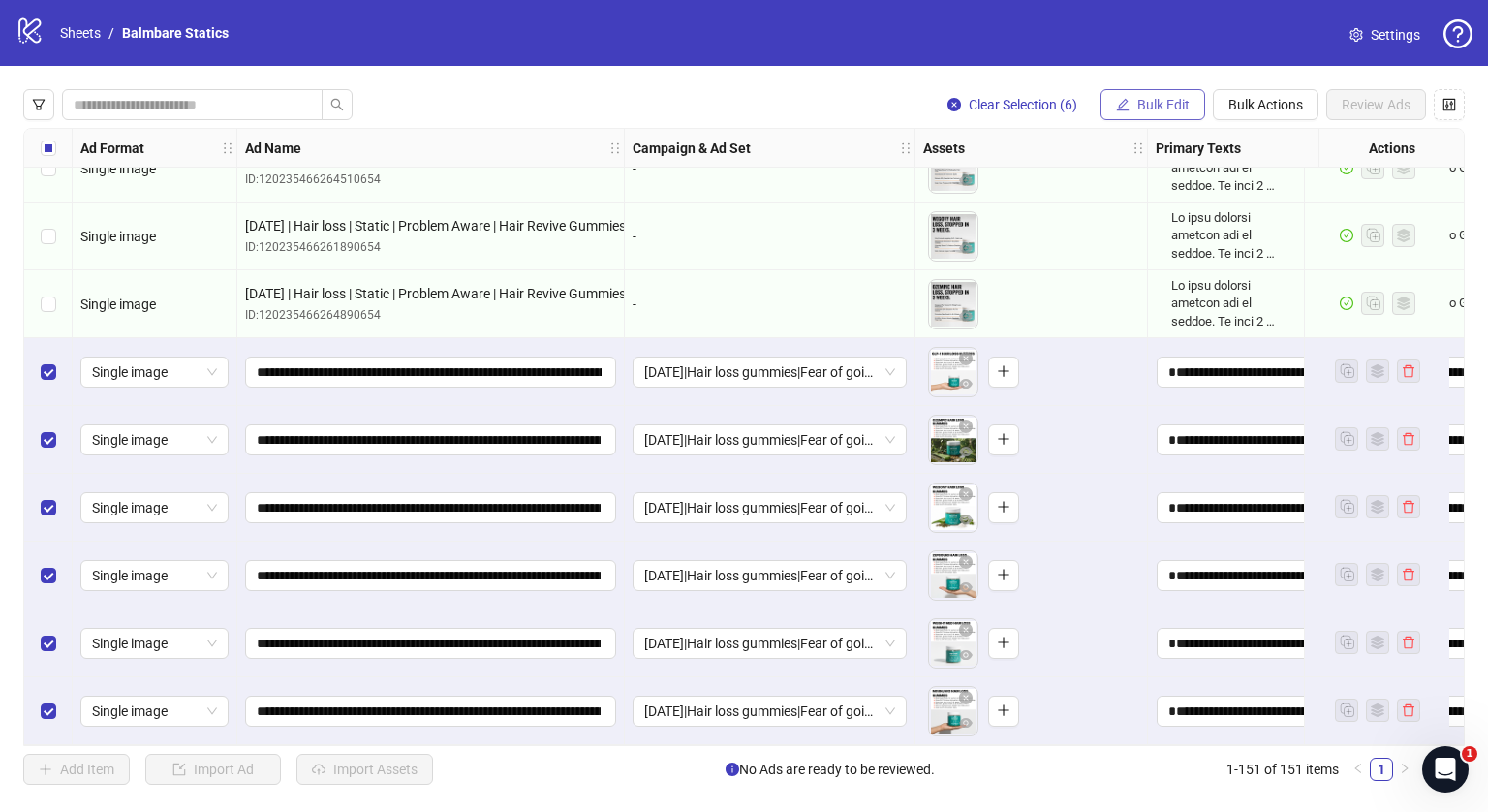
click at [1138, 108] on span "Bulk Edit" at bounding box center [1164, 105] width 53 height 16
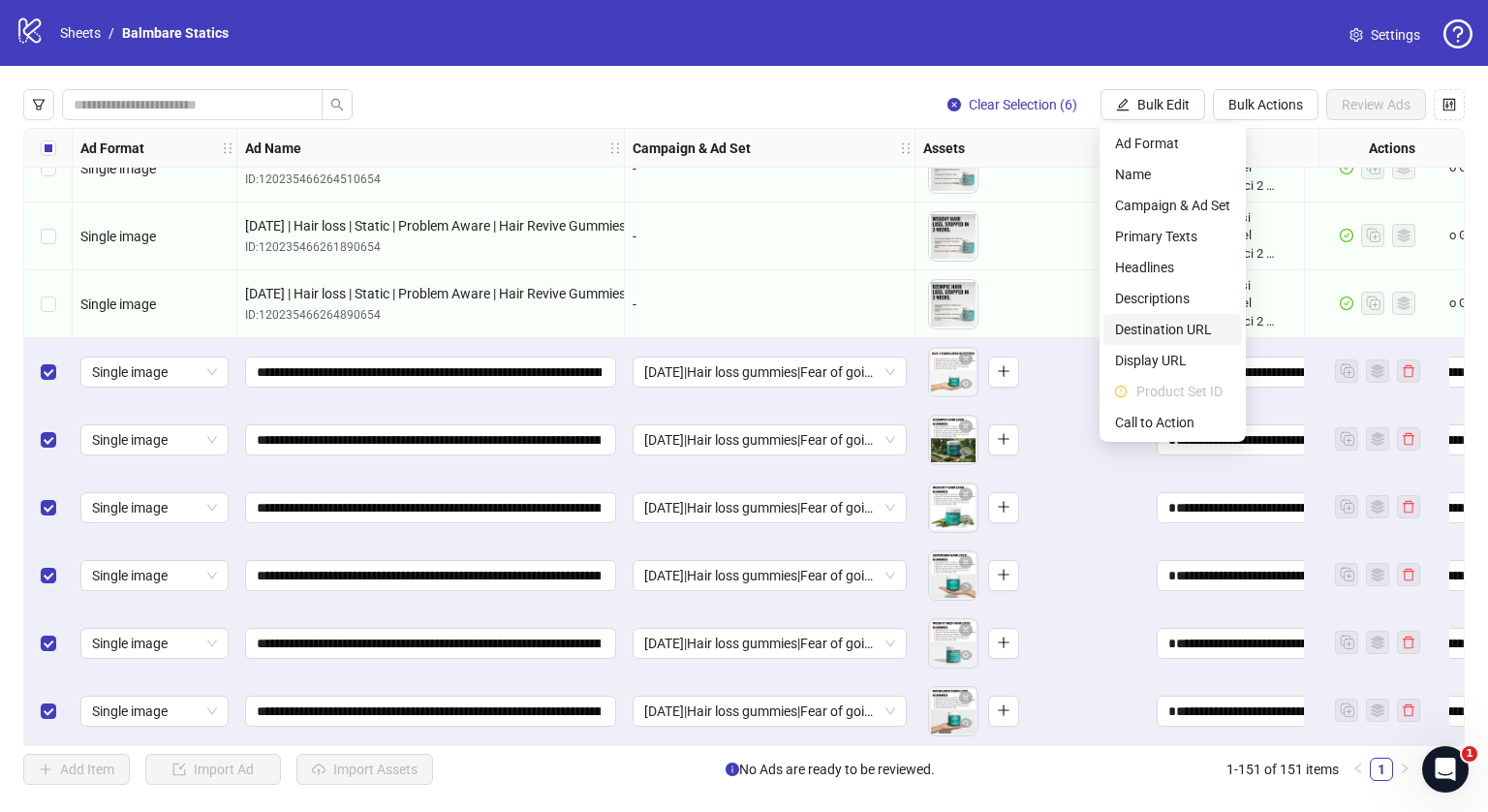
click at [1144, 322] on span "Destination URL" at bounding box center [1173, 328] width 115 height 21
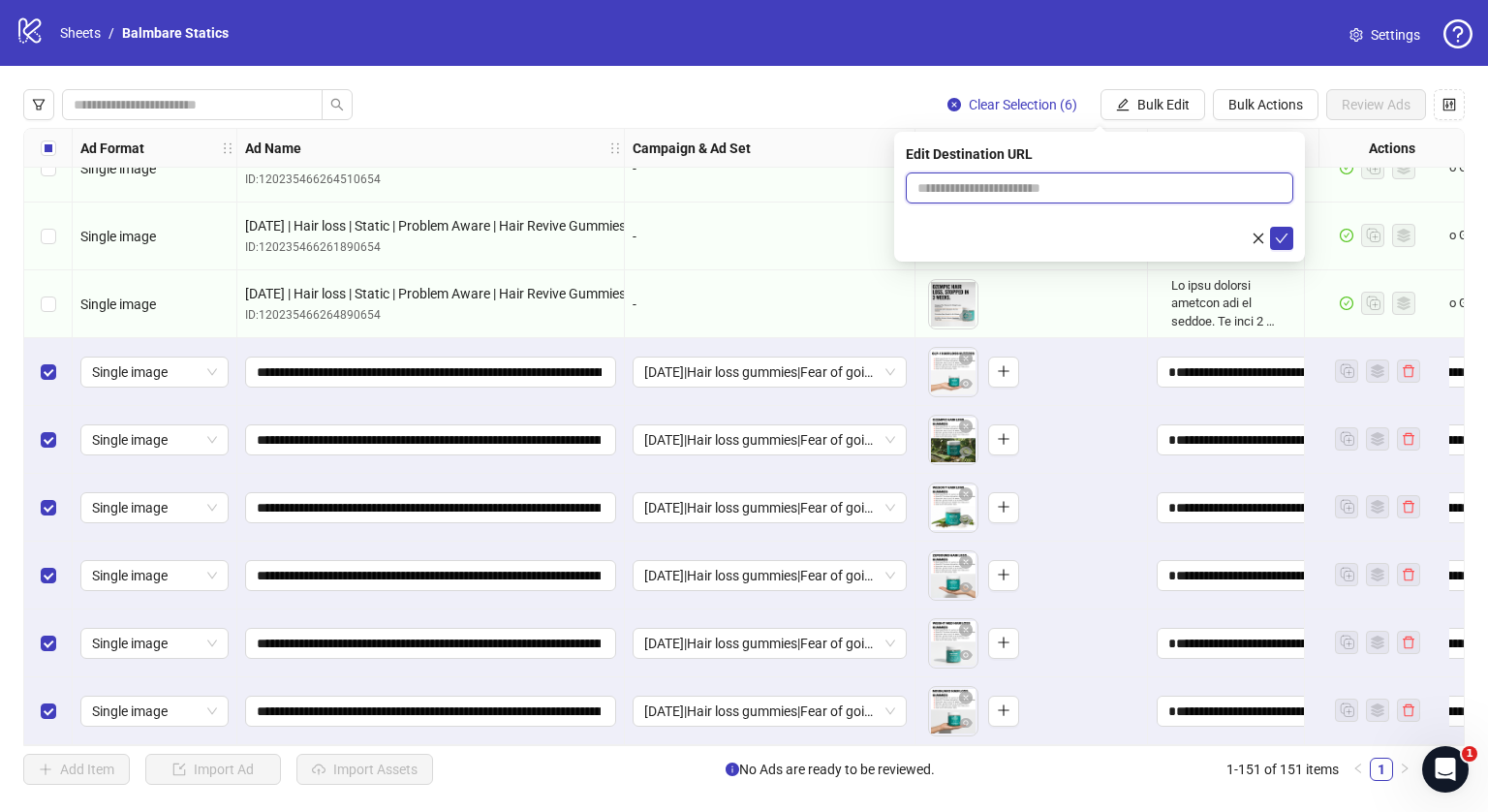
drag, startPoint x: 1078, startPoint y: 178, endPoint x: 1091, endPoint y: 217, distance: 41.1
click at [1091, 217] on form at bounding box center [1099, 211] width 388 height 77
type input "**********"
click at [1279, 239] on icon "check" at bounding box center [1282, 238] width 14 height 14
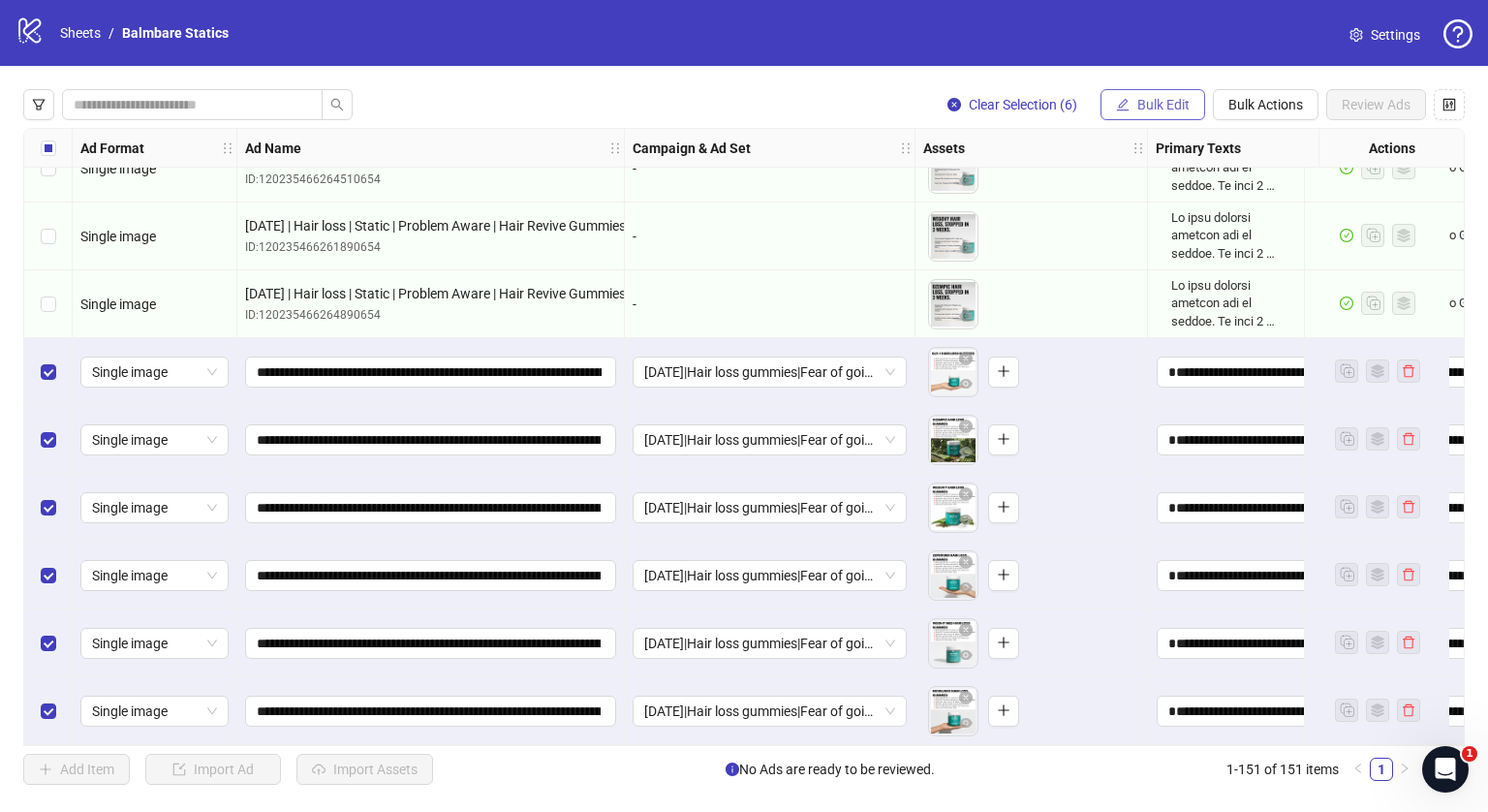
click at [1155, 109] on span "Bulk Edit" at bounding box center [1164, 105] width 53 height 16
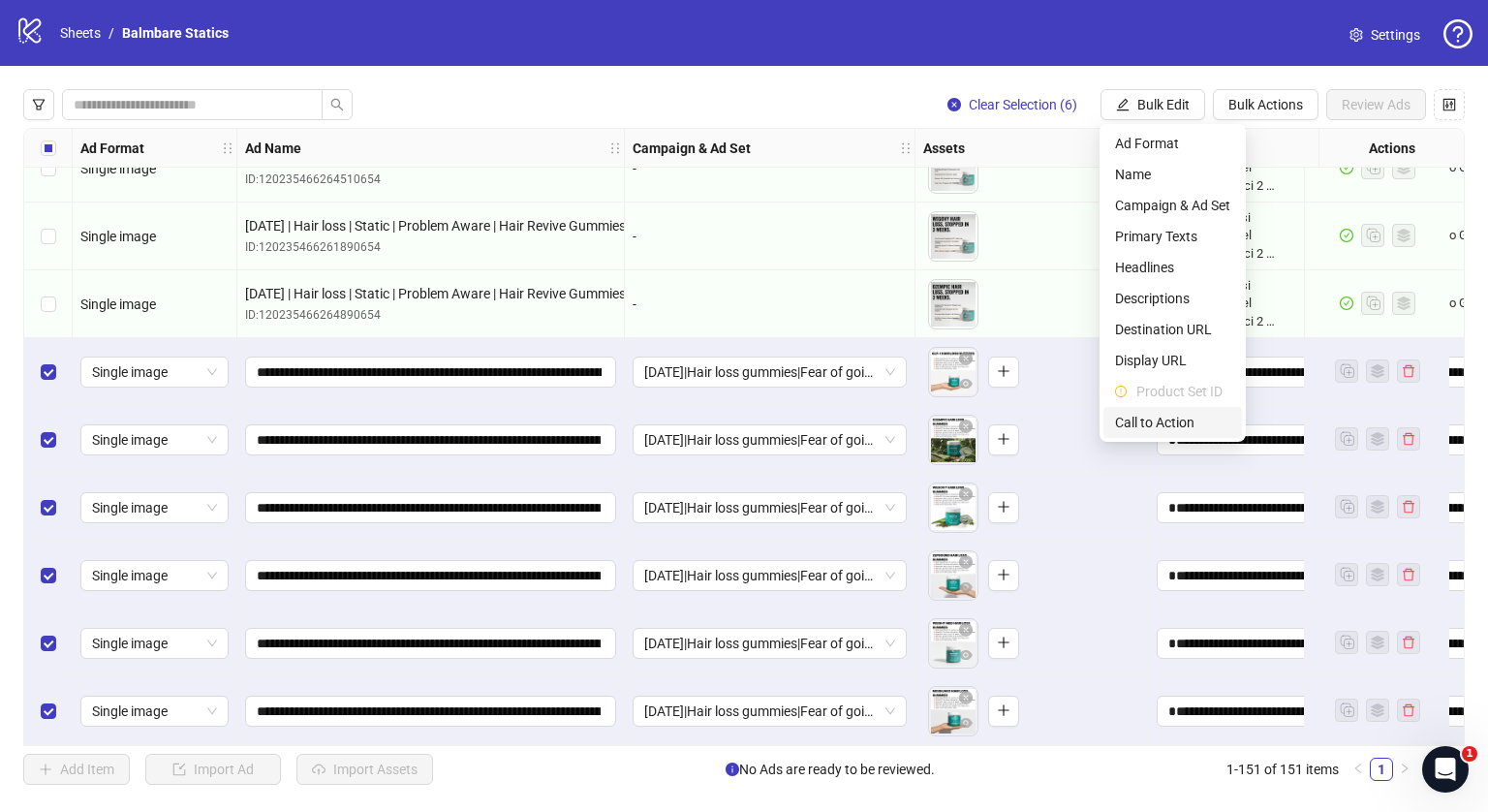
click at [1127, 429] on span "Call to Action" at bounding box center [1173, 421] width 115 height 21
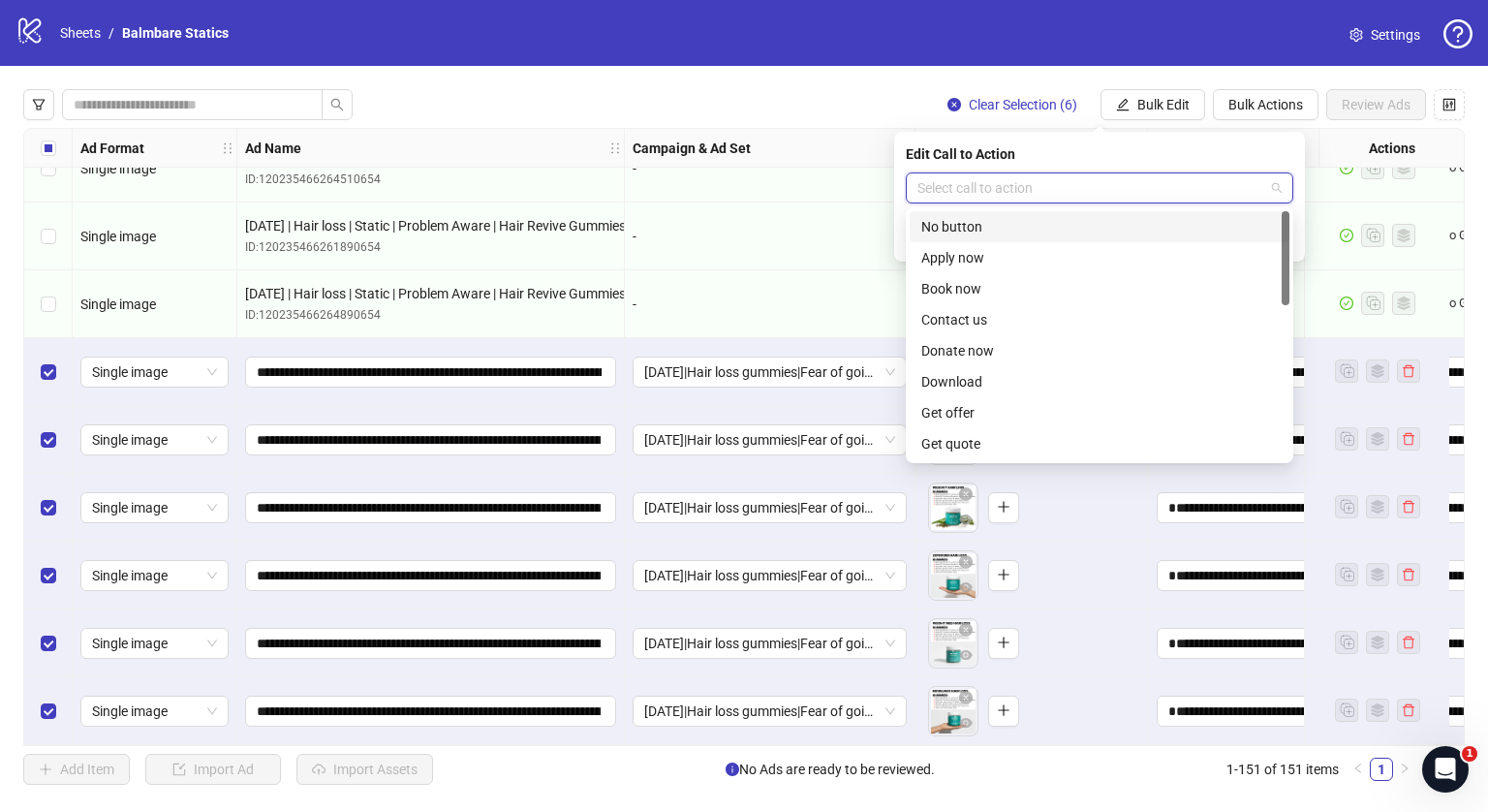
click at [992, 181] on input "search" at bounding box center [1091, 187] width 347 height 29
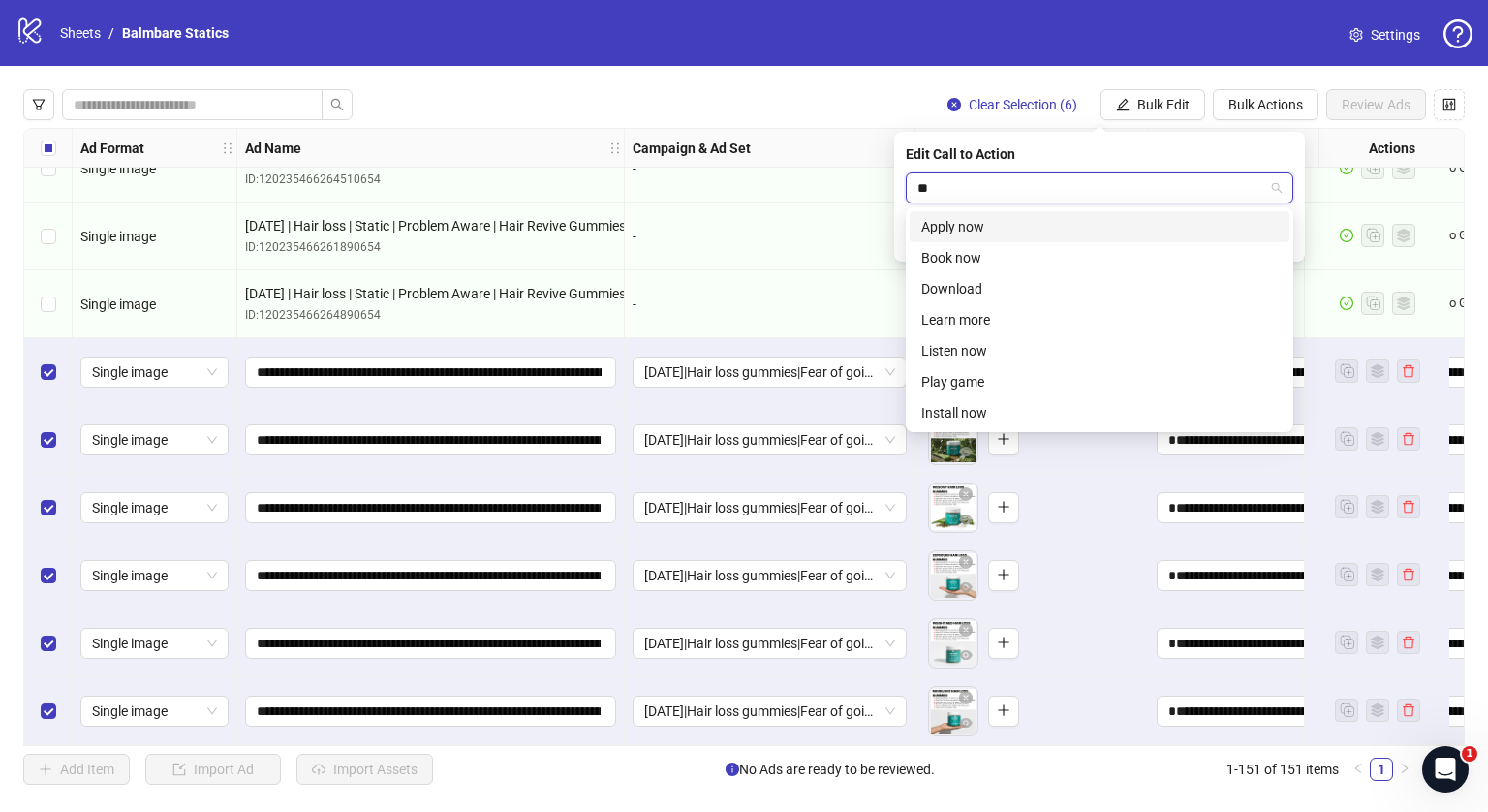
type input "***"
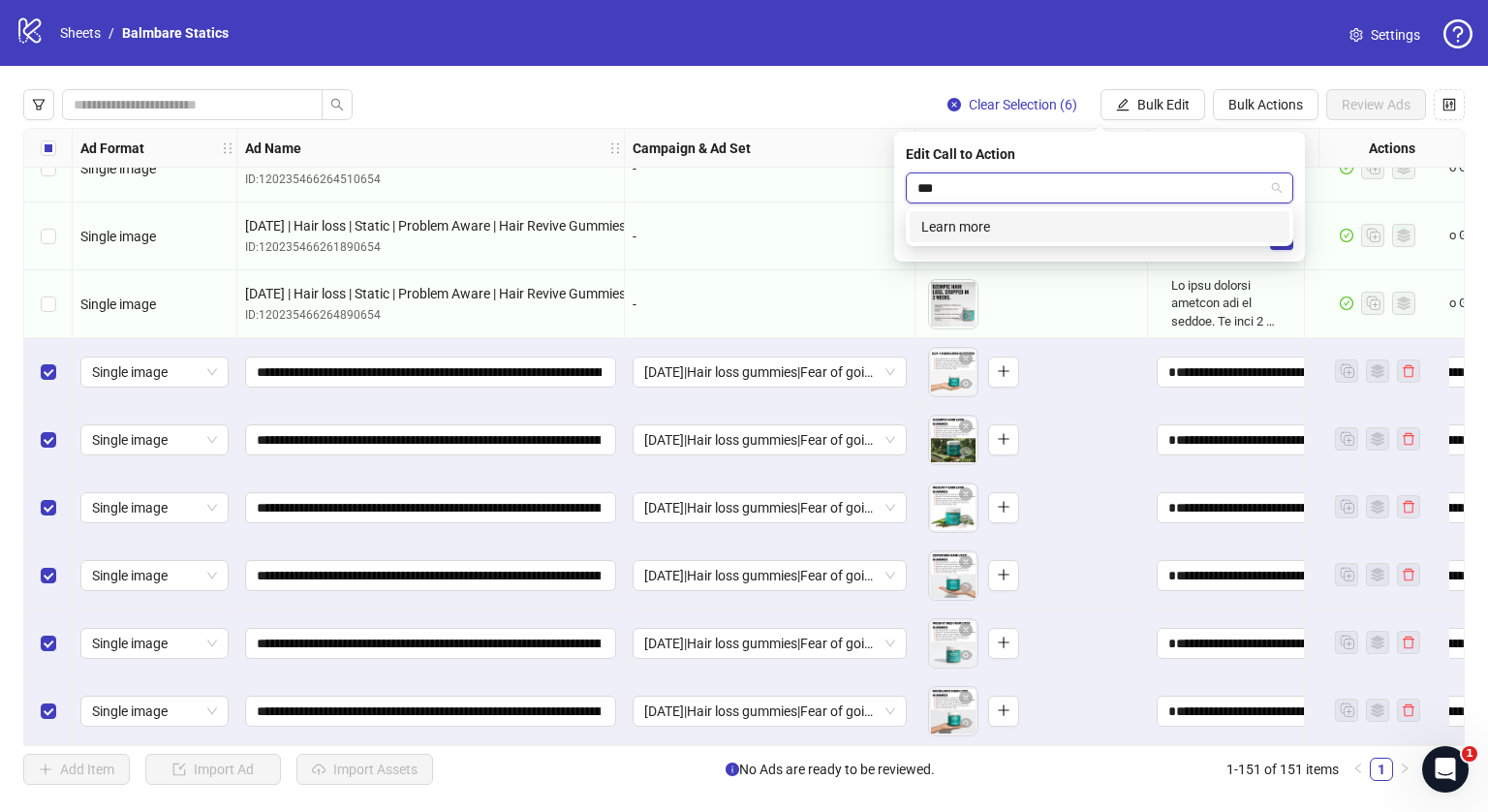
click at [955, 222] on div "Learn more" at bounding box center [1099, 226] width 356 height 21
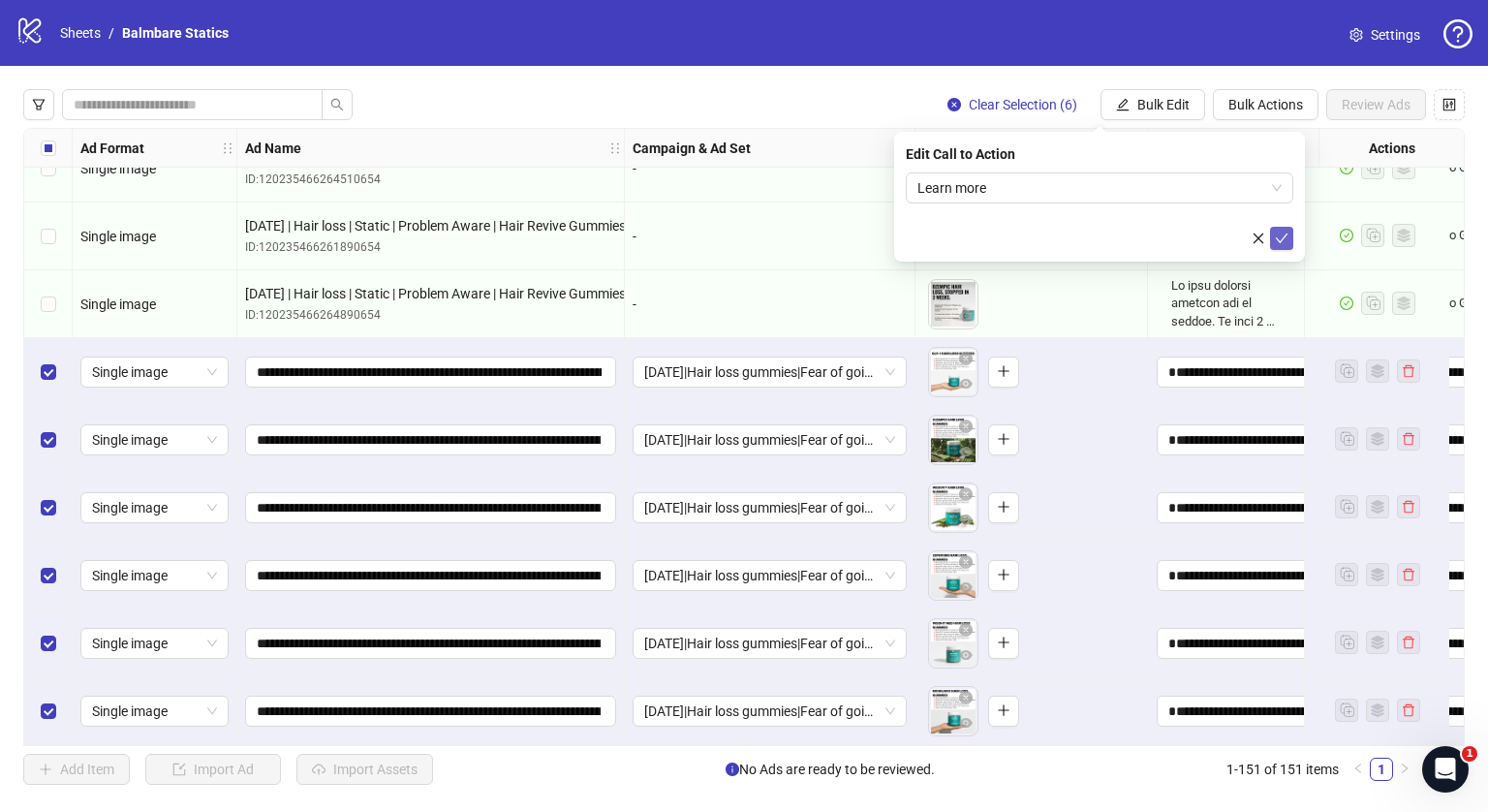
drag, startPoint x: 1304, startPoint y: 241, endPoint x: 1287, endPoint y: 241, distance: 17.0
click at [1287, 241] on div "Edit Call to Action Learn more" at bounding box center [1100, 196] width 411 height 130
click at [1287, 241] on icon "check" at bounding box center [1282, 238] width 14 height 14
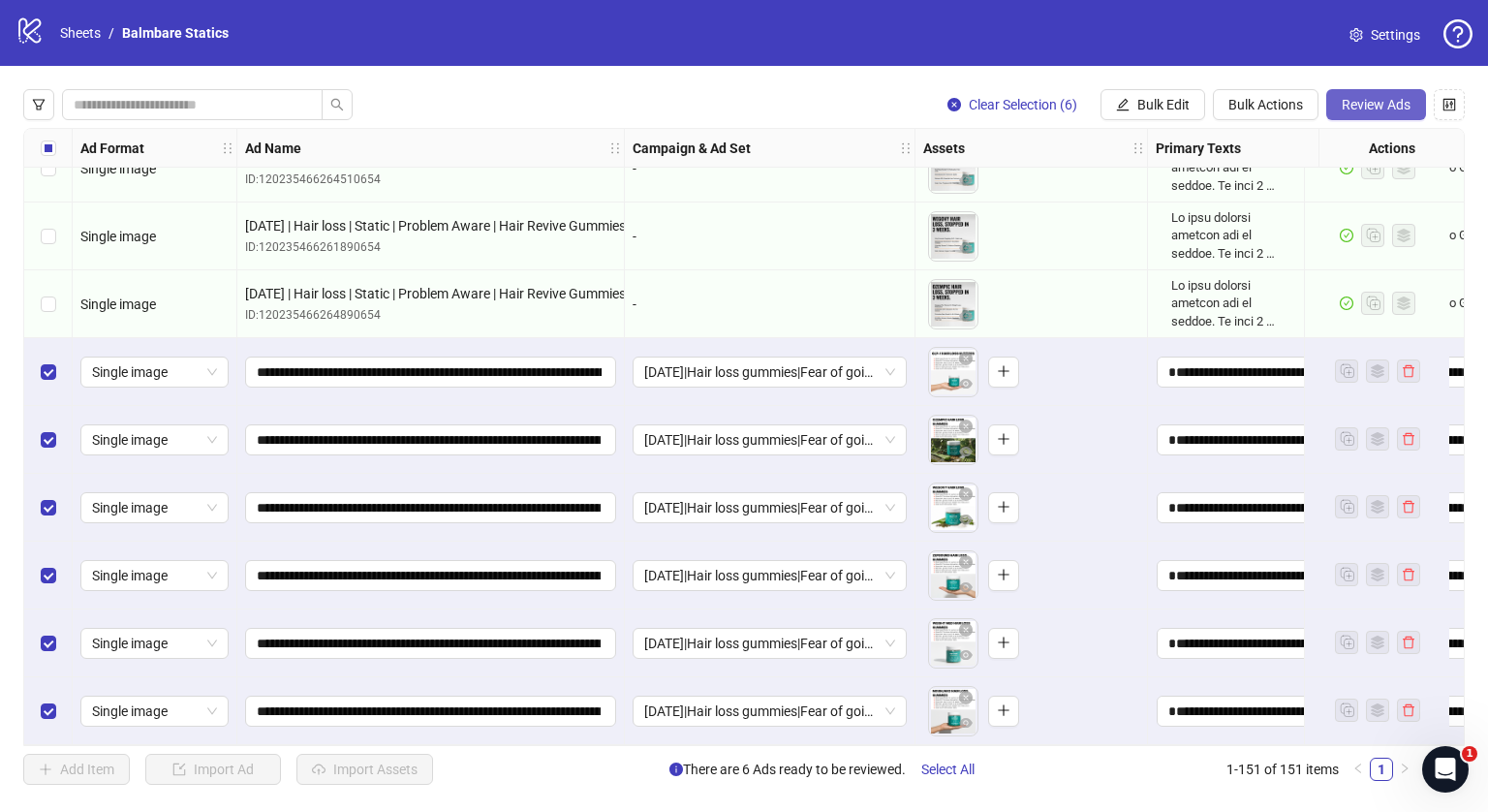
click at [1332, 114] on button "Review Ads" at bounding box center [1376, 104] width 100 height 31
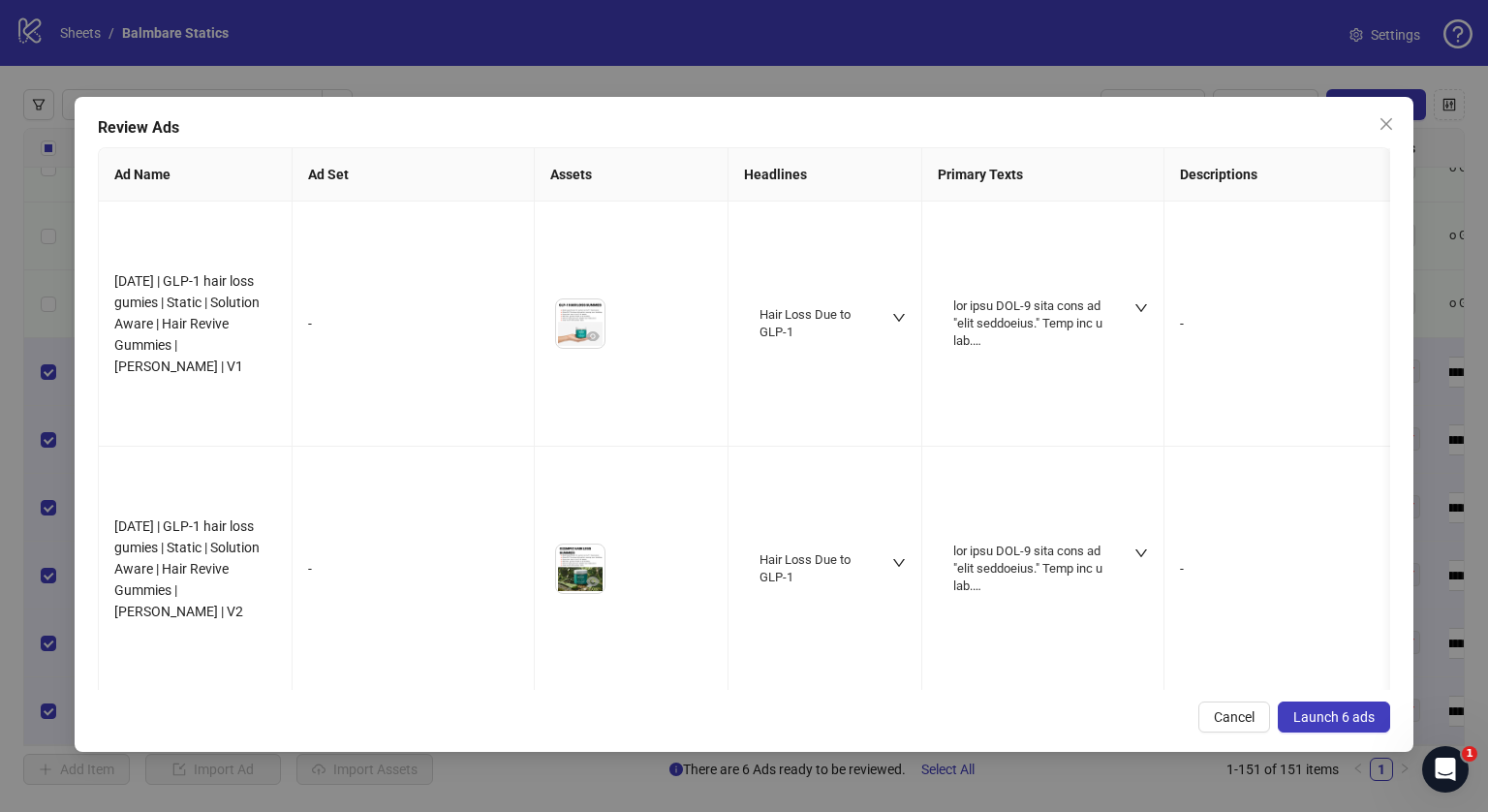
click at [1318, 714] on span "Launch 6 ads" at bounding box center [1334, 717] width 81 height 16
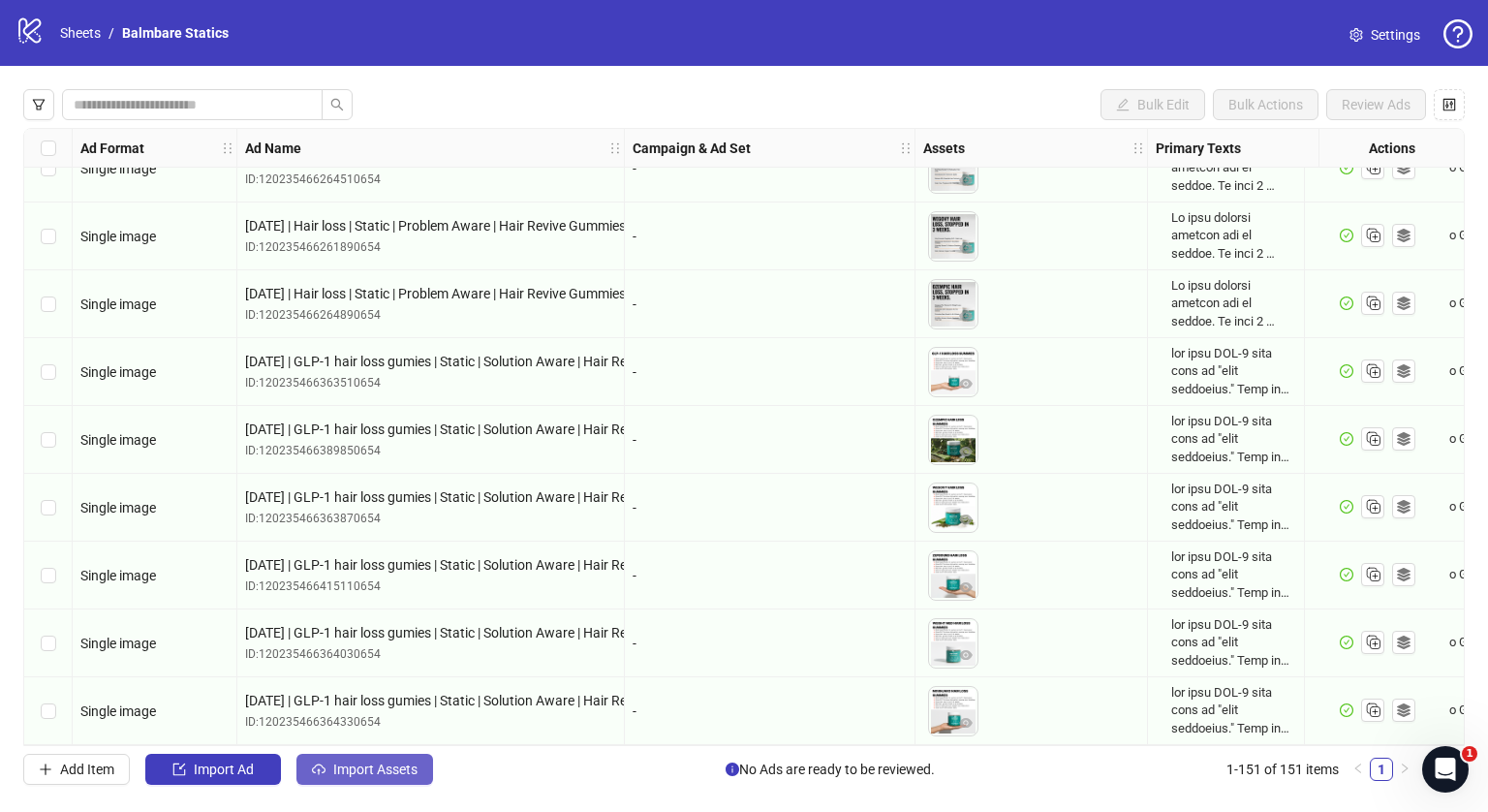
click at [370, 777] on button "Import Assets" at bounding box center [365, 768] width 137 height 31
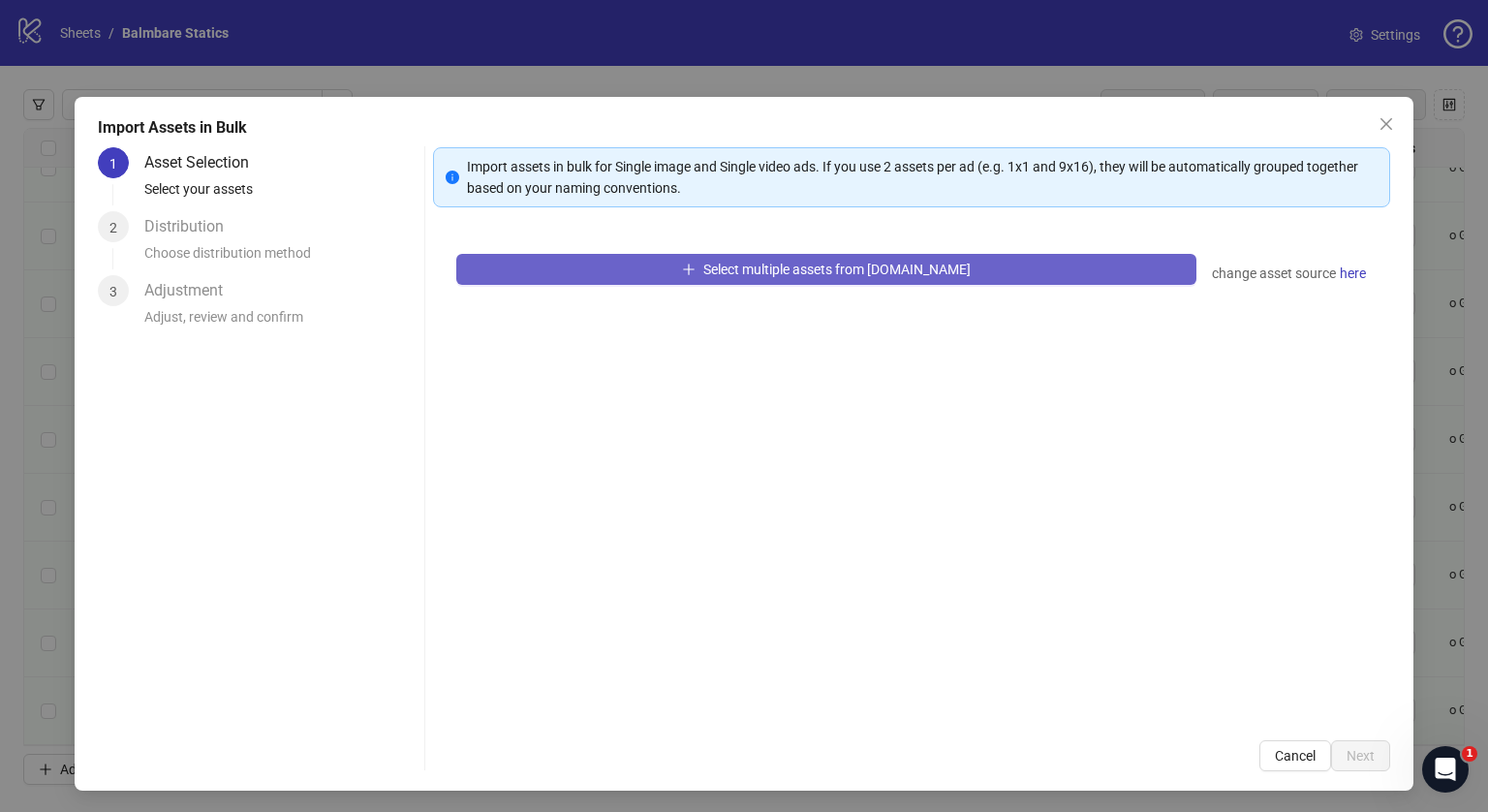
click at [700, 281] on button "Select multiple assets from [DOMAIN_NAME]" at bounding box center [826, 269] width 740 height 31
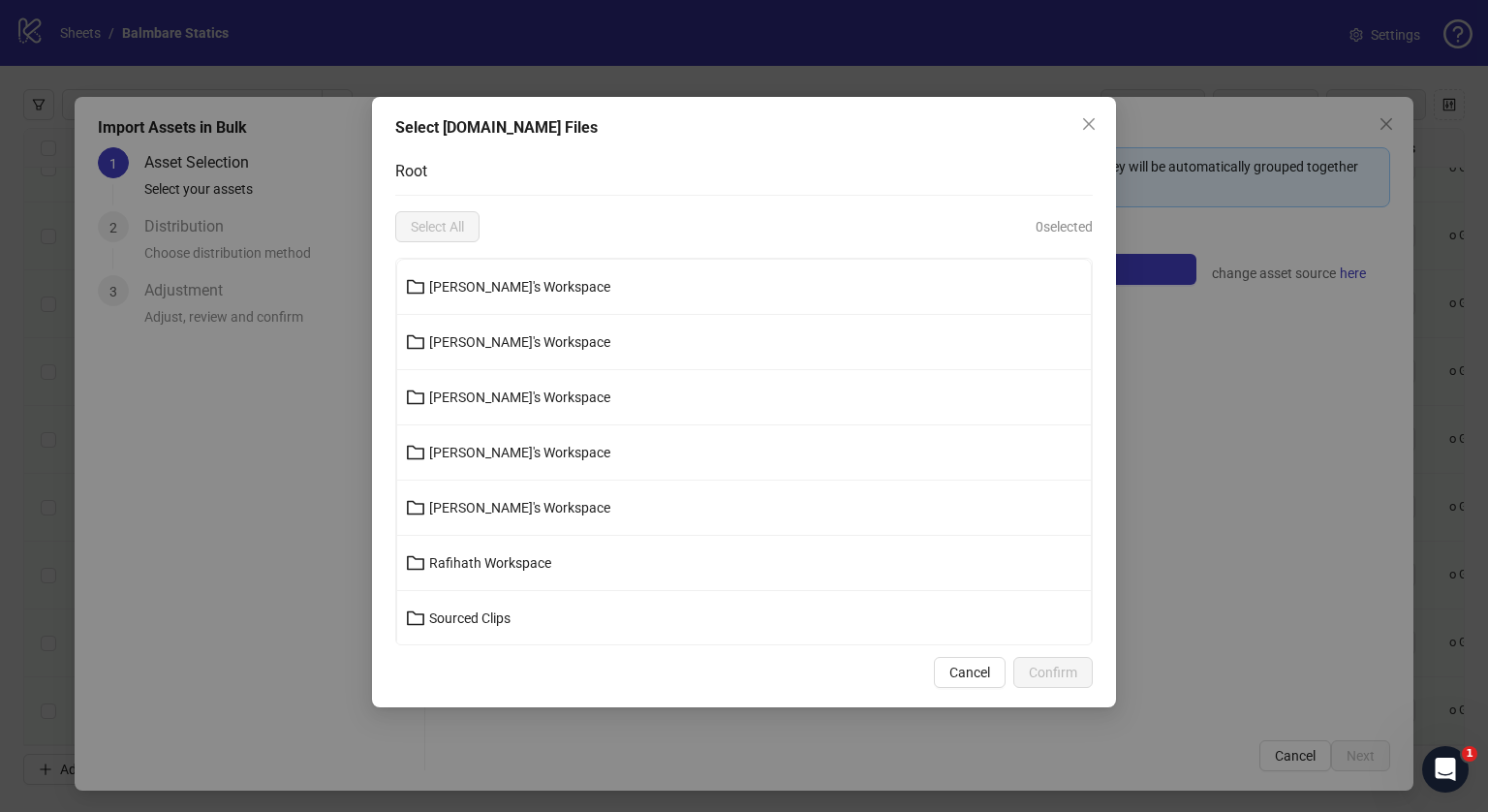
scroll to position [165, 0]
click at [492, 504] on span "[PERSON_NAME]'s Workspace" at bounding box center [520, 509] width 182 height 16
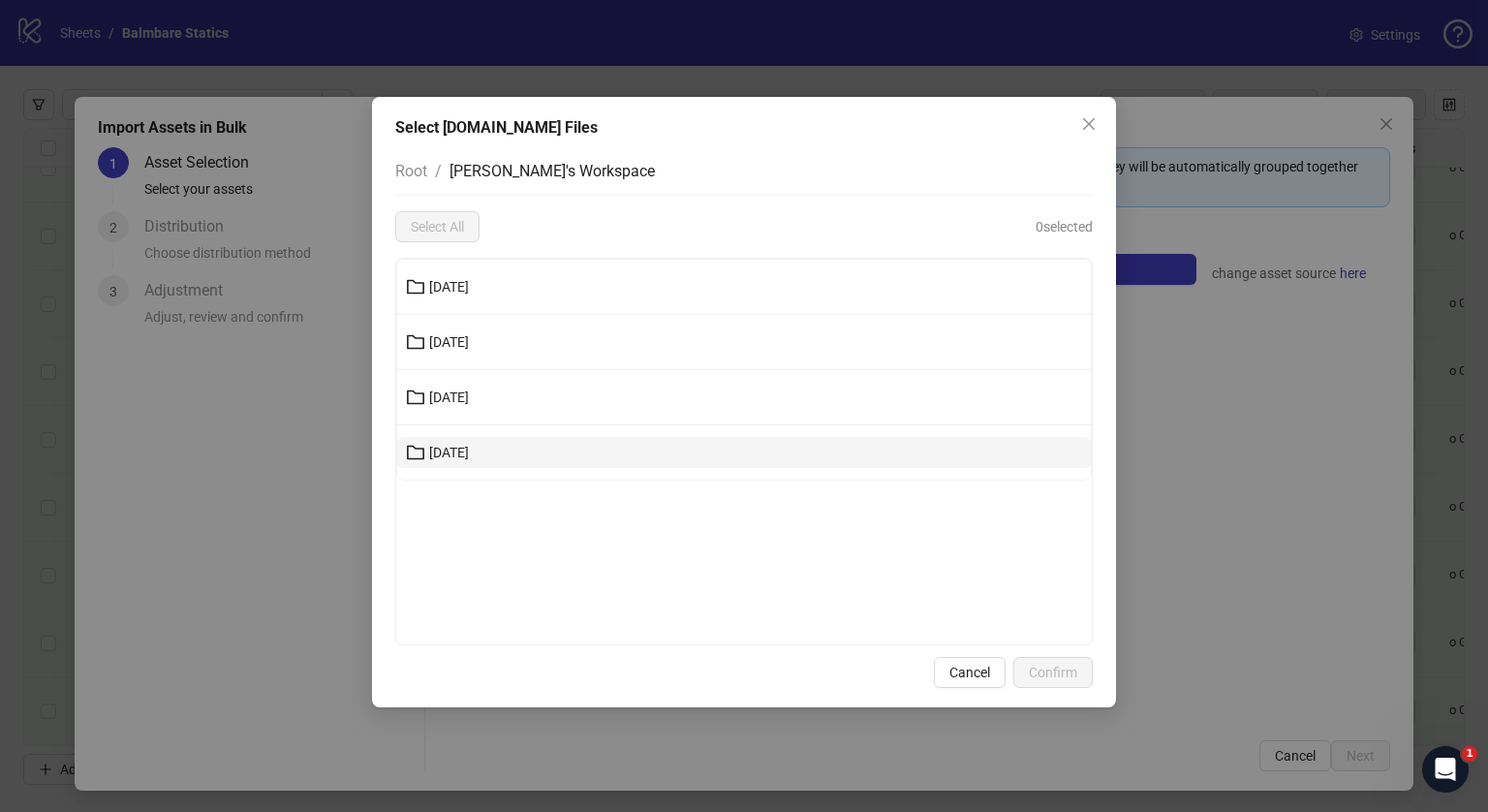
click at [458, 449] on span "[DATE]" at bounding box center [449, 452] width 40 height 16
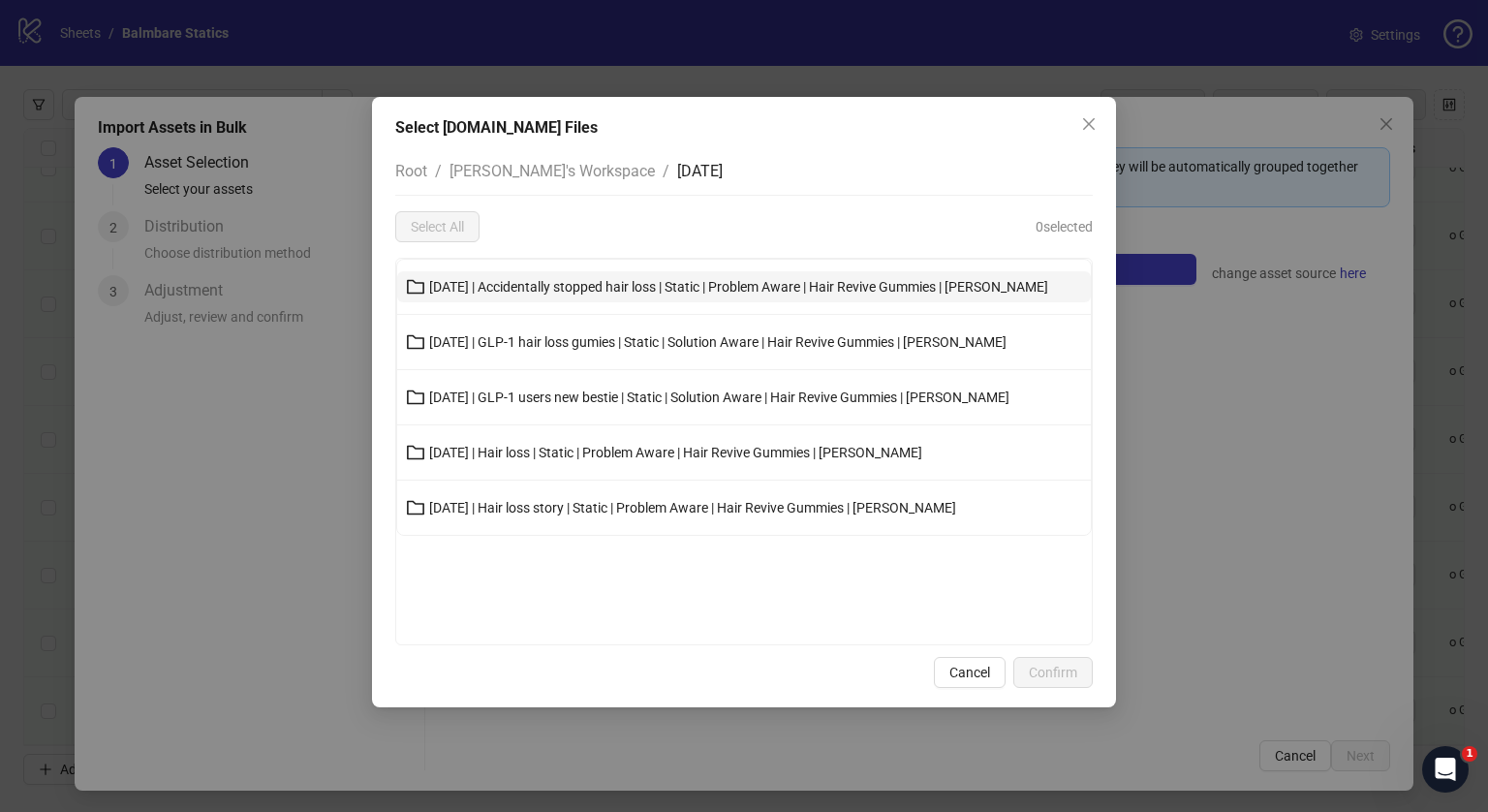
click at [573, 295] on button "[DATE] | Accidentally stopped hair loss | Static | Problem Aware | Hair Revive …" at bounding box center [743, 287] width 693 height 31
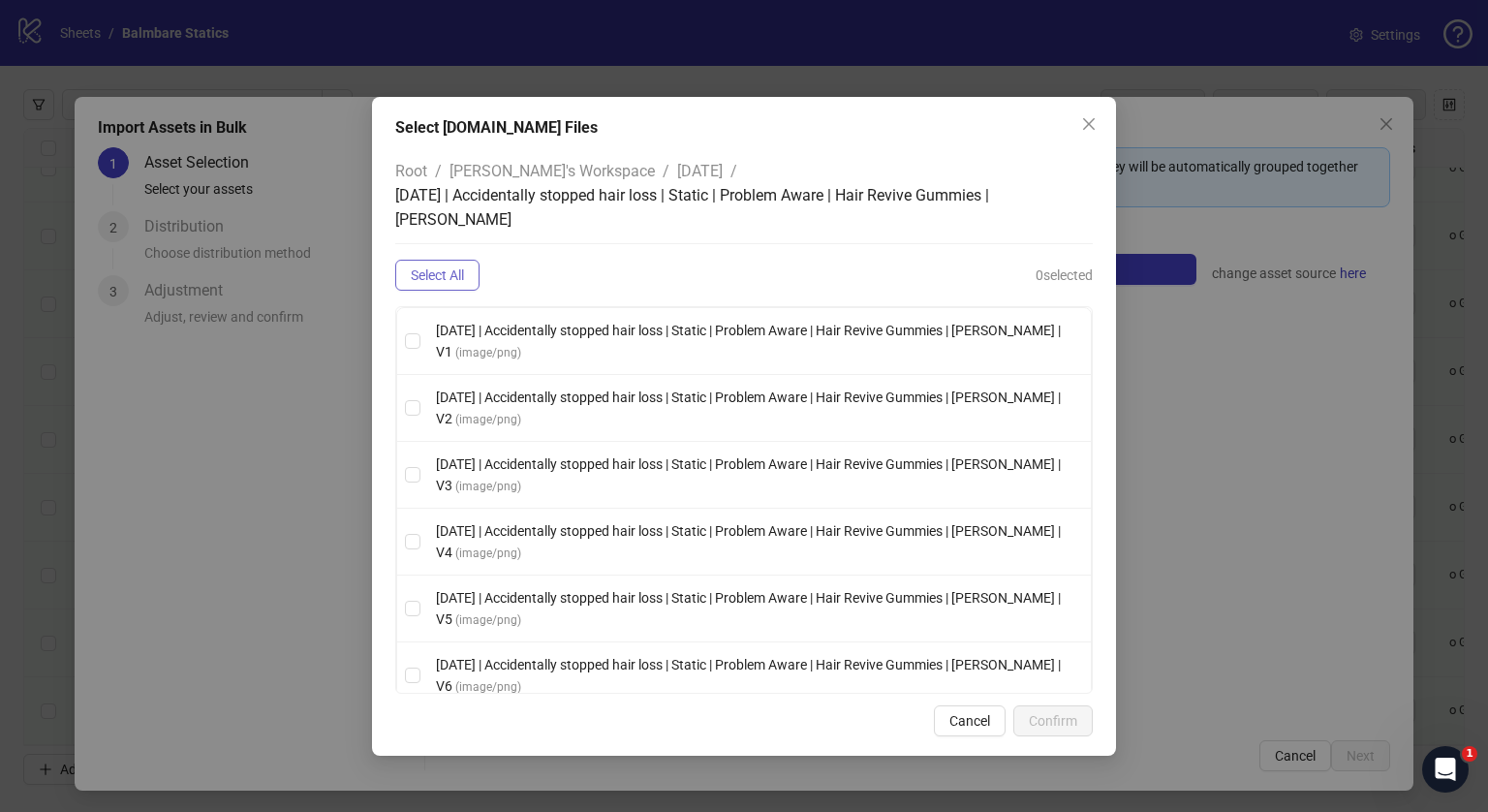
click at [471, 281] on button "Select All" at bounding box center [437, 275] width 84 height 31
click at [1073, 720] on span "Confirm" at bounding box center [1053, 721] width 49 height 16
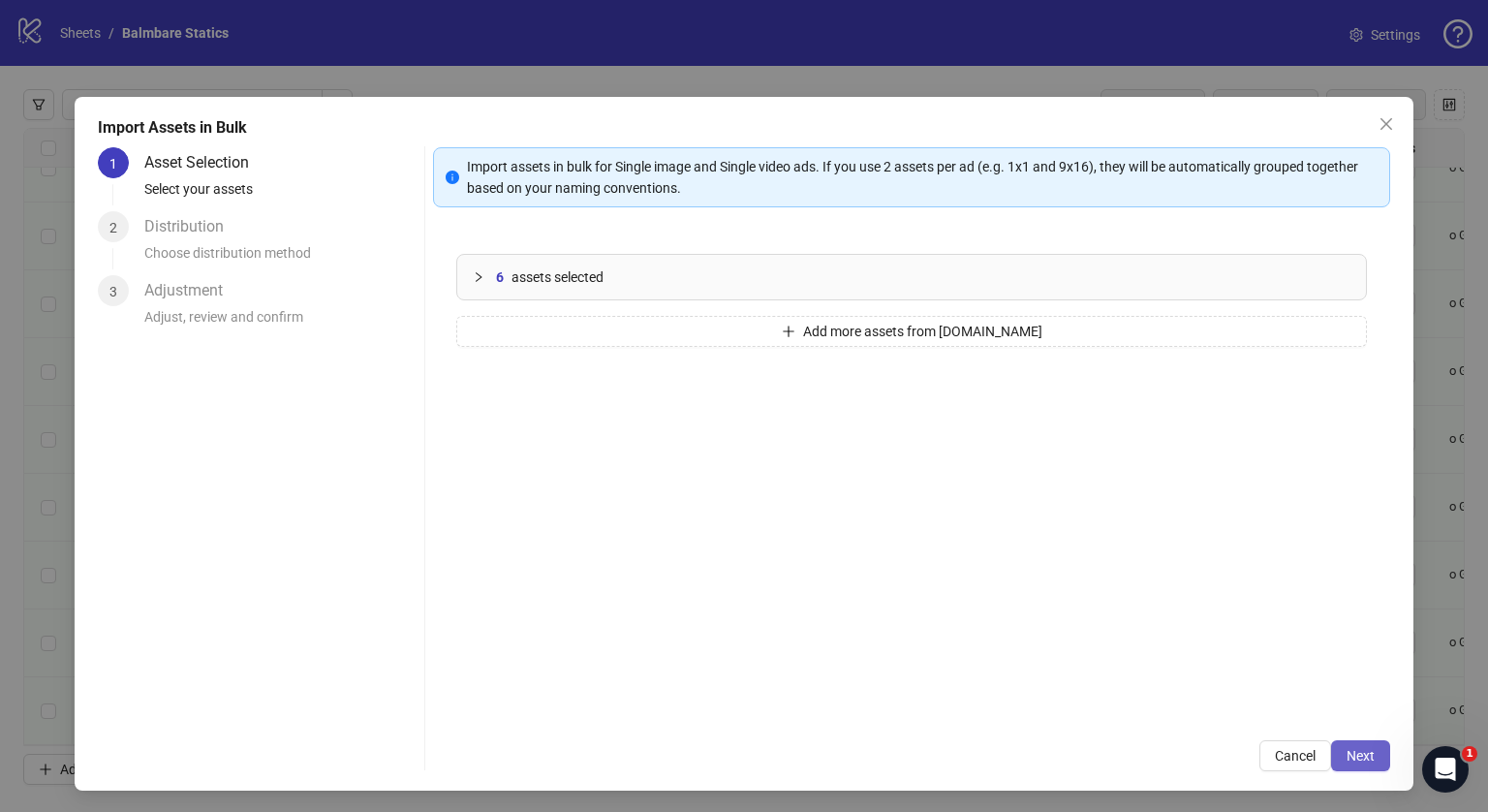
click at [1347, 749] on span "Next" at bounding box center [1361, 755] width 28 height 16
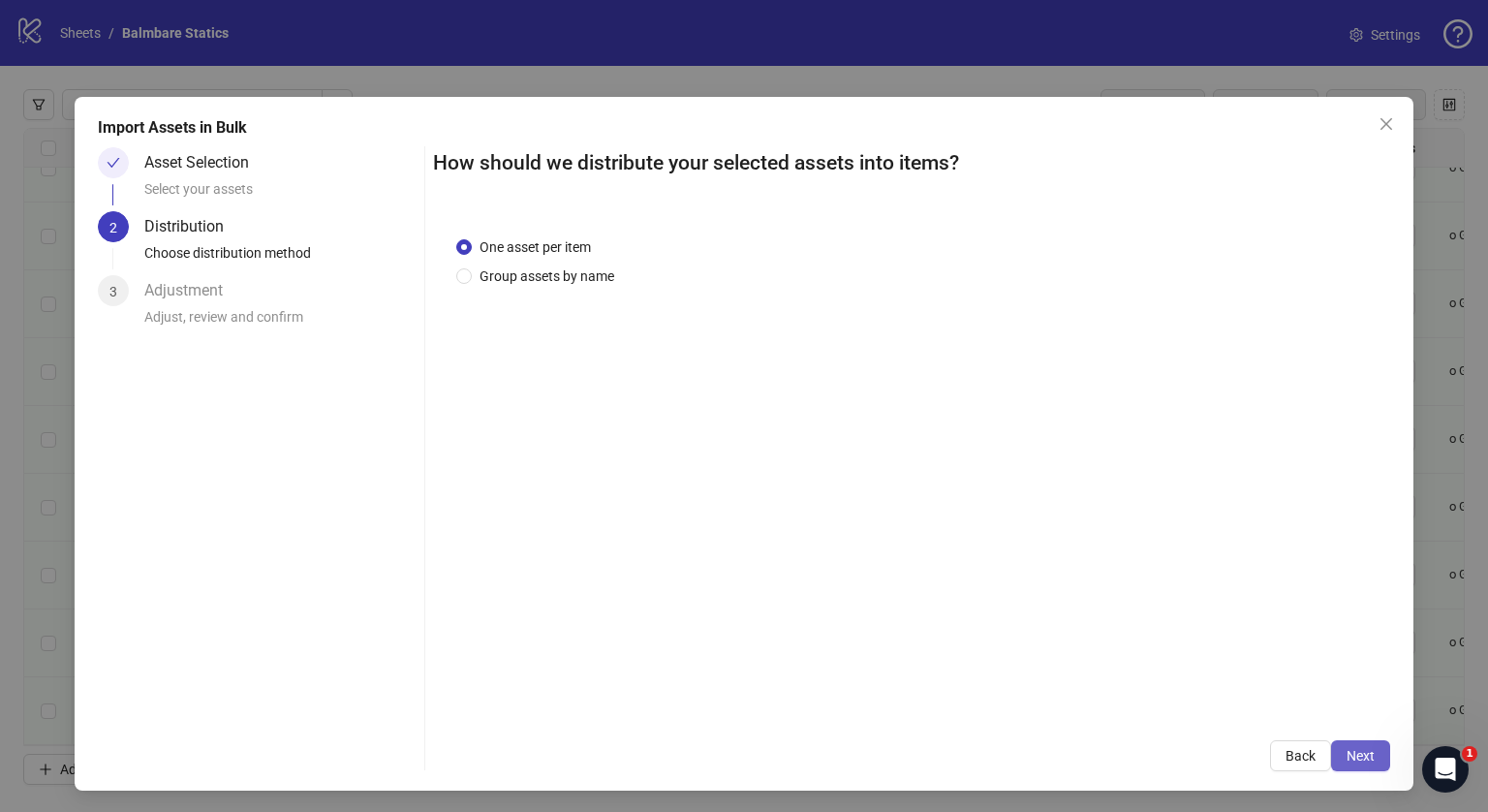
click at [1347, 755] on span "Next" at bounding box center [1361, 755] width 28 height 16
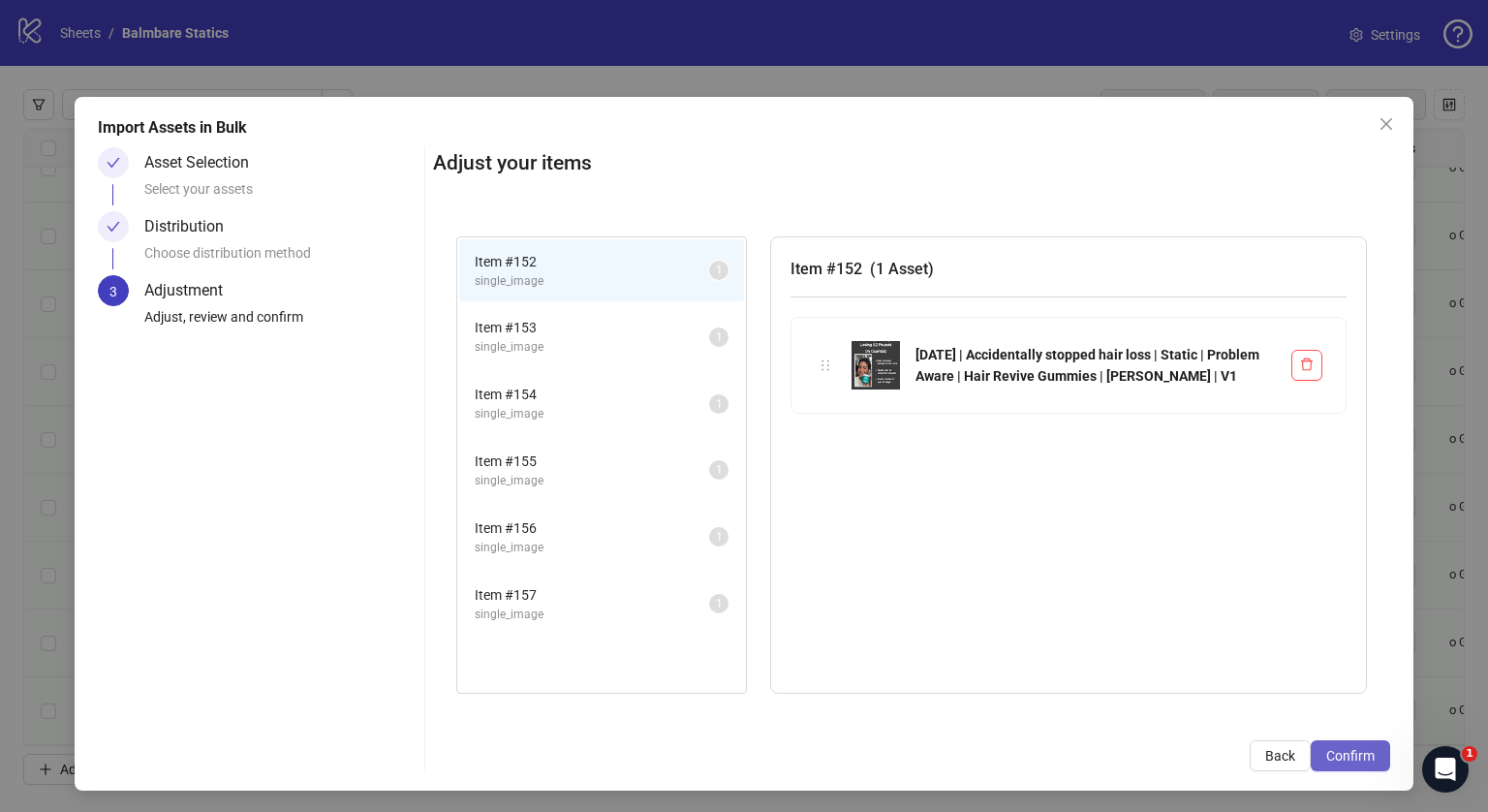
click at [1345, 742] on button "Confirm" at bounding box center [1351, 754] width 79 height 31
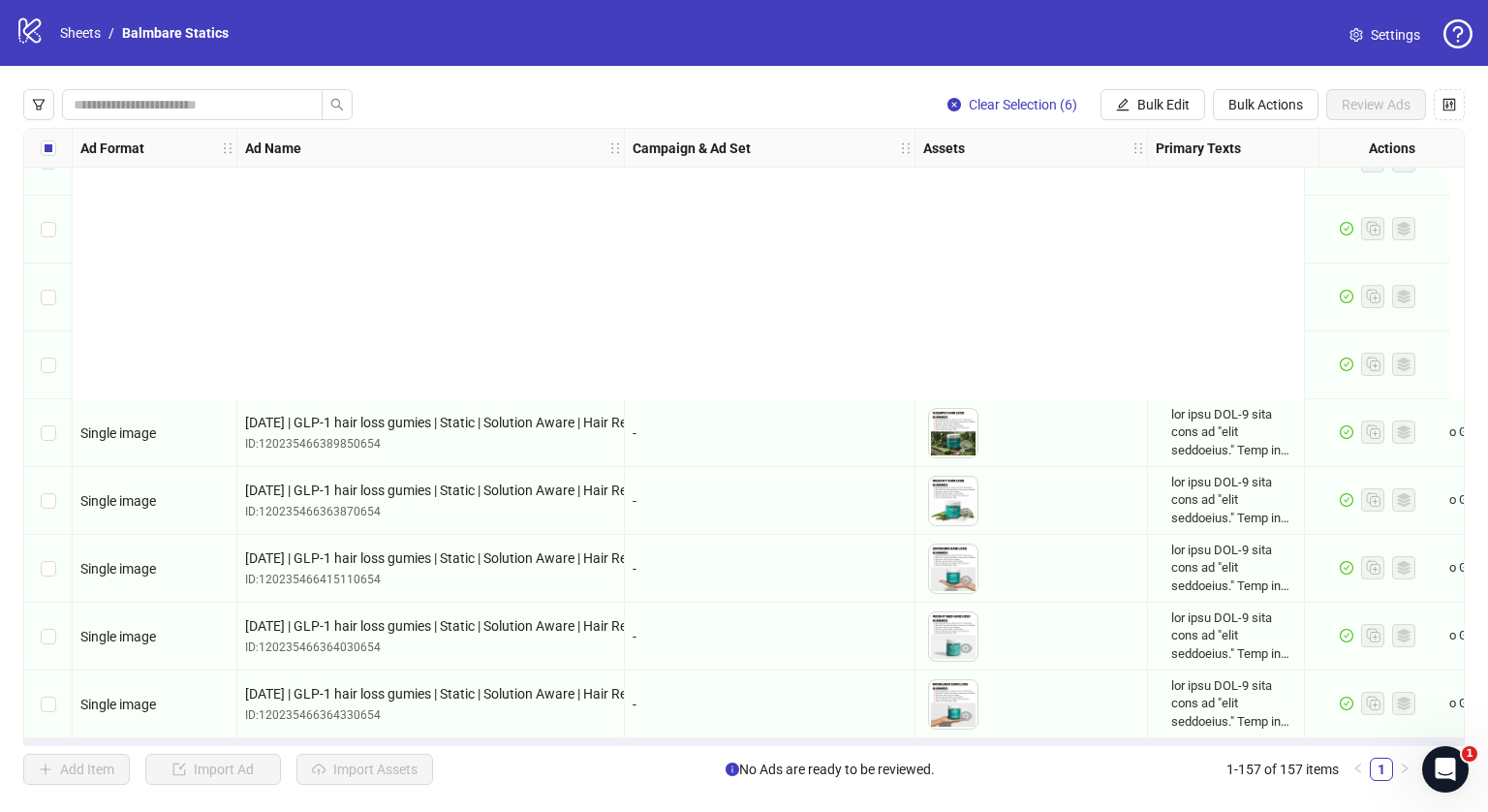
scroll to position [10073, 0]
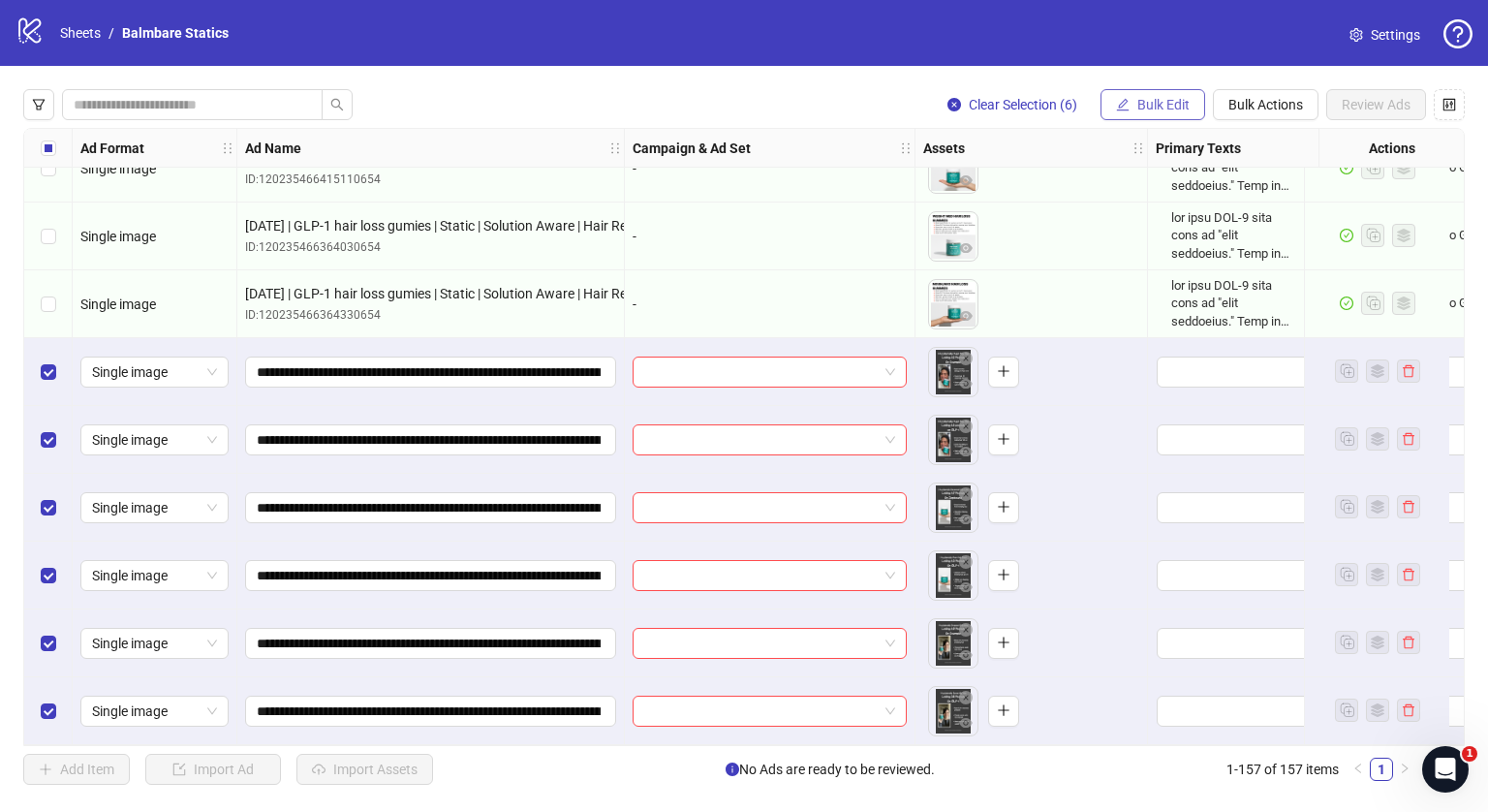
click at [1148, 115] on button "Bulk Edit" at bounding box center [1153, 104] width 104 height 31
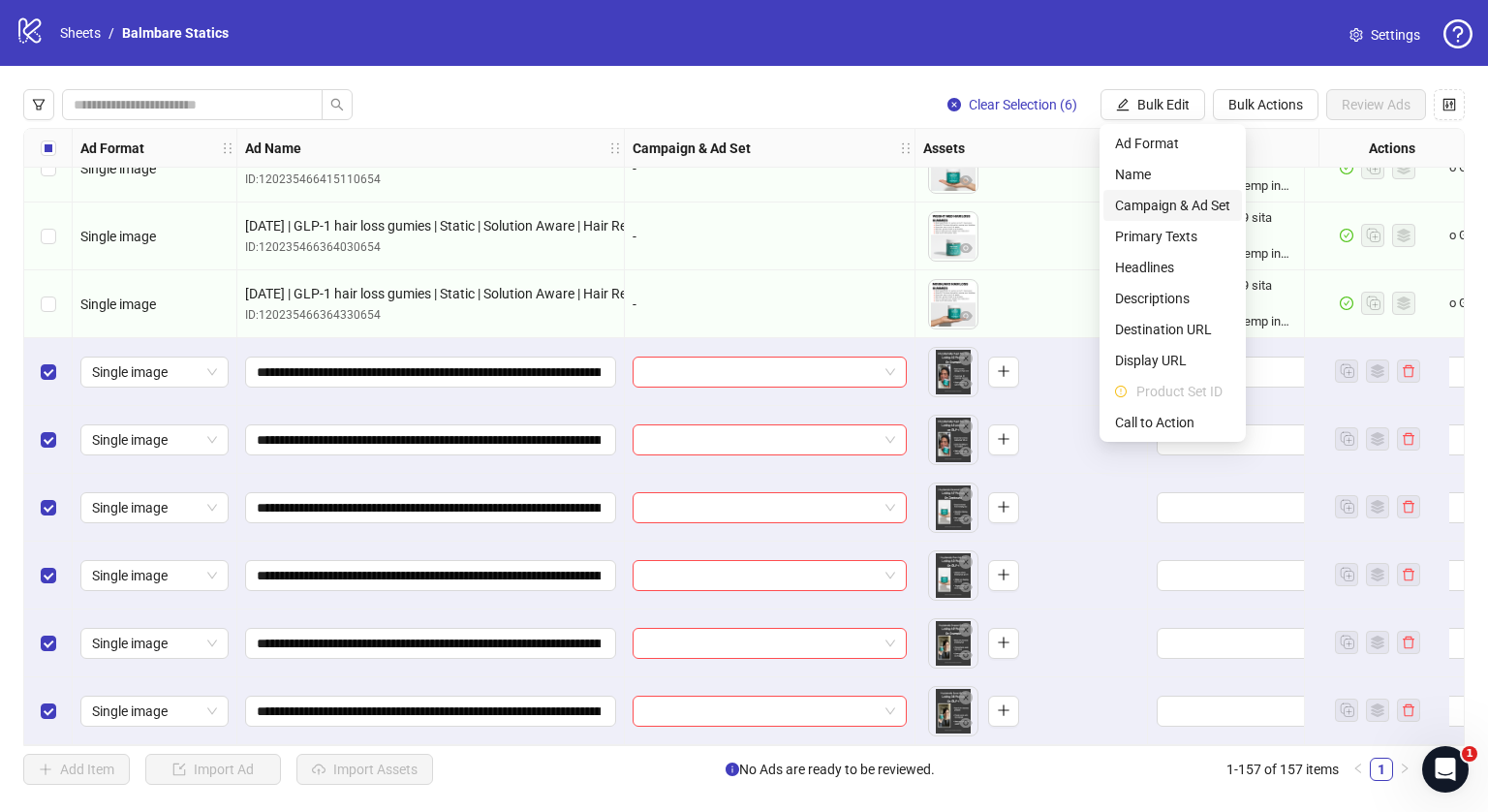
click at [1148, 204] on span "Campaign & Ad Set" at bounding box center [1173, 204] width 115 height 21
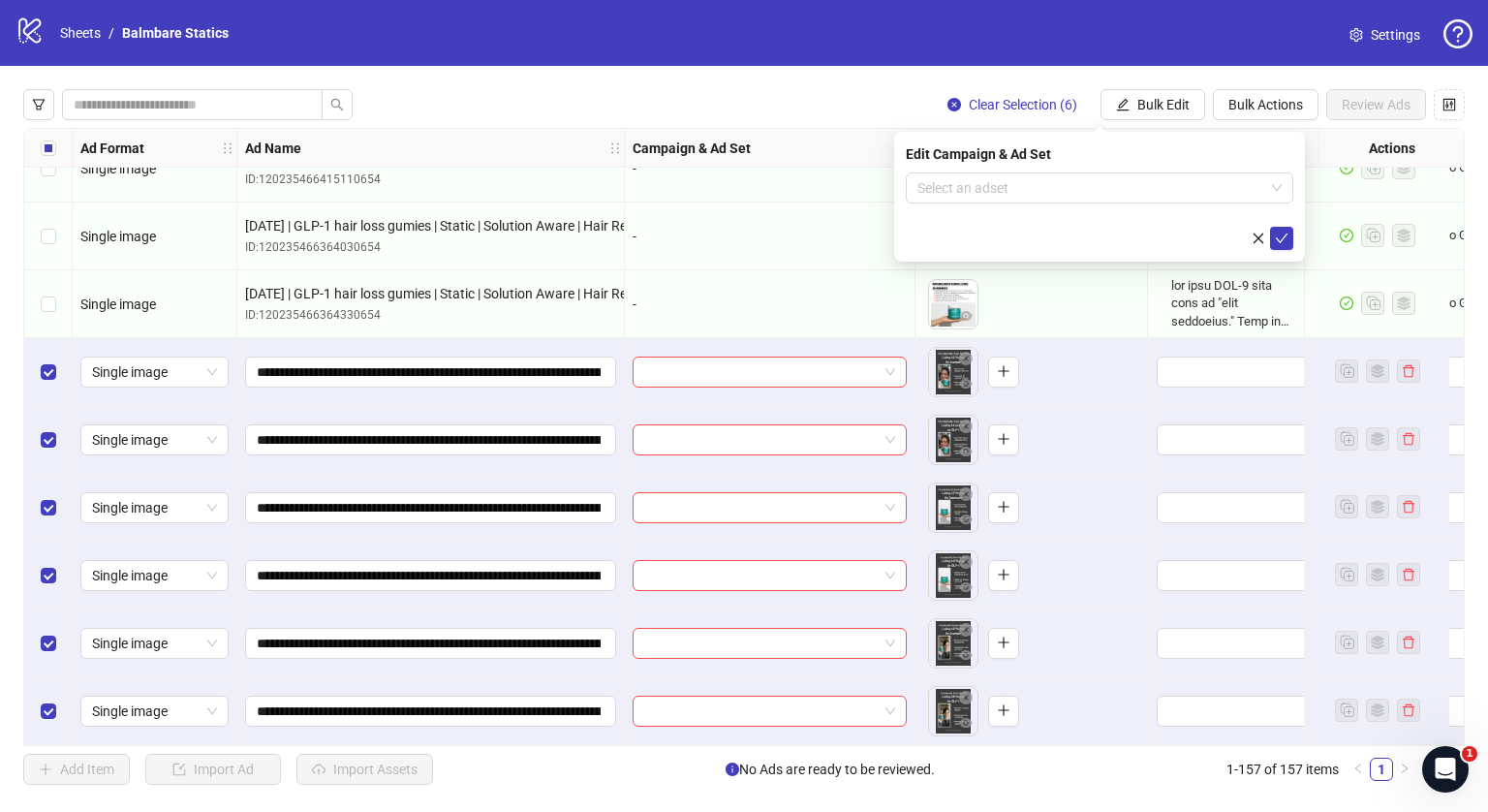
click at [1098, 170] on div "Edit Campaign & Ad Set Select an adset" at bounding box center [1100, 196] width 411 height 130
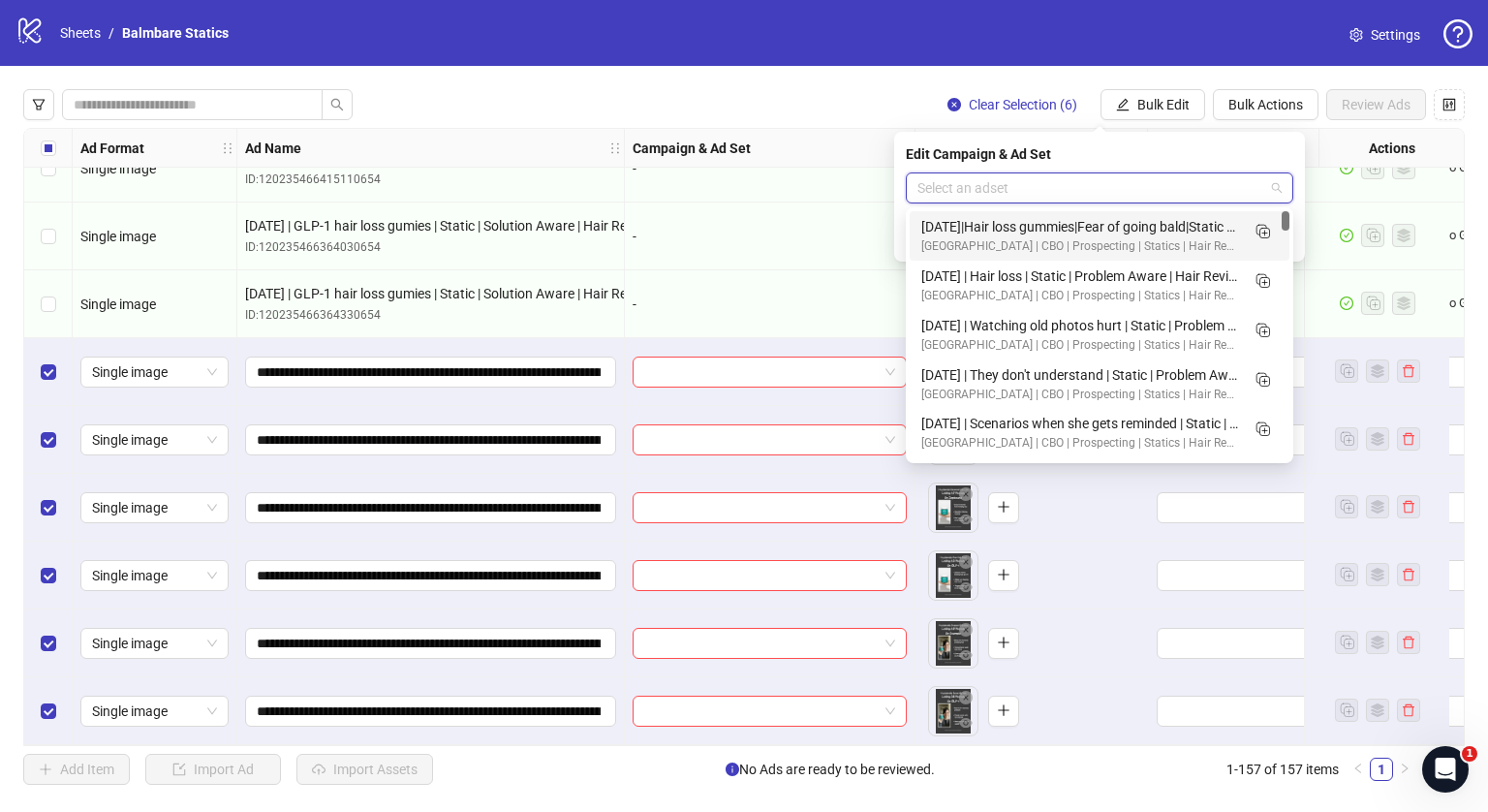
click at [1055, 181] on input "search" at bounding box center [1091, 187] width 347 height 29
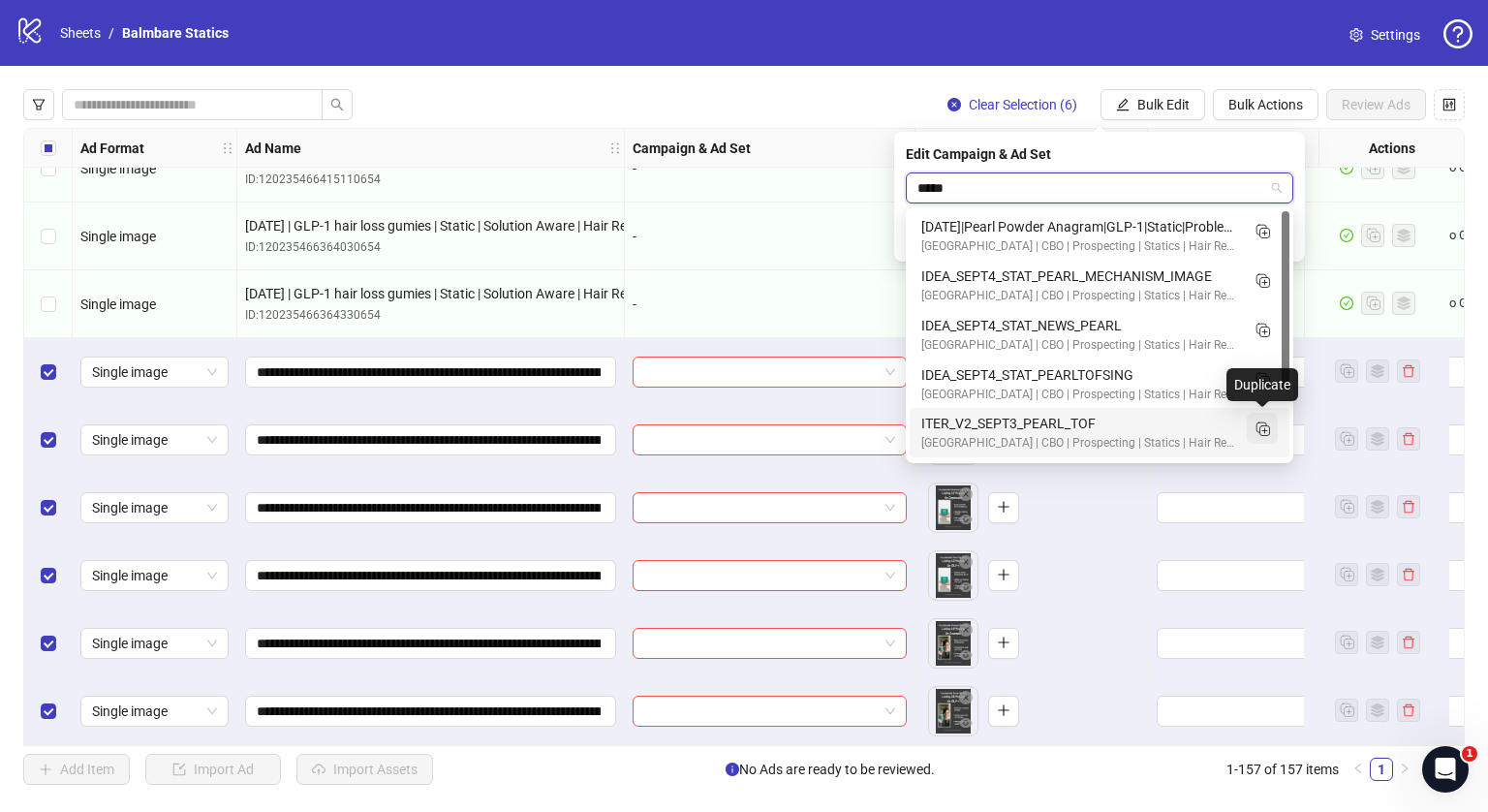
click at [1261, 423] on icon "Duplicate" at bounding box center [1263, 428] width 20 height 20
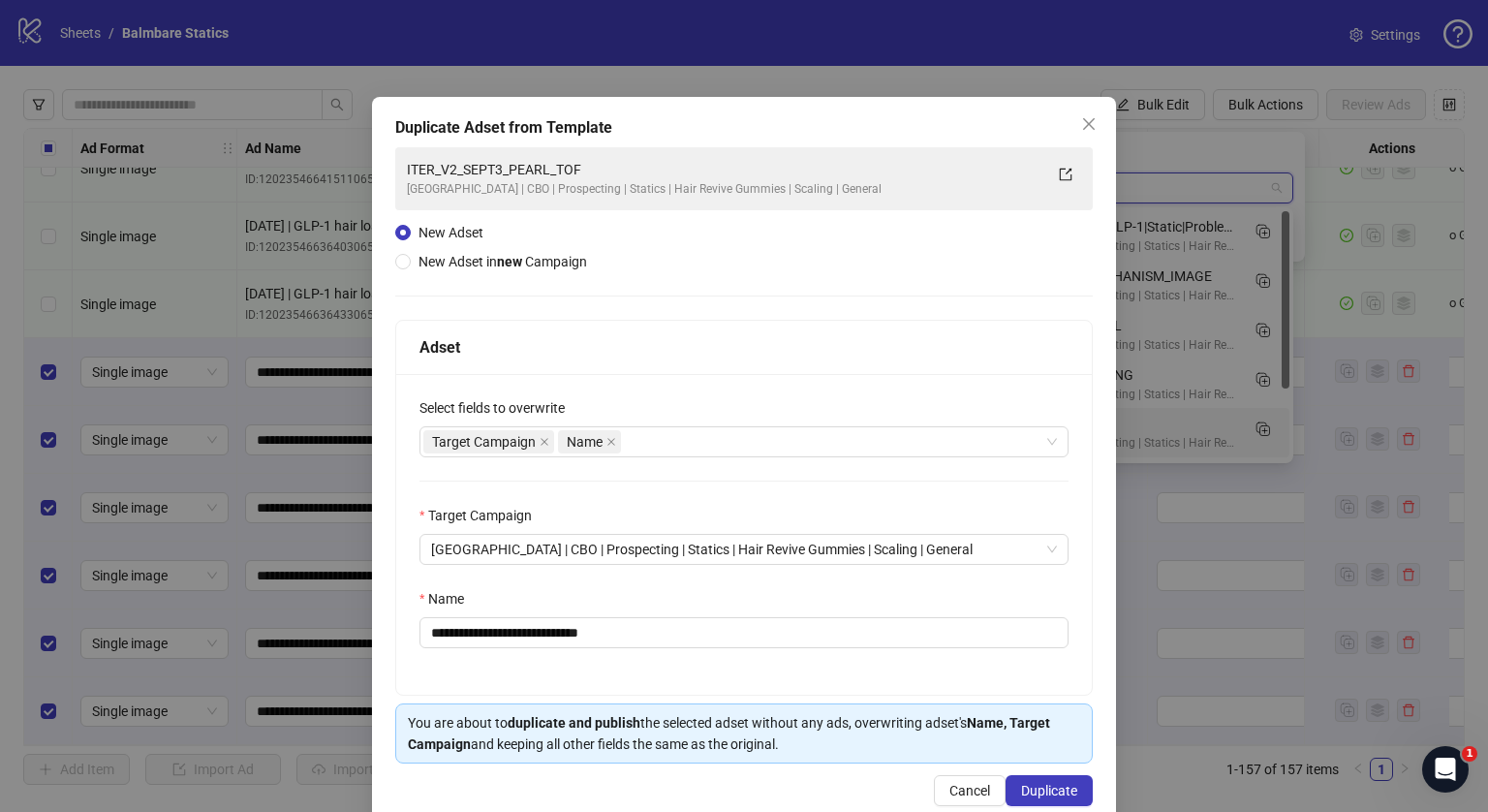
type input "*****"
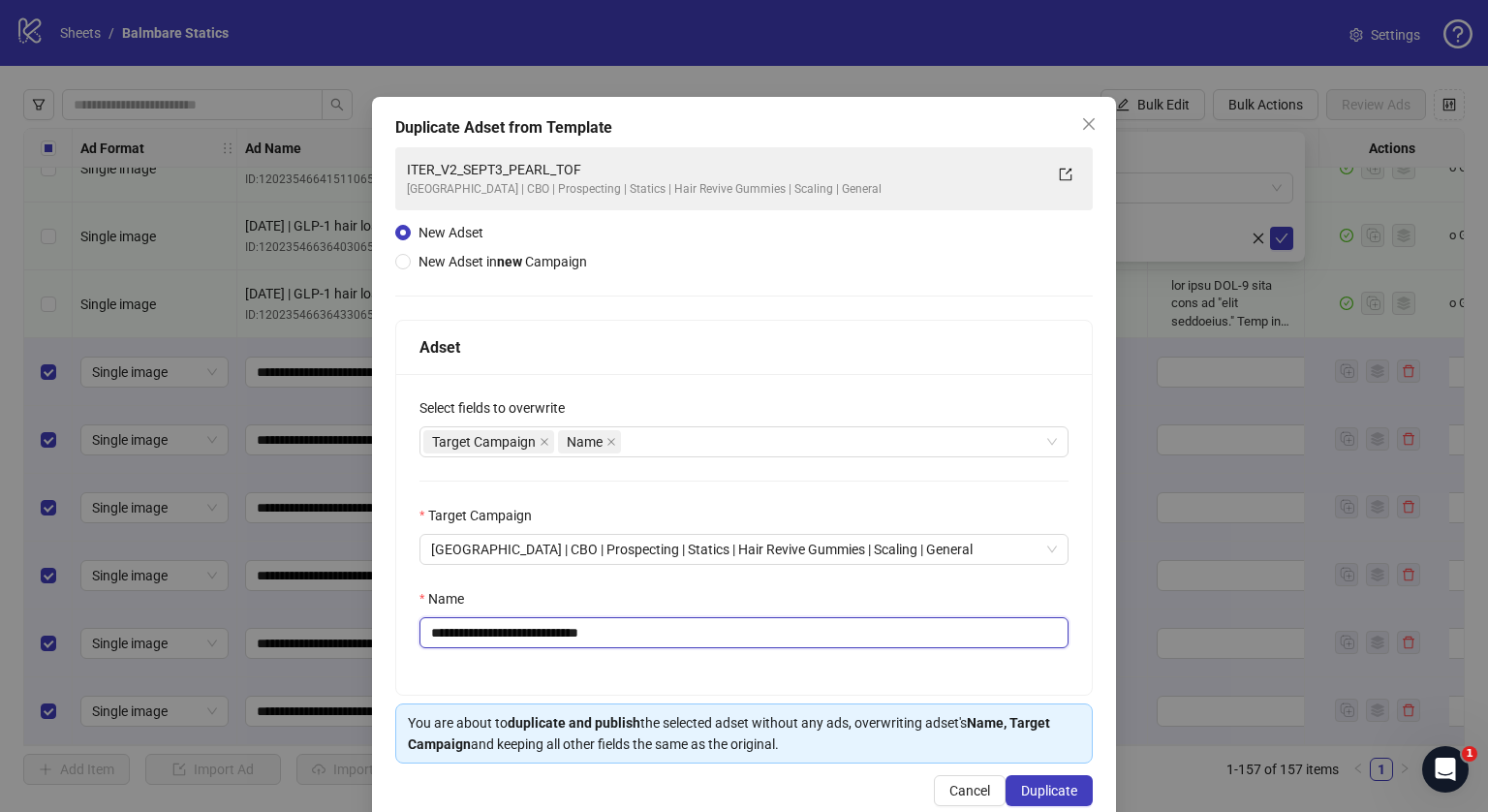
click at [706, 644] on input "**********" at bounding box center [744, 632] width 649 height 31
paste input "**********"
type input "**********"
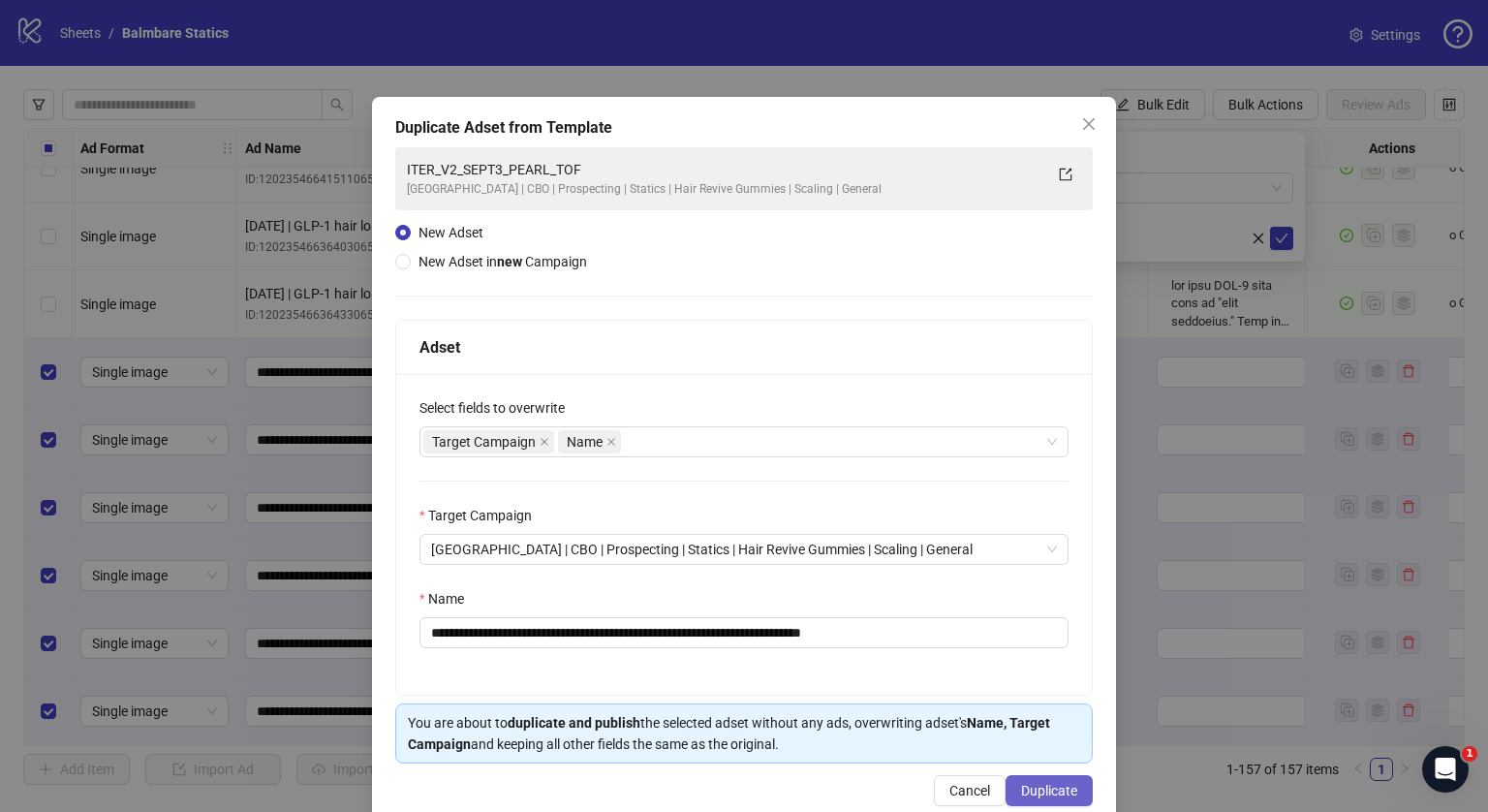
click at [1008, 784] on button "Duplicate" at bounding box center [1050, 789] width 87 height 31
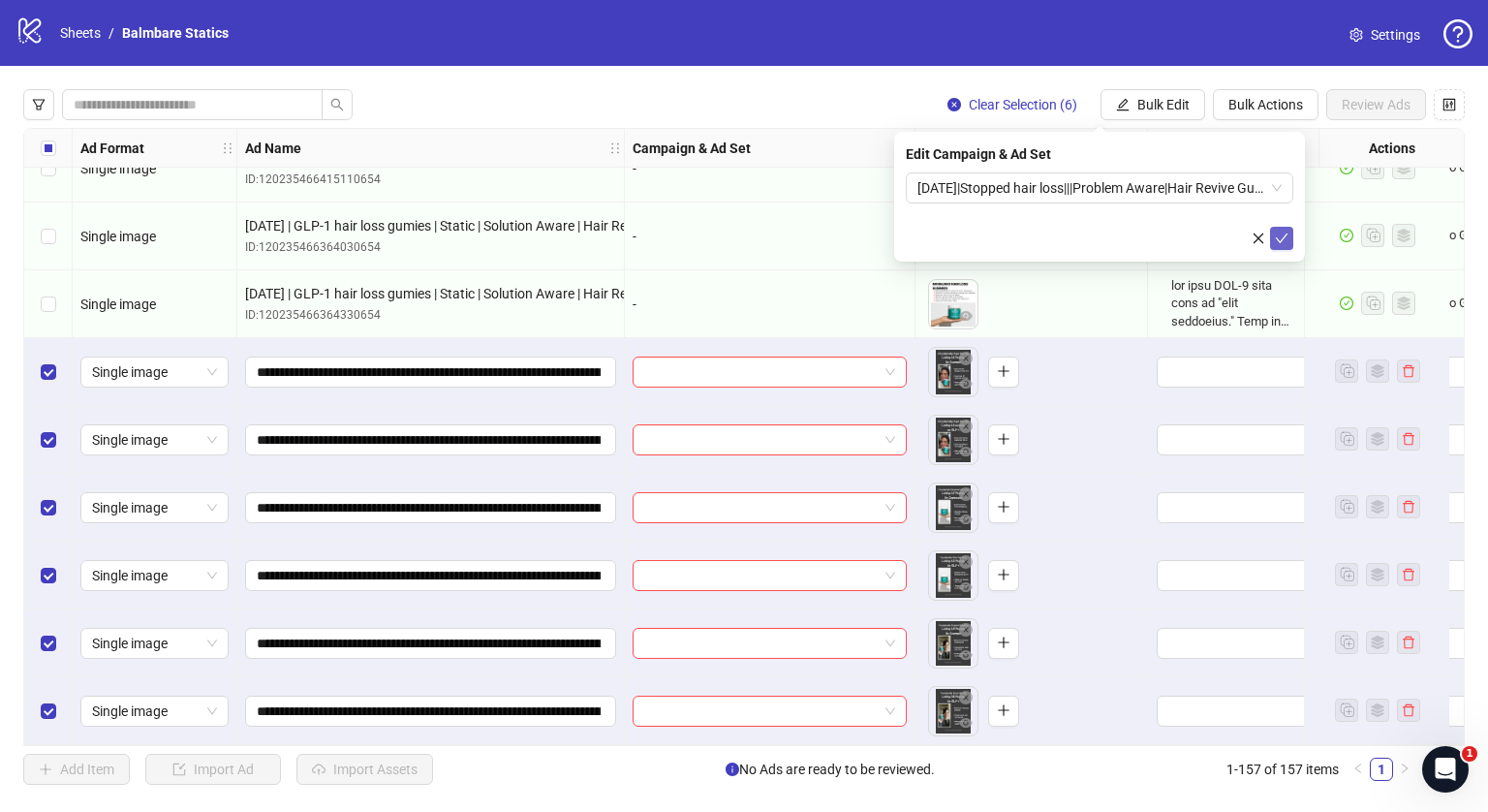
click at [1279, 248] on button "submit" at bounding box center [1282, 238] width 23 height 23
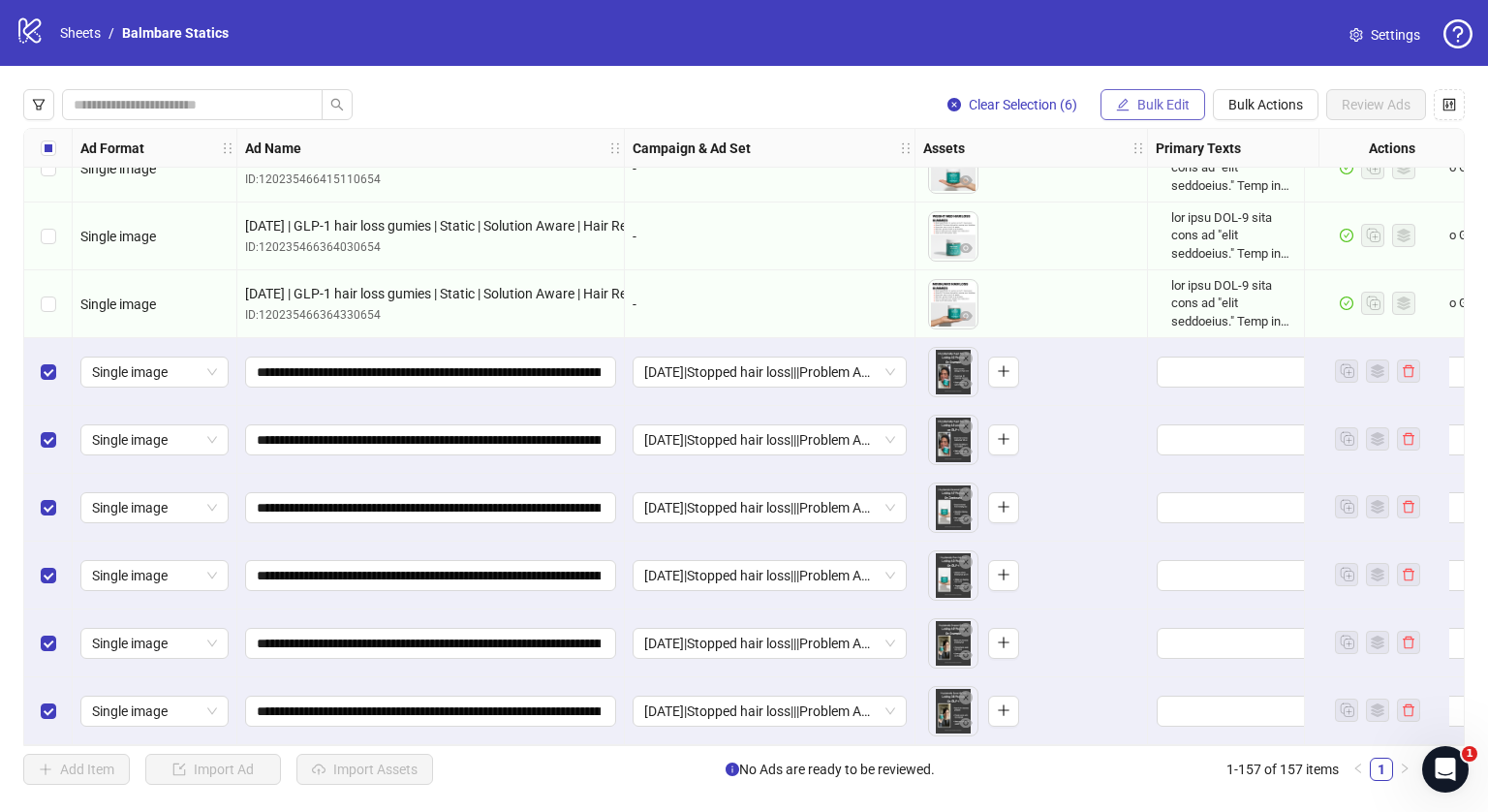
click at [1153, 112] on button "Bulk Edit" at bounding box center [1153, 104] width 104 height 31
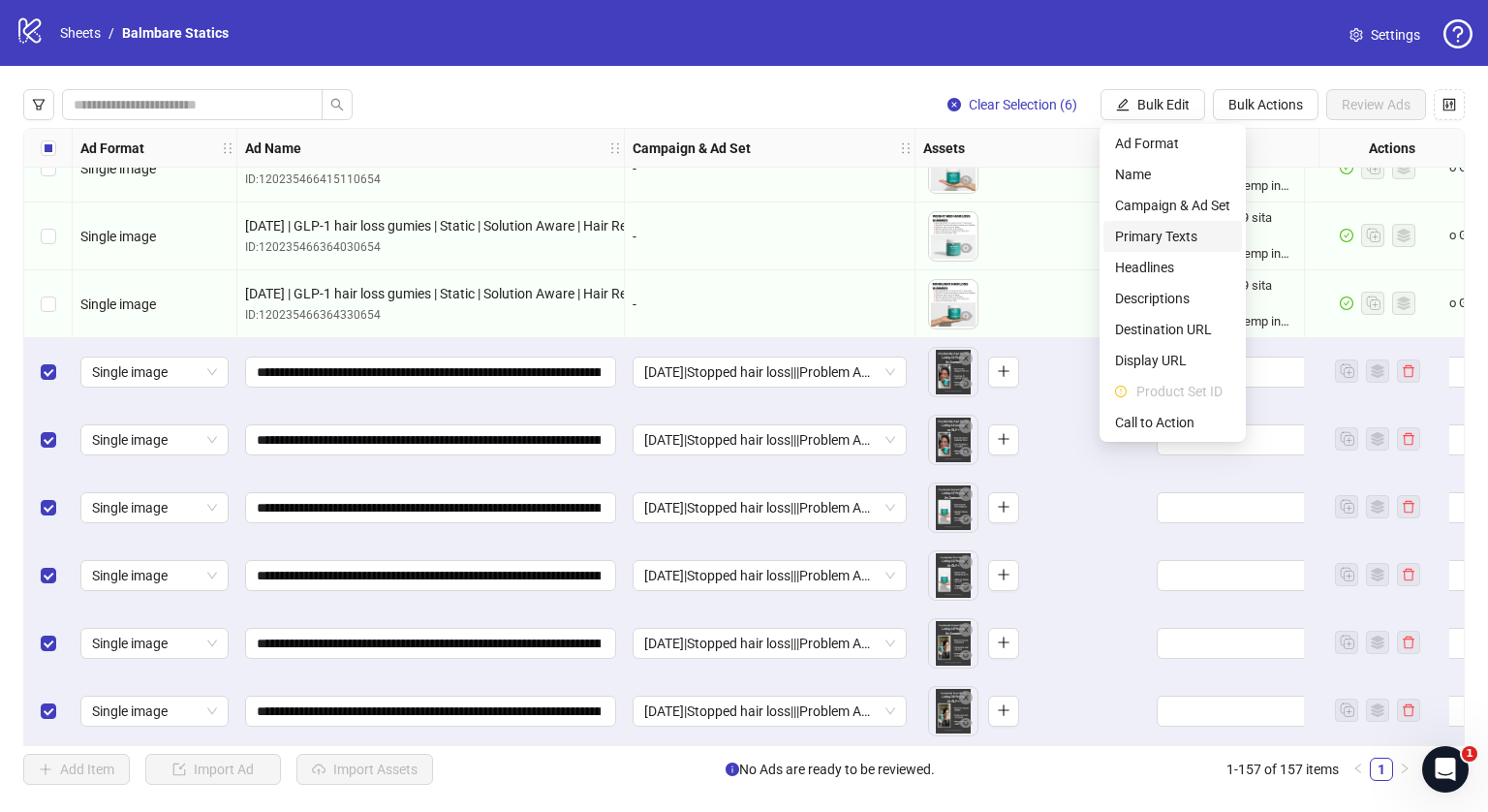
click at [1148, 234] on span "Primary Texts" at bounding box center [1173, 236] width 115 height 21
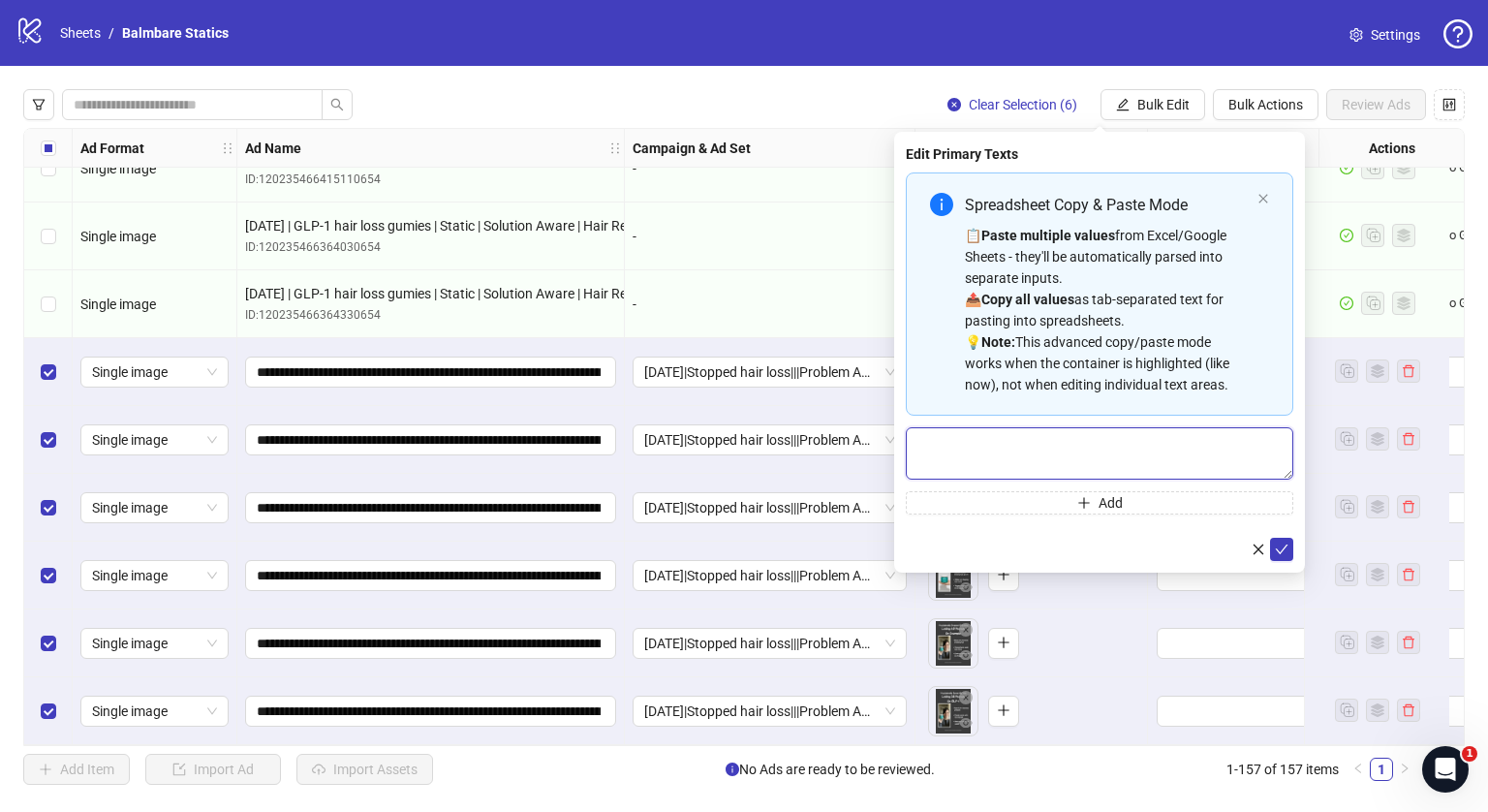
click at [944, 439] on textarea "Multi-text input container - paste or copy values" at bounding box center [1099, 453] width 388 height 53
paste textarea "**********"
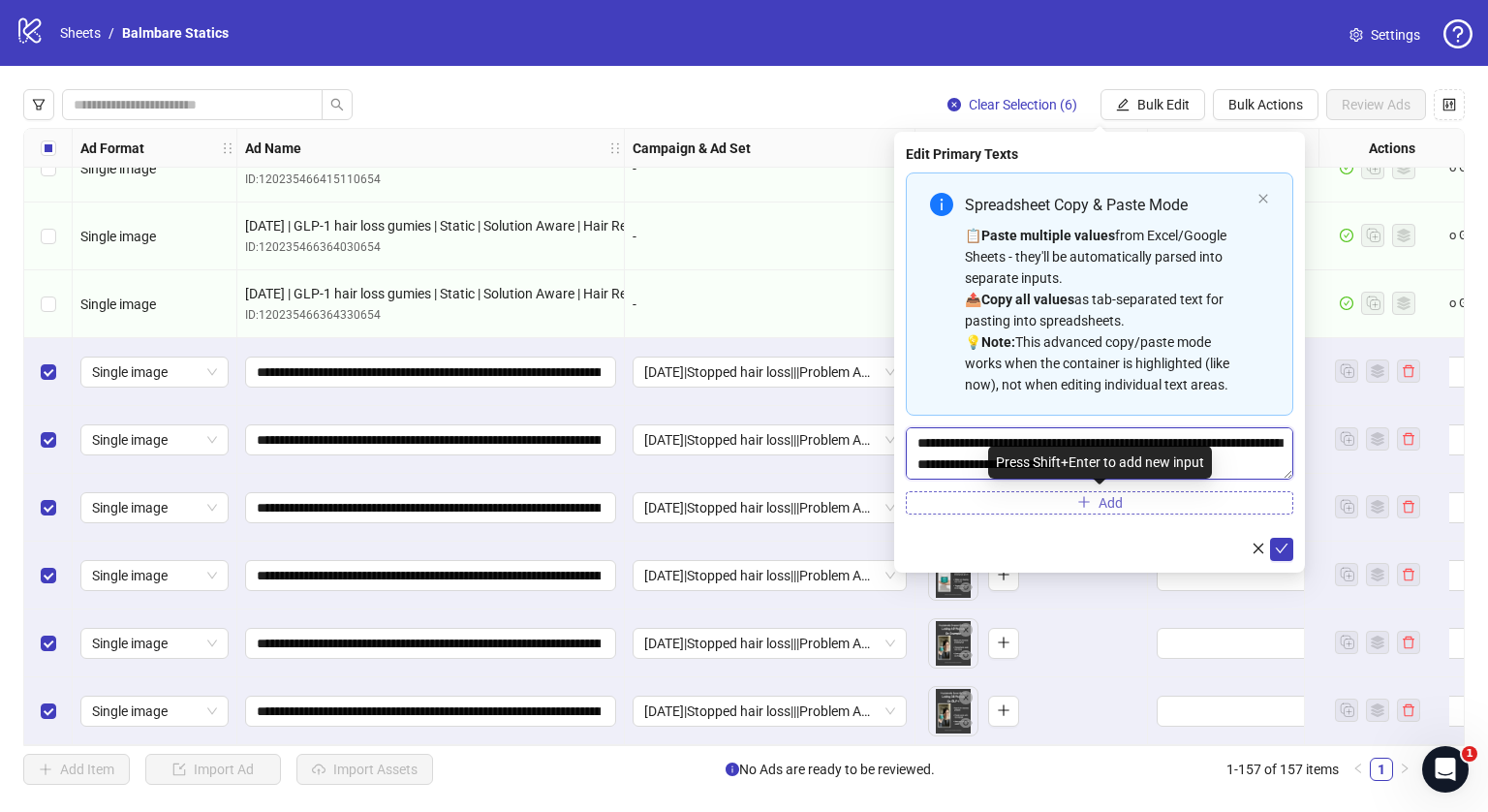
scroll to position [575, 0]
type textarea "**********"
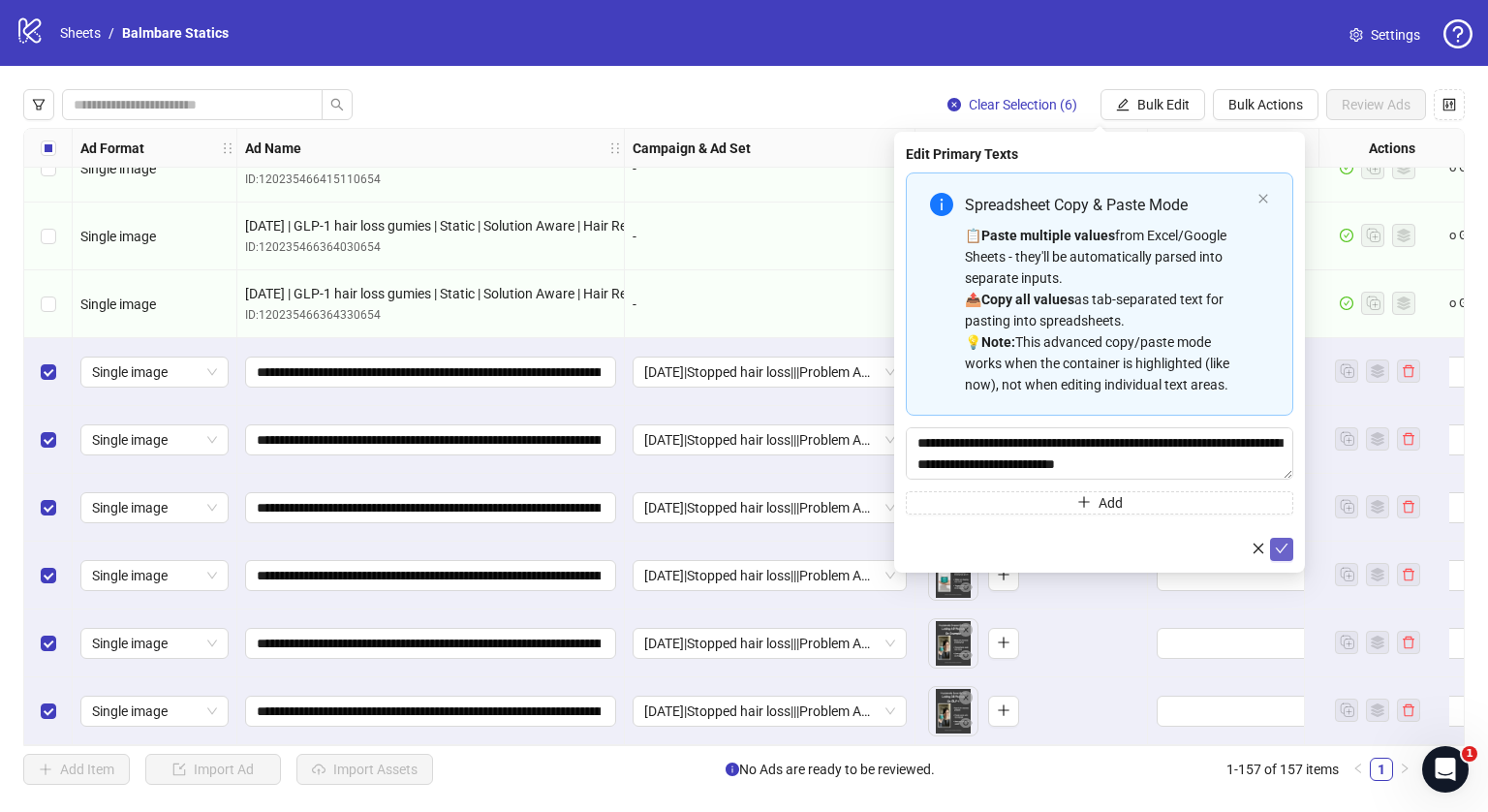
click at [1284, 541] on icon "check" at bounding box center [1282, 548] width 14 height 14
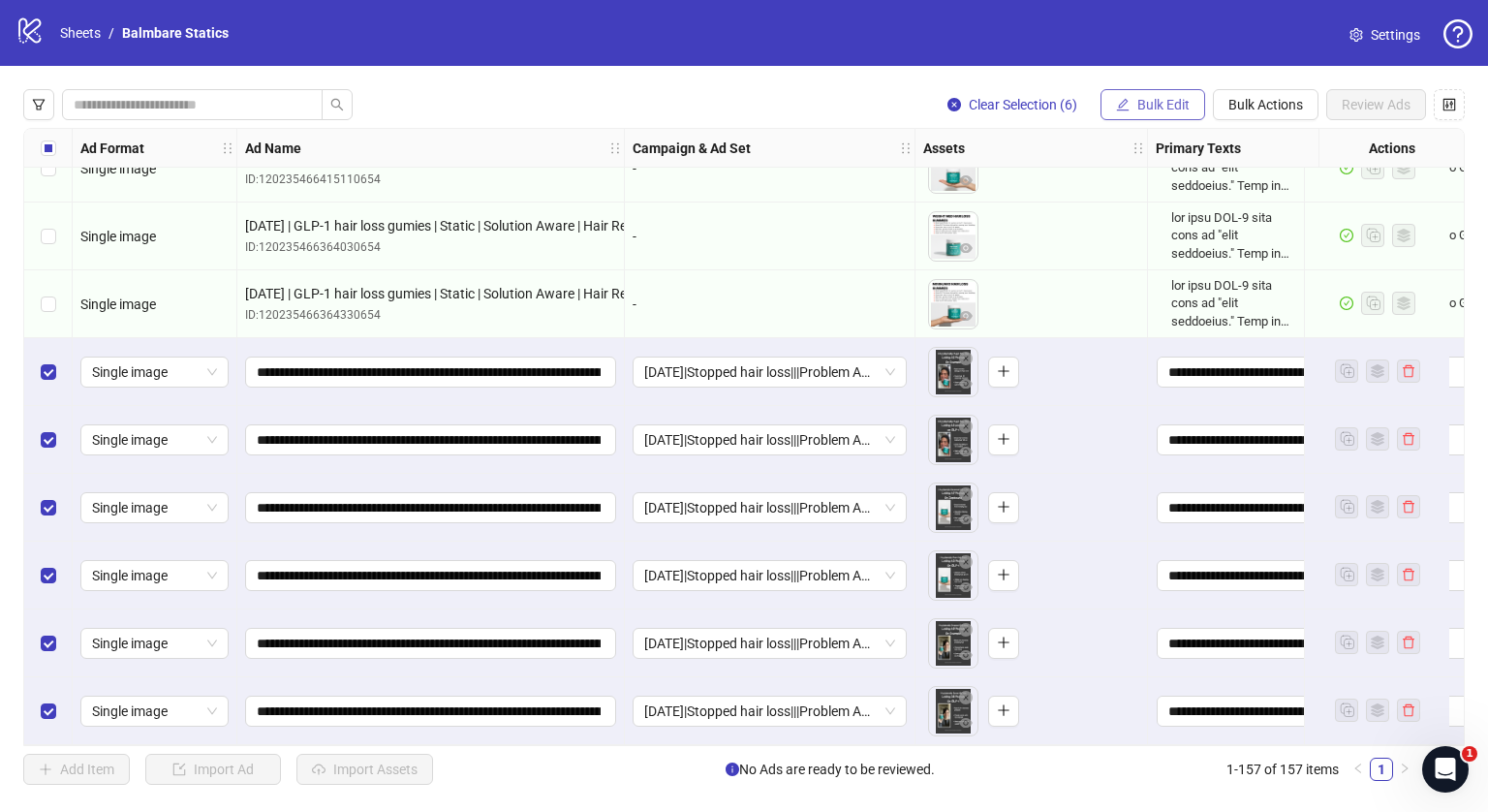
click at [1187, 104] on span "Bulk Edit" at bounding box center [1164, 105] width 53 height 16
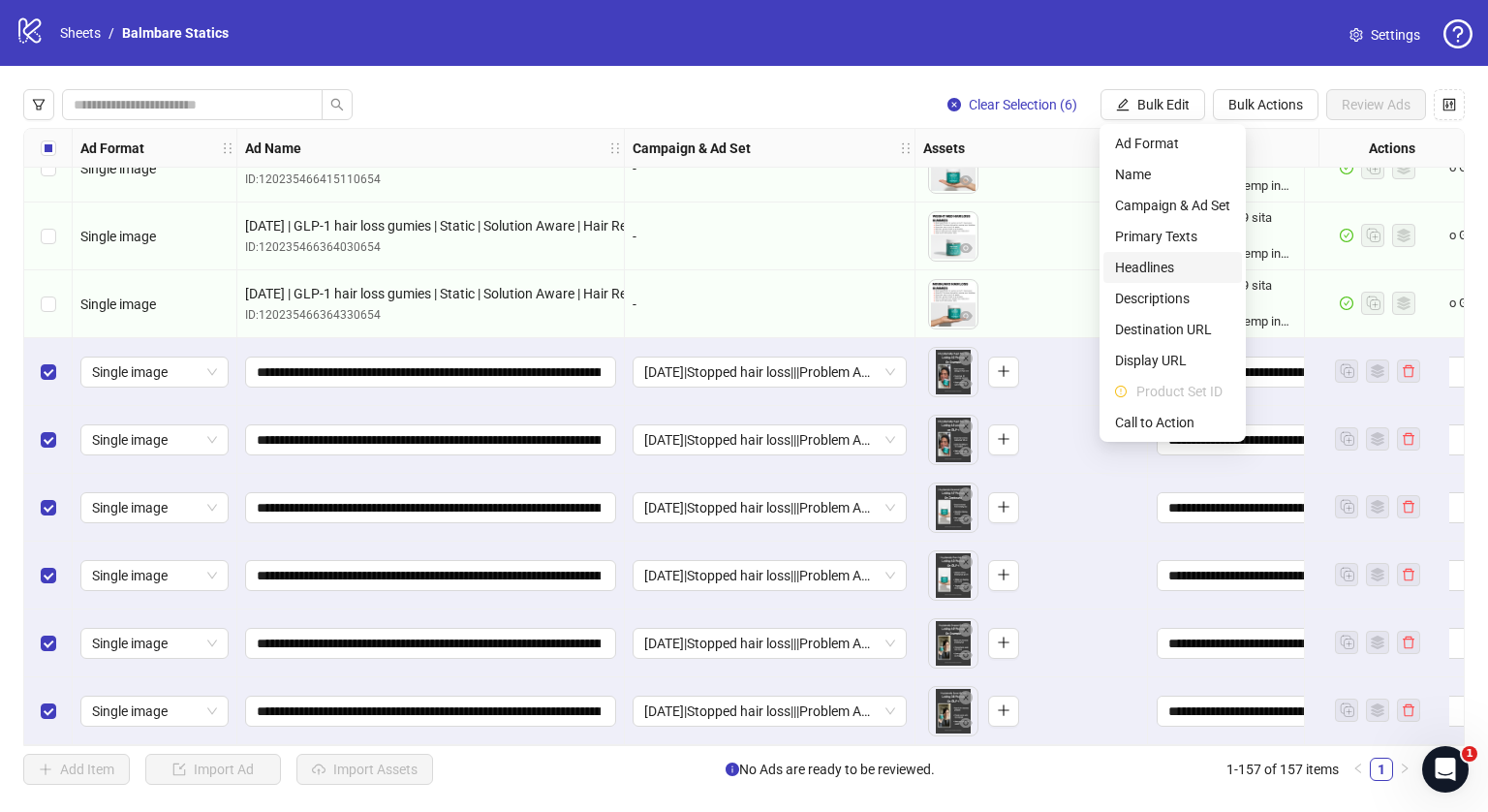
click at [1144, 266] on span "Headlines" at bounding box center [1173, 267] width 115 height 21
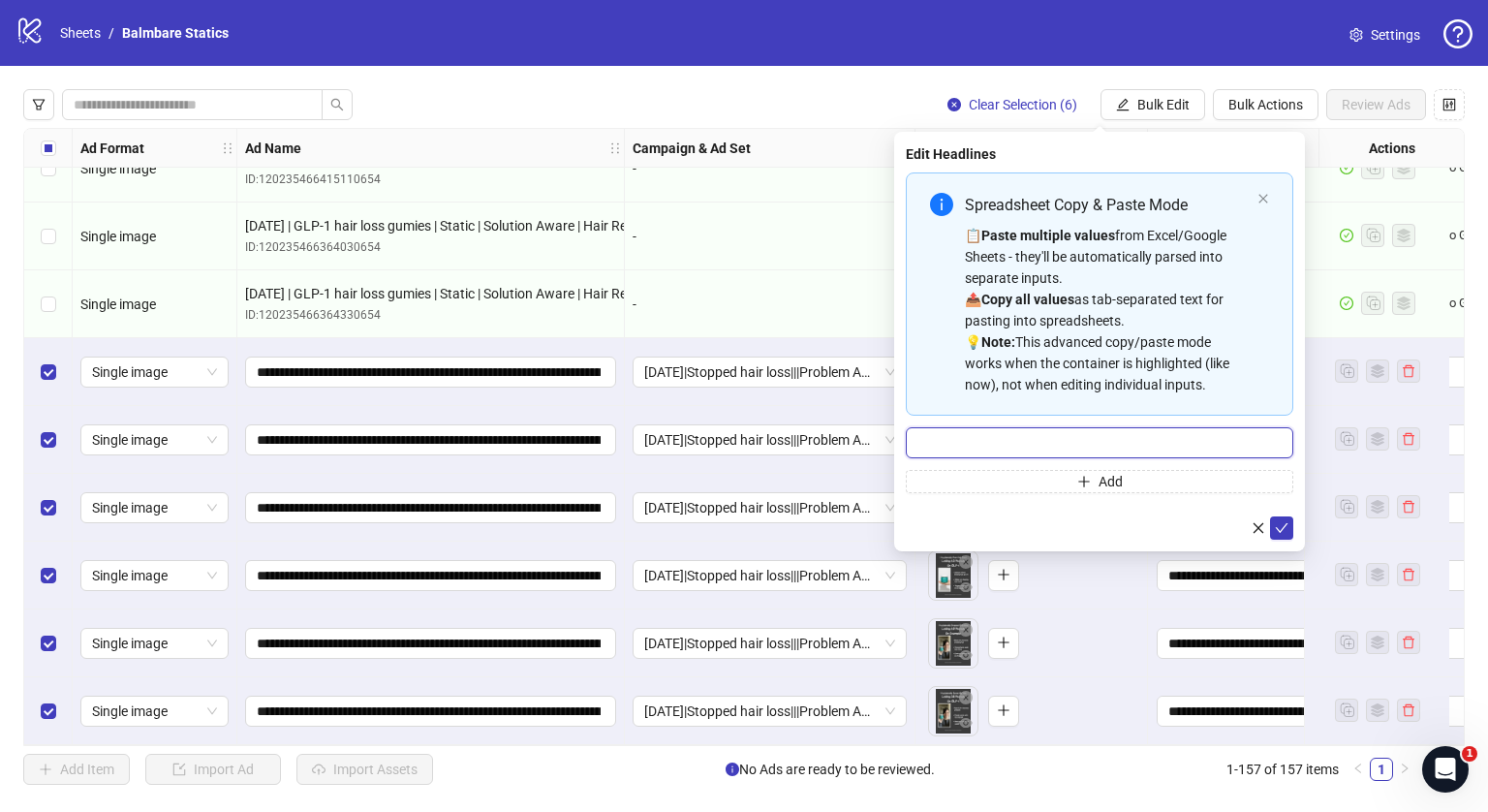
drag, startPoint x: 1065, startPoint y: 439, endPoint x: 1059, endPoint y: 512, distance: 73.2
click at [1059, 512] on form "Spreadsheet Copy & Paste Mode 📋 Paste multiple values from Excel/Google Sheets …" at bounding box center [1099, 356] width 388 height 367
type input "**********"
click at [1283, 522] on icon "check" at bounding box center [1282, 528] width 14 height 14
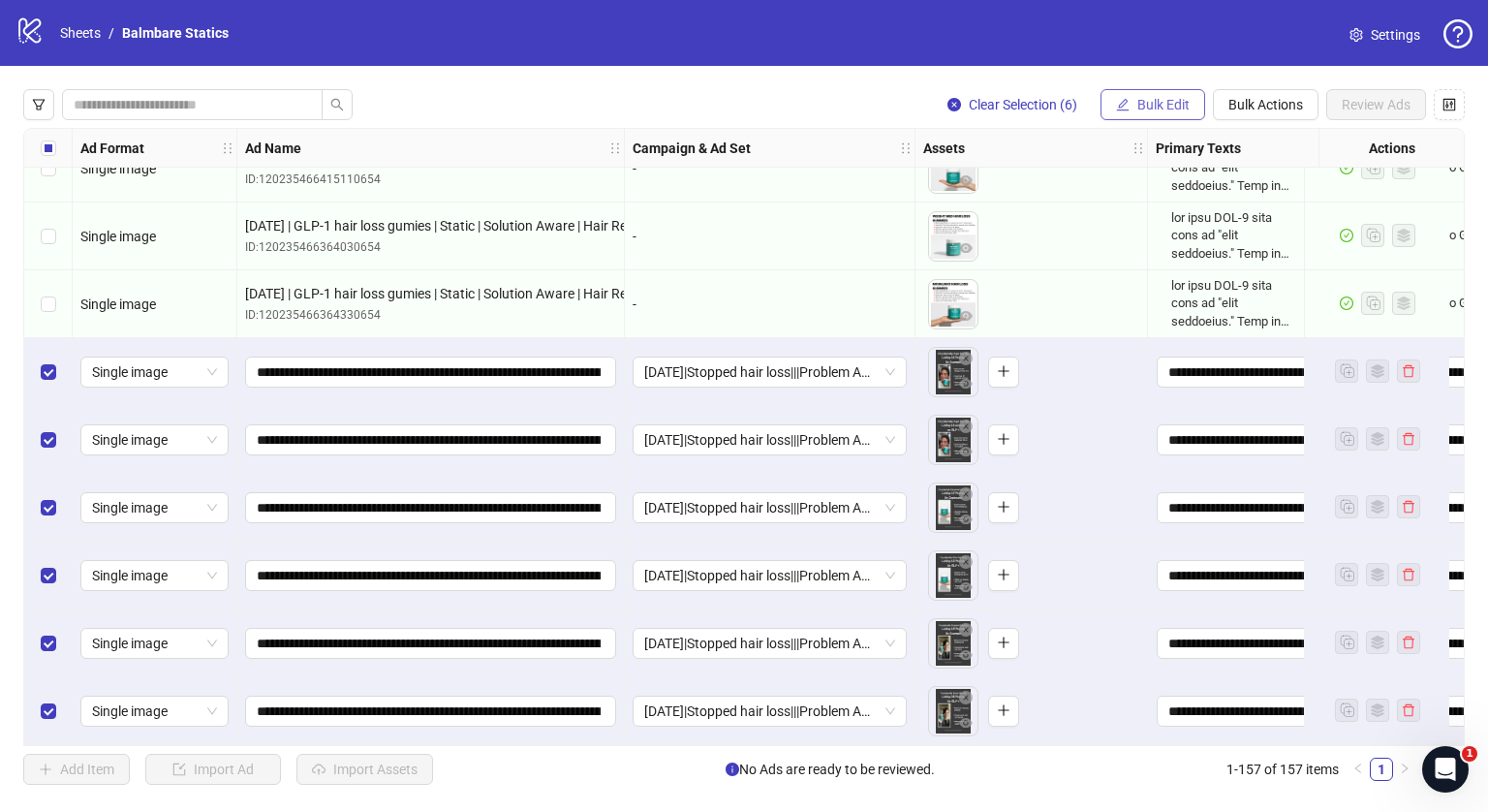
click at [1158, 97] on span "Bulk Edit" at bounding box center [1164, 105] width 53 height 16
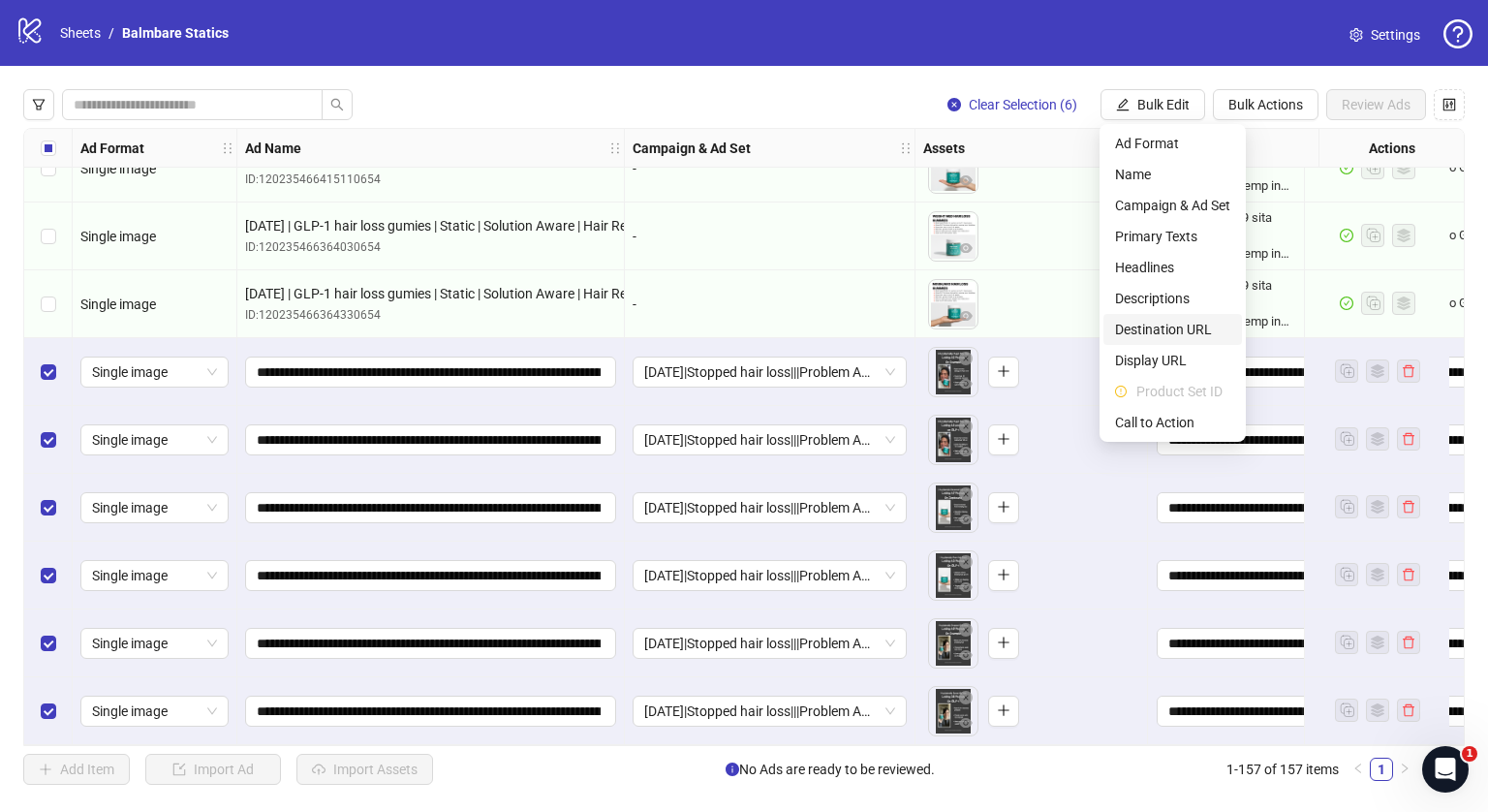
click at [1139, 329] on span "Destination URL" at bounding box center [1173, 328] width 115 height 21
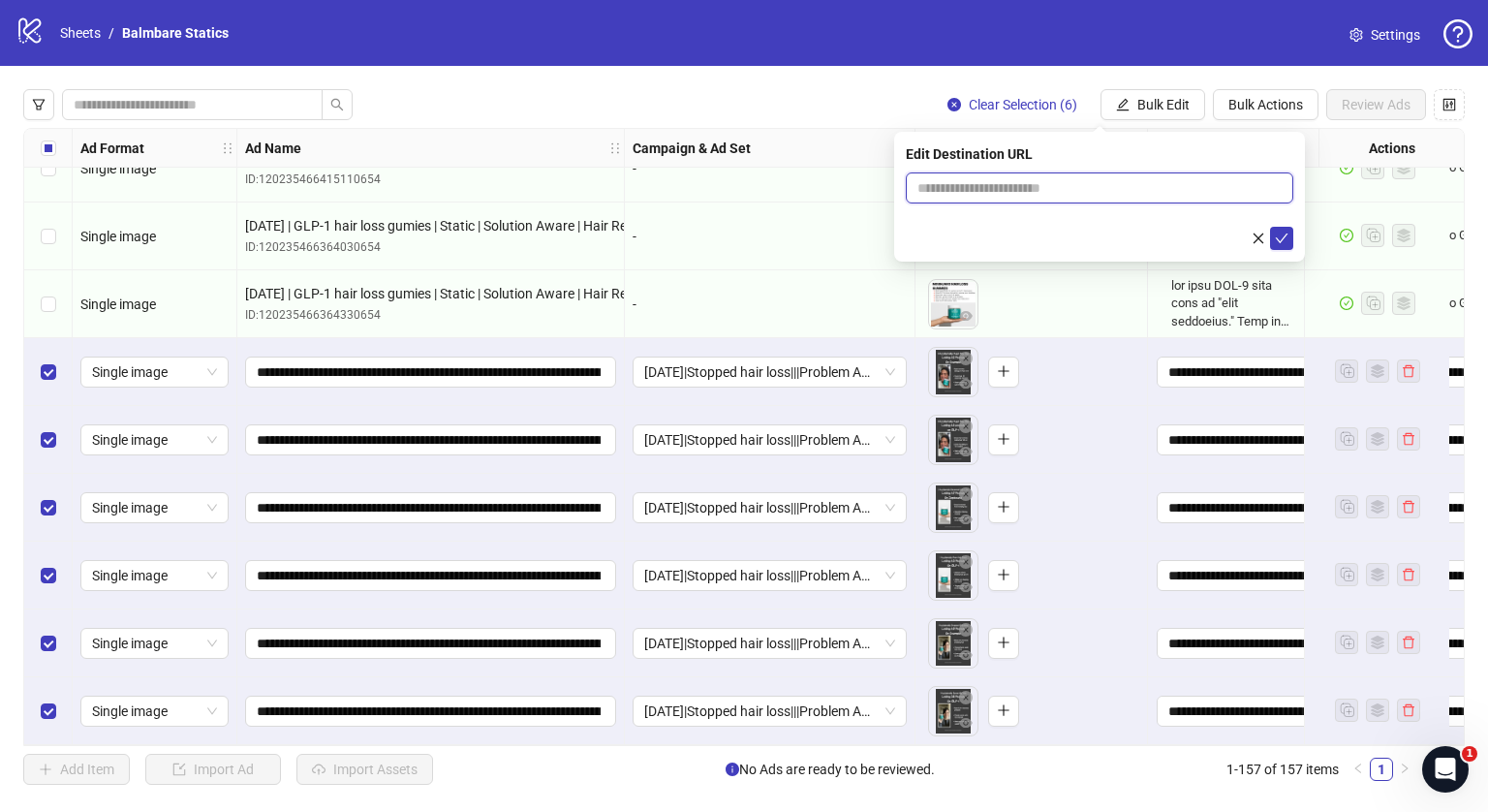
click at [1046, 195] on input "text" at bounding box center [1092, 187] width 349 height 21
type input "**********"
click at [1279, 241] on icon "check" at bounding box center [1282, 238] width 14 height 14
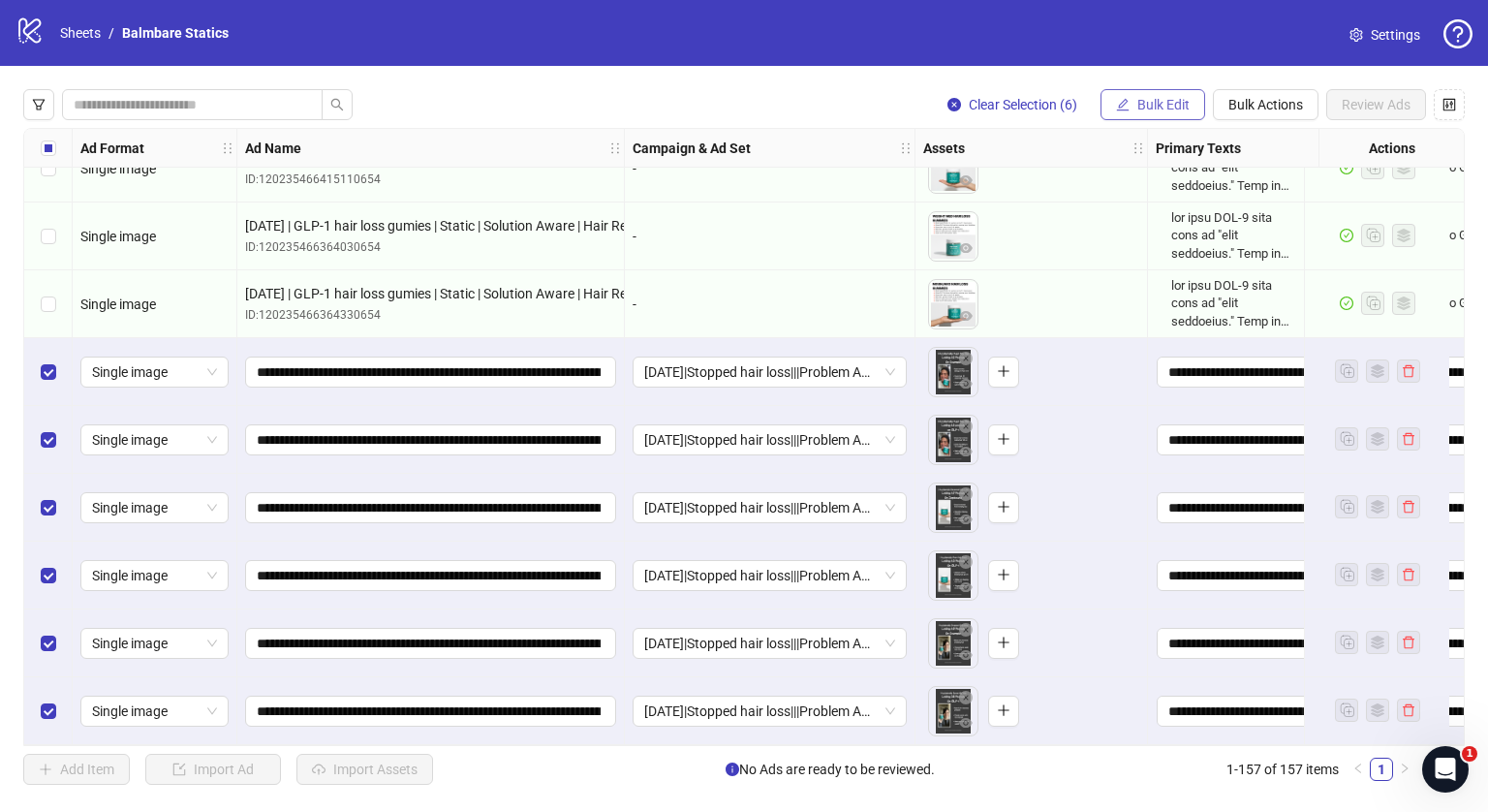
click at [1174, 111] on span "Bulk Edit" at bounding box center [1164, 105] width 53 height 16
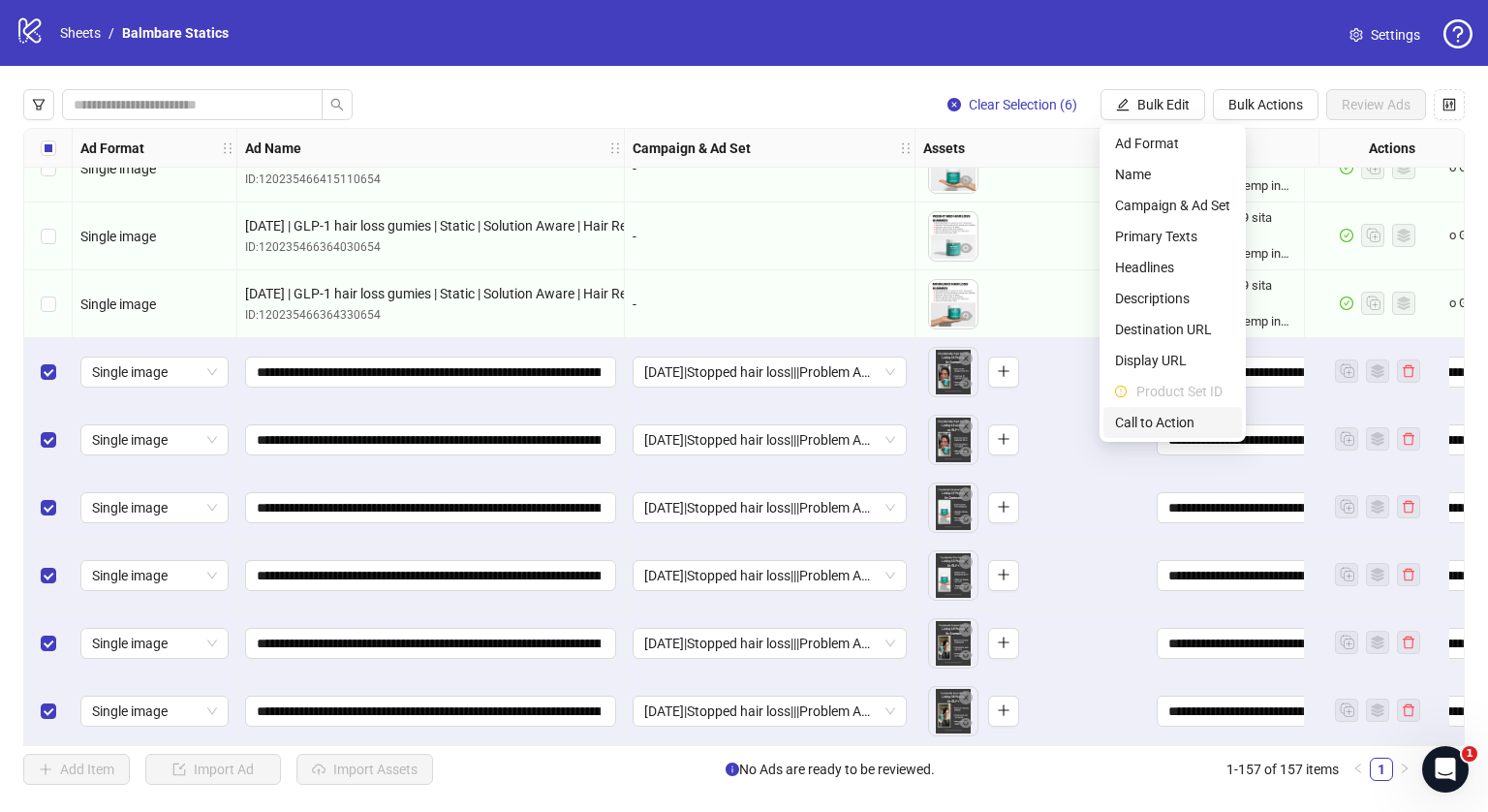
click at [1148, 415] on span "Call to Action" at bounding box center [1173, 421] width 115 height 21
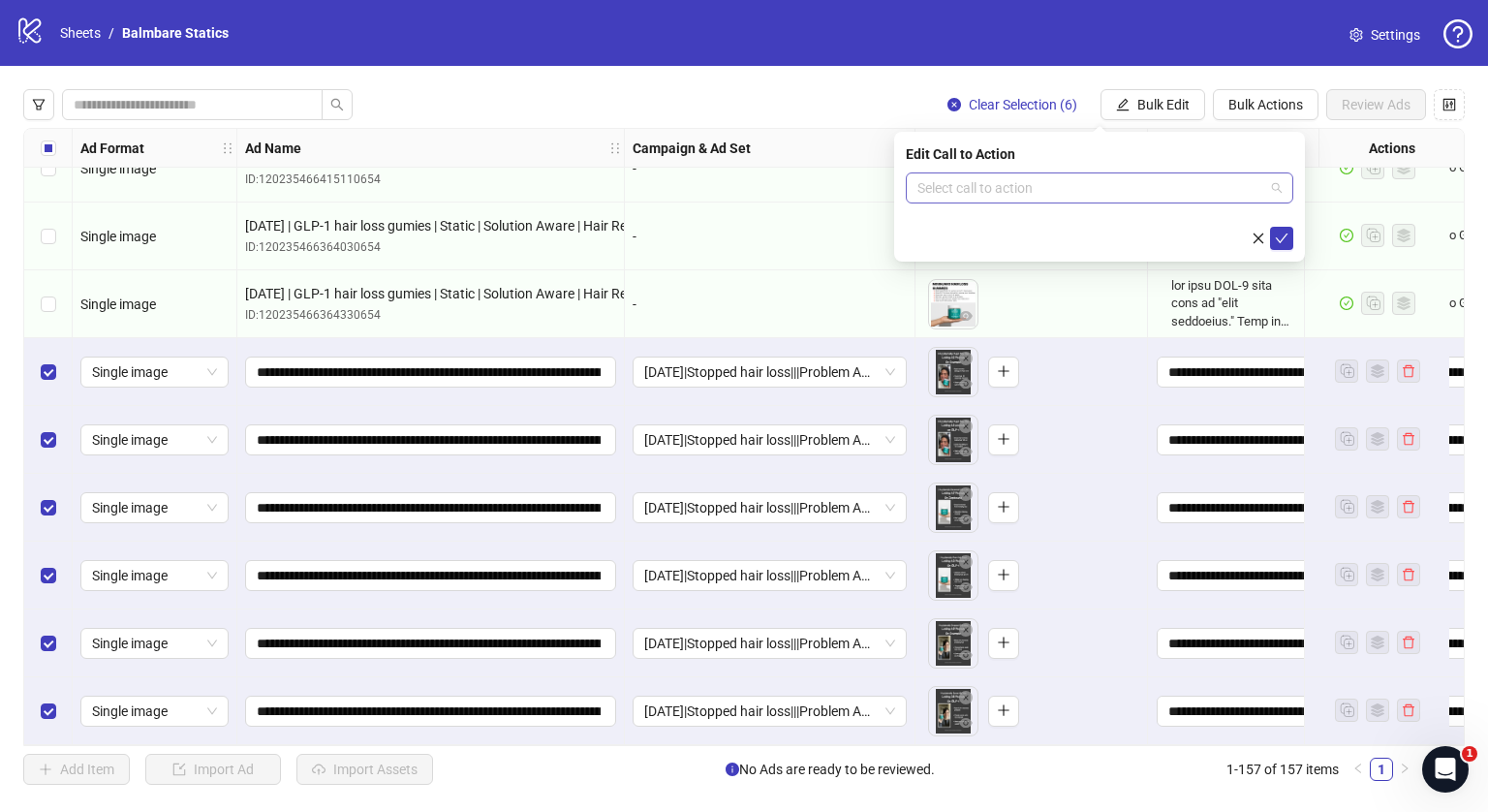
click at [1033, 184] on input "search" at bounding box center [1091, 187] width 347 height 29
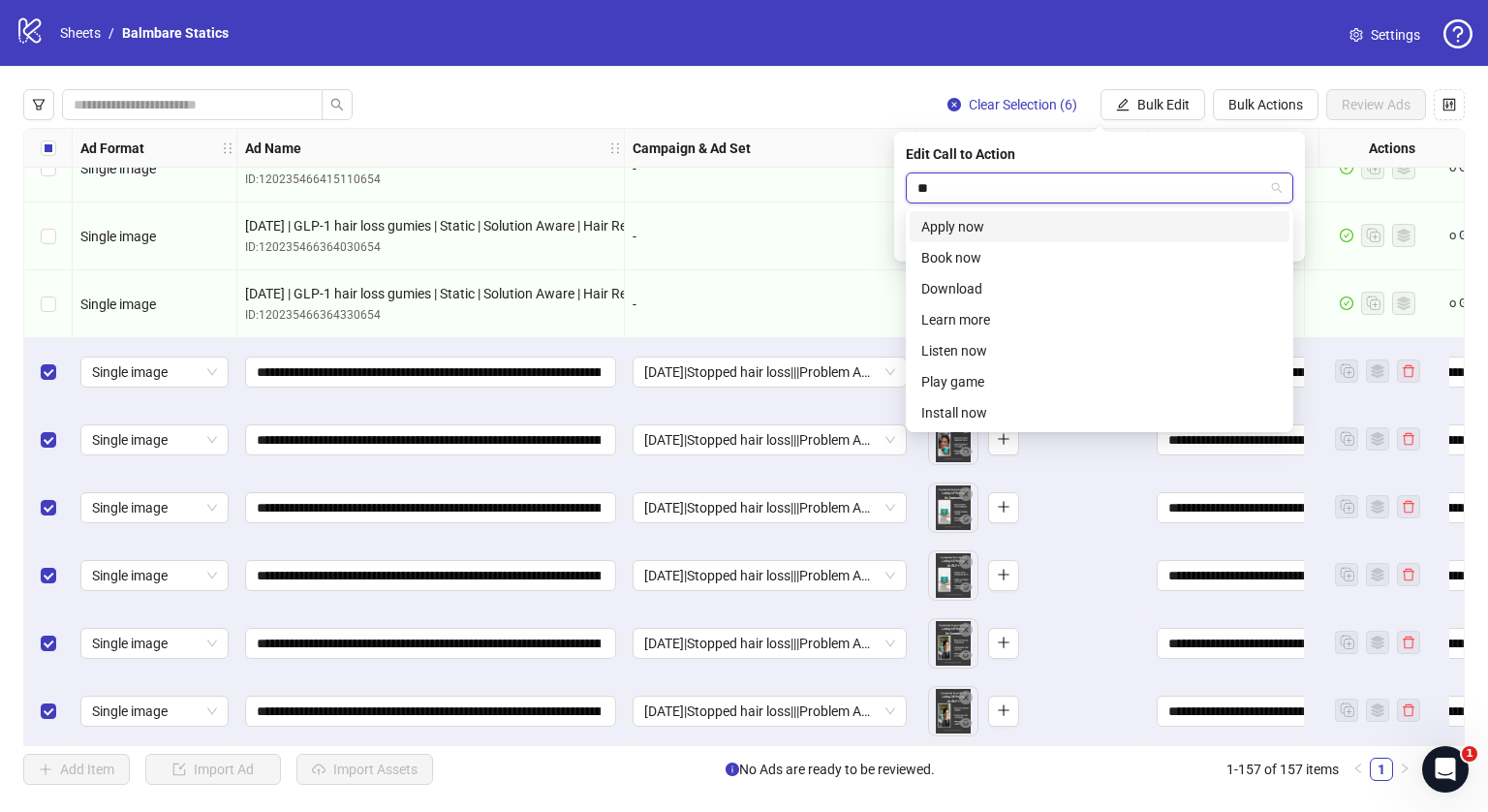
type input "***"
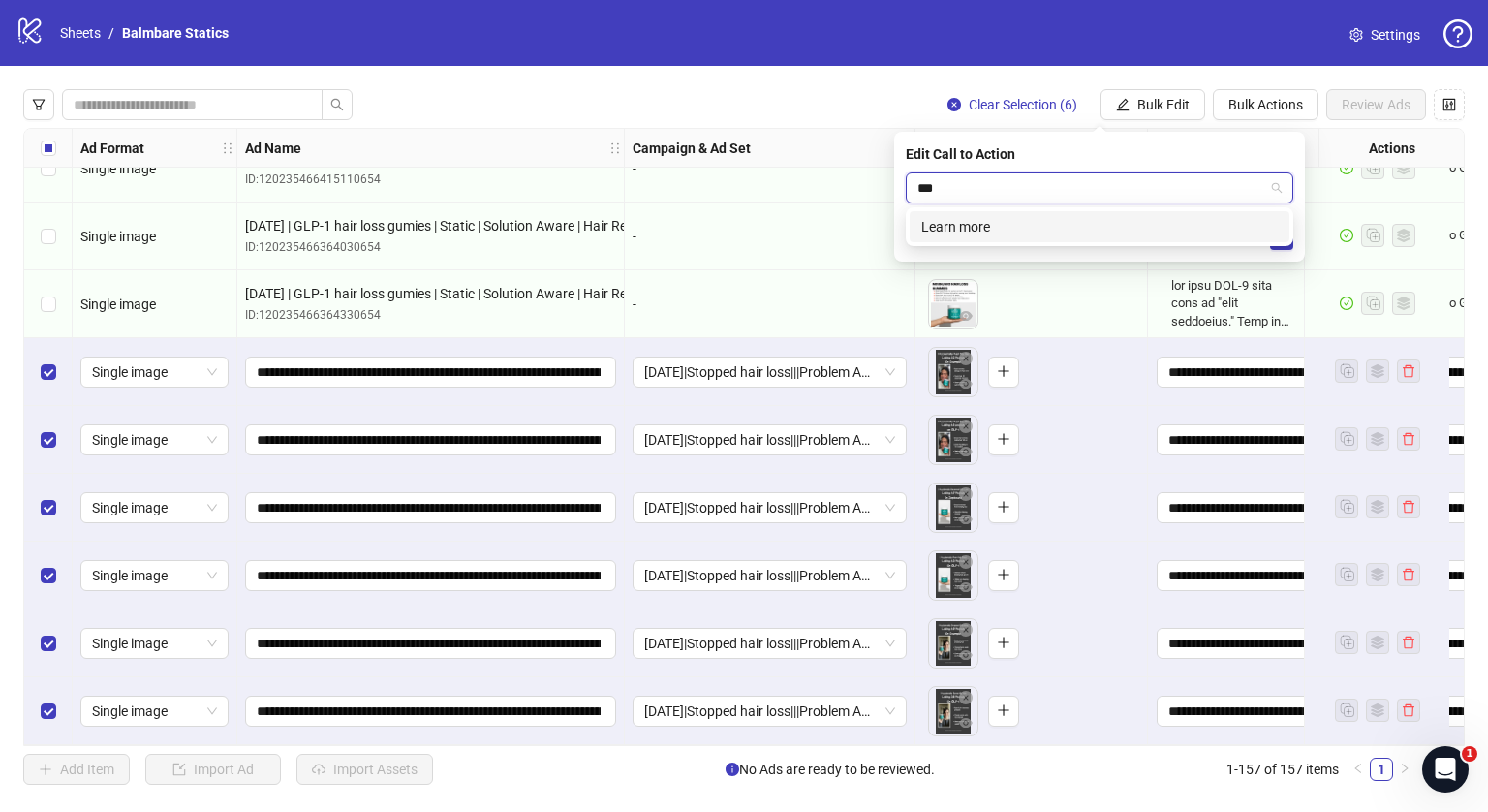
click at [979, 231] on div "Learn more" at bounding box center [1099, 226] width 356 height 21
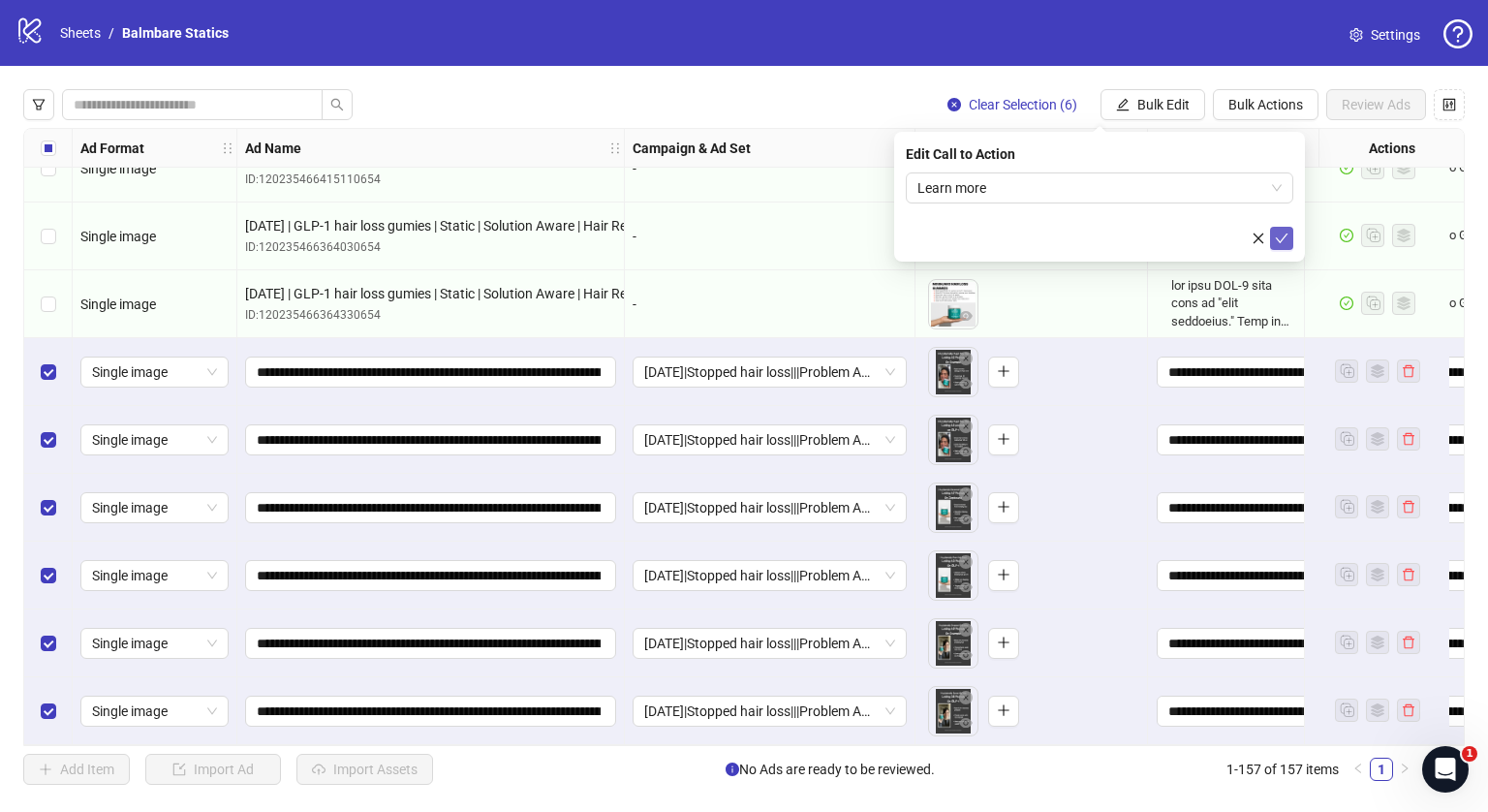
click at [1287, 235] on icon "check" at bounding box center [1282, 238] width 14 height 14
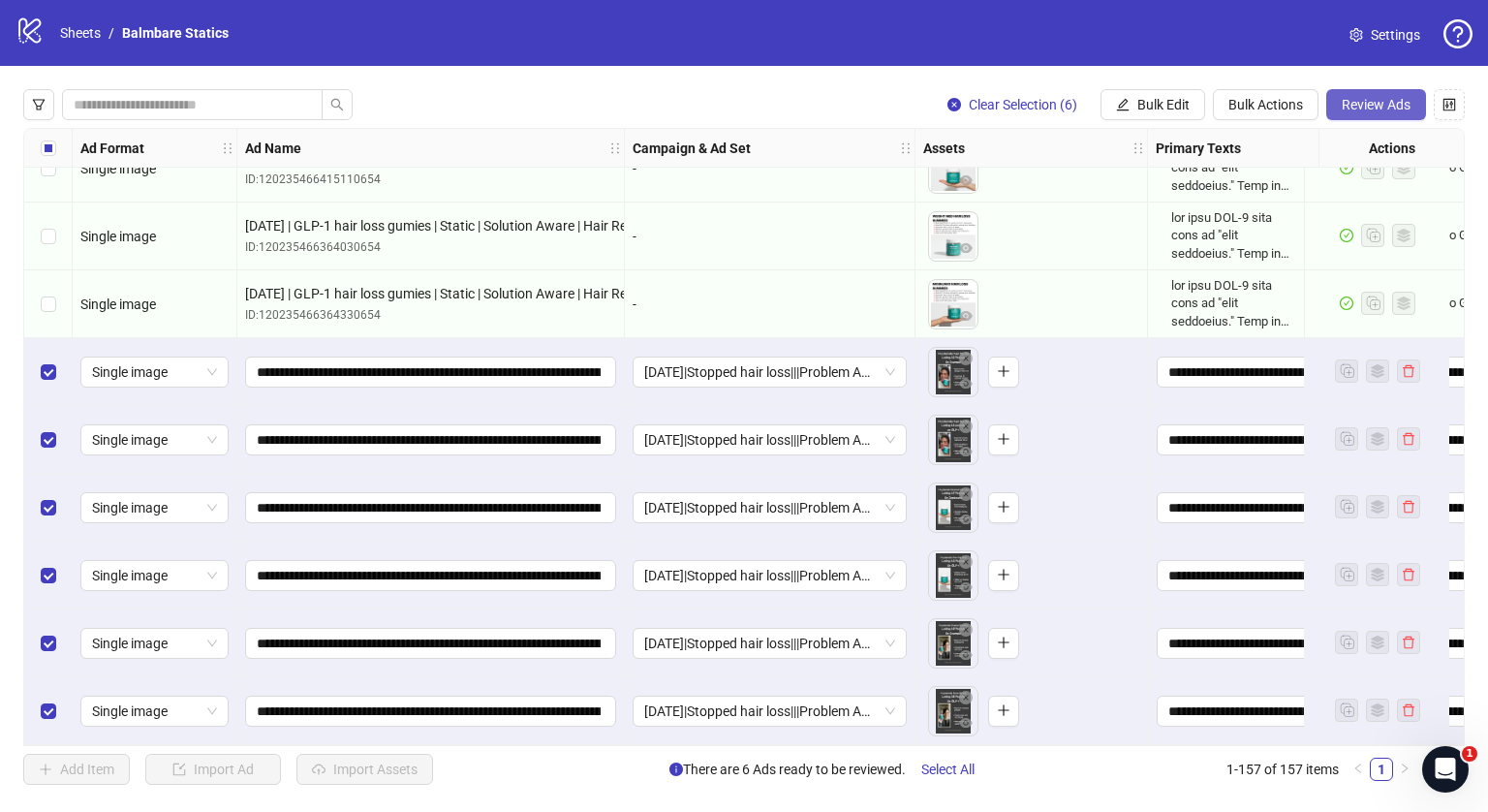
click at [1378, 104] on span "Review Ads" at bounding box center [1376, 105] width 68 height 16
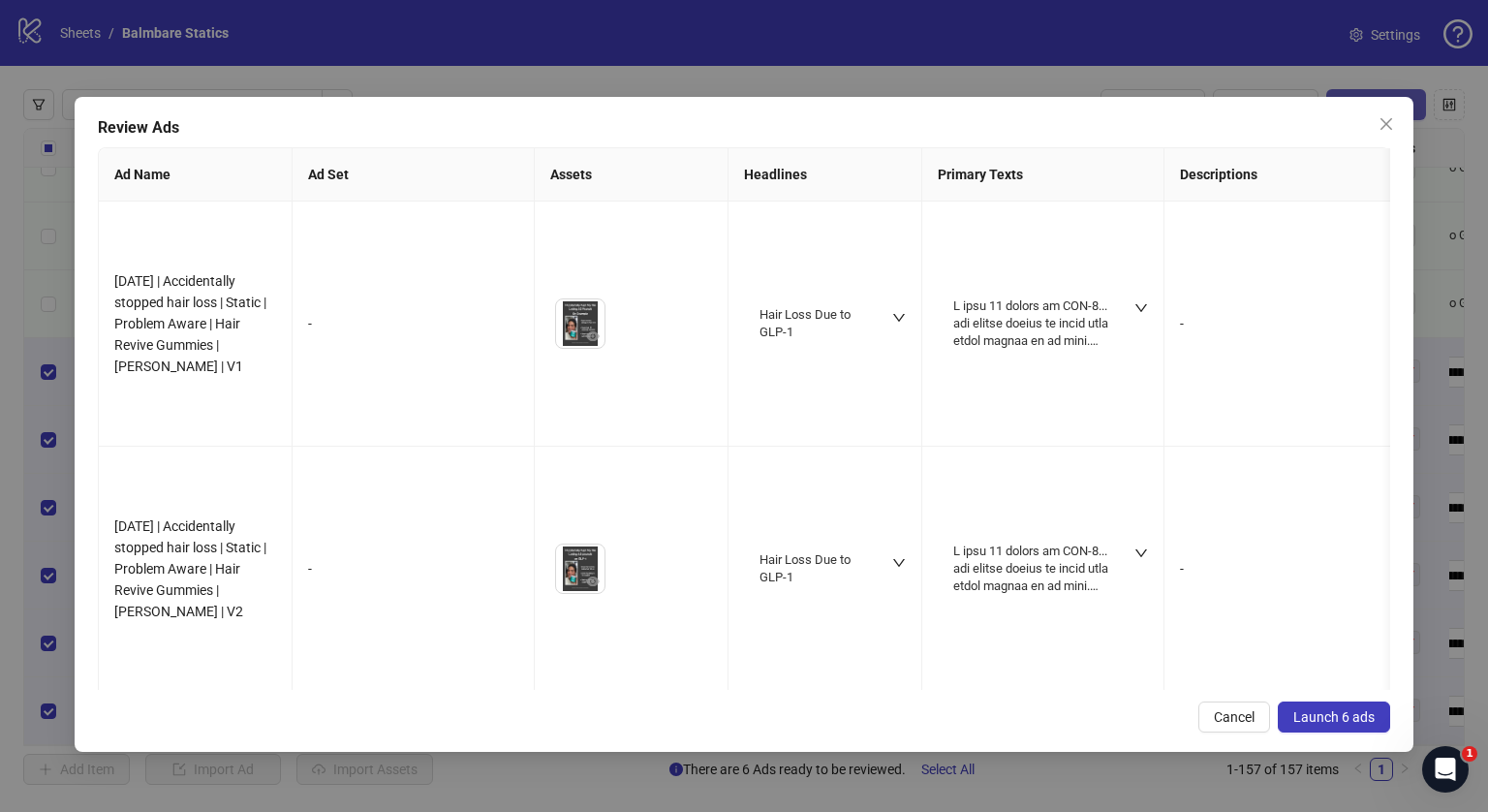
click at [1378, 104] on div "Review Ads Ad Name Ad Set Assets Headlines Primary Texts Descriptions Destinati…" at bounding box center [744, 424] width 1339 height 654
click at [1329, 714] on span "Launch 6 ads" at bounding box center [1334, 717] width 81 height 16
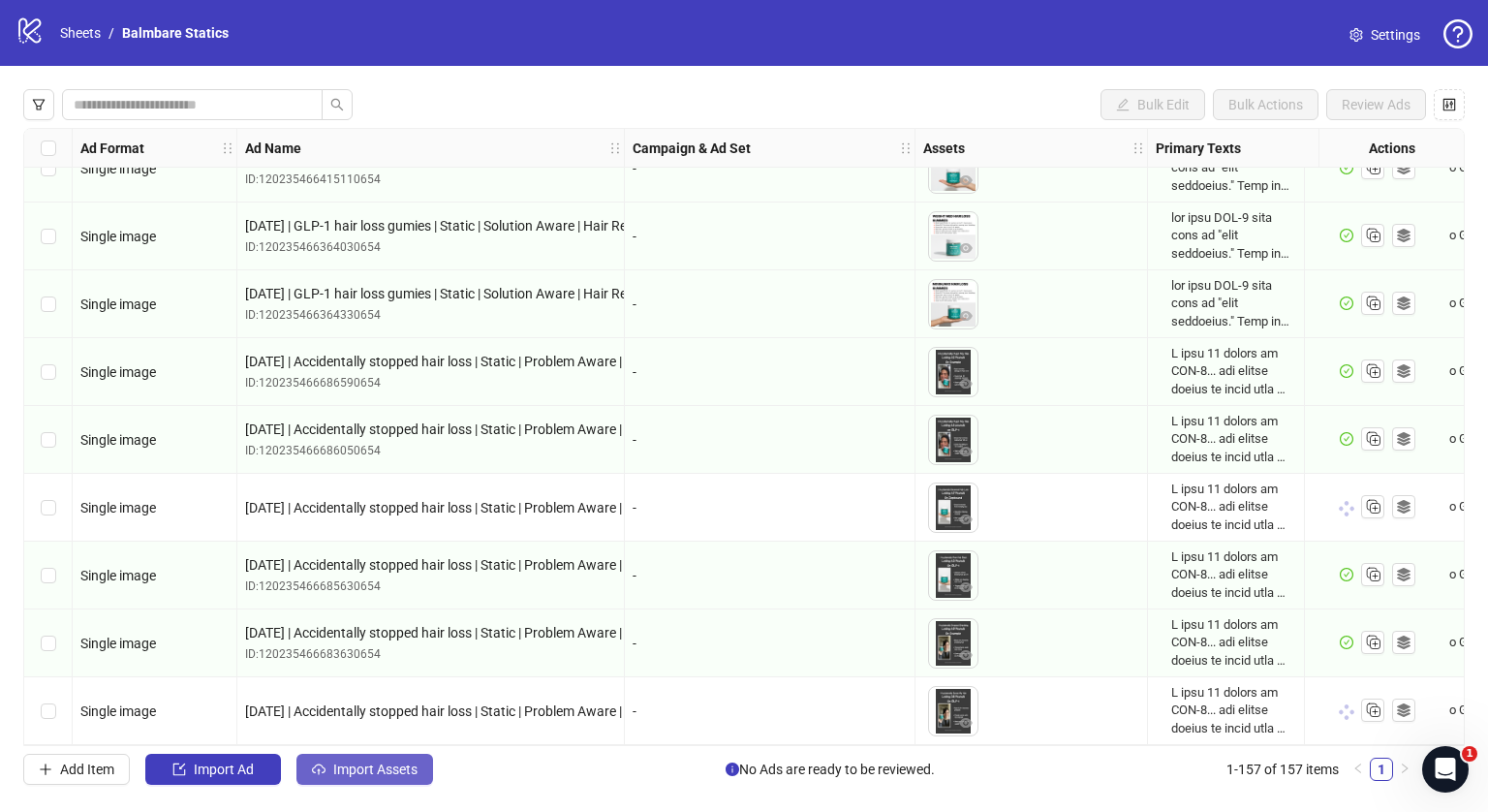
click at [367, 764] on span "Import Assets" at bounding box center [375, 769] width 84 height 16
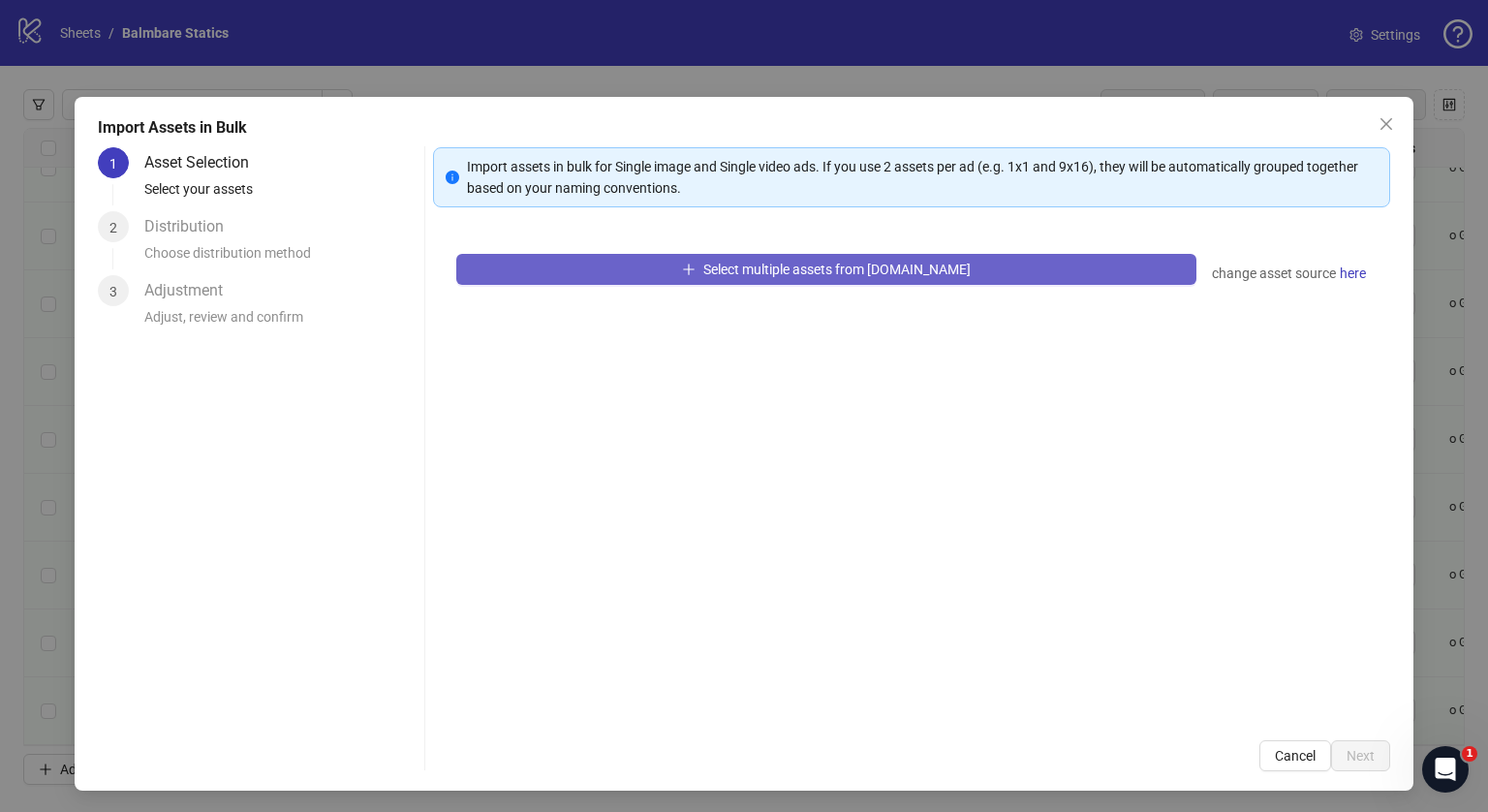
click at [883, 257] on button "Select multiple assets from [DOMAIN_NAME]" at bounding box center [826, 269] width 740 height 31
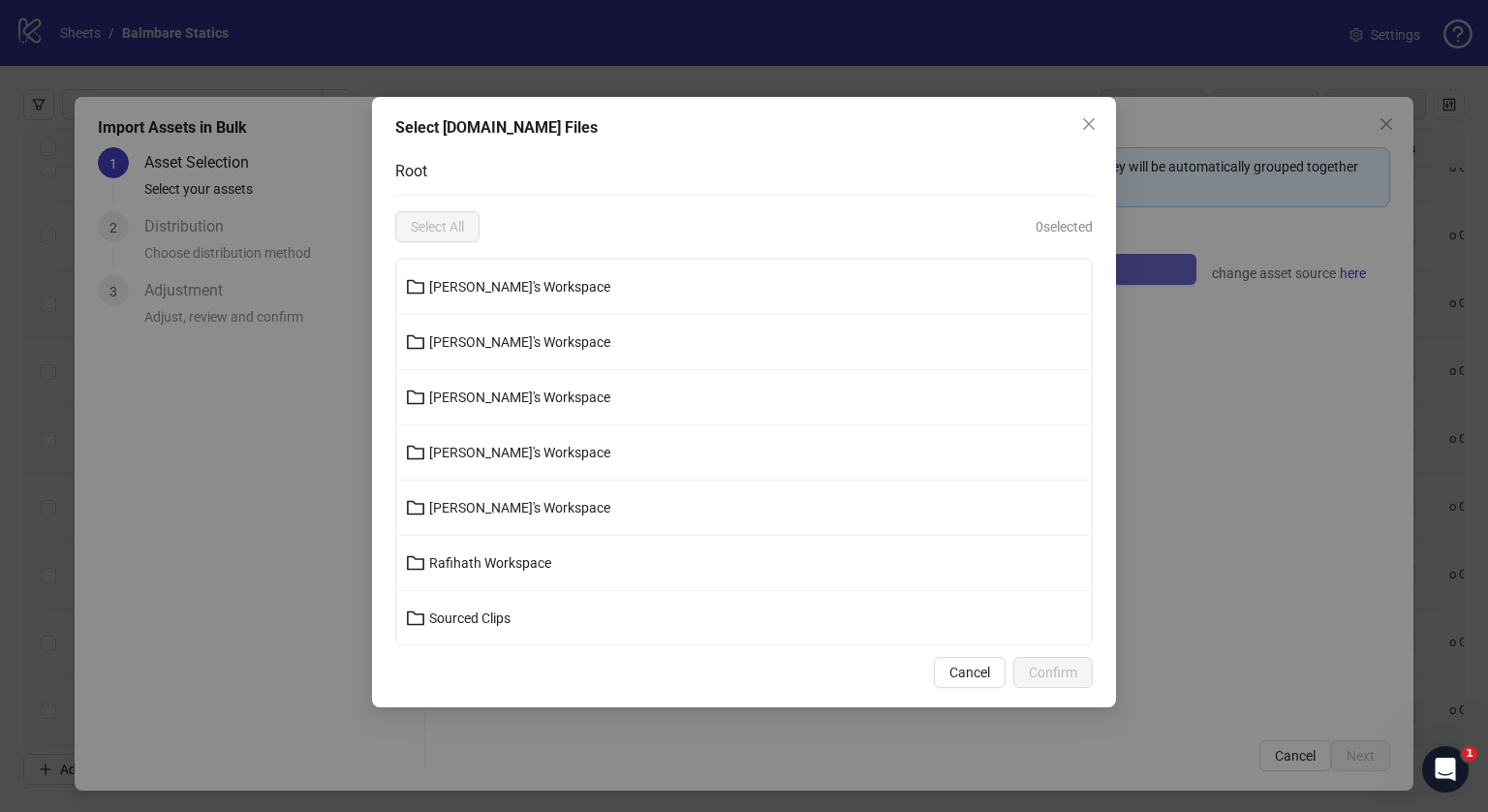
click at [883, 258] on div "[PERSON_NAME]'s Workspace [PERSON_NAME]'s Workspace [PERSON_NAME]'s Workspace […" at bounding box center [744, 451] width 697 height 388
click at [496, 503] on span "[PERSON_NAME]'s Workspace" at bounding box center [520, 509] width 182 height 16
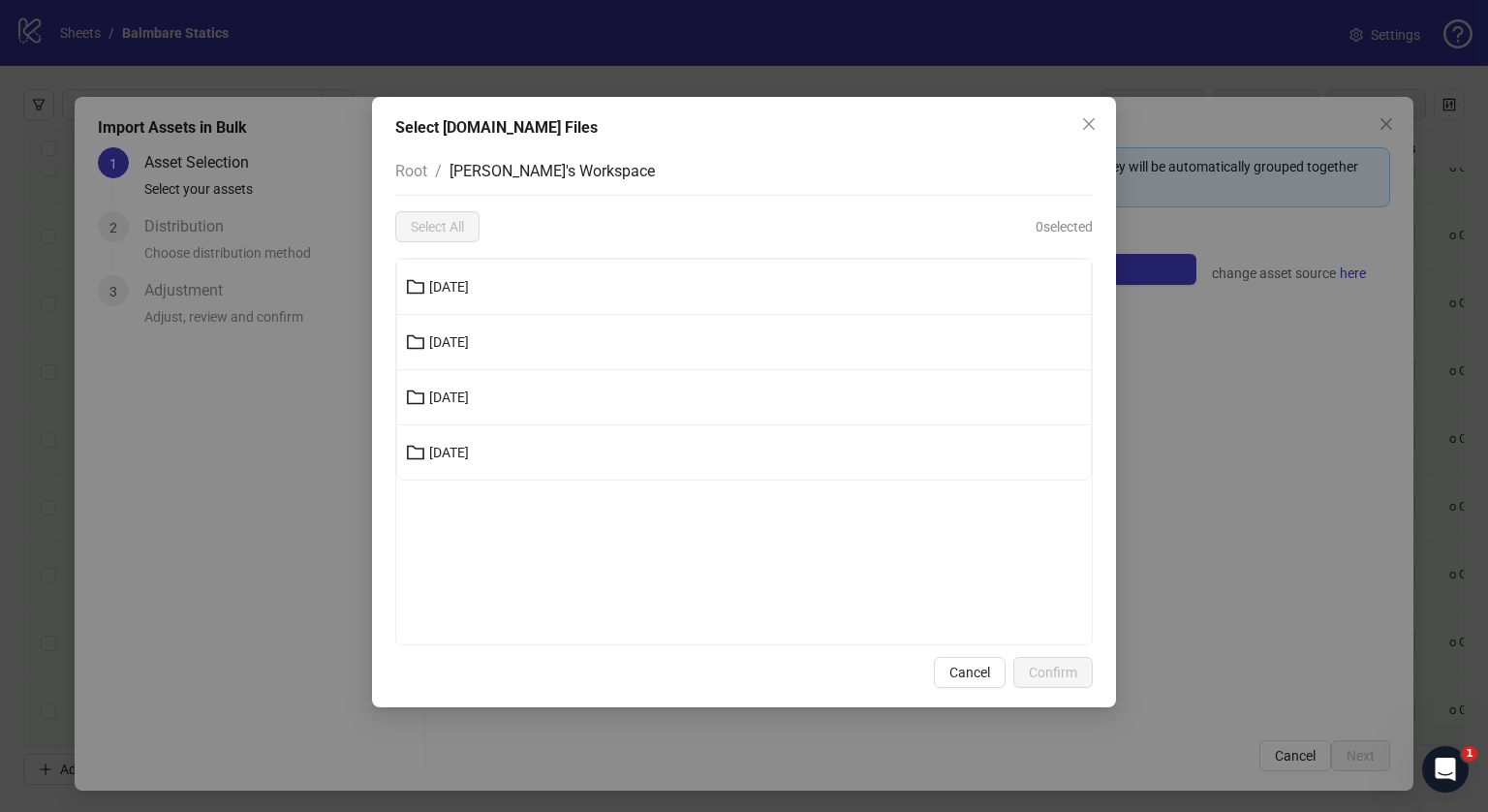
scroll to position [0, 0]
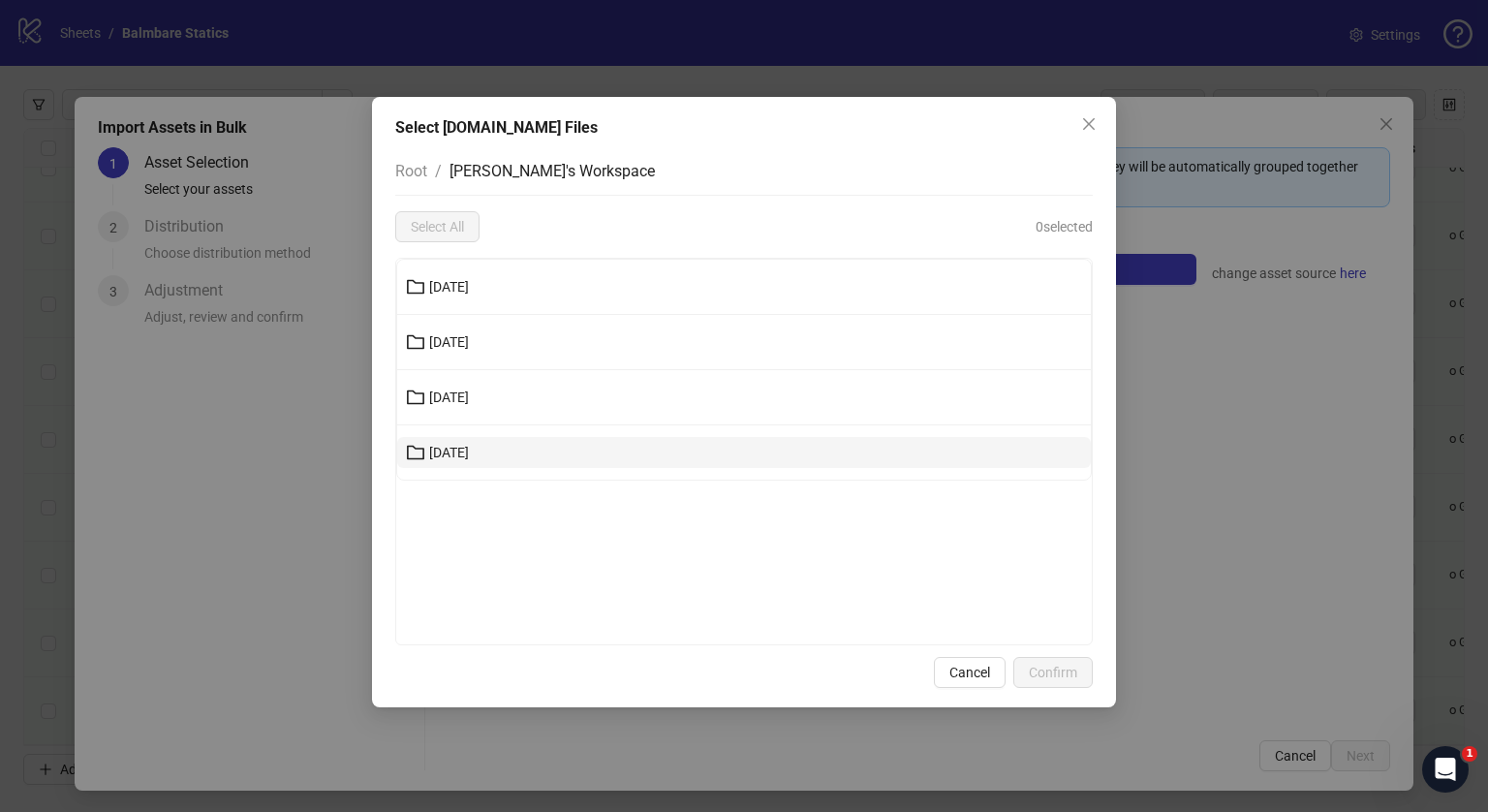
click at [514, 441] on button "[DATE]" at bounding box center [743, 452] width 693 height 31
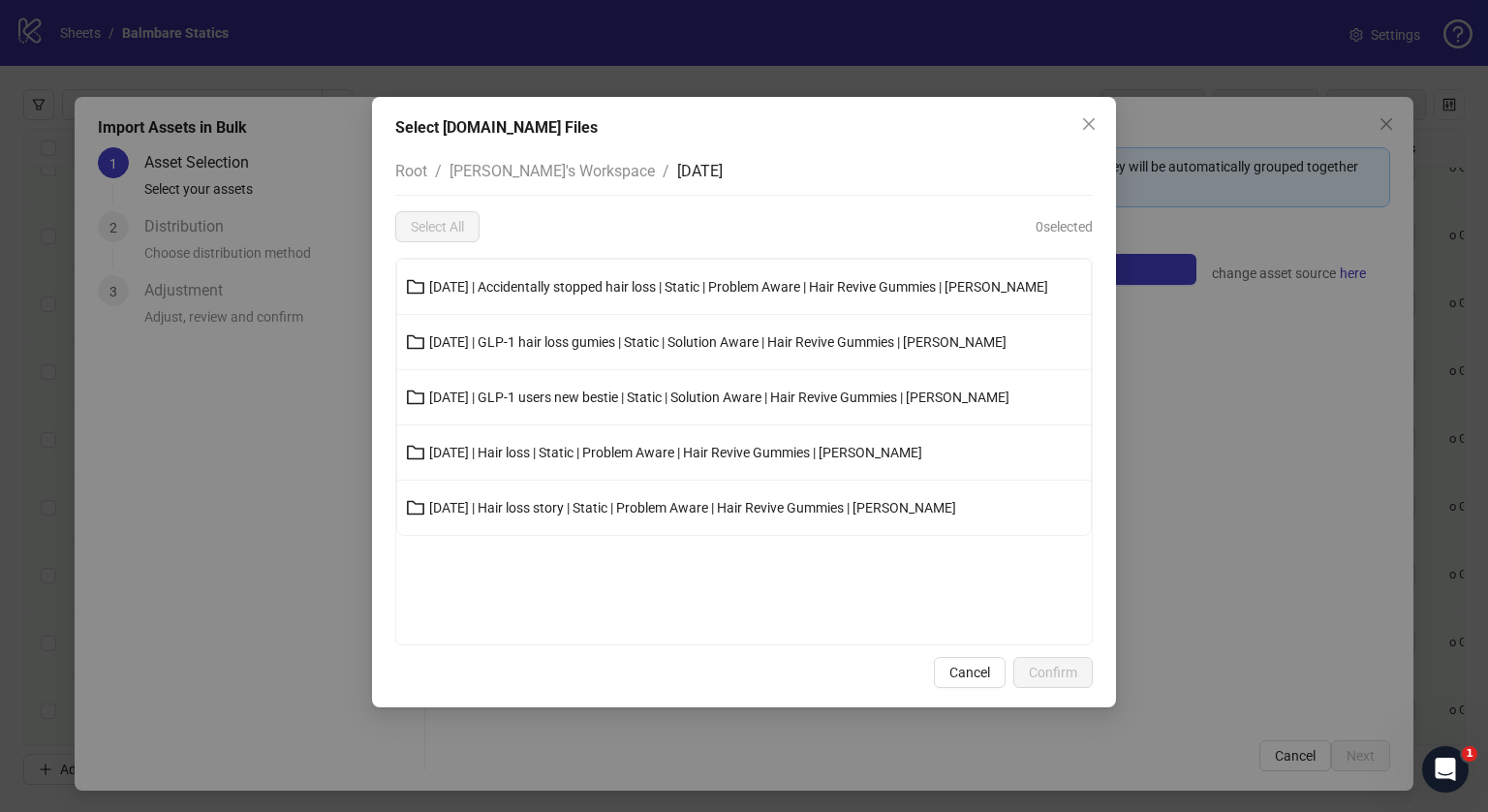
click at [559, 482] on li "[DATE] | Hair loss story | Static | Problem Aware | Hair Revive Gummies | [PERS…" at bounding box center [743, 508] width 693 height 55
click at [559, 495] on button "[DATE] | Hair loss story | Static | Problem Aware | Hair Revive Gummies | [PERS…" at bounding box center [743, 507] width 693 height 31
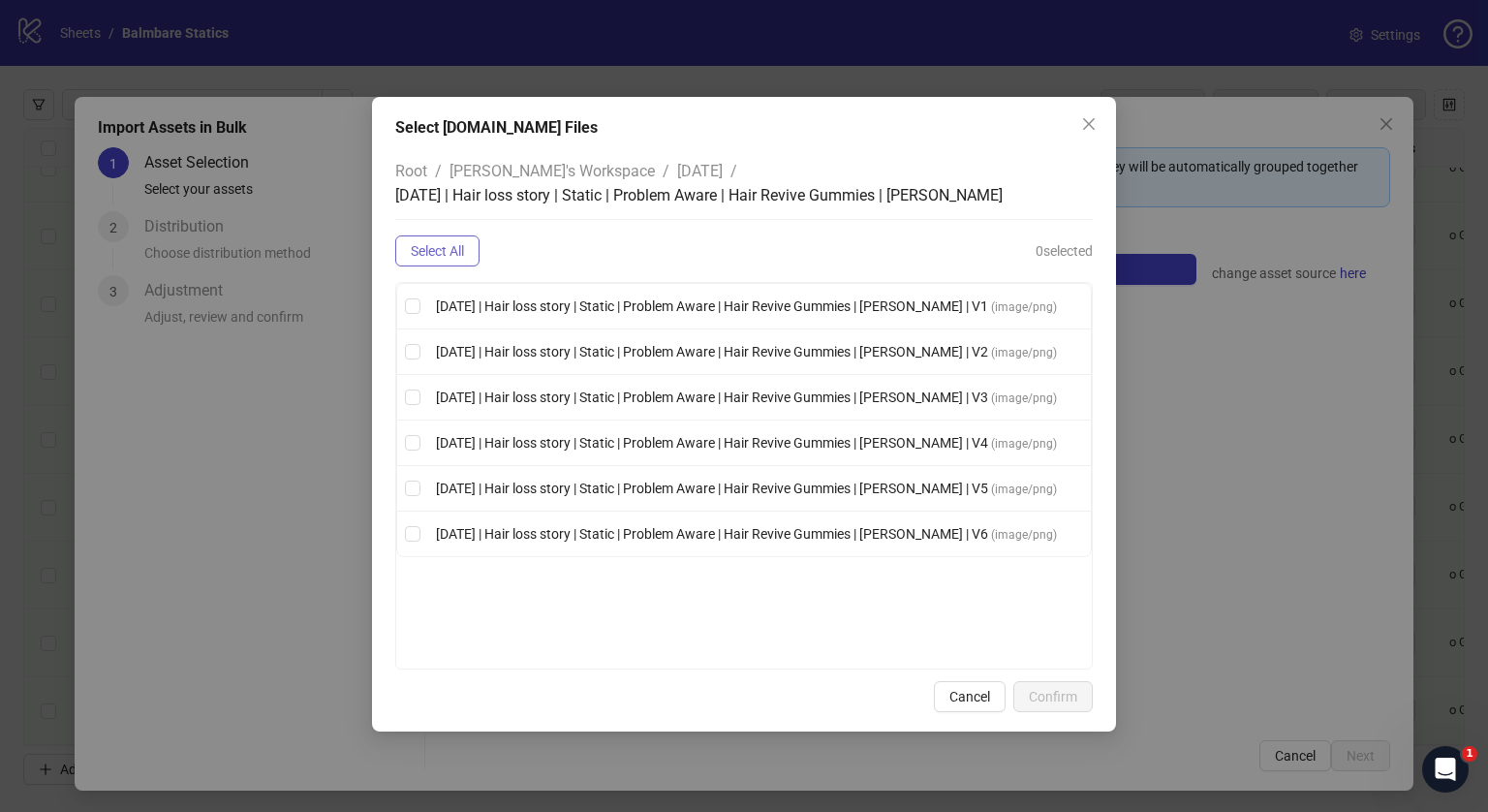
click at [463, 240] on button "Select All" at bounding box center [437, 250] width 84 height 31
click at [1050, 696] on span "Confirm" at bounding box center [1053, 697] width 49 height 16
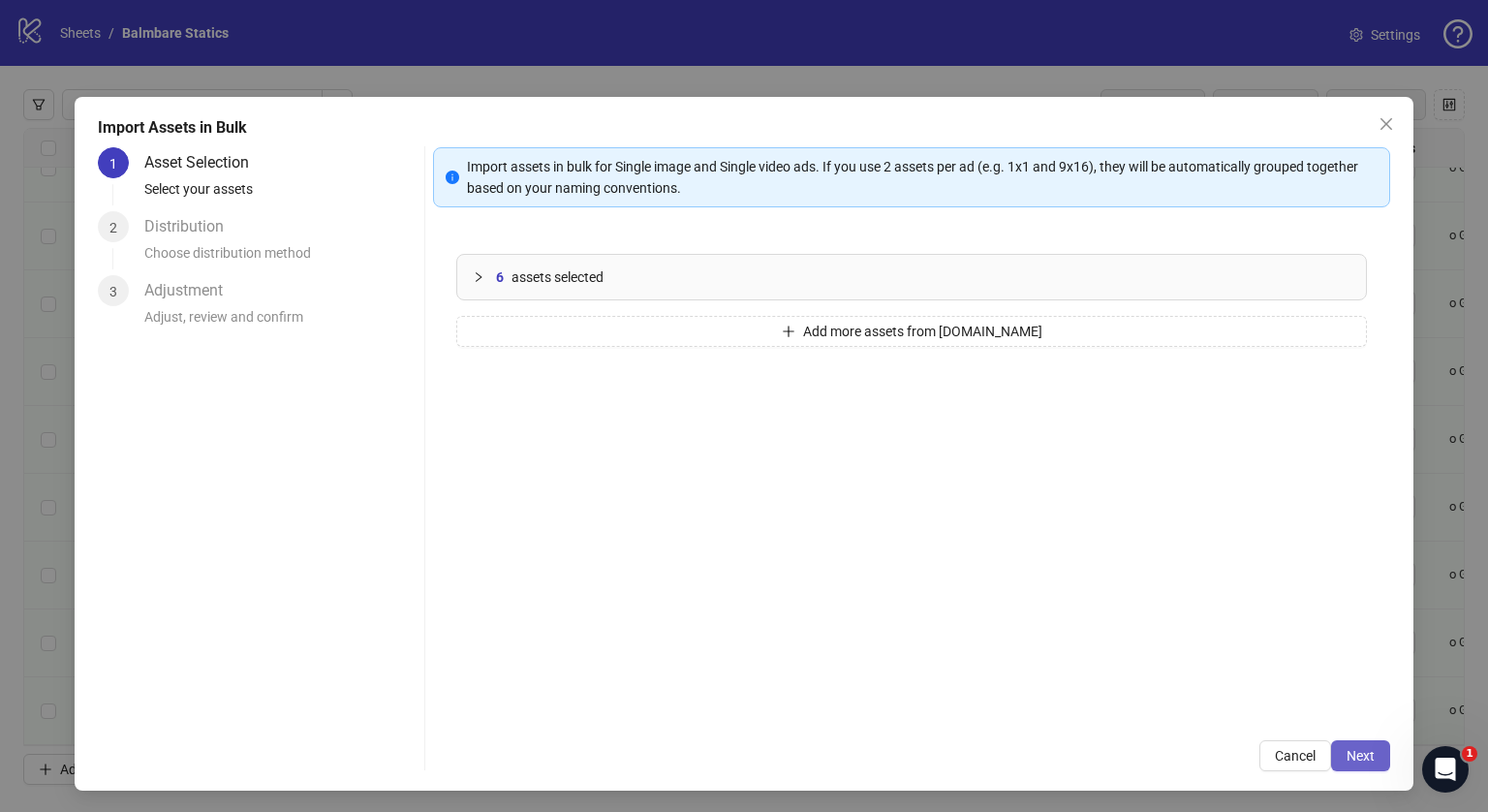
click at [1354, 760] on span "Next" at bounding box center [1361, 755] width 28 height 16
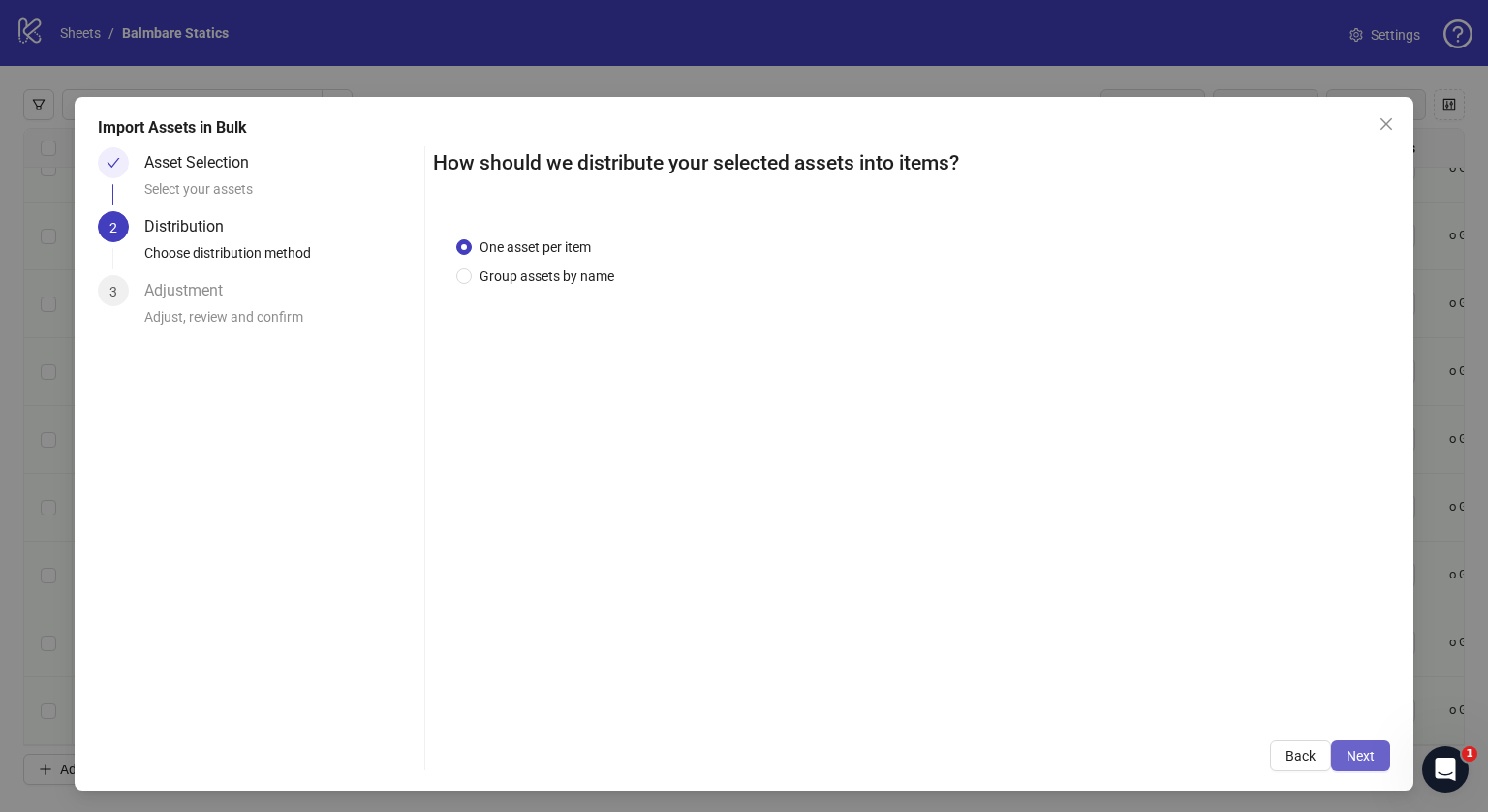
click at [1357, 742] on button "Next" at bounding box center [1361, 754] width 60 height 31
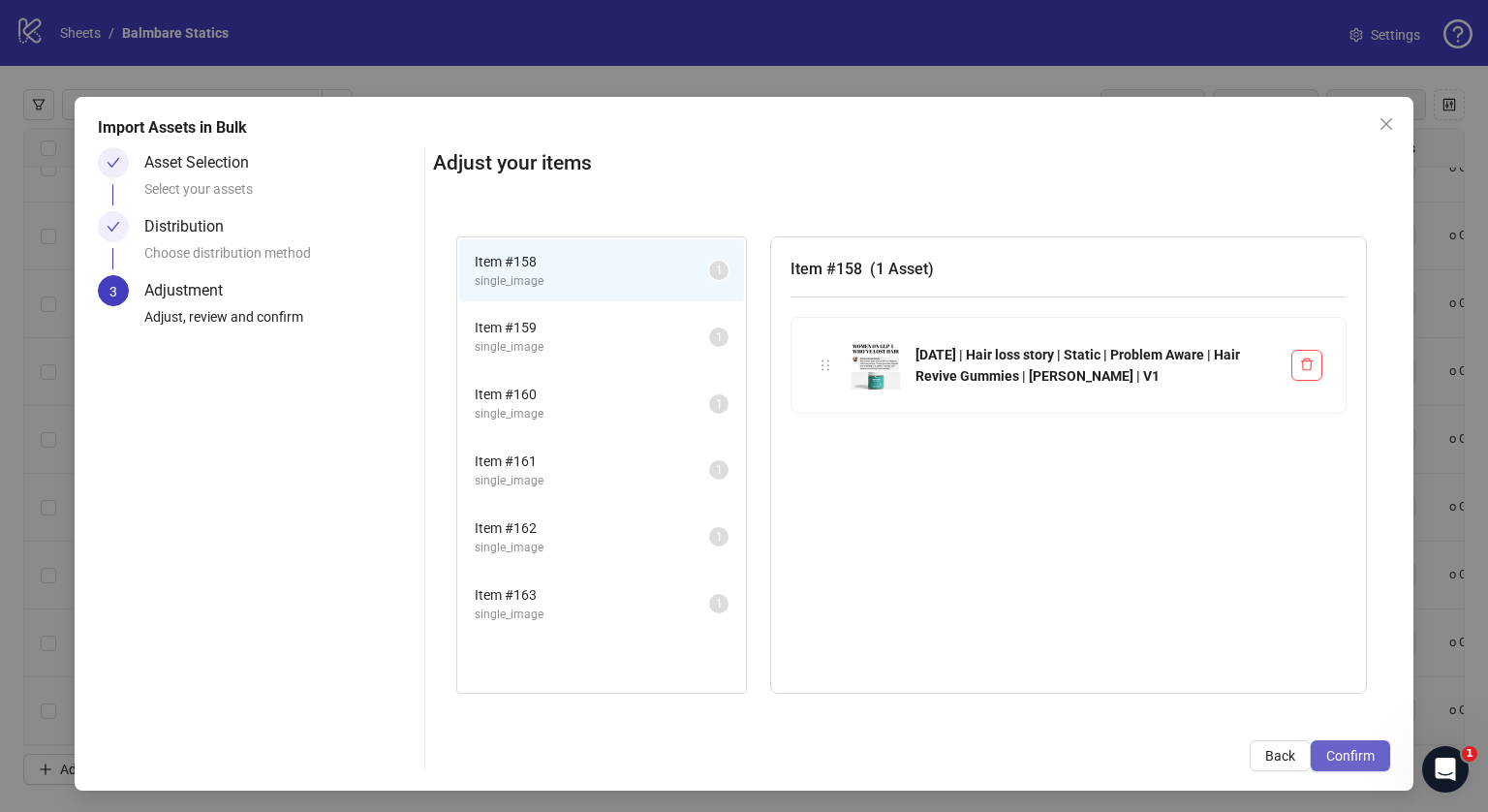
click at [1336, 754] on span "Confirm" at bounding box center [1350, 755] width 49 height 16
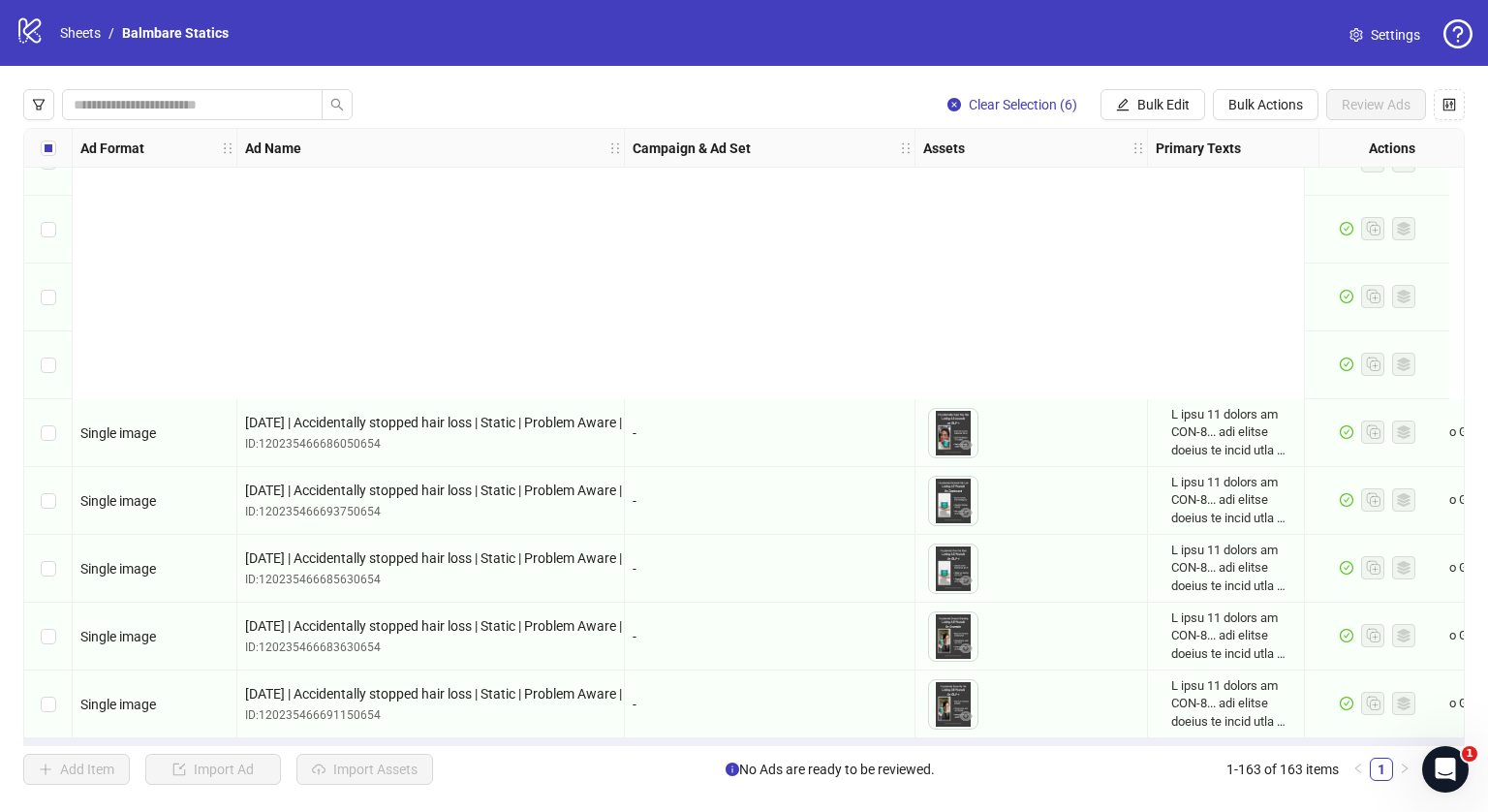
scroll to position [10480, 0]
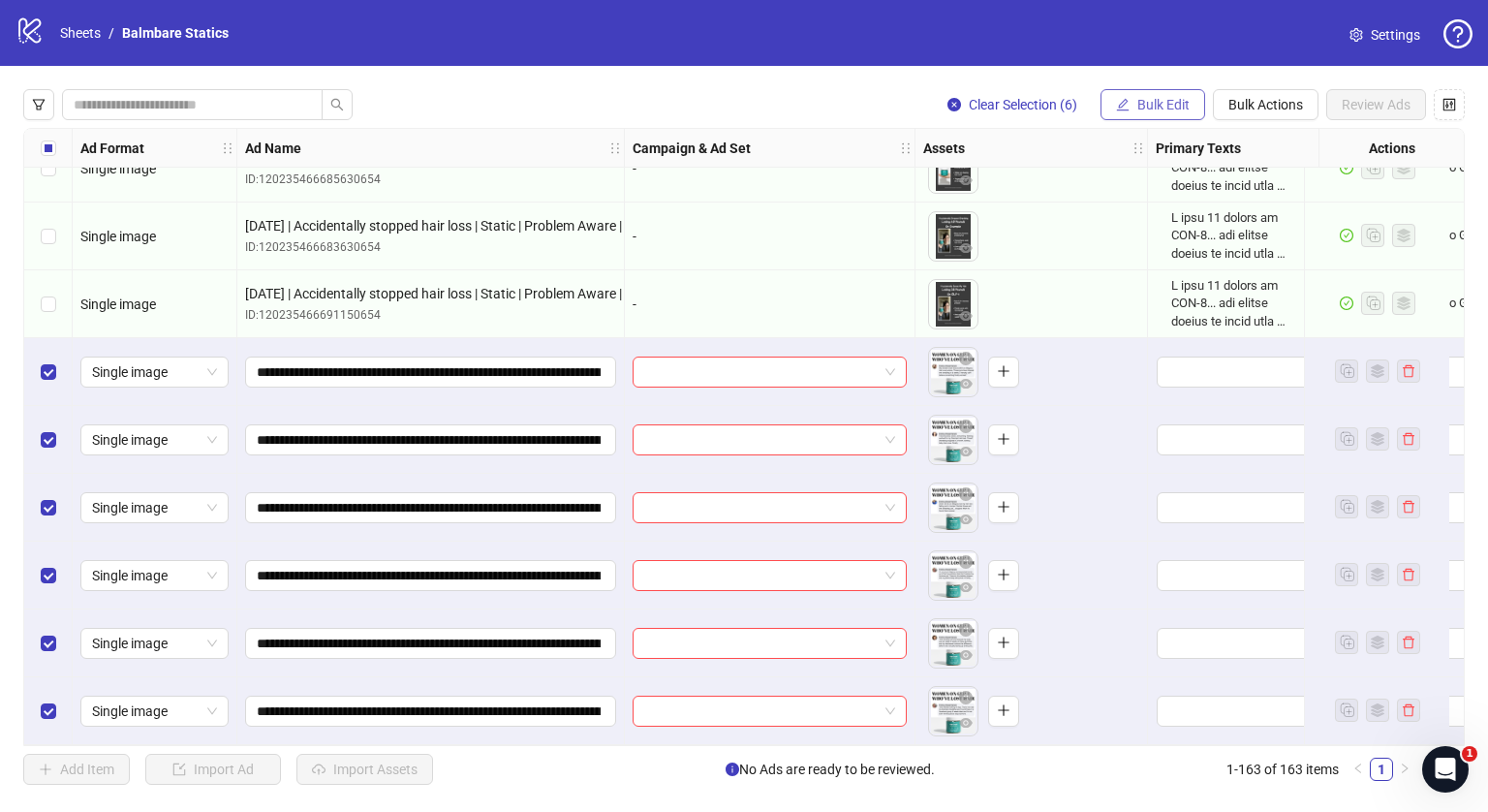
click at [1170, 105] on span "Bulk Edit" at bounding box center [1164, 105] width 53 height 16
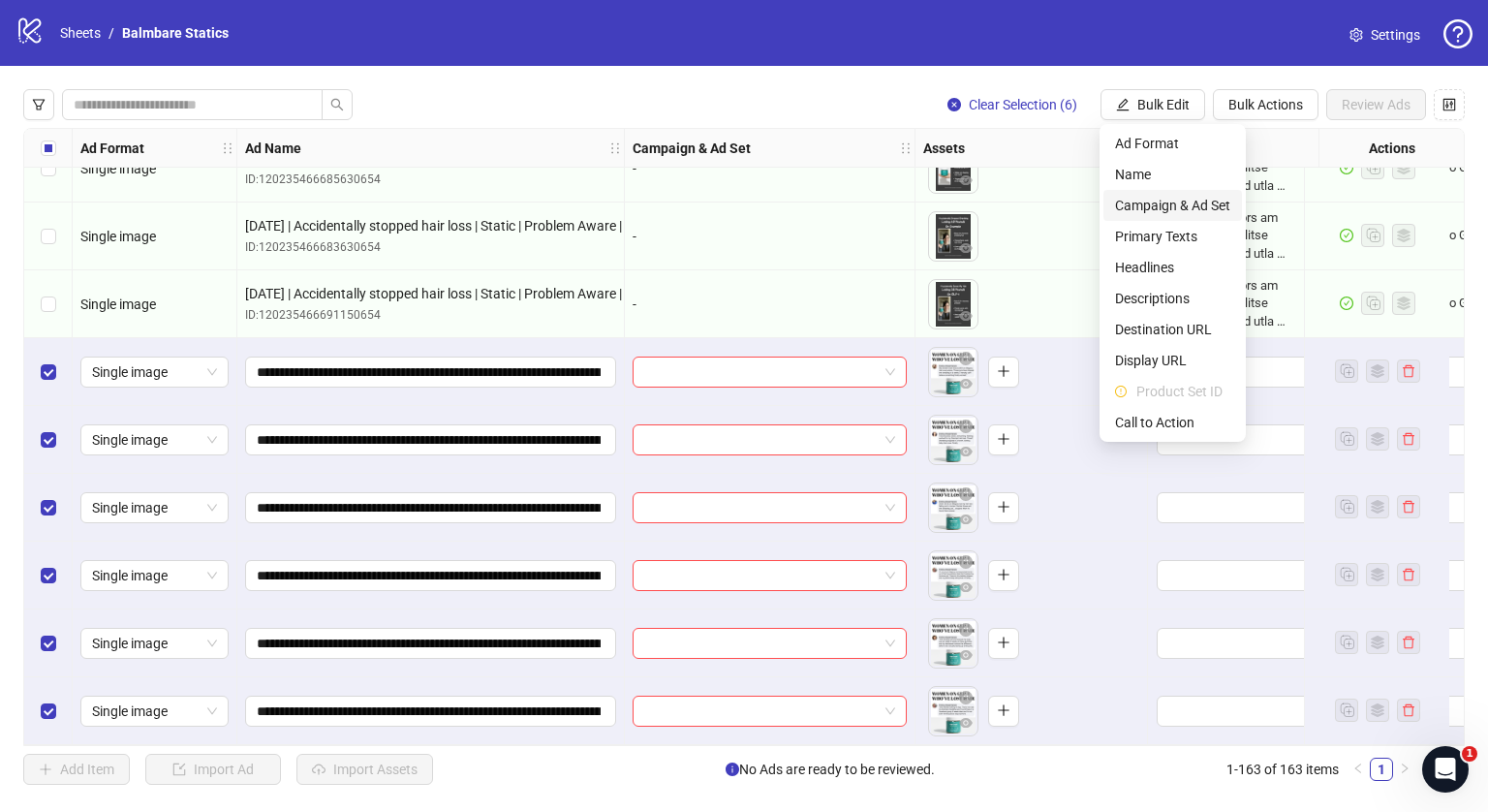
click at [1180, 198] on span "Campaign & Ad Set" at bounding box center [1173, 204] width 115 height 21
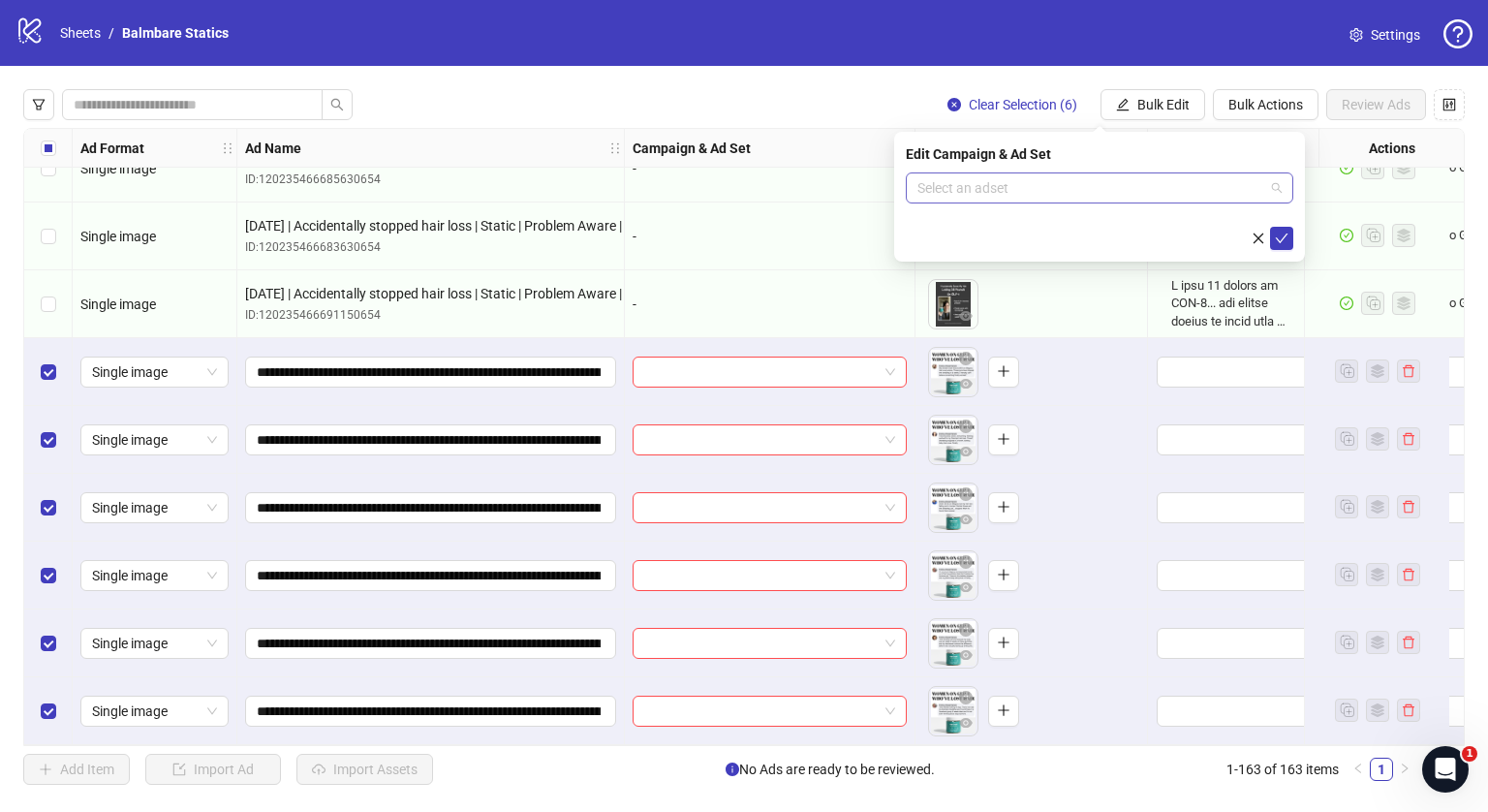
click at [1243, 194] on input "search" at bounding box center [1091, 187] width 347 height 29
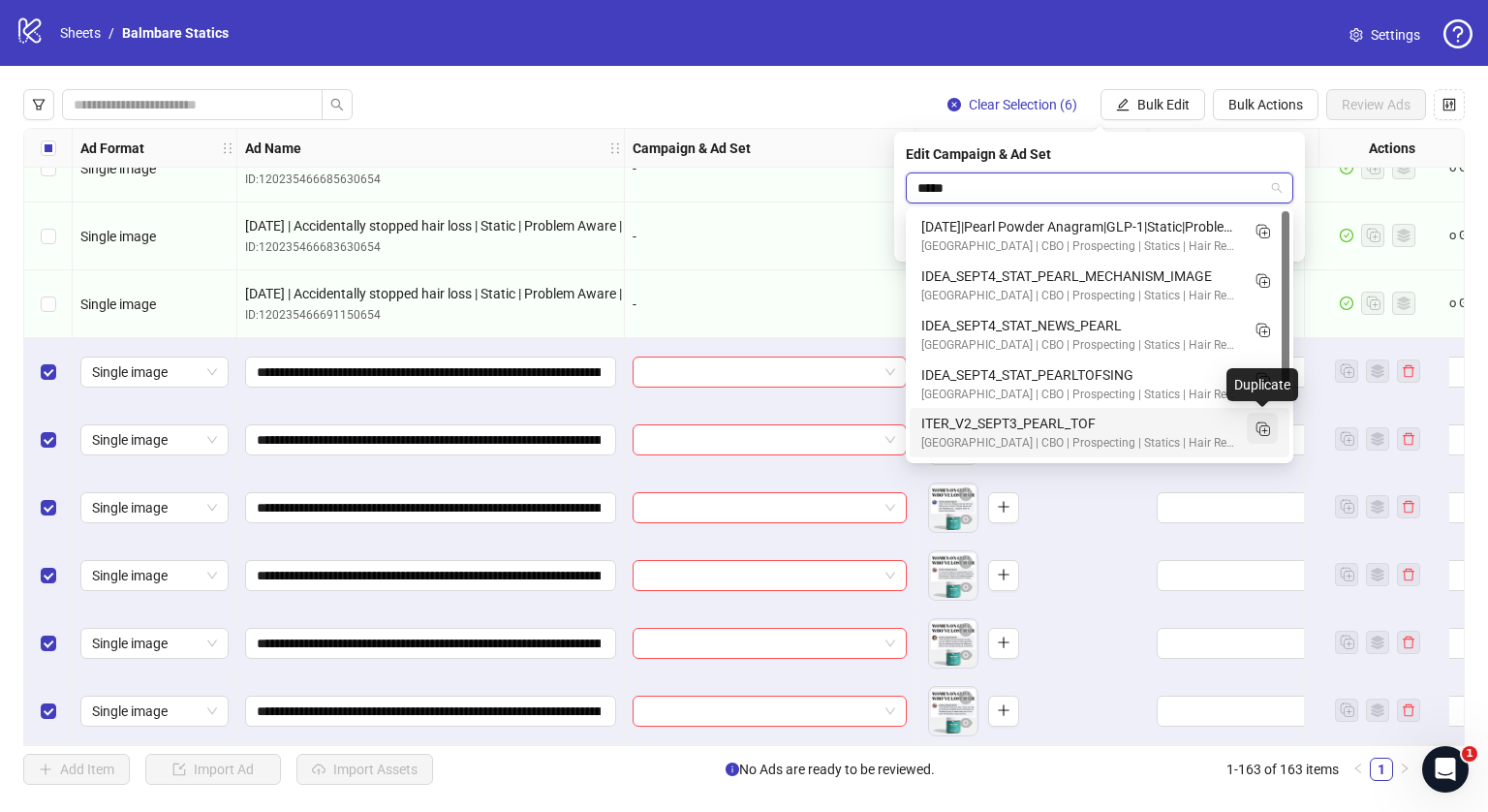
click at [1268, 438] on span "button" at bounding box center [1263, 428] width 20 height 21
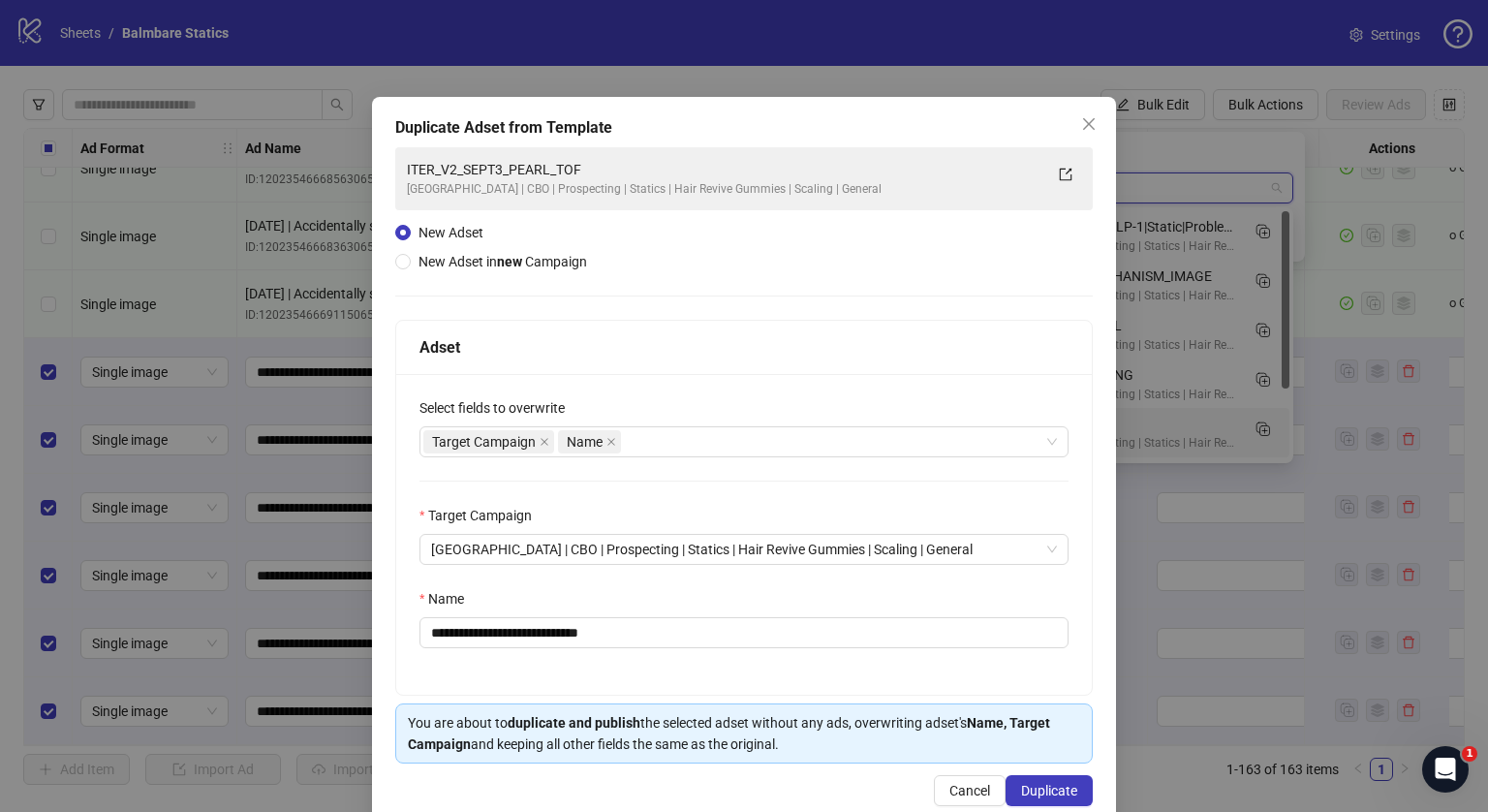
type input "*****"
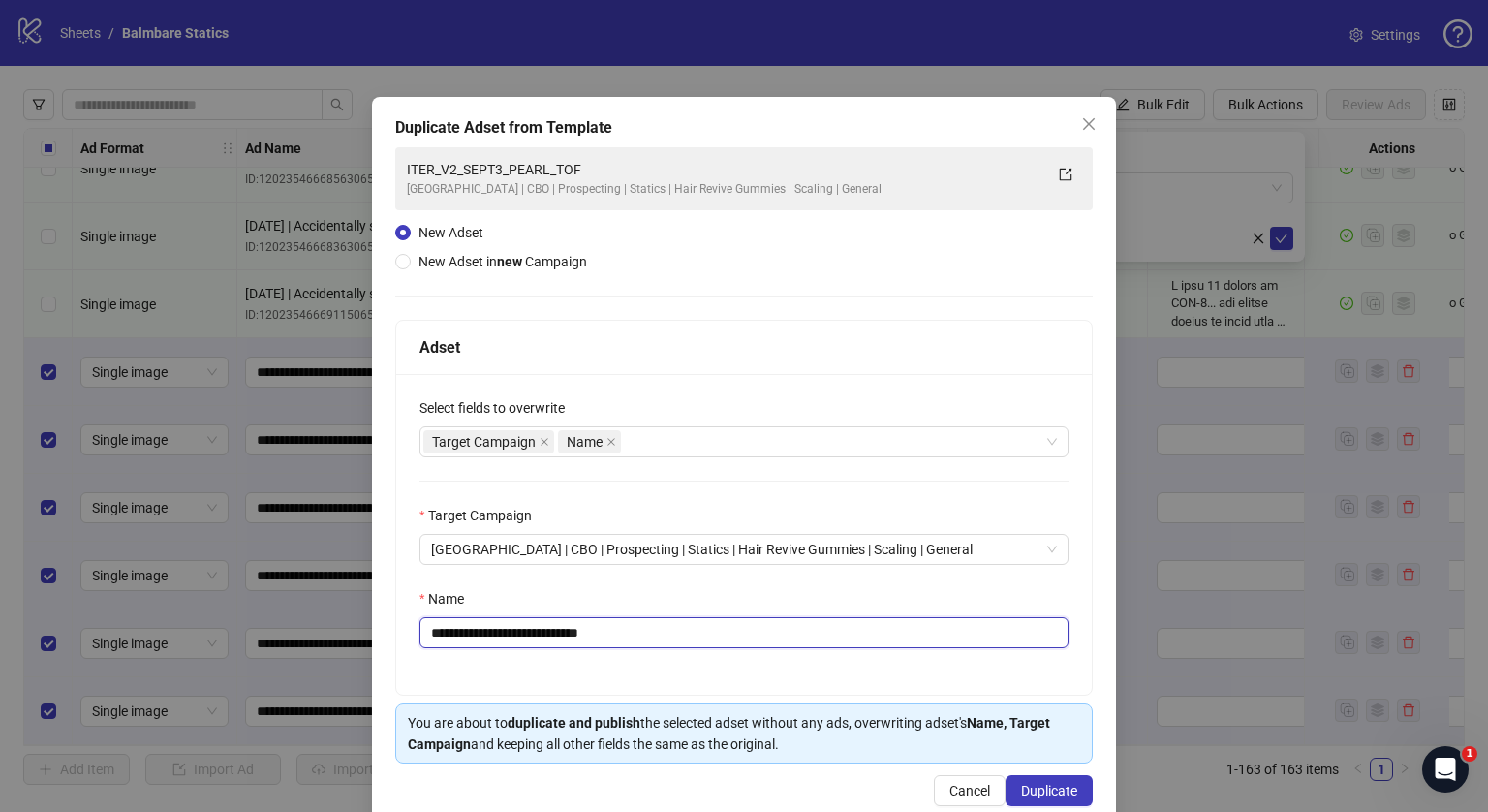
click at [725, 618] on input "**********" at bounding box center [744, 632] width 649 height 31
paste input "**********"
type input "**********"
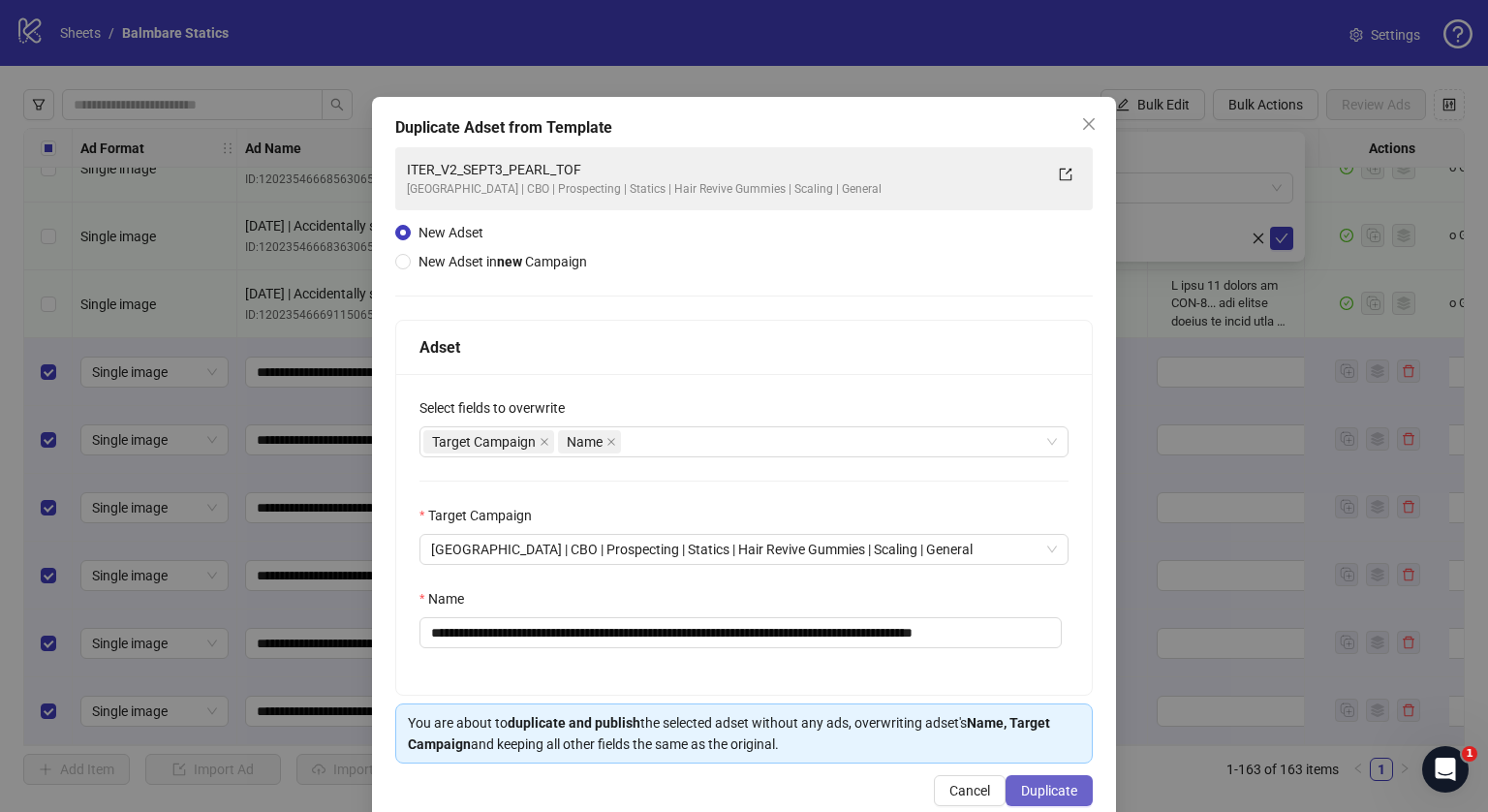
scroll to position [0, 0]
click at [1028, 793] on span "Duplicate" at bounding box center [1050, 790] width 57 height 16
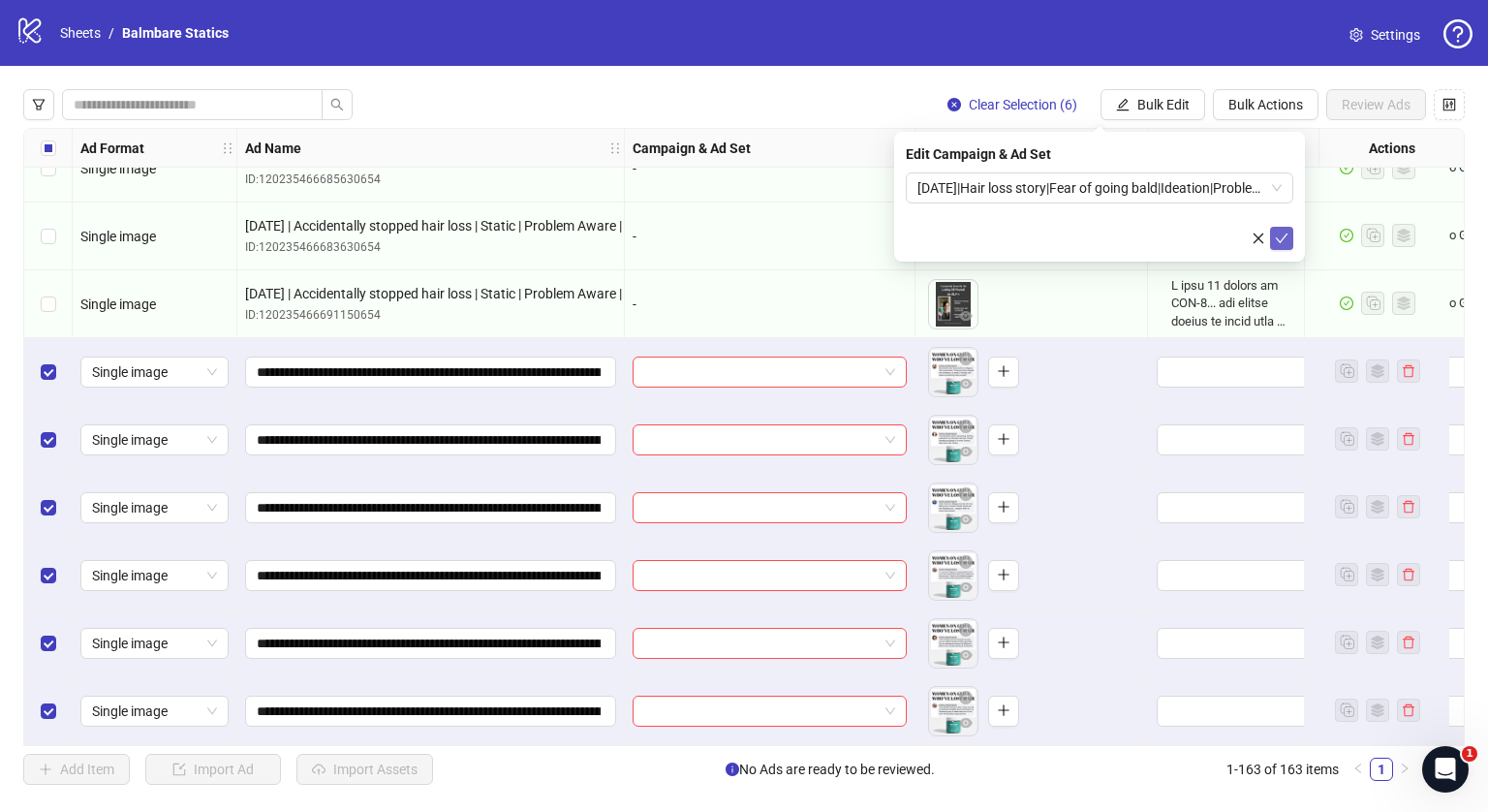
click at [1278, 239] on icon "check" at bounding box center [1282, 238] width 13 height 10
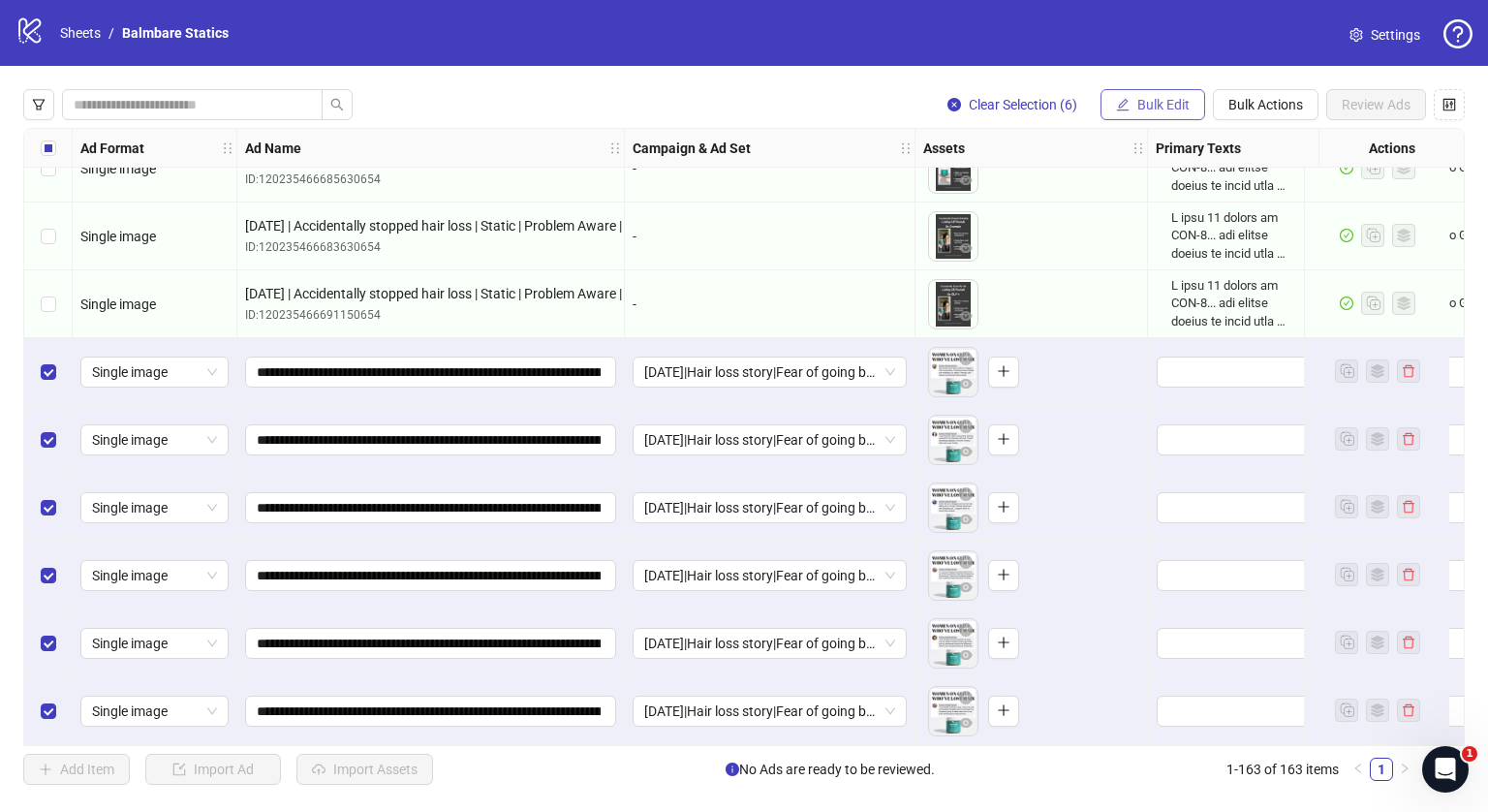
click at [1163, 97] on span "Bulk Edit" at bounding box center [1164, 105] width 53 height 16
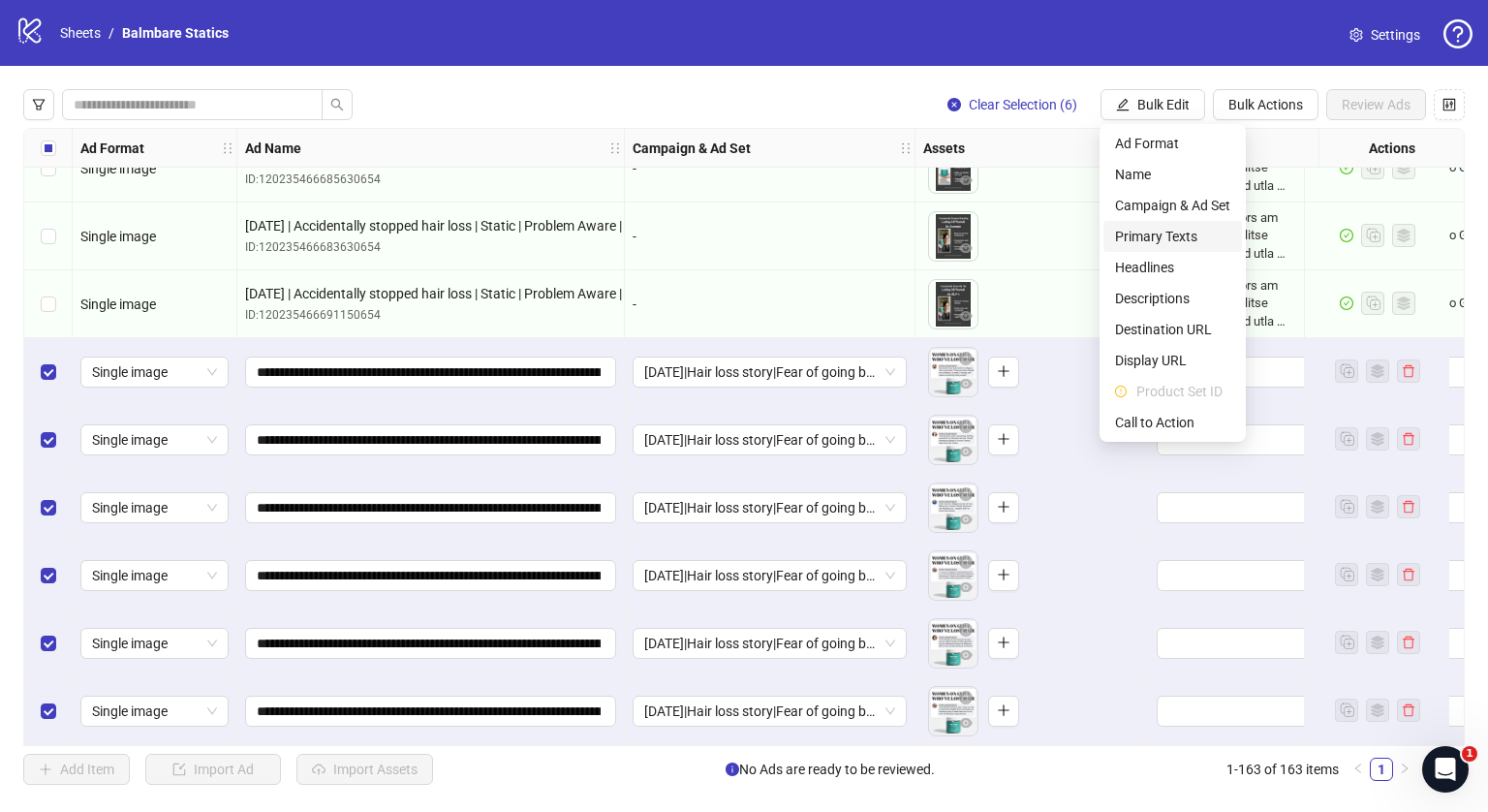
click at [1176, 234] on span "Primary Texts" at bounding box center [1173, 236] width 115 height 21
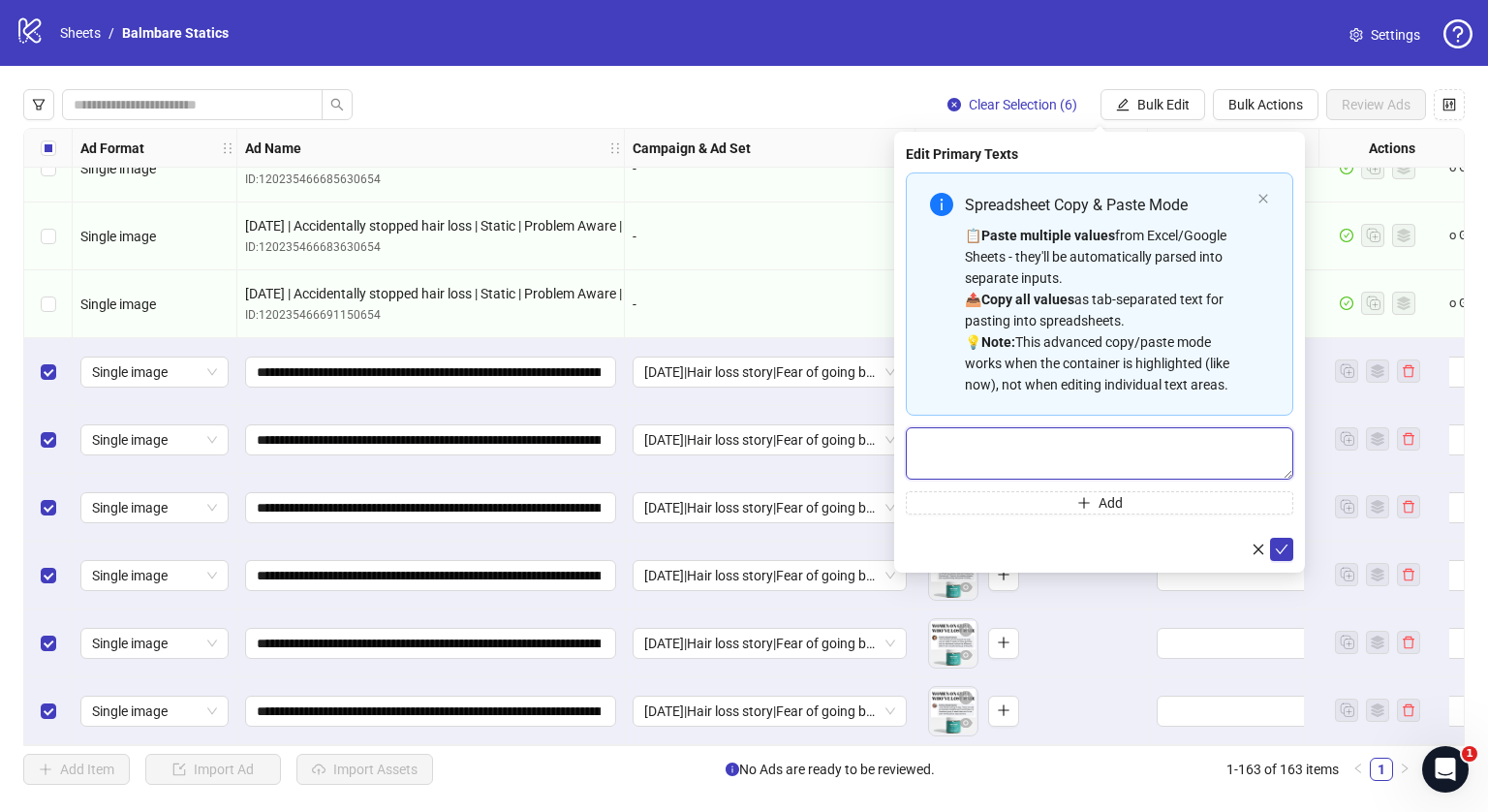
paste textarea "**********"
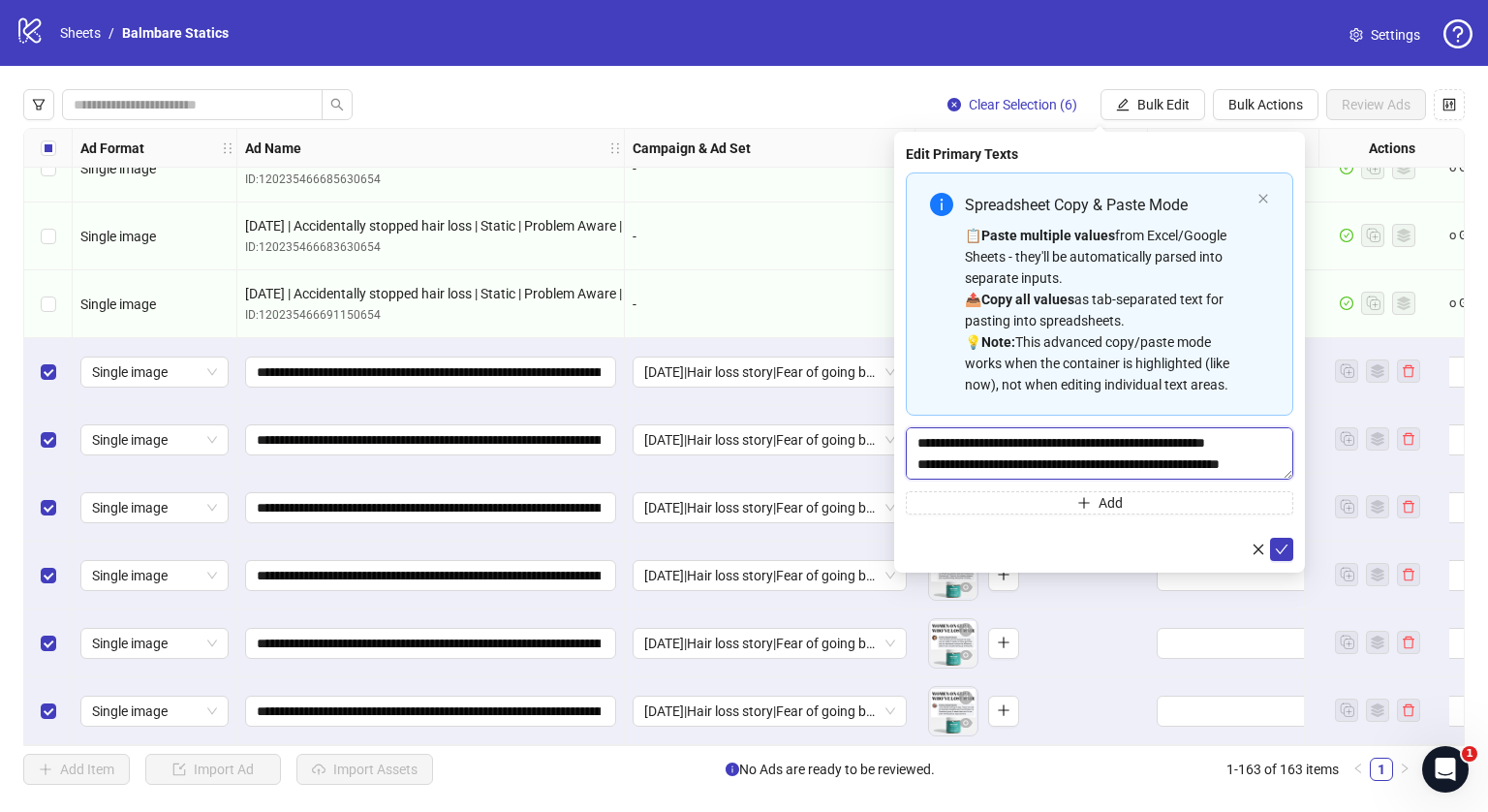
click at [972, 460] on textarea "Multi-text input container - paste or copy values" at bounding box center [1099, 453] width 388 height 53
type textarea "**********"
click at [1291, 550] on button "submit" at bounding box center [1282, 548] width 23 height 23
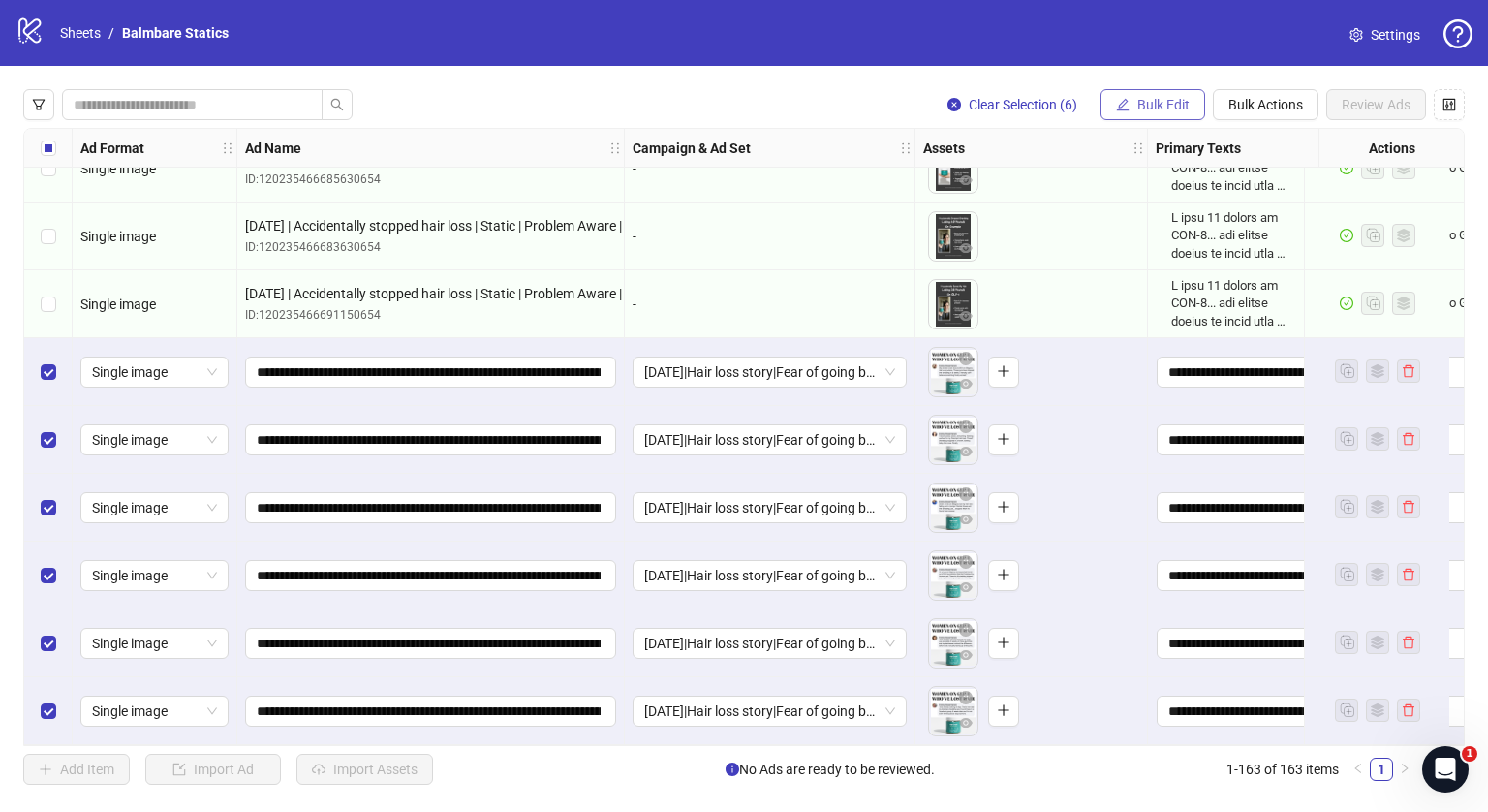
click at [1169, 104] on span "Bulk Edit" at bounding box center [1164, 105] width 53 height 16
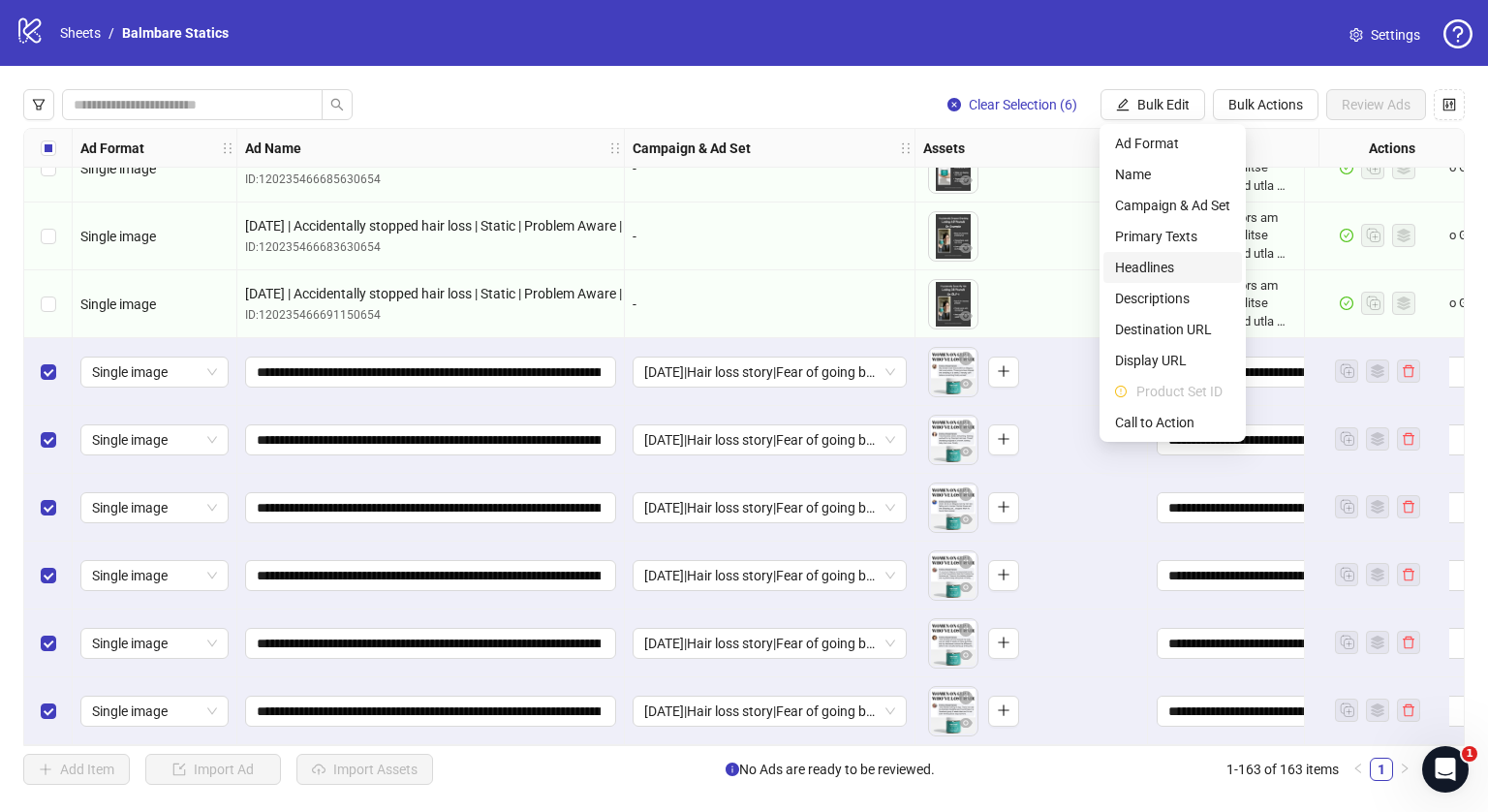
click at [1144, 263] on span "Headlines" at bounding box center [1173, 267] width 115 height 21
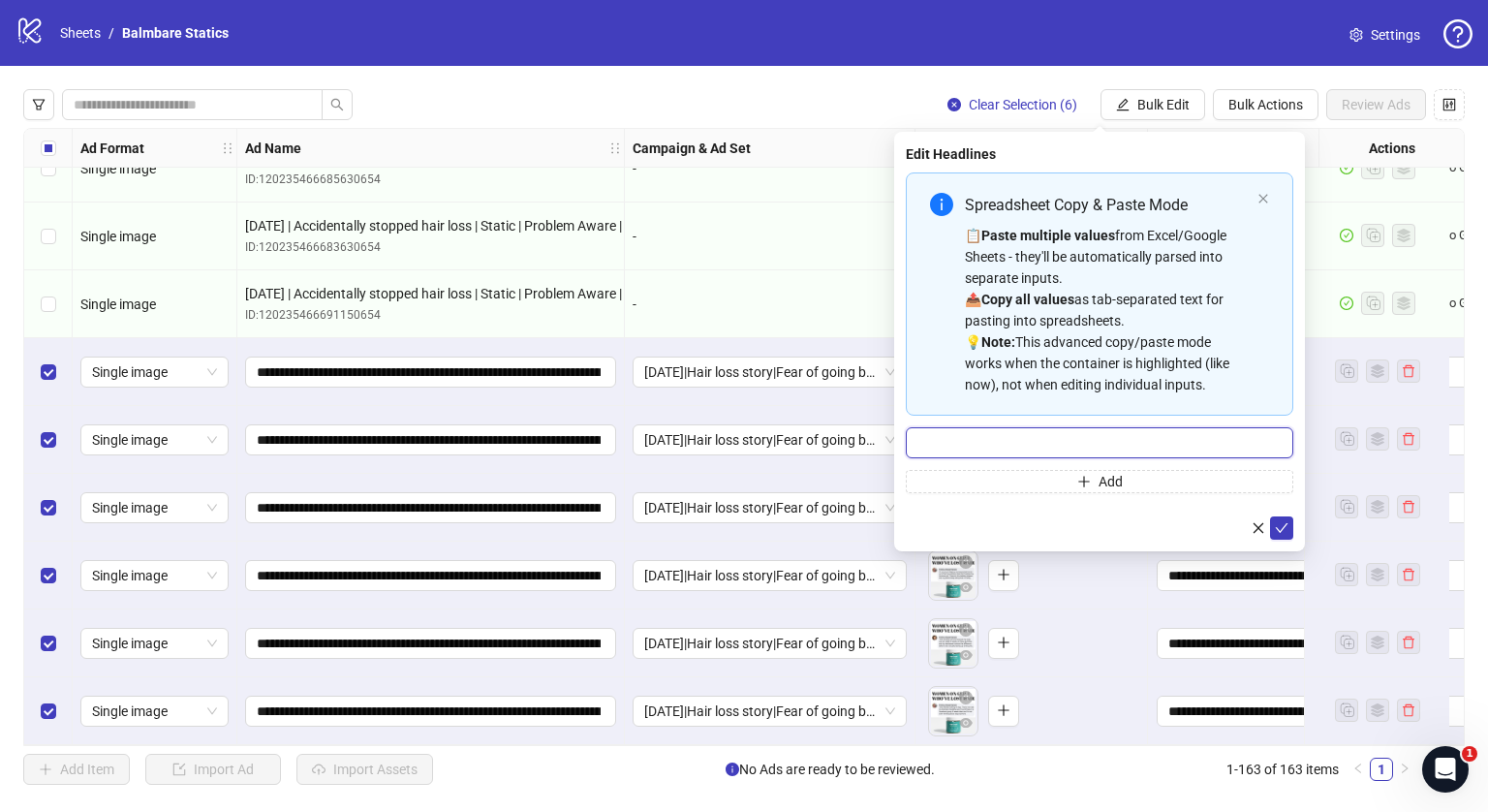
click at [1025, 441] on input "Multi-input container - paste or copy values" at bounding box center [1099, 442] width 388 height 31
type input "**********"
click at [1275, 521] on button "submit" at bounding box center [1282, 527] width 23 height 23
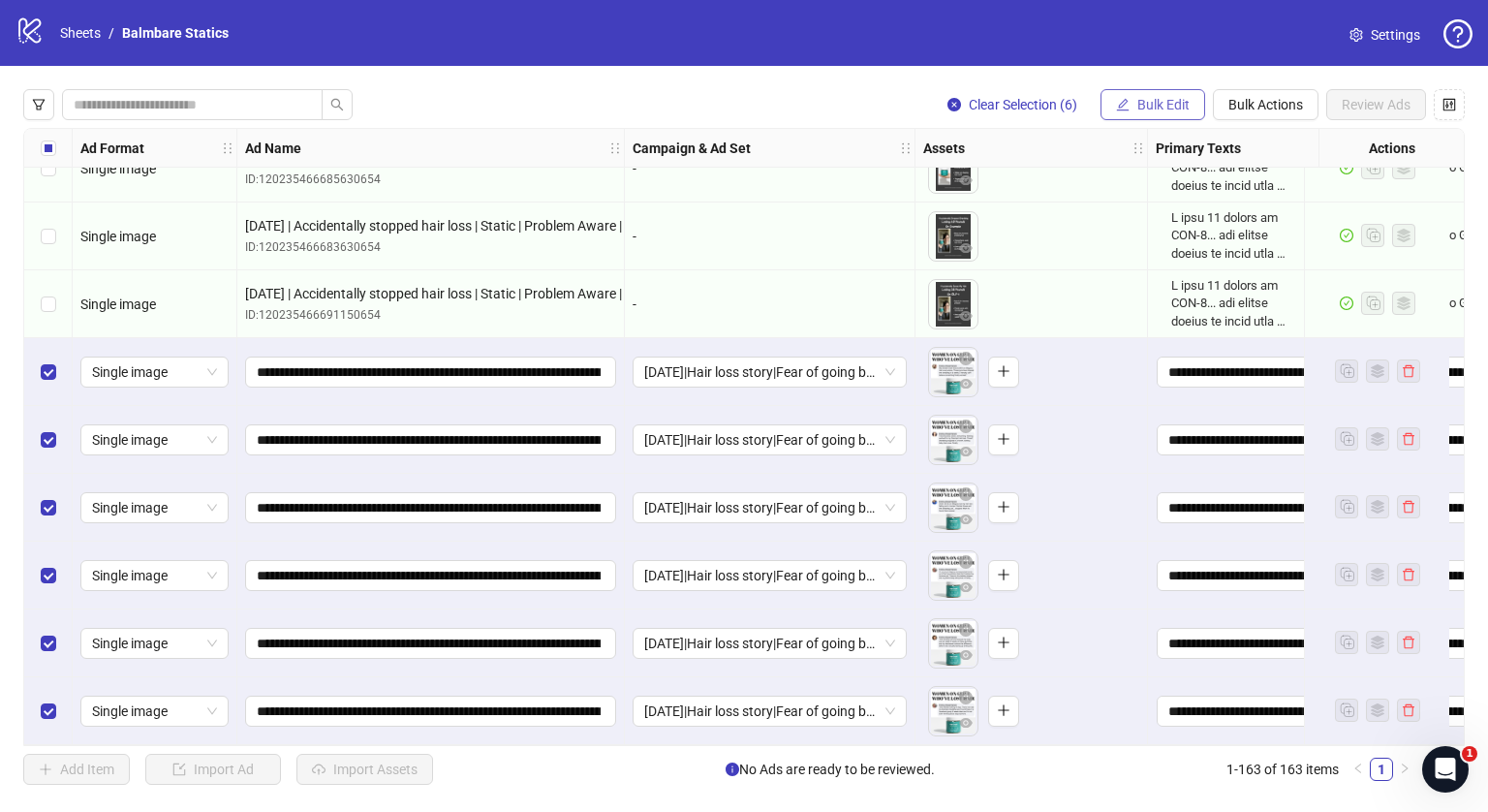
click at [1150, 97] on span "Bulk Edit" at bounding box center [1164, 105] width 53 height 16
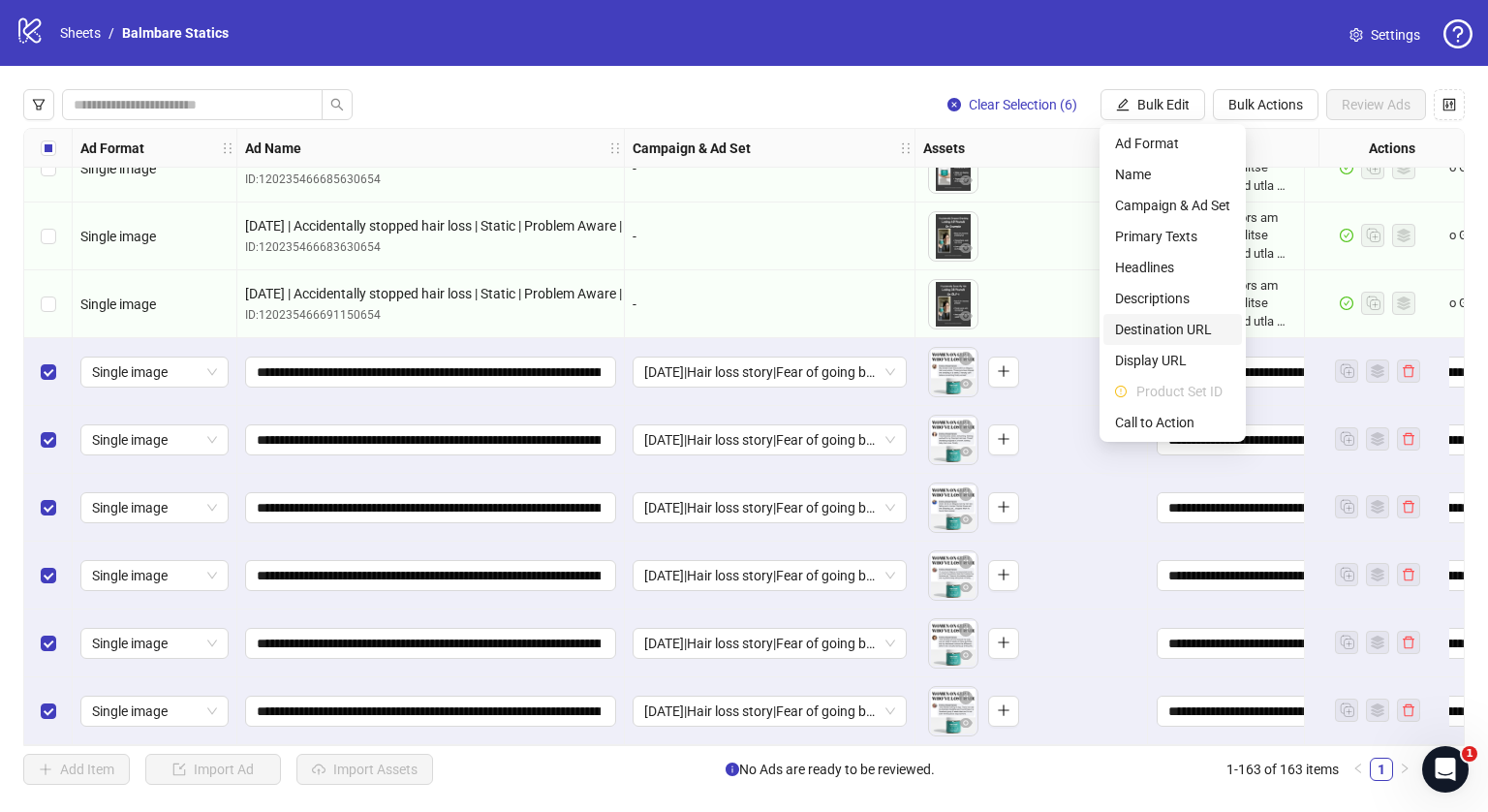
click at [1155, 327] on span "Destination URL" at bounding box center [1173, 328] width 115 height 21
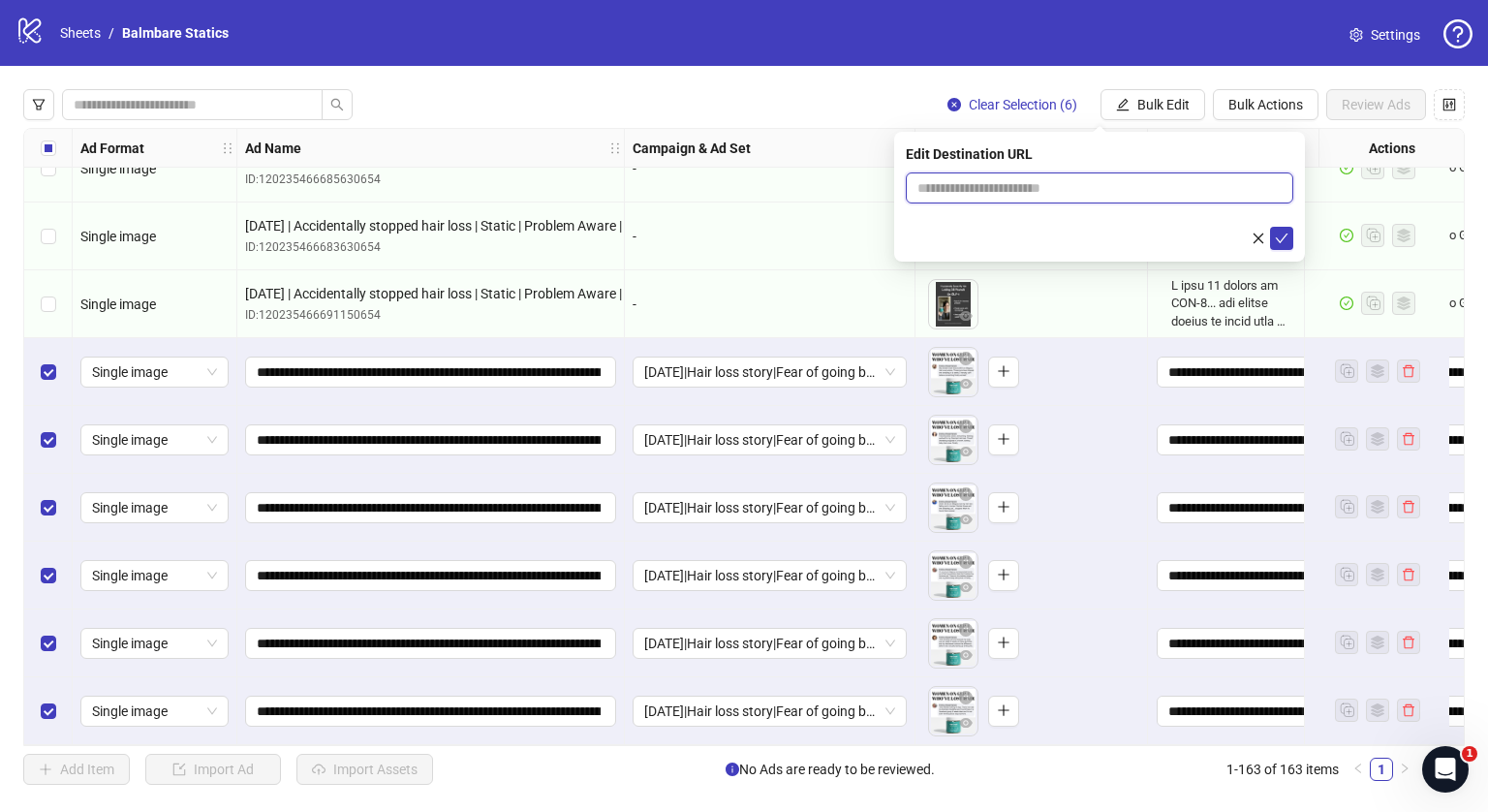
click at [1081, 192] on input "text" at bounding box center [1092, 187] width 349 height 21
type input "**********"
click at [1291, 245] on button "submit" at bounding box center [1282, 238] width 23 height 23
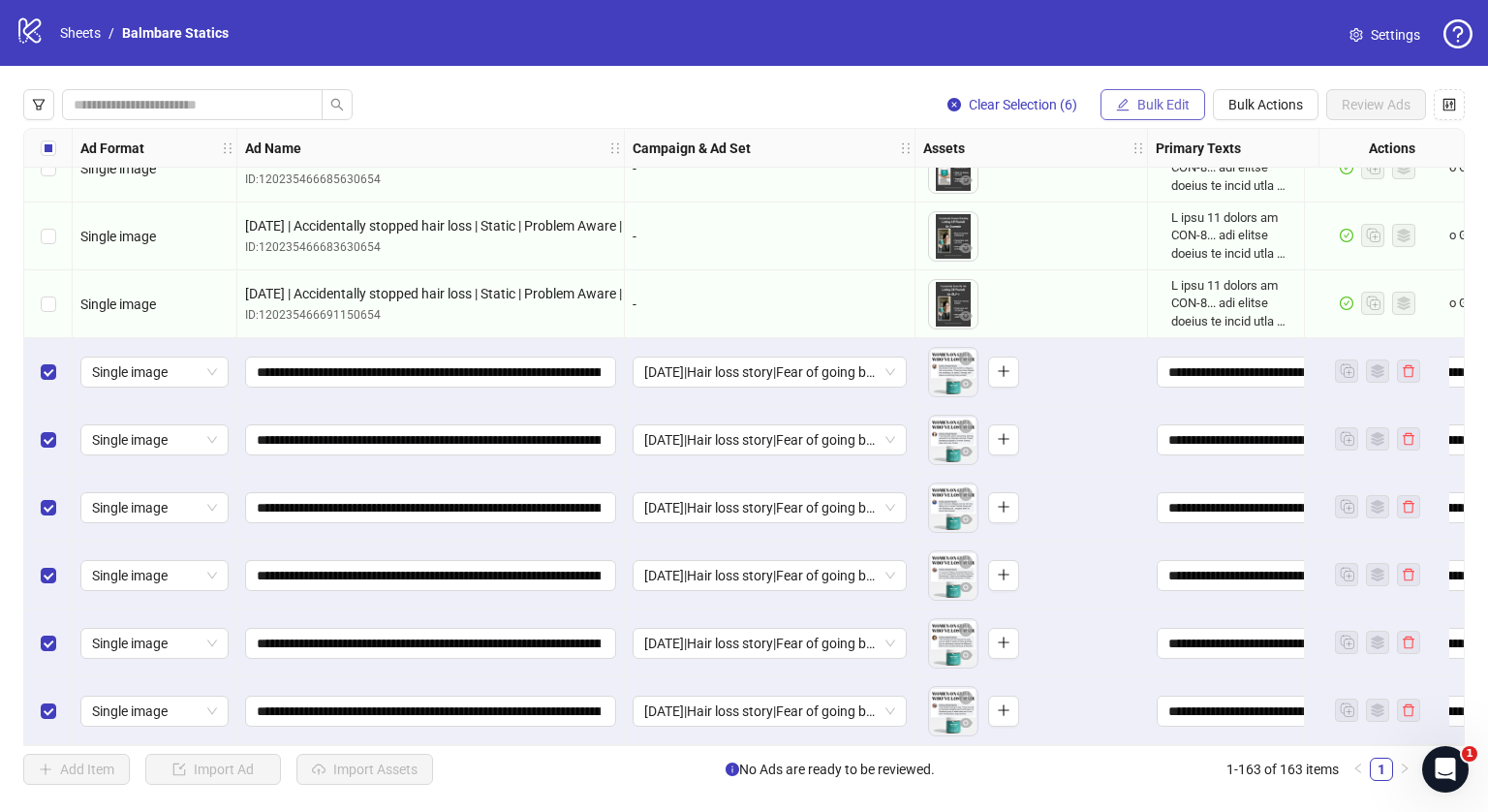
click at [1132, 113] on button "Bulk Edit" at bounding box center [1153, 104] width 104 height 31
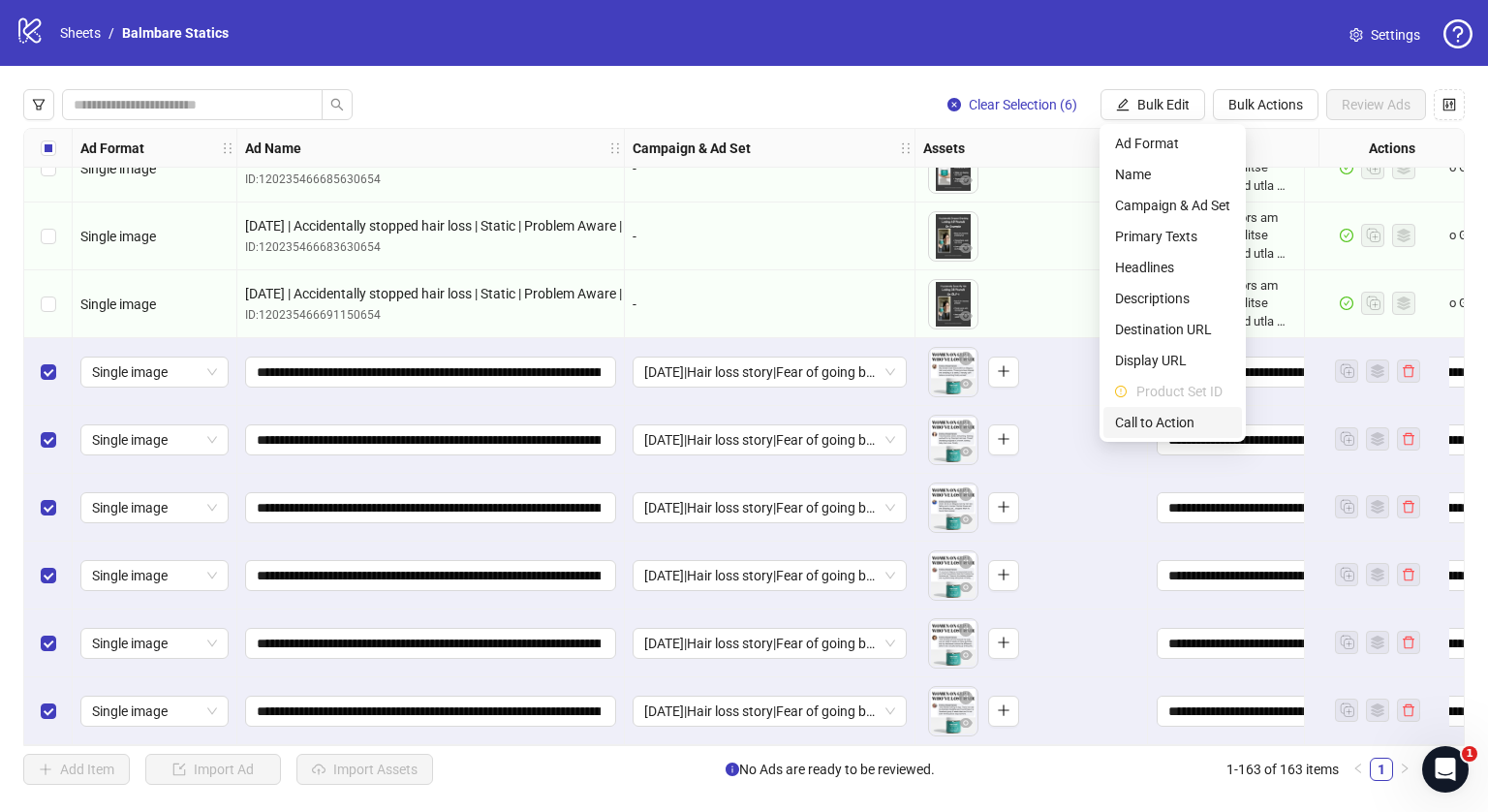
click at [1154, 435] on li "Call to Action" at bounding box center [1174, 421] width 139 height 31
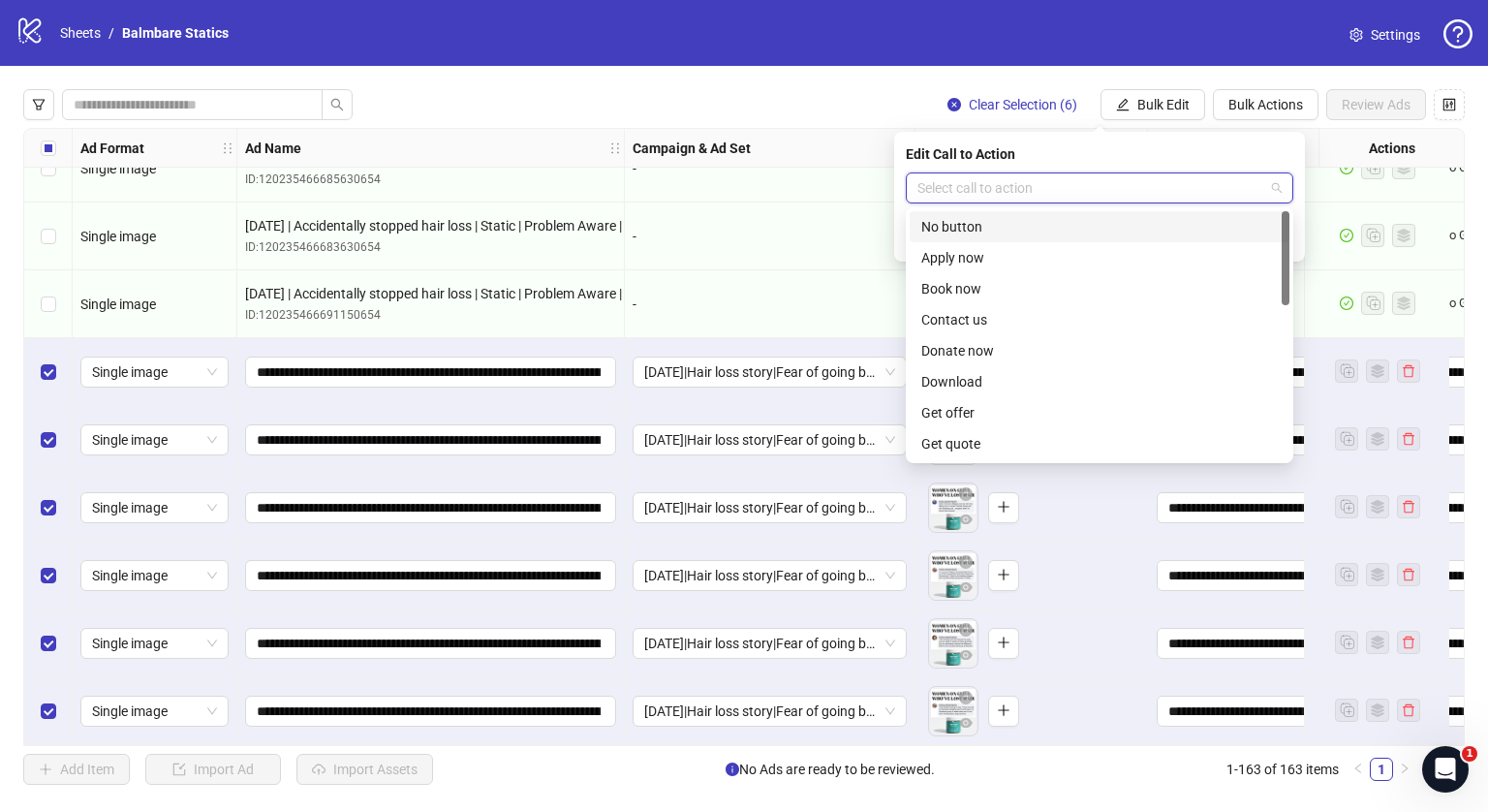
click at [1068, 189] on input "search" at bounding box center [1091, 187] width 347 height 29
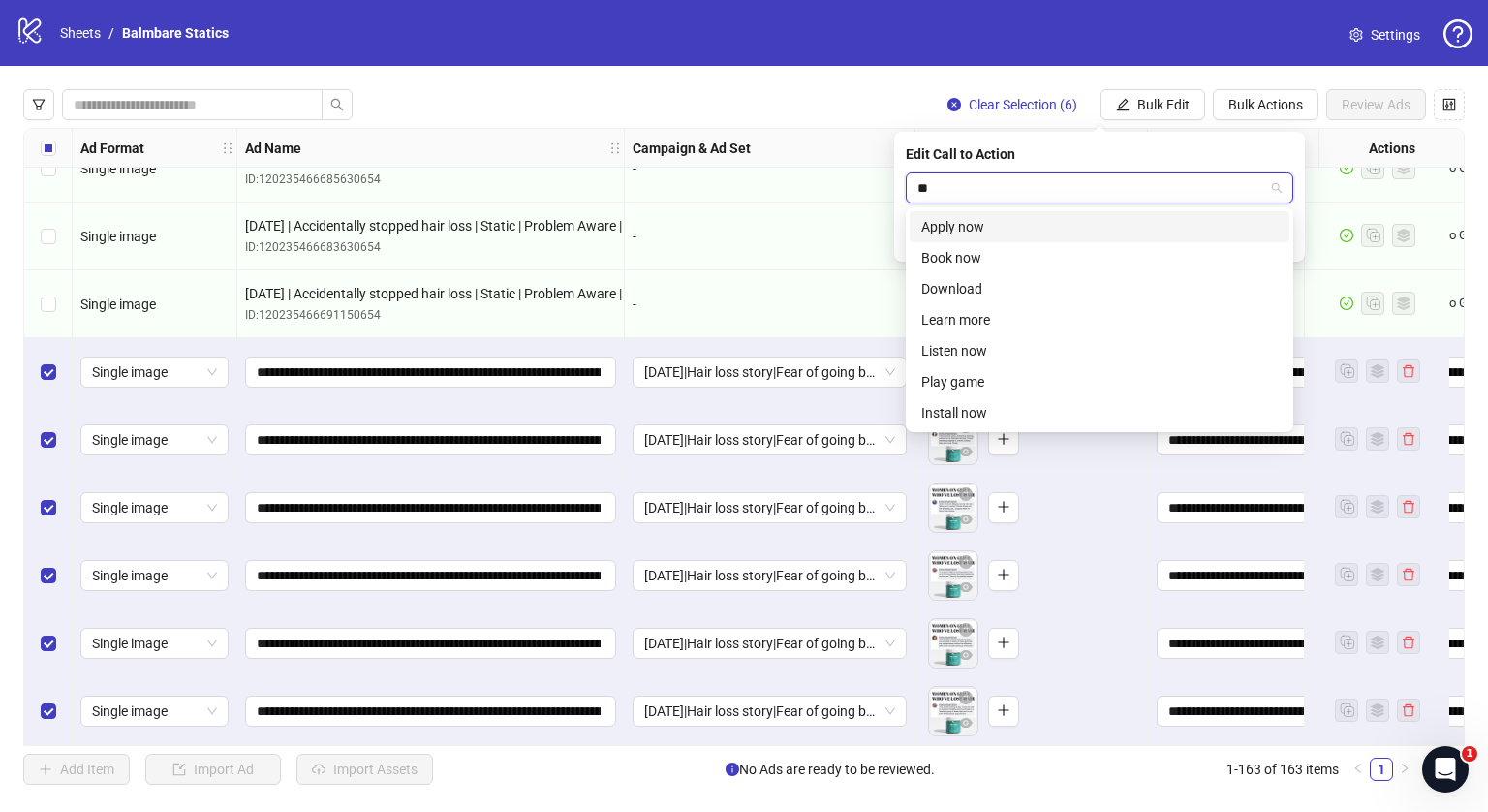
type input "***"
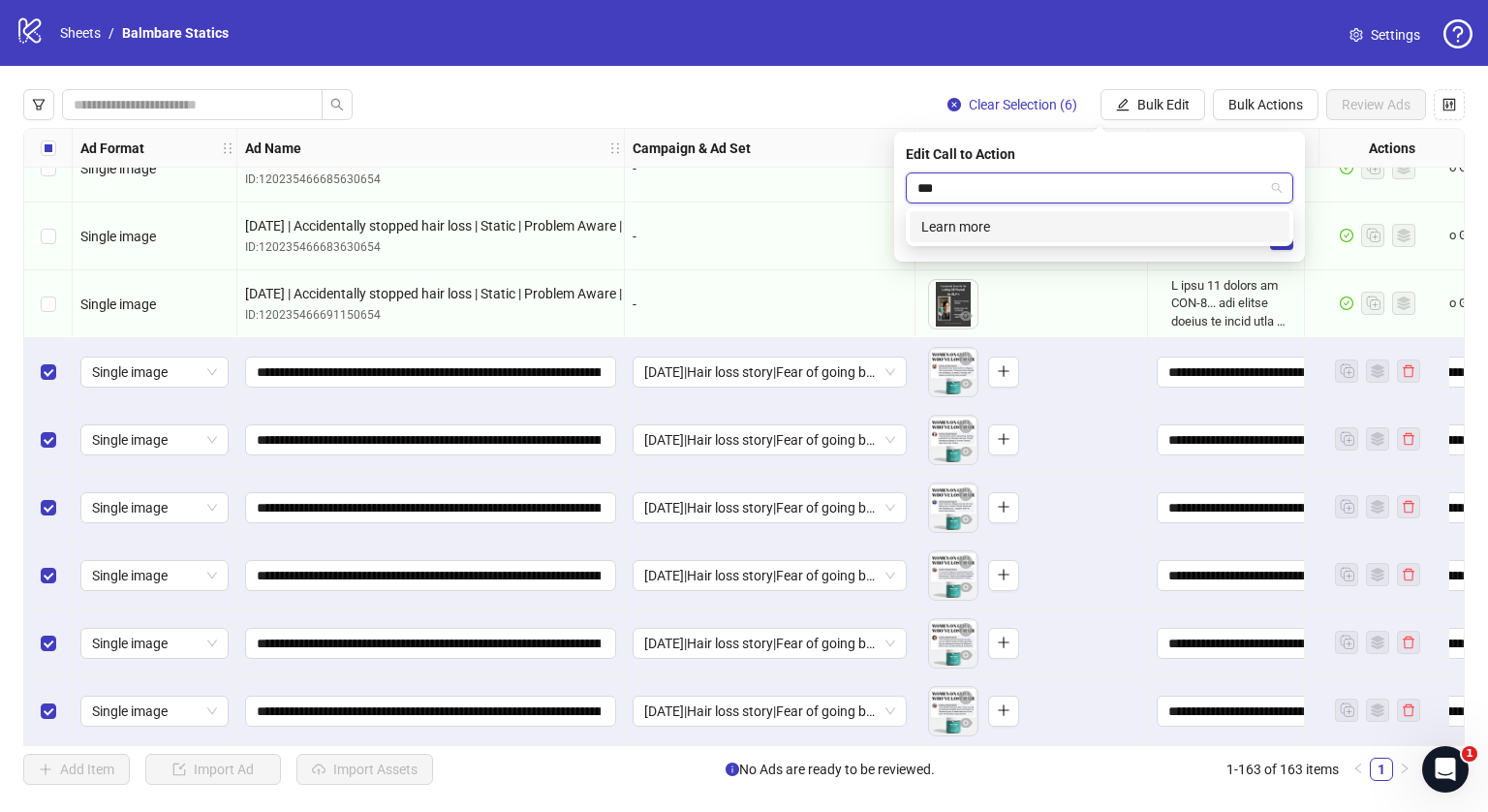
click at [995, 234] on div "Learn more" at bounding box center [1099, 226] width 356 height 21
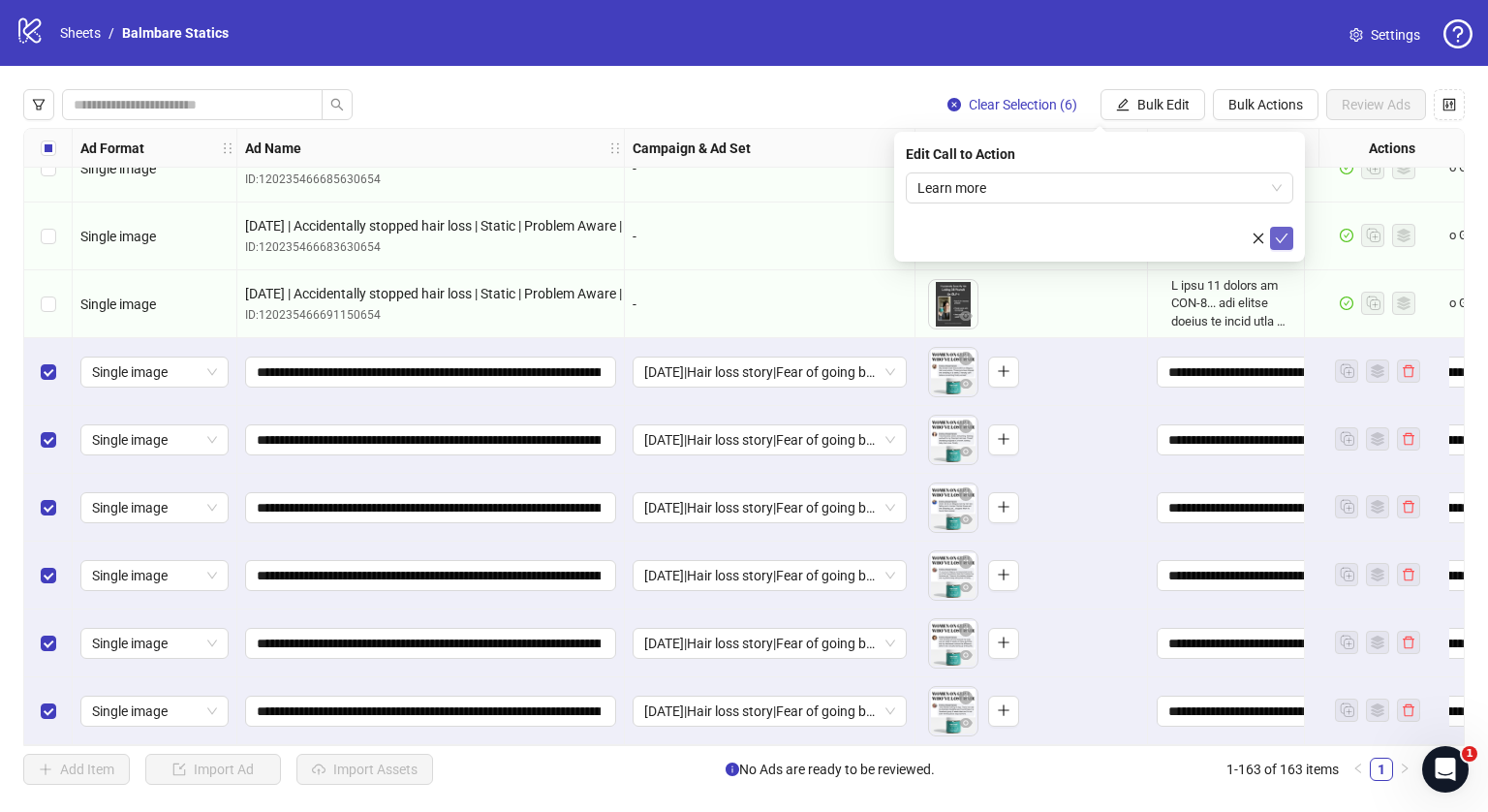
click at [1282, 232] on icon "check" at bounding box center [1282, 238] width 14 height 14
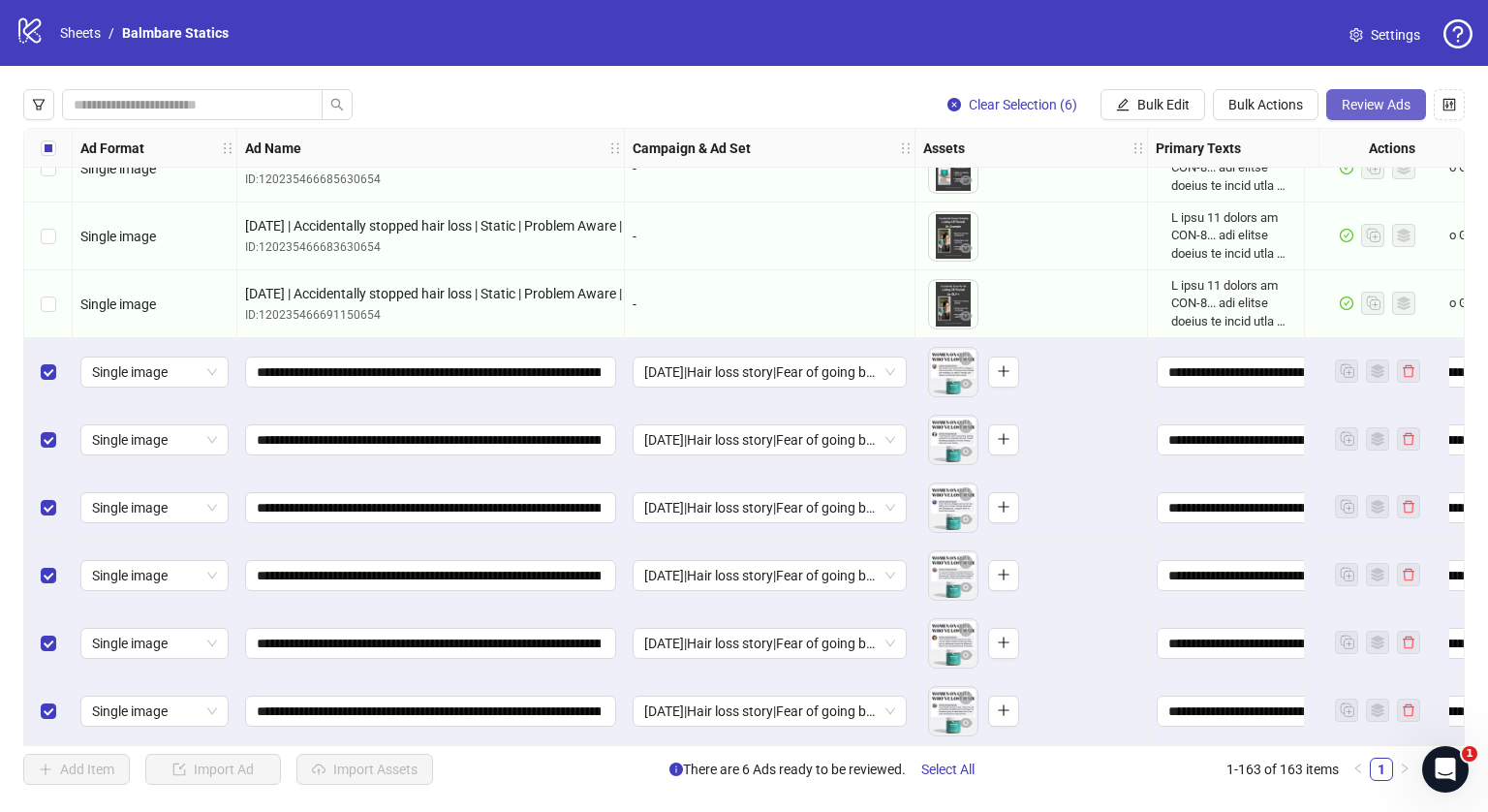
click at [1379, 102] on span "Review Ads" at bounding box center [1376, 105] width 68 height 16
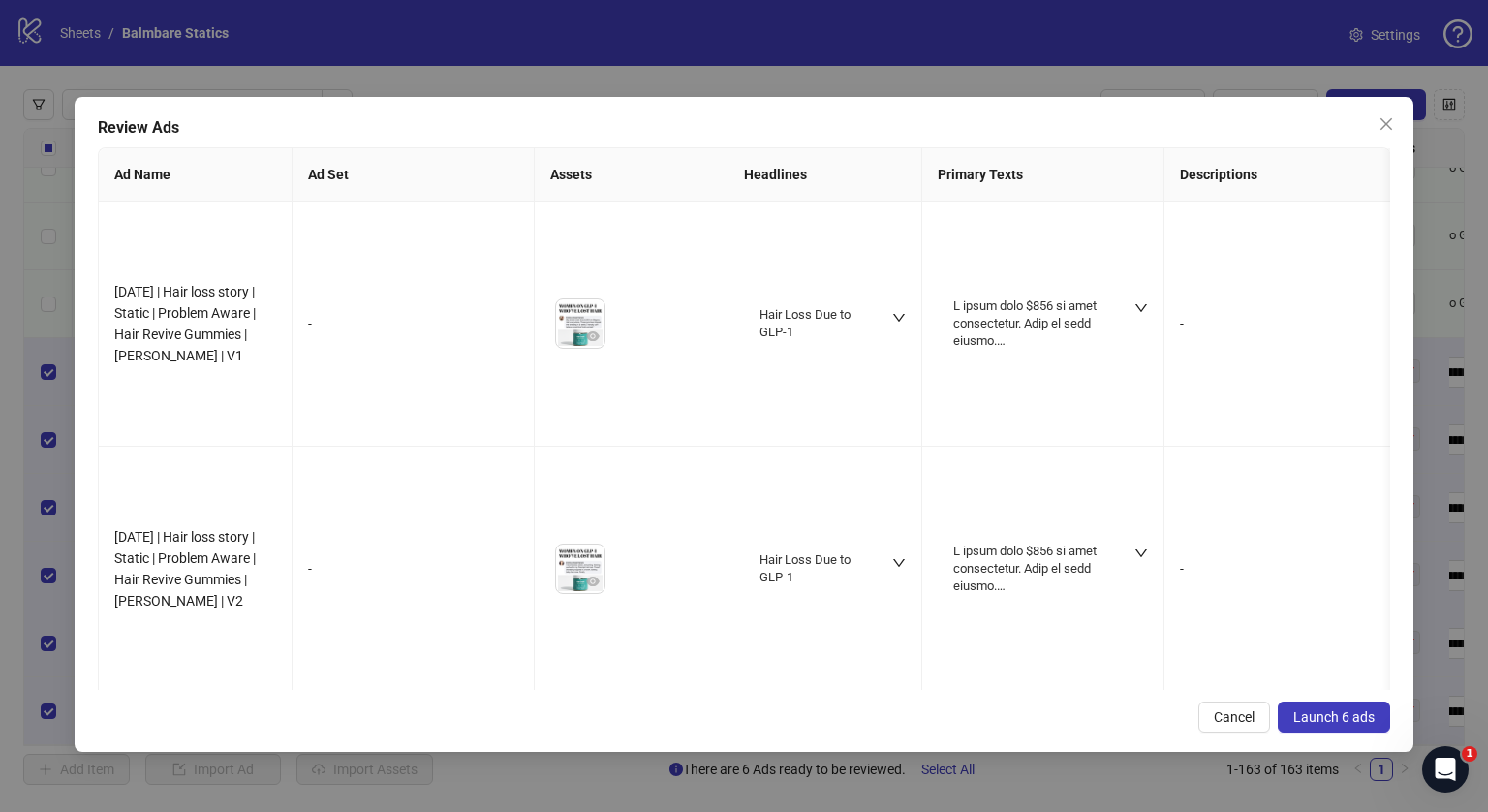
click at [1302, 706] on button "Launch 6 ads" at bounding box center [1333, 716] width 112 height 31
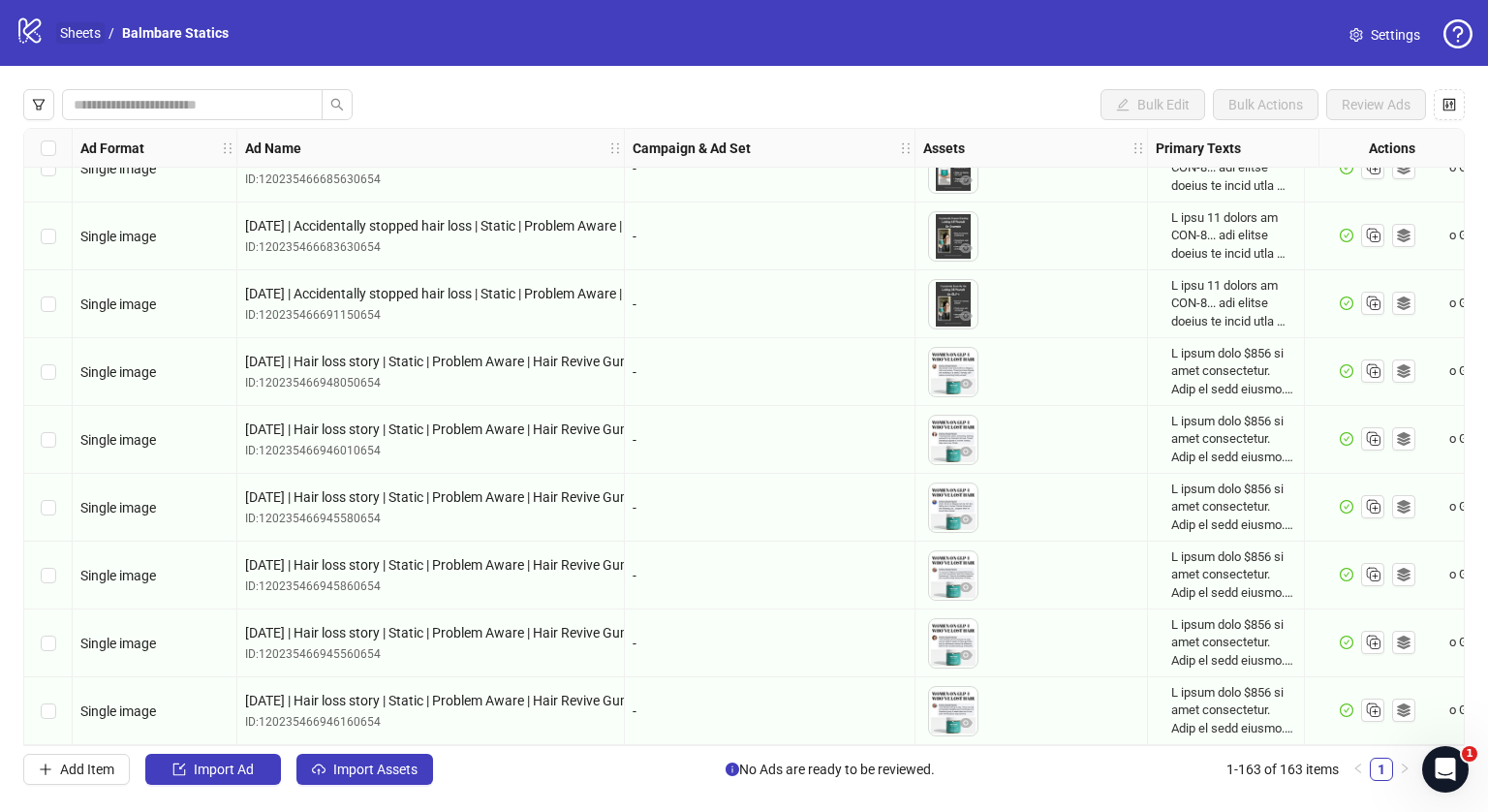
click at [68, 38] on link "Sheets" at bounding box center [80, 32] width 49 height 21
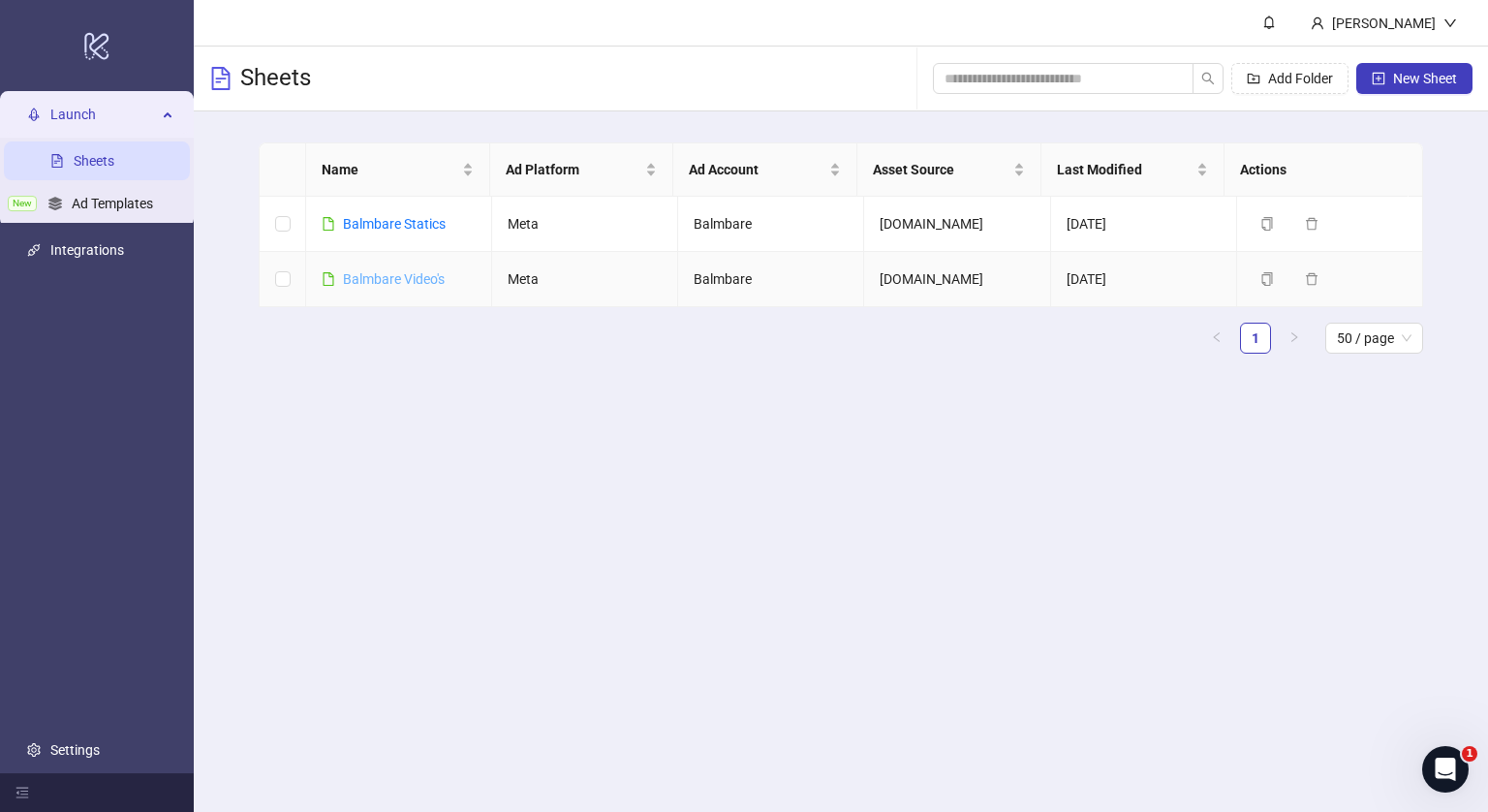
click at [414, 274] on link "Balmbare Video's" at bounding box center [394, 280] width 102 height 16
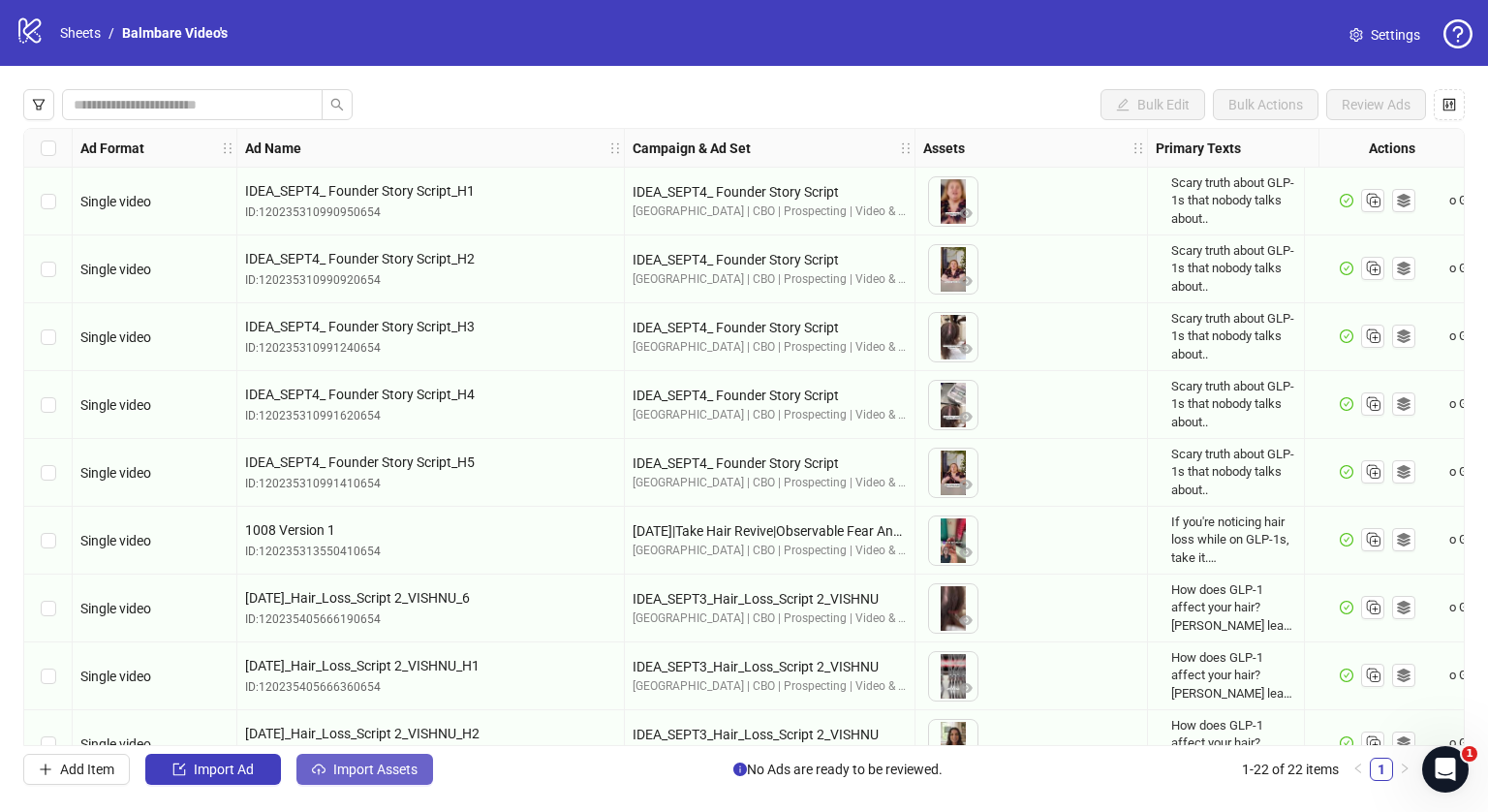
click at [358, 756] on button "Import Assets" at bounding box center [365, 768] width 137 height 31
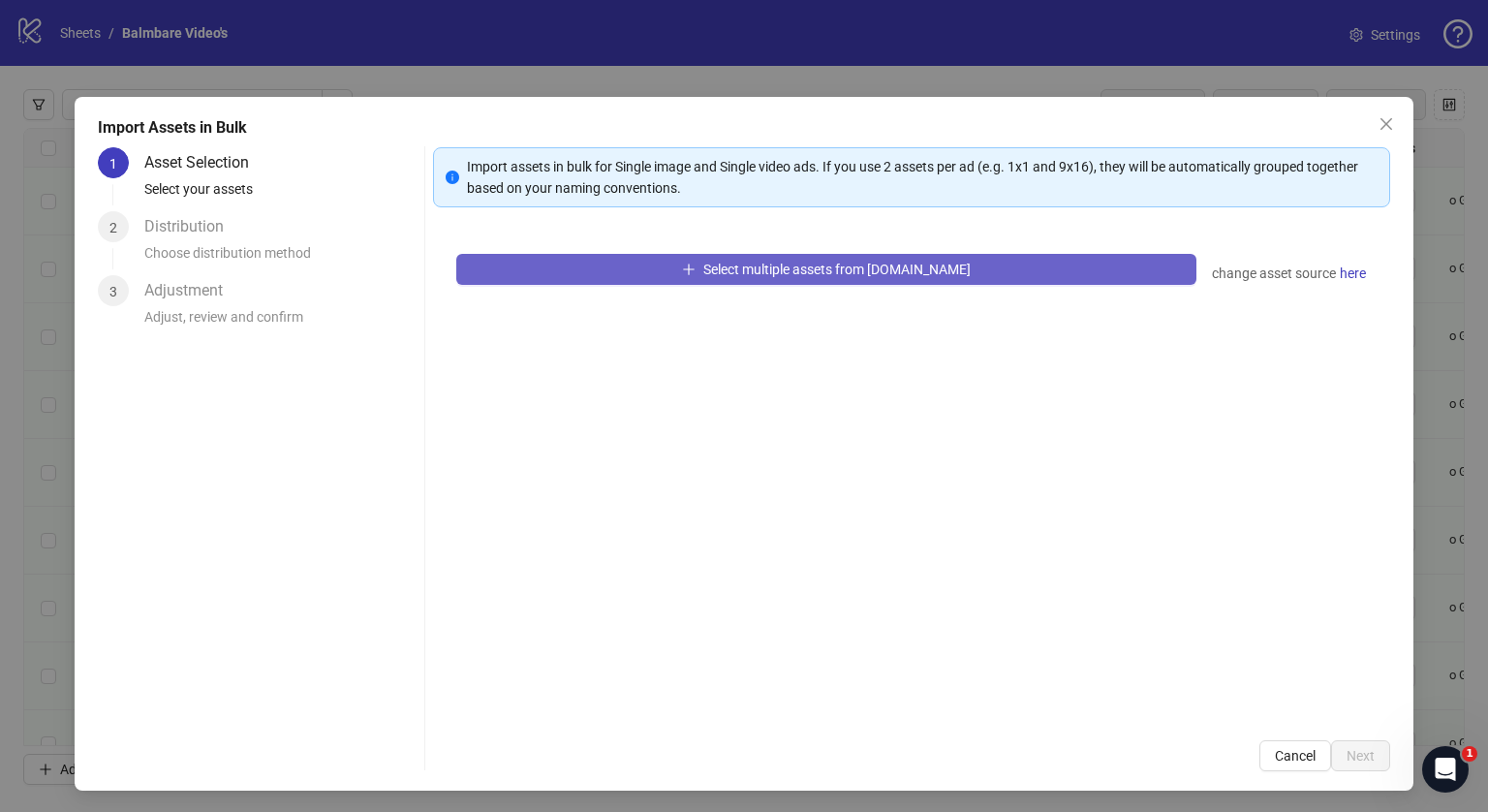
click at [674, 258] on button "Select multiple assets from [DOMAIN_NAME]" at bounding box center [826, 269] width 740 height 31
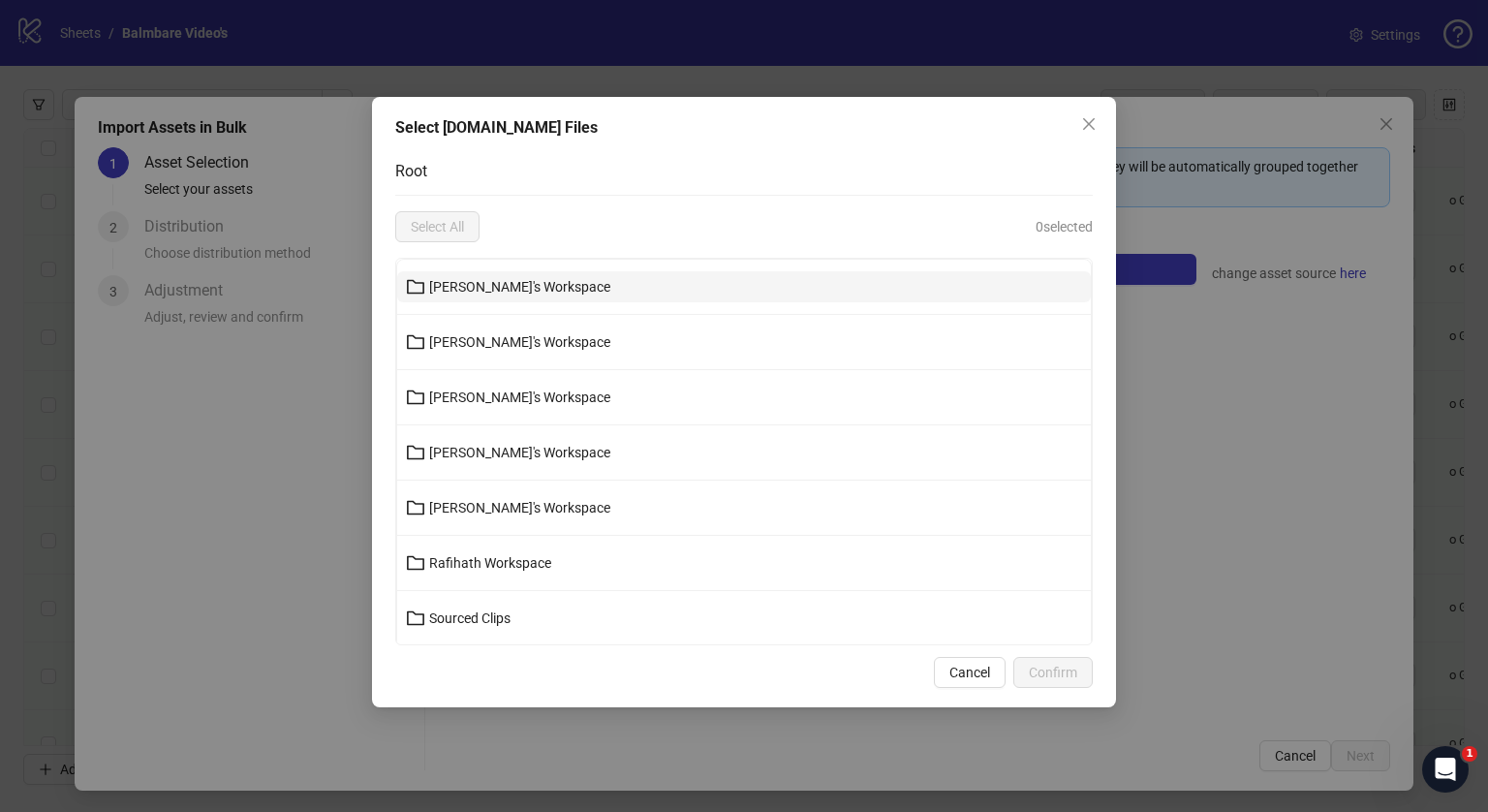
drag, startPoint x: 499, startPoint y: 302, endPoint x: 490, endPoint y: 279, distance: 24.7
click at [490, 279] on li "[PERSON_NAME]'s Workspace" at bounding box center [743, 288] width 693 height 56
click at [490, 279] on span "[PERSON_NAME]'s Workspace" at bounding box center [520, 287] width 182 height 16
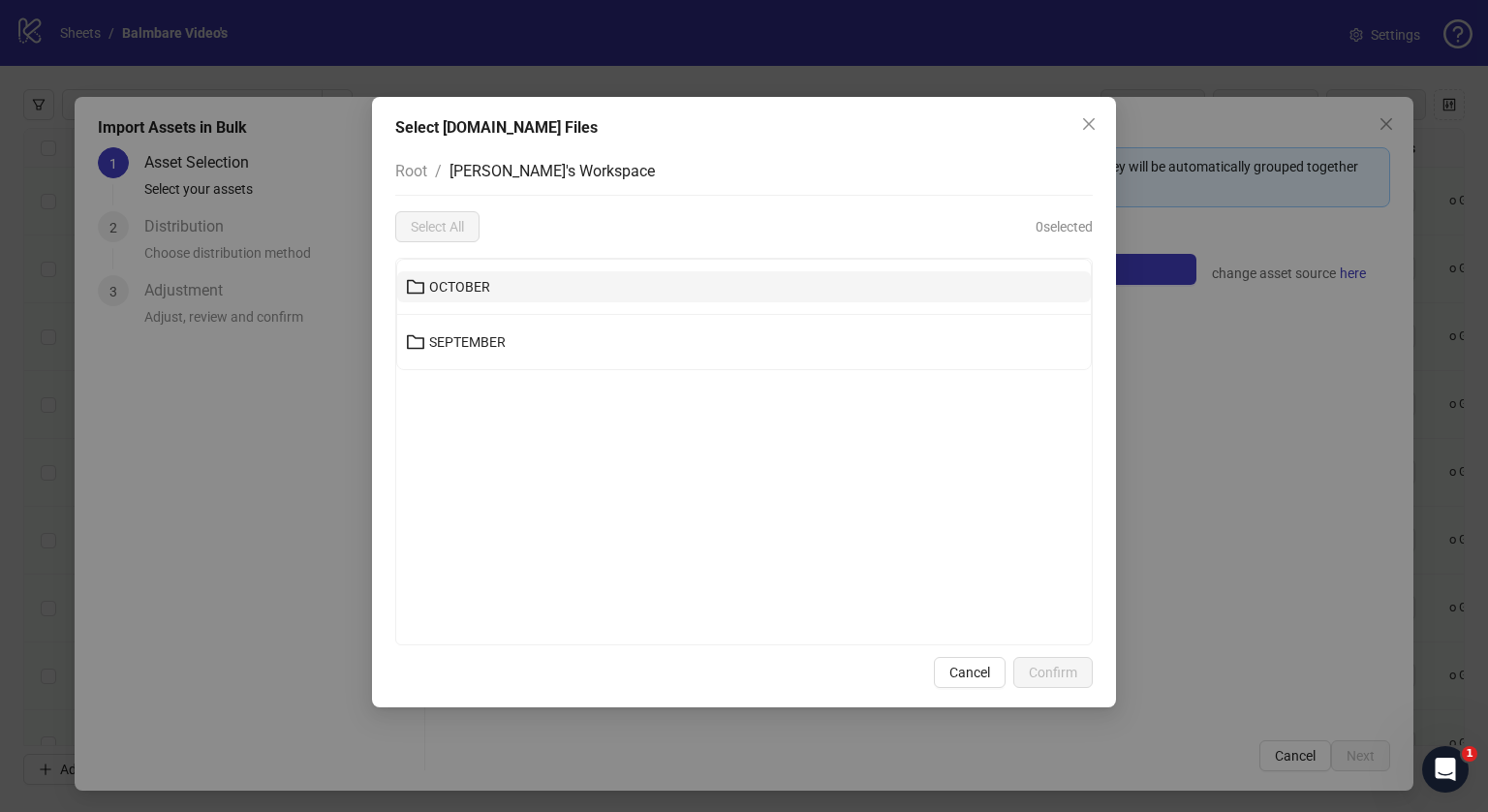
click at [475, 288] on span "OCTOBER" at bounding box center [460, 287] width 62 height 16
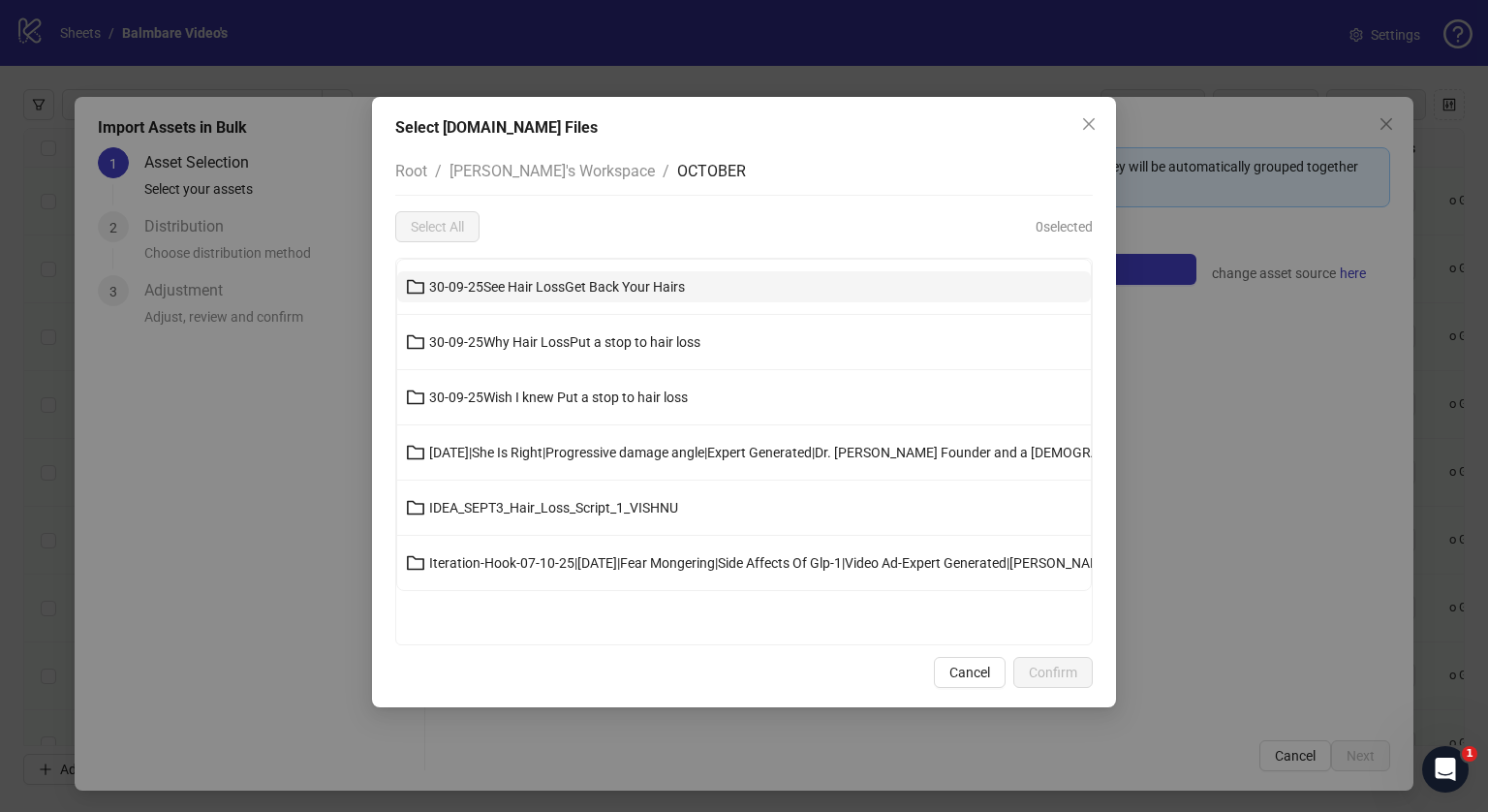
click at [508, 297] on button "30-09-25See Hair LossGet Back Your Hairs" at bounding box center [743, 287] width 693 height 31
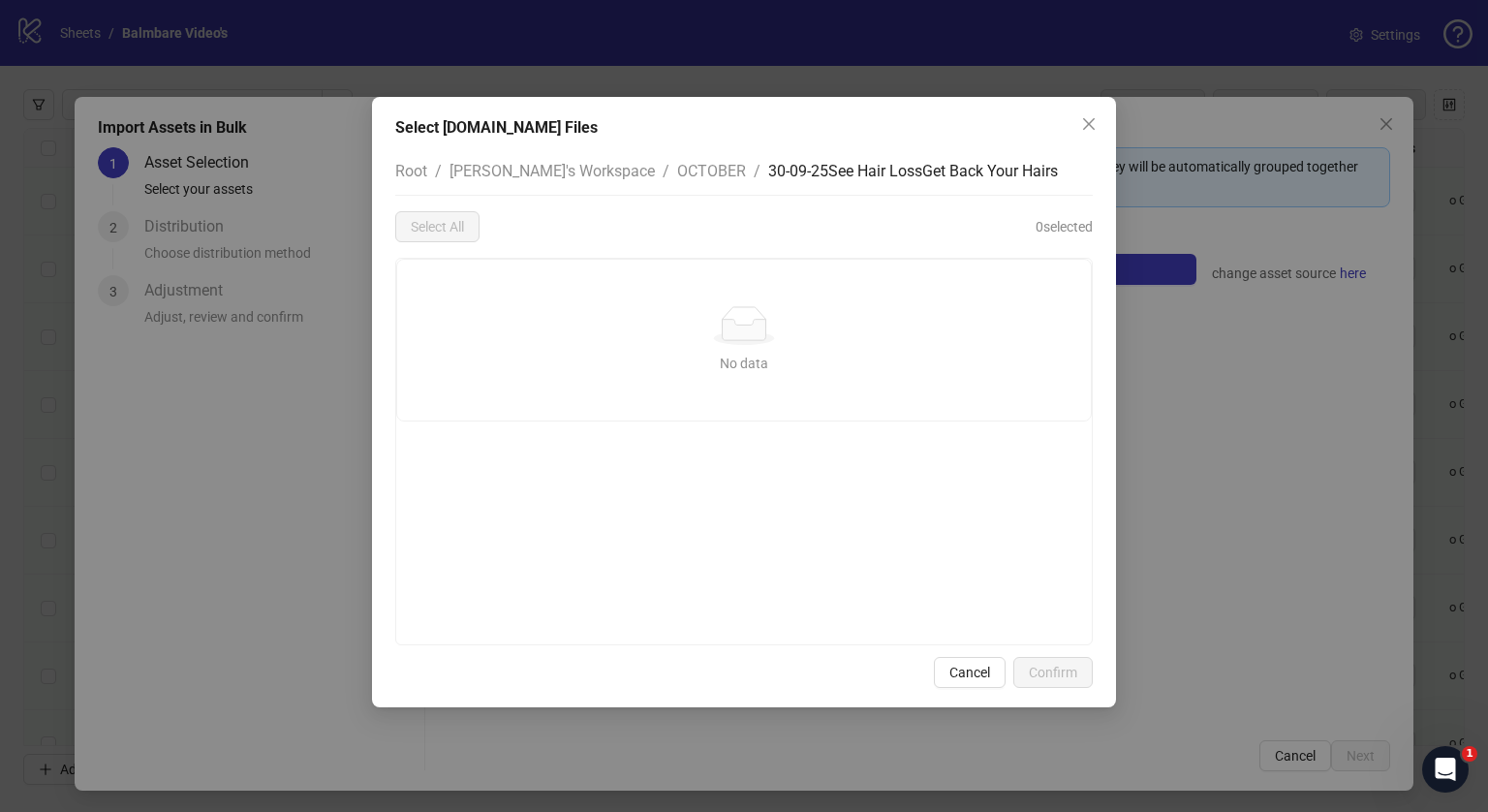
click at [976, 654] on div "Select [DOMAIN_NAME] Files Root / [PERSON_NAME]'s Workspace / OCTOBER / 30-09-2…" at bounding box center [744, 402] width 744 height 610
click at [974, 663] on div "Select [DOMAIN_NAME] Files Root / [PERSON_NAME]'s Workspace / OCTOBER / 30-09-2…" at bounding box center [744, 402] width 744 height 610
click at [974, 664] on span "Cancel" at bounding box center [969, 672] width 41 height 16
